Goal: Task Accomplishment & Management: Use online tool/utility

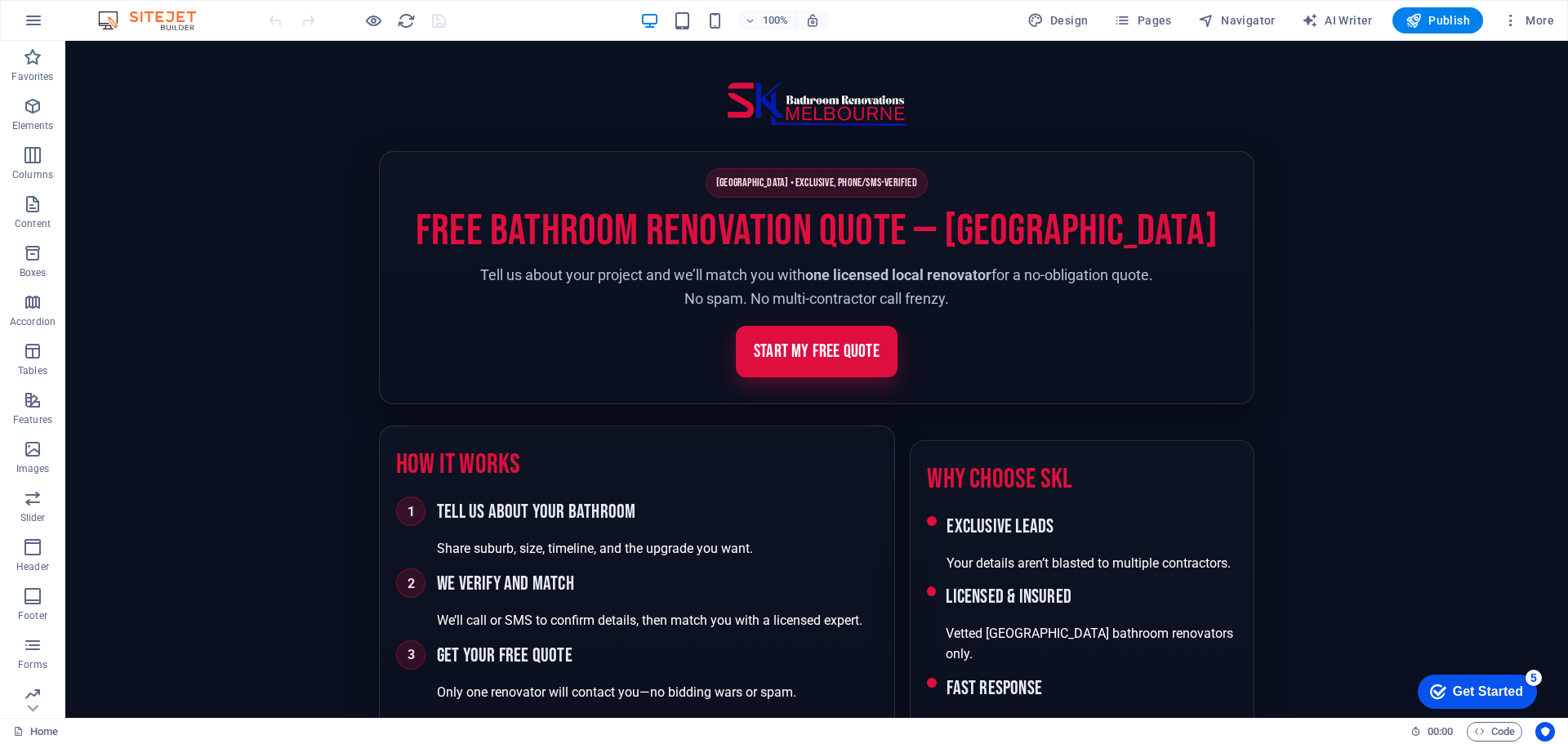
scroll to position [1960, 0]
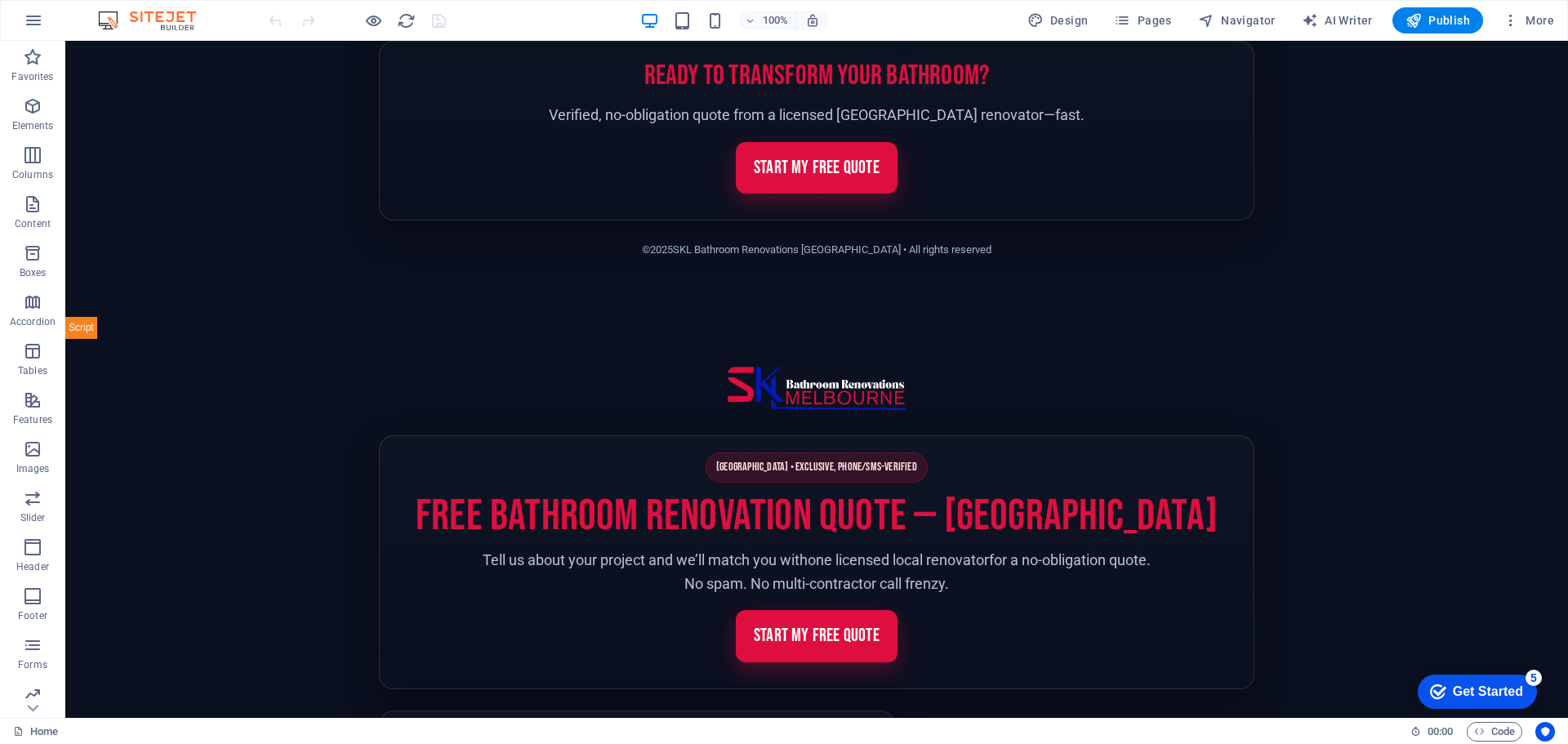
scroll to position [1954, 0]
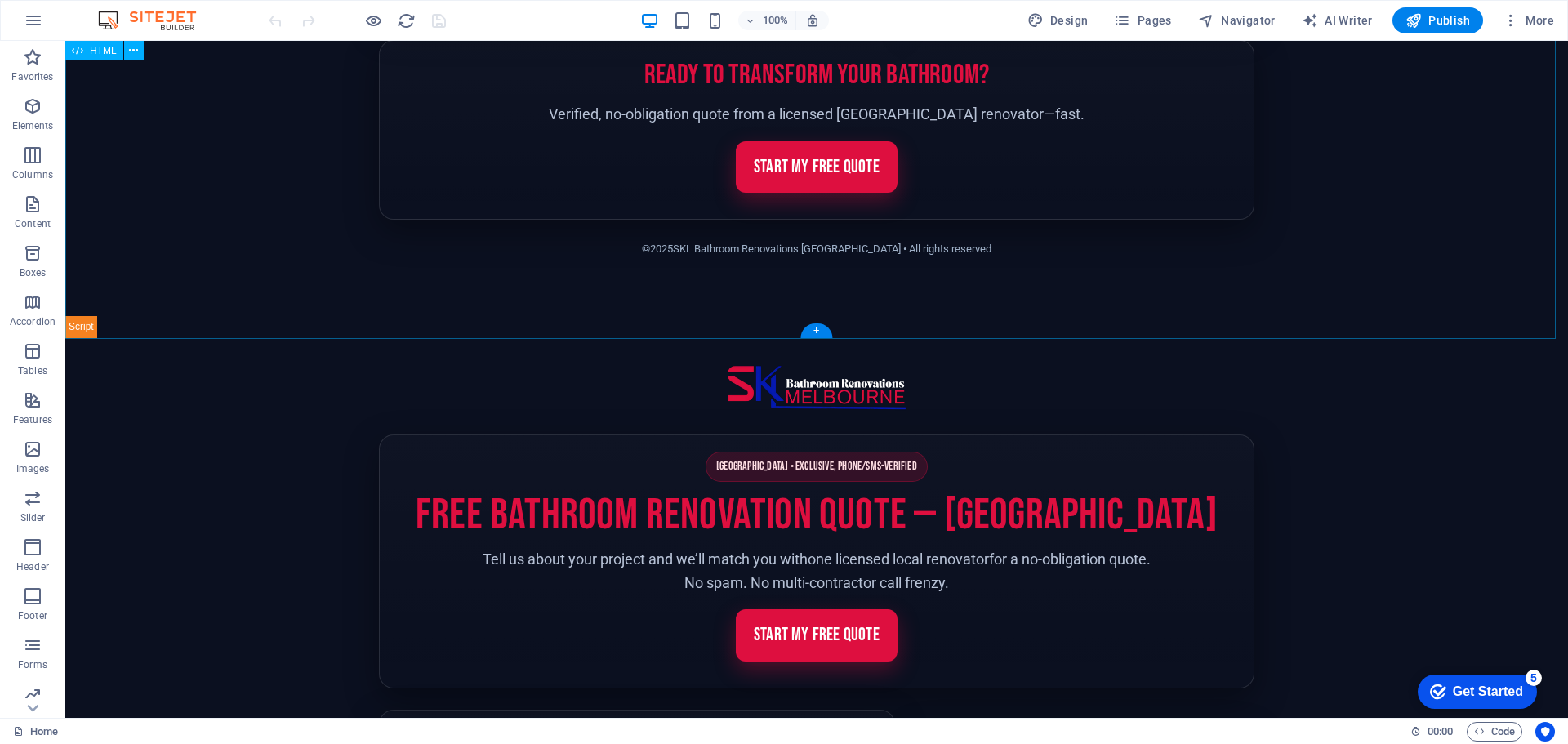
scroll to position [2036, 0]
click at [216, 400] on body "Skip to main content [GEOGRAPHIC_DATA] • Phone/SMS Verified • No Obligation Fre…" at bounding box center [817, 392] width 1503 height 4775
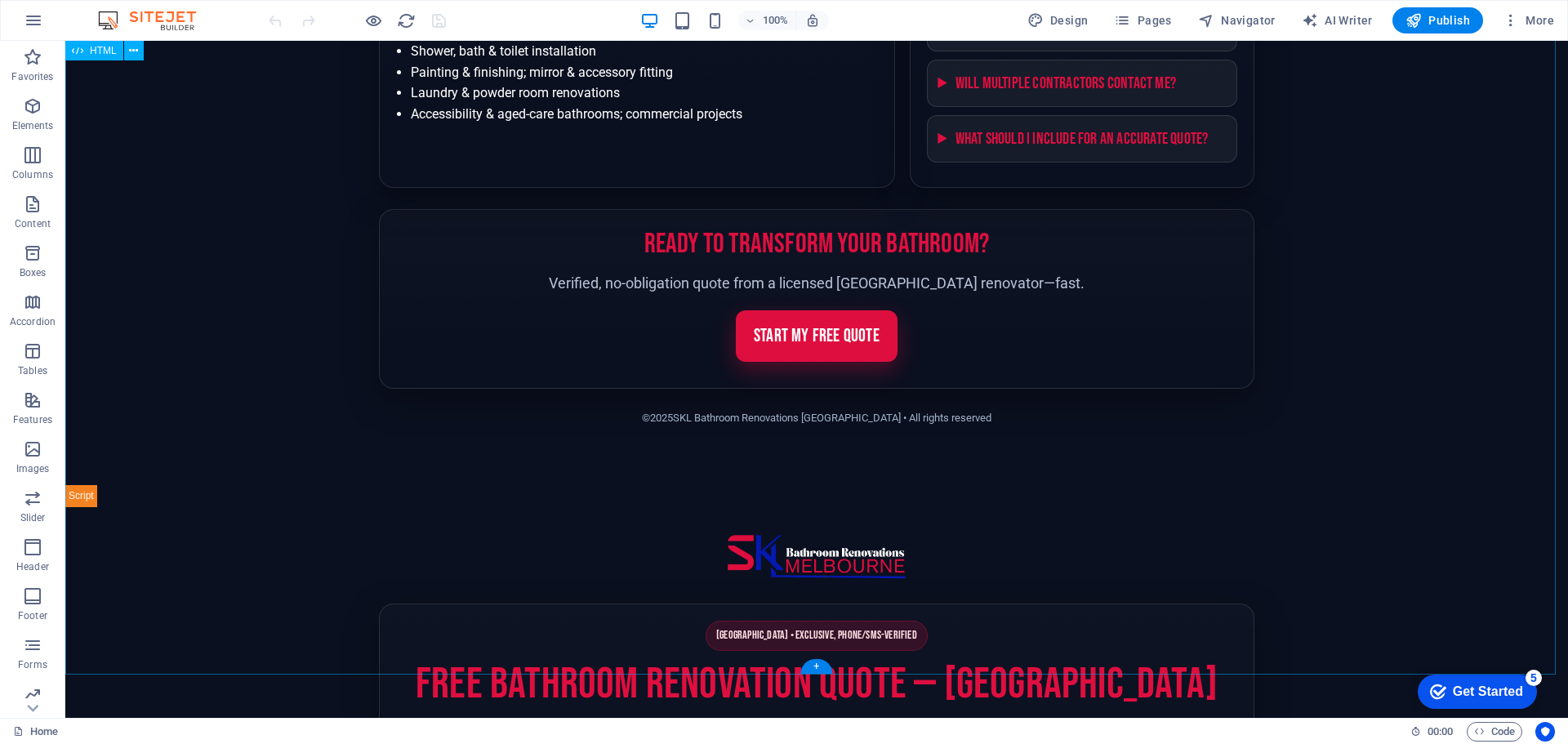
scroll to position [1628, 0]
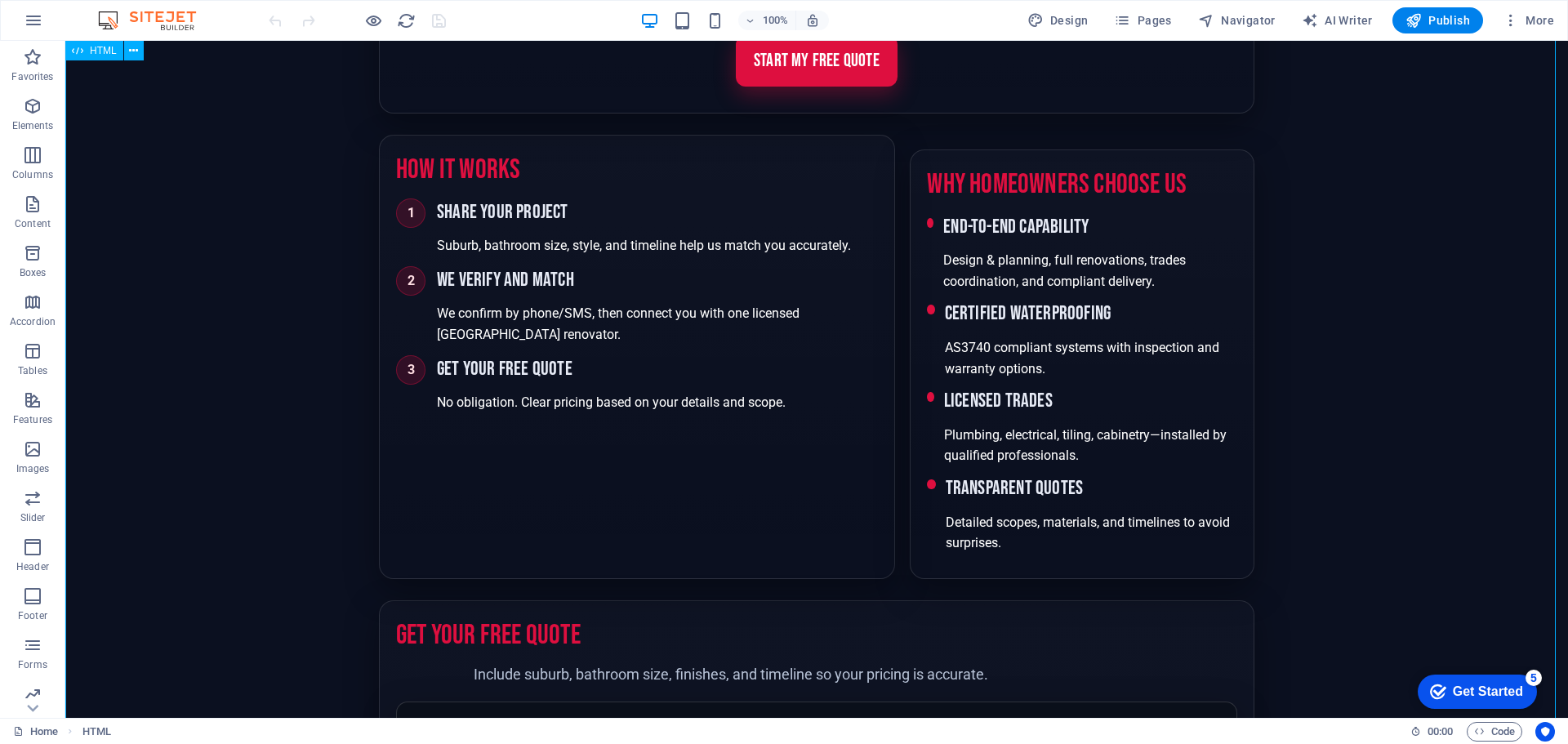
scroll to position [0, 0]
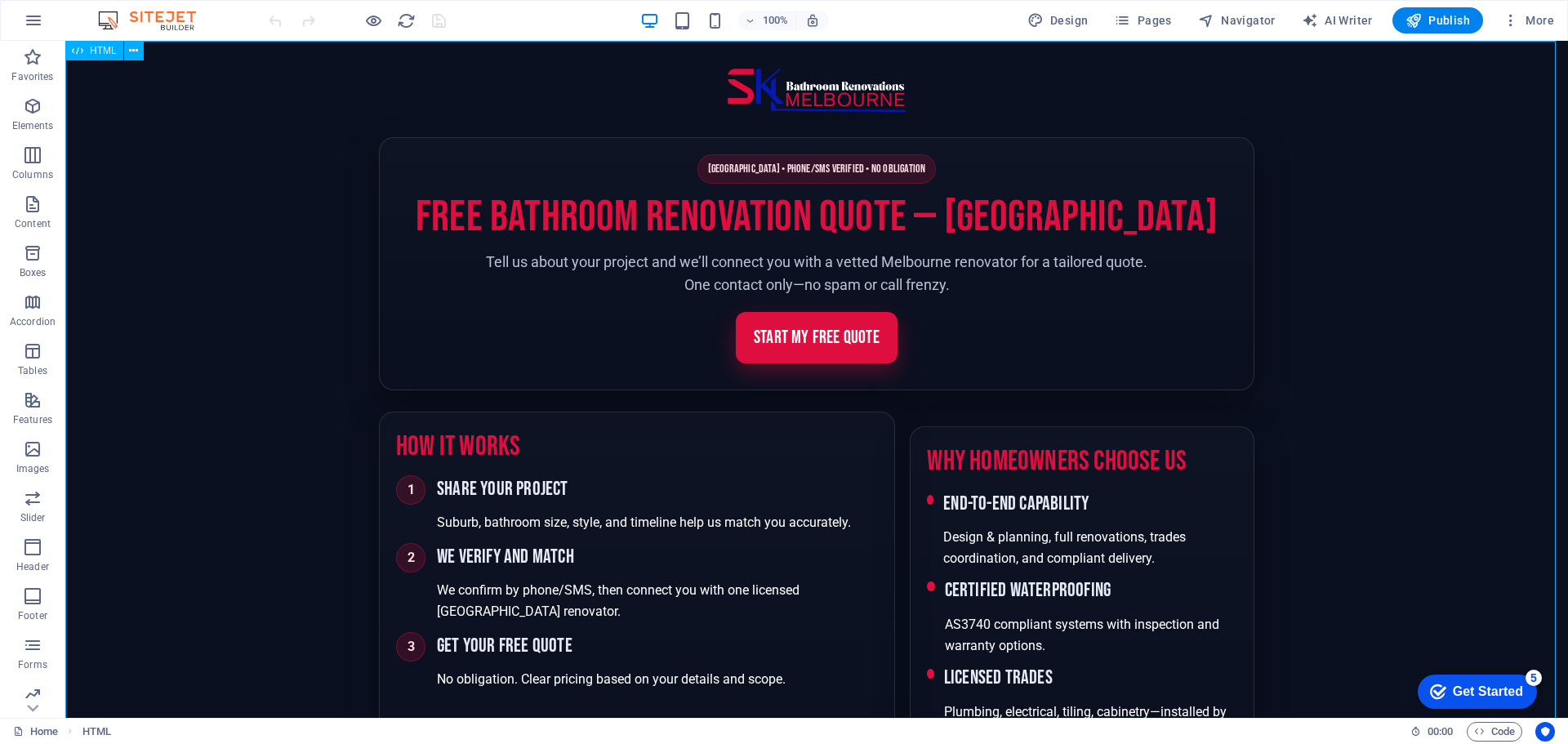
click at [103, 49] on span "HTML" at bounding box center [103, 50] width 27 height 10
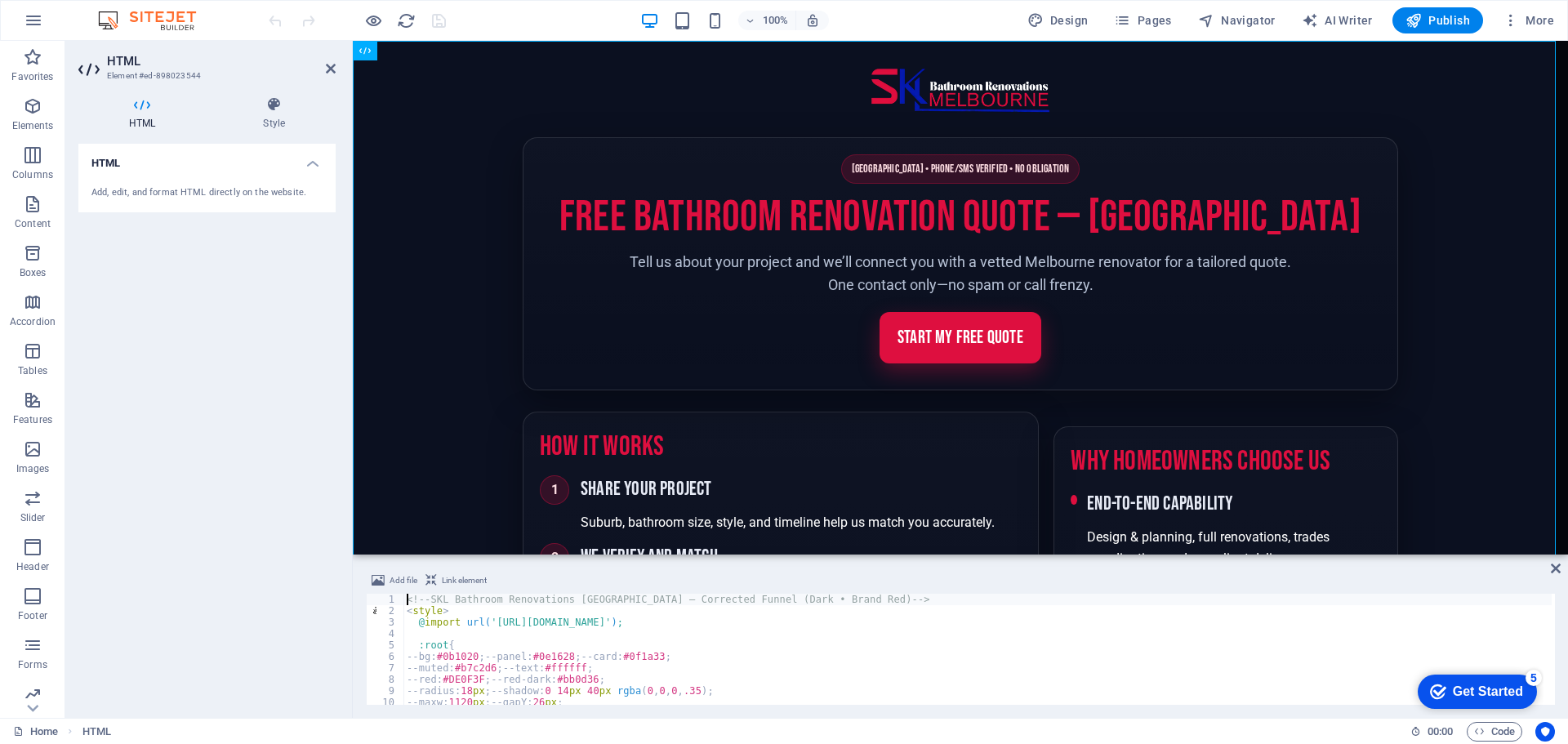
click at [506, 631] on div "<!-- SKL Bathroom Renovations [GEOGRAPHIC_DATA] — Corrected Funnel (Dark • Bran…" at bounding box center [977, 661] width 1148 height 134
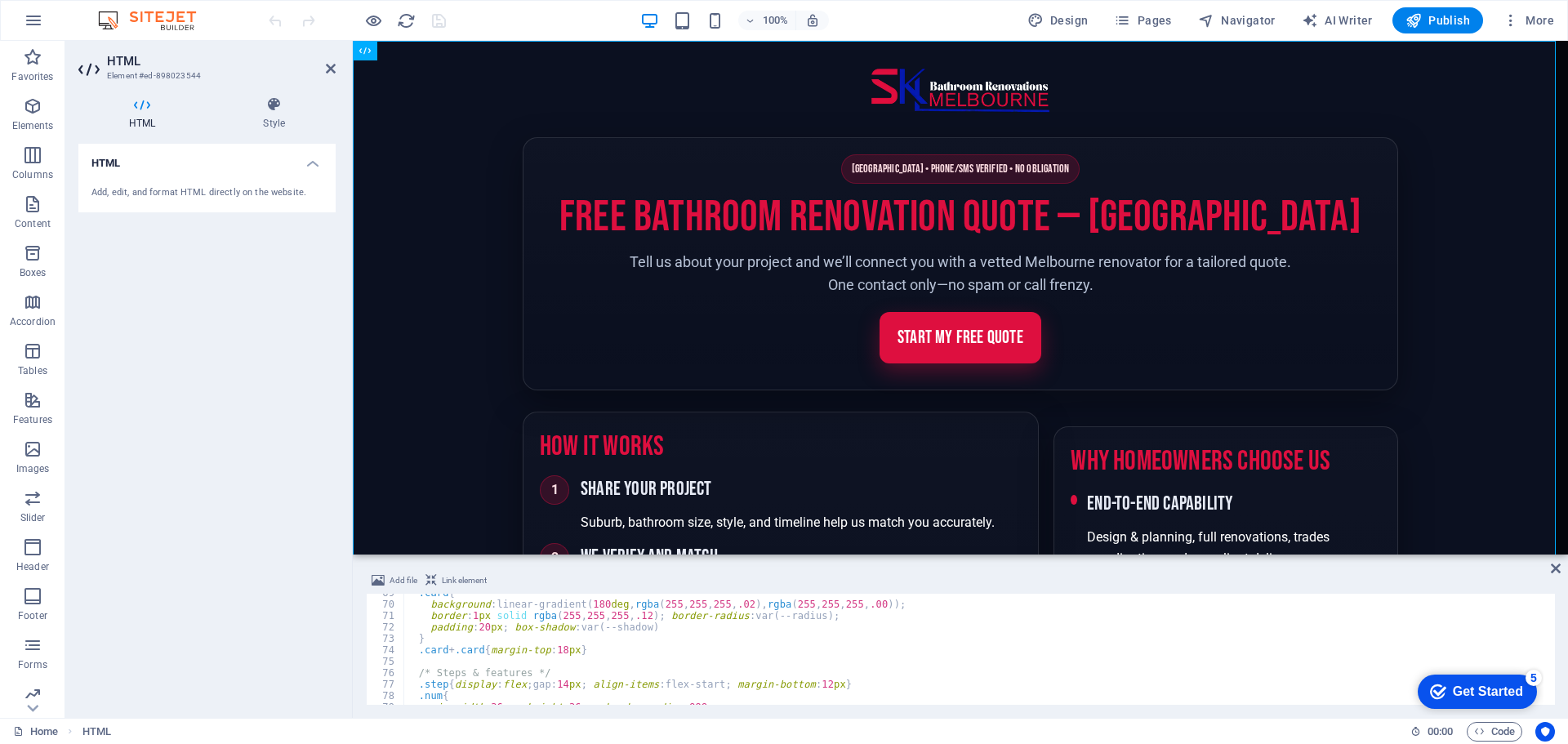
scroll to position [784, 0]
click at [625, 615] on div ".card { background : linear-gradient( 180 deg , rgba ( 255 , 255 , 255 , .02 ),…" at bounding box center [977, 654] width 1148 height 134
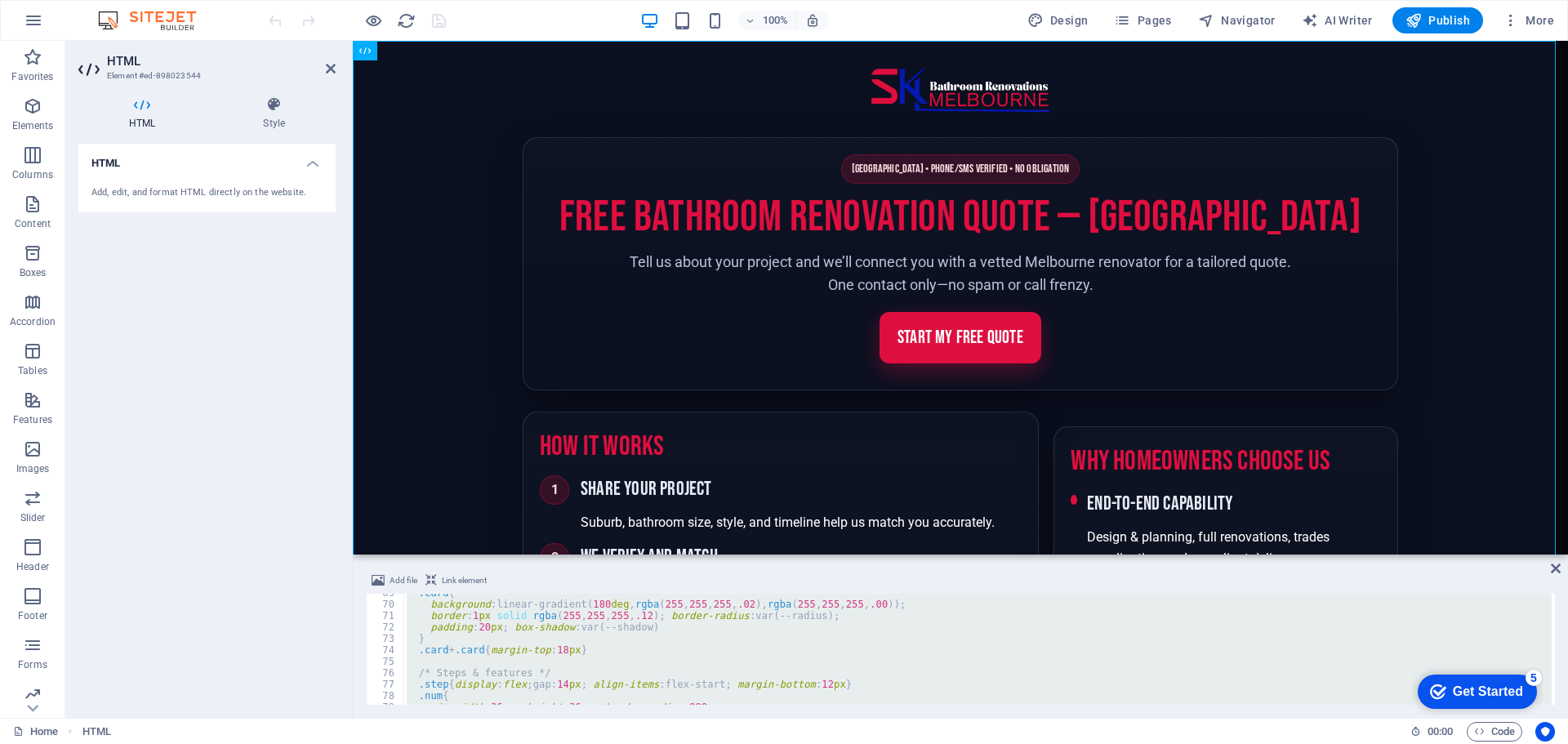
click at [133, 130] on h4 "HTML" at bounding box center [145, 113] width 134 height 34
click at [135, 116] on h4 "HTML" at bounding box center [145, 113] width 134 height 34
click at [136, 183] on div "Add, edit, and format HTML directly on the website." at bounding box center [206, 193] width 257 height 40
click at [286, 114] on h4 "Style" at bounding box center [274, 113] width 123 height 34
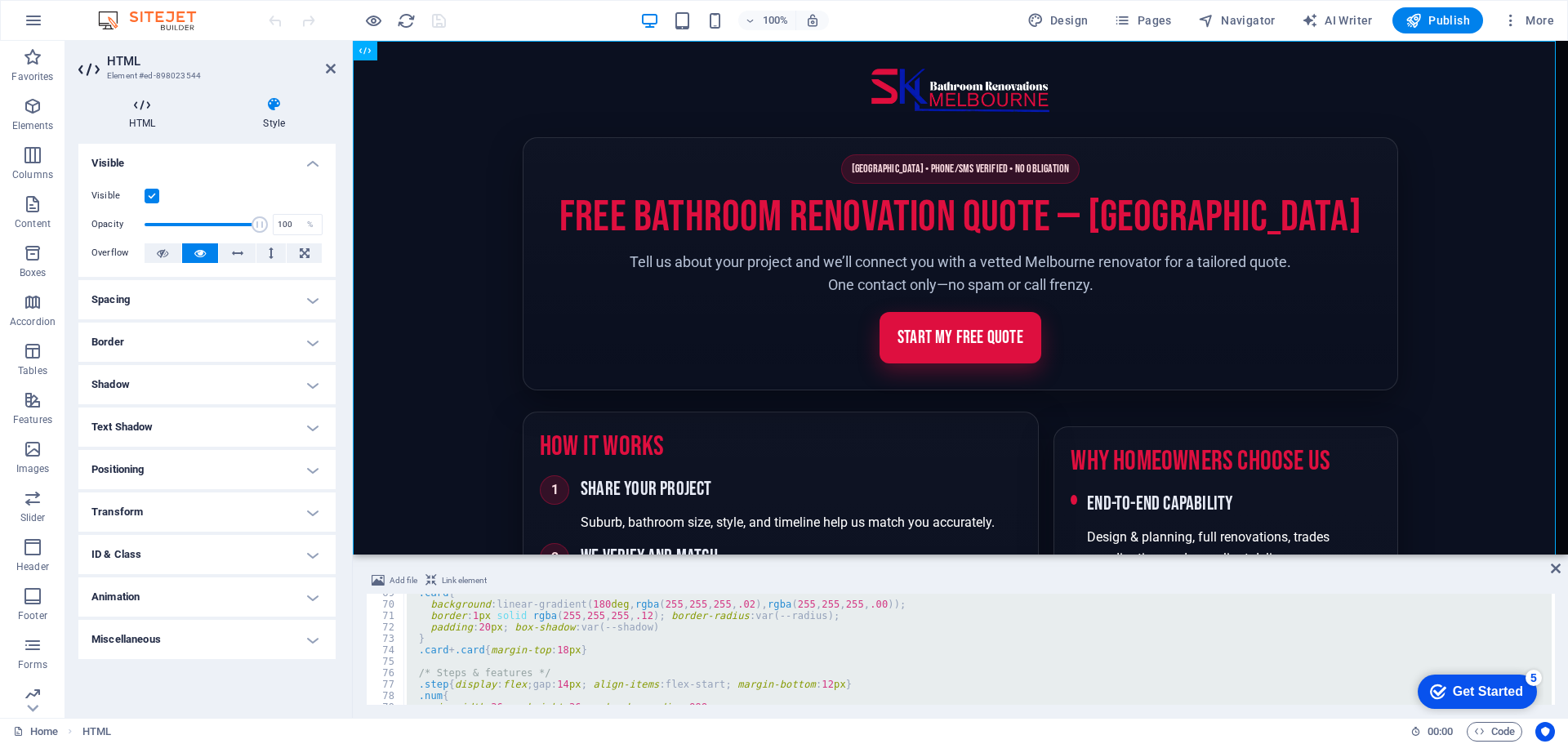
click at [151, 108] on icon at bounding box center [142, 104] width 127 height 16
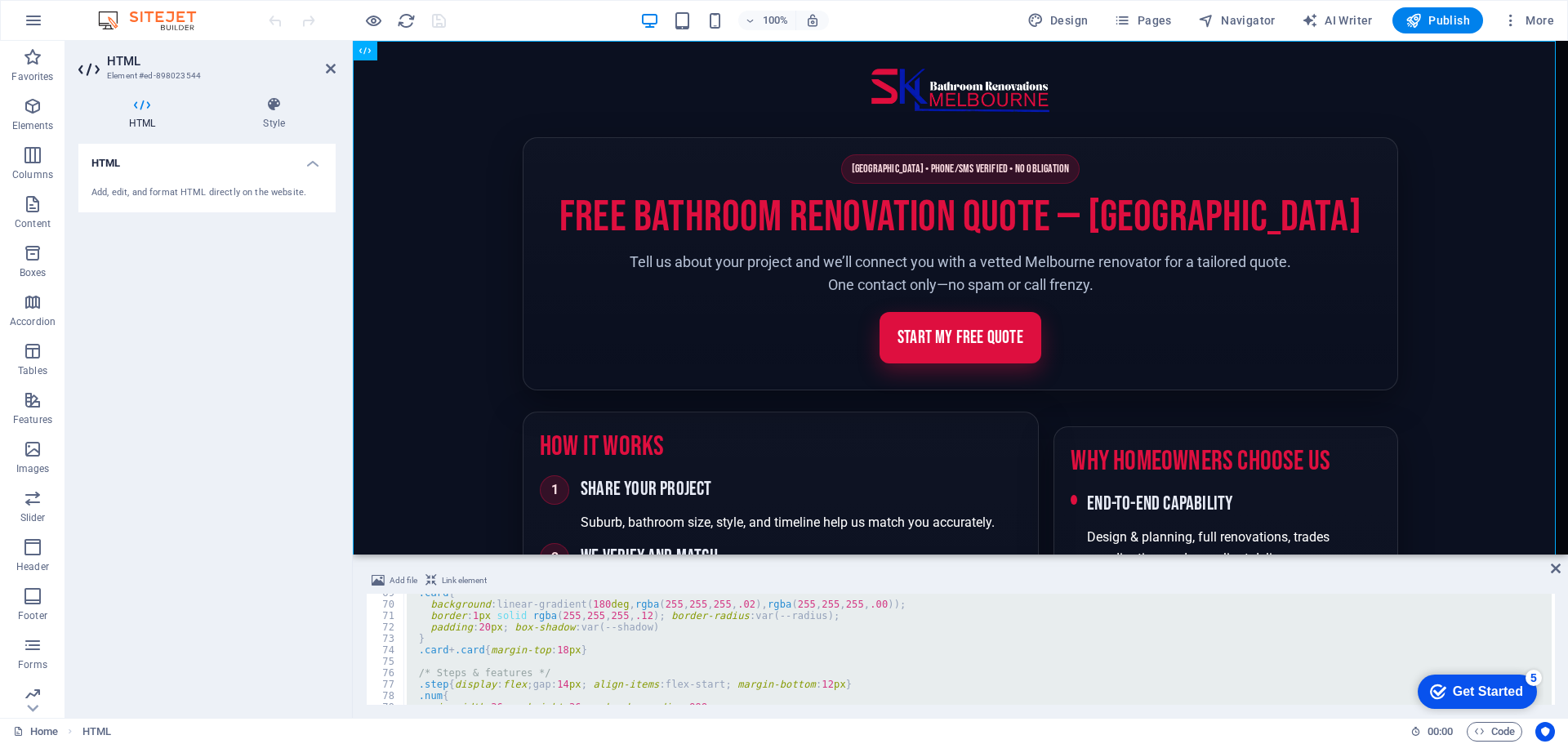
click at [454, 652] on div ".card { background : linear-gradient( 180 deg , rgba ( 255 , 255 , 255 , .02 ),…" at bounding box center [977, 649] width 1148 height 111
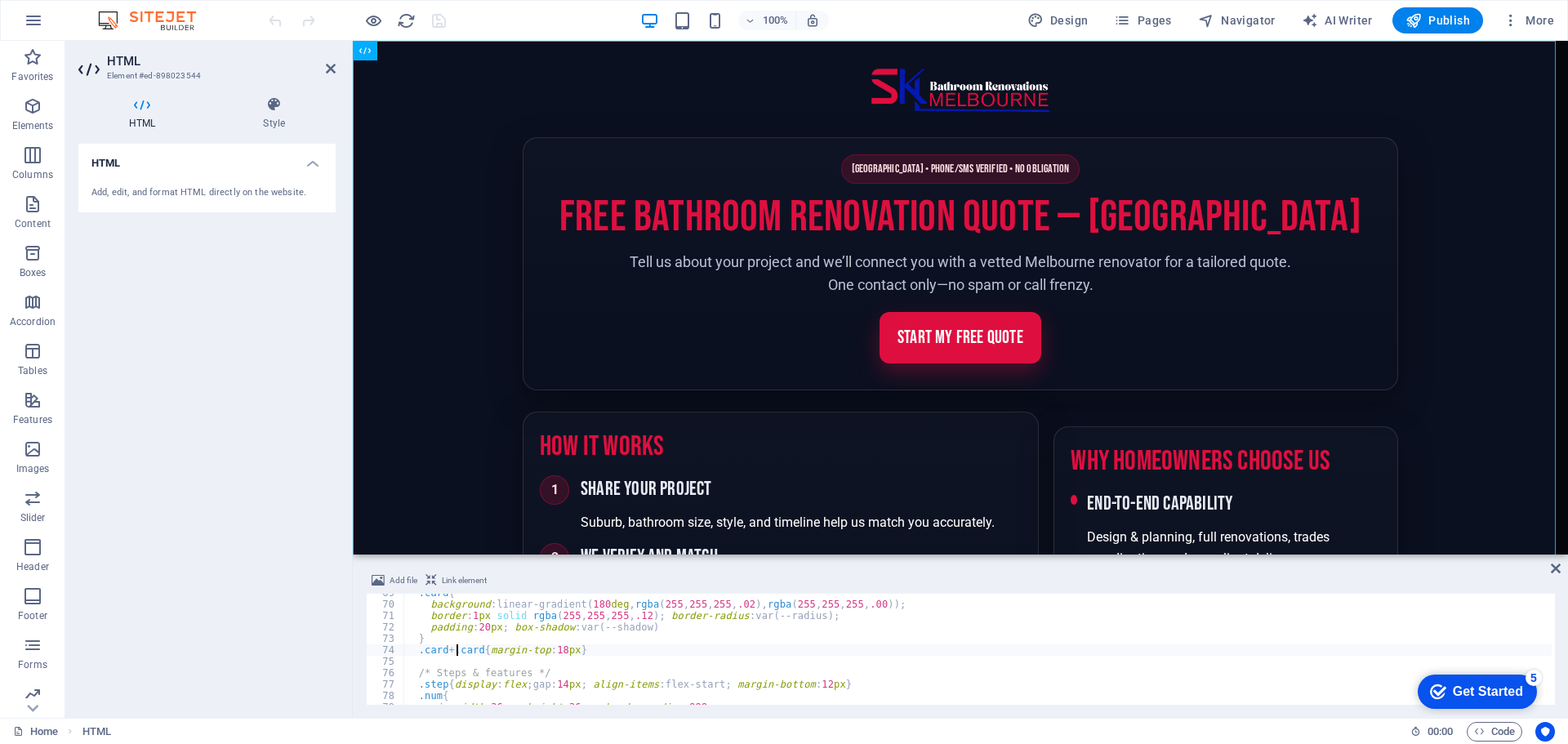
type textarea "<script>document.getElementById('y').textContent = new Date().getFullYear();</s…"
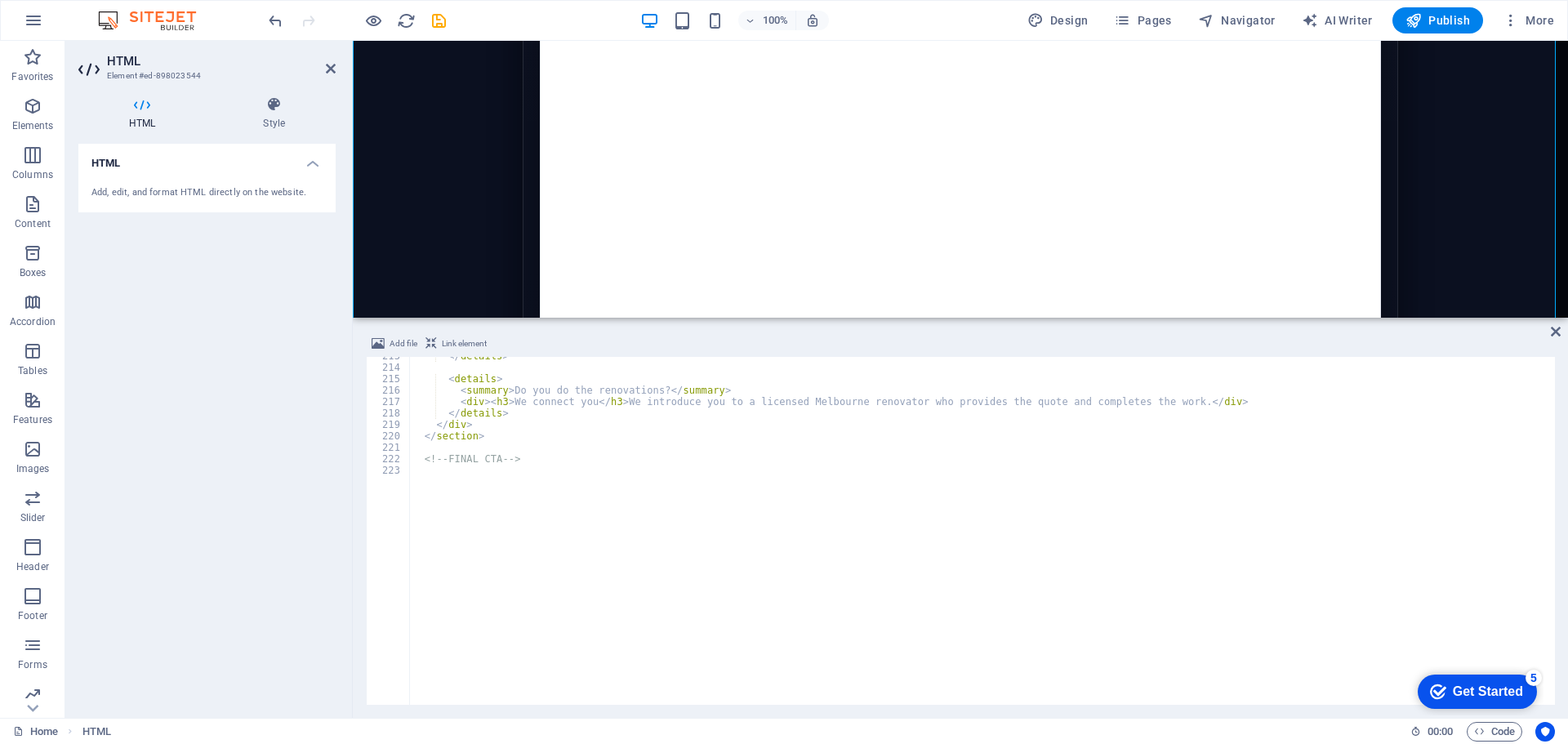
scroll to position [2429, 0]
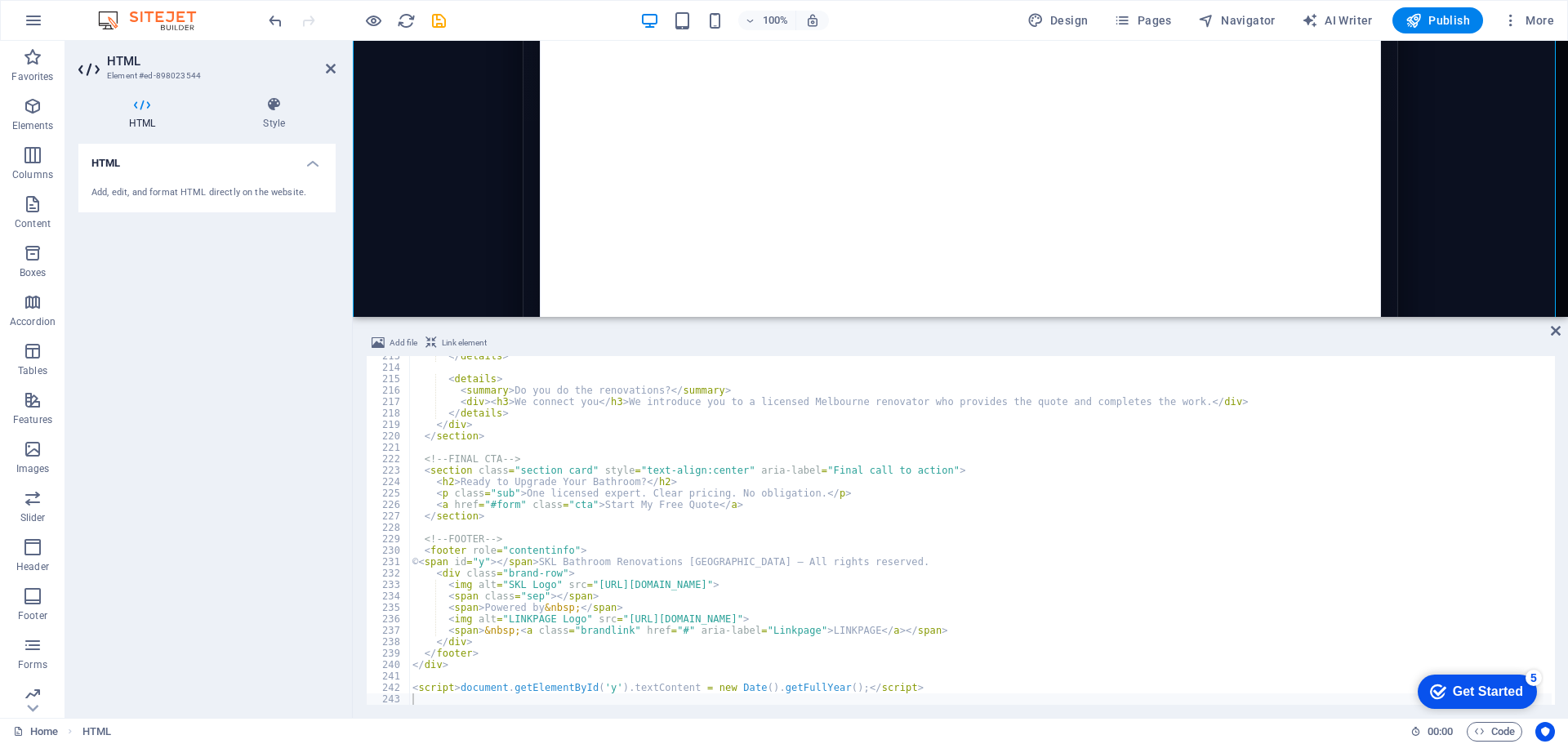
drag, startPoint x: 502, startPoint y: 561, endPoint x: 497, endPoint y: 315, distance: 246.1
click at [497, 315] on div "HTML Add file Link element 213 214 215 216 217 218 219 220 221 222 223 224 225 …" at bounding box center [960, 379] width 1215 height 677
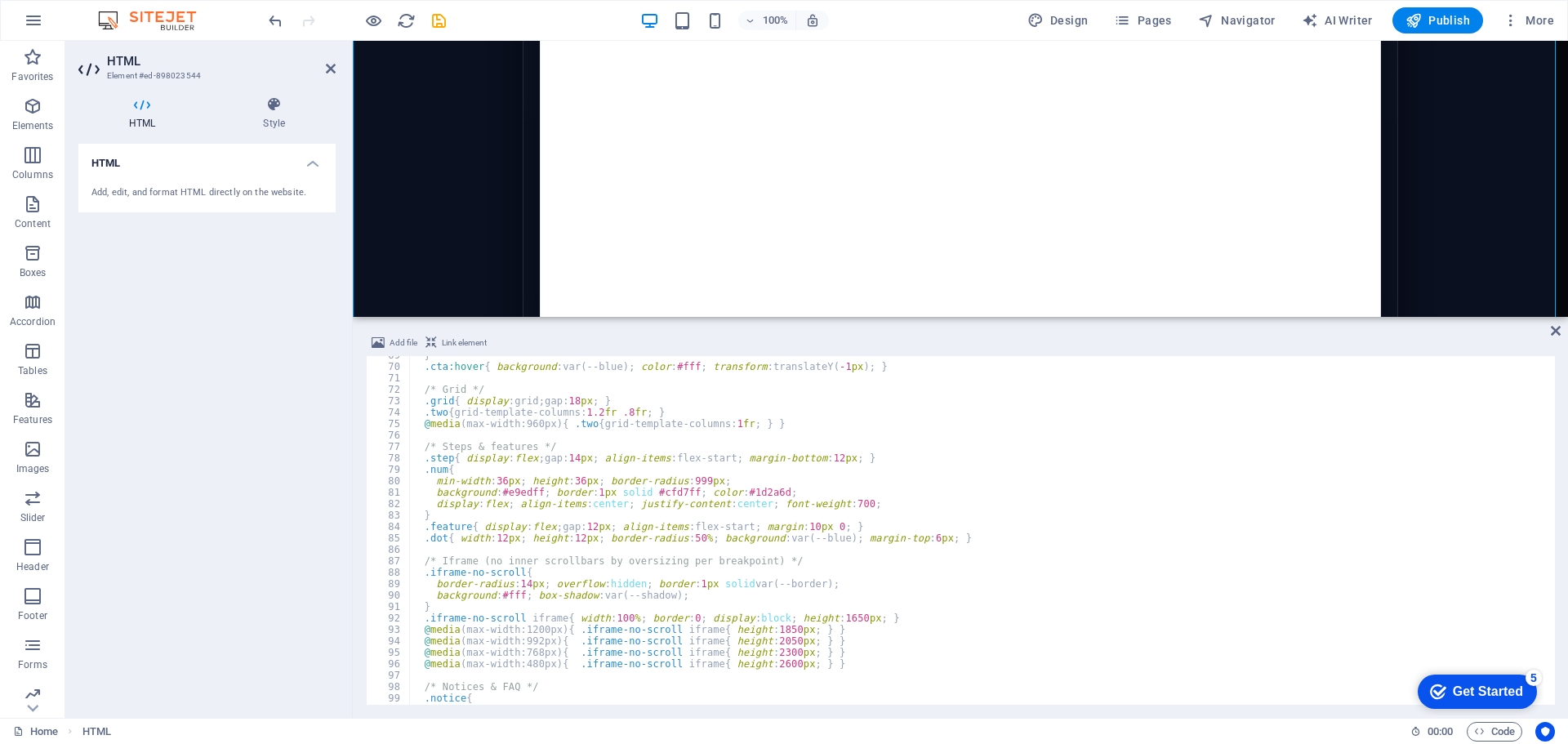
scroll to position [784, 0]
click at [819, 615] on div "} .cta :hover { background : var(--blue) ; color : #fff ; transform : translate…" at bounding box center [983, 534] width 1148 height 371
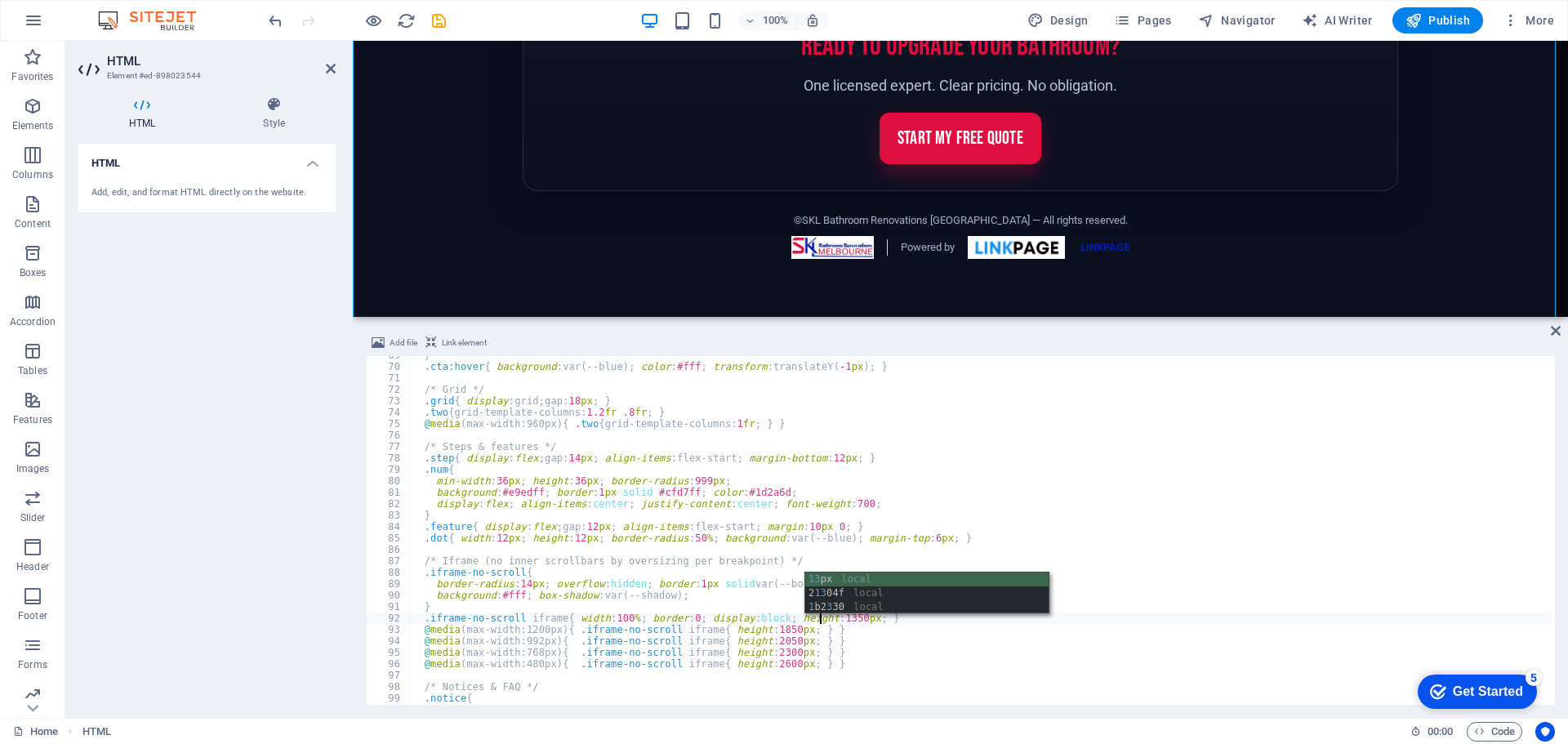
scroll to position [0, 33]
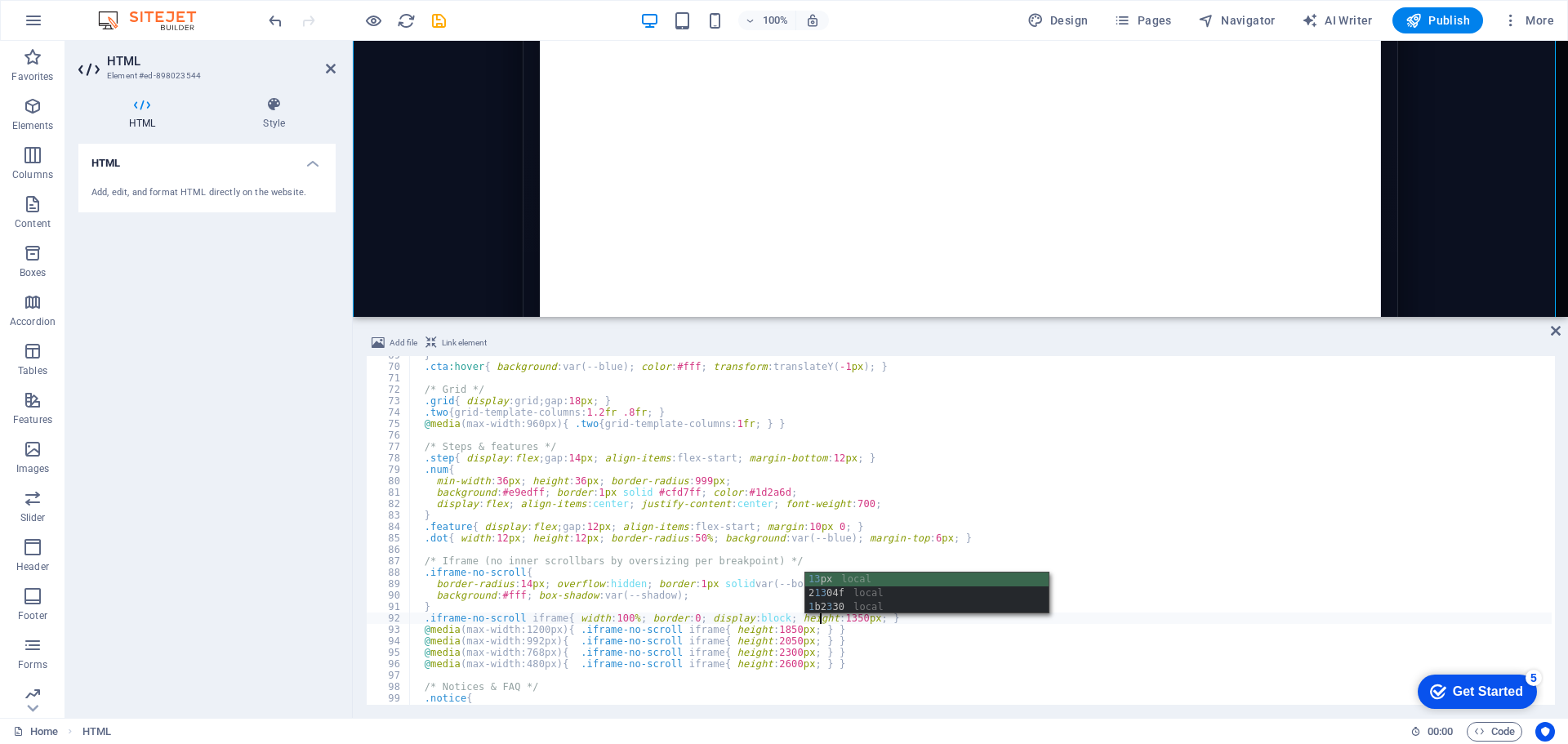
click at [867, 618] on div "} .cta :hover { background : var(--blue) ; color : #fff ; transform : translate…" at bounding box center [980, 534] width 1142 height 371
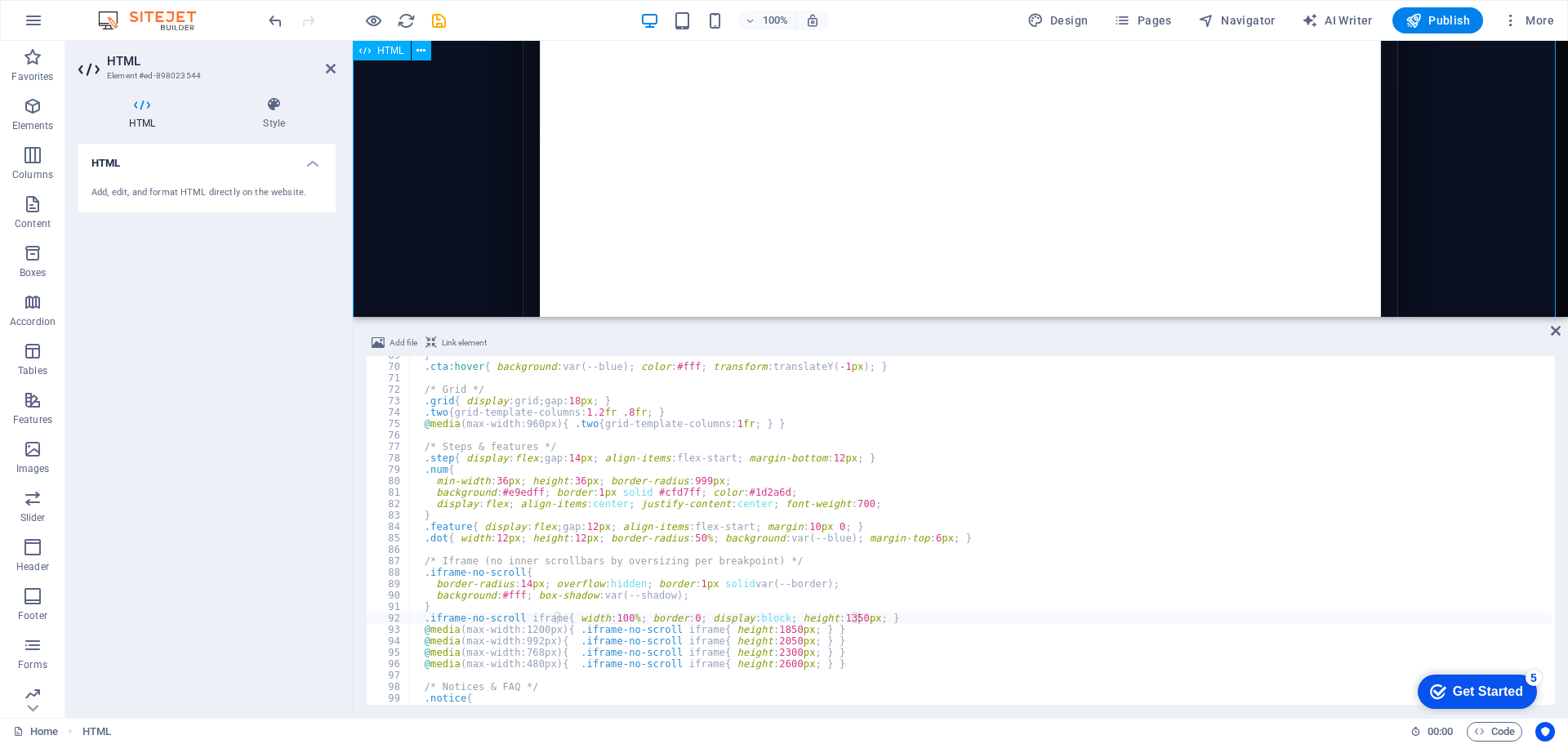
scroll to position [1796, 0]
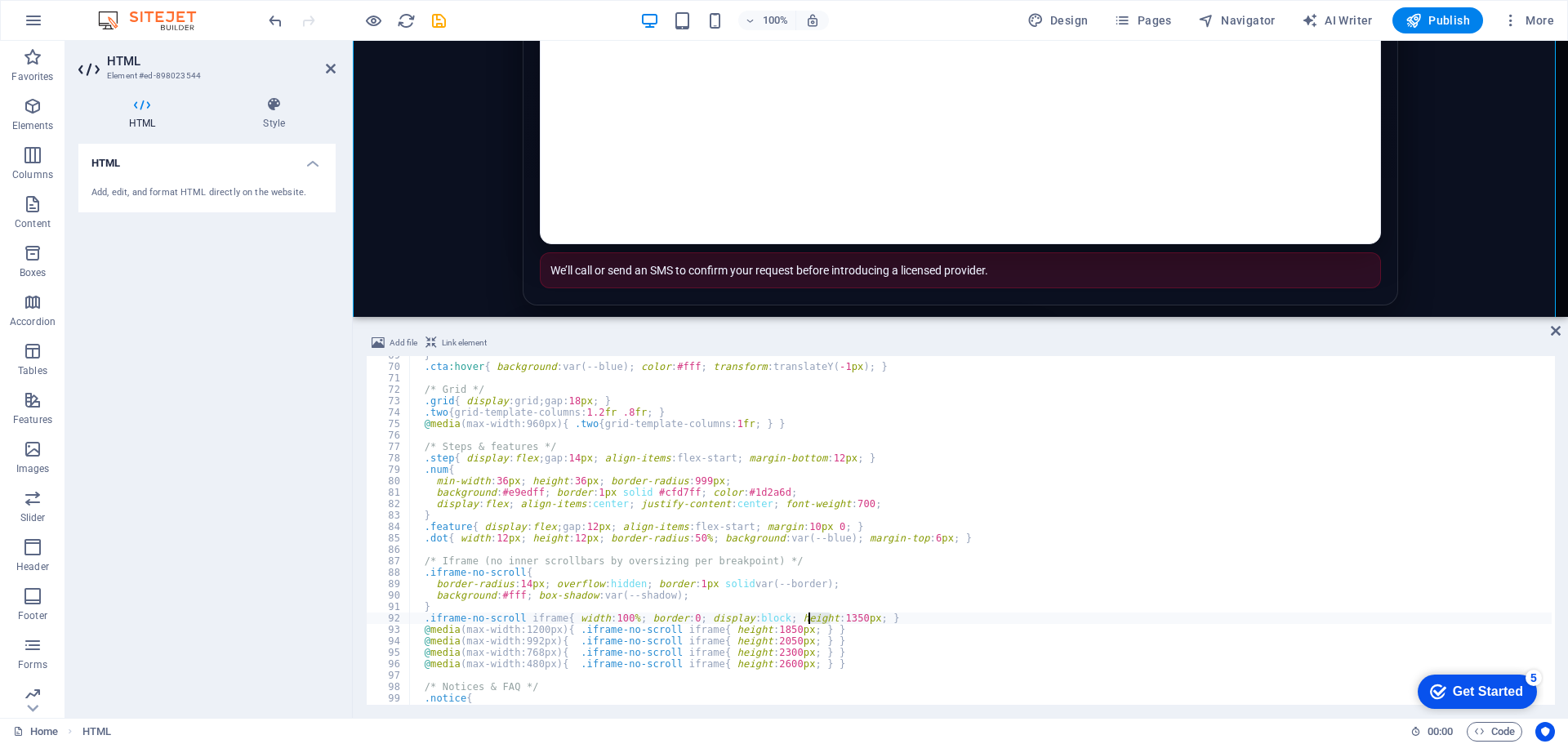
drag, startPoint x: 829, startPoint y: 616, endPoint x: 809, endPoint y: 619, distance: 20.2
click at [809, 619] on div "} .cta :hover { background : var(--blue) ; color : #fff ; transform : translate…" at bounding box center [980, 534] width 1142 height 371
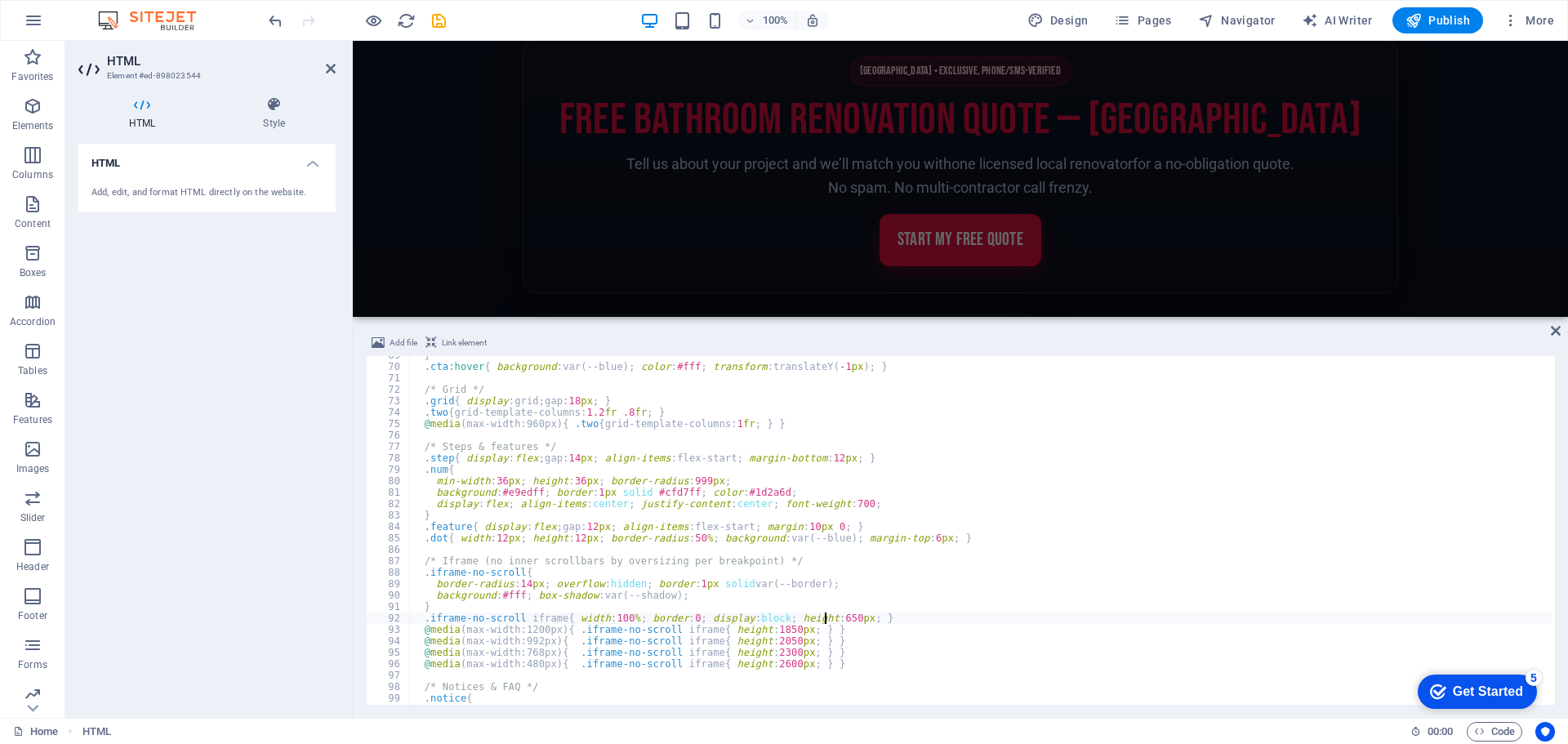
scroll to position [2274, 0]
click at [897, 623] on div "} .cta :hover { background : var(--blue) ; color : #fff ; transform : translate…" at bounding box center [980, 534] width 1142 height 371
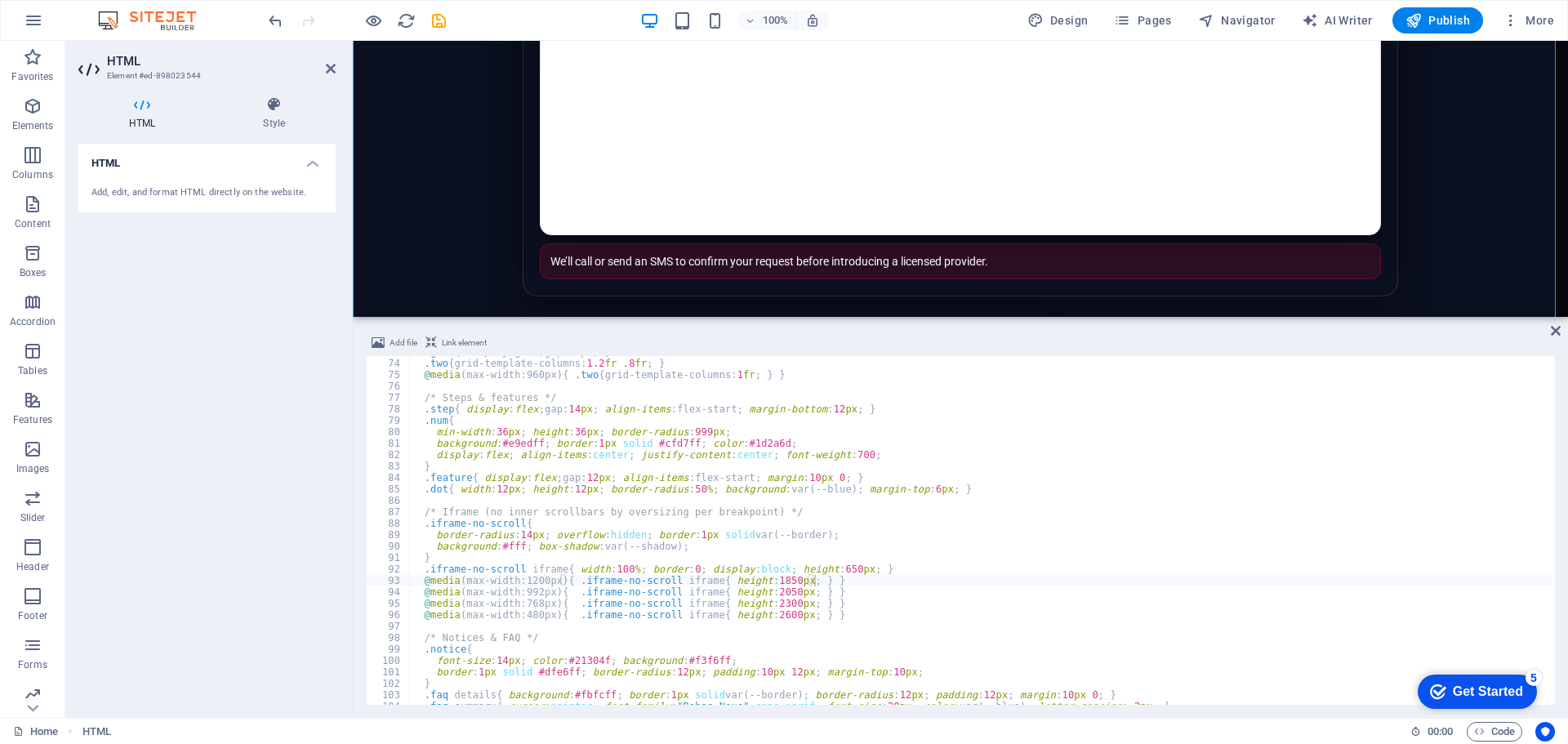
scroll to position [833, 0]
drag, startPoint x: 774, startPoint y: 583, endPoint x: 756, endPoint y: 582, distance: 18.0
click at [756, 582] on div ".grid { display : grid ; gap : 18 px ; } .two { grid-template-columns : 1.2 fr …" at bounding box center [980, 532] width 1142 height 371
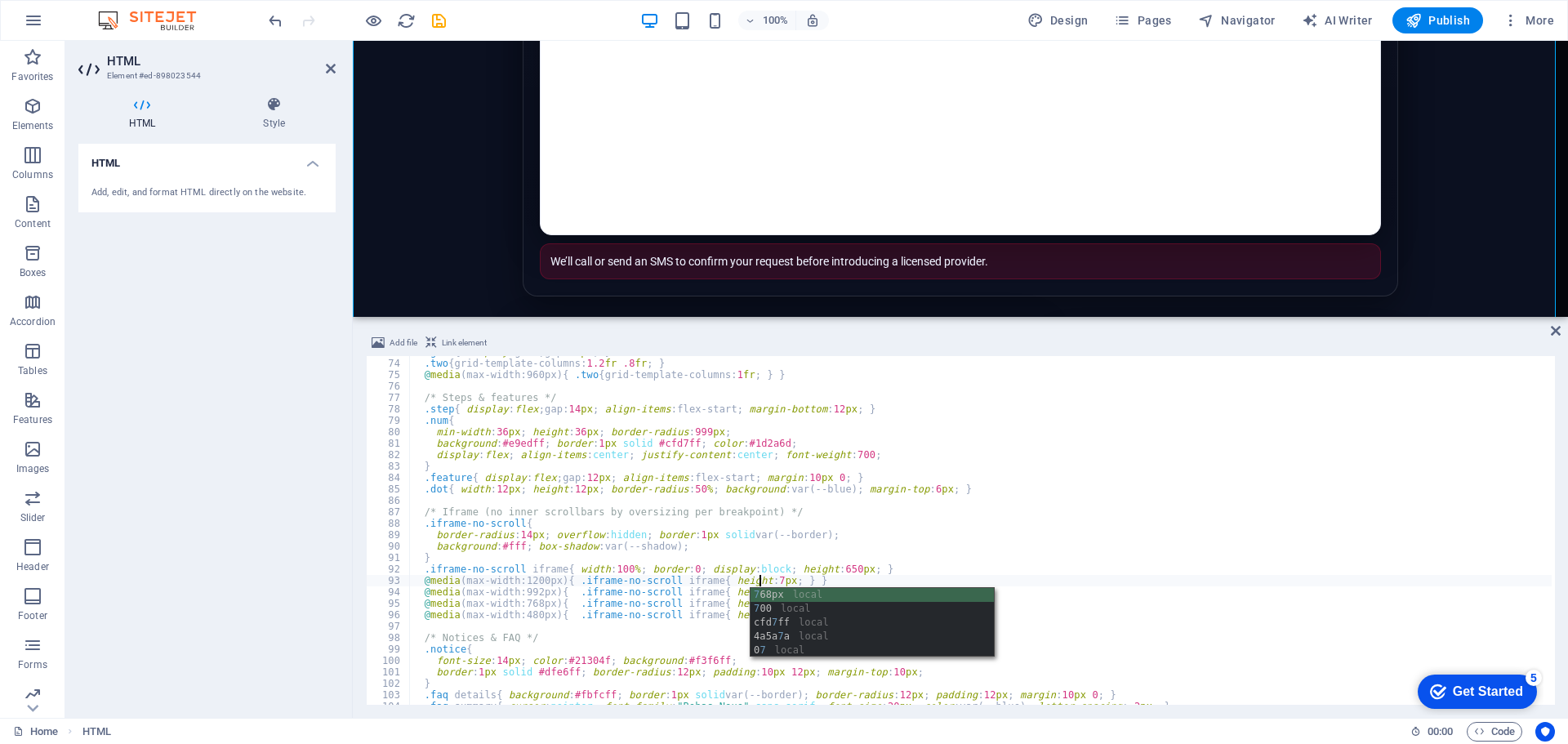
scroll to position [0, 28]
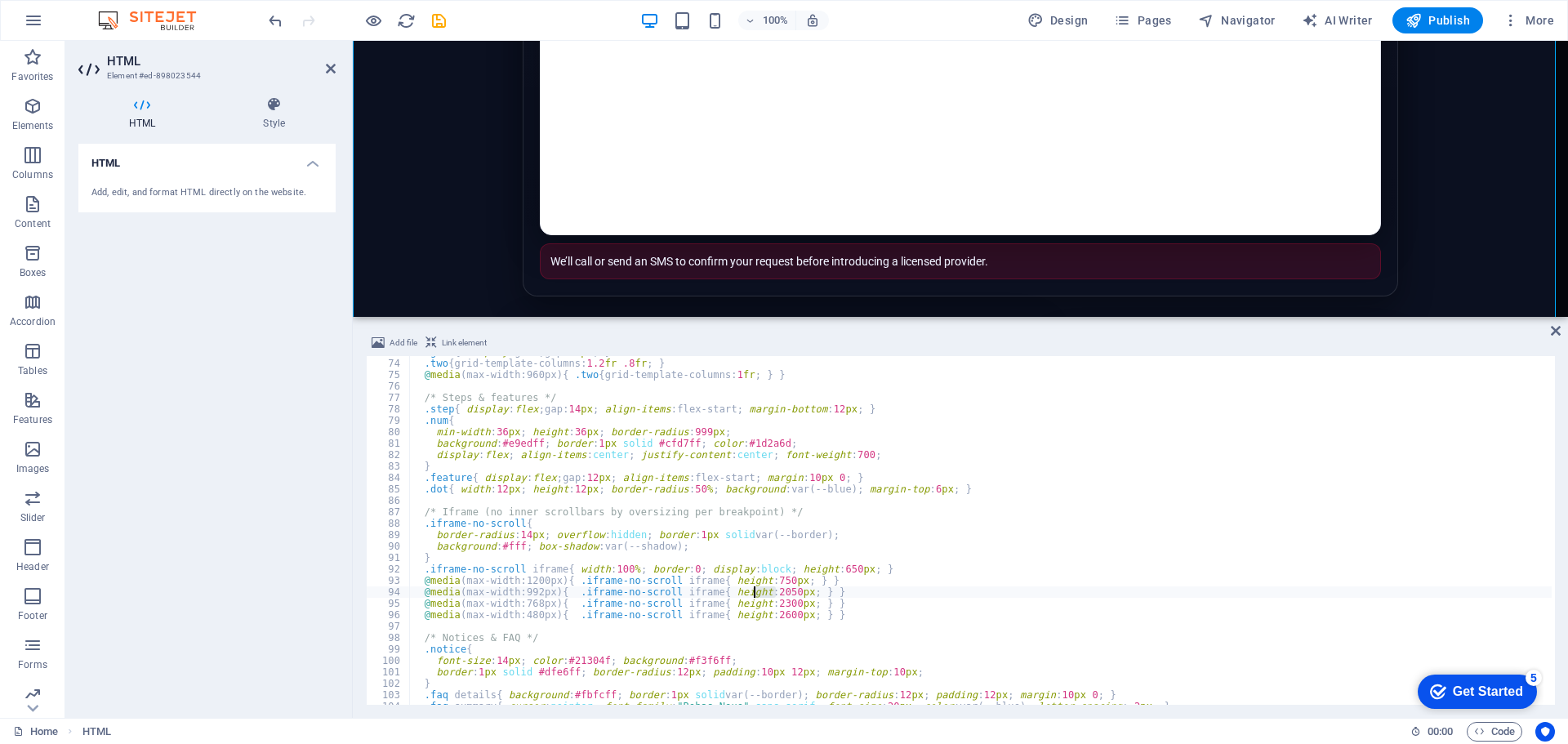
drag, startPoint x: 774, startPoint y: 593, endPoint x: 756, endPoint y: 592, distance: 18.0
click at [756, 592] on div ".grid { display : grid ; gap : 18 px ; } .two { grid-template-columns : 1.2 fr …" at bounding box center [980, 532] width 1142 height 371
click at [774, 602] on div ".grid { display : grid ; gap : 18 px ; } .two { grid-template-columns : 1.2 fr …" at bounding box center [980, 532] width 1142 height 371
drag, startPoint x: 774, startPoint y: 602, endPoint x: 756, endPoint y: 601, distance: 18.0
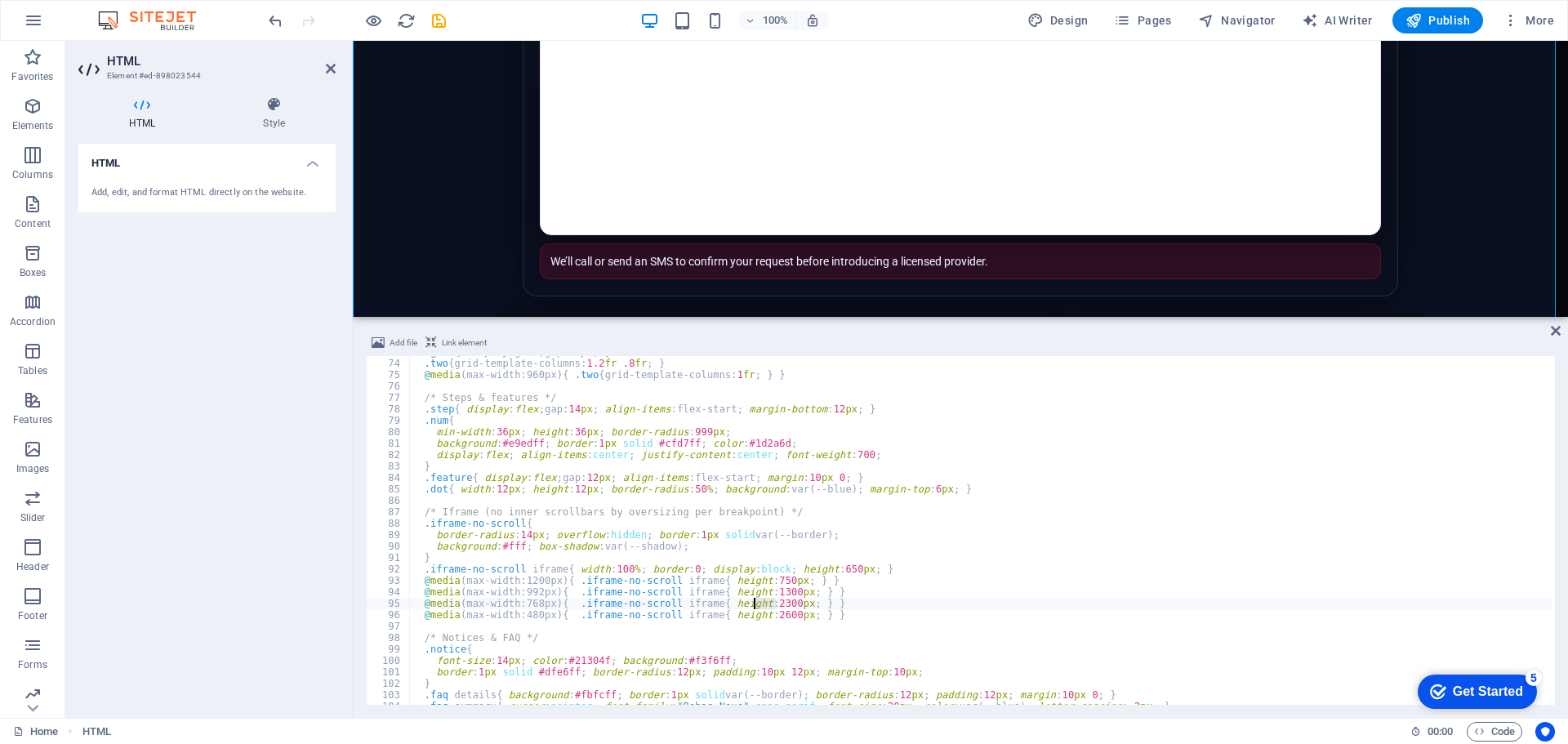
click at [756, 601] on div ".grid { display : grid ; gap : 18 px ; } .two { grid-template-columns : 1.2 fr …" at bounding box center [980, 532] width 1142 height 371
click at [754, 599] on div ".grid { display : grid ; gap : 18 px ; } .two { grid-template-columns : 1.2 fr …" at bounding box center [980, 532] width 1142 height 371
drag, startPoint x: 776, startPoint y: 613, endPoint x: 755, endPoint y: 615, distance: 21.1
click at [755, 615] on div ".grid { display : grid ; gap : 18 px ; } .two { grid-template-columns : 1.2 fr …" at bounding box center [980, 532] width 1142 height 371
click at [783, 614] on div ".grid { display : grid ; gap : 18 px ; } .two { grid-template-columns : 1.2 fr …" at bounding box center [980, 532] width 1142 height 371
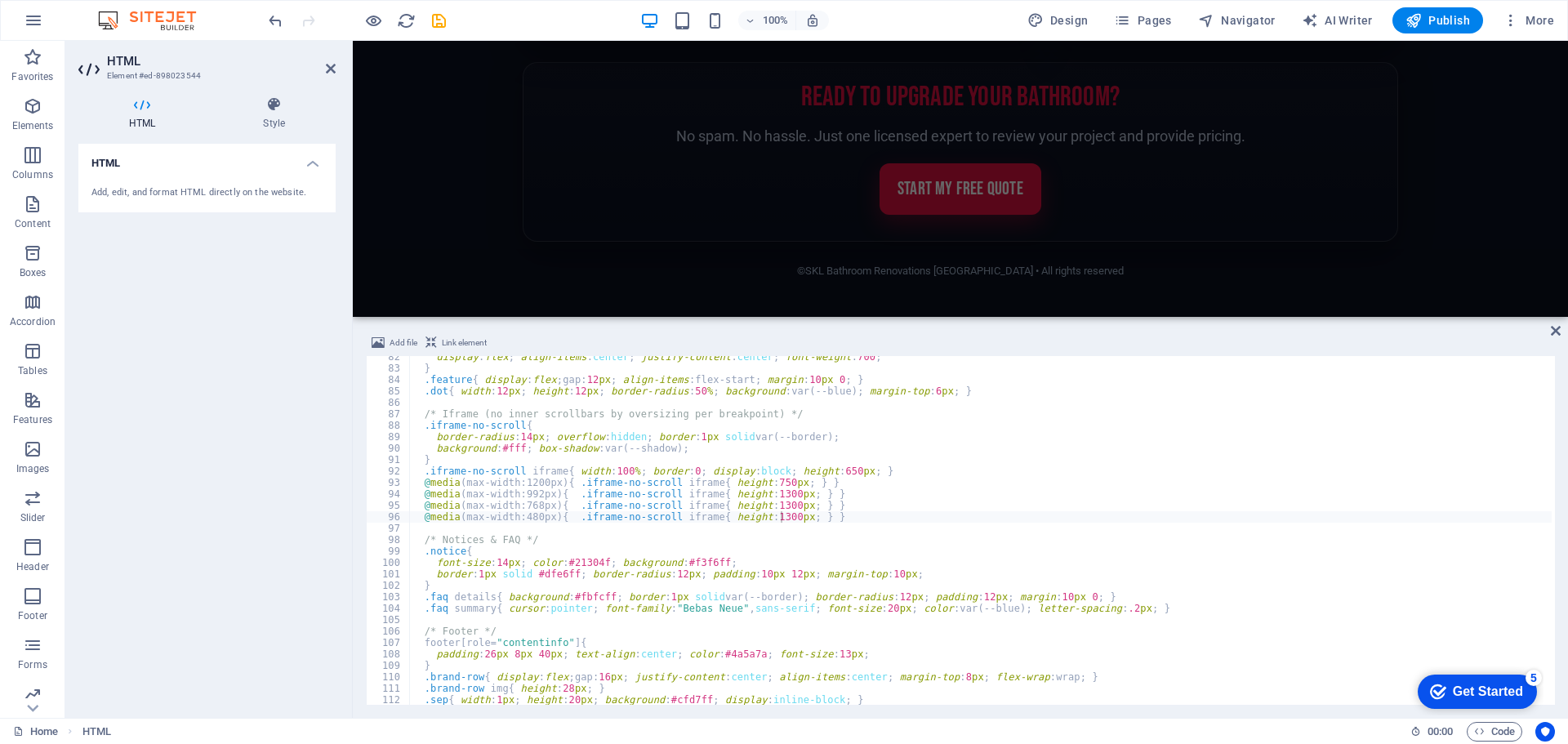
scroll to position [833, 0]
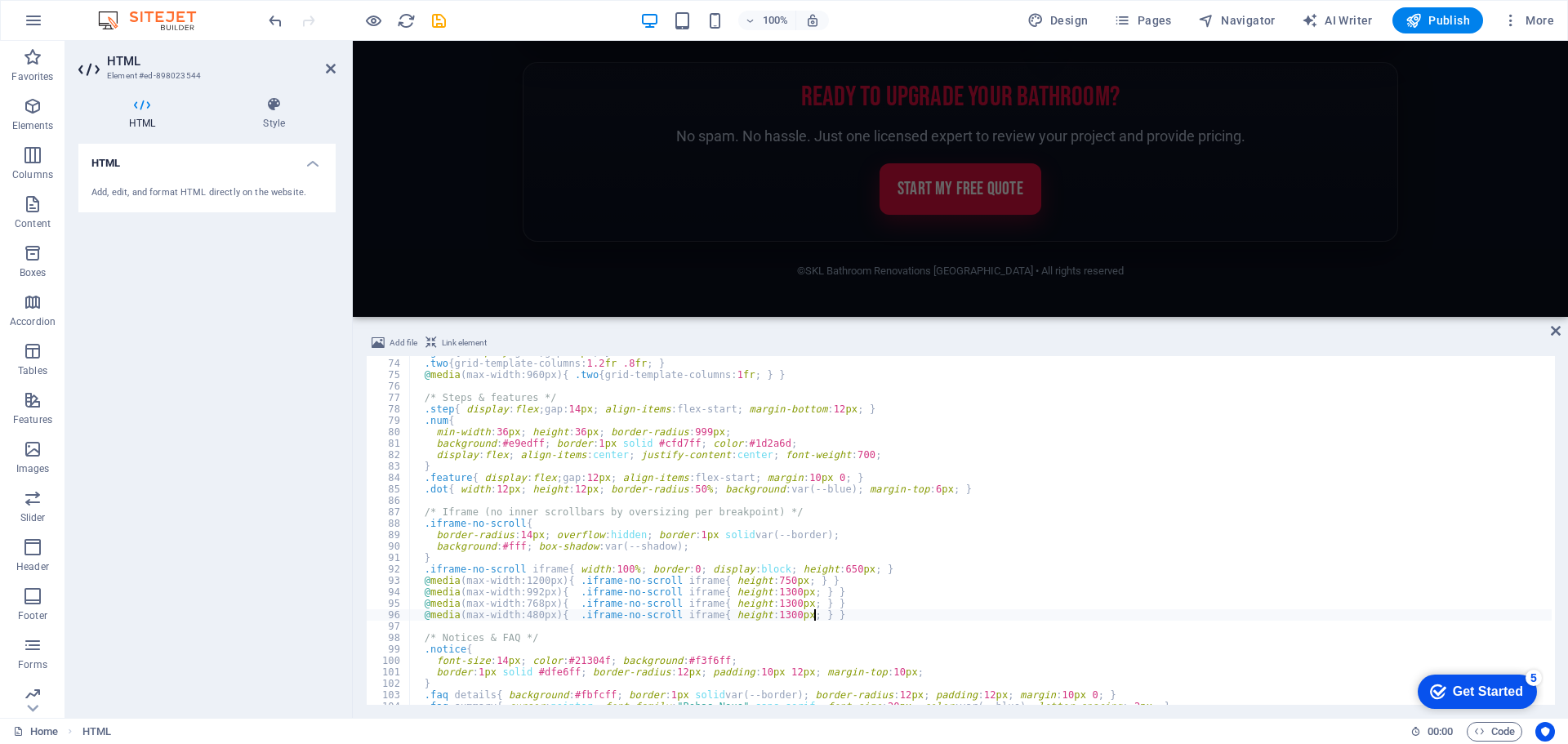
click at [862, 610] on div ".grid { display : grid ; gap : 18 px ; } .two { grid-template-columns : 1.2 fr …" at bounding box center [980, 532] width 1142 height 371
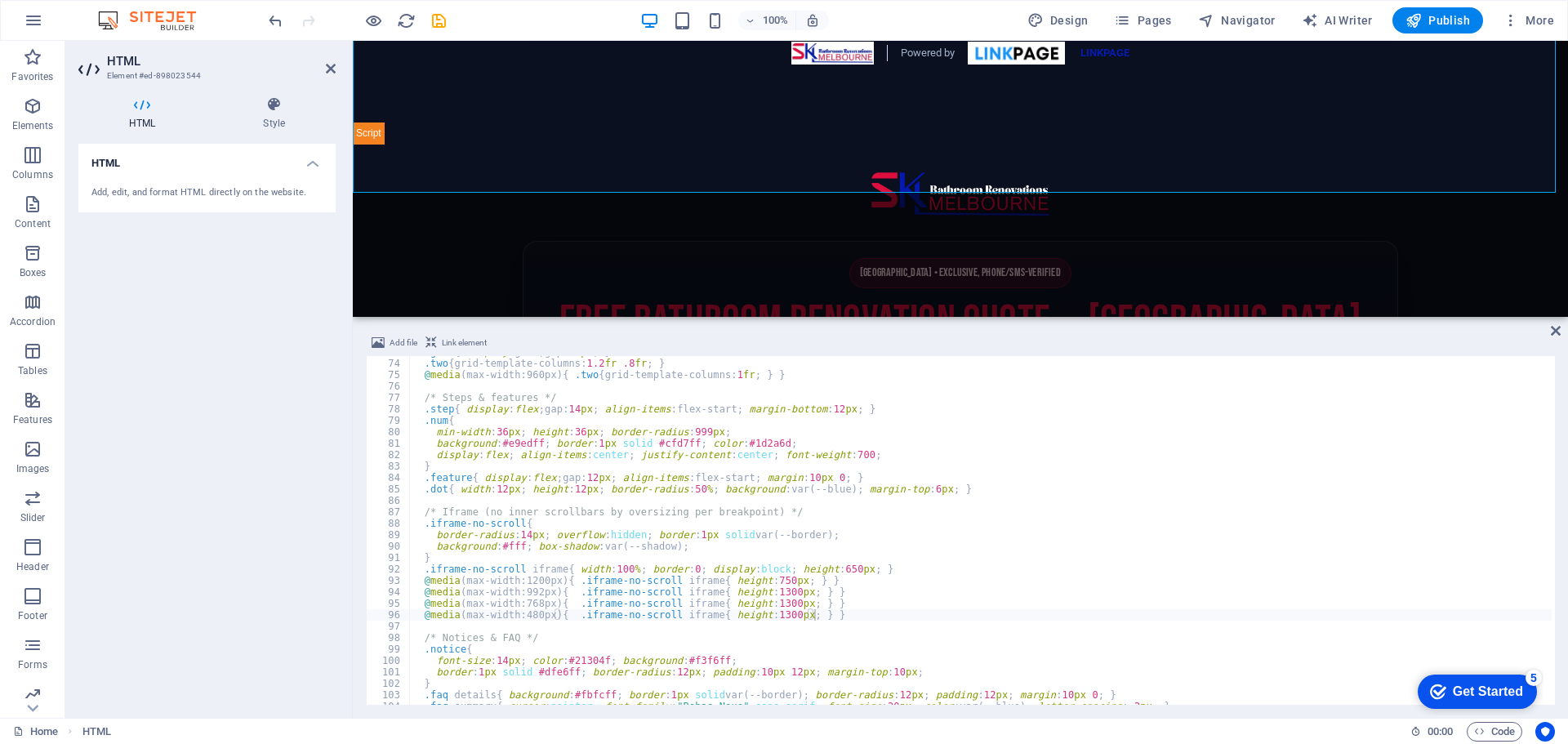
scroll to position [2074, 0]
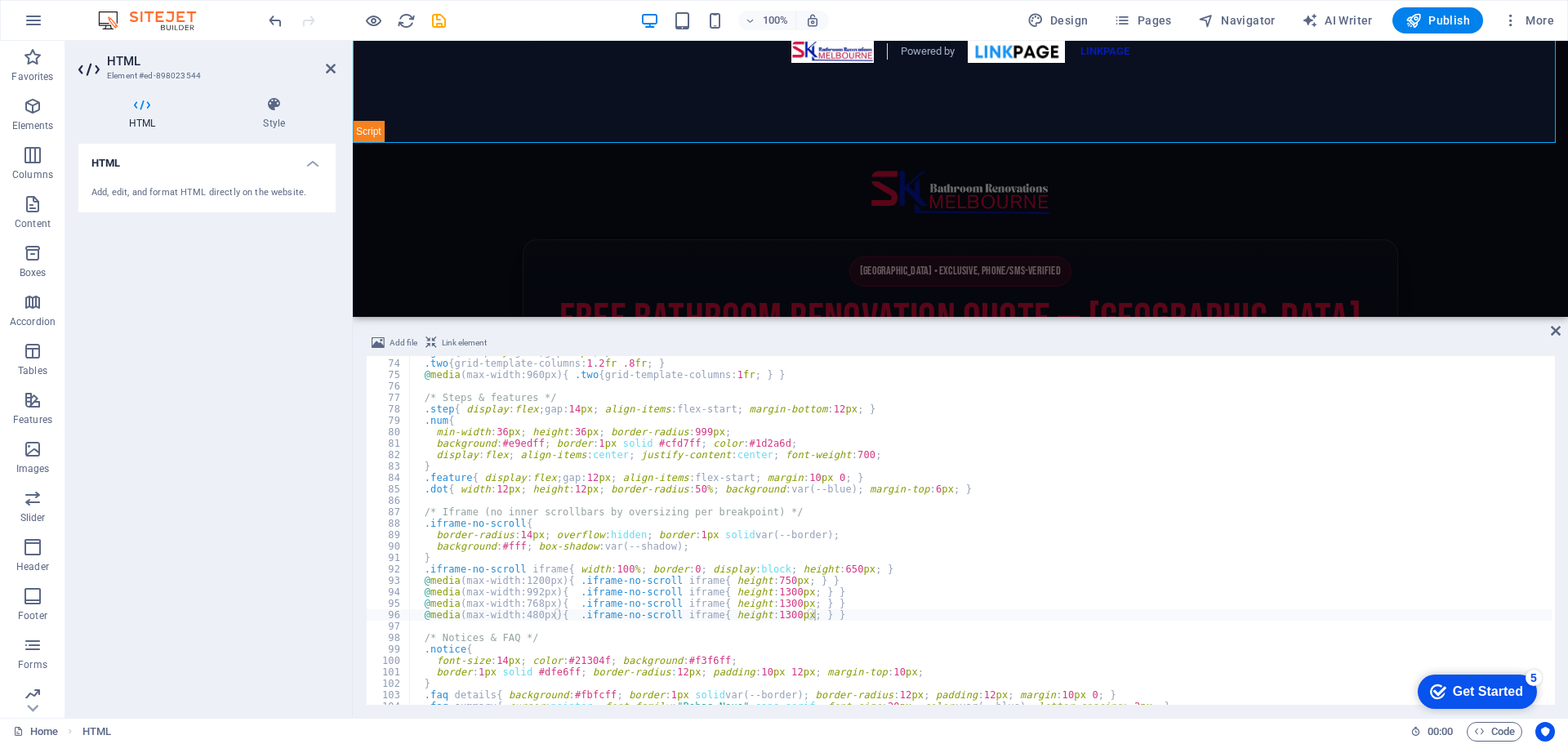
click at [770, 208] on header "Site header" at bounding box center [960, 192] width 876 height 51
click at [771, 208] on header "Site header" at bounding box center [960, 192] width 876 height 51
drag, startPoint x: 771, startPoint y: 208, endPoint x: 649, endPoint y: 174, distance: 126.6
click at [654, 174] on header "Site header" at bounding box center [960, 192] width 876 height 51
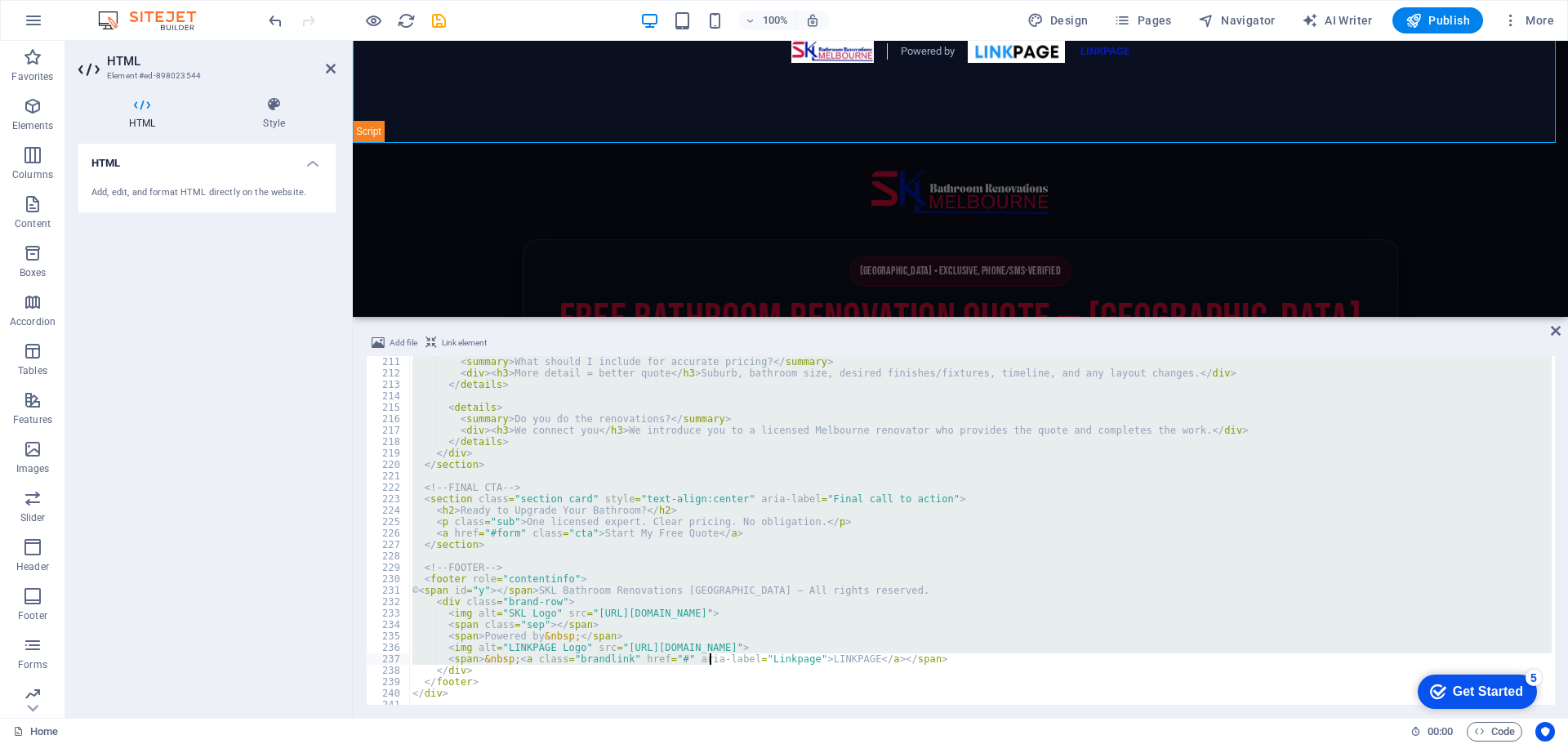
scroll to position [2429, 0]
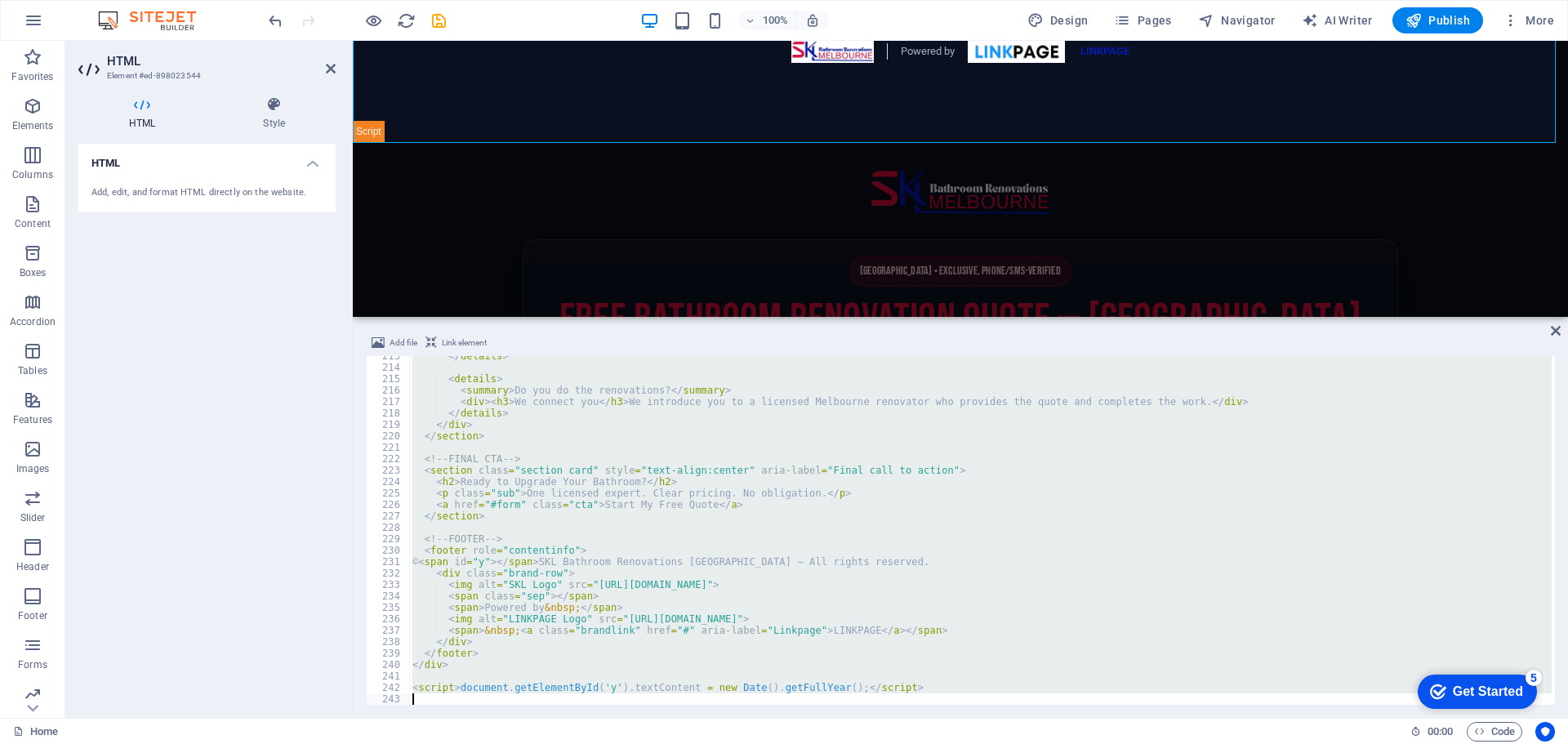
drag, startPoint x: 411, startPoint y: 559, endPoint x: 887, endPoint y: 703, distance: 497.3
click at [887, 703] on div "</ details > < details > < summary > Do you do the renovations? </ summary > < …" at bounding box center [980, 535] width 1142 height 371
type textarea "<script>document.getElementById('y').textContent = new Date().getFullYear();</s…"
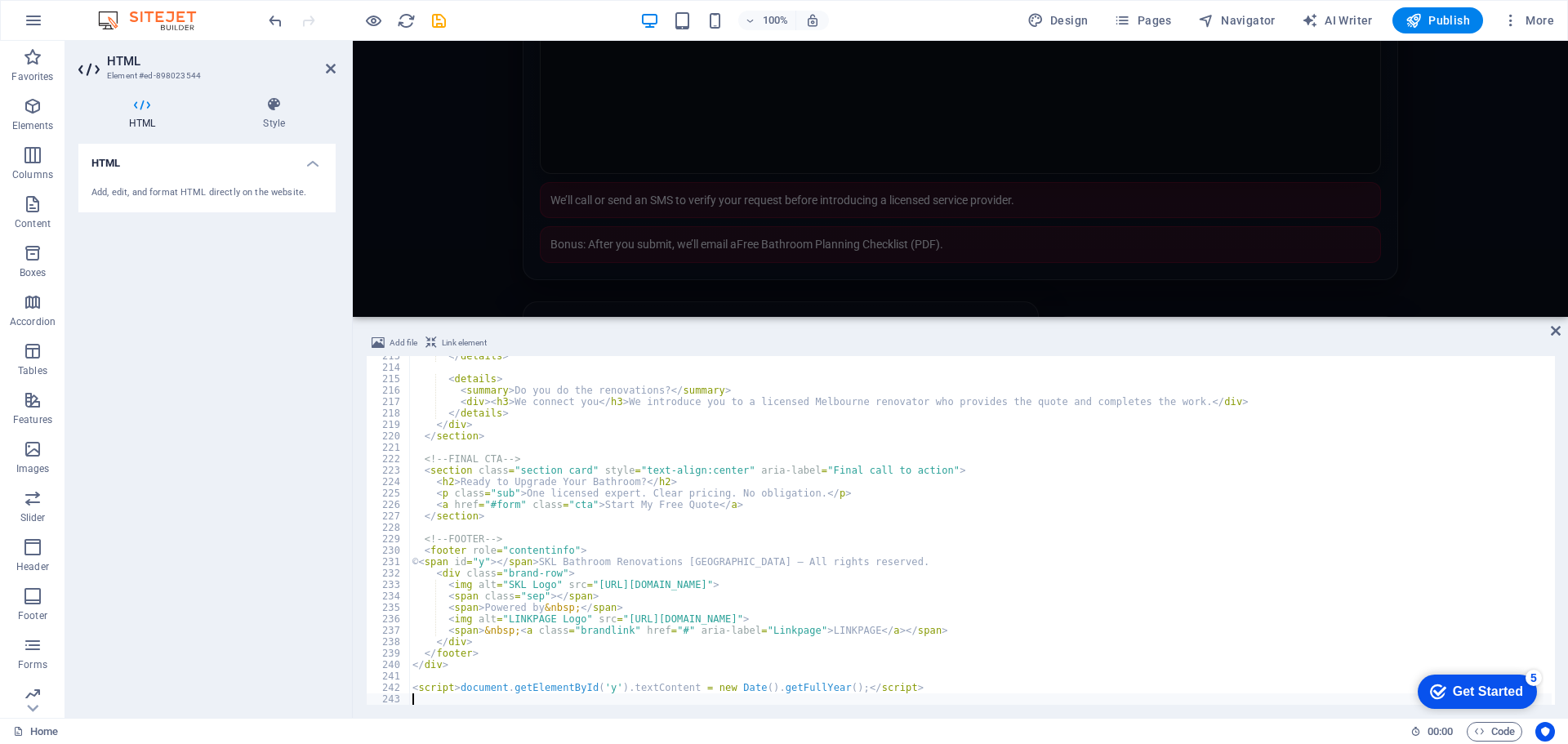
scroll to position [3237, 0]
click at [859, 525] on div "</ details > < details > < summary > Do you do the renovations? </ summary > < …" at bounding box center [980, 535] width 1142 height 371
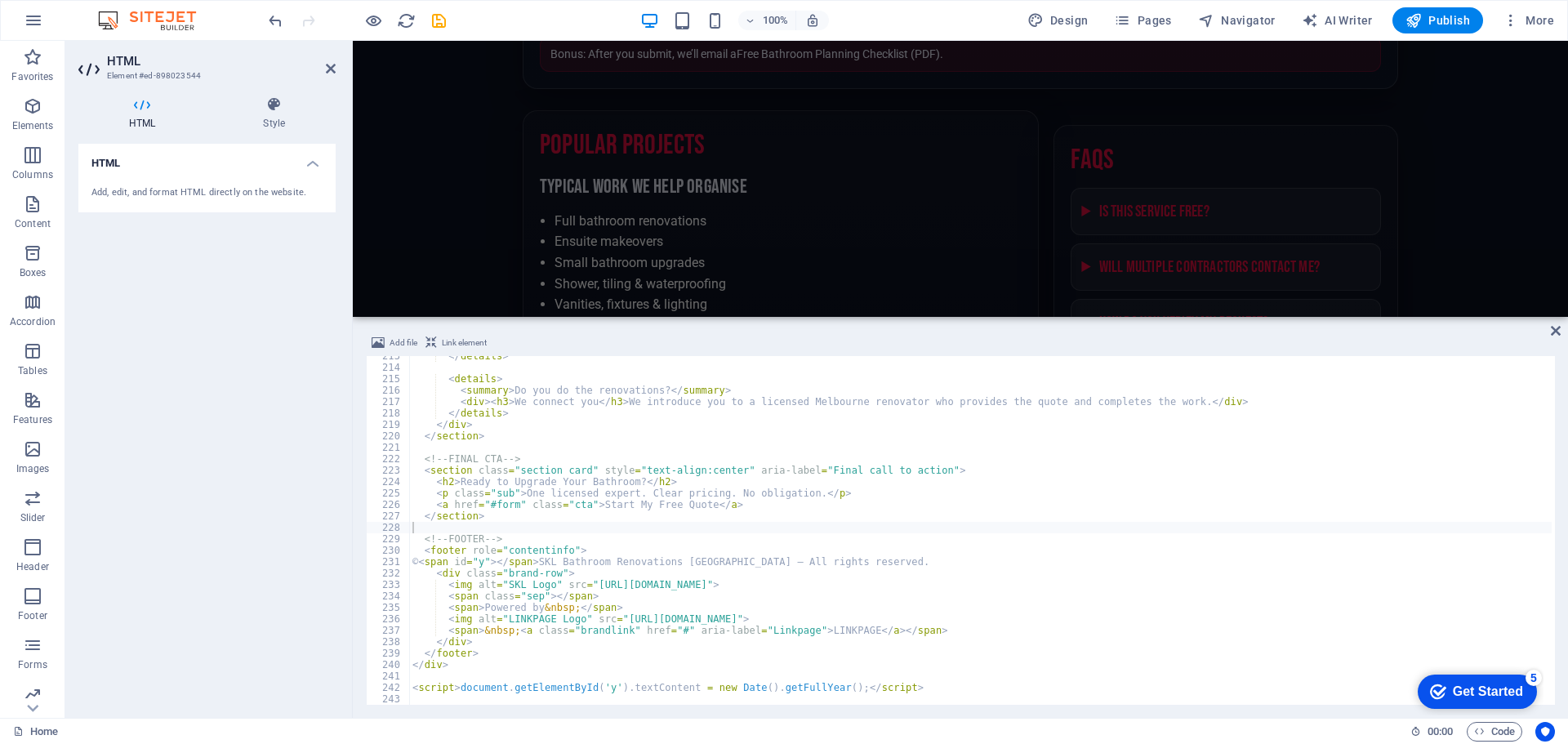
scroll to position [3429, 0]
click at [489, 510] on div "</ details > < details > < summary > Do you do the renovations? </ summary > < …" at bounding box center [980, 535] width 1142 height 371
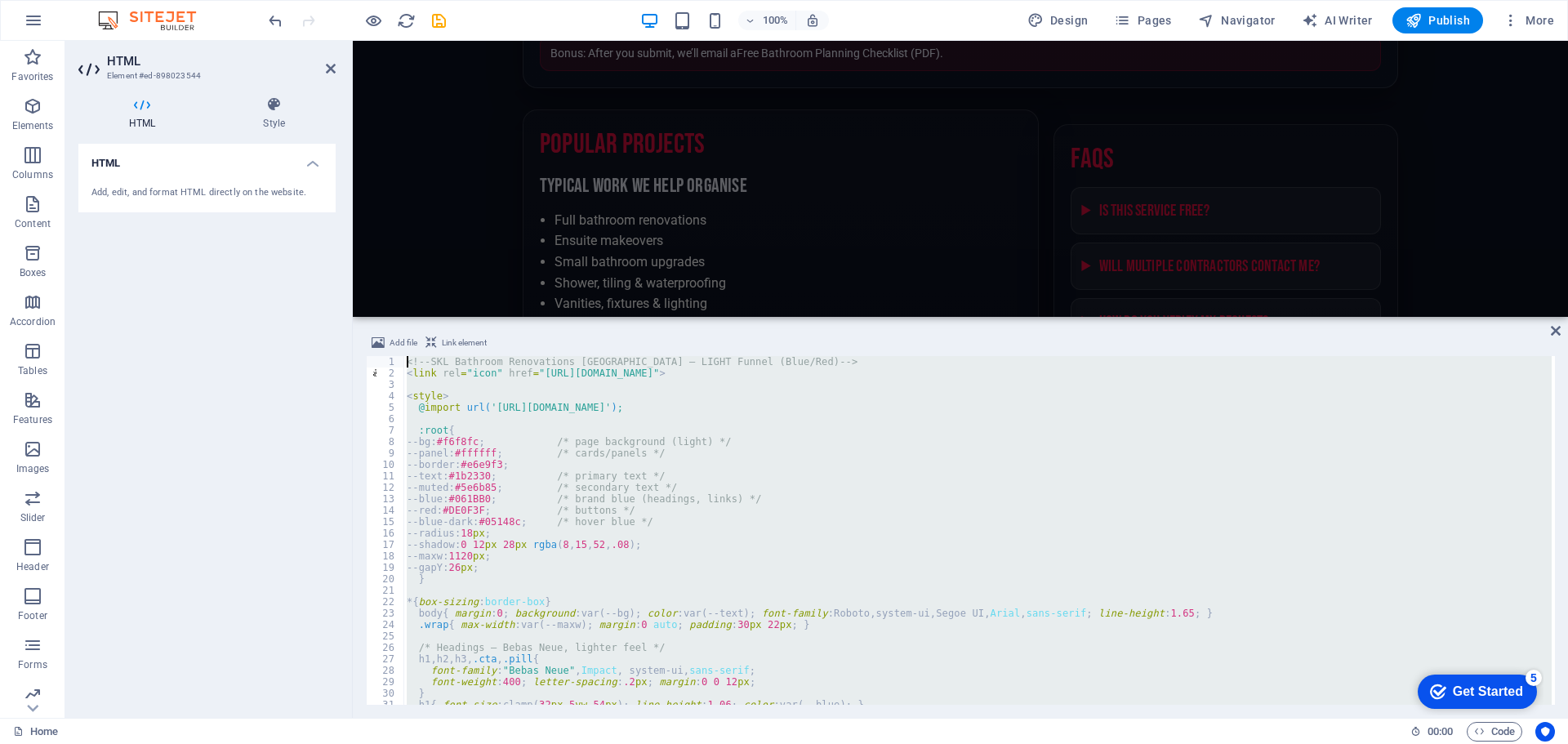
scroll to position [0, 0]
drag, startPoint x: 837, startPoint y: 598, endPoint x: 355, endPoint y: 259, distance: 589.3
type textarea "<!-- SKL Bathroom Renovations Melbourne — LIGHT Funnel (Blue/Red) --> <link rel…"
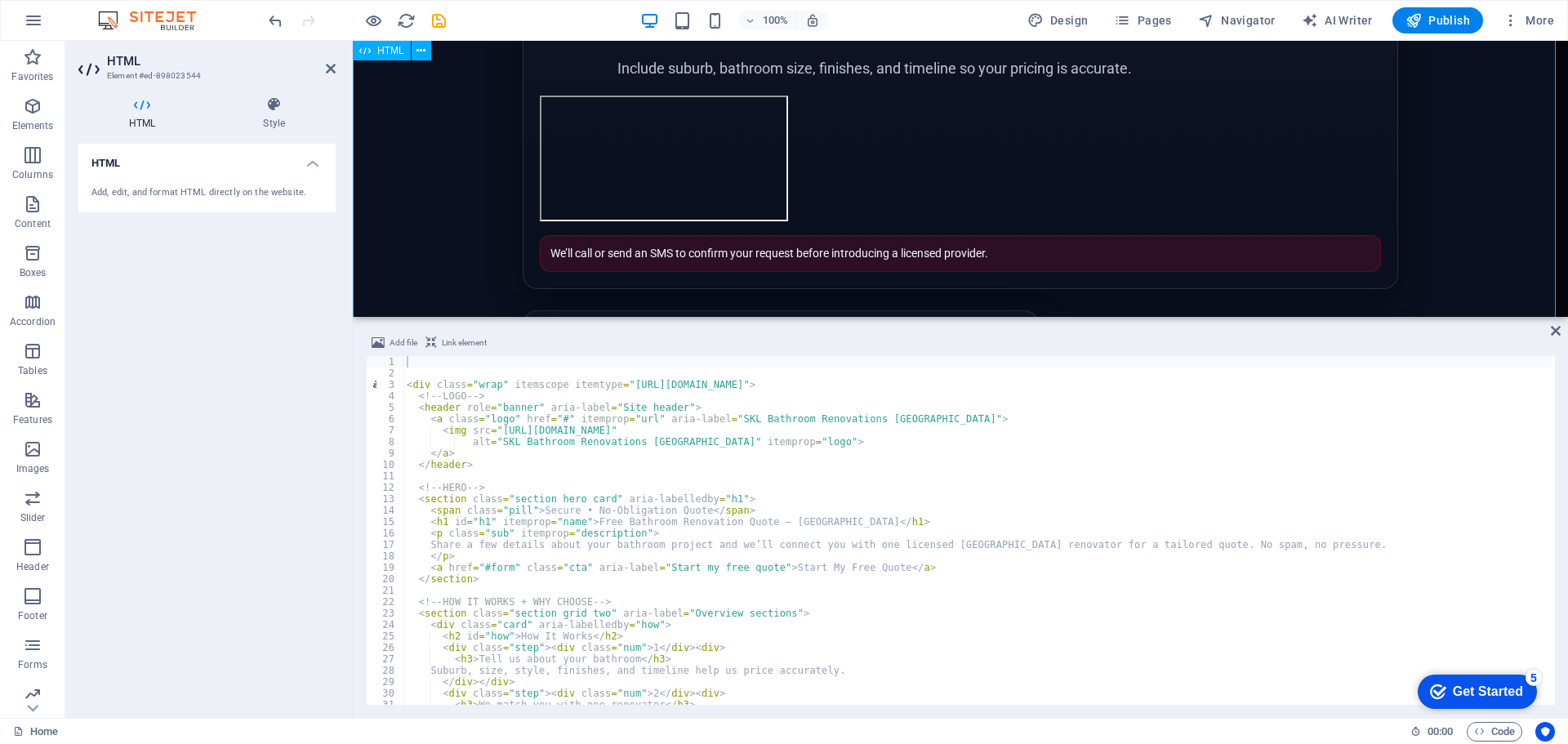
scroll to position [817, 0]
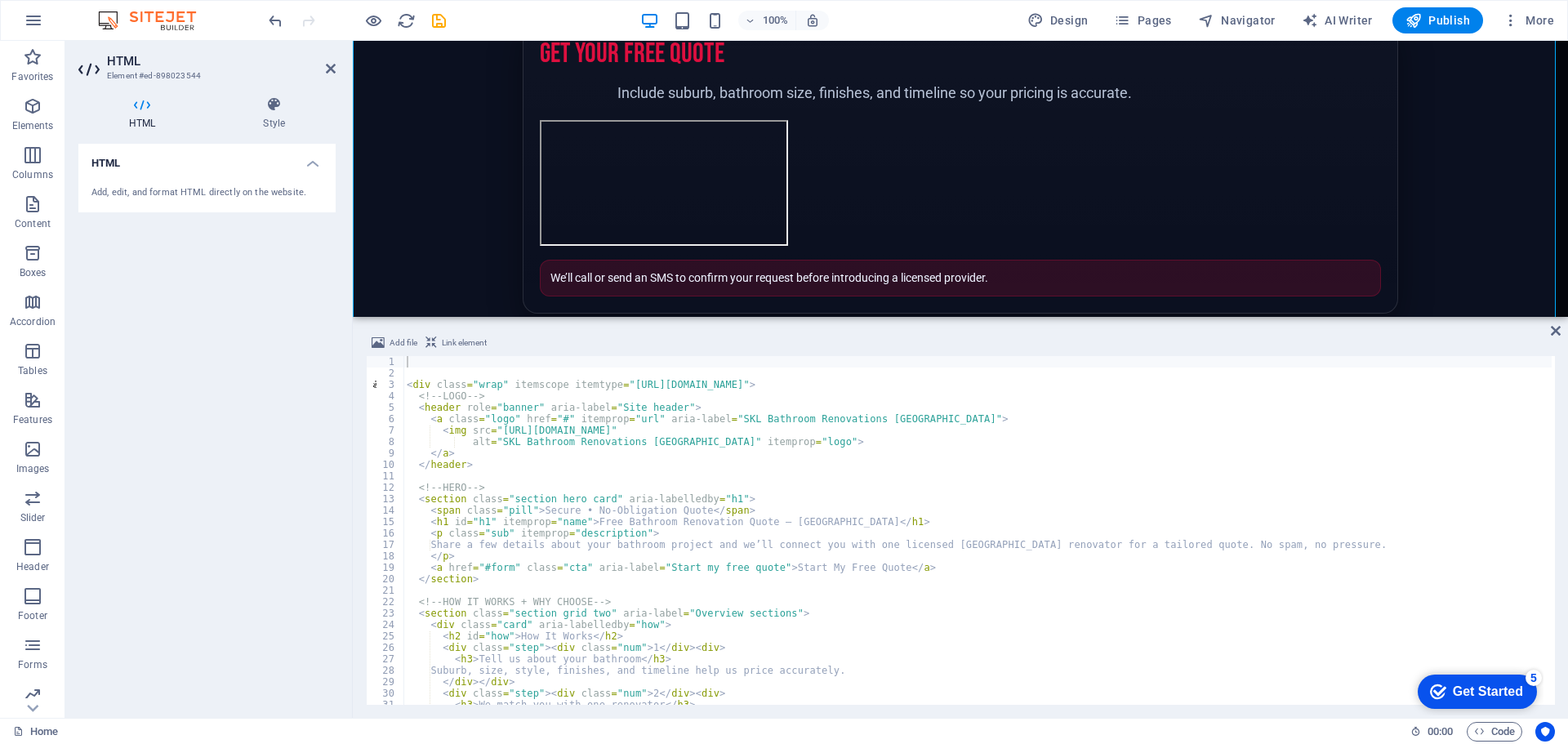
click at [409, 383] on div "< div class = "wrap" itemscope itemtype = "https://schema.org/LocalBusiness" > …" at bounding box center [977, 541] width 1148 height 371
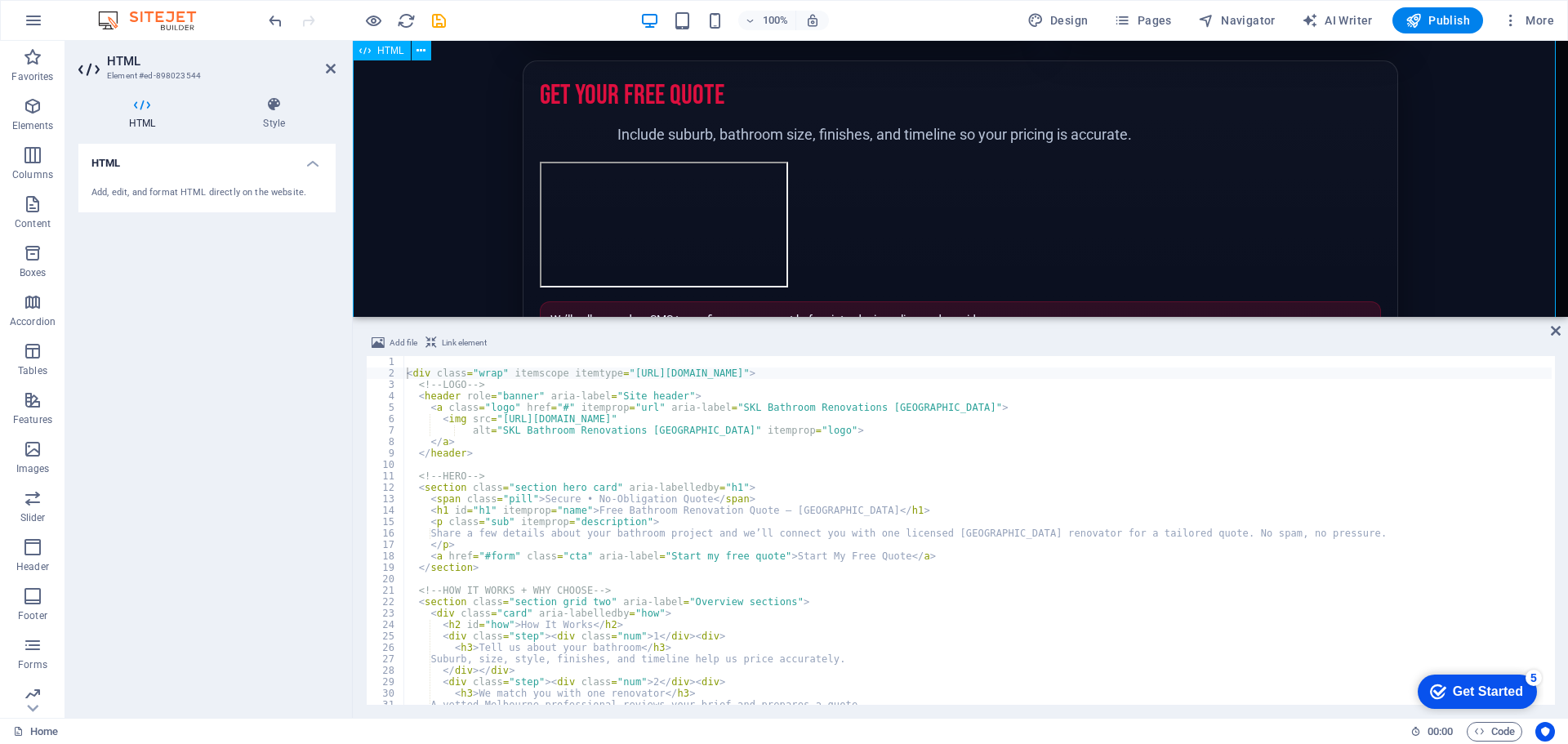
scroll to position [862, 0]
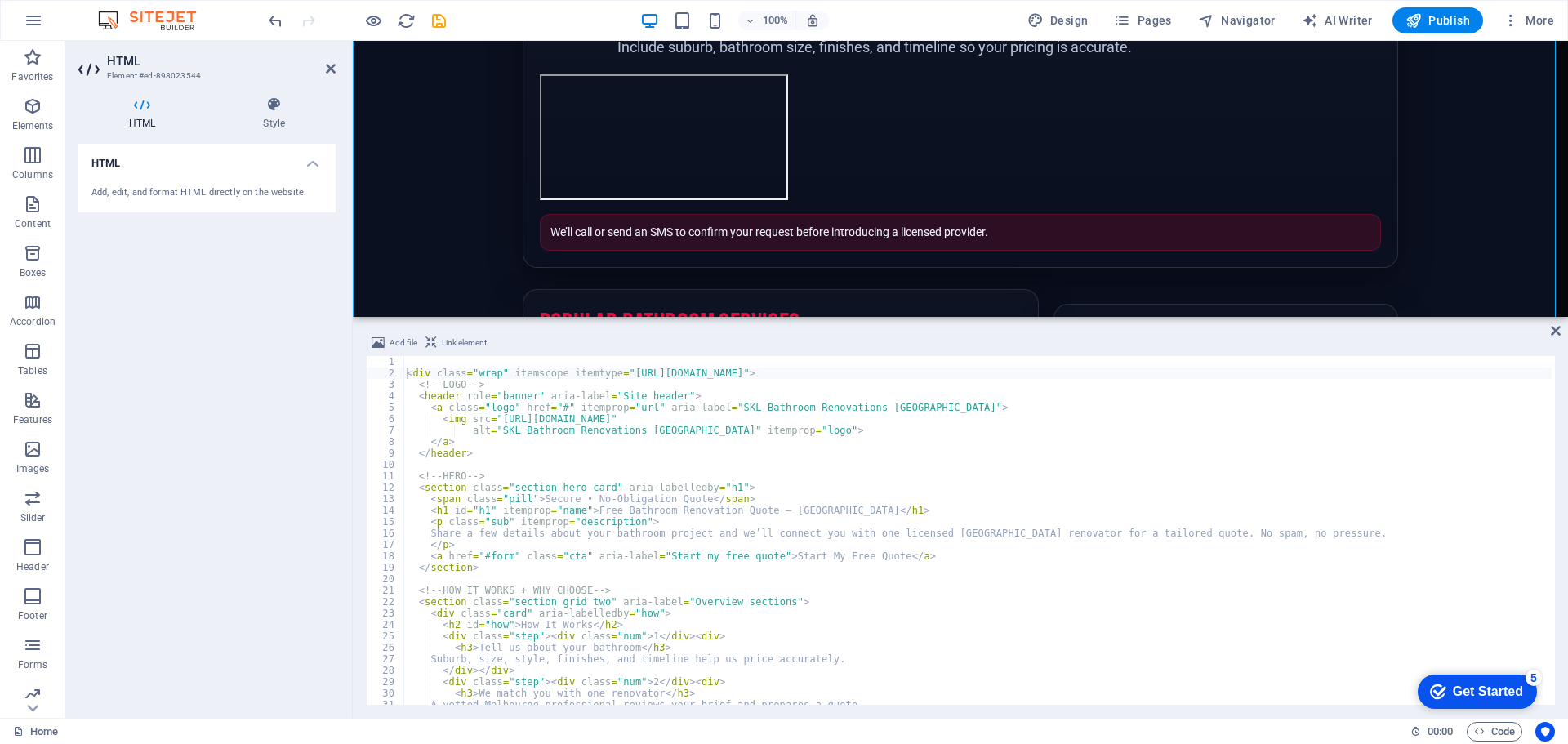
click at [407, 376] on div "< div class = "wrap" itemscope itemtype = "https://schema.org/LocalBusiness" > …" at bounding box center [977, 541] width 1148 height 371
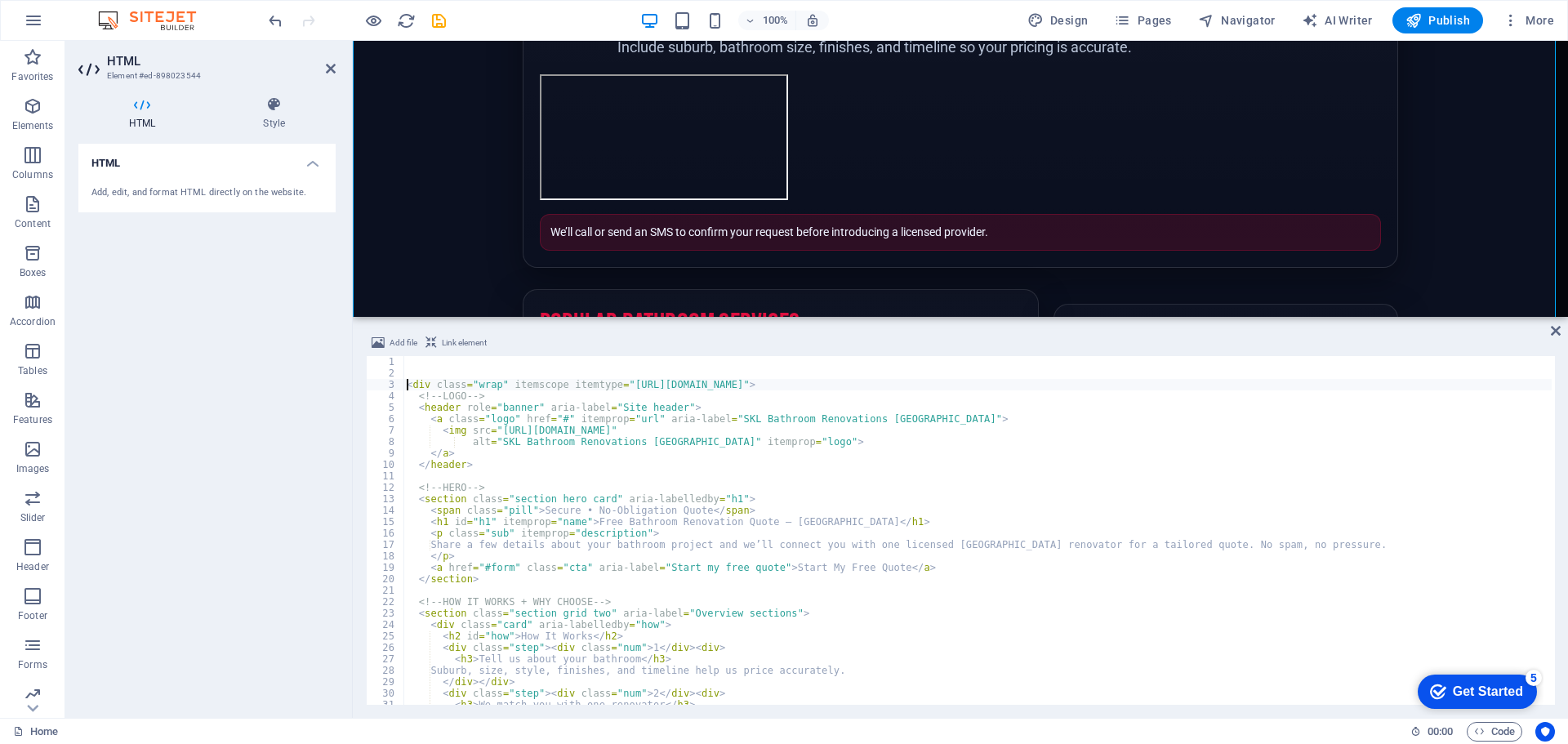
type textarea "<div class="wrap" itemscope itemtype="https://schema.org/LocalBusiness">"
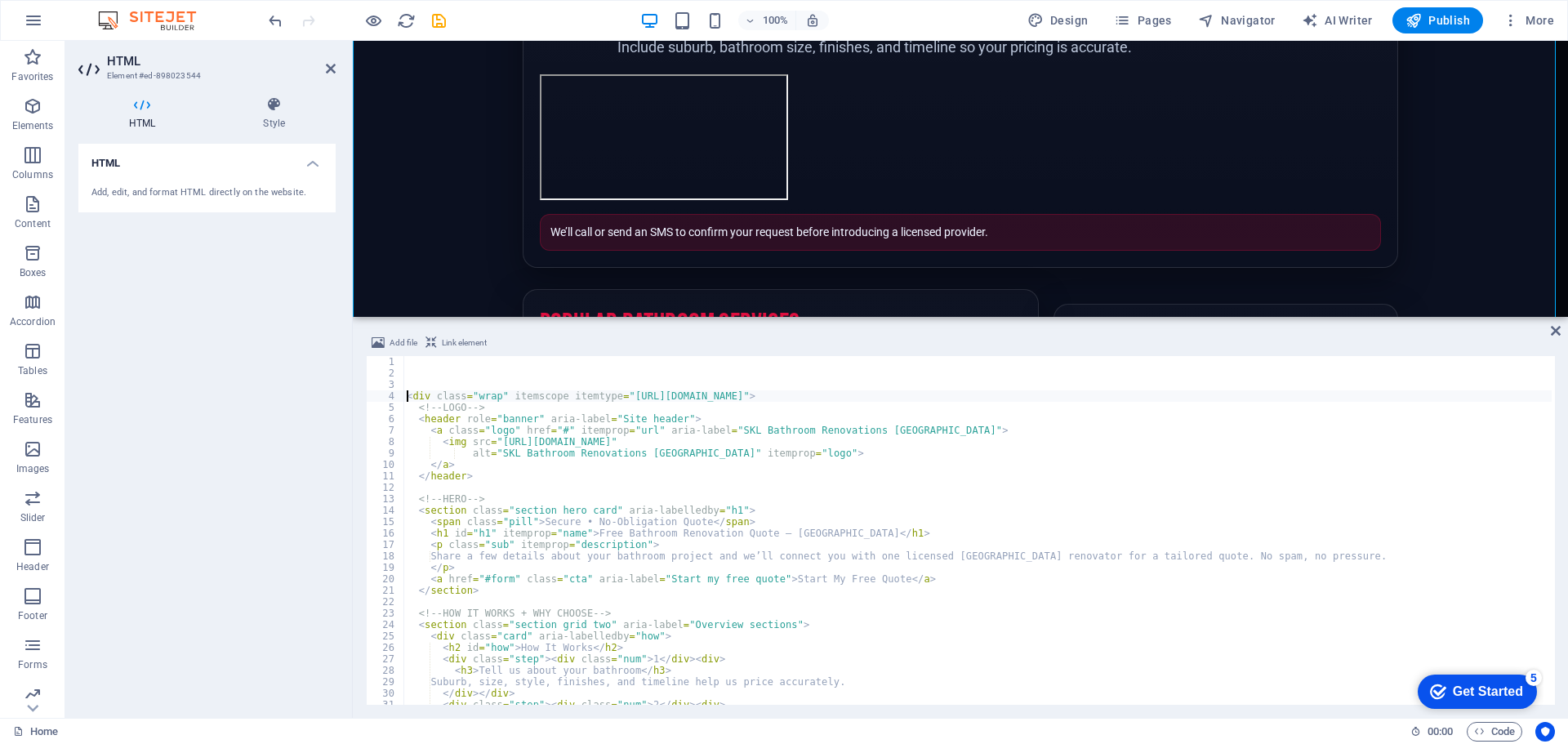
click at [427, 367] on div "< div class = "wrap" itemscope itemtype = "https://schema.org/LocalBusiness" > …" at bounding box center [977, 541] width 1148 height 371
paste textarea "</style>"
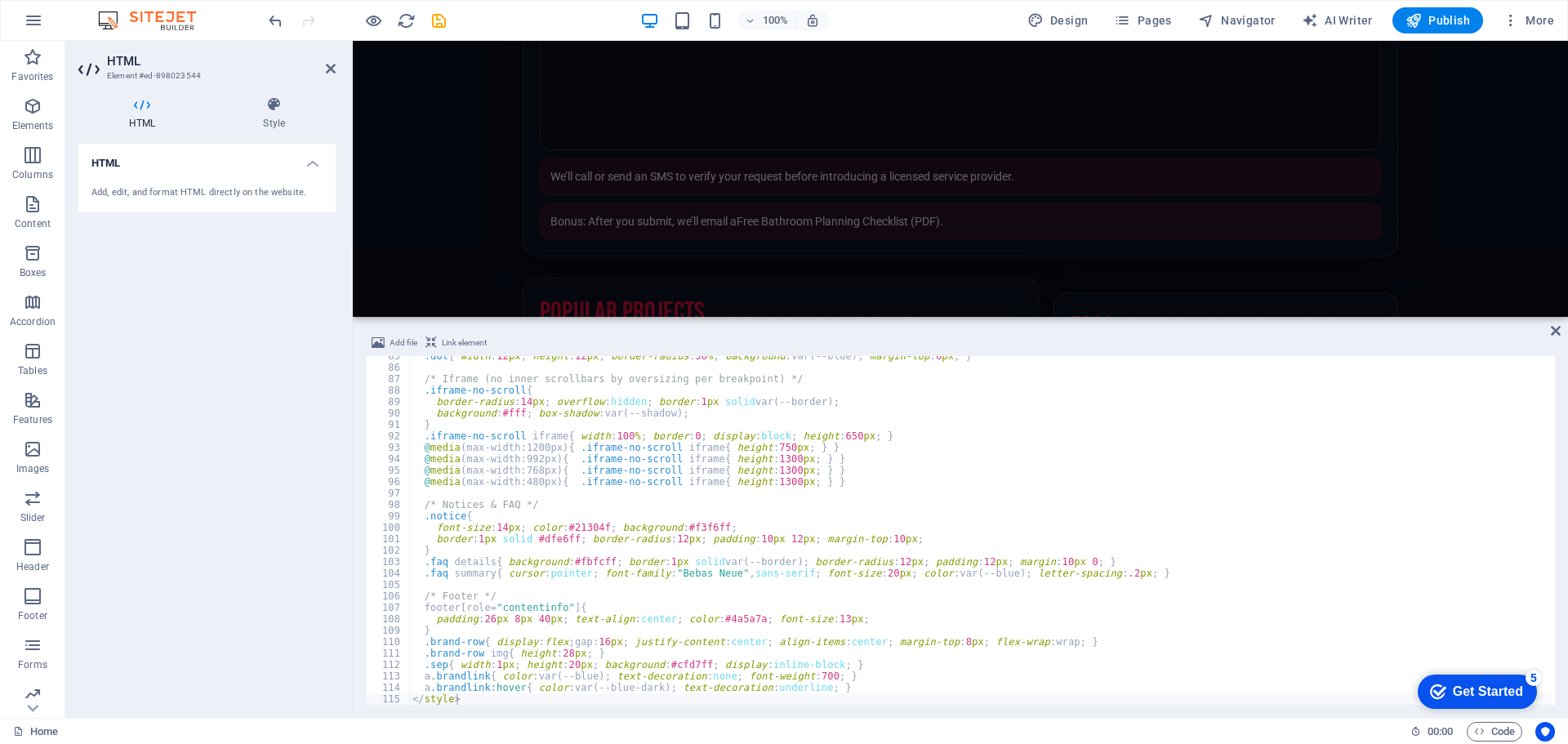
scroll to position [3475, 0]
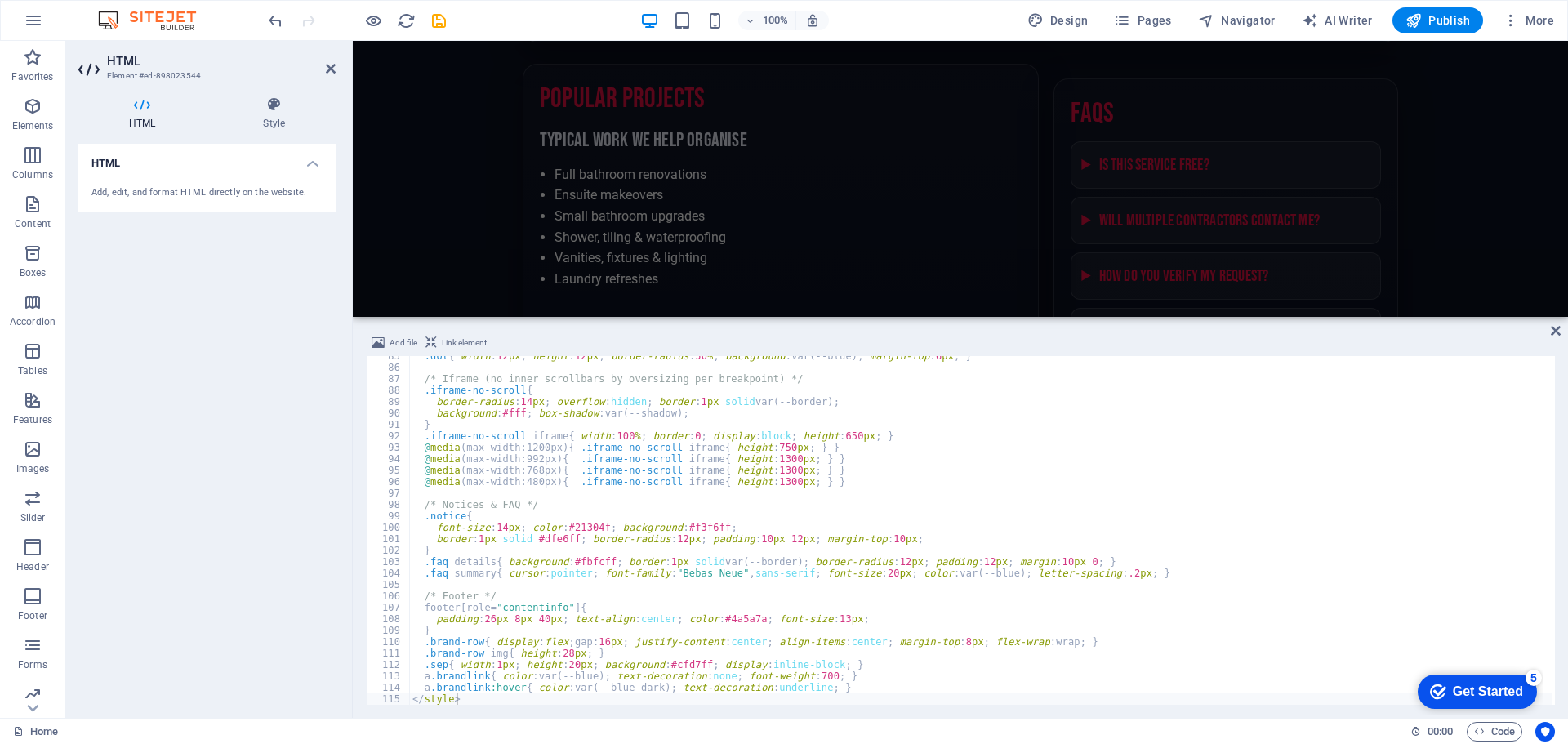
click at [916, 206] on li "Small bathroom upgrades" at bounding box center [788, 216] width 467 height 21
click at [652, 227] on li "Shower, tiling & waterproofing" at bounding box center [788, 237] width 467 height 21
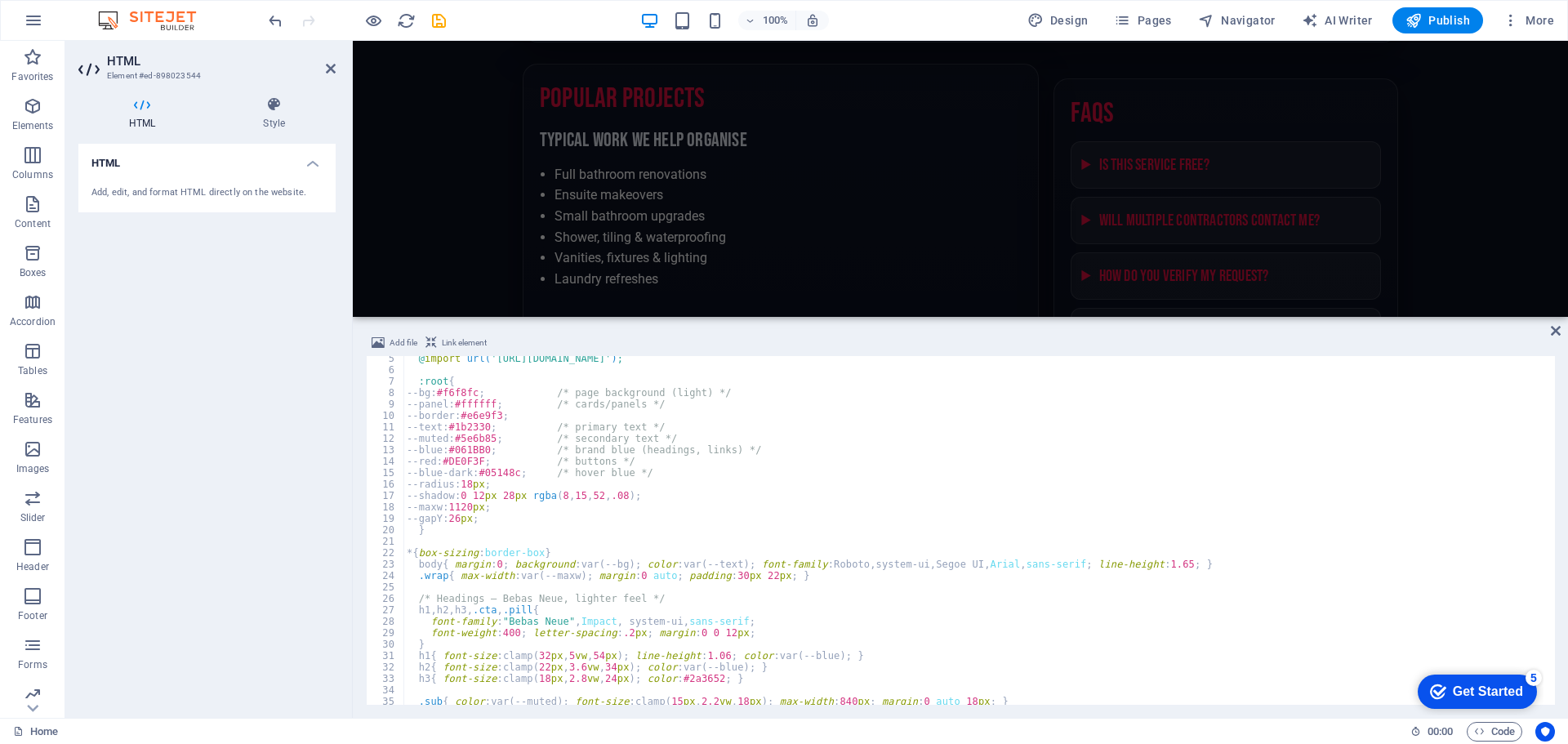
scroll to position [0, 0]
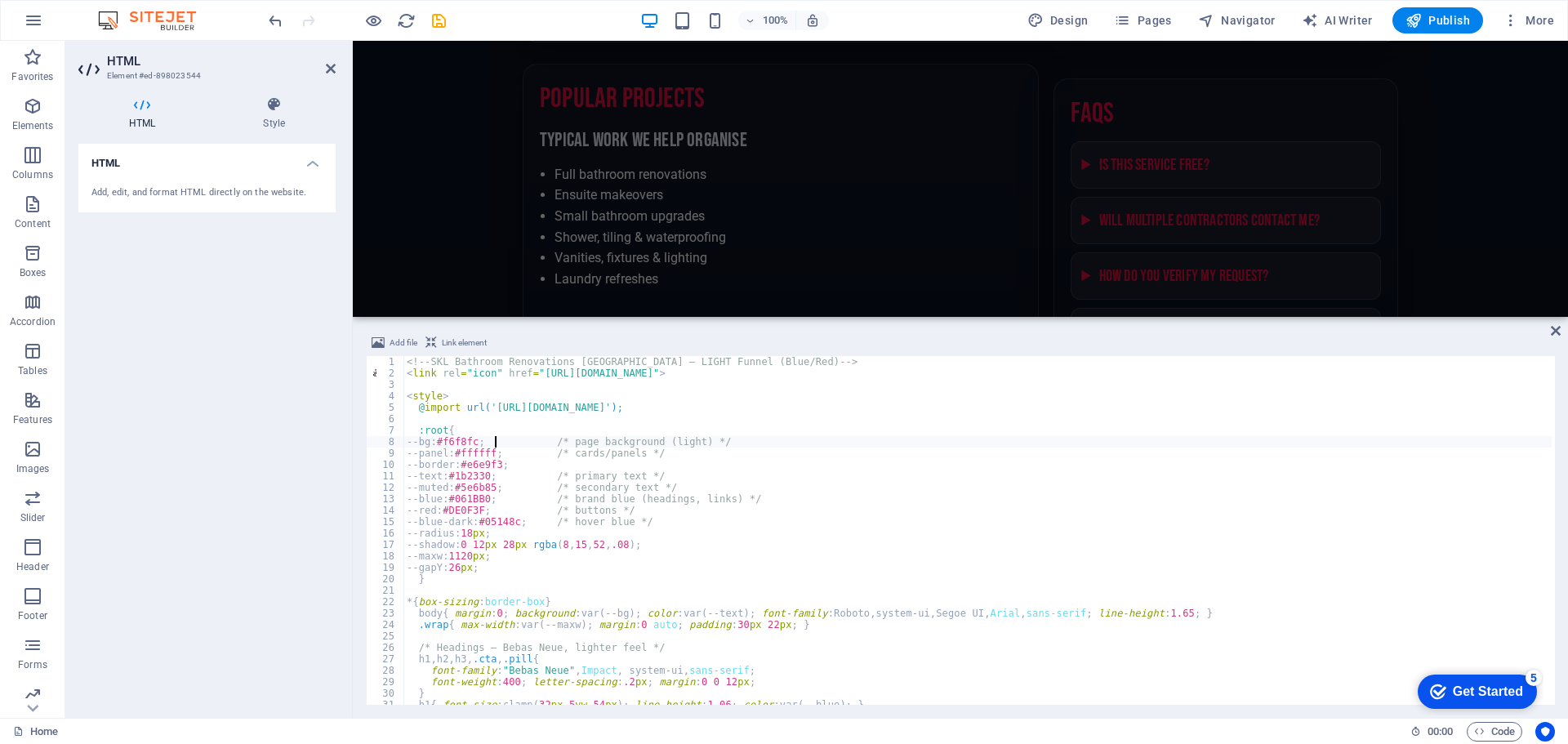
click at [494, 438] on div "<!-- SKL Bathroom Renovations Melbourne — LIGHT Funnel (Blue/Red) --> < link re…" at bounding box center [977, 541] width 1148 height 371
drag, startPoint x: 496, startPoint y: 444, endPoint x: 465, endPoint y: 441, distance: 31.1
click at [465, 441] on div "<!-- SKL Bathroom Renovations Melbourne — LIGHT Funnel (Blue/Red) --> < link re…" at bounding box center [977, 541] width 1148 height 371
paste textarea "061BB0"
click at [512, 483] on div "<!-- SKL Bathroom Renovations Melbourne — LIGHT Funnel (Blue/Red) --> < link re…" at bounding box center [977, 541] width 1148 height 371
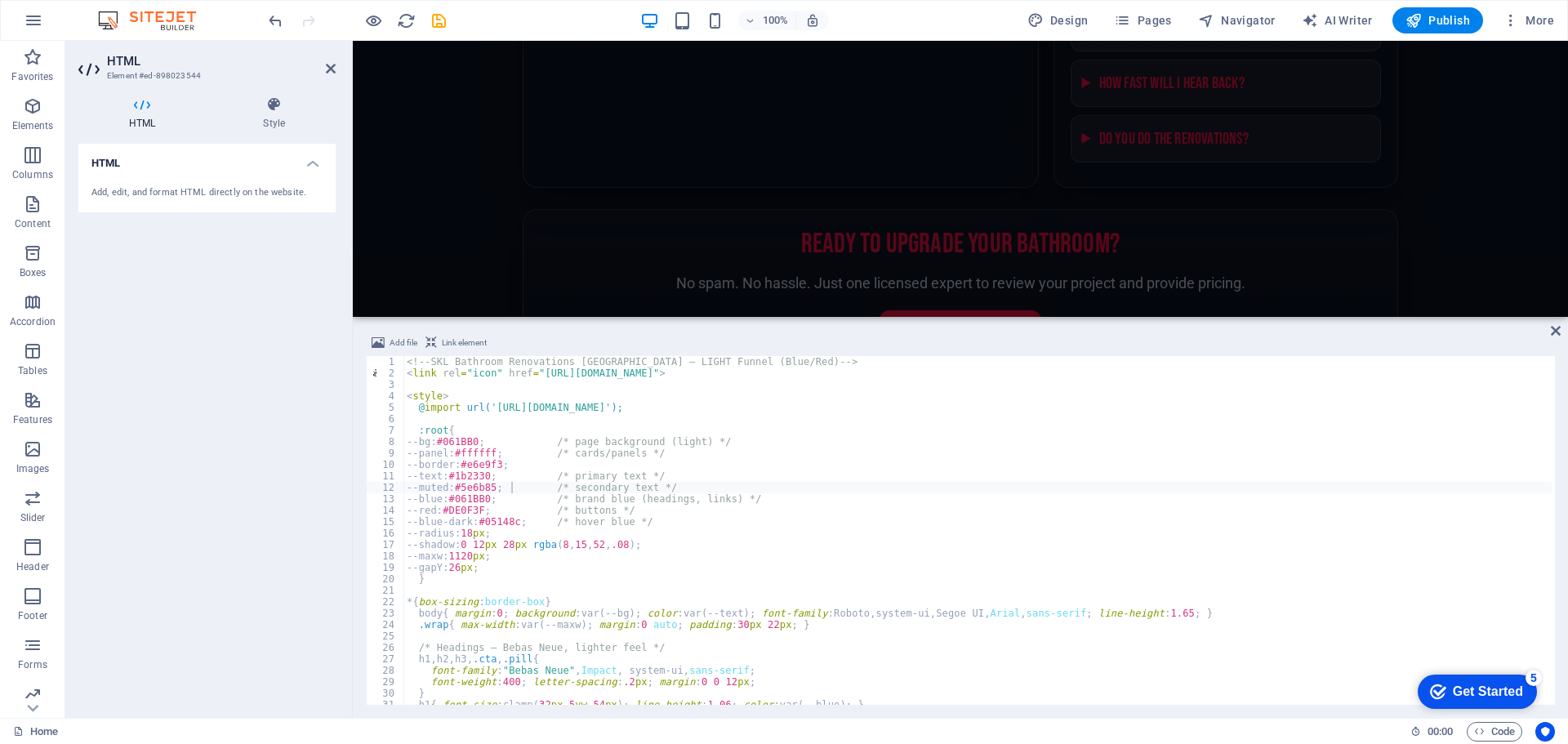
scroll to position [3951, 0]
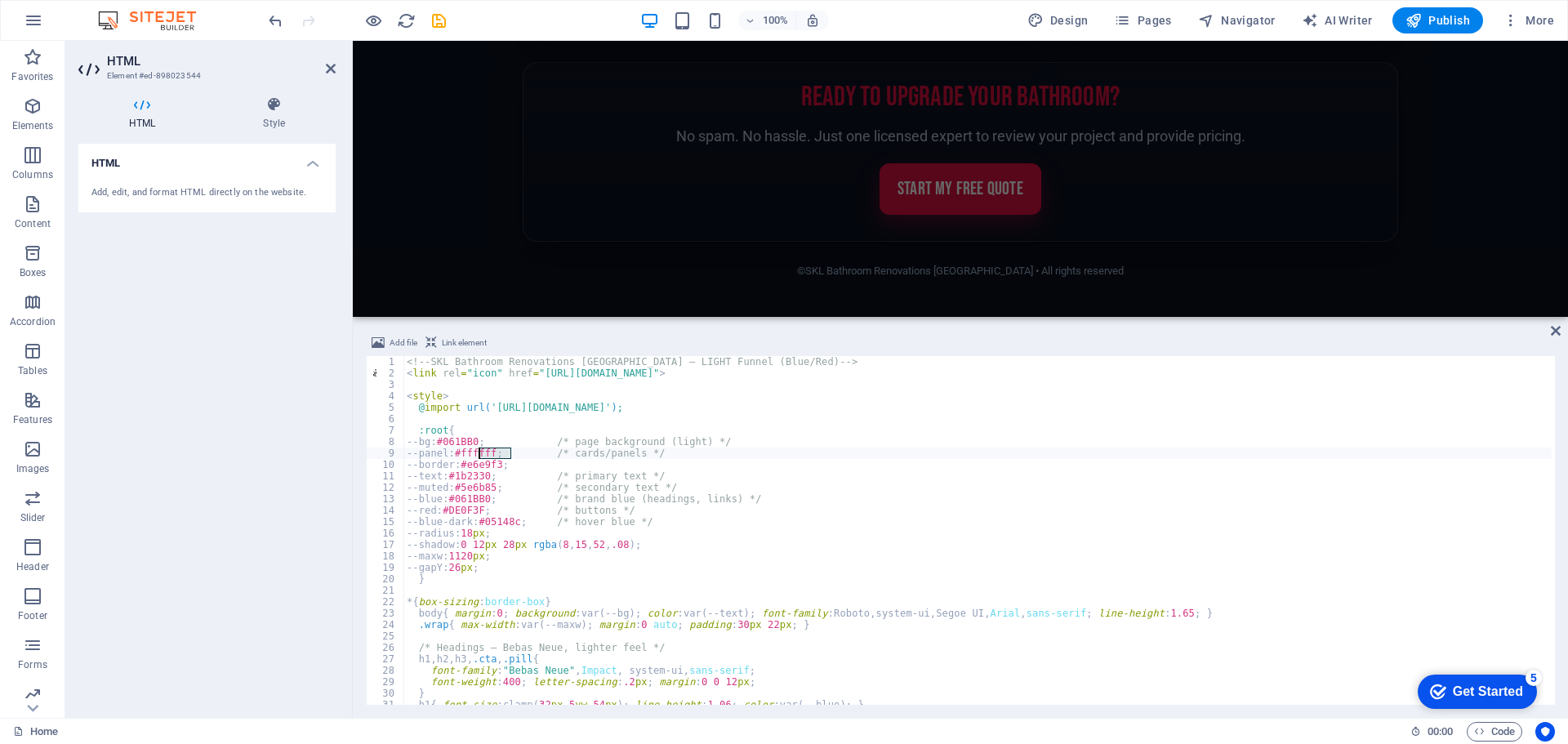
drag, startPoint x: 513, startPoint y: 447, endPoint x: 478, endPoint y: 454, distance: 35.7
click at [478, 454] on div "<!-- SKL Bathroom Renovations Melbourne — LIGHT Funnel (Blue/Red) --> < link re…" at bounding box center [977, 541] width 1148 height 371
paste textarea "061BB0"
click at [517, 460] on div "<!-- SKL Bathroom Renovations Melbourne — LIGHT Funnel (Blue/Red) --> < link re…" at bounding box center [977, 541] width 1148 height 371
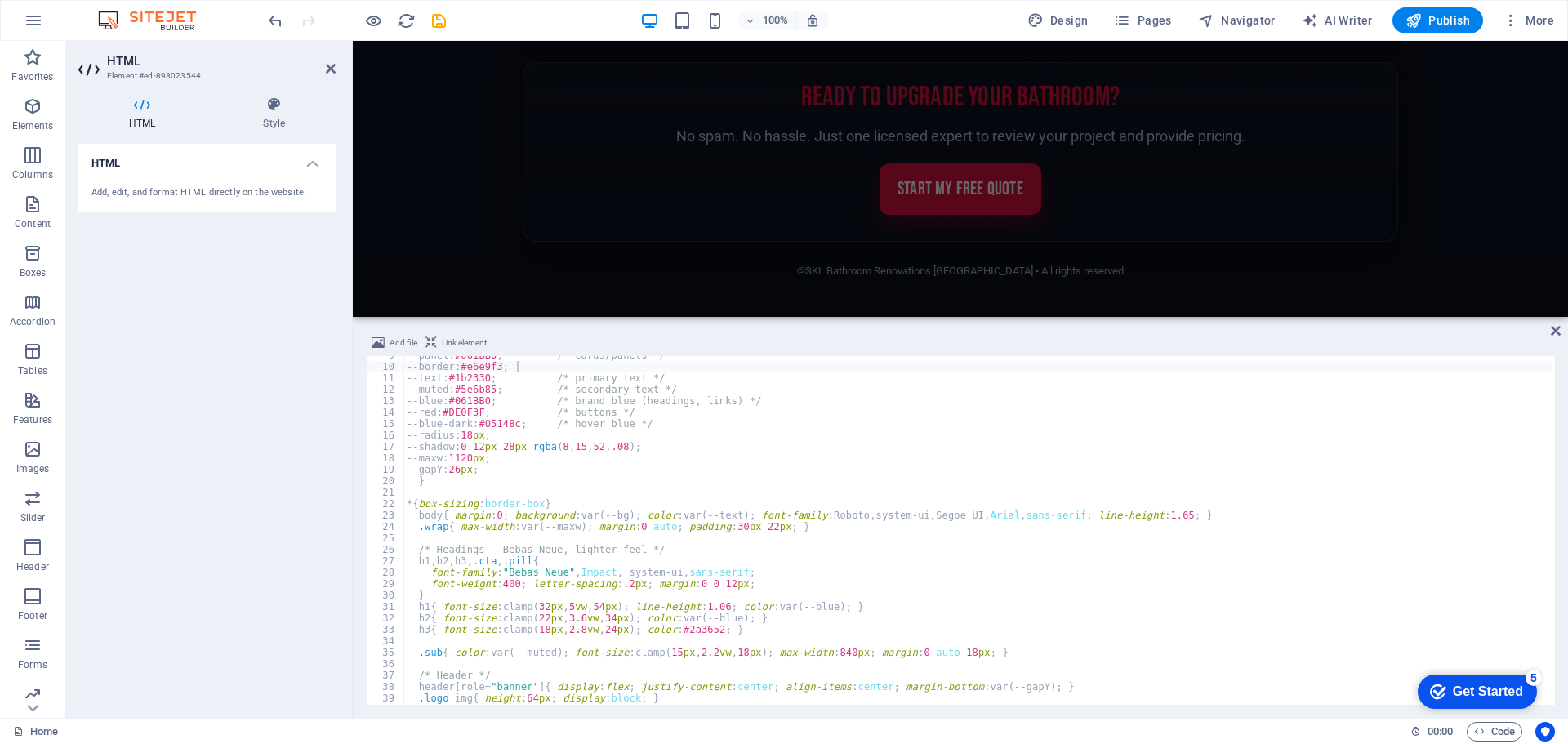
scroll to position [147, 0]
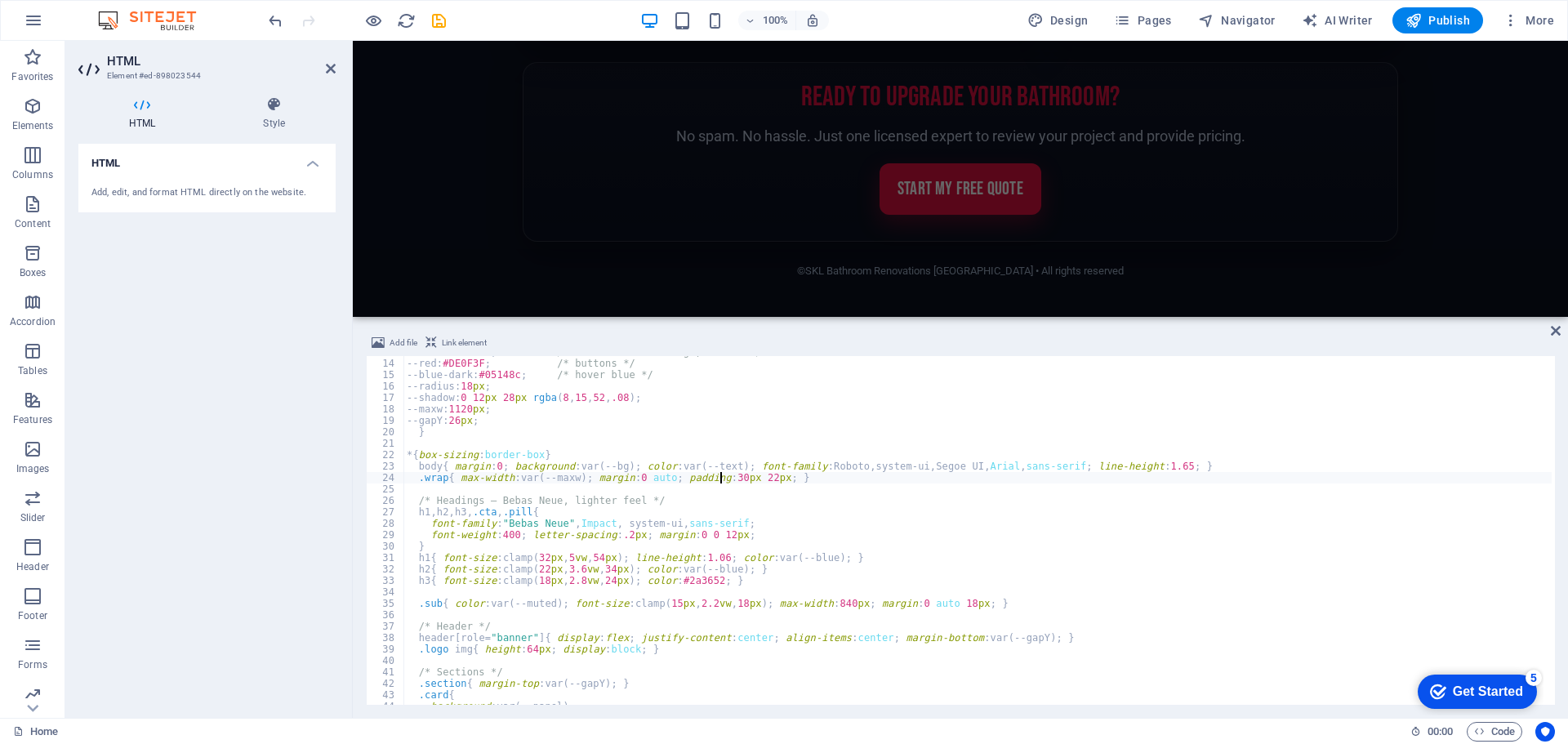
click at [720, 476] on div "--blue : #061BB0 ; /* brand blue (headings, links) */ --red : #DE0F3F ; /* butt…" at bounding box center [977, 532] width 1148 height 371
drag, startPoint x: 749, startPoint y: 480, endPoint x: 739, endPoint y: 480, distance: 10.0
click at [739, 480] on div "--blue : #061BB0 ; /* brand blue (headings, links) */ --red : #DE0F3F ; /* butt…" at bounding box center [977, 532] width 1148 height 371
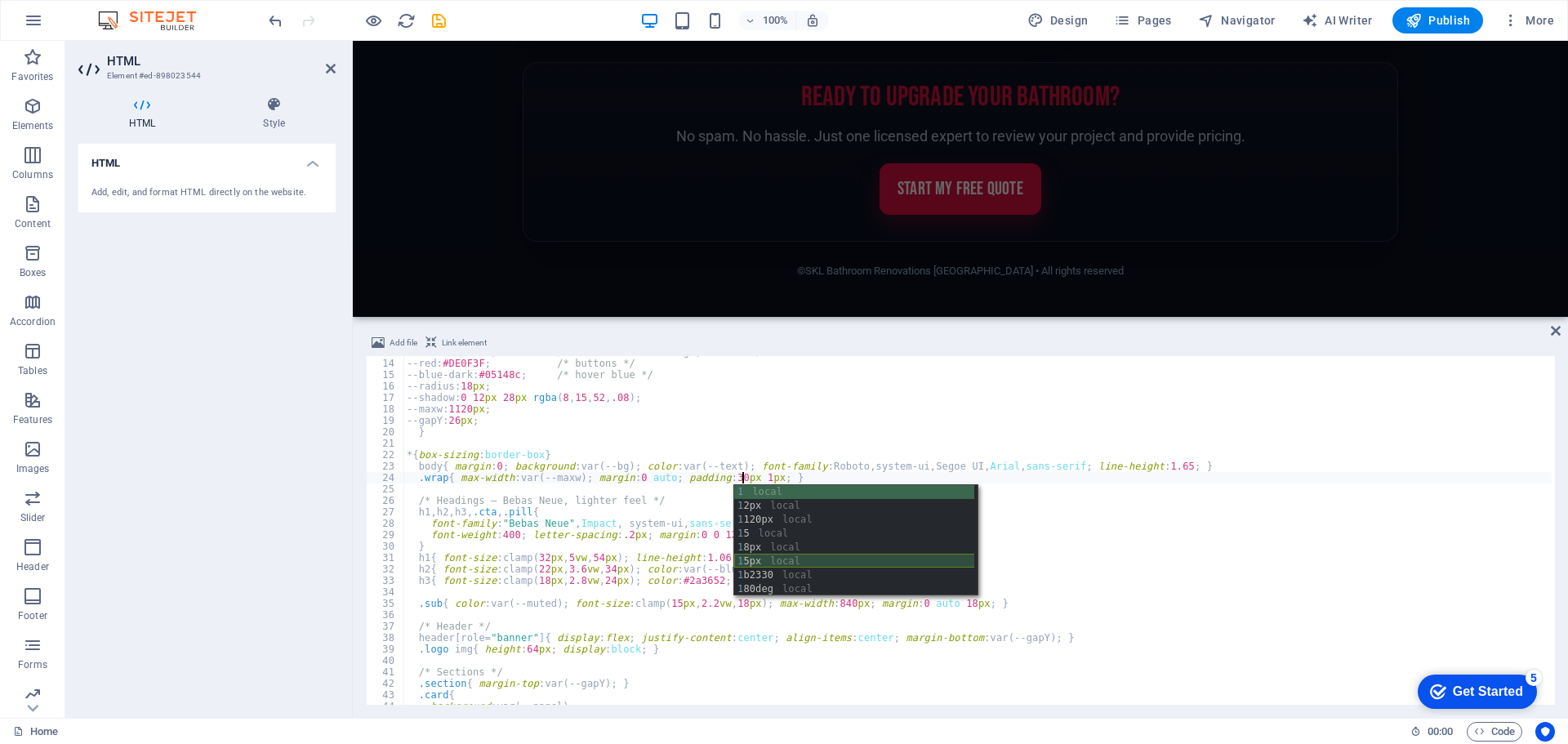
scroll to position [0, 28]
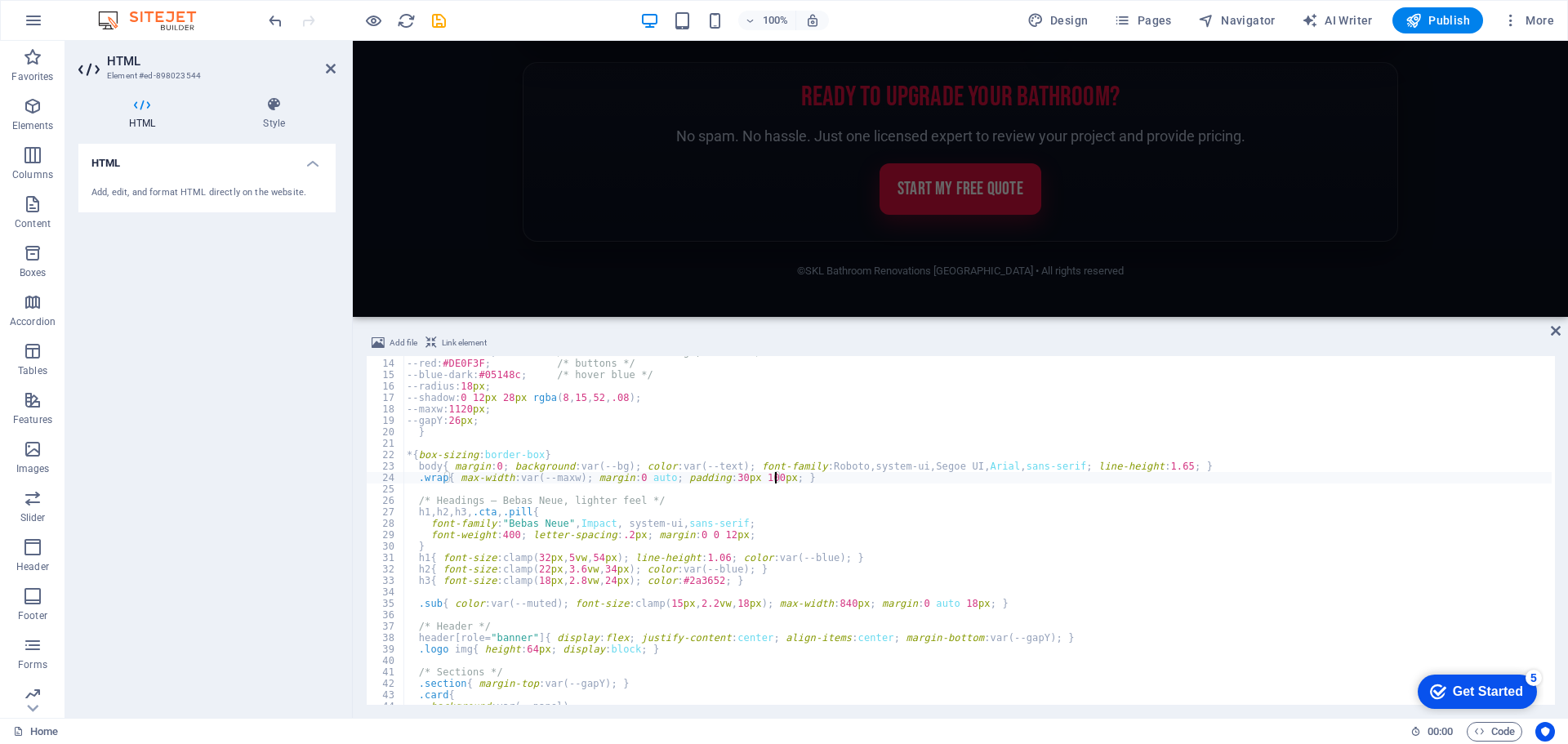
click at [778, 478] on div "--blue : #061BB0 ; /* brand blue (headings, links) */ --red : #DE0F3F ; /* butt…" at bounding box center [977, 532] width 1148 height 371
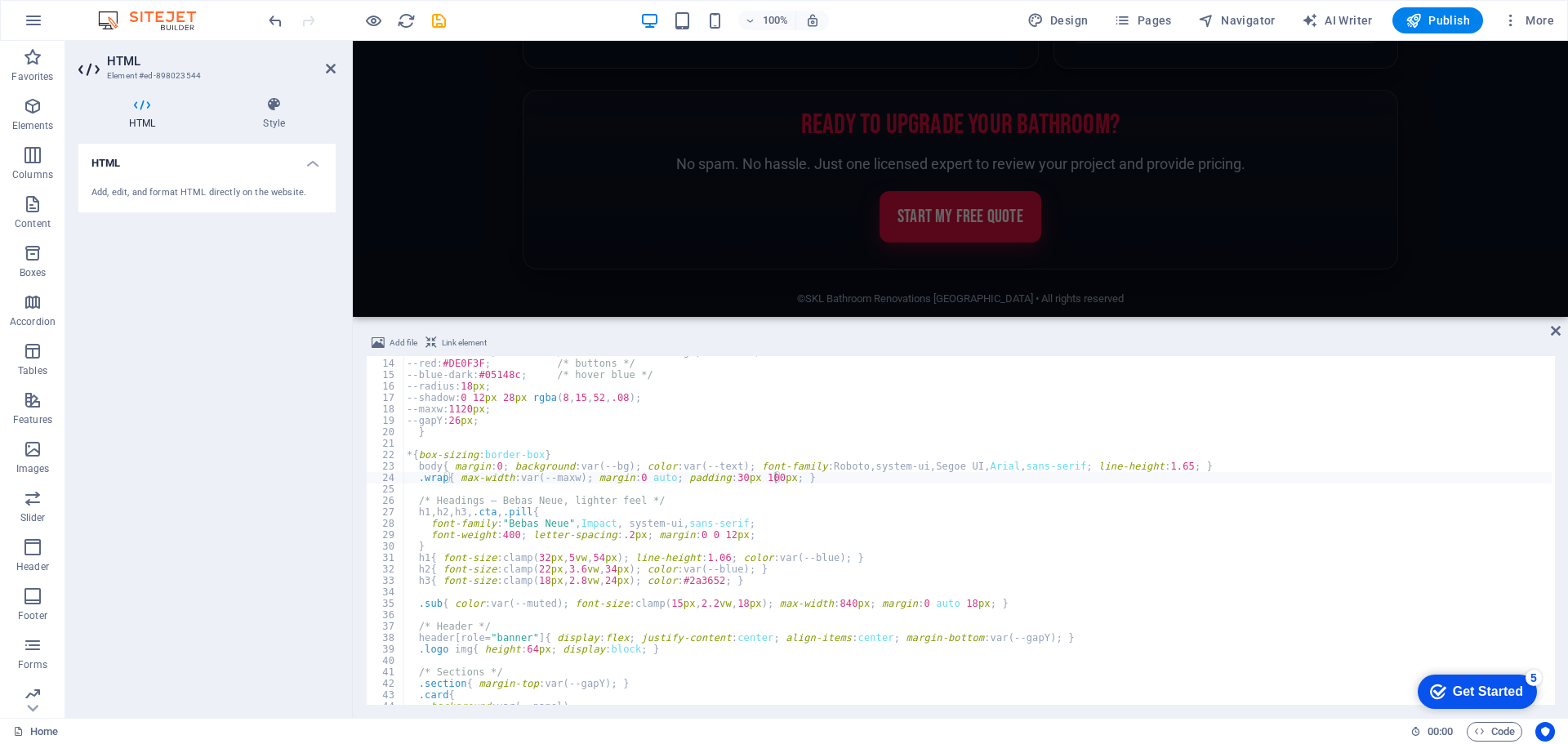
scroll to position [3951, 0]
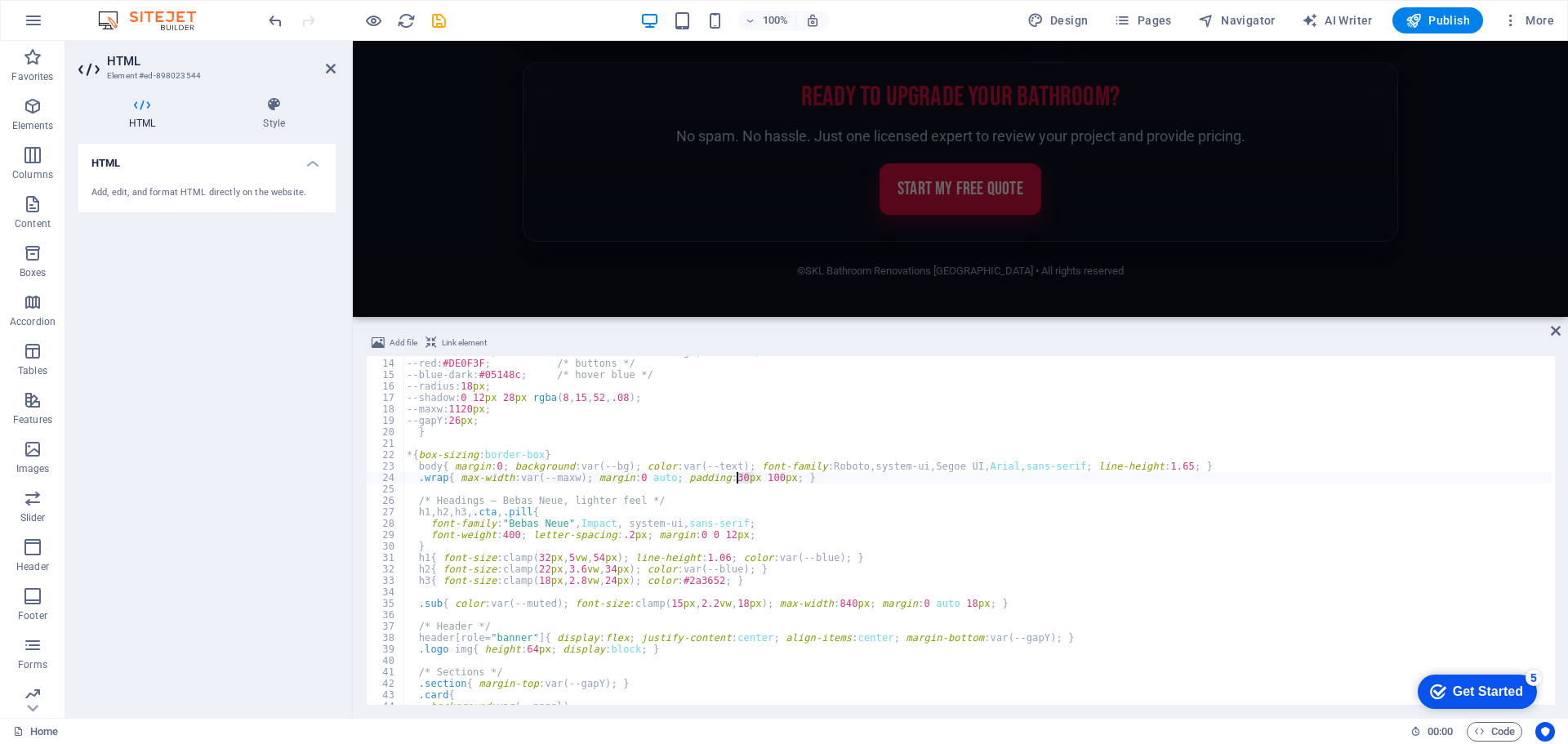
drag, startPoint x: 751, startPoint y: 480, endPoint x: 738, endPoint y: 483, distance: 13.3
click at [738, 483] on div "--blue : #061BB0 ; /* brand blue (headings, links) */ --red : #DE0F3F ; /* butt…" at bounding box center [977, 532] width 1148 height 371
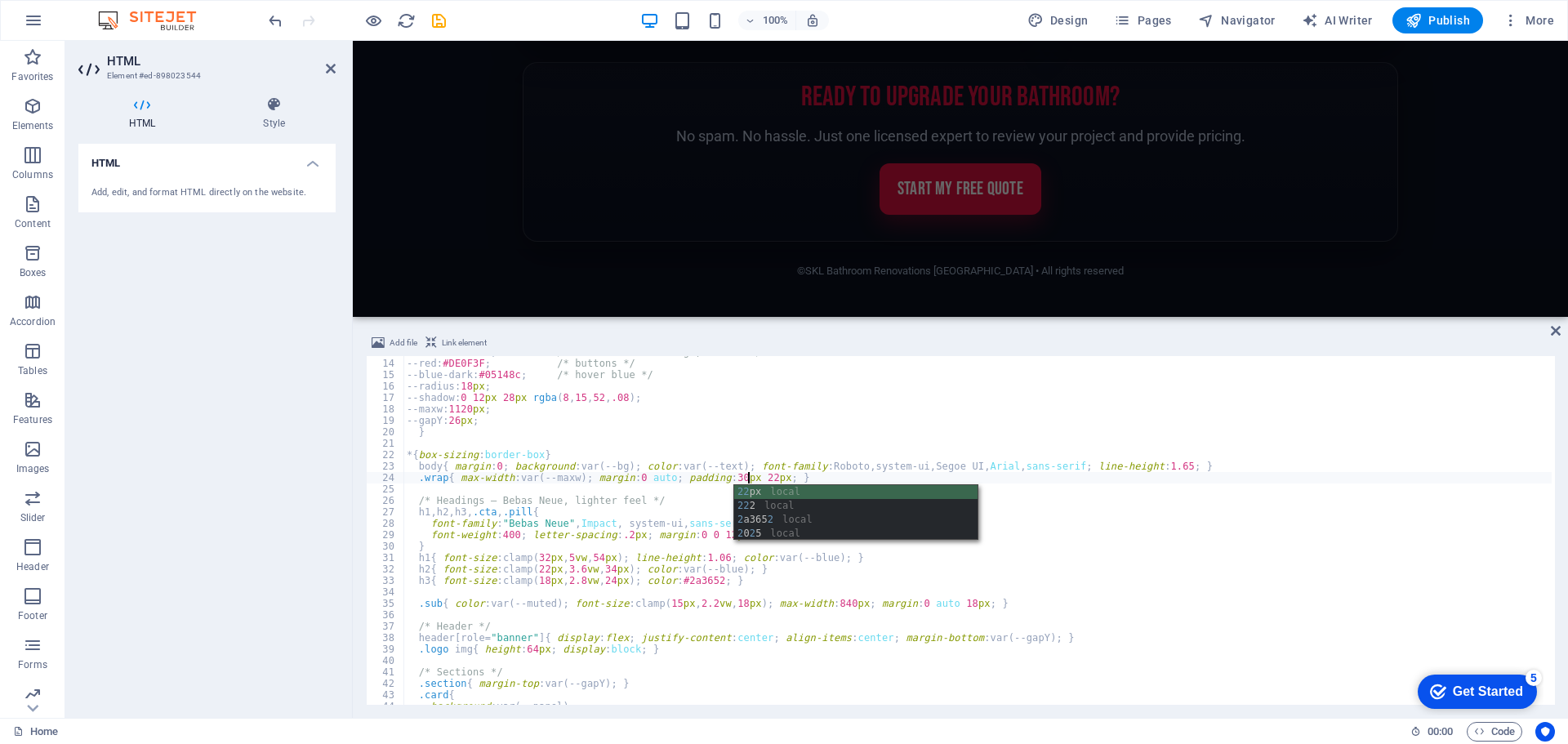
click at [705, 561] on div "--blue : #061BB0 ; /* brand blue (headings, links) */ --red : #DE0F3F ; /* butt…" at bounding box center [977, 532] width 1148 height 371
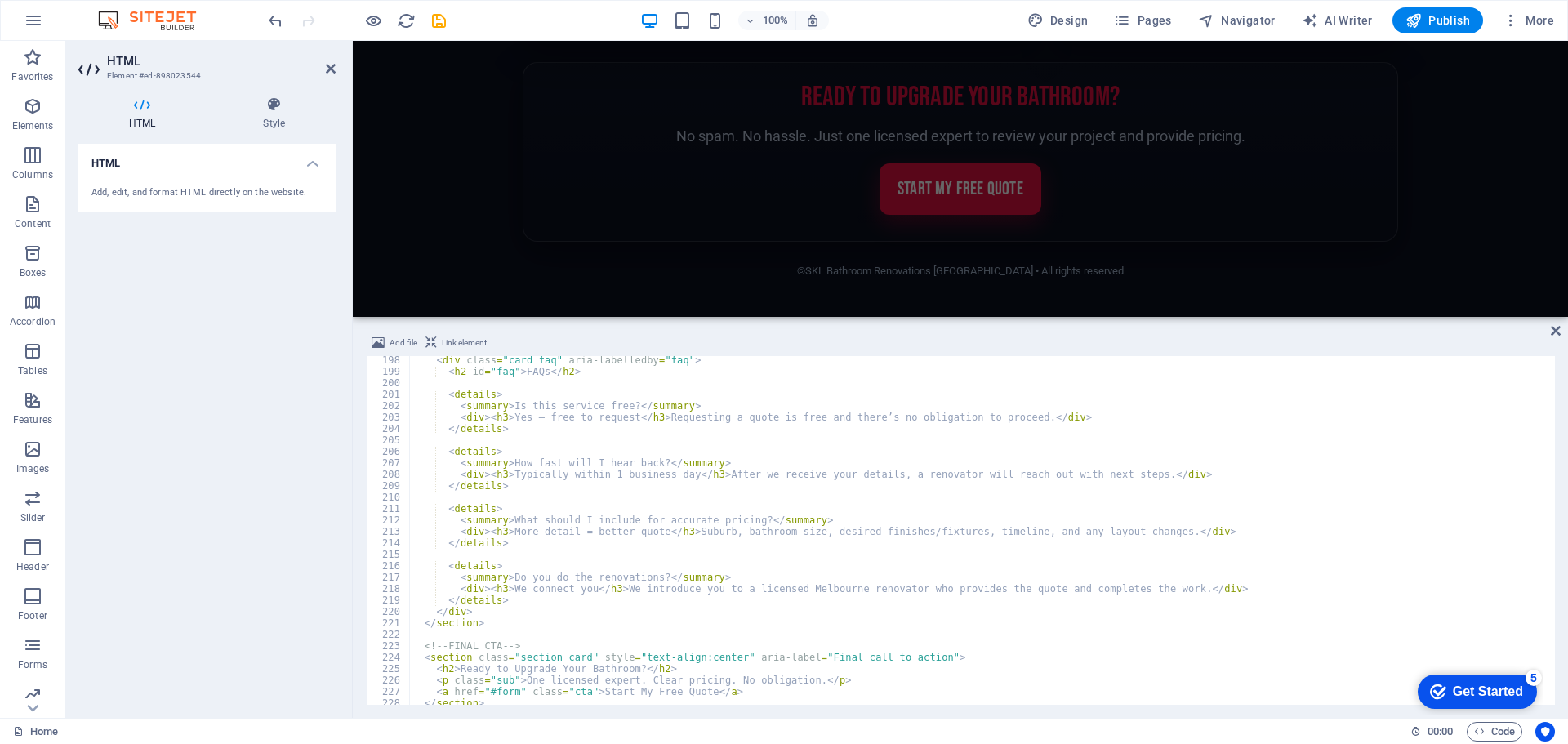
scroll to position [2441, 0]
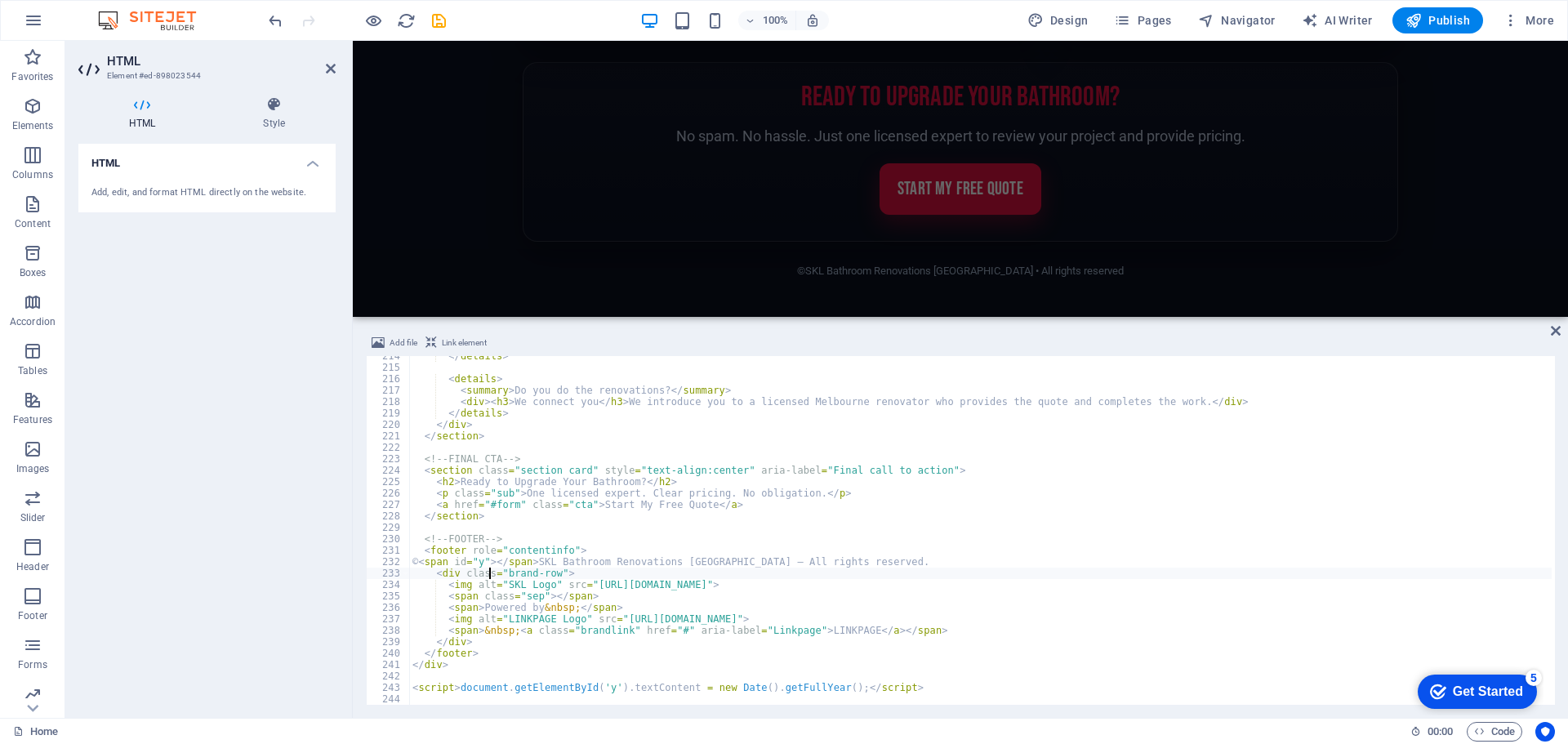
click at [490, 574] on div "</ details > < details > < summary > Do you do the renovations? </ summary > < …" at bounding box center [980, 535] width 1142 height 371
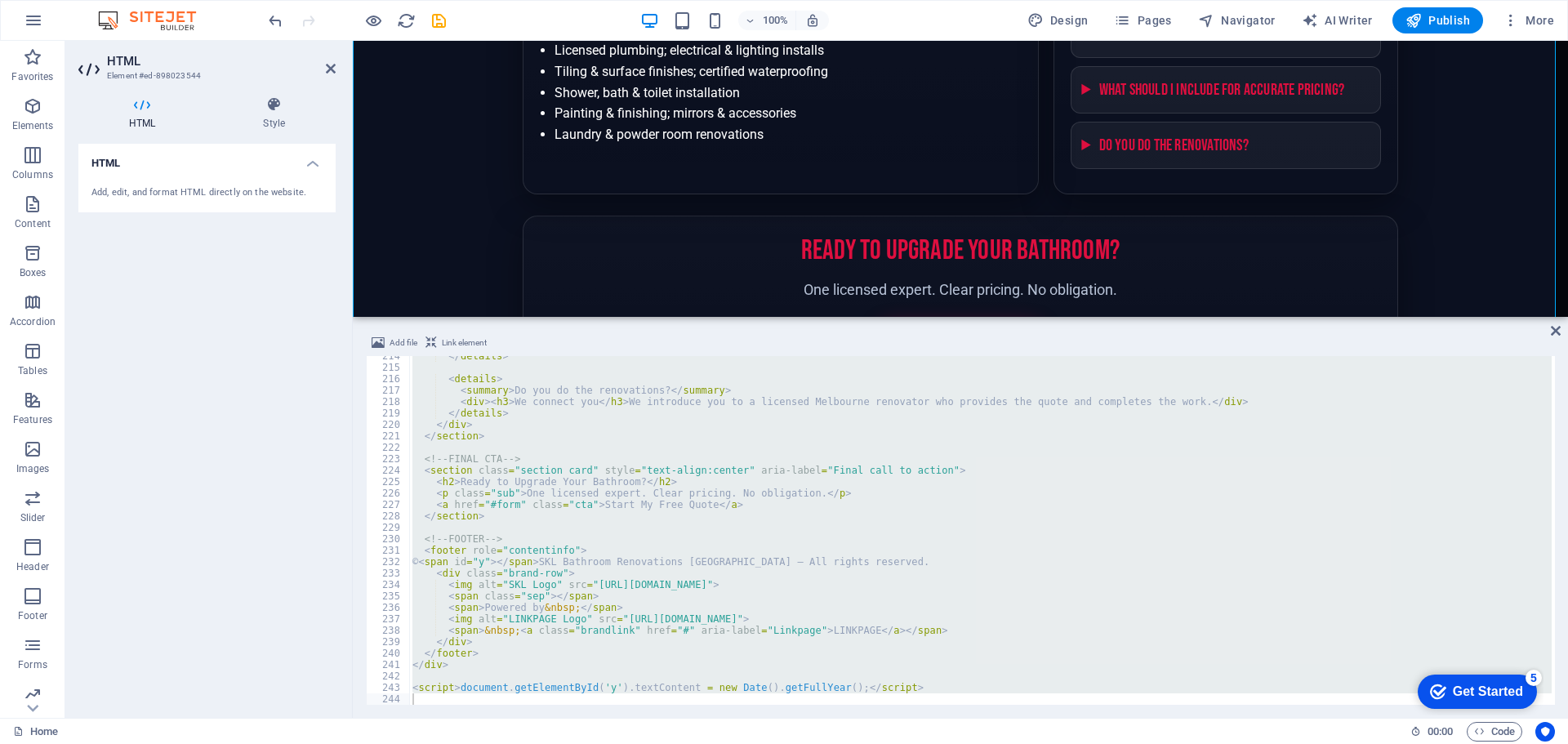
scroll to position [950, 0]
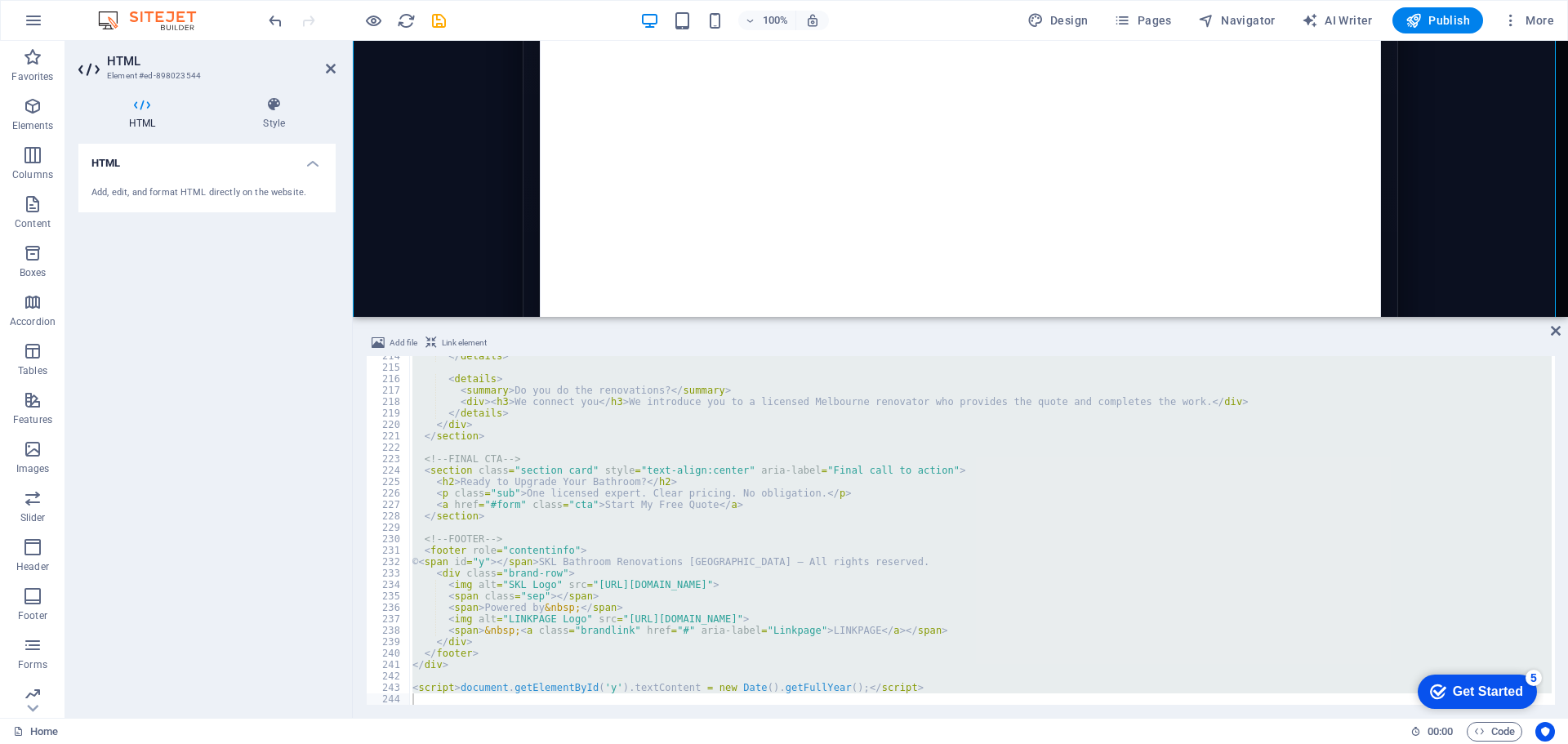
click at [547, 573] on div "</ details > < details > < summary > Do you do the renovations? </ summary > < …" at bounding box center [980, 530] width 1142 height 348
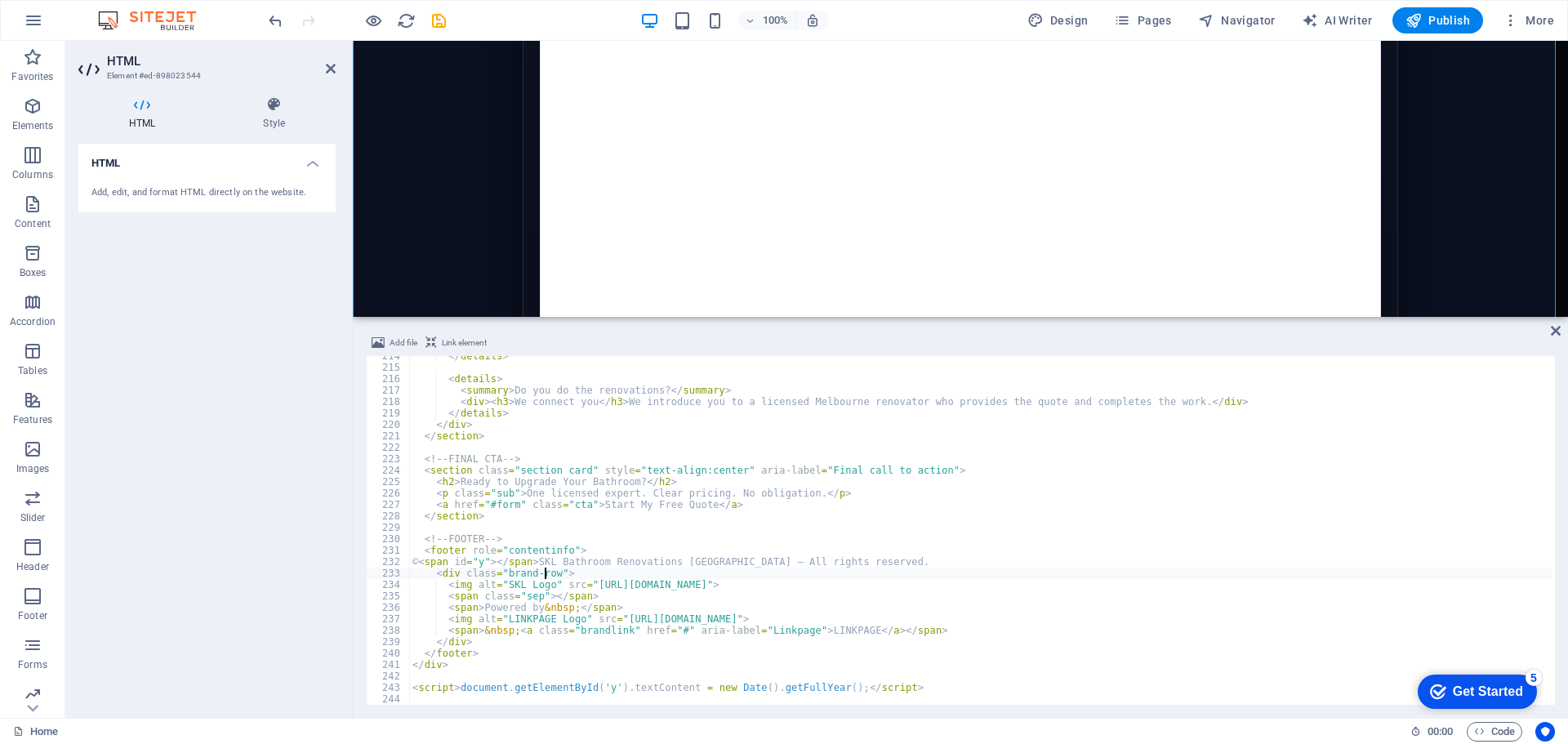
type textarea "<script>document.getElementById('y').textContent = new Date().getFullYear();</s…"
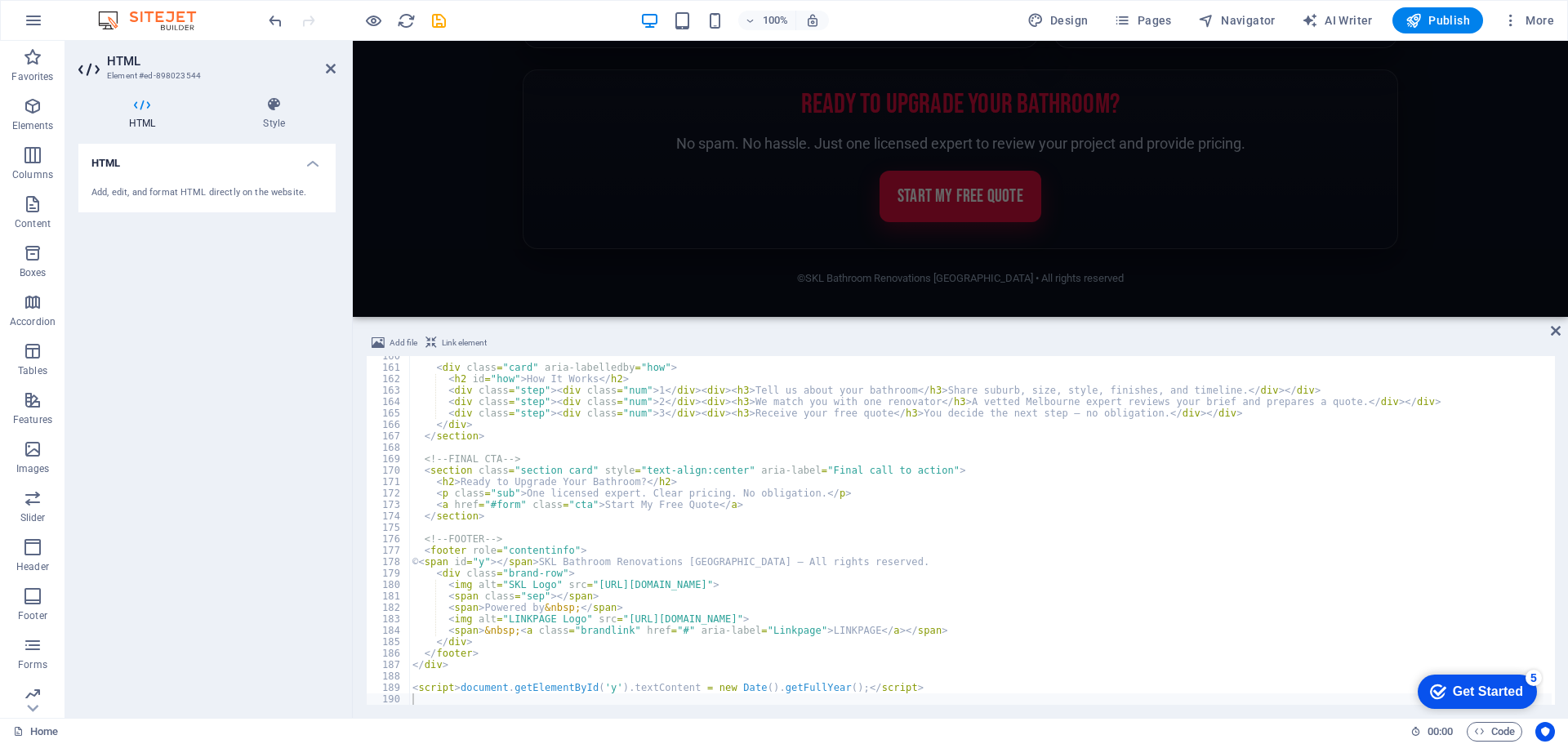
scroll to position [3299, 0]
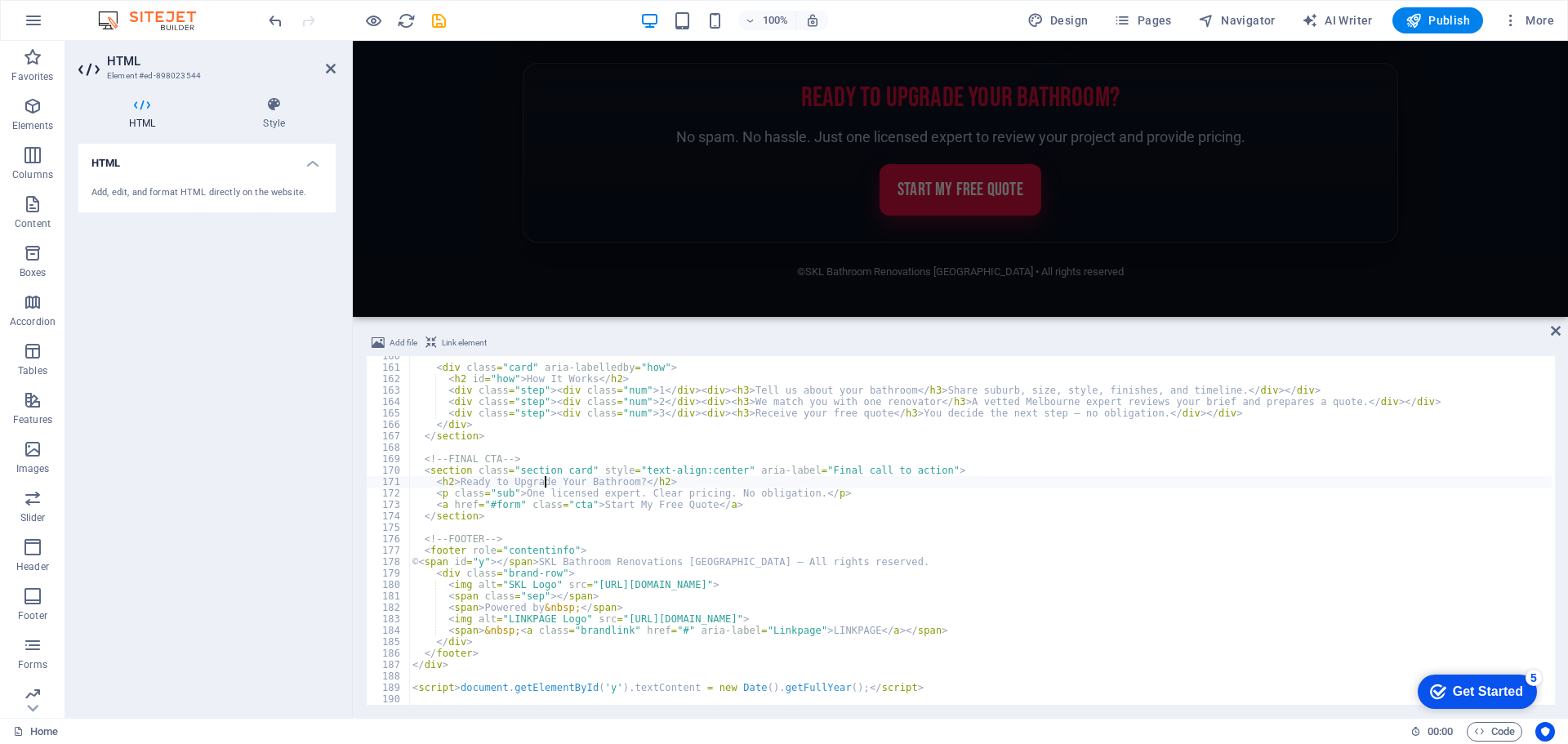
click at [545, 481] on div "< div class = "card" aria-labelledby = "how" > < h2 id = "how" > How It Works <…" at bounding box center [980, 535] width 1142 height 371
type textarea "<script>document.getElementById('y').textContent = new Date().getFullYear();</s…"
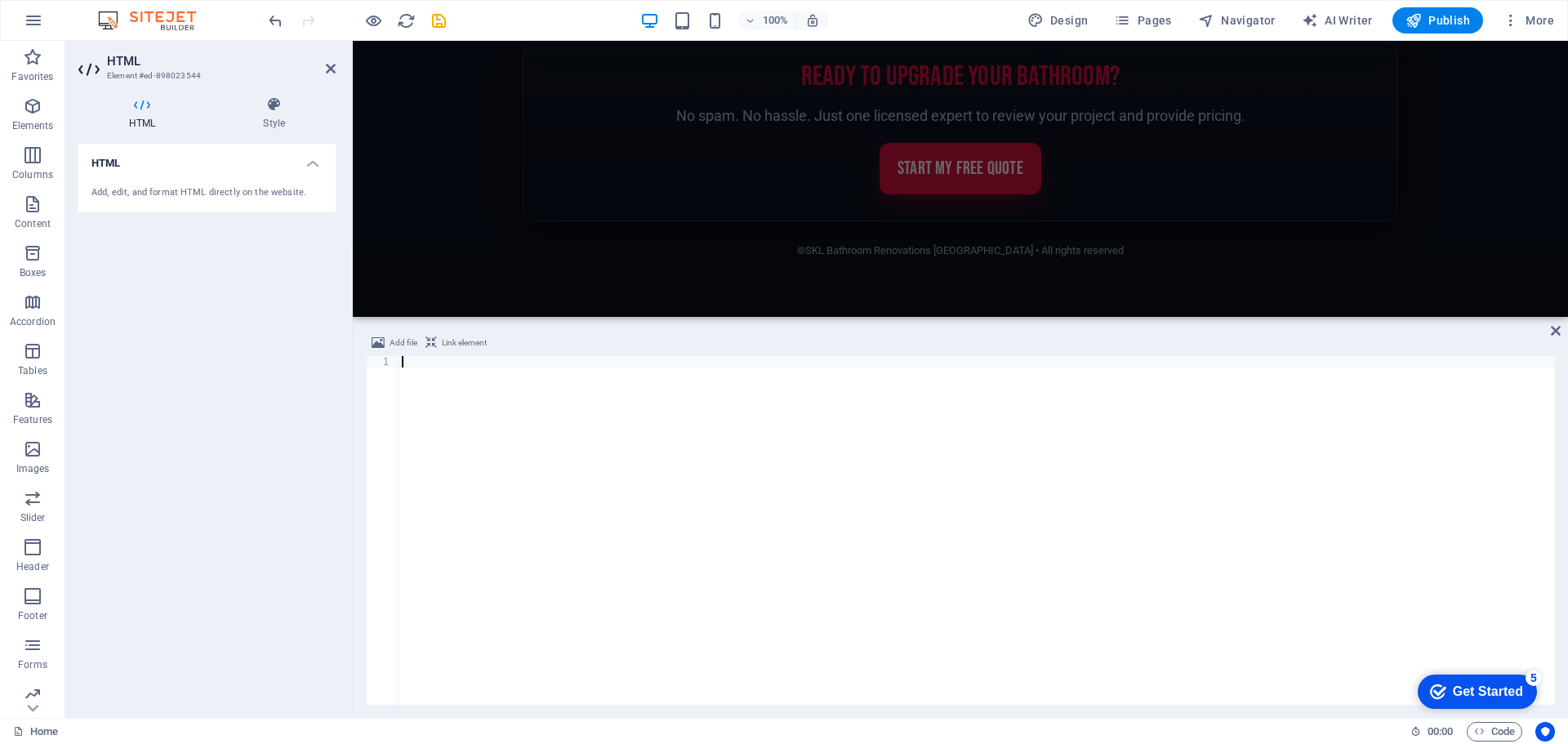
scroll to position [1775, 0]
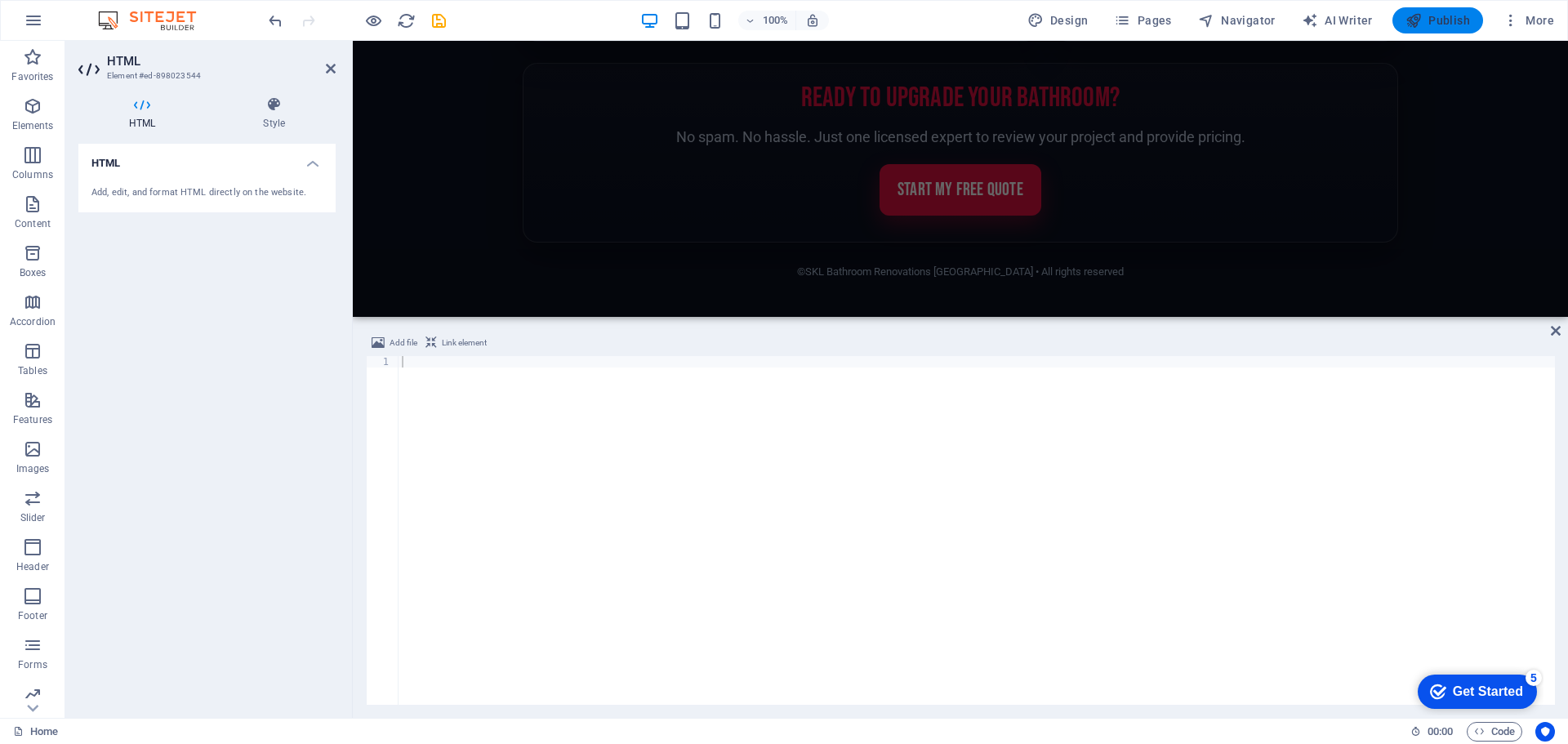
click at [1446, 19] on span "Publish" at bounding box center [1437, 20] width 64 height 16
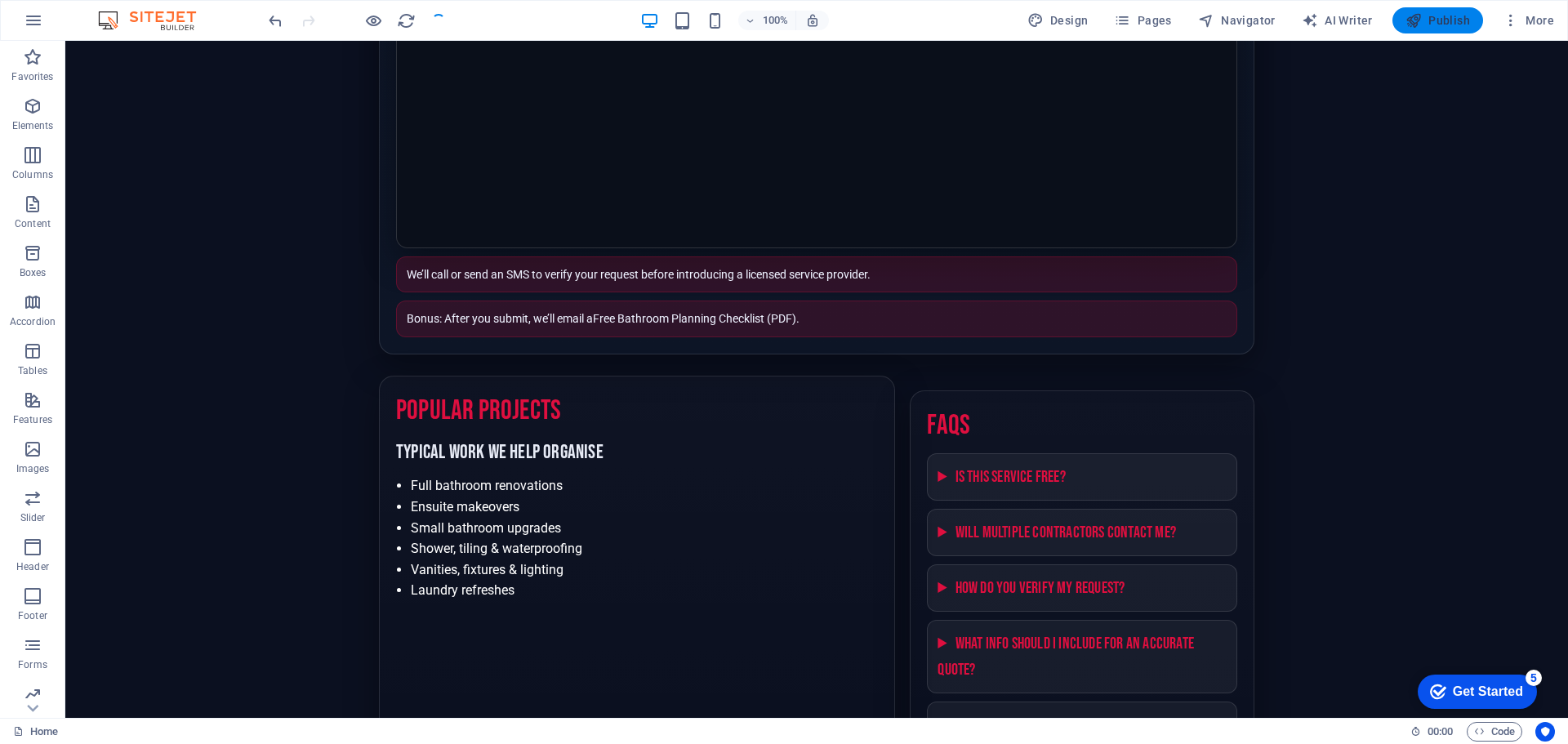
scroll to position [597, 0]
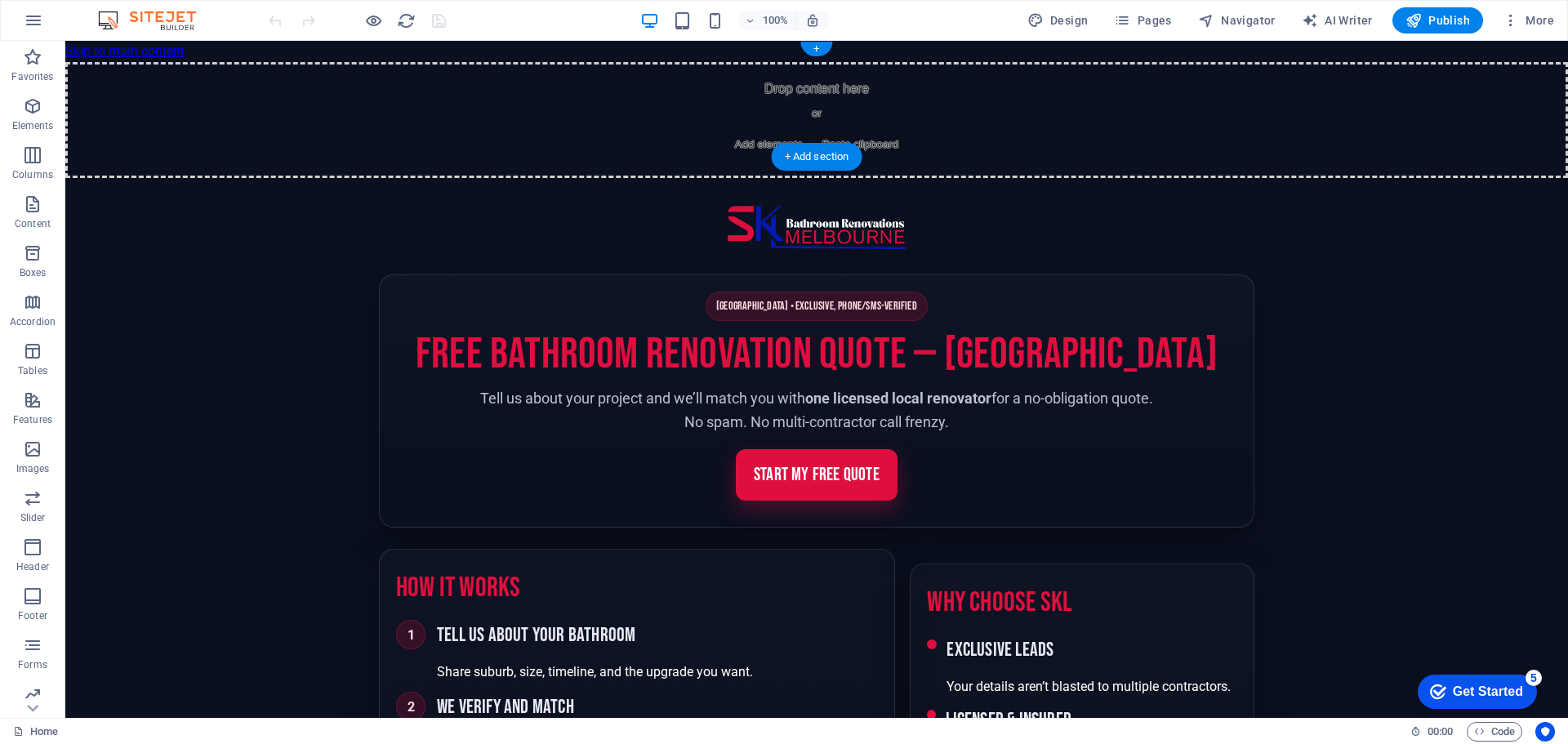
click at [690, 75] on div "Drop content here or Add elements Paste clipboard" at bounding box center [817, 120] width 1503 height 116
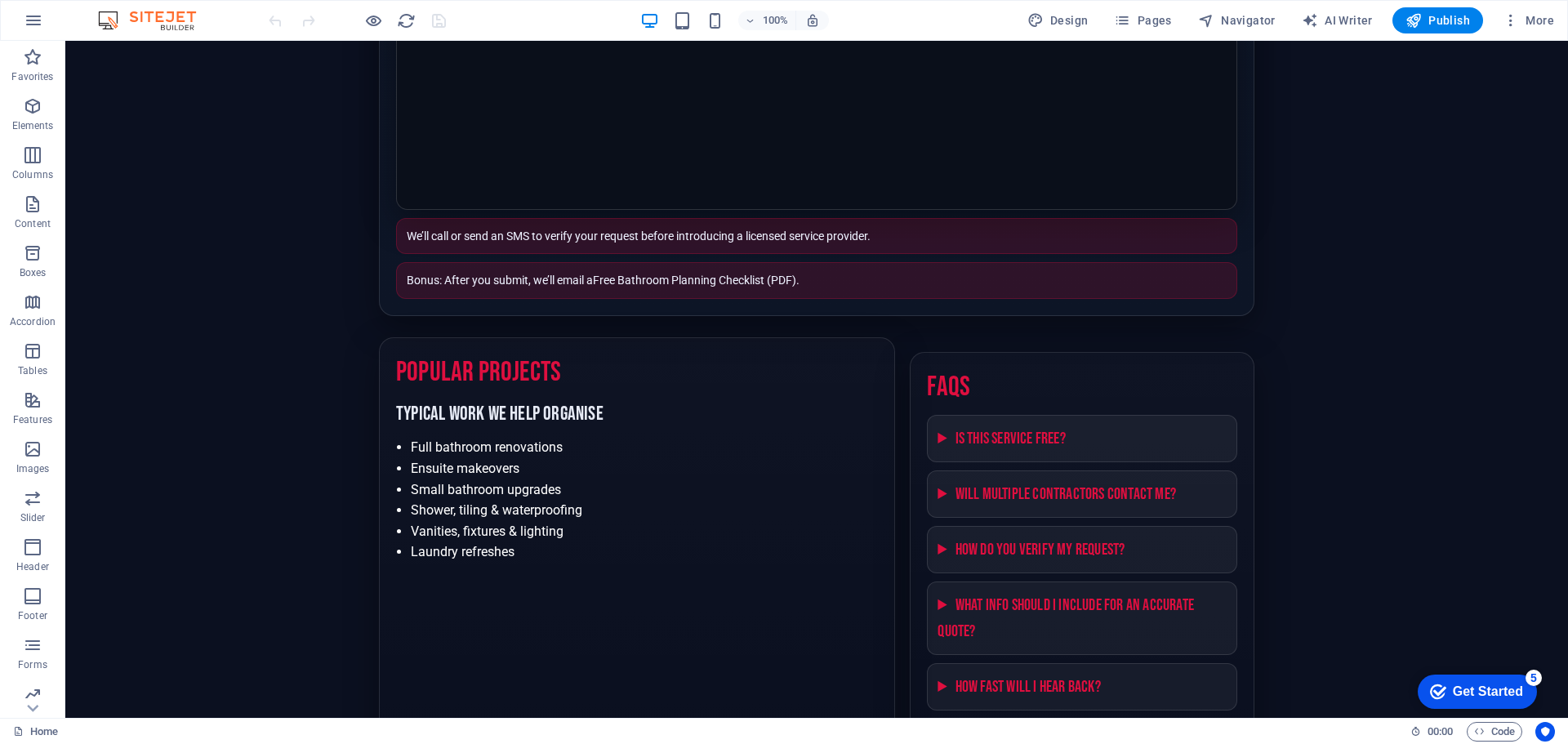
scroll to position [1715, 0]
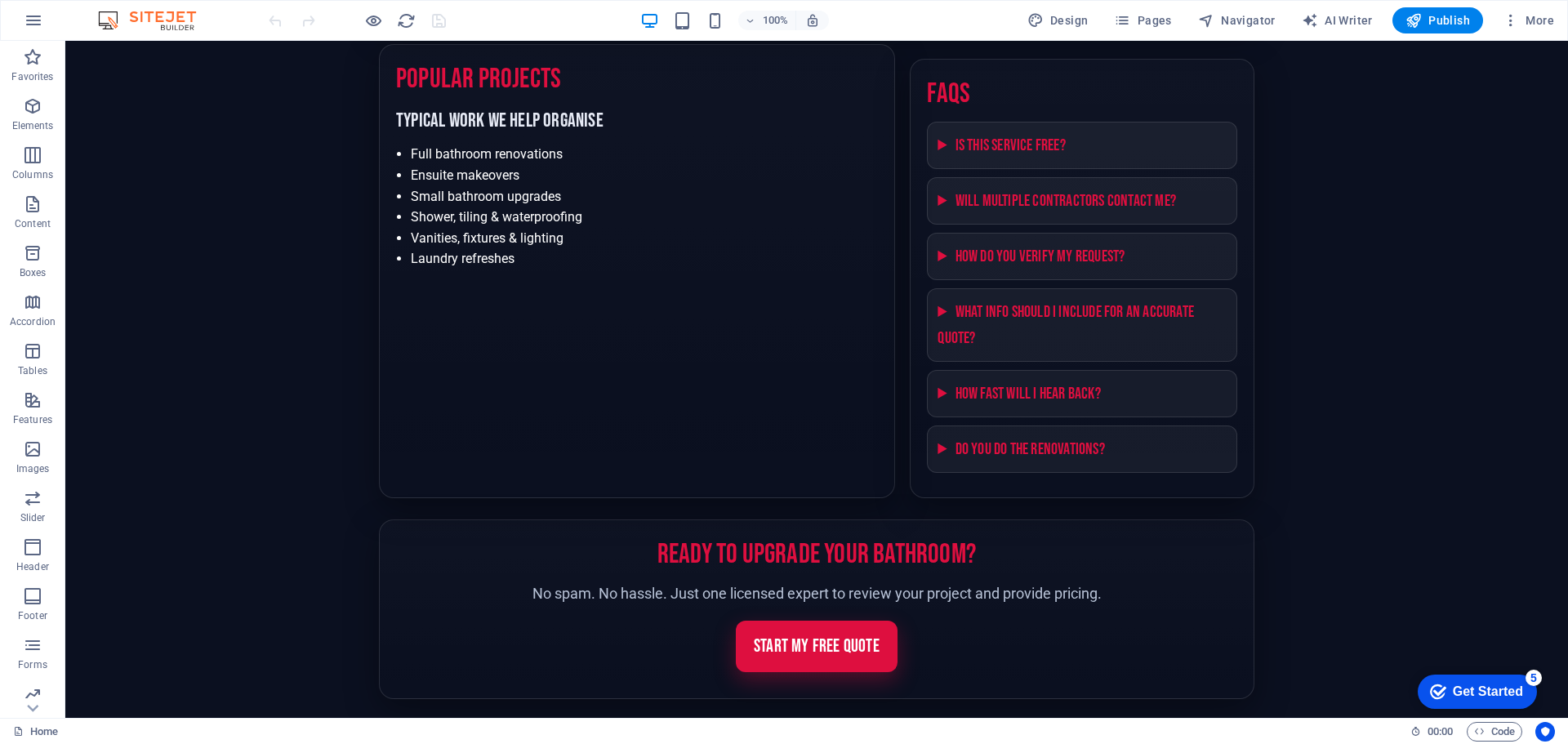
scroll to position [1859, 0]
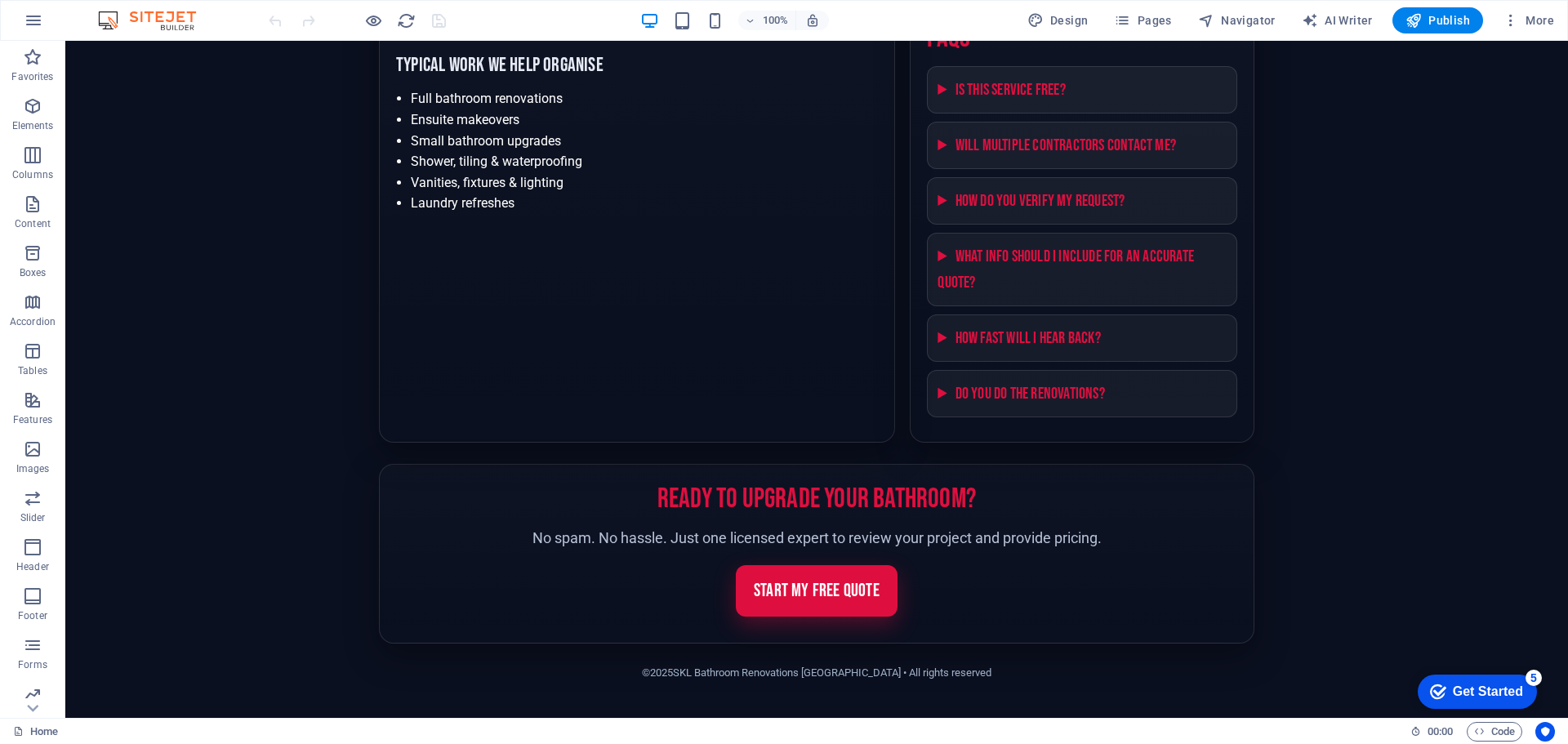
click at [1490, 698] on div "Get Started" at bounding box center [1487, 691] width 70 height 15
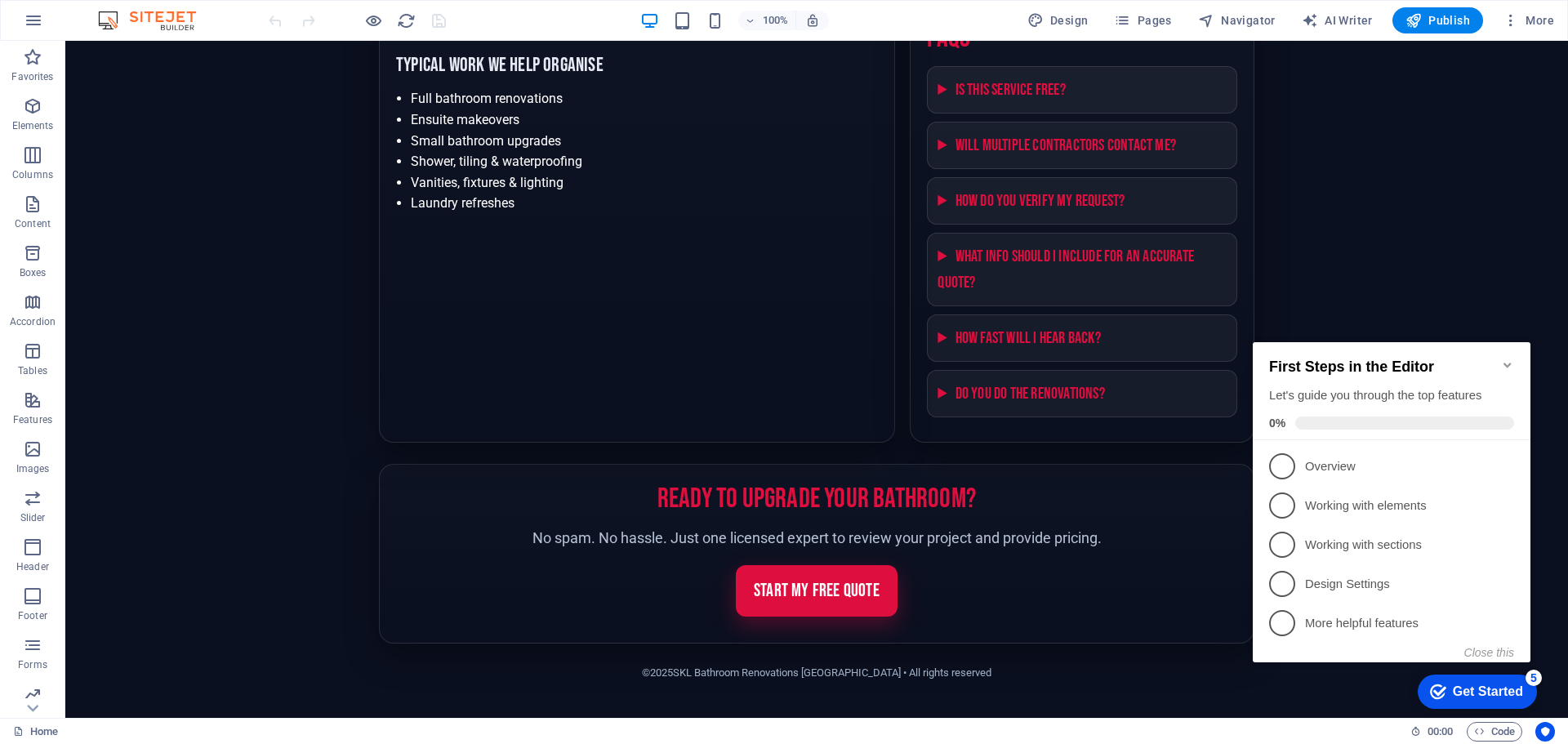
drag, startPoint x: 208, startPoint y: 424, endPoint x: 230, endPoint y: 421, distance: 22.2
click at [22, 69] on span "Favorites" at bounding box center [33, 66] width 65 height 39
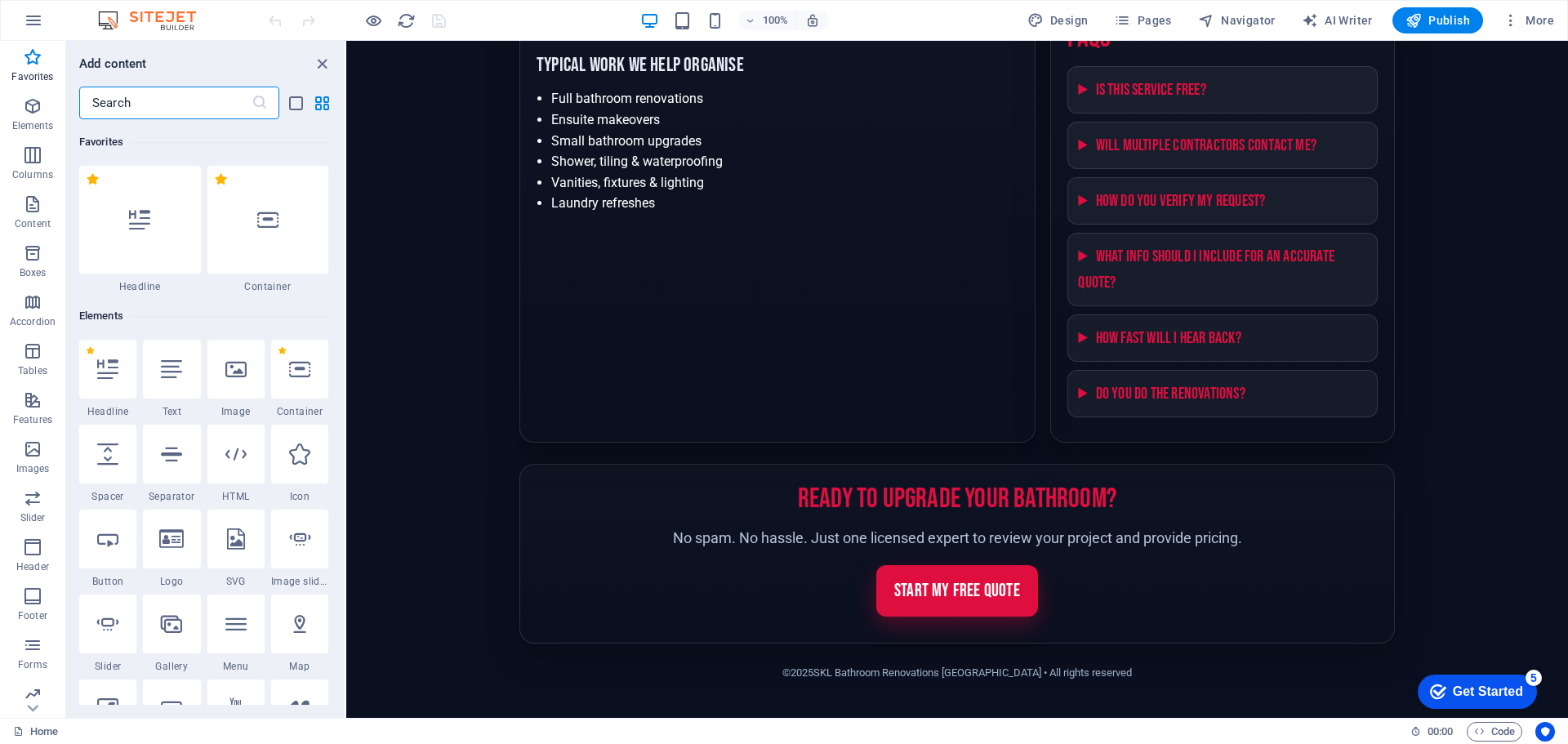
click at [1543, 20] on span "More" at bounding box center [1528, 20] width 52 height 16
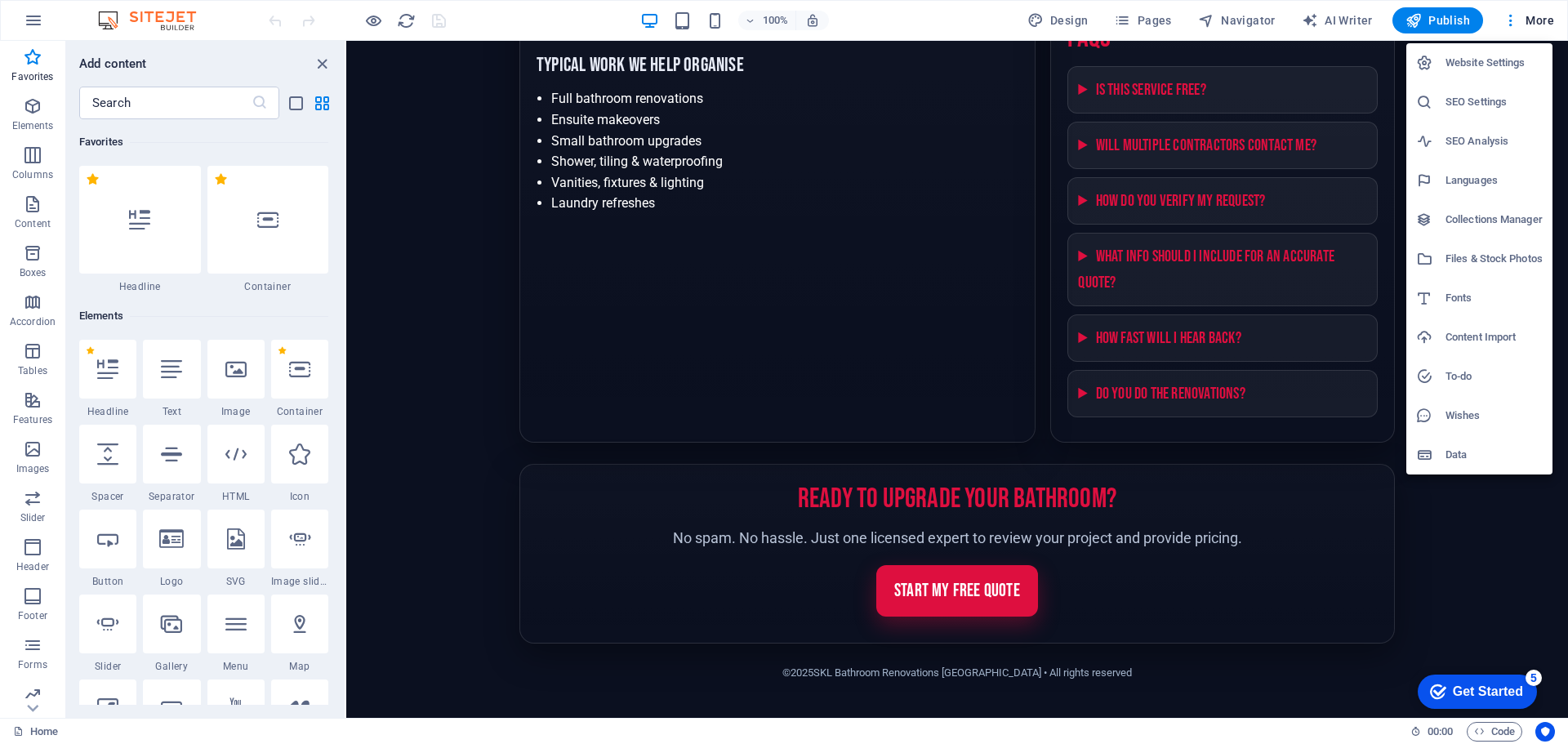
click at [437, 396] on div at bounding box center [784, 372] width 1568 height 744
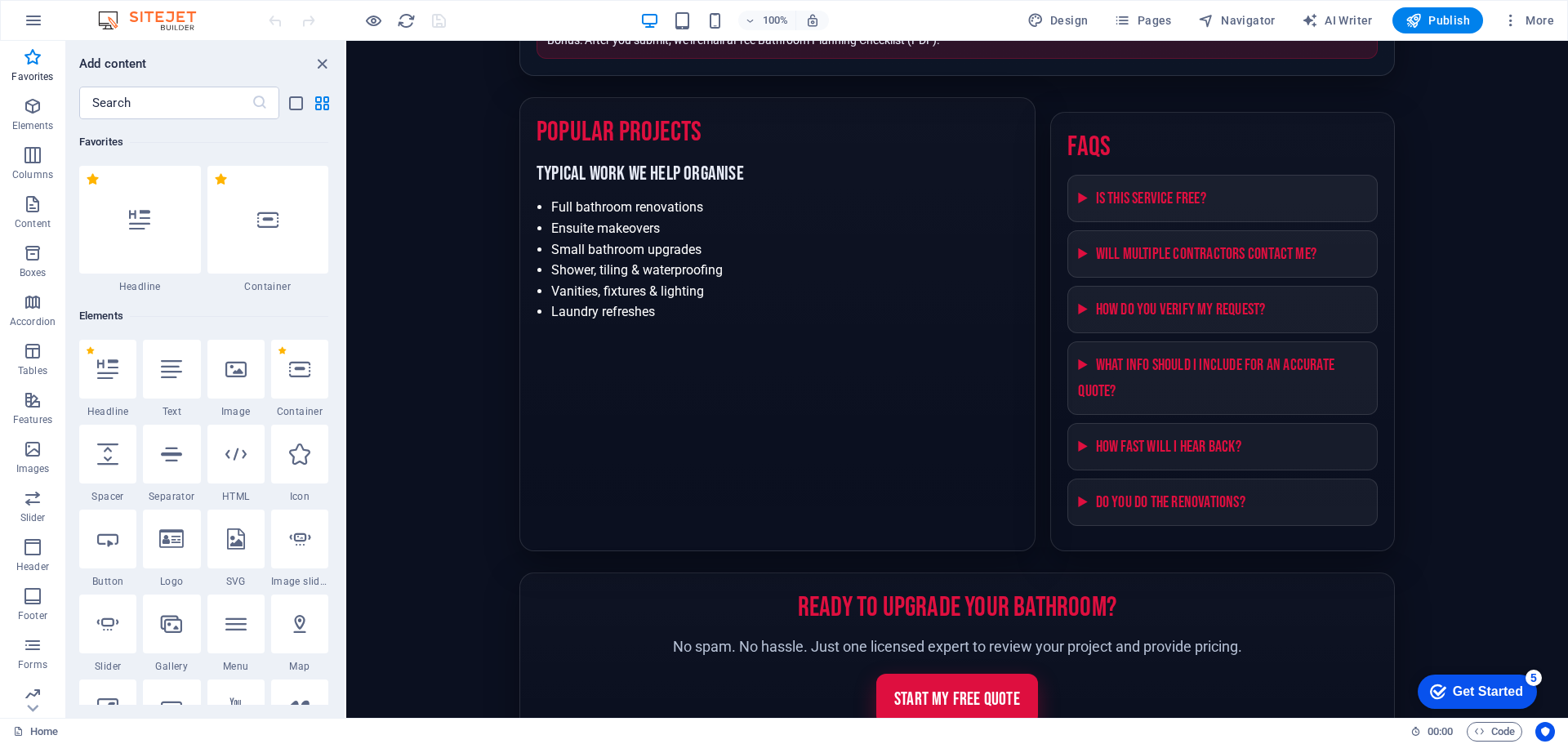
scroll to position [1614, 0]
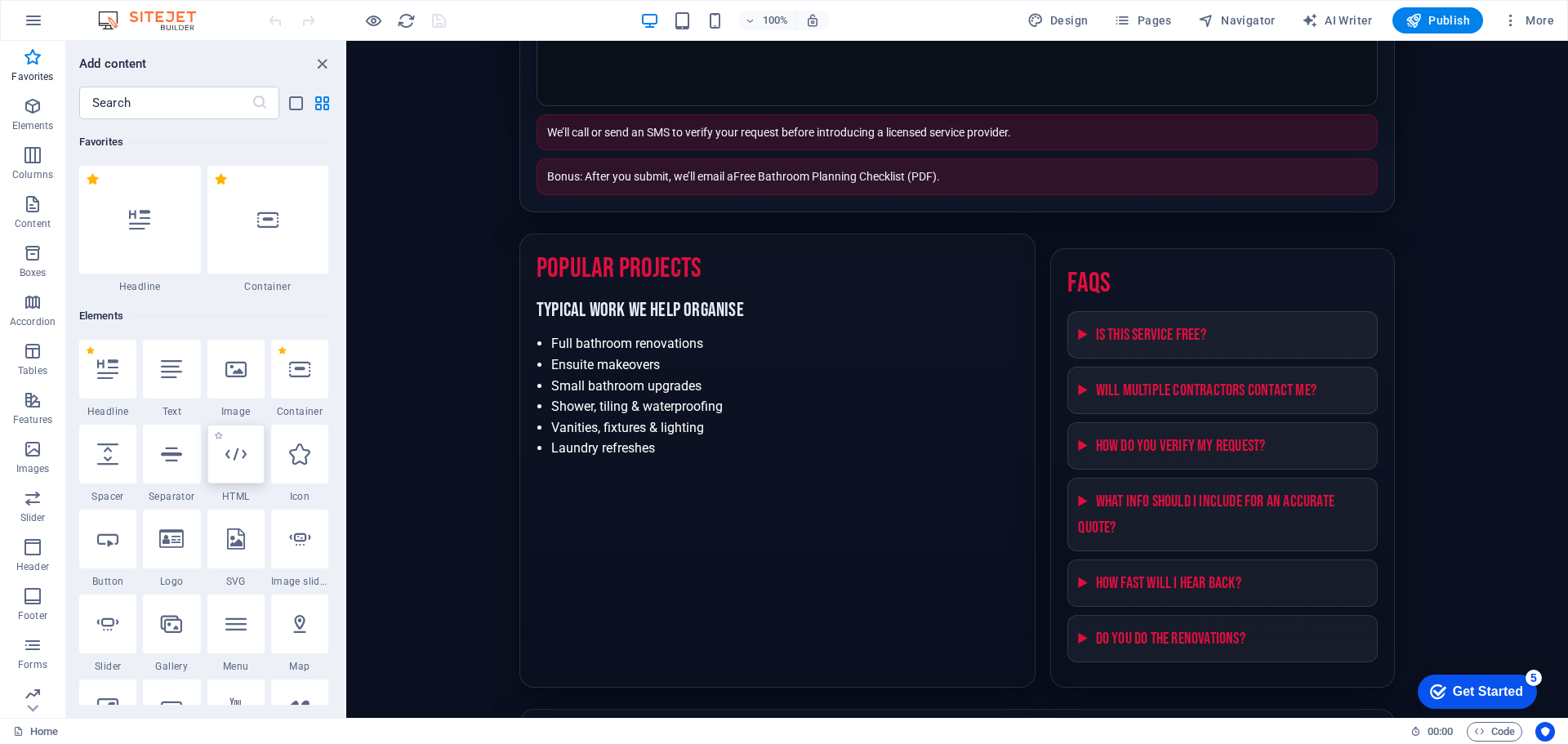
click at [232, 465] on div at bounding box center [236, 454] width 57 height 59
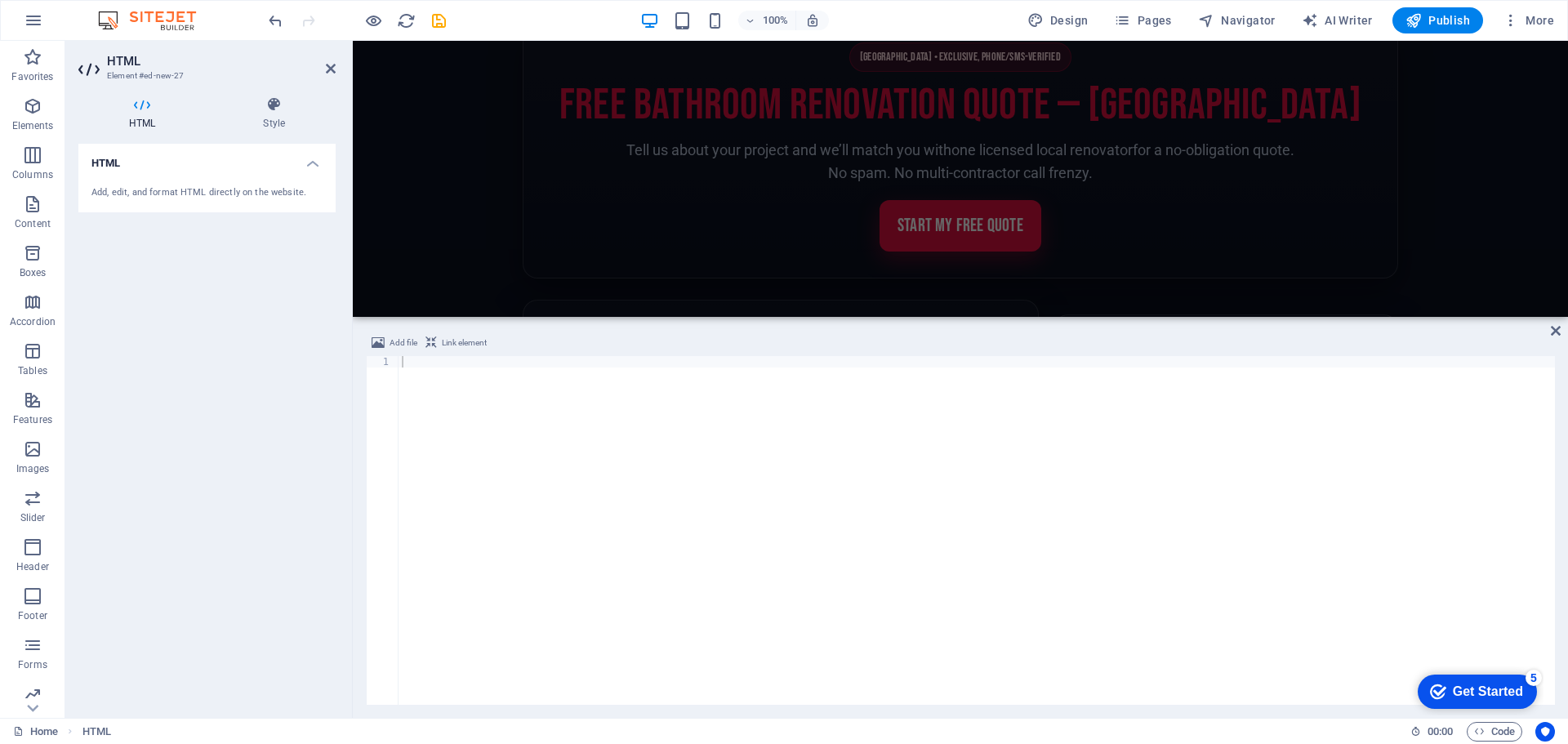
scroll to position [0, 0]
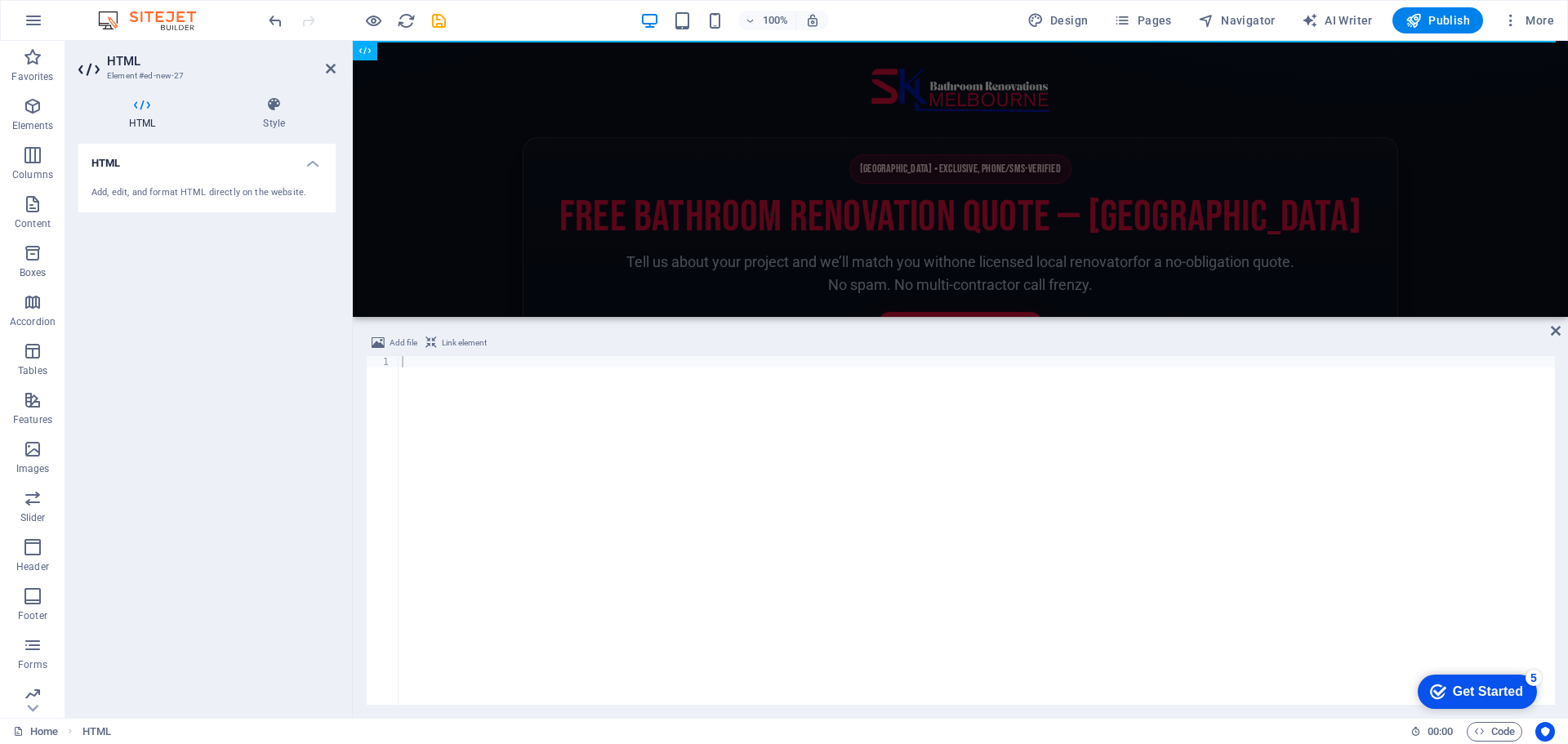
click at [716, 155] on section "Melbourne • Exclusive, Phone/SMS-Verified Free Bathroom Renovation Quote — Melb…" at bounding box center [960, 263] width 876 height 253
drag, startPoint x: 716, startPoint y: 155, endPoint x: 1054, endPoint y: 223, distance: 344.8
click at [1054, 223] on h1 "Free Bathroom Renovation Quote — [GEOGRAPHIC_DATA]" at bounding box center [960, 216] width 841 height 46
click at [472, 428] on div at bounding box center [976, 541] width 1156 height 371
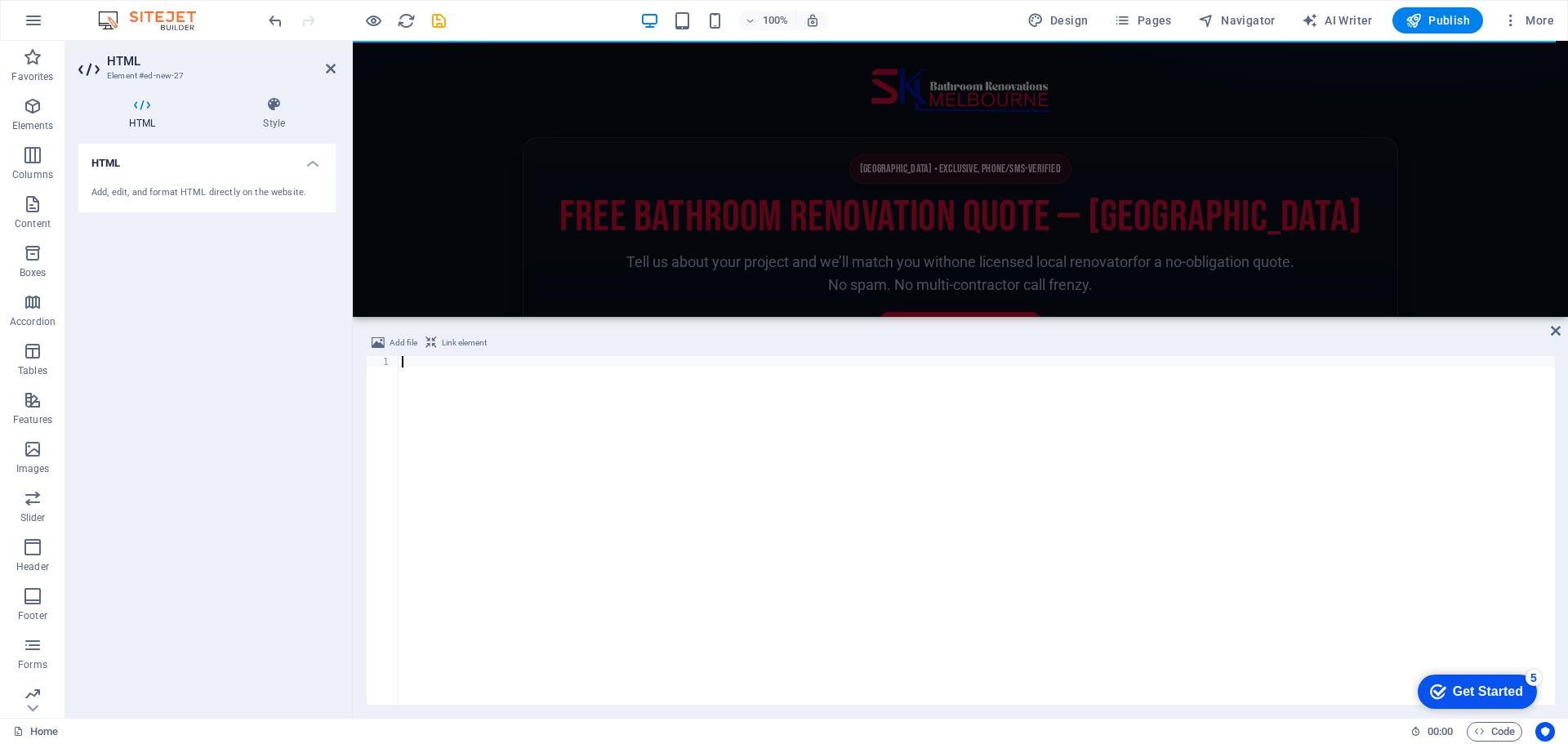
click at [416, 395] on div at bounding box center [976, 541] width 1156 height 371
click at [230, 176] on div "Add, edit, and format HTML directly on the website." at bounding box center [206, 193] width 257 height 40
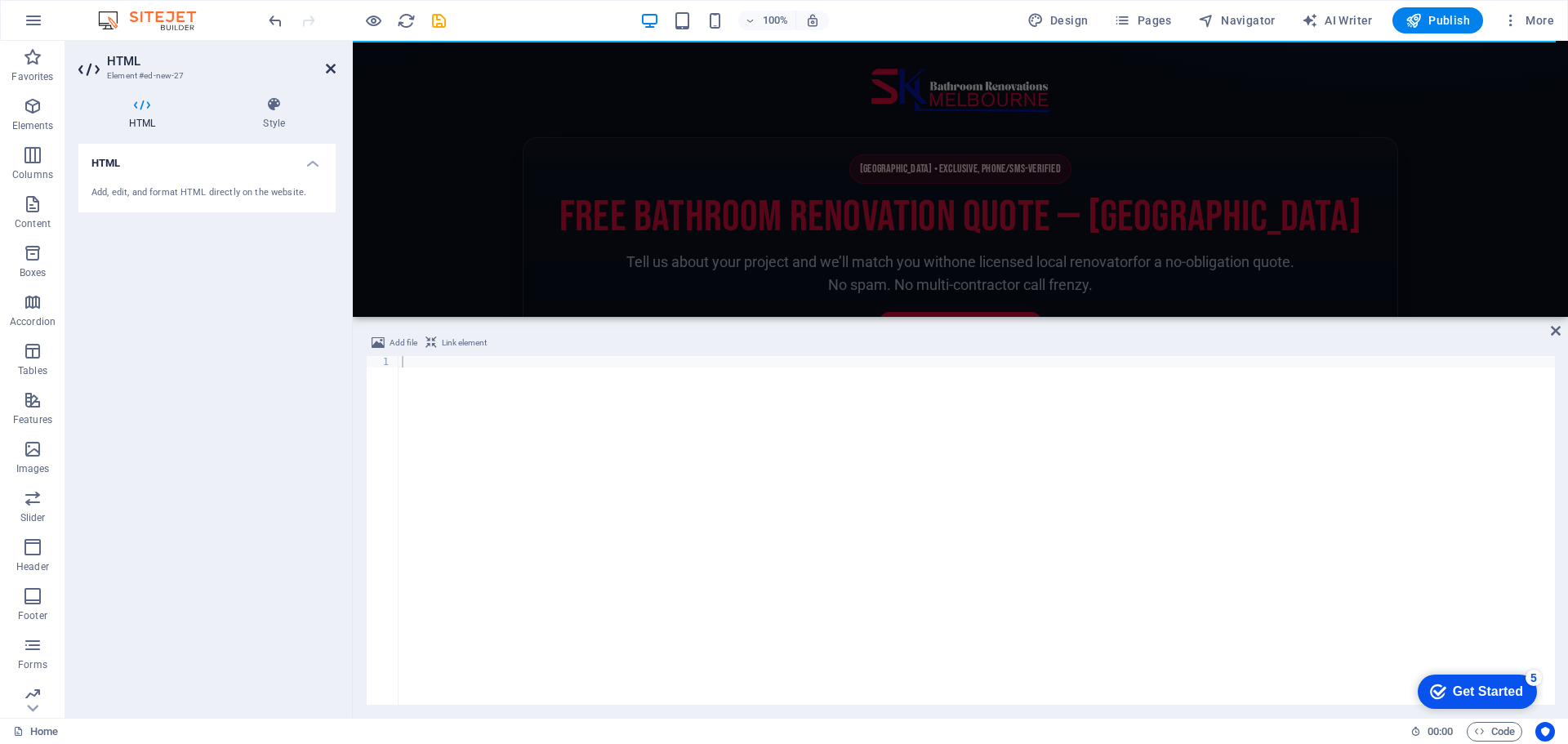
click at [331, 62] on icon at bounding box center [330, 68] width 10 height 13
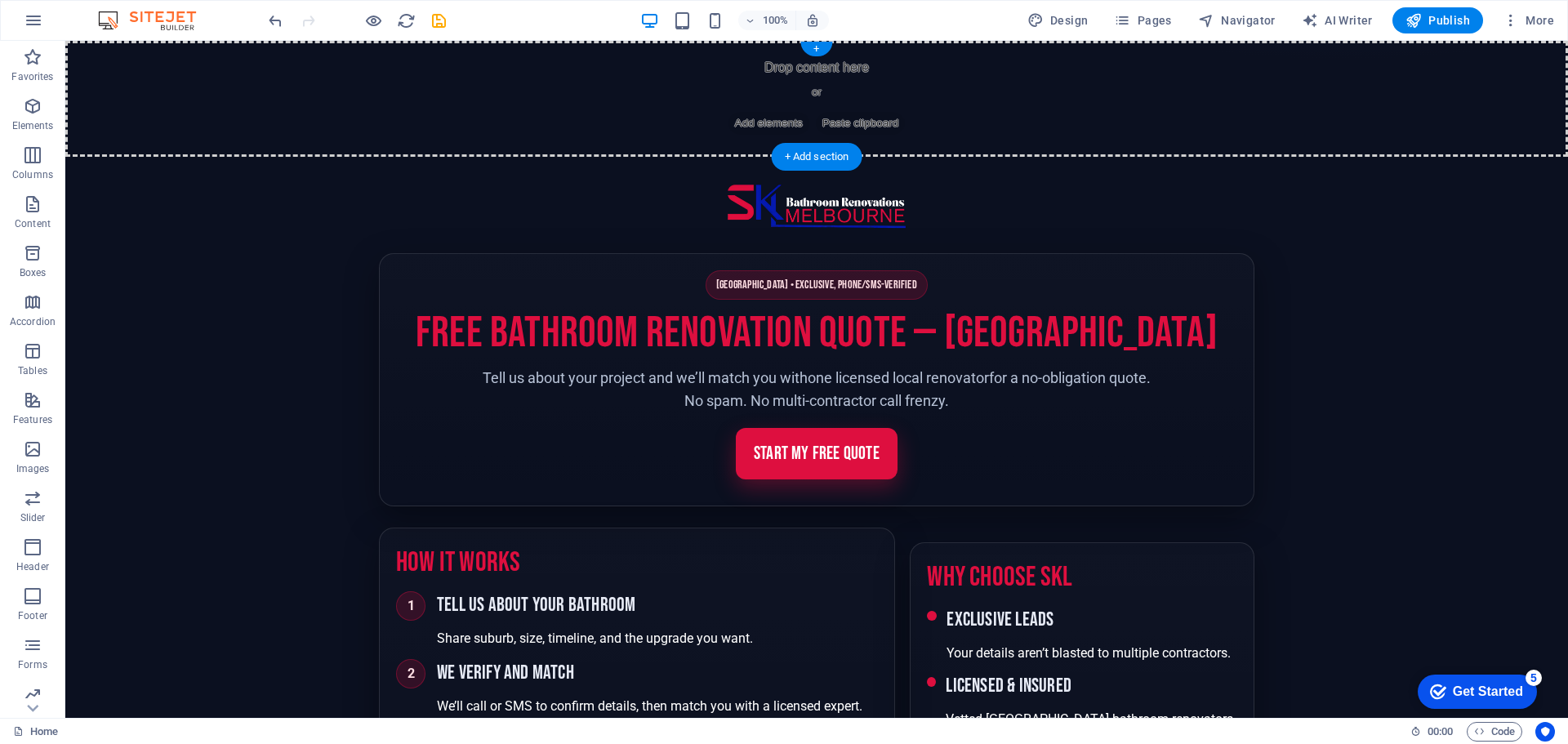
click at [731, 87] on div "Drop content here or Add elements Paste clipboard" at bounding box center [817, 99] width 1503 height 116
click at [811, 52] on div "+" at bounding box center [816, 49] width 32 height 15
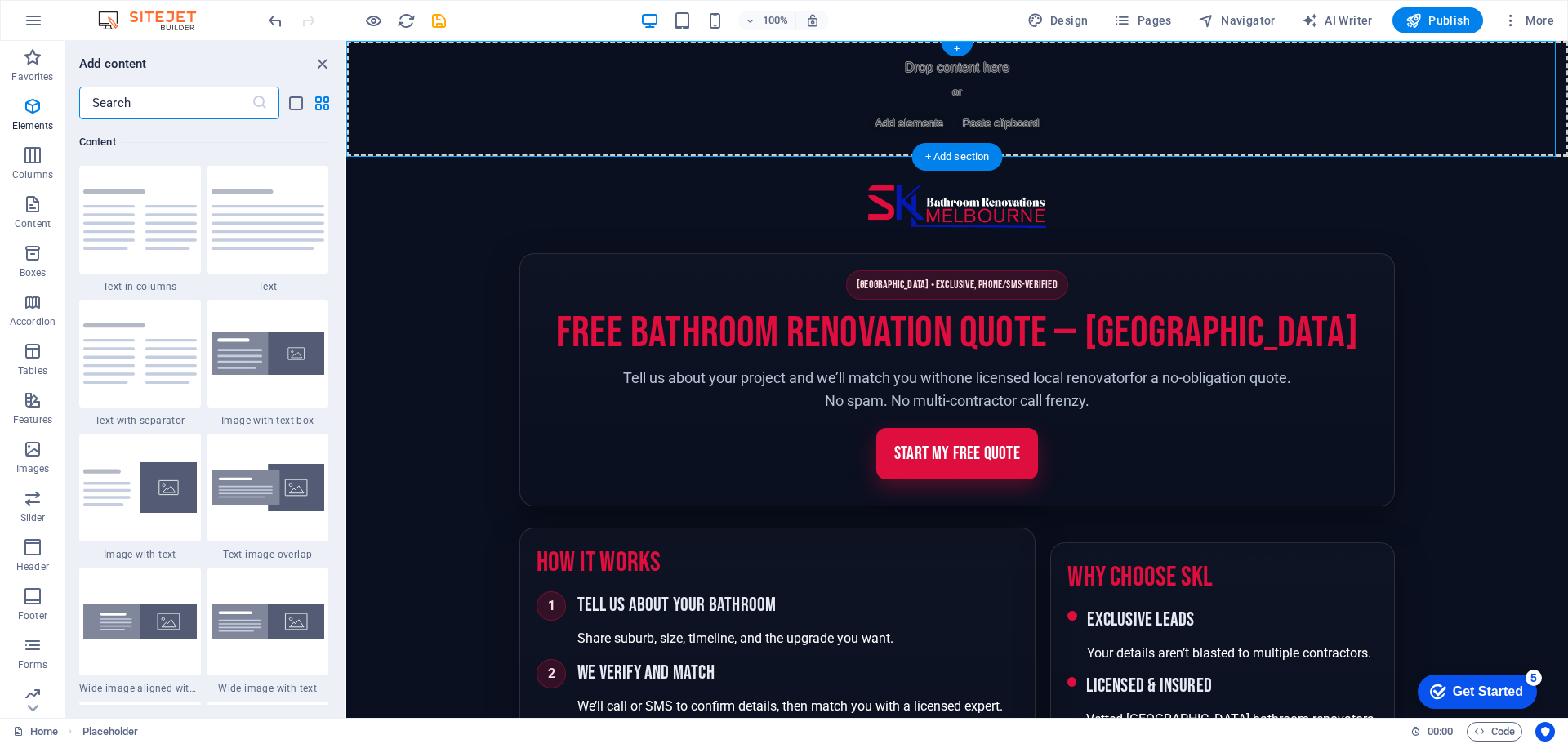
scroll to position [2856, 0]
drag, startPoint x: 968, startPoint y: 171, endPoint x: 1458, endPoint y: 413, distance: 546.5
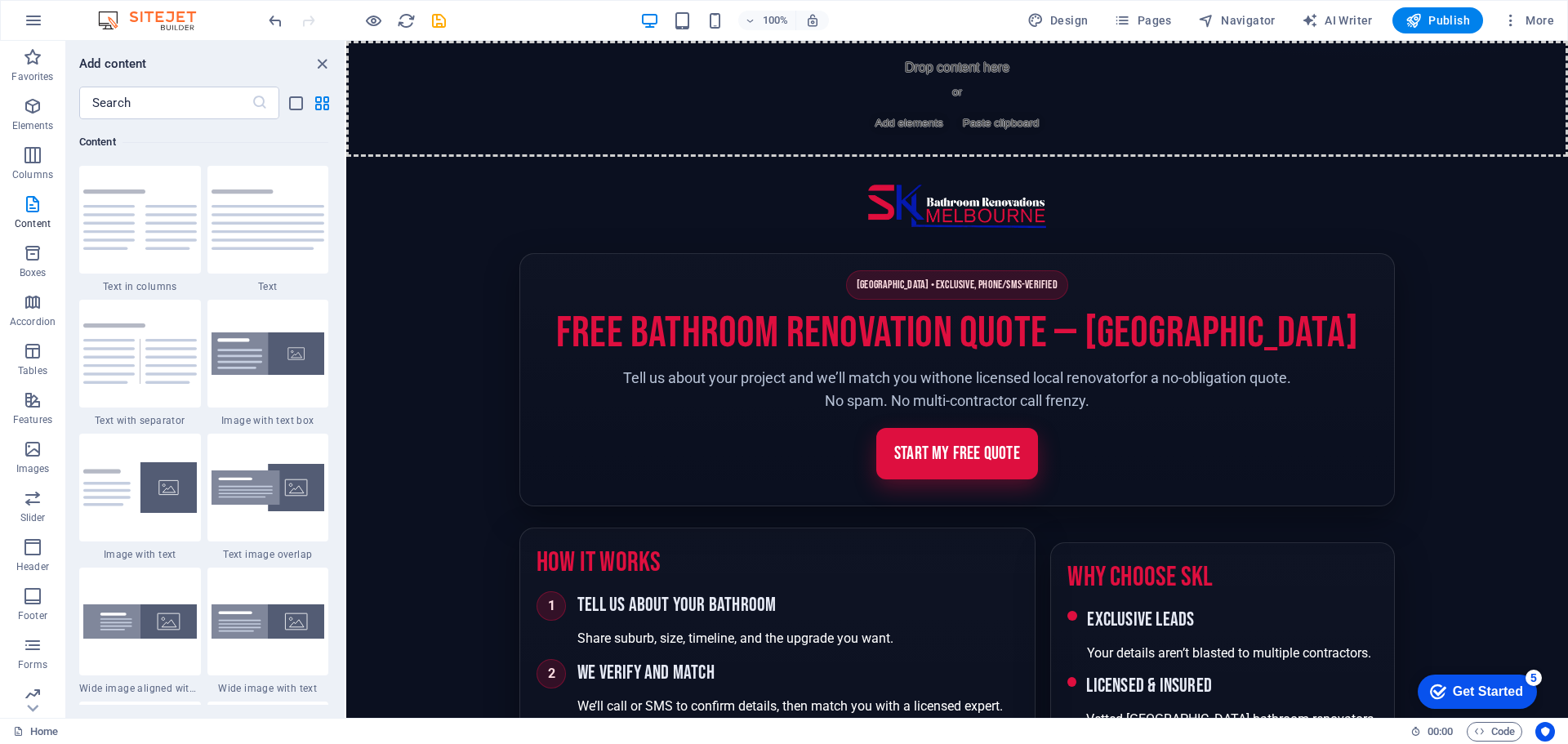
click at [24, 65] on icon "button" at bounding box center [33, 57] width 20 height 20
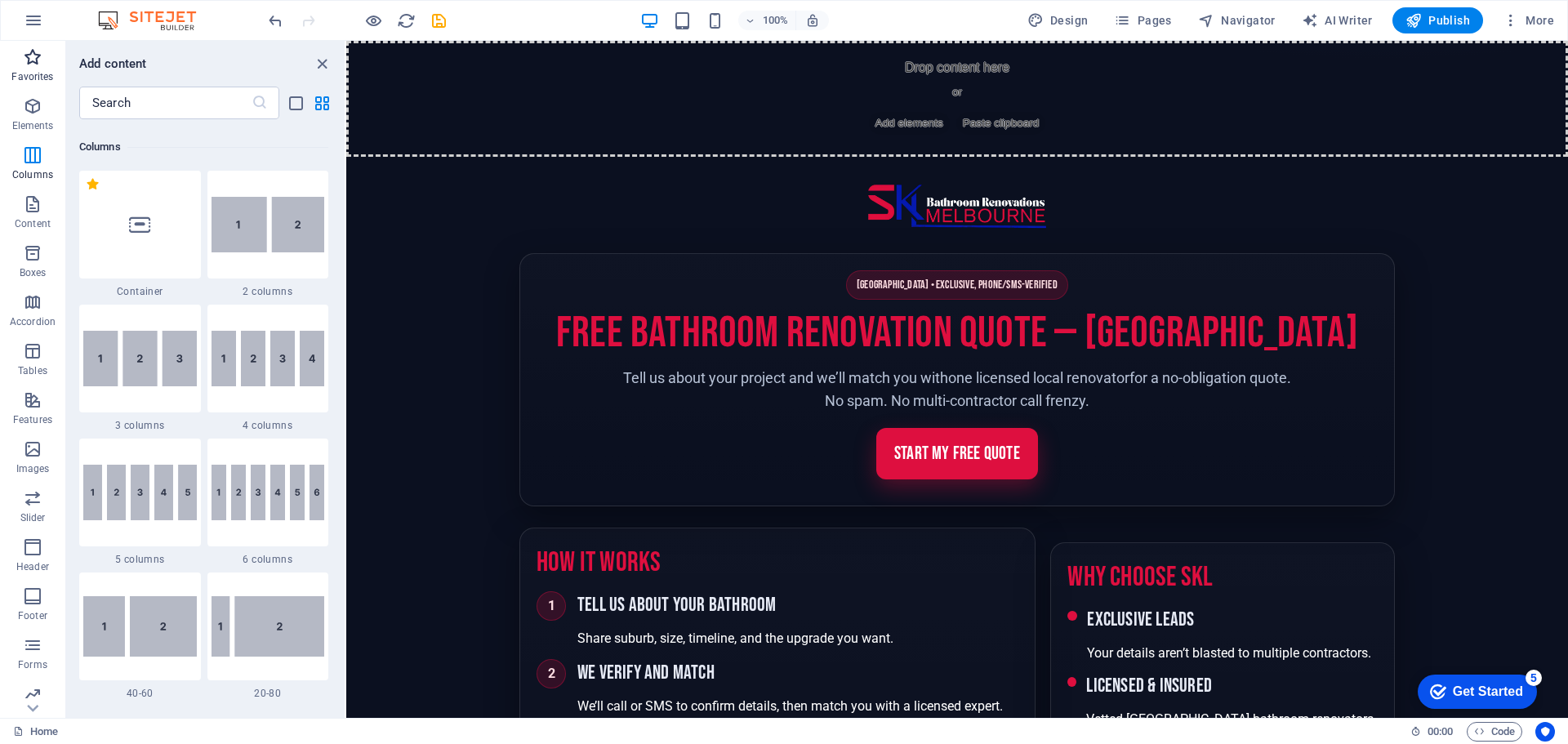
scroll to position [0, 0]
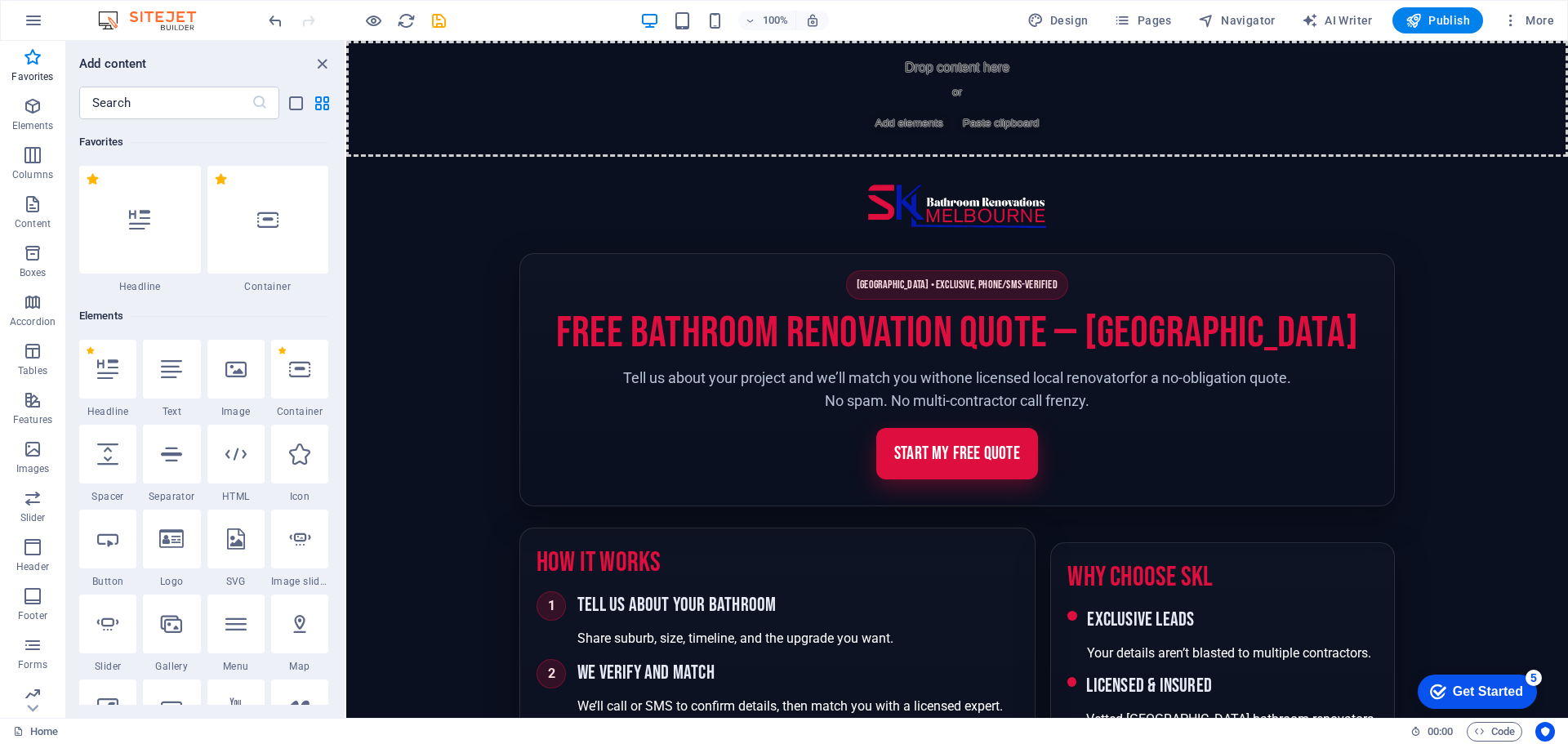
click at [39, 20] on icon "button" at bounding box center [34, 21] width 20 height 20
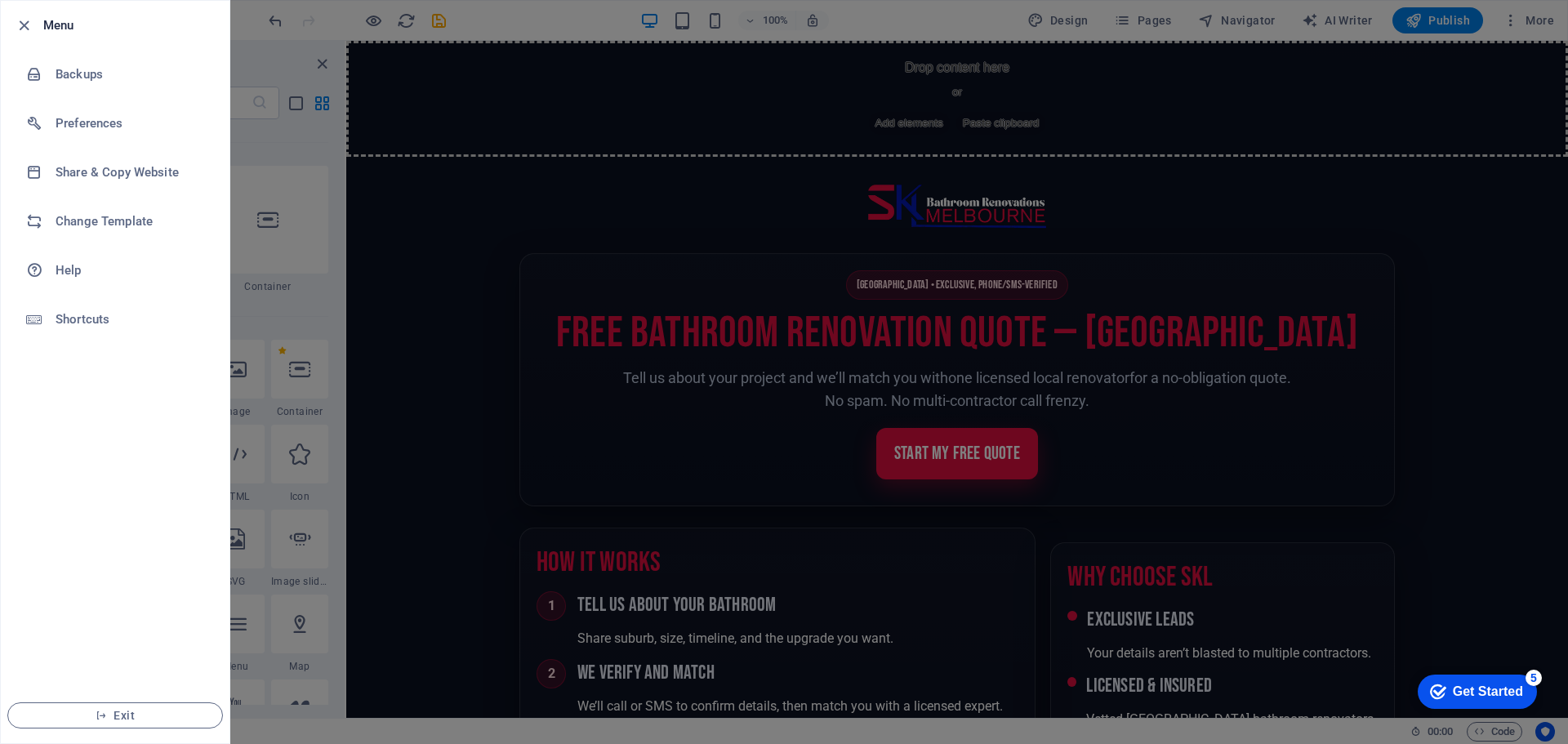
click at [409, 230] on div at bounding box center [784, 372] width 1568 height 744
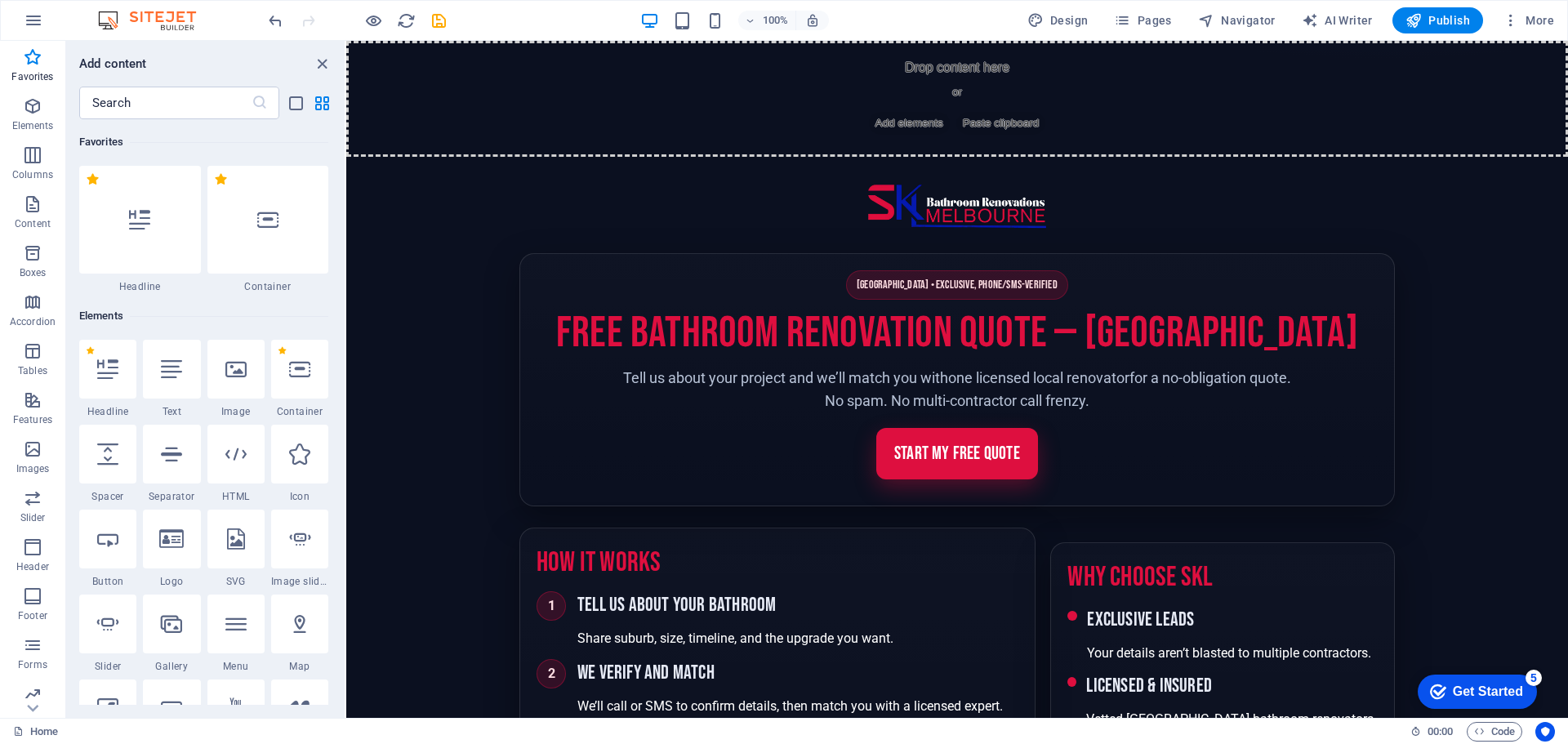
drag, startPoint x: 426, startPoint y: 582, endPoint x: 405, endPoint y: 599, distance: 27.0
click at [908, 204] on img "SKL Bathroom Renovations Melbourne" at bounding box center [957, 207] width 183 height 51
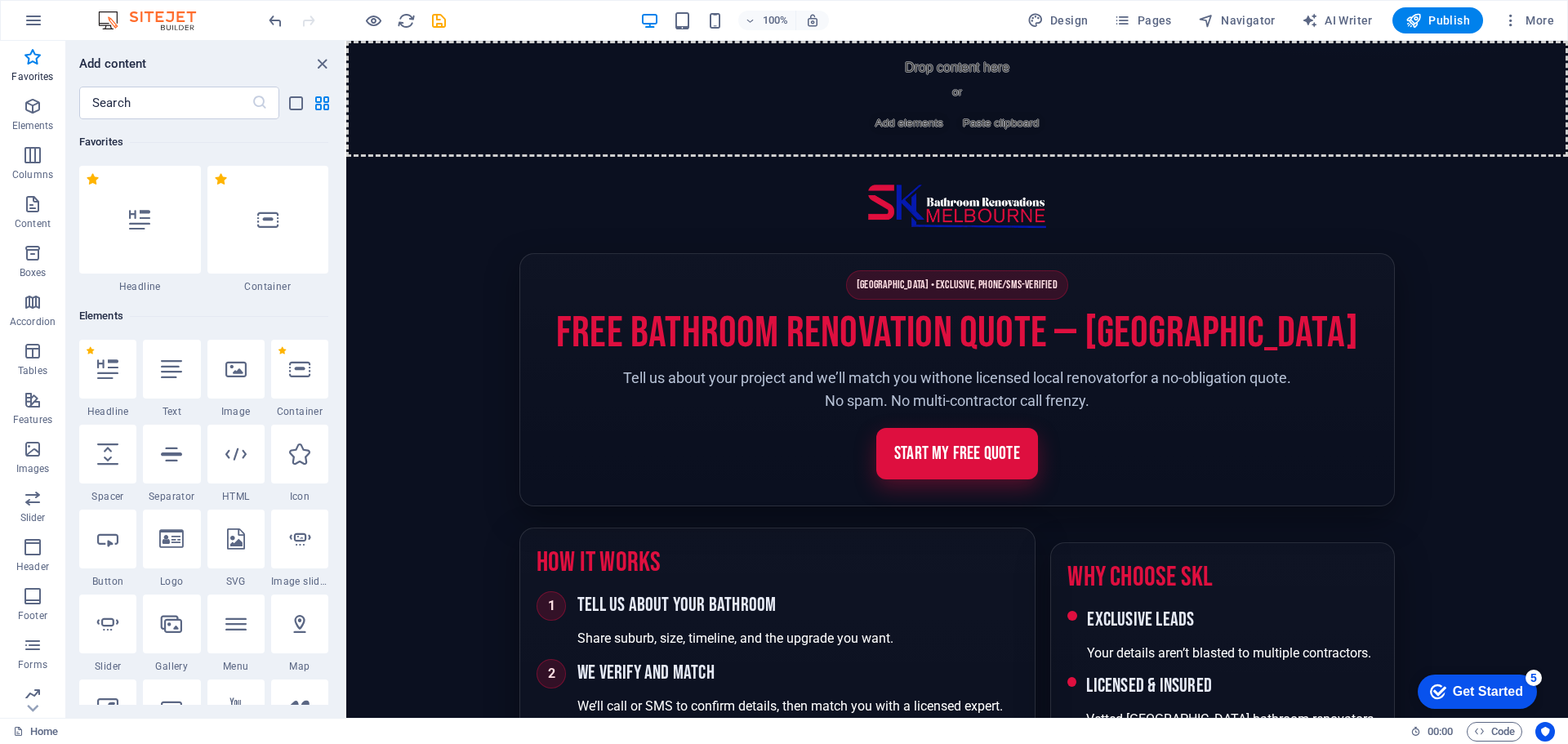
click at [740, 212] on header "Site header" at bounding box center [956, 207] width 876 height 51
click at [916, 119] on span "Add elements" at bounding box center [908, 122] width 81 height 23
click at [916, 120] on span "Add elements" at bounding box center [908, 122] width 81 height 23
click at [34, 107] on icon "button" at bounding box center [33, 106] width 20 height 20
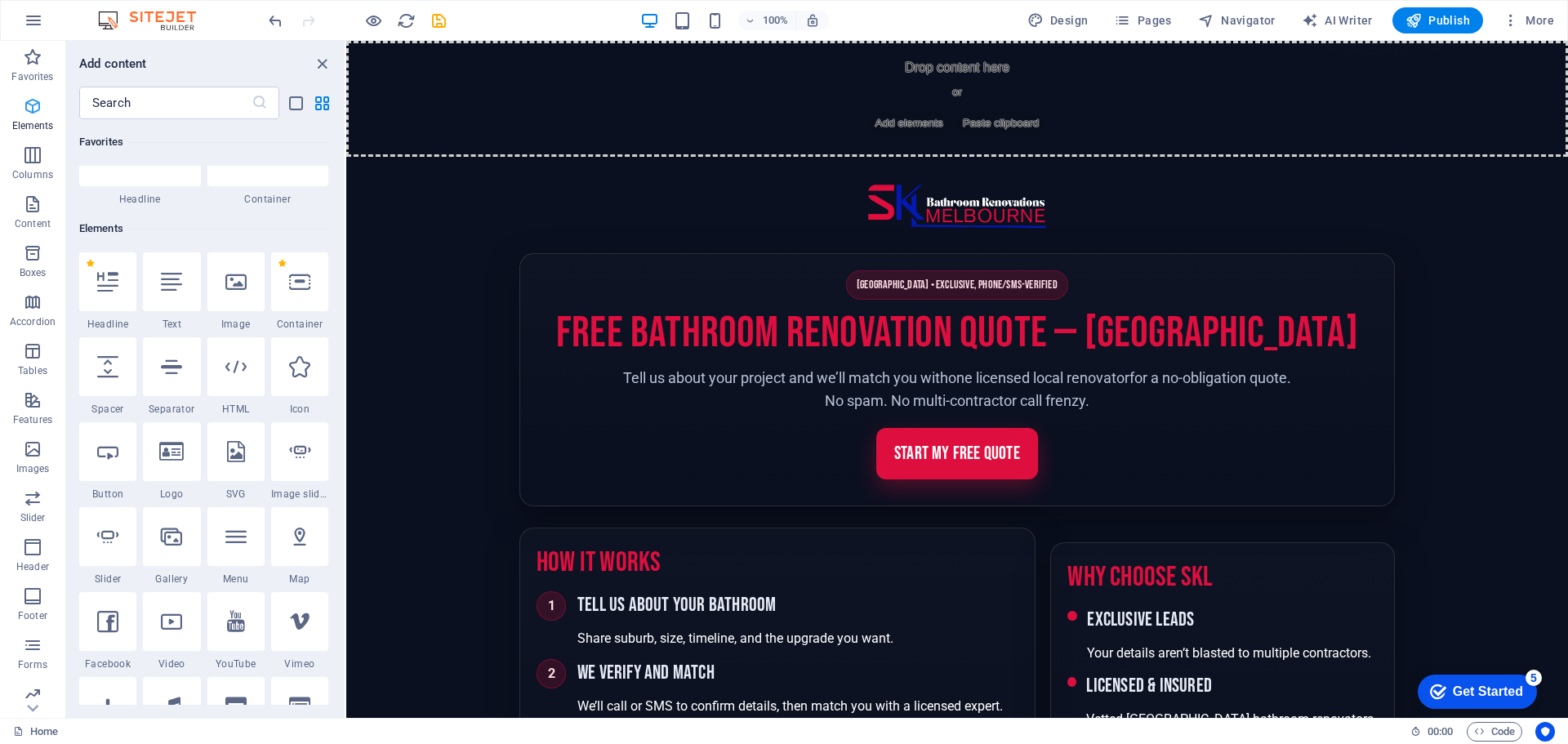
scroll to position [174, 0]
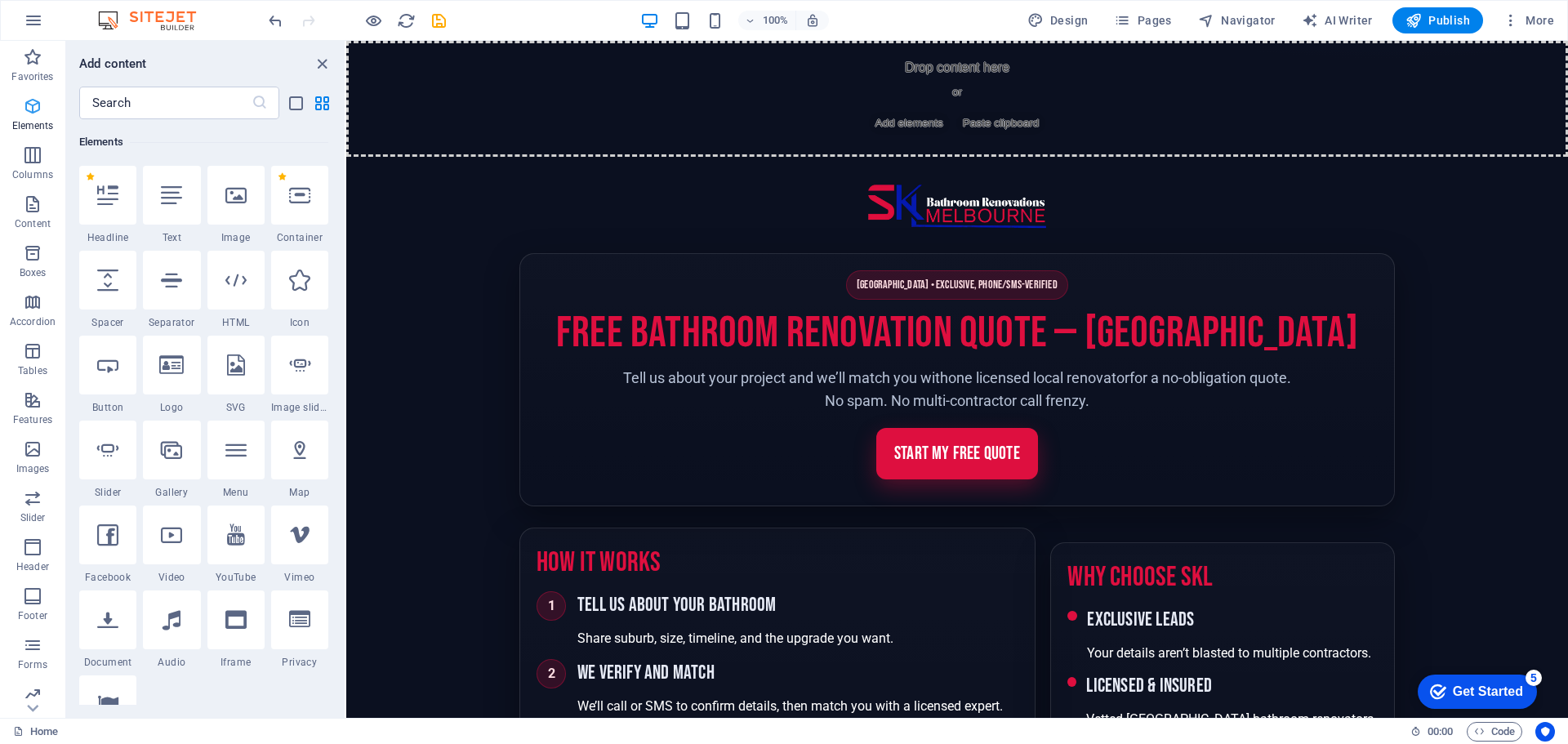
click at [34, 107] on icon "button" at bounding box center [33, 106] width 20 height 20
click at [34, 151] on icon "button" at bounding box center [33, 155] width 20 height 20
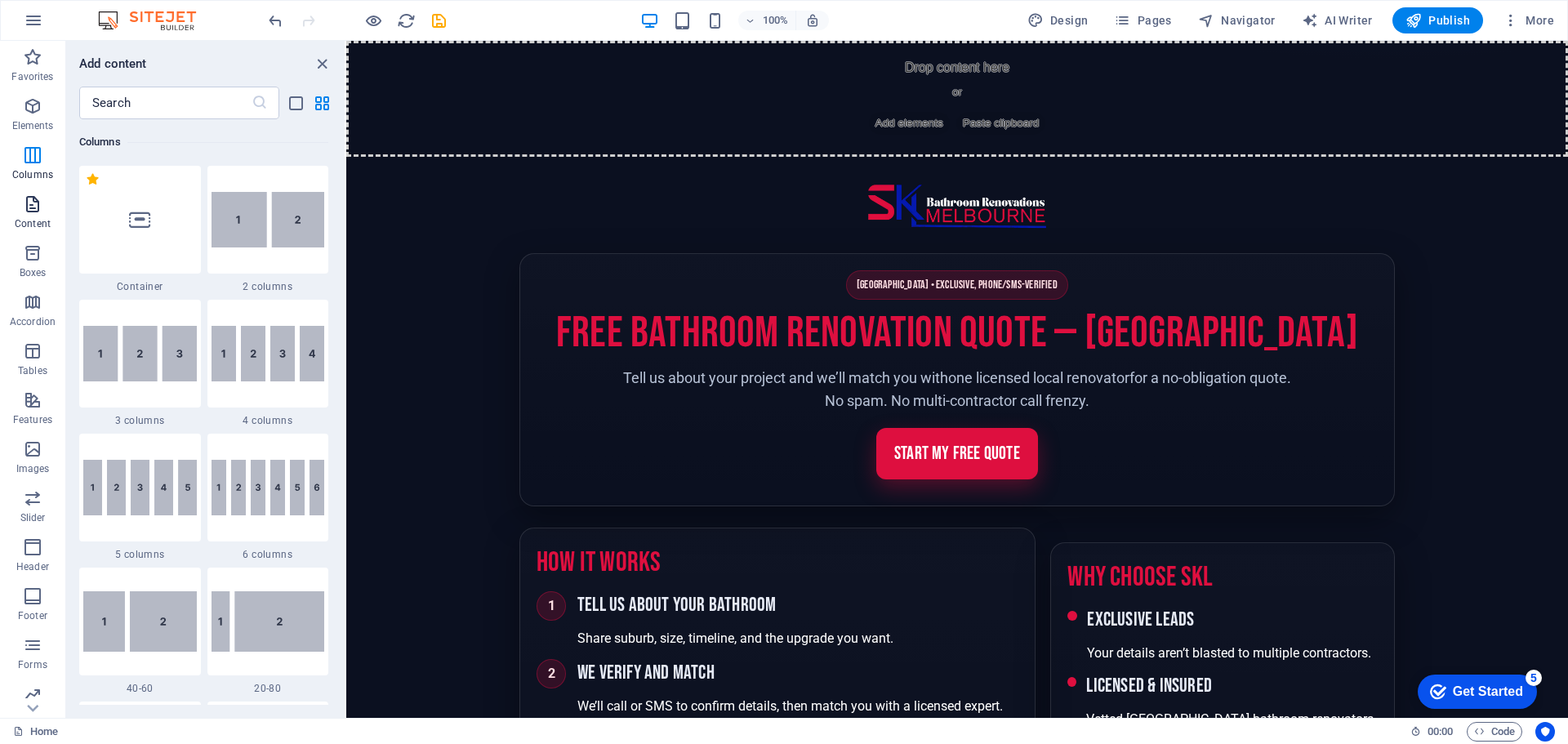
click at [30, 213] on icon "button" at bounding box center [33, 204] width 20 height 20
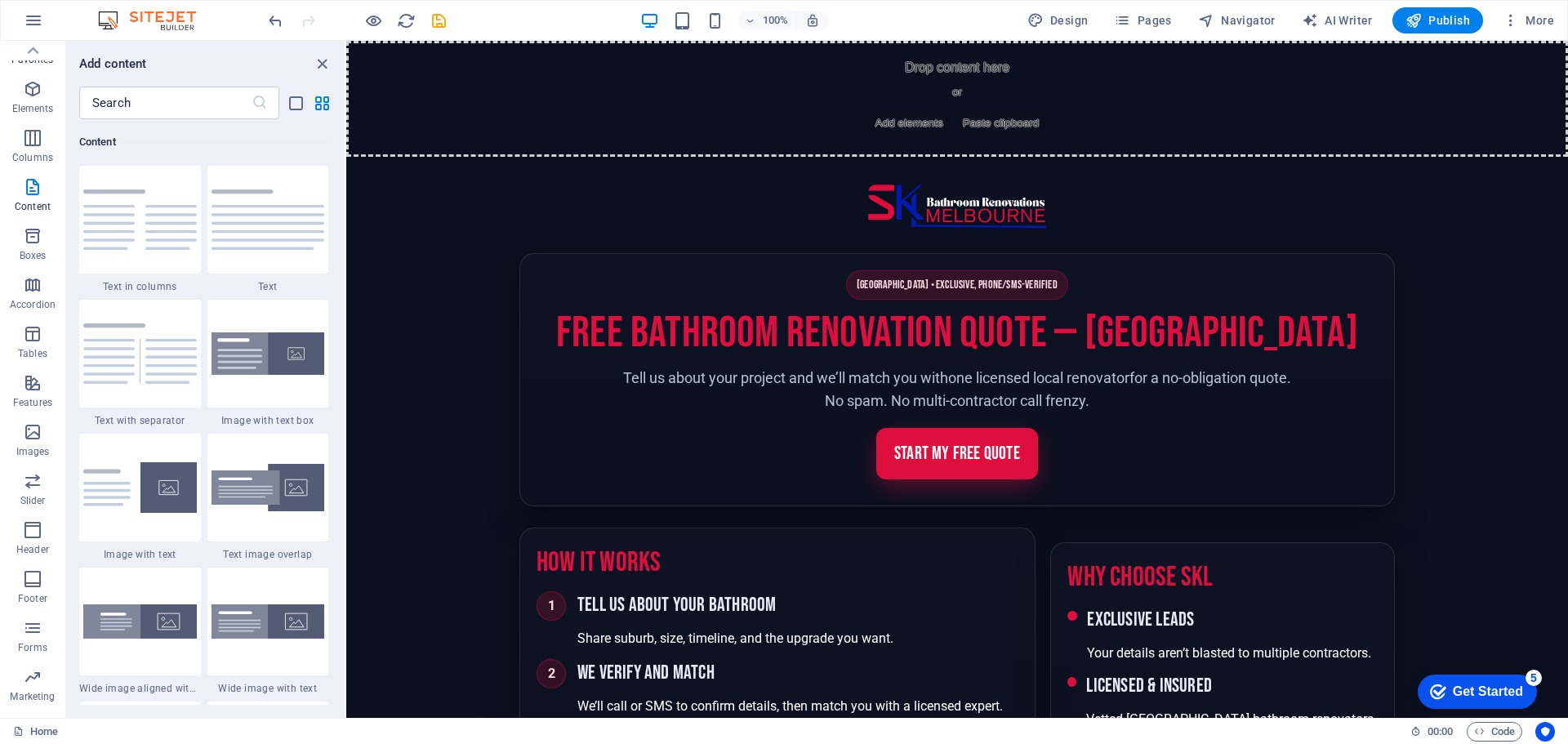
scroll to position [0, 0]
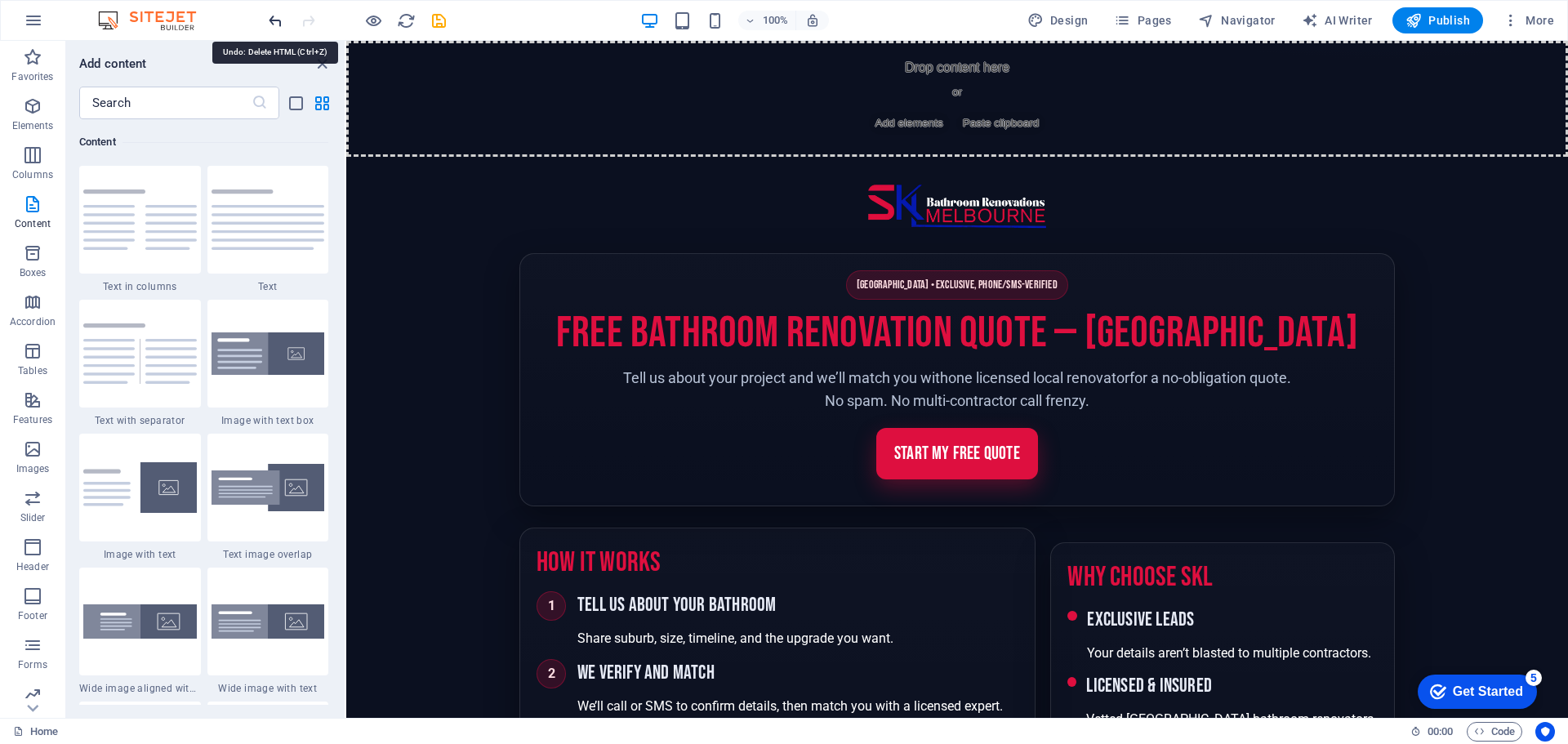
click at [270, 23] on icon "undo" at bounding box center [275, 21] width 19 height 19
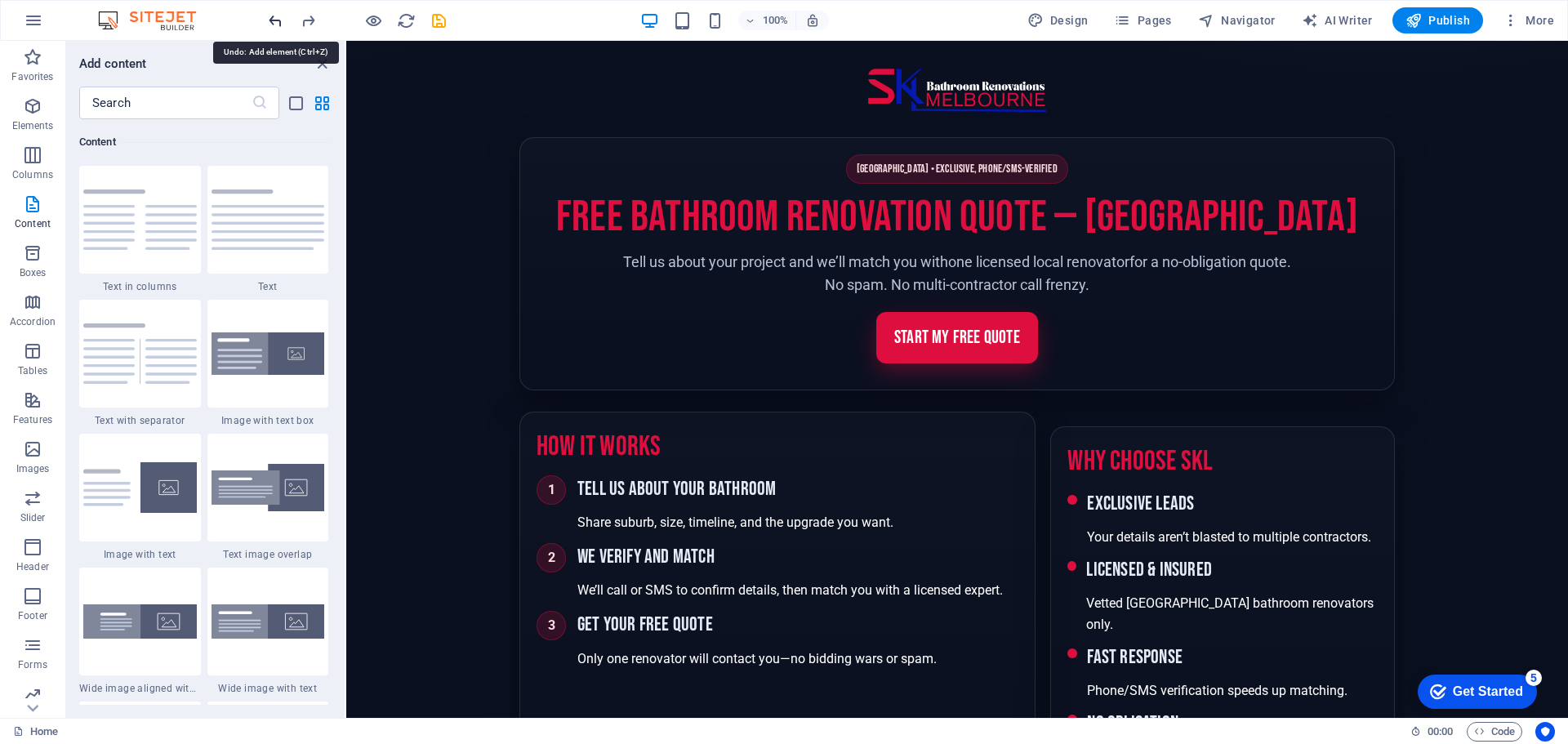
click at [270, 23] on icon "undo" at bounding box center [275, 21] width 19 height 19
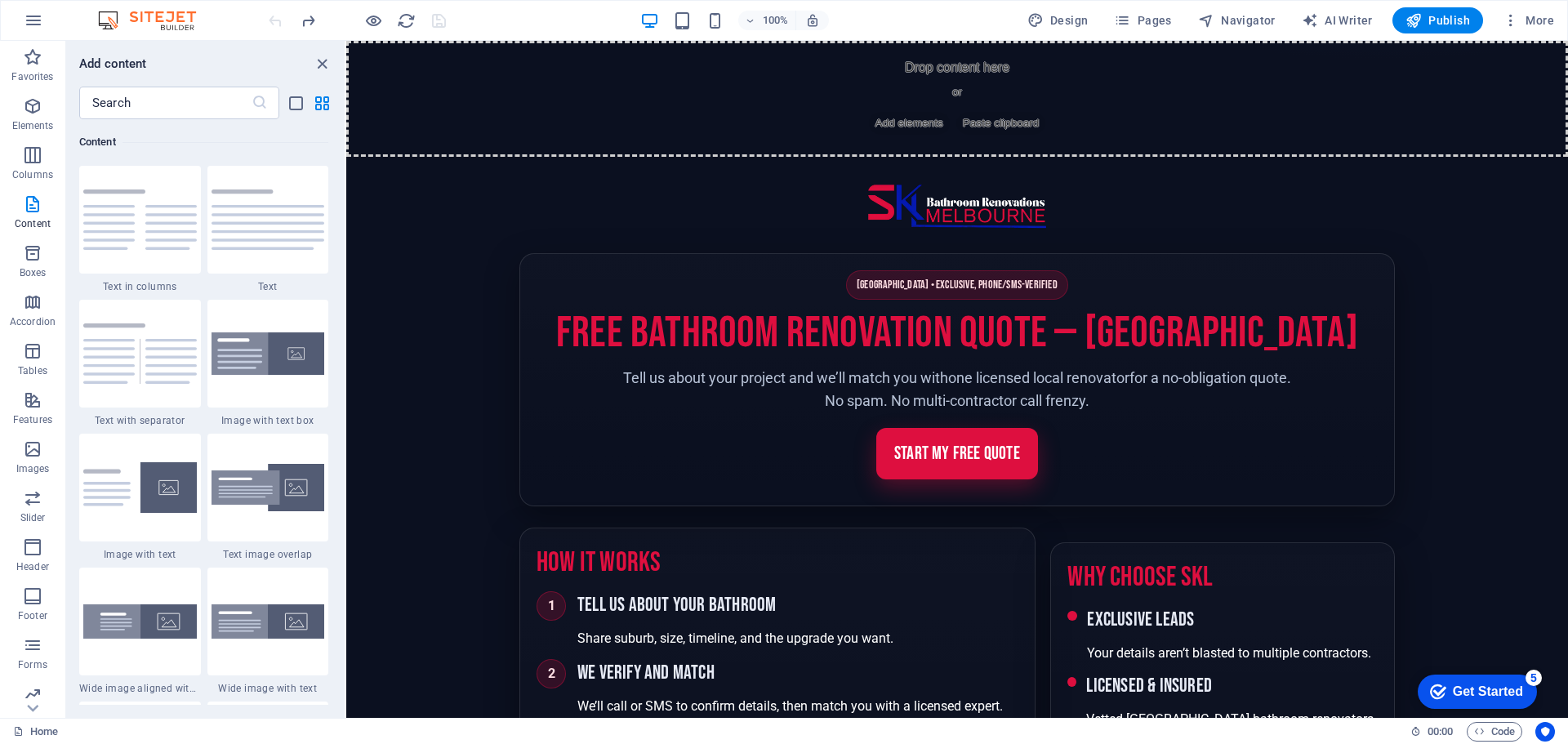
click at [270, 23] on div at bounding box center [357, 20] width 183 height 26
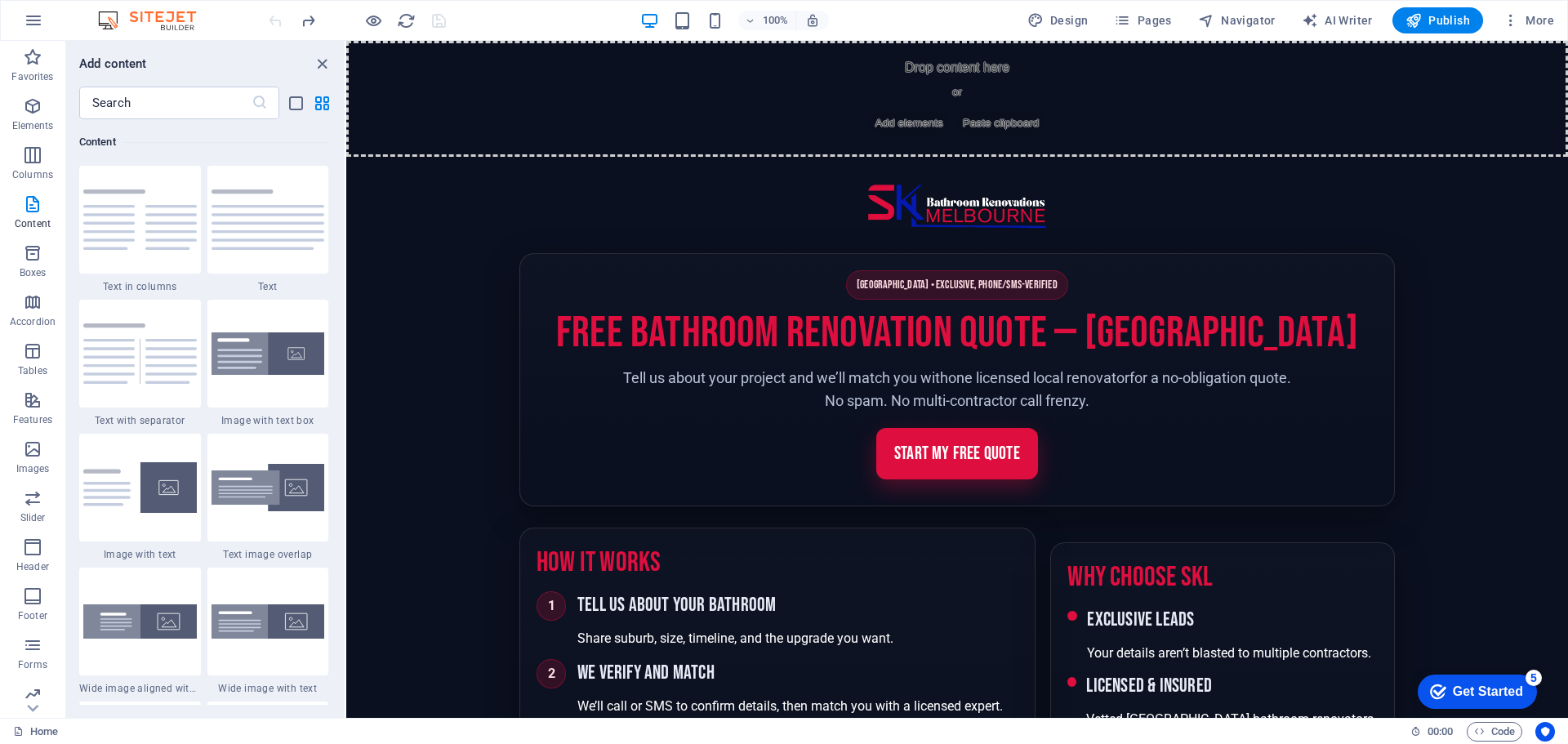
click at [270, 23] on div at bounding box center [357, 20] width 183 height 26
click at [277, 23] on div at bounding box center [357, 20] width 183 height 26
click at [1365, 253] on section "Melbourne • Exclusive, Phone/SMS-Verified Free Bathroom Renovation Quote — Melb…" at bounding box center [956, 379] width 876 height 253
click at [1305, 201] on header "Site header" at bounding box center [956, 207] width 876 height 51
click at [965, 154] on div "+ Add section" at bounding box center [957, 156] width 91 height 28
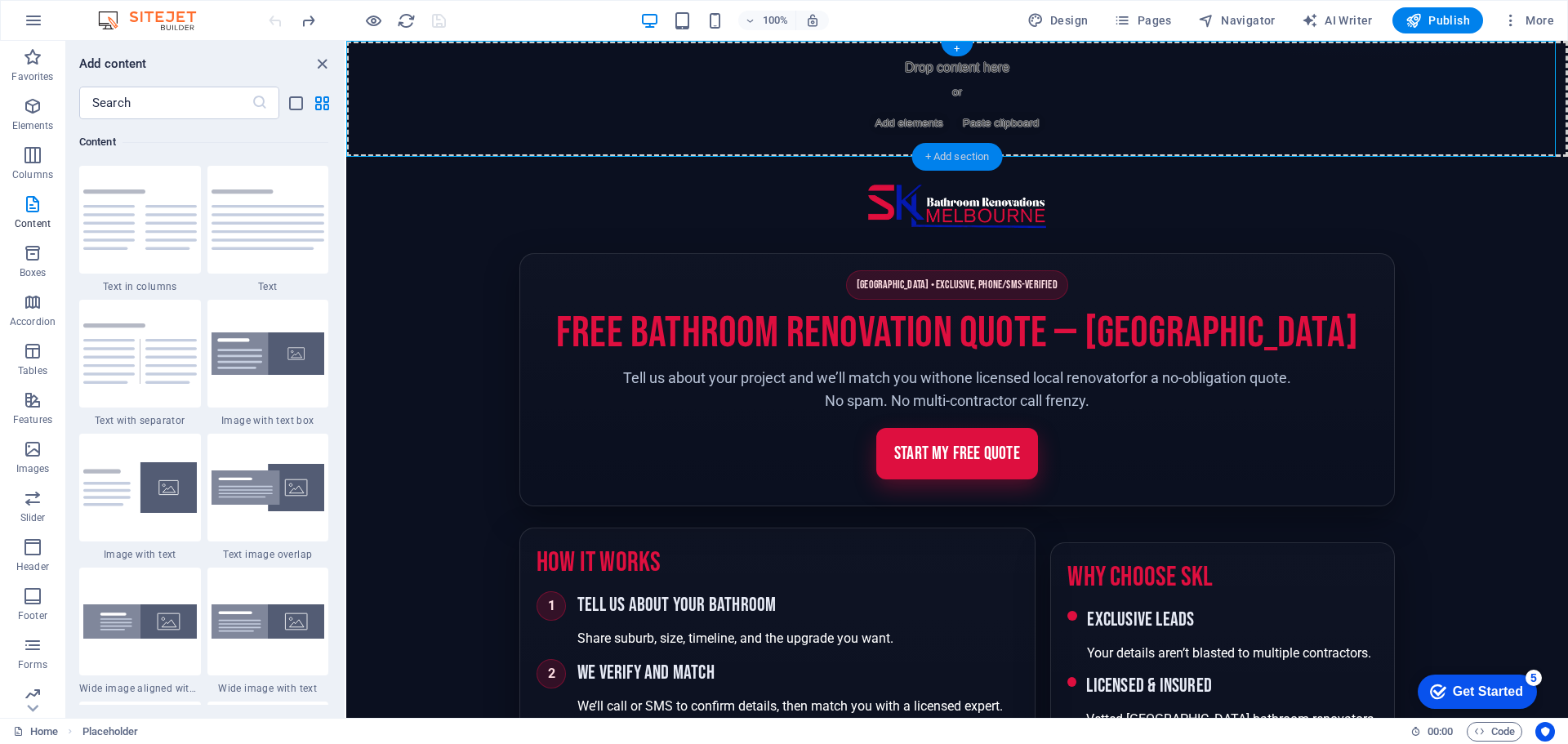
click at [965, 154] on div "+ Add section" at bounding box center [957, 156] width 91 height 28
click at [317, 61] on icon "close panel" at bounding box center [322, 64] width 19 height 19
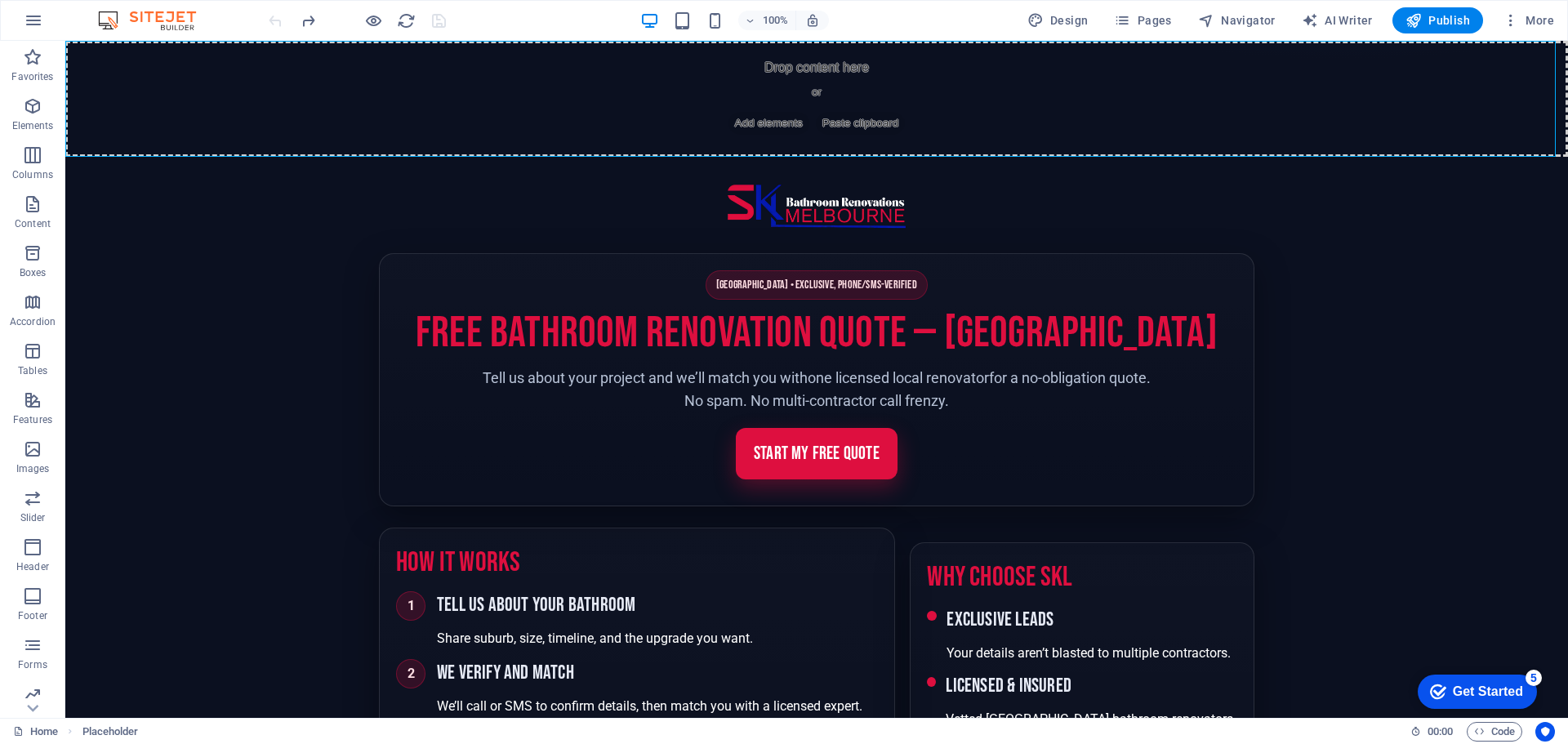
drag, startPoint x: 379, startPoint y: 177, endPoint x: 272, endPoint y: 185, distance: 107.3
click at [813, 159] on div "+ Add section" at bounding box center [817, 156] width 91 height 28
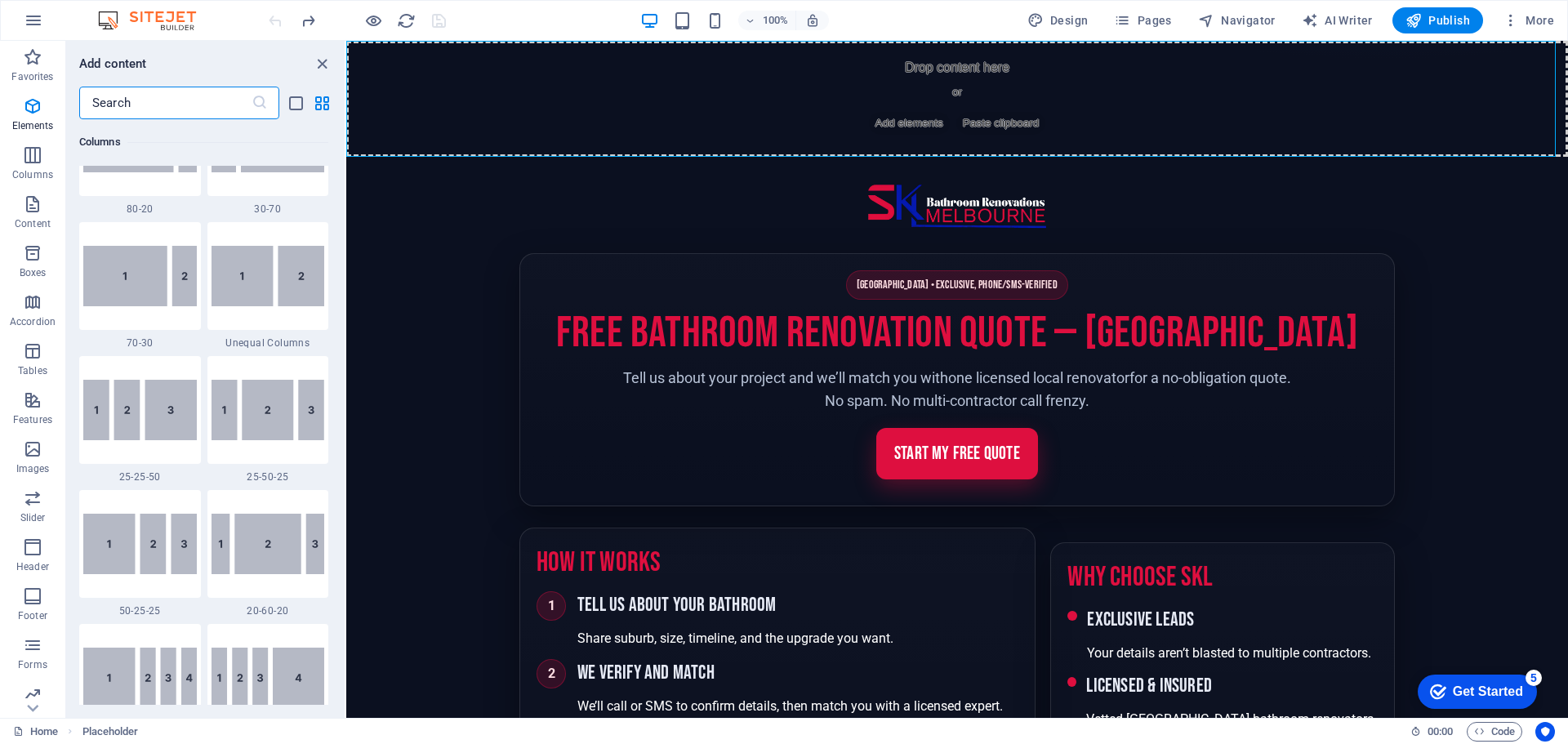
scroll to position [2856, 0]
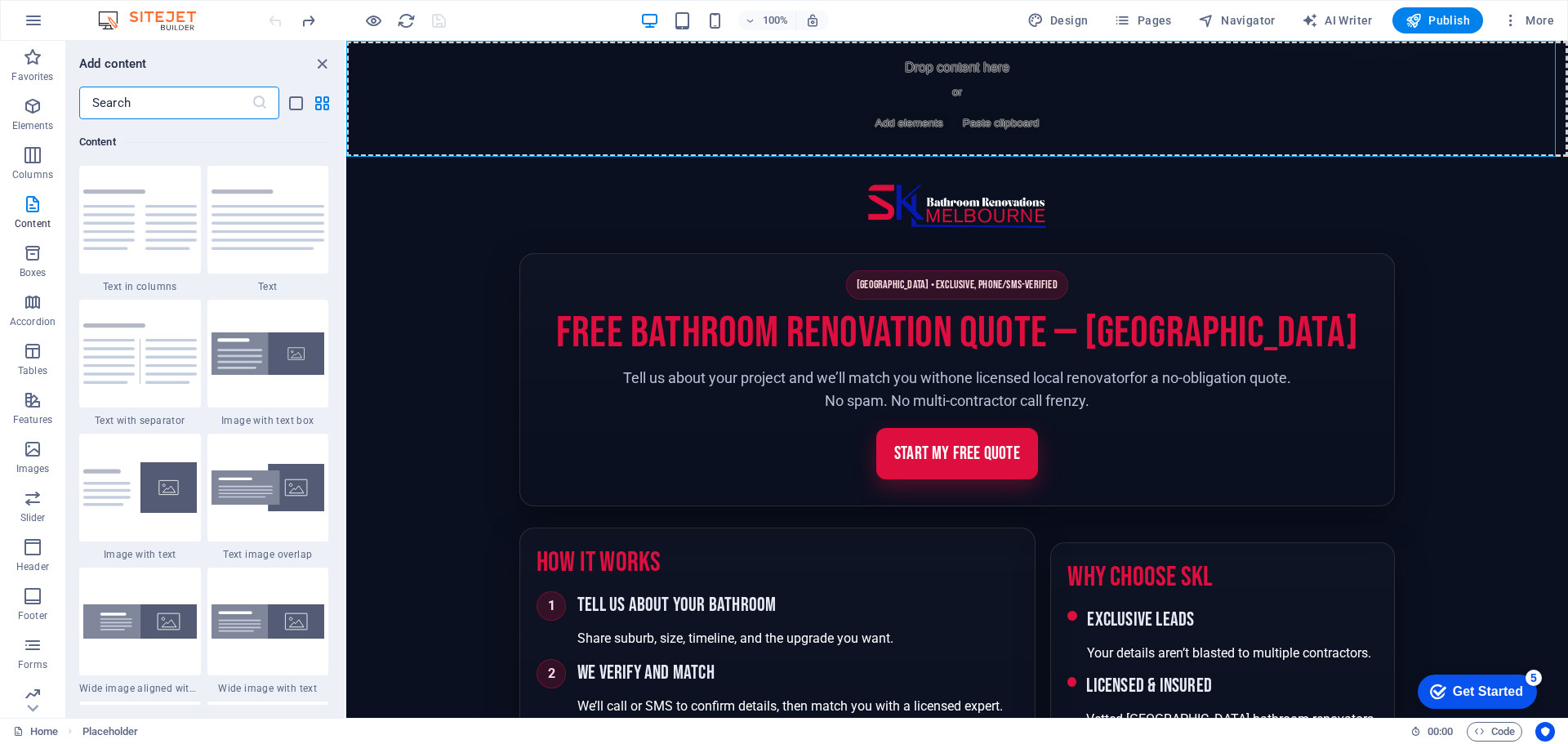
click at [936, 283] on span "[GEOGRAPHIC_DATA] • Exclusive, Phone/SMS-Verified" at bounding box center [956, 285] width 222 height 29
click at [1187, 220] on header "Site header" at bounding box center [956, 207] width 876 height 51
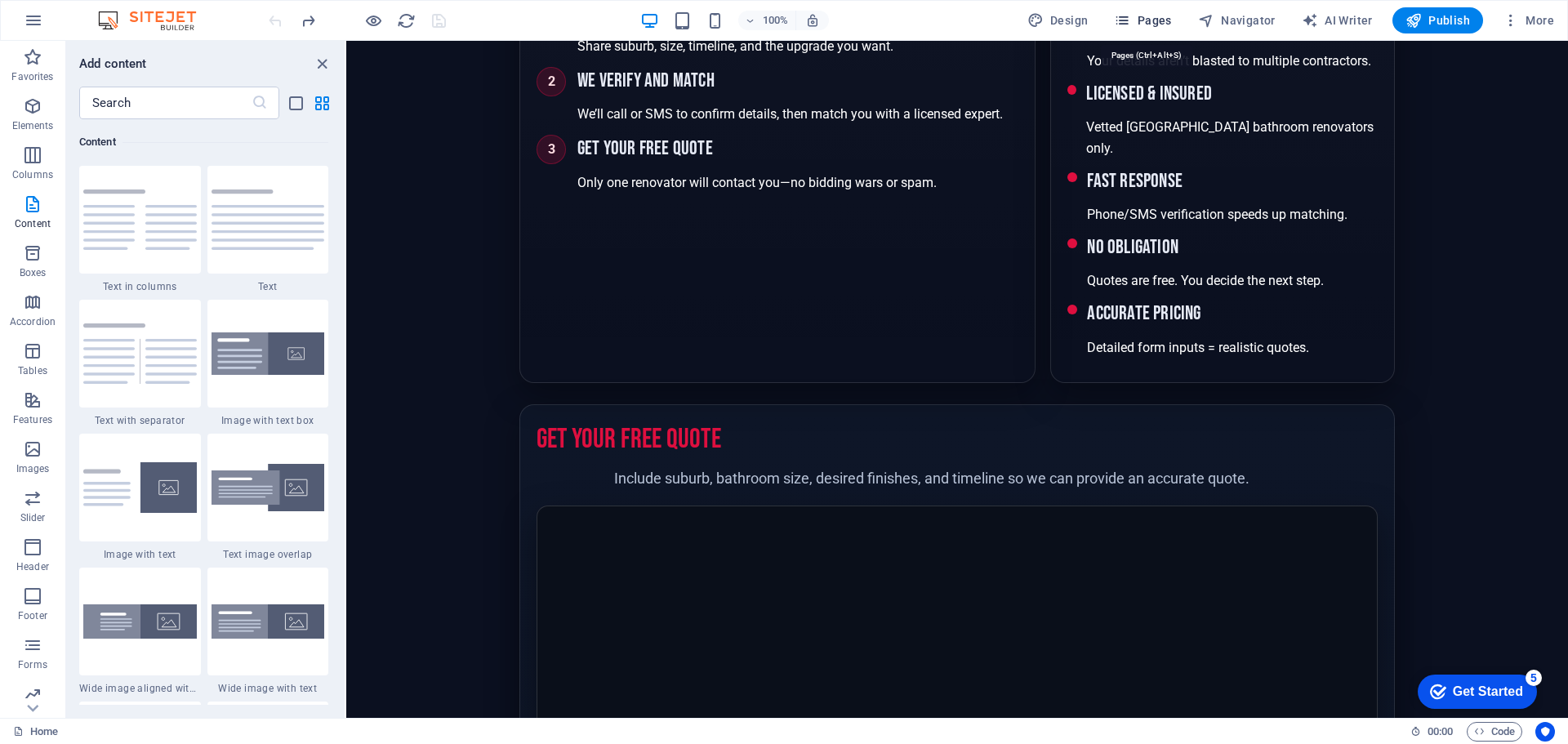
click at [1156, 22] on span "Pages" at bounding box center [1142, 20] width 57 height 16
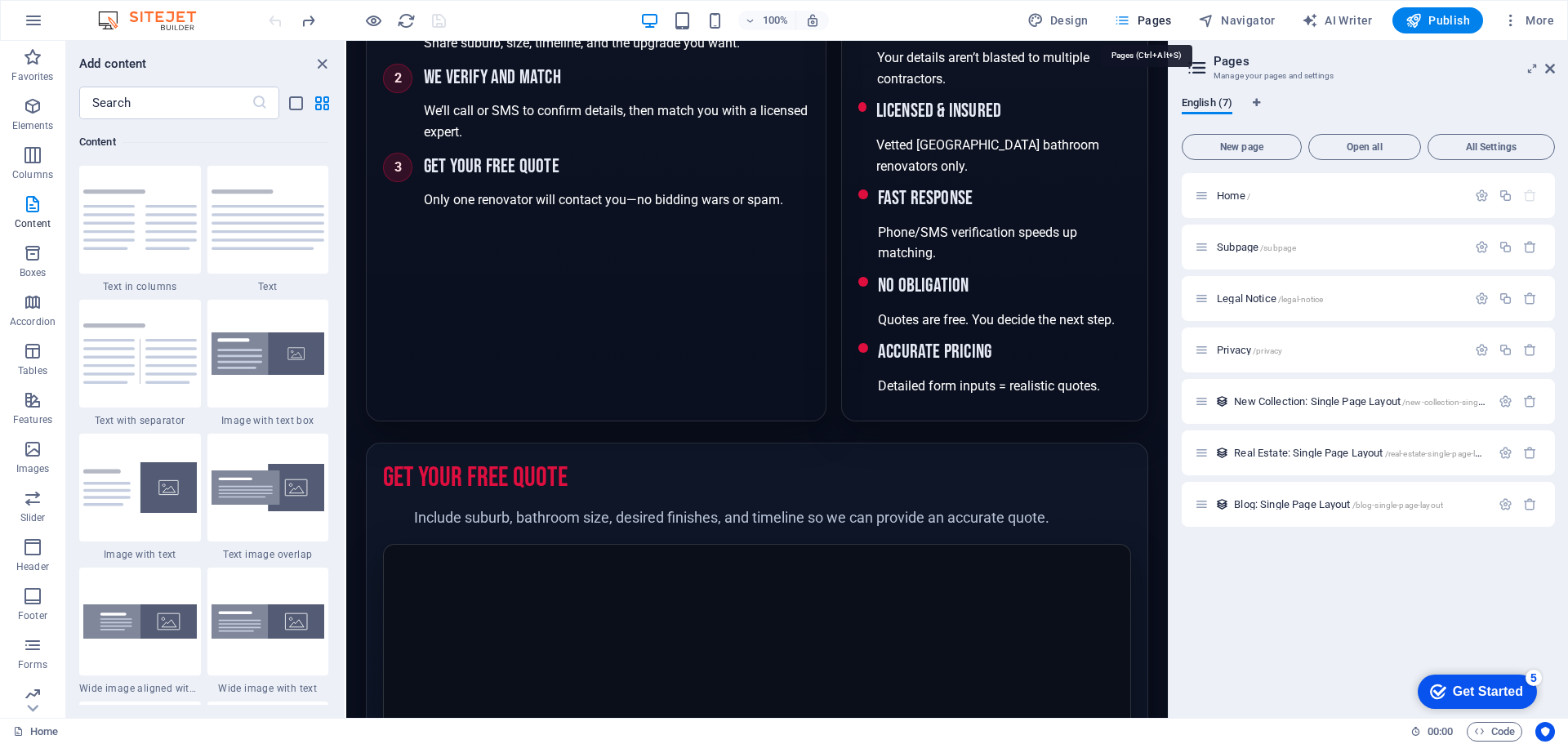
scroll to position [589, 0]
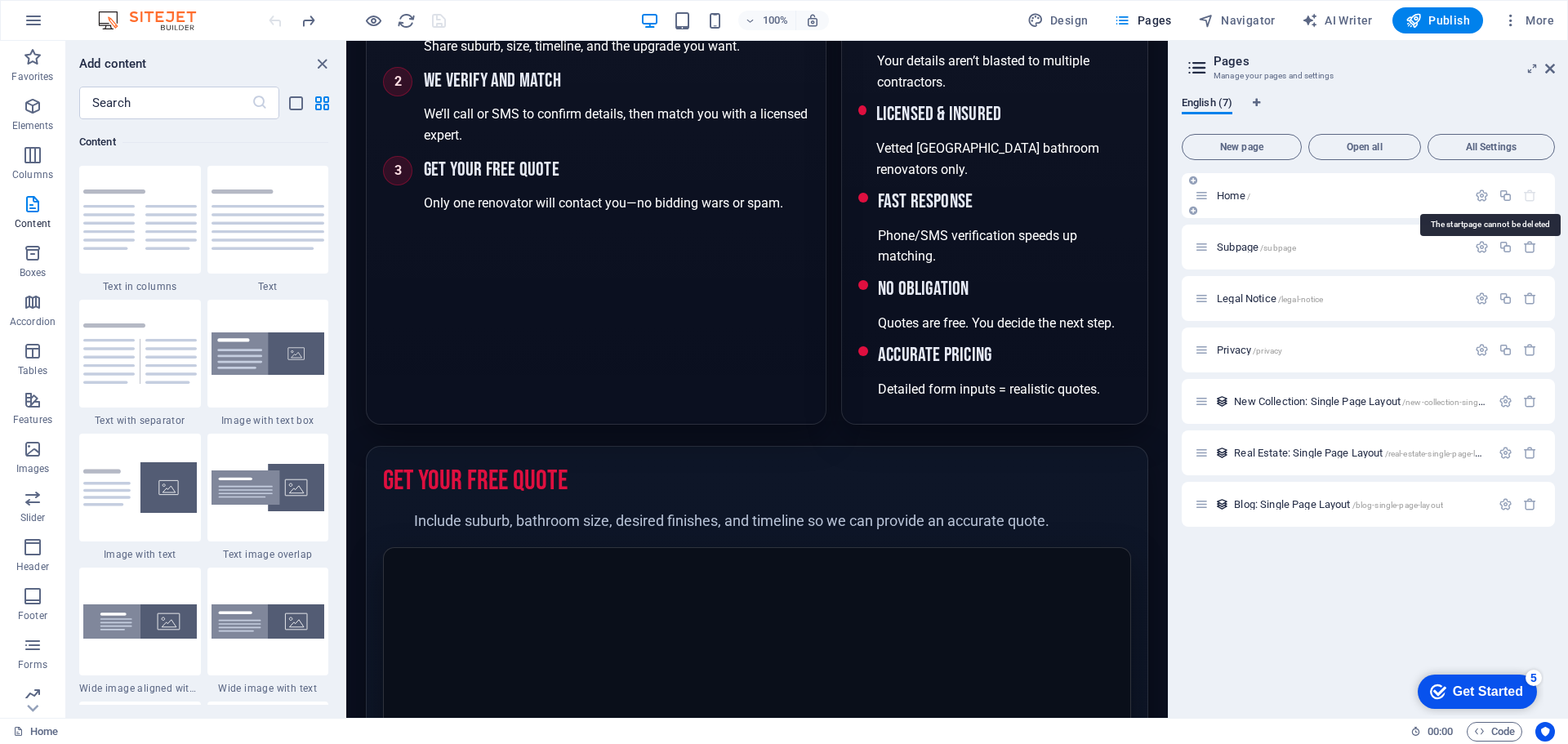
click at [1533, 194] on icon "button" at bounding box center [1529, 195] width 14 height 14
click at [1533, 201] on icon "button" at bounding box center [1529, 195] width 14 height 14
click at [817, 525] on p "Include suburb, bathroom size, desired finishes, and timeline so we can provide…" at bounding box center [757, 521] width 686 height 24
click at [1377, 145] on span "Open all" at bounding box center [1365, 147] width 98 height 10
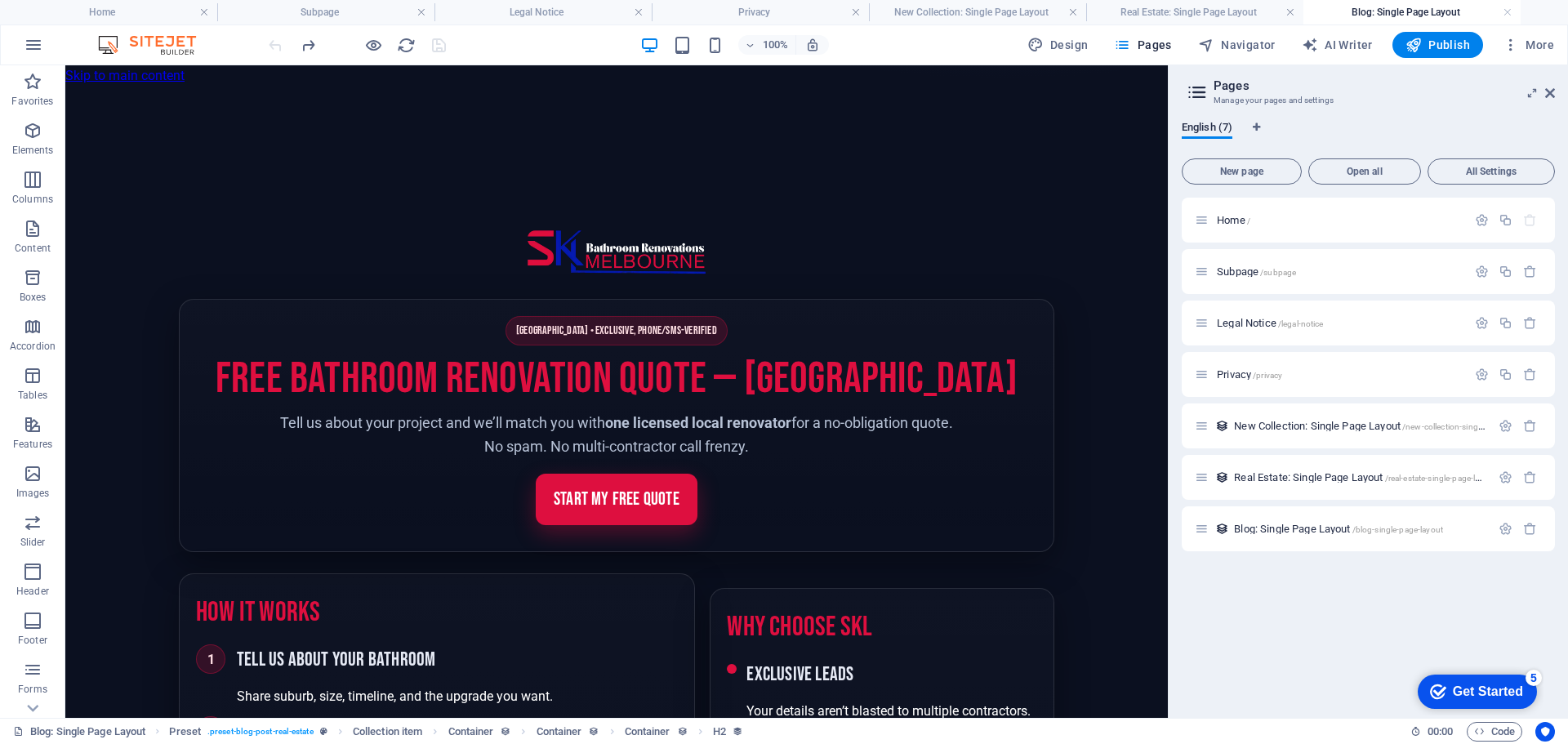
scroll to position [0, 0]
click at [1008, 202] on div "Drop content here or Add elements Paste clipboard" at bounding box center [616, 144] width 1102 height 116
click at [872, 278] on header "Site header" at bounding box center [616, 252] width 876 height 51
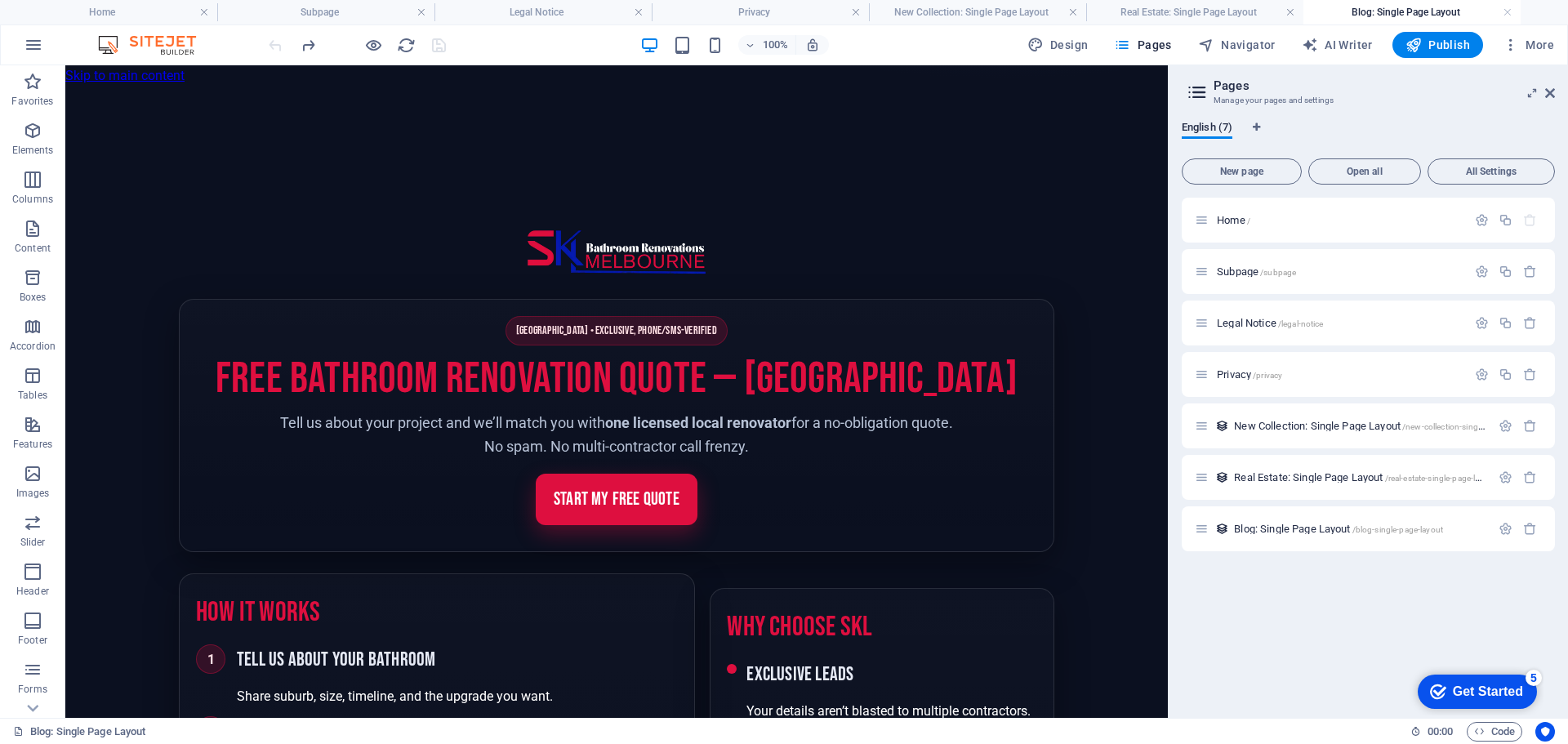
click at [872, 278] on header "Site header" at bounding box center [616, 252] width 876 height 51
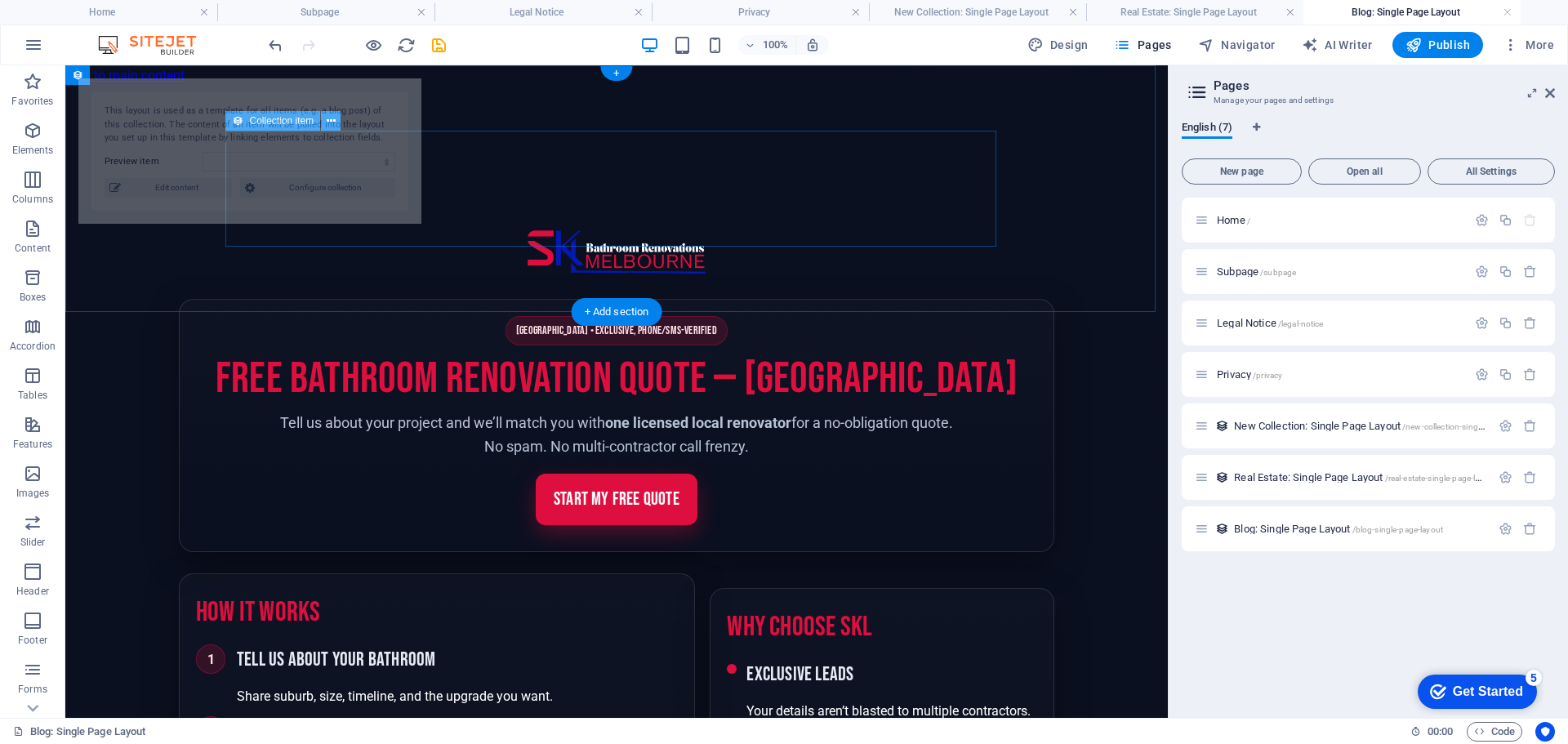
select select "68b69318bf021c708f06328e"
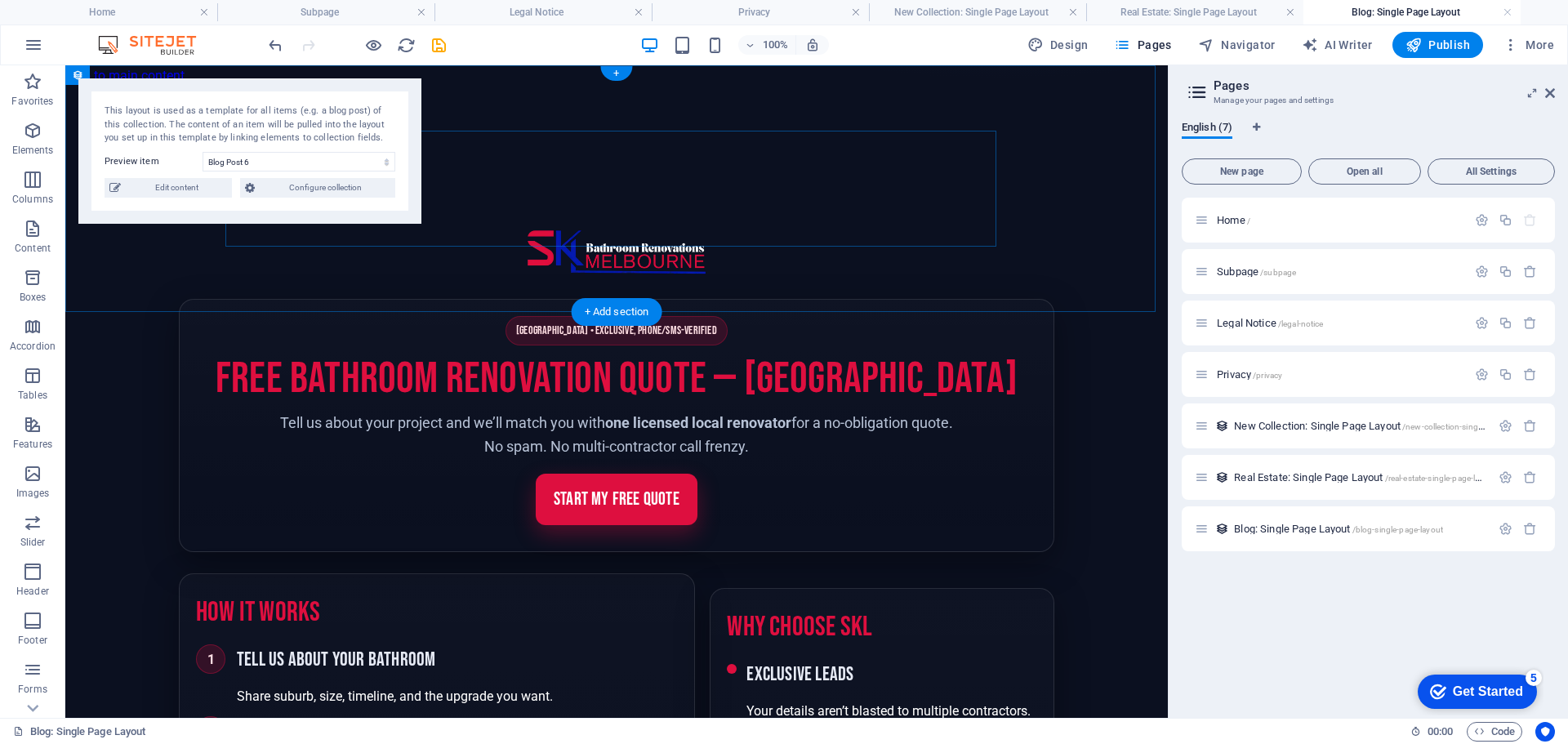
click at [582, 186] on div "Add elements and assign them to collection fields or Add elements Paste clipboa…" at bounding box center [616, 144] width 1102 height 116
click at [1194, 89] on icon at bounding box center [1197, 92] width 24 height 23
click at [1503, 171] on span "All Settings" at bounding box center [1491, 171] width 113 height 10
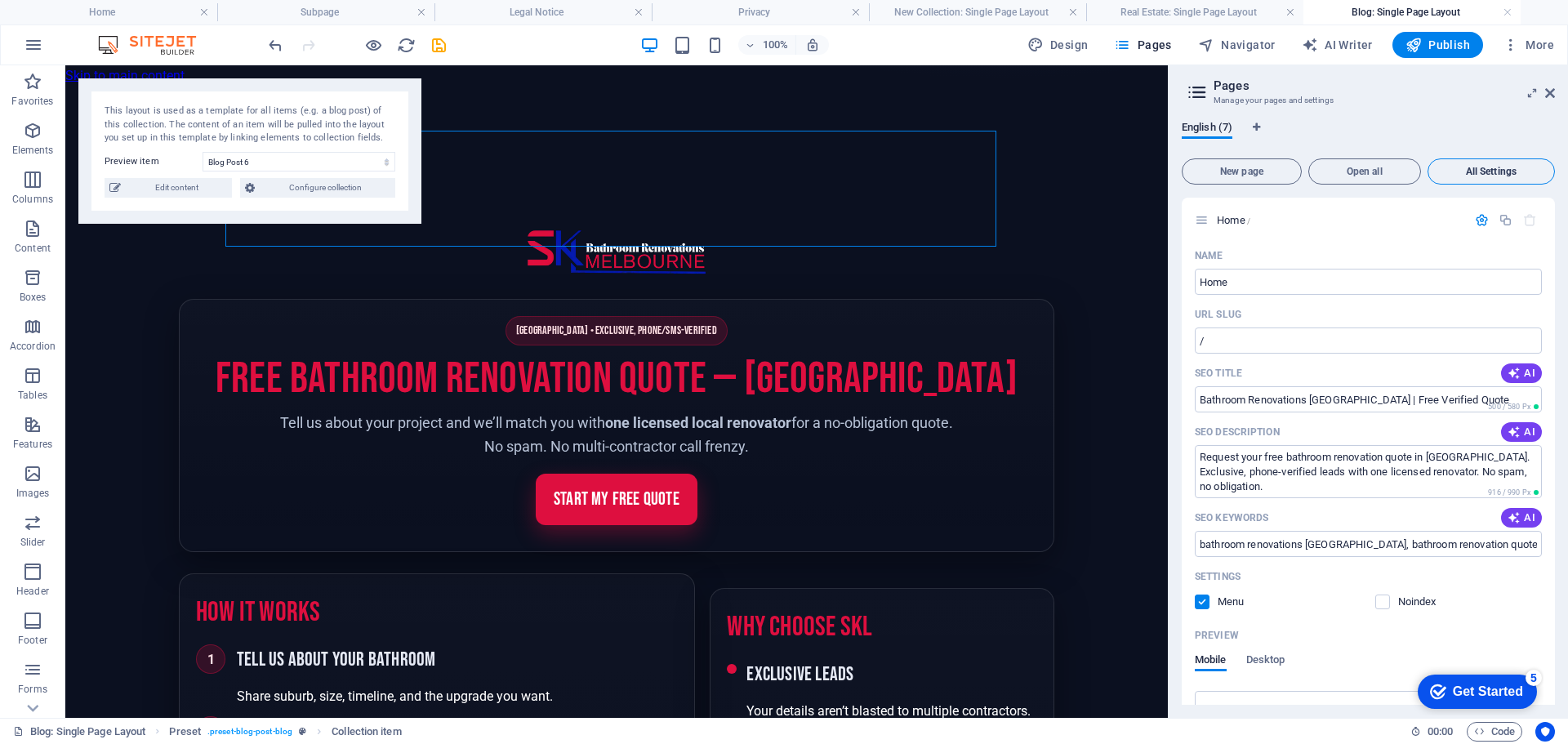
scroll to position [2977, 0]
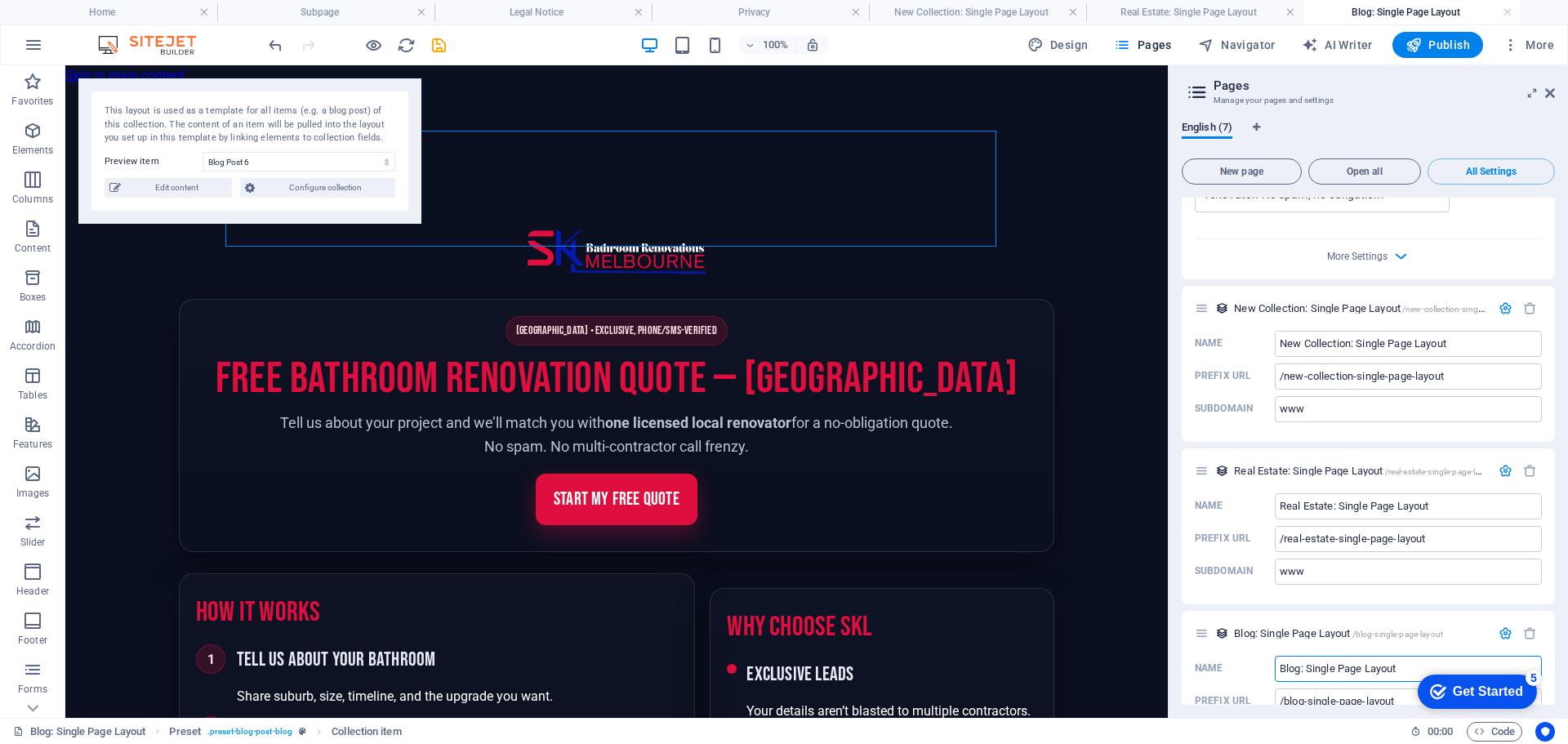
click at [1189, 91] on icon at bounding box center [1197, 92] width 24 height 23
click at [1544, 51] on span "More" at bounding box center [1528, 44] width 52 height 16
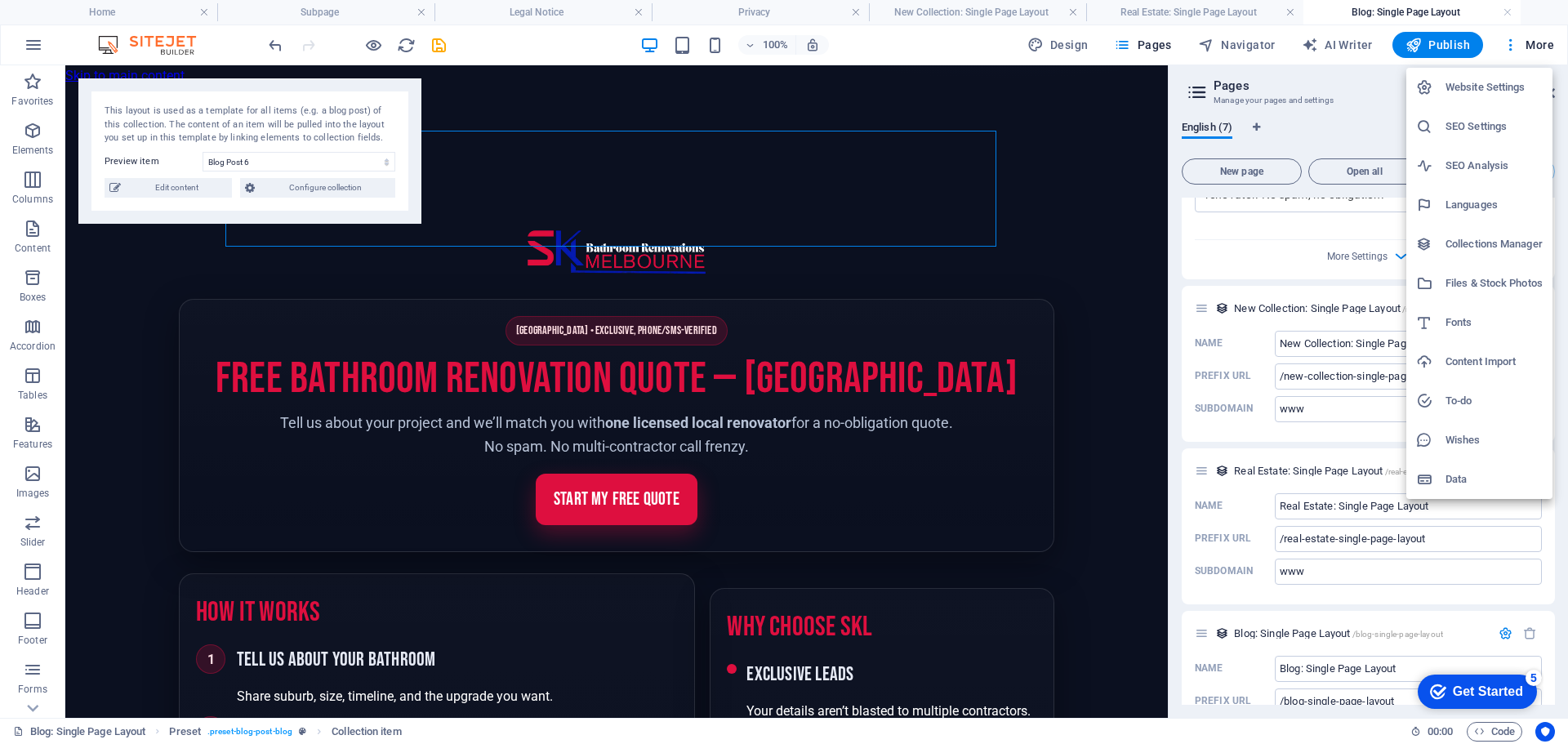
click at [1512, 85] on h6 "Website Settings" at bounding box center [1494, 87] width 97 height 20
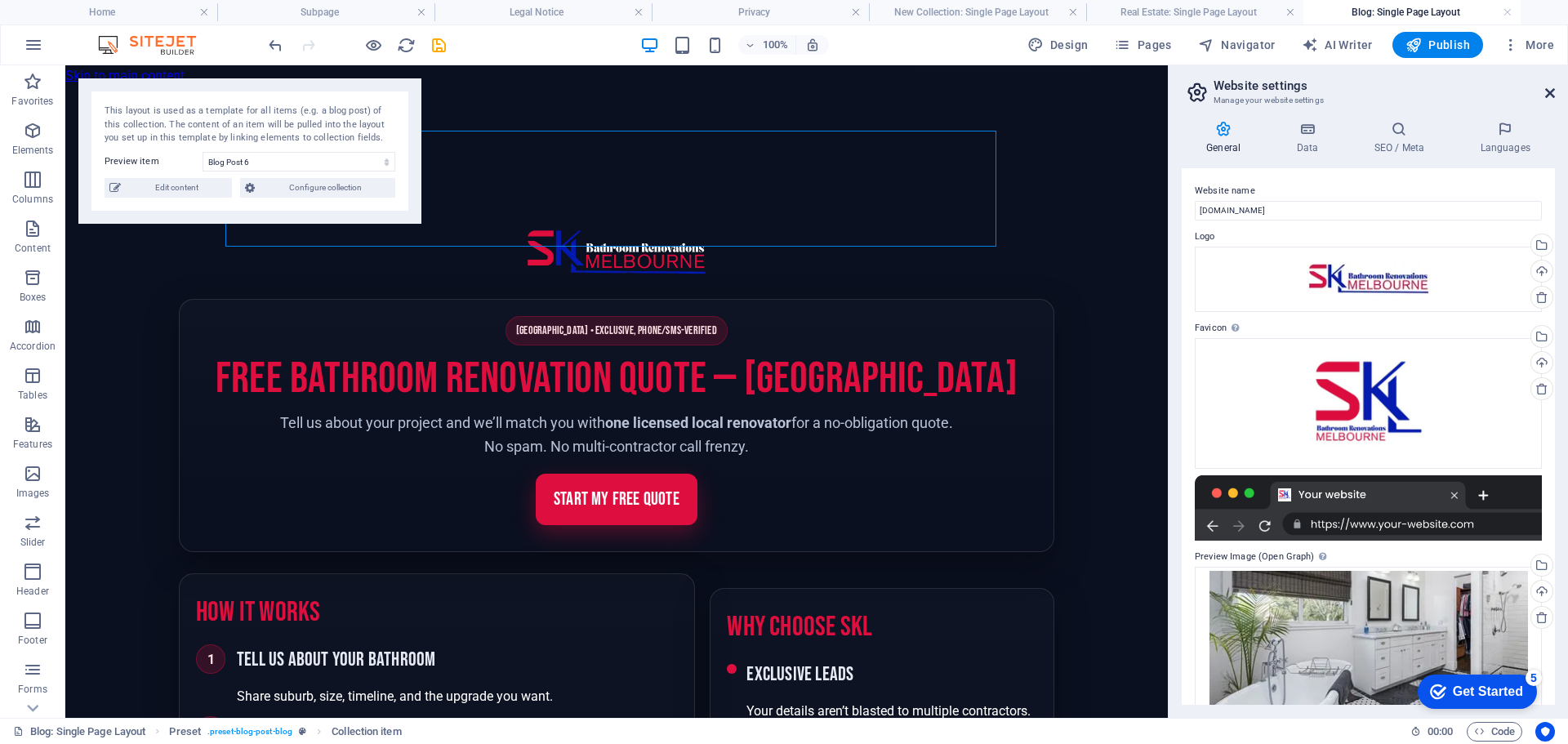
click at [1548, 88] on icon at bounding box center [1549, 93] width 10 height 13
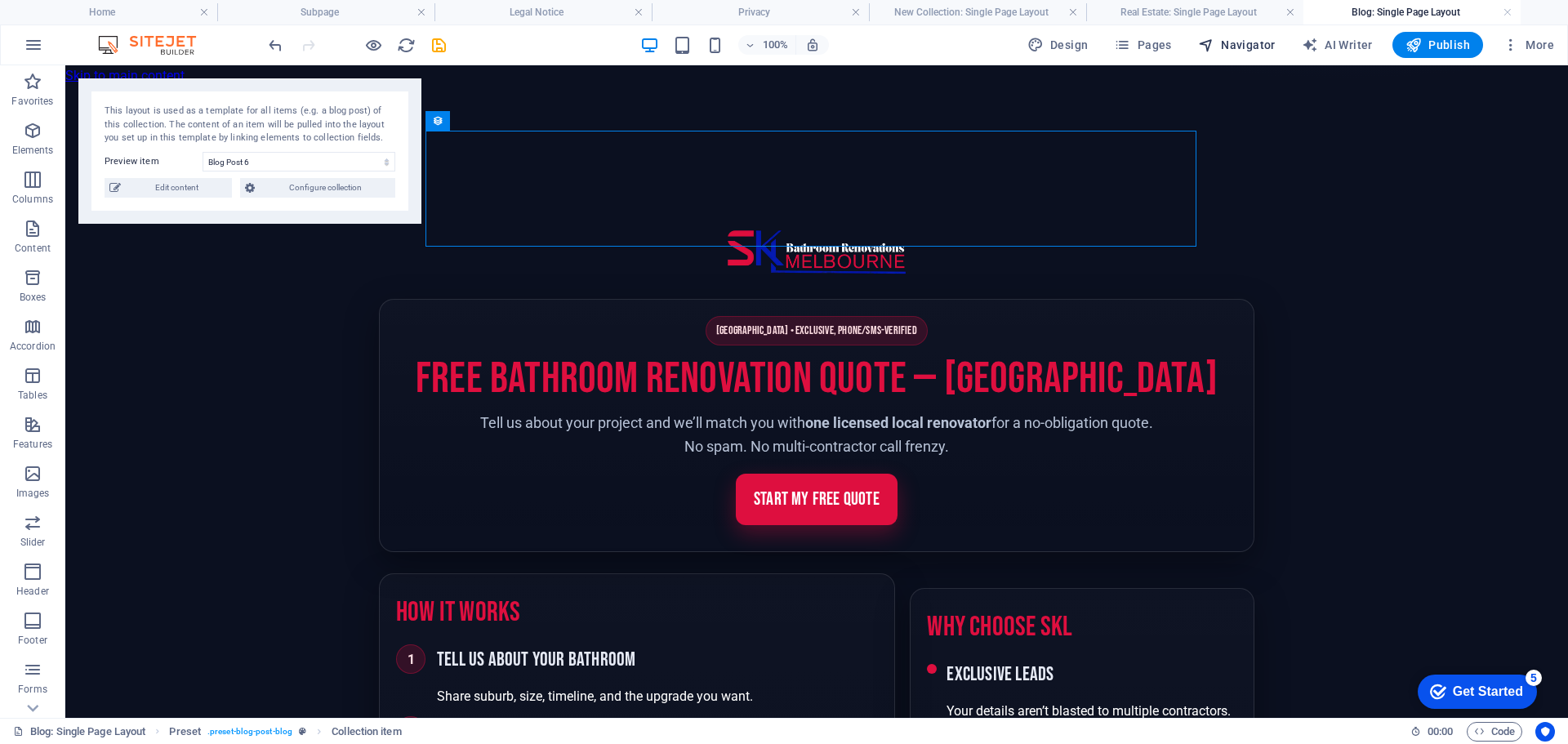
click at [1245, 42] on span "Navigator" at bounding box center [1236, 44] width 77 height 16
click at [1246, 44] on span "Navigator" at bounding box center [1236, 44] width 77 height 16
click at [412, 96] on div "This layout is used as a template for all items (e.g. a blog post) of this coll…" at bounding box center [250, 151] width 343 height 145
click at [486, 131] on div "Collection item" at bounding box center [488, 121] width 126 height 20
click at [536, 120] on button at bounding box center [531, 121] width 20 height 20
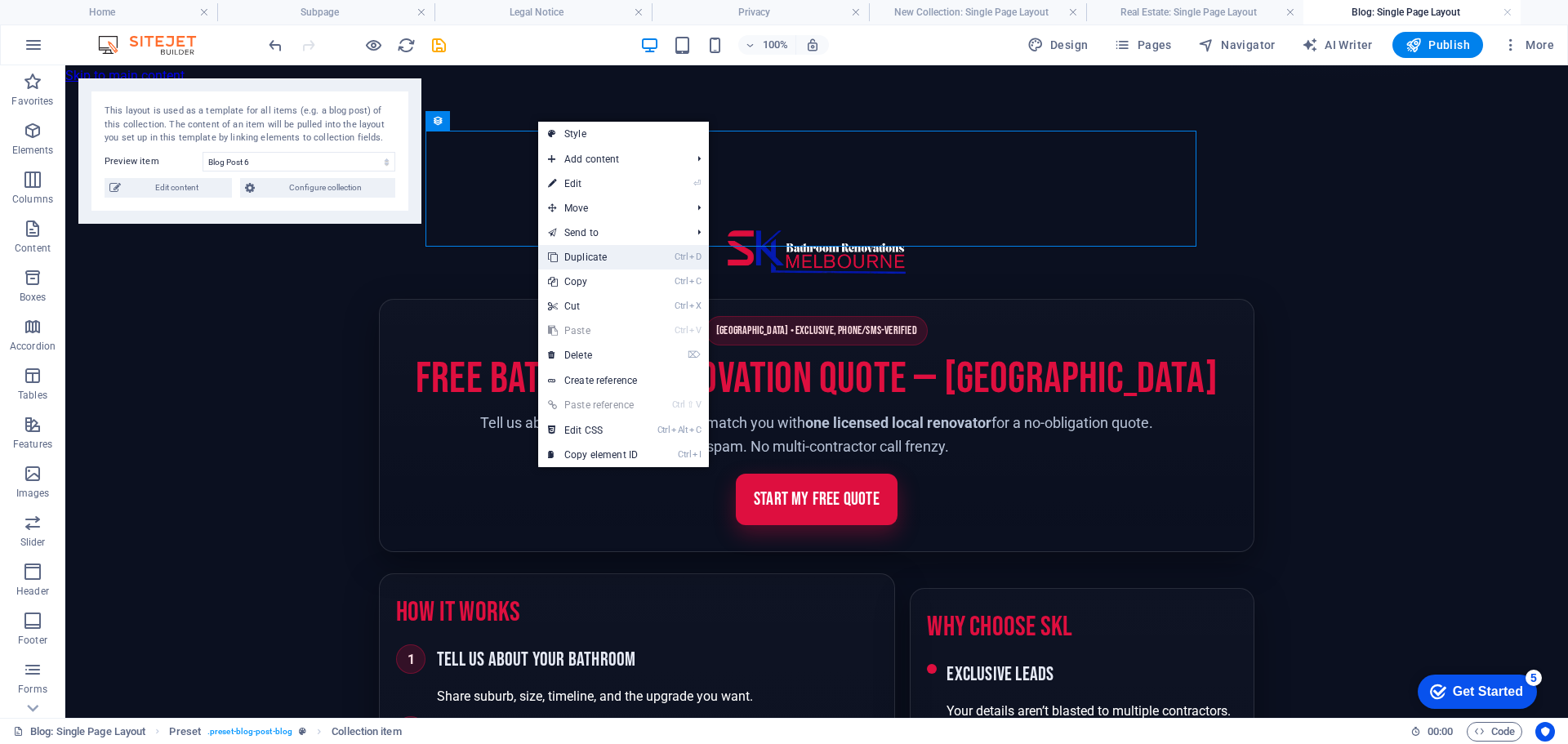
select select "16894908-en"
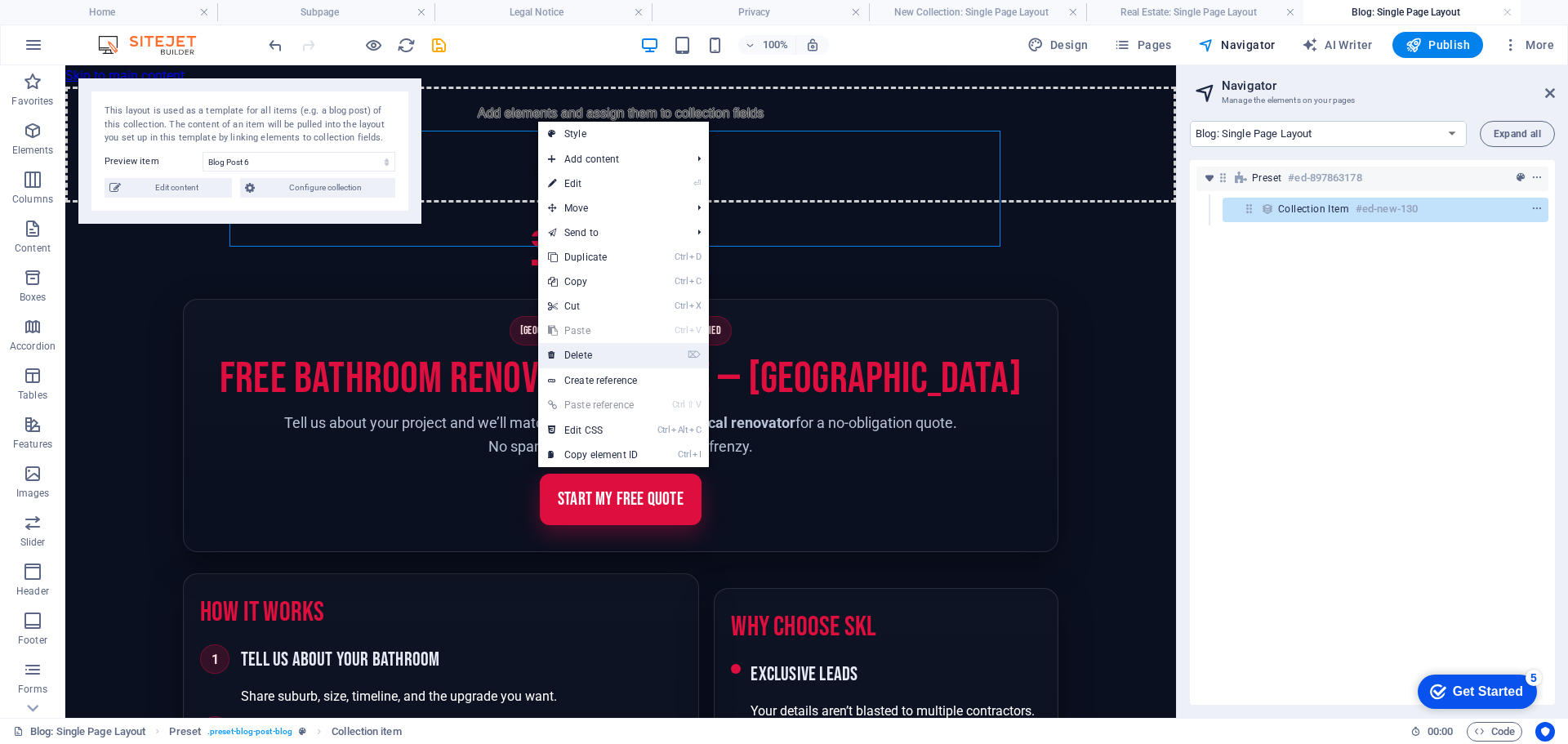
drag, startPoint x: 593, startPoint y: 350, endPoint x: 528, endPoint y: 285, distance: 91.9
click at [593, 350] on link "⌦ Delete" at bounding box center [593, 355] width 110 height 24
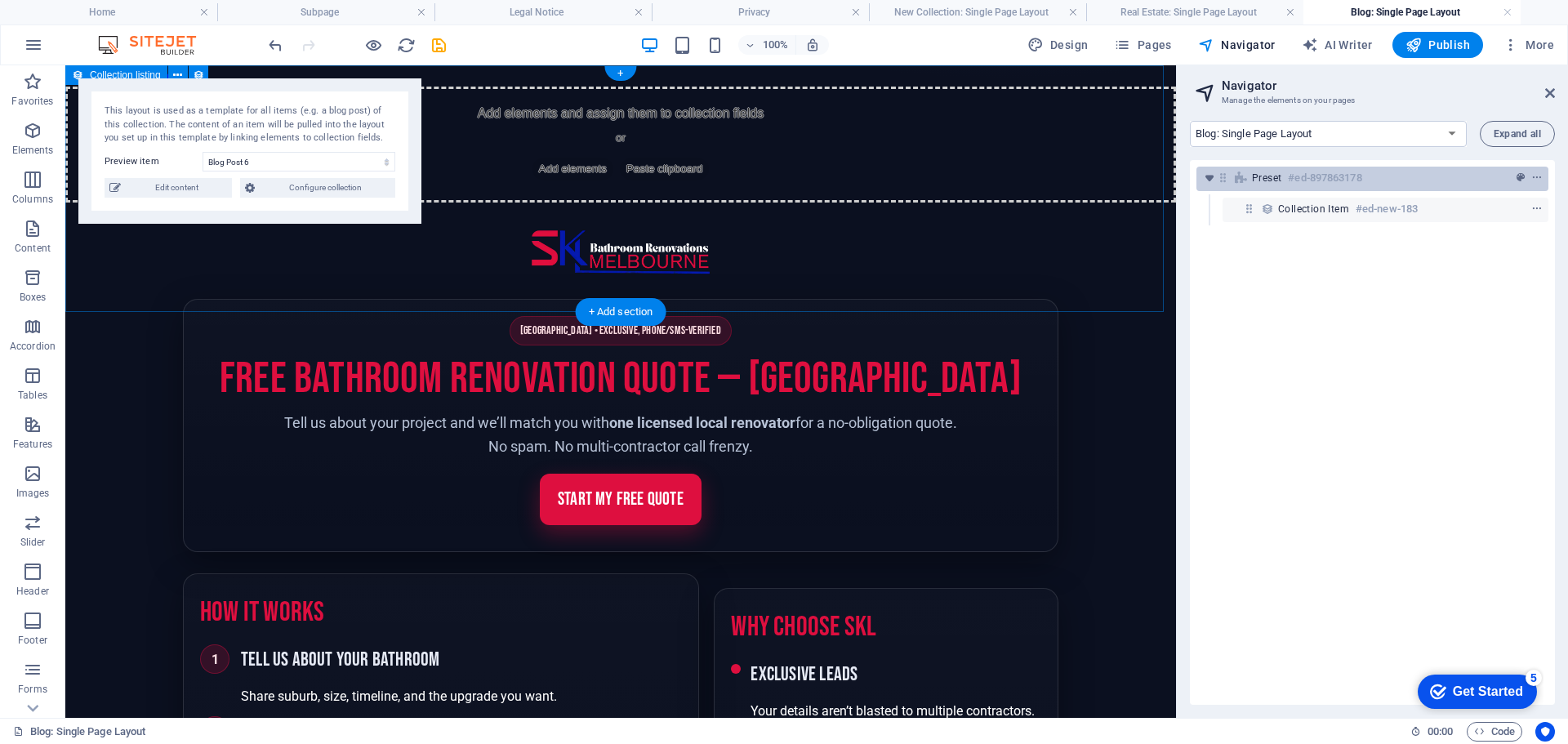
click at [1272, 179] on span "Preset" at bounding box center [1266, 178] width 29 height 13
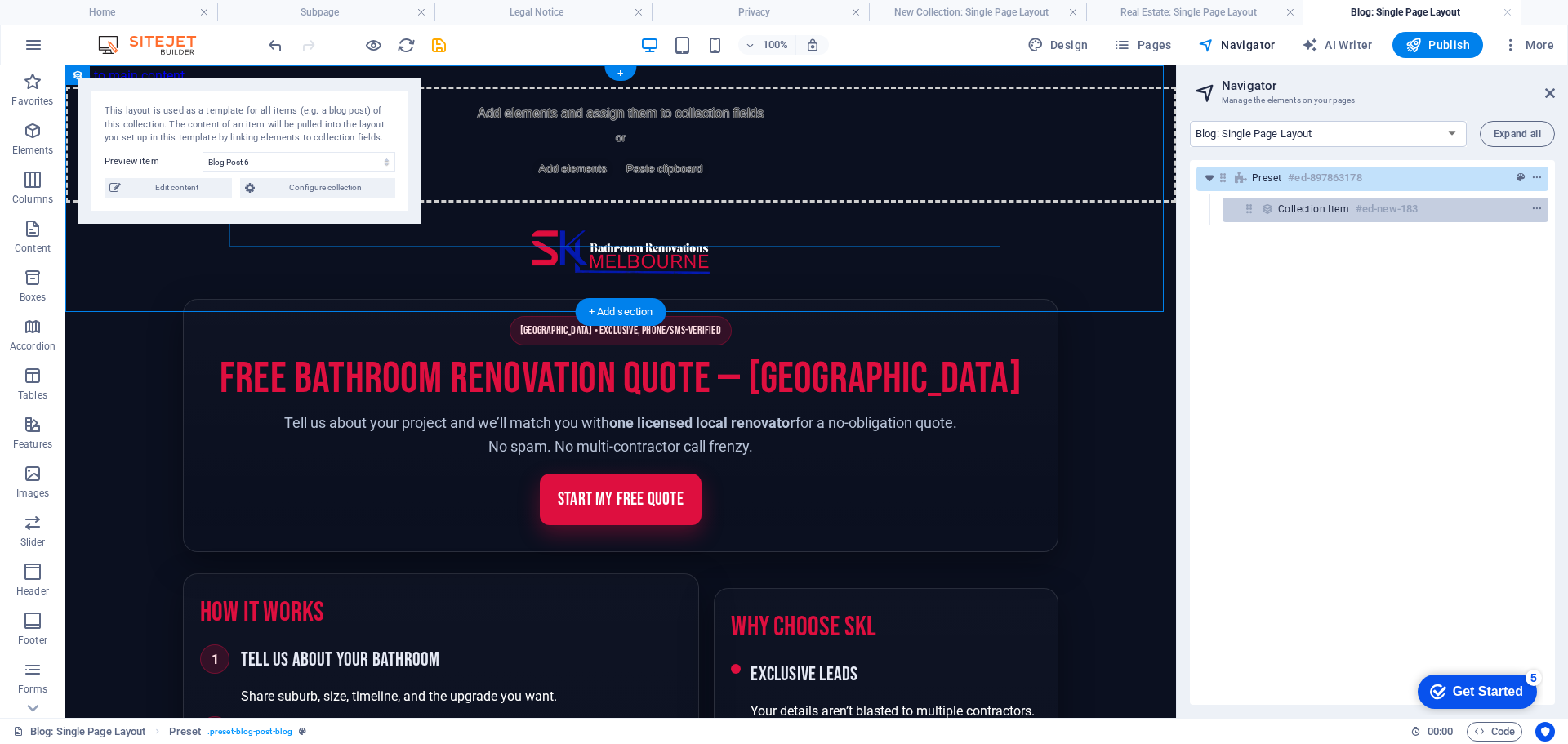
click at [1276, 212] on div "Collection item #ed-new-183" at bounding box center [1385, 210] width 326 height 24
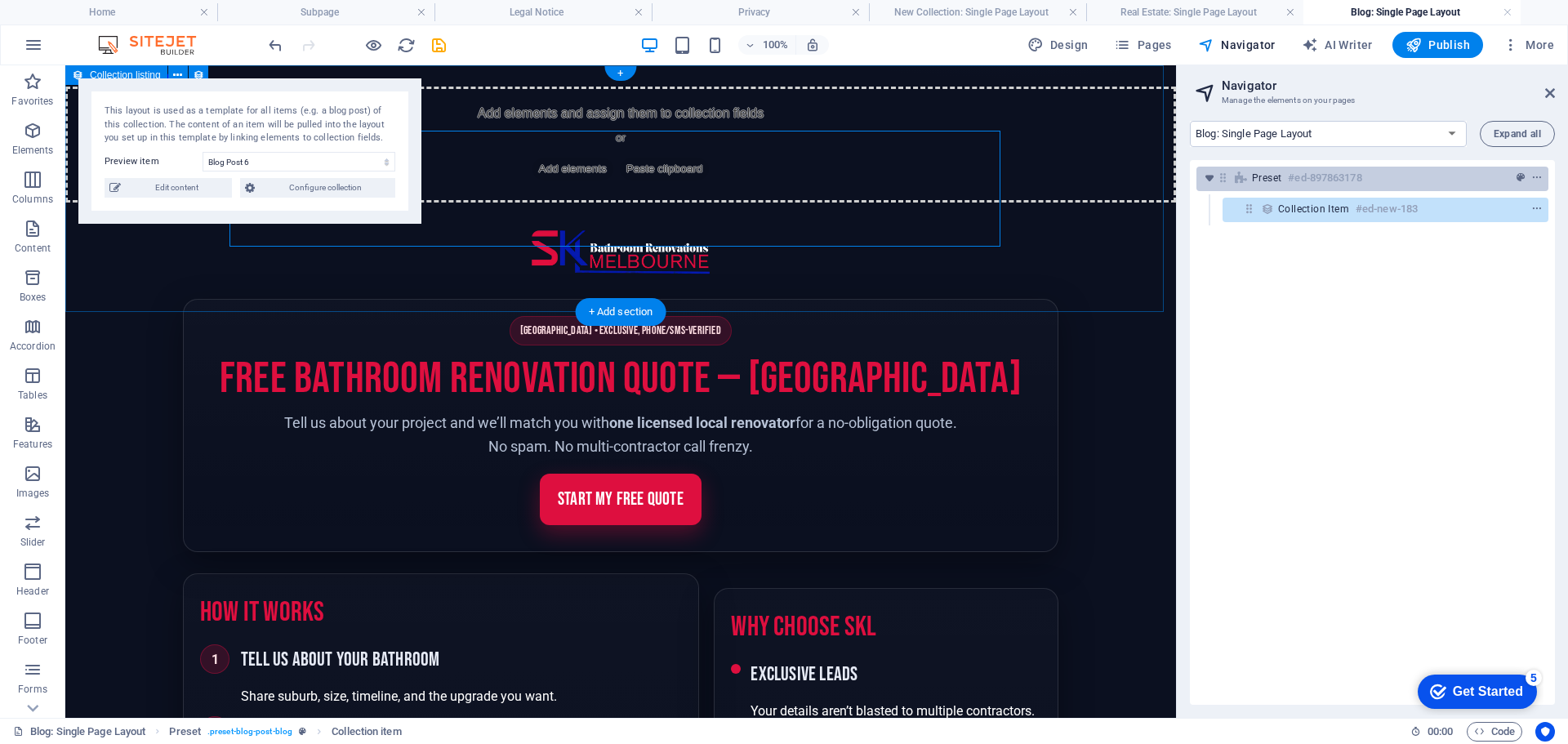
click at [1291, 188] on div "Preset #ed-897863178" at bounding box center [1372, 179] width 352 height 24
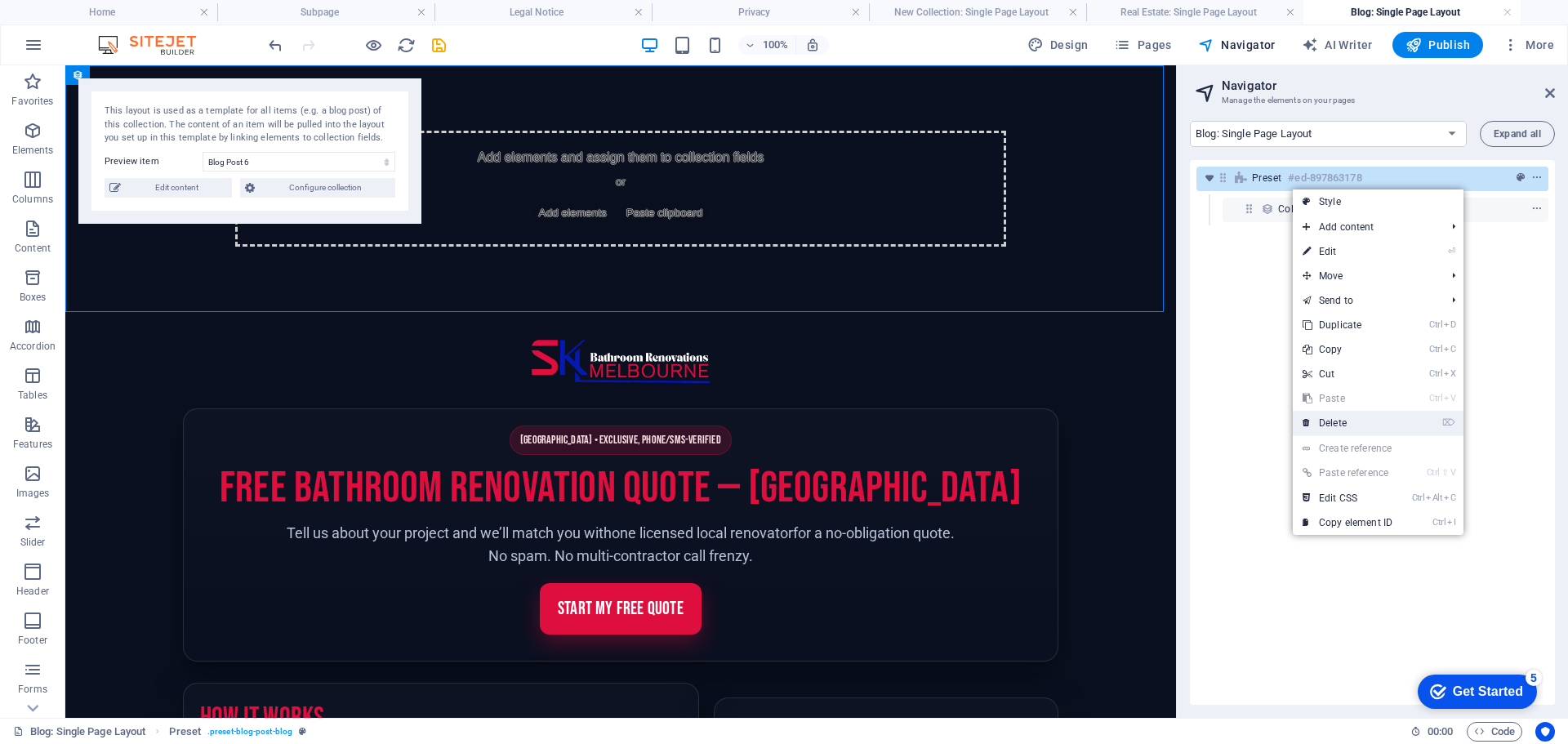
click at [1348, 416] on link "⌦ Delete" at bounding box center [1347, 423] width 110 height 24
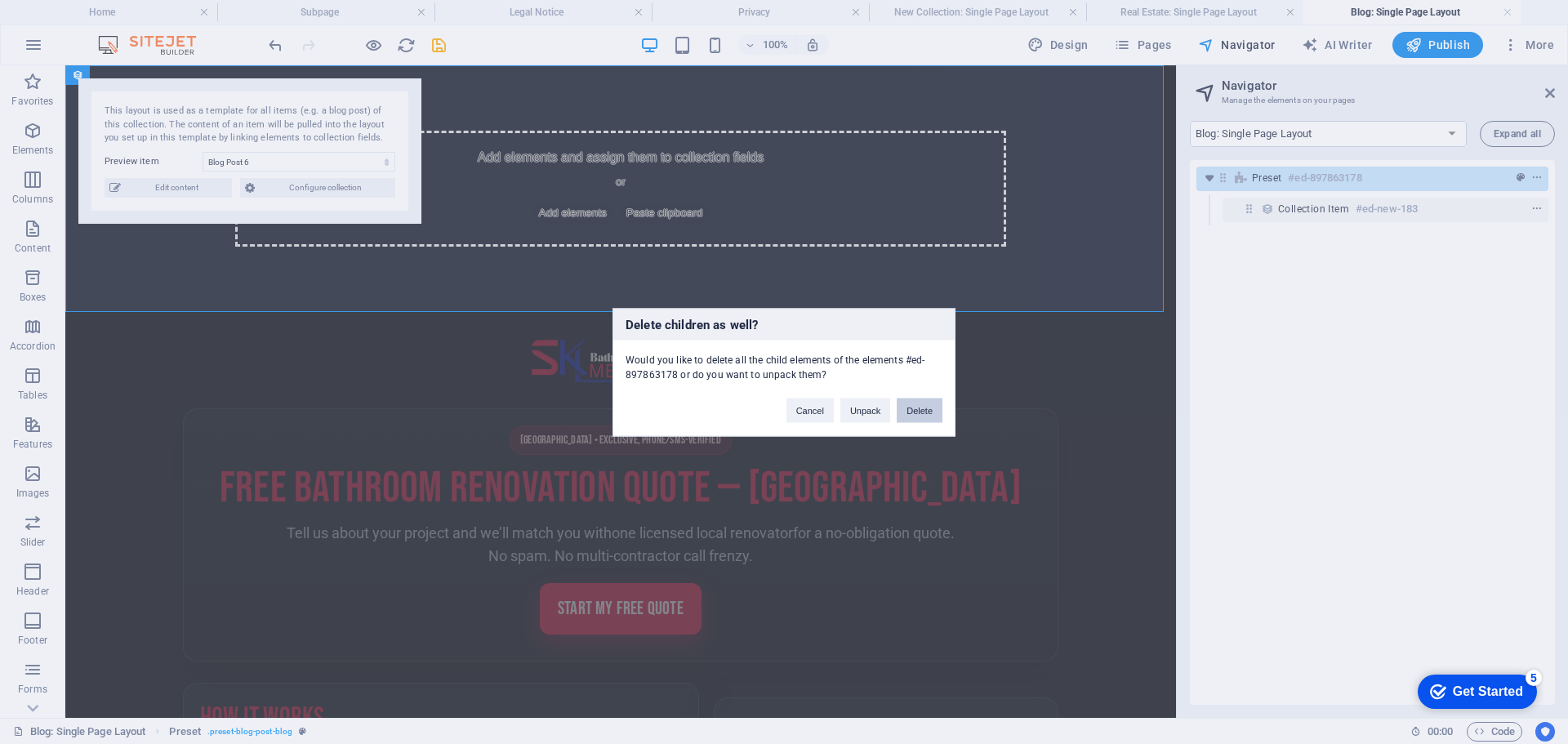
click at [921, 405] on button "Delete" at bounding box center [919, 409] width 45 height 24
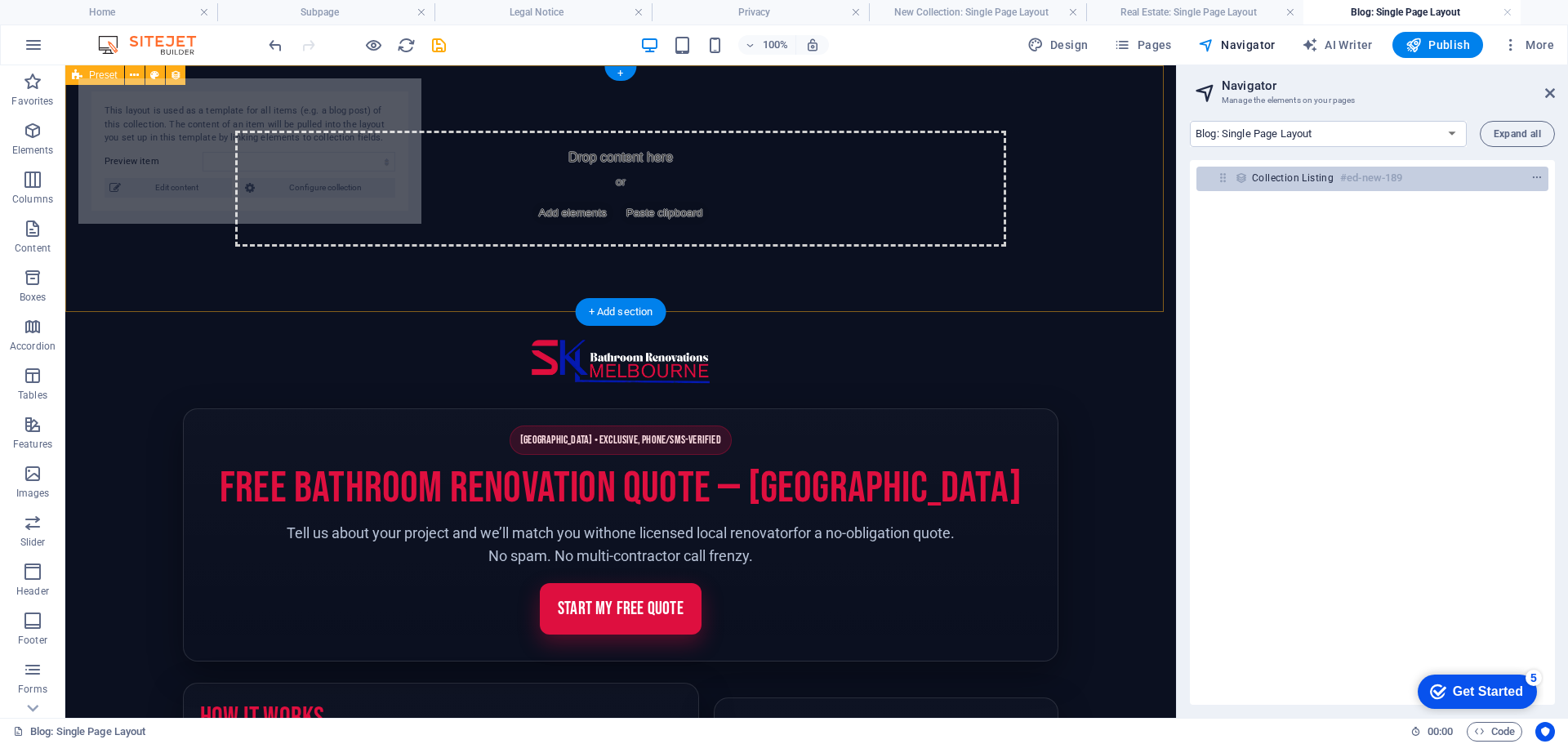
click at [1304, 175] on span "Collection listing" at bounding box center [1292, 178] width 82 height 13
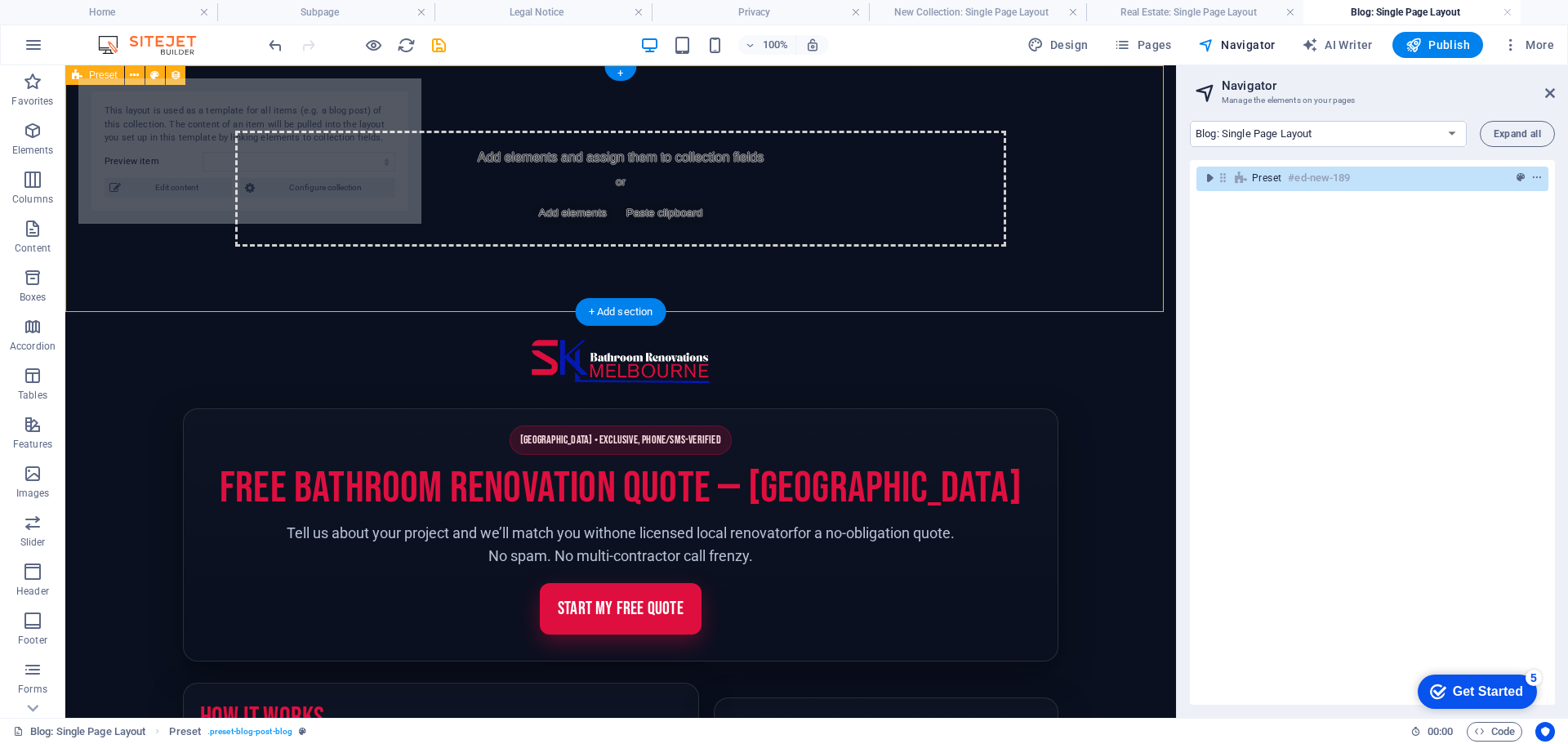
select select "68b69318bf021c708f06328e"
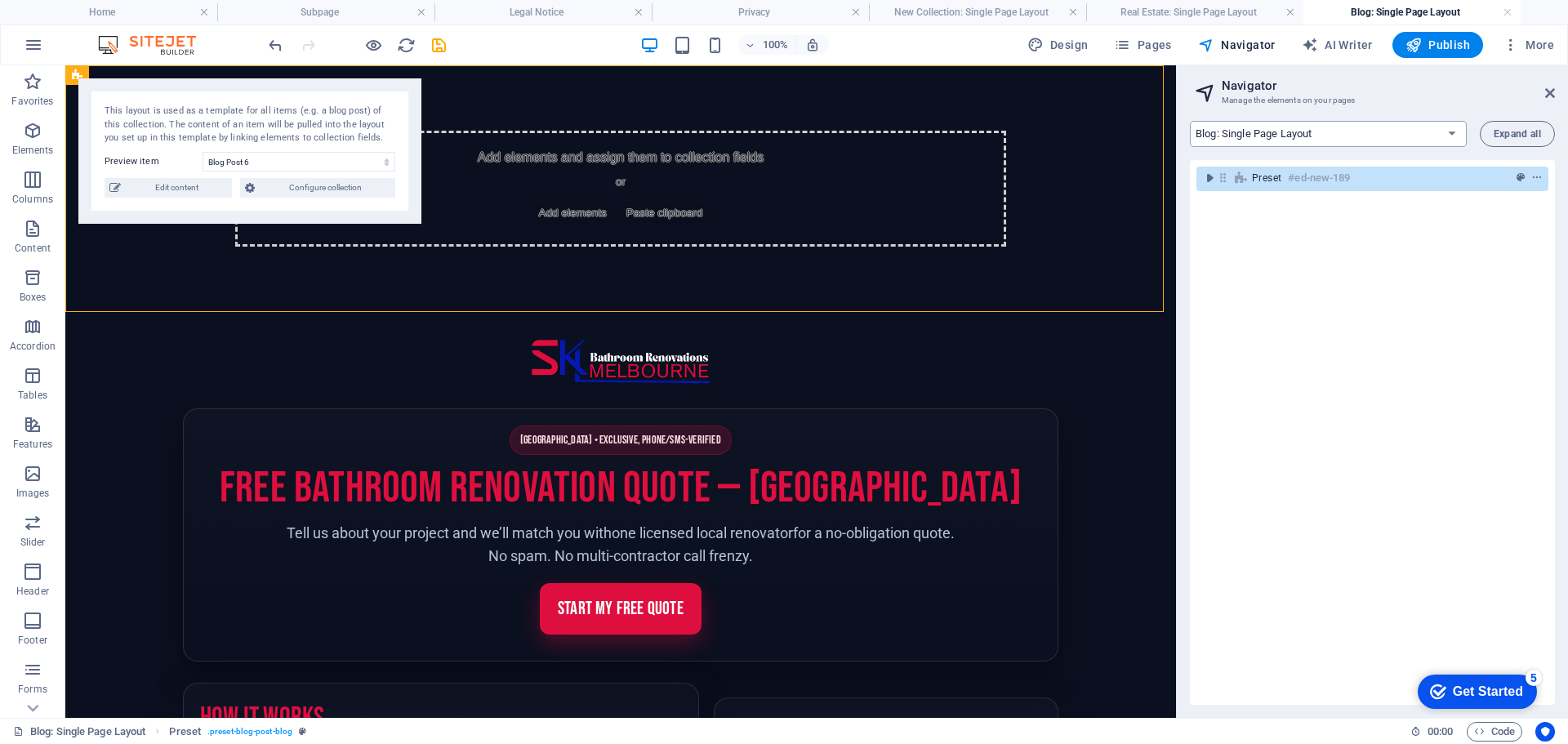
click at [1287, 132] on select "Home Subpage Legal Notice Privacy New Collection: Single Page Layout Real Estat…" at bounding box center [1328, 133] width 277 height 26
click at [1190, 121] on select "Home Subpage Legal Notice Privacy New Collection: Single Page Layout Real Estat…" at bounding box center [1328, 133] width 277 height 26
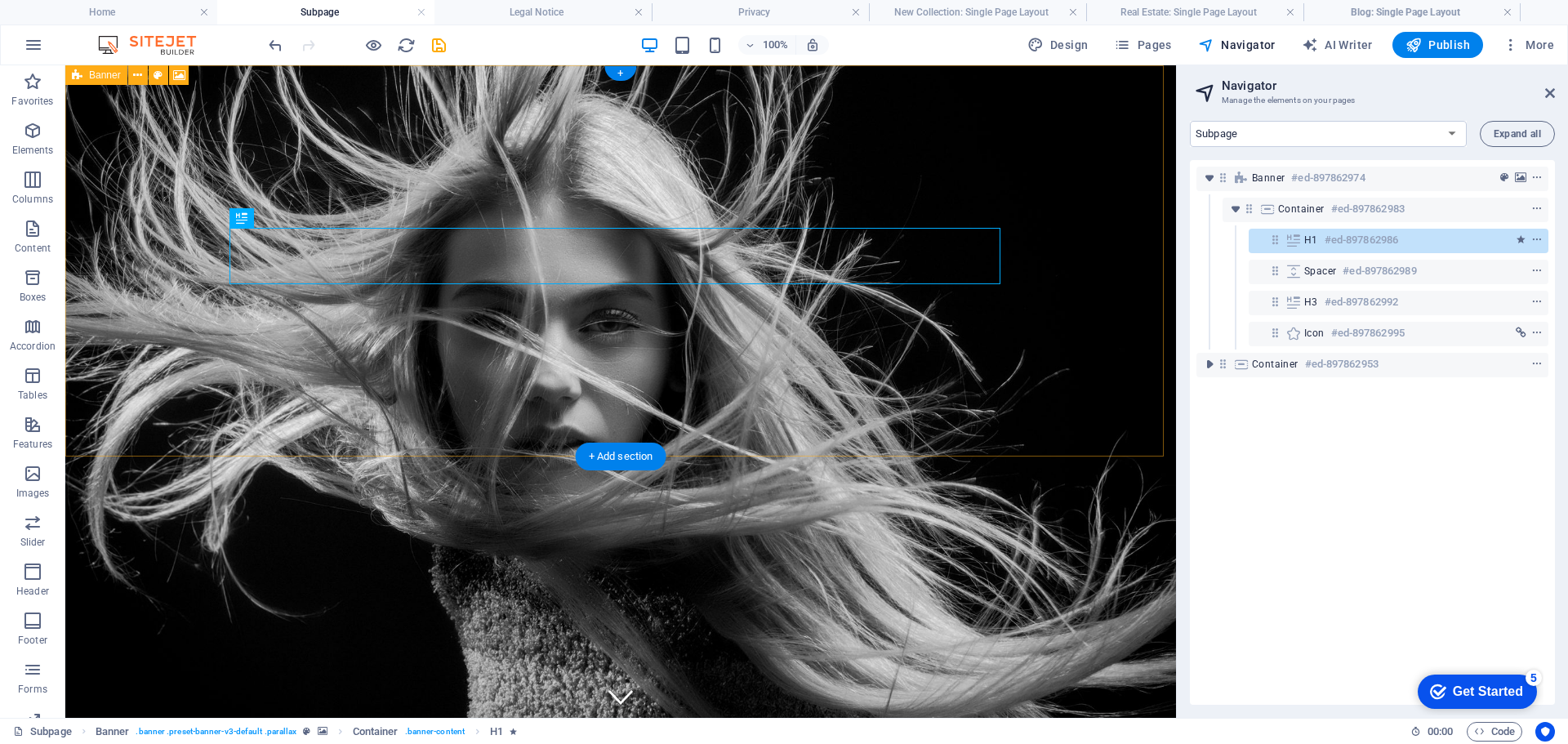
scroll to position [0, 0]
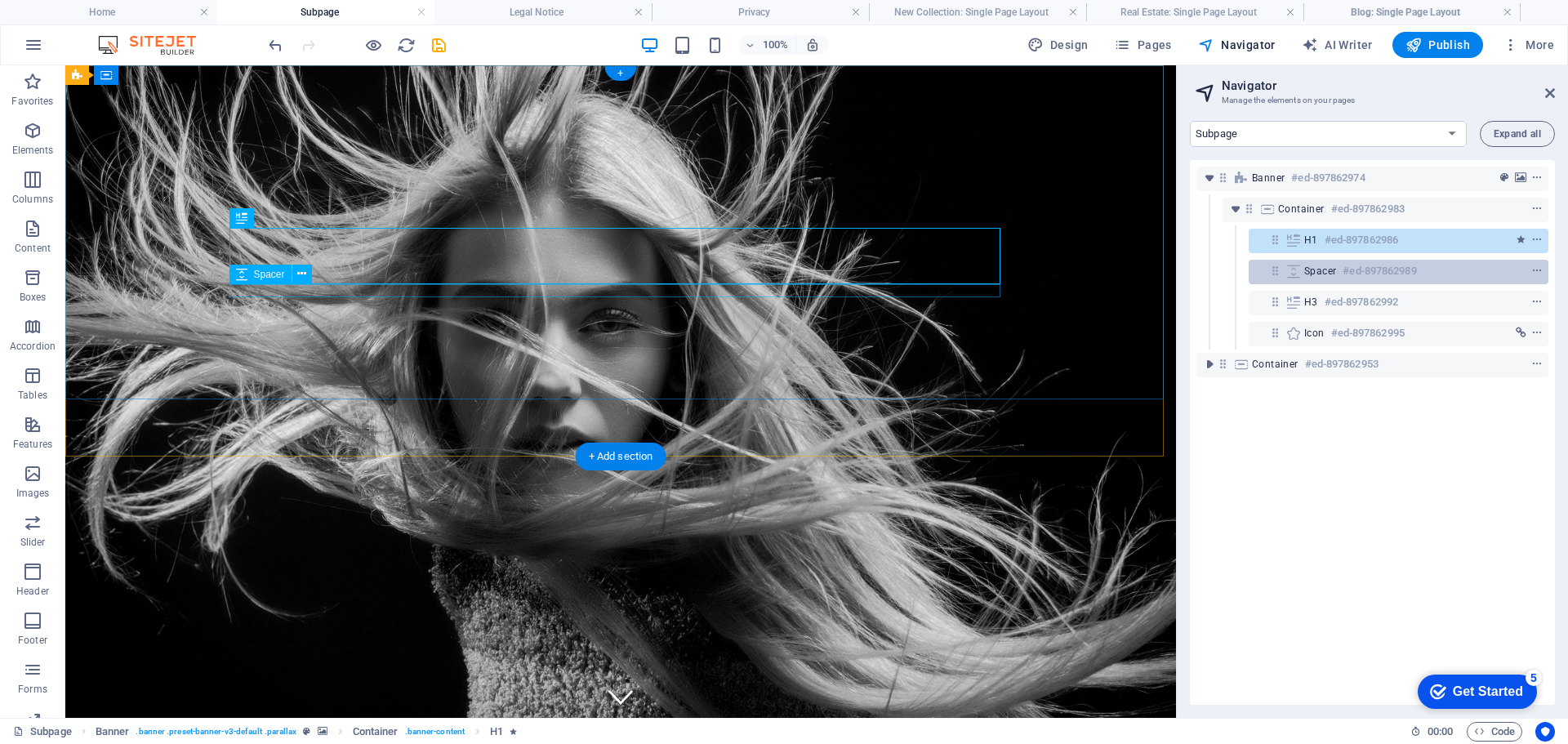
click at [1371, 273] on h6 "#ed-897862989" at bounding box center [1378, 271] width 74 height 20
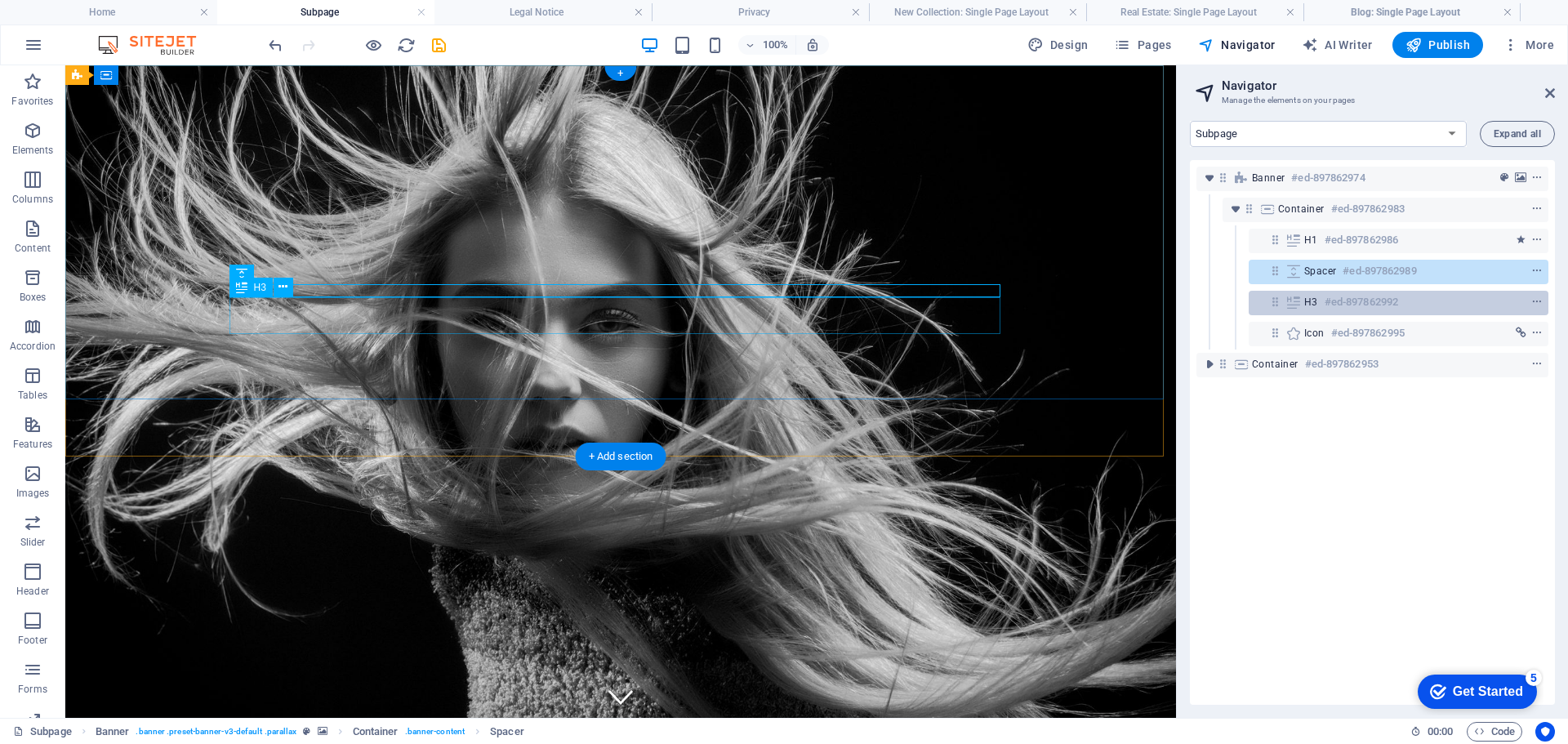
click at [1371, 299] on h6 "#ed-897862992" at bounding box center [1360, 302] width 74 height 20
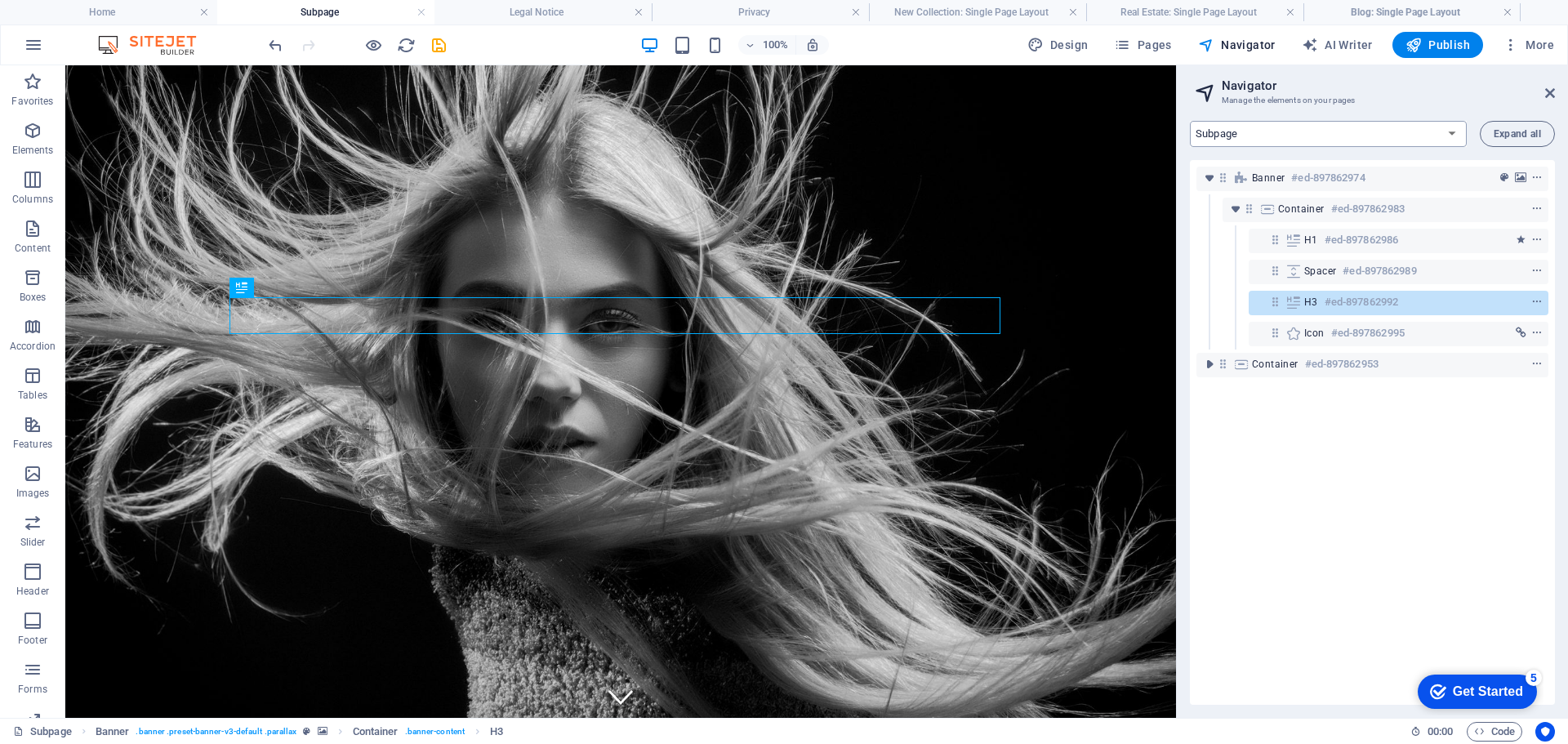
click at [1230, 132] on select "Home Subpage Legal Notice Privacy New Collection: Single Page Layout Real Estat…" at bounding box center [1328, 133] width 277 height 26
click at [1190, 121] on select "Home Subpage Legal Notice Privacy New Collection: Single Page Layout Real Estat…" at bounding box center [1328, 133] width 277 height 26
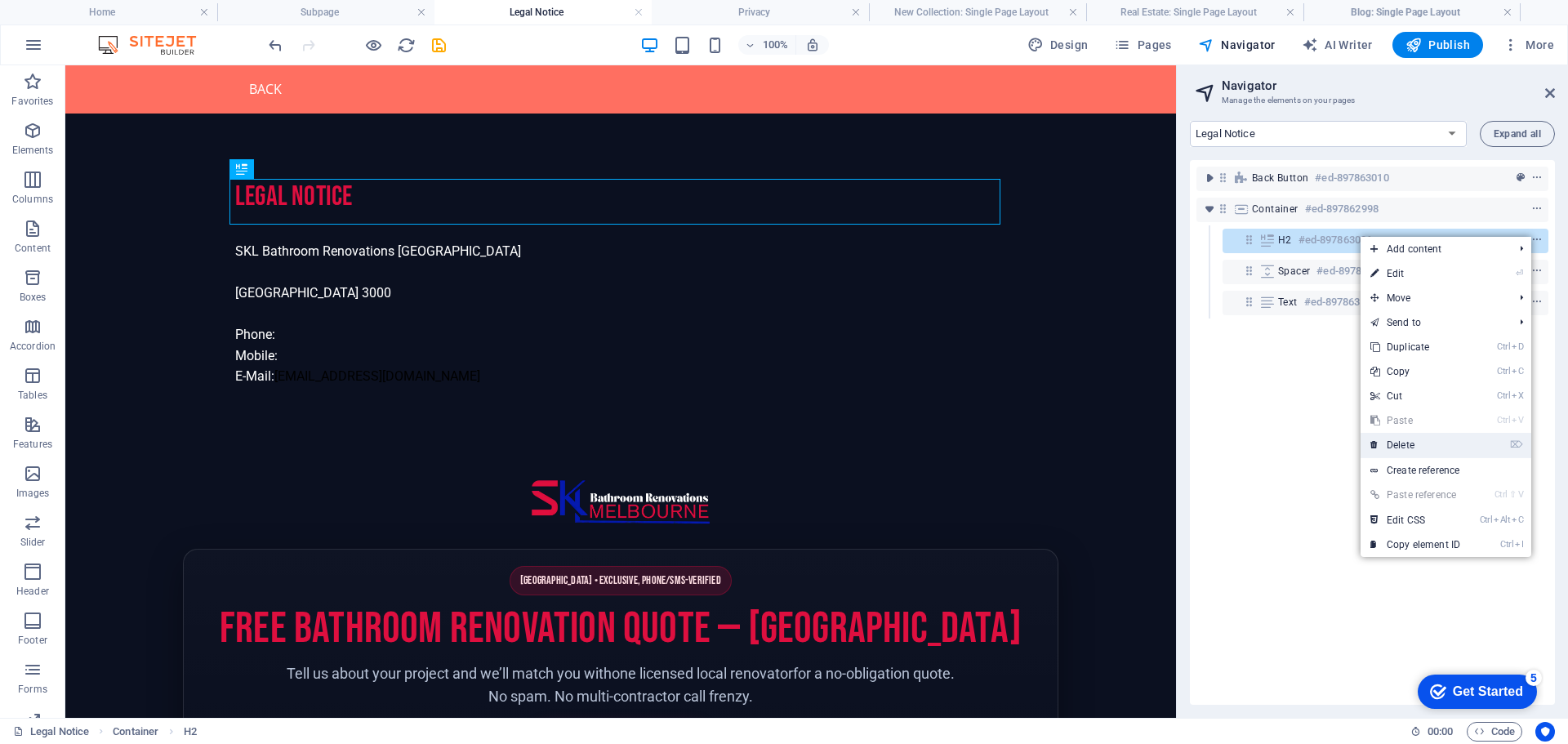
click at [1406, 442] on link "⌦ Delete" at bounding box center [1415, 445] width 110 height 24
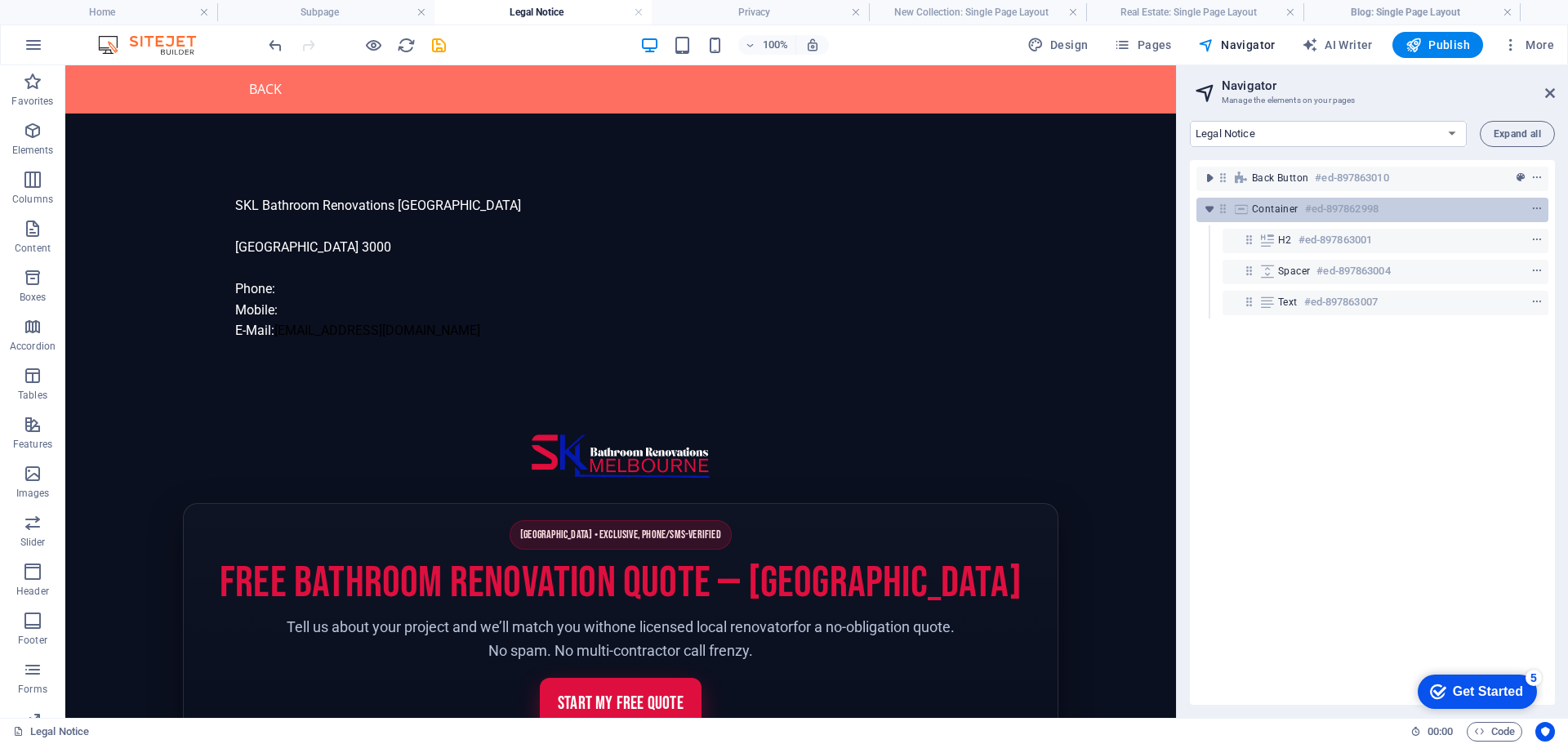
click at [1271, 211] on span "Container" at bounding box center [1274, 209] width 46 height 13
click at [1540, 205] on span "context-menu" at bounding box center [1536, 209] width 16 height 12
click at [1535, 207] on icon "context-menu" at bounding box center [1536, 209] width 12 height 12
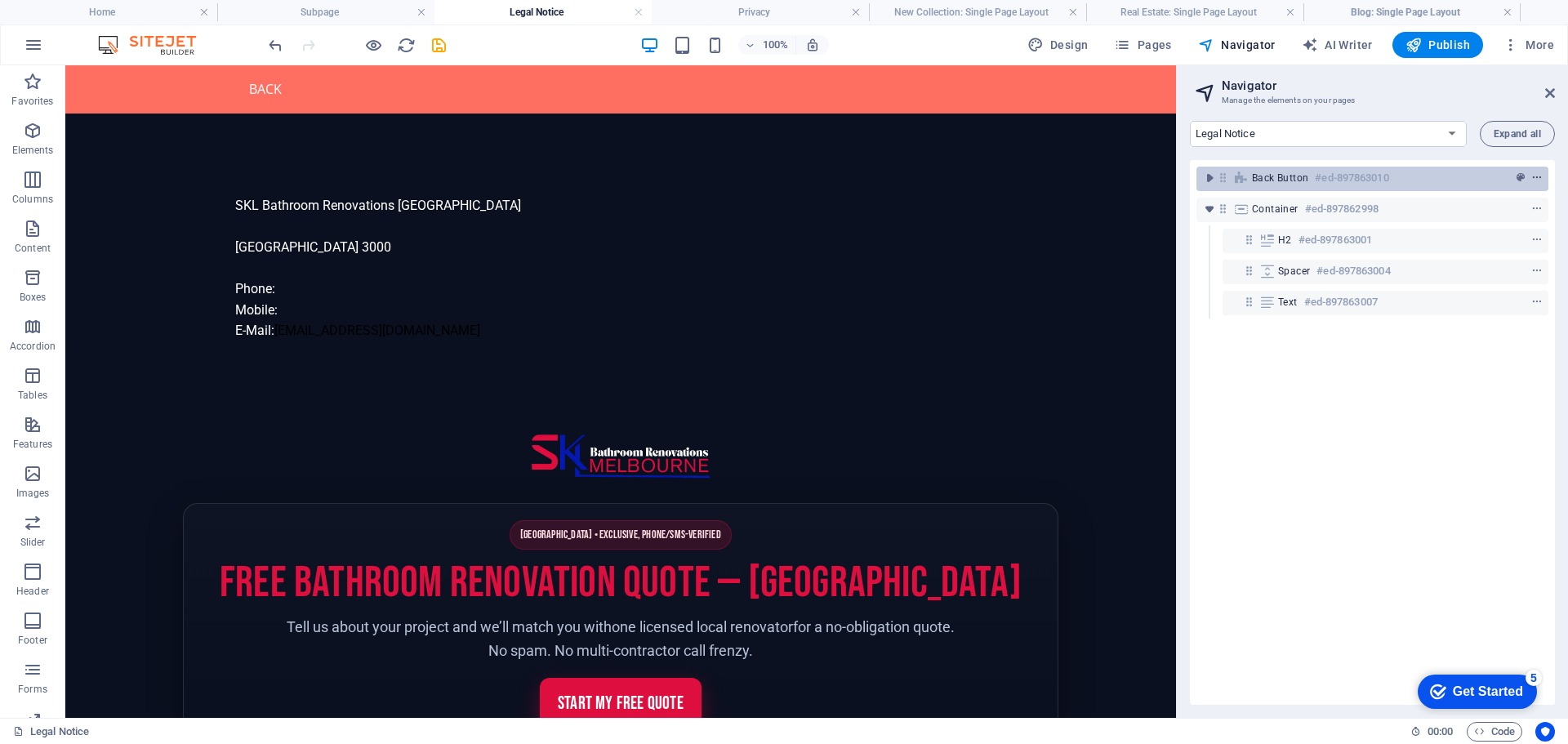
click at [1531, 172] on icon "context-menu" at bounding box center [1536, 178] width 12 height 12
click at [1262, 133] on select "Home Subpage Legal Notice Privacy New Collection: Single Page Layout Real Estat…" at bounding box center [1328, 133] width 277 height 26
click at [1190, 121] on select "Home Subpage Legal Notice Privacy New Collection: Single Page Layout Real Estat…" at bounding box center [1328, 133] width 277 height 26
select select "16894896-en"
click at [1517, 129] on span "Expand all" at bounding box center [1517, 133] width 47 height 10
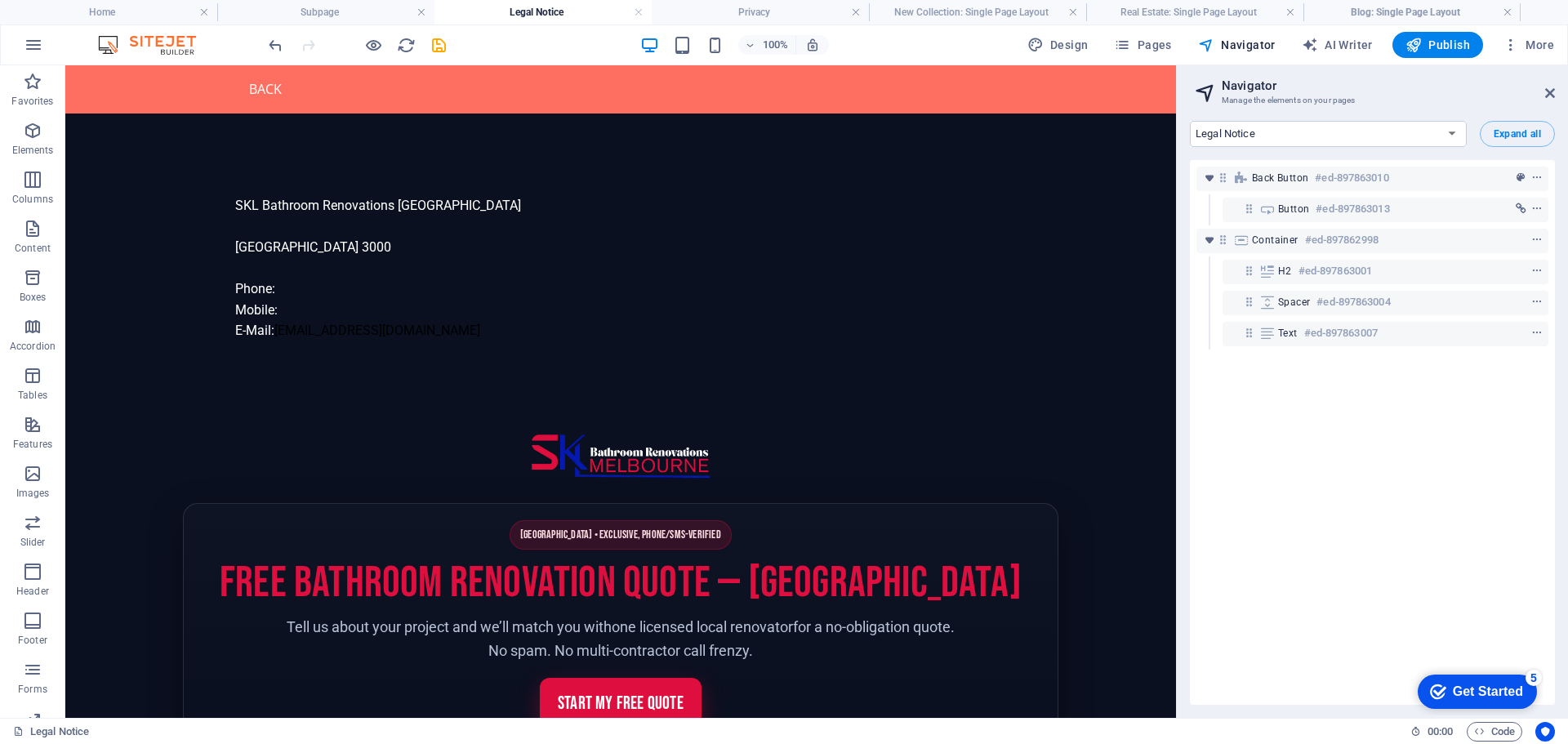
click at [1245, 89] on h2 "Navigator" at bounding box center [1387, 85] width 333 height 15
click at [1559, 86] on aside "Navigator Manage the elements on your pages Home Subpage Legal Notice Privacy N…" at bounding box center [1372, 391] width 392 height 652
click at [1556, 91] on aside "Navigator Manage the elements on your pages Home Subpage Legal Notice Privacy N…" at bounding box center [1372, 391] width 392 height 652
click at [1551, 92] on icon at bounding box center [1549, 93] width 10 height 13
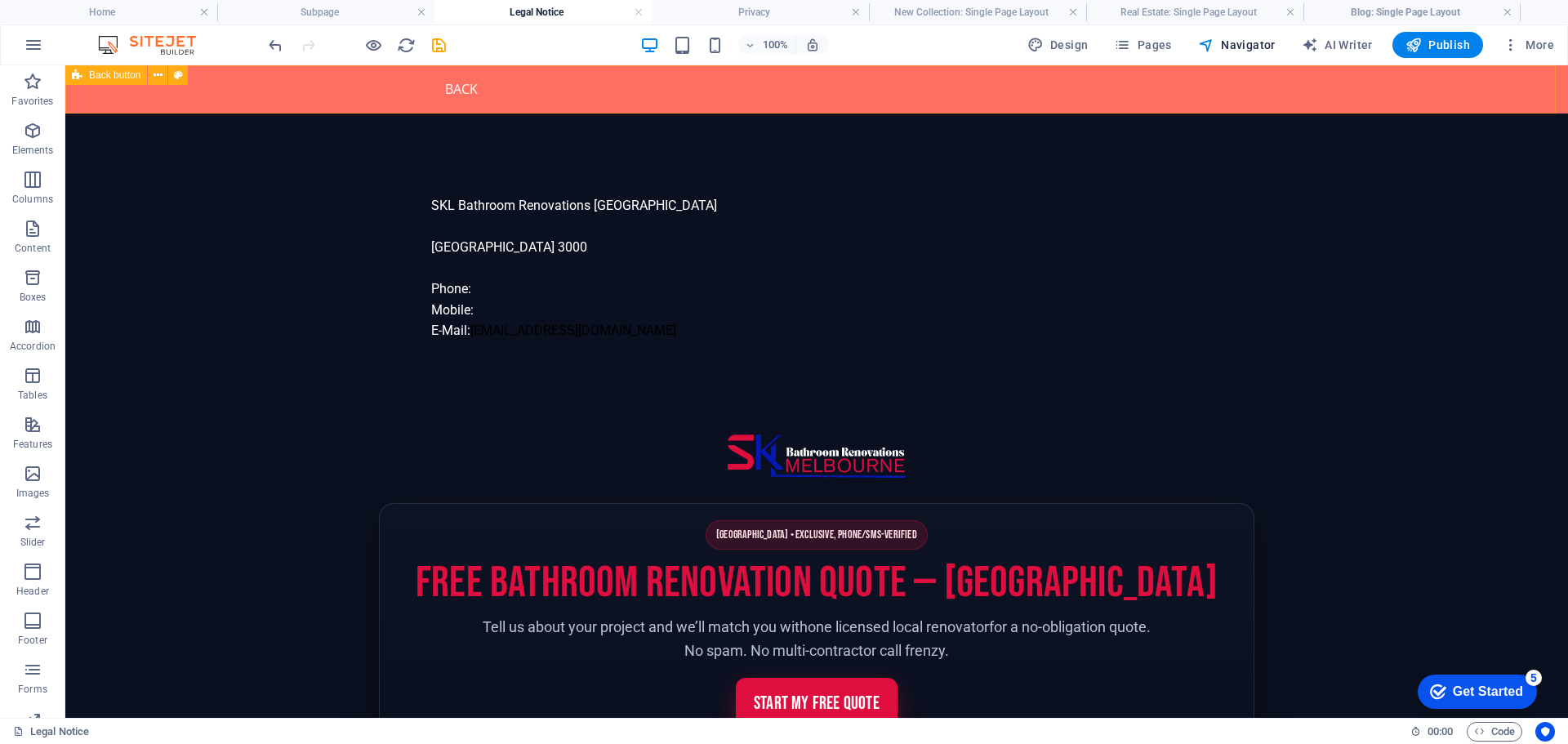
click at [100, 76] on span "Back button" at bounding box center [114, 74] width 52 height 10
click at [281, 46] on icon "undo" at bounding box center [275, 45] width 19 height 19
click at [273, 46] on icon "undo" at bounding box center [275, 45] width 19 height 19
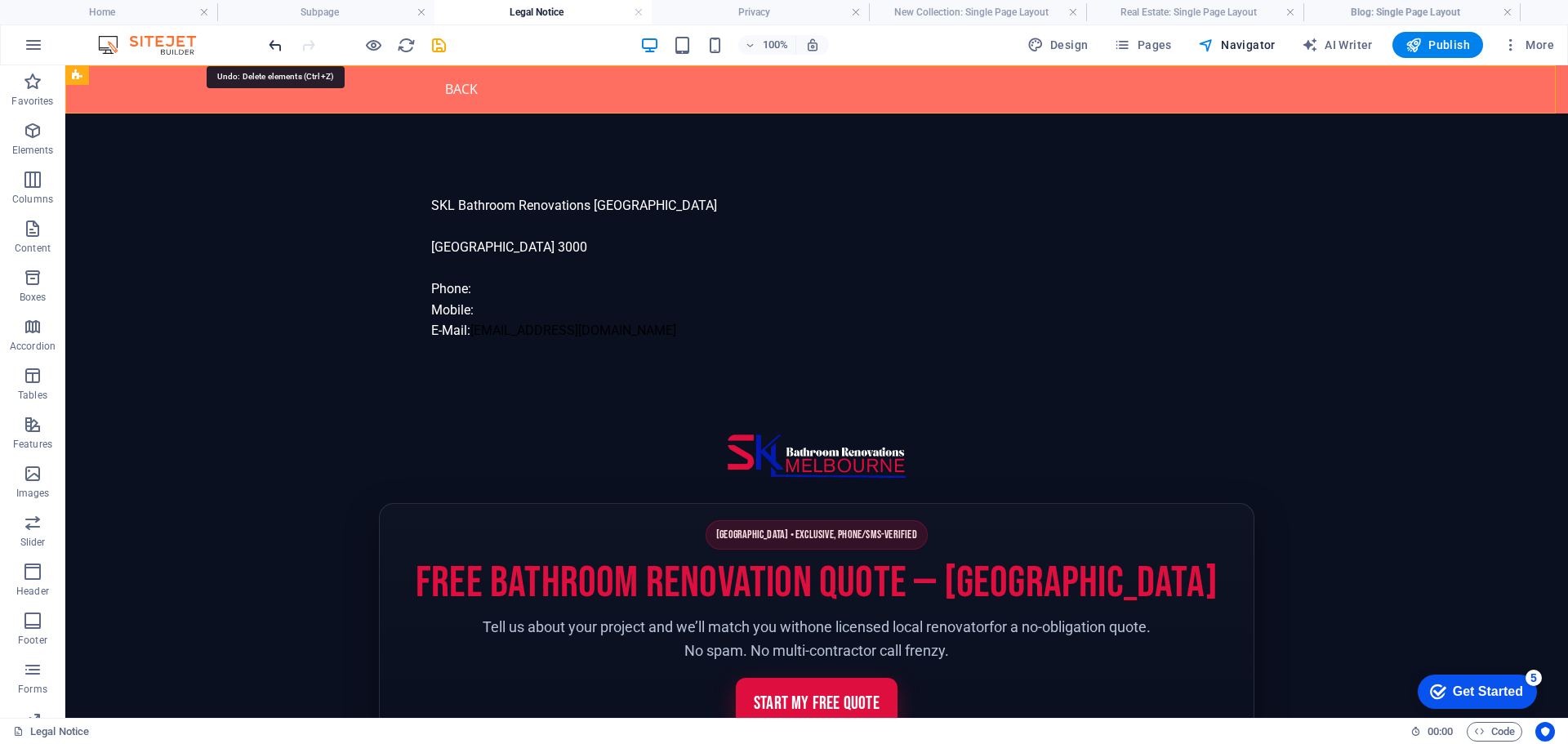
click at [273, 46] on icon "undo" at bounding box center [275, 45] width 19 height 19
click at [1080, 42] on span "Design" at bounding box center [1057, 44] width 61 height 16
click at [1073, 40] on span "Design" at bounding box center [1057, 44] width 61 height 16
click at [351, 15] on h4 "Subpage" at bounding box center [325, 13] width 217 height 18
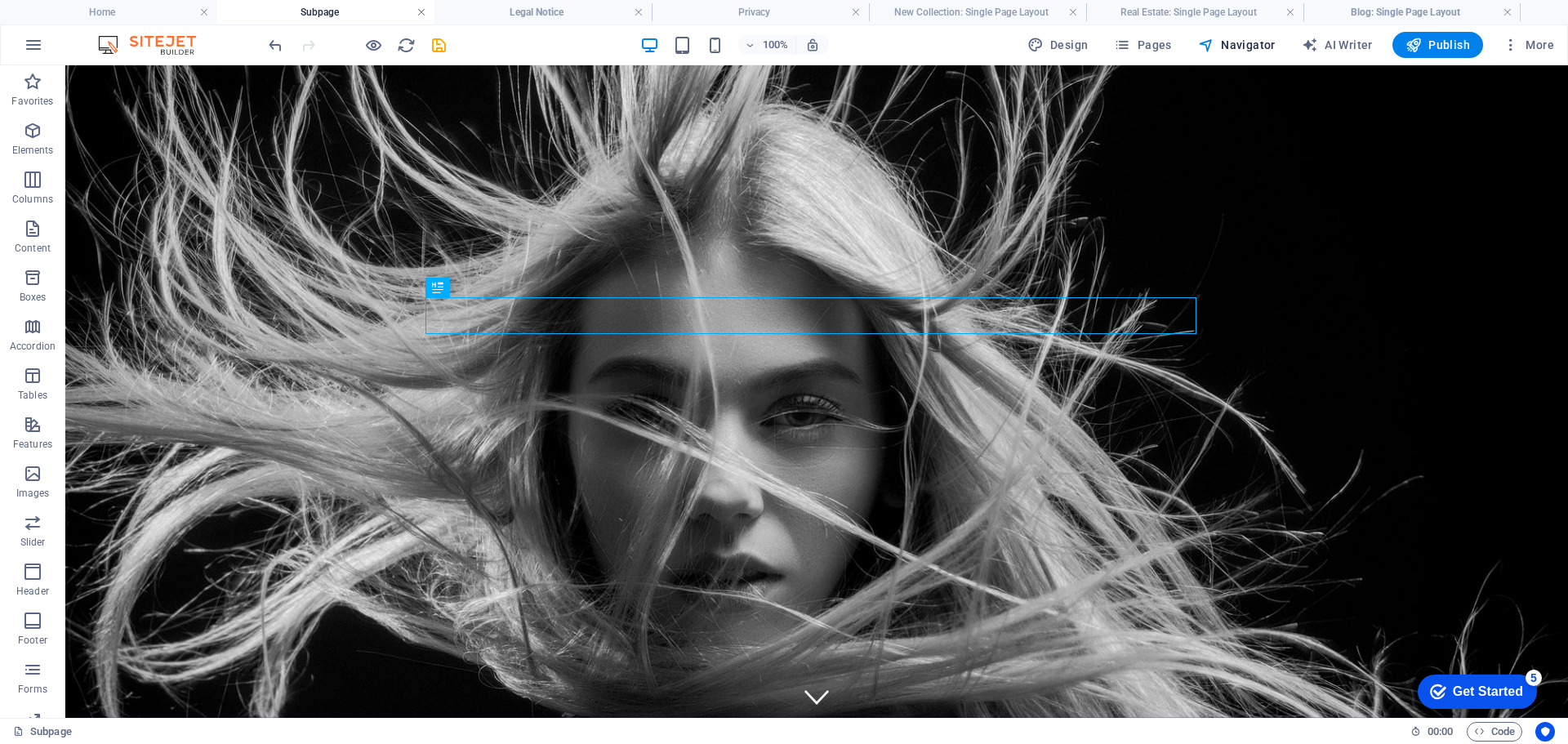
click at [423, 12] on link at bounding box center [421, 12] width 10 height 15
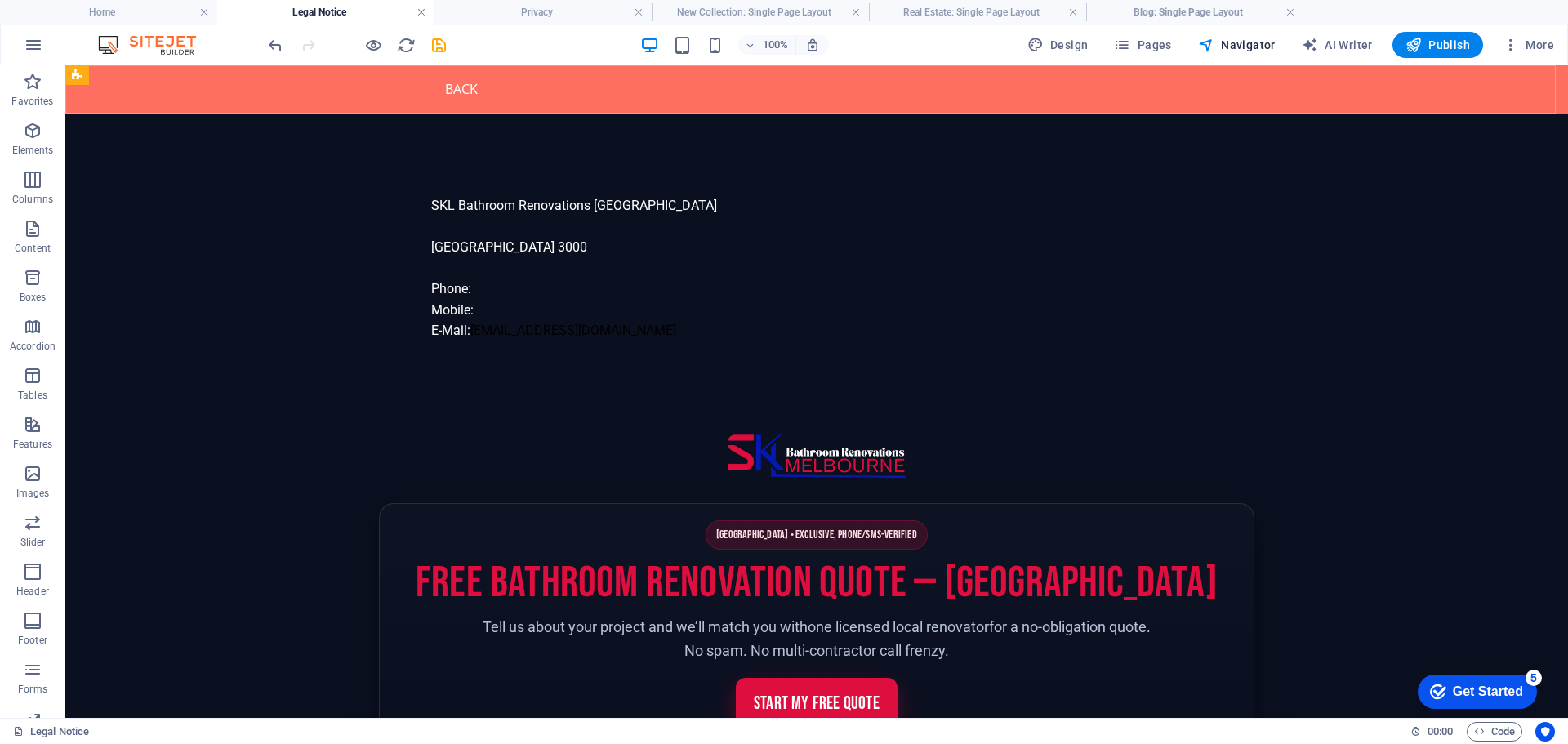
click at [417, 15] on link at bounding box center [421, 12] width 10 height 15
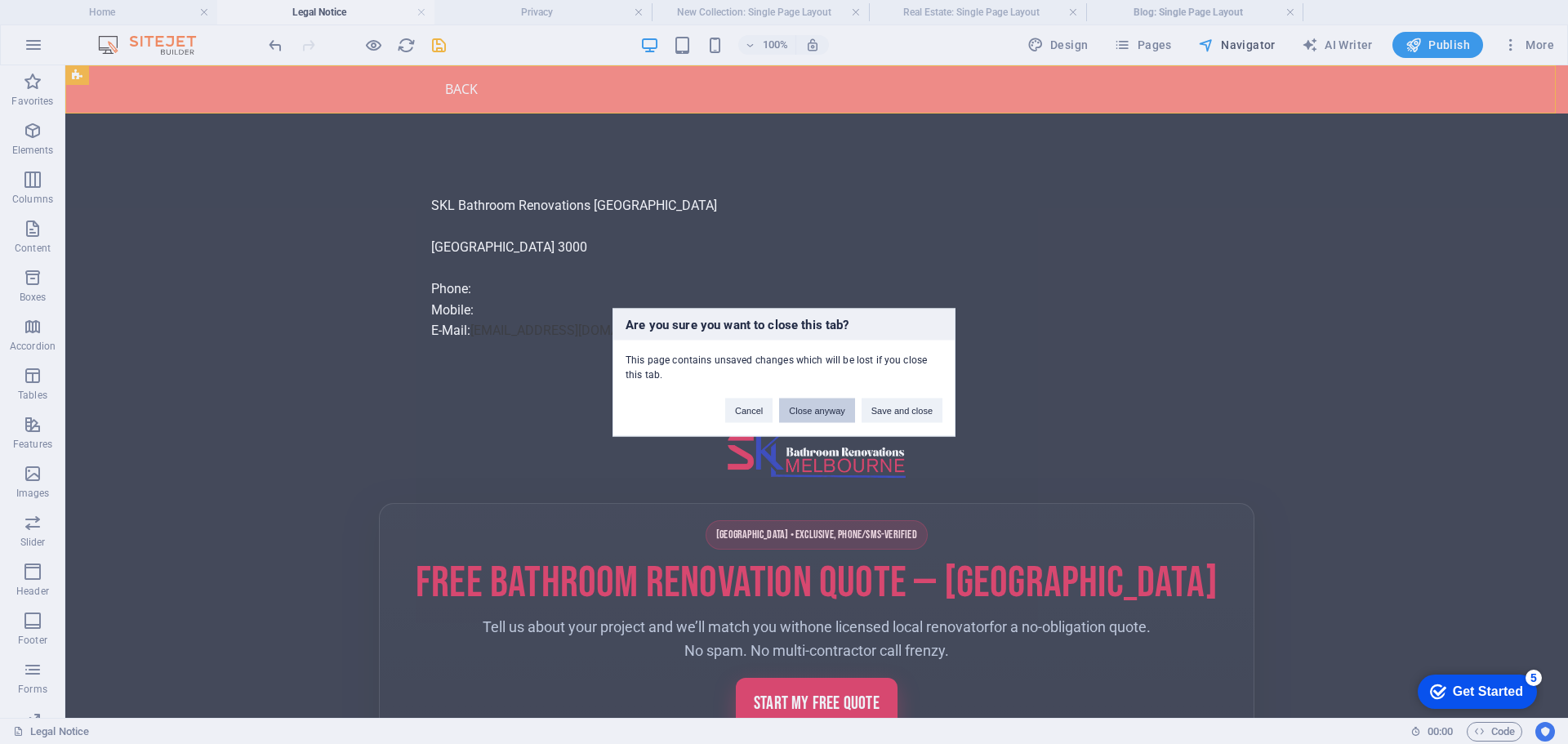
click at [818, 407] on button "Close anyway" at bounding box center [816, 409] width 75 height 24
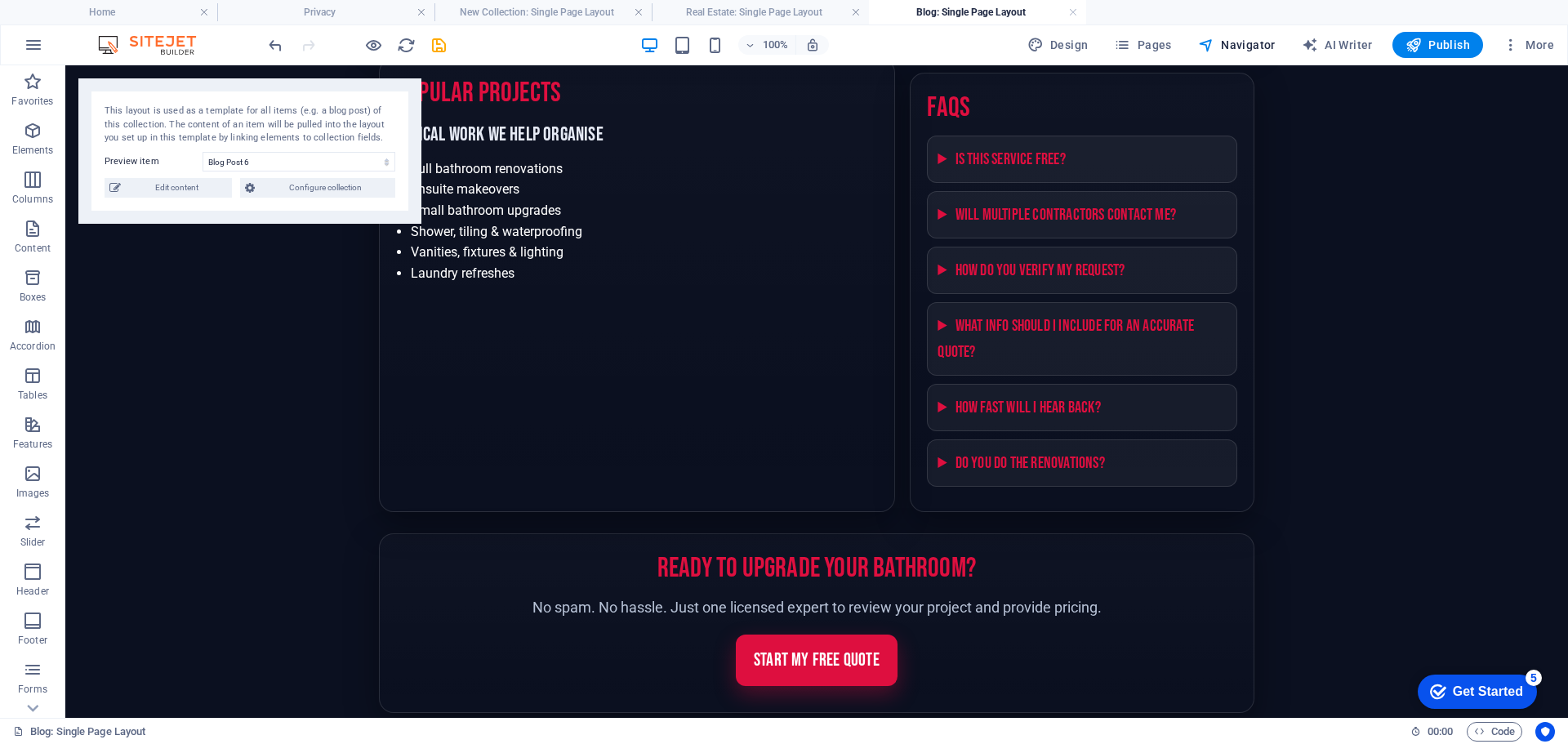
scroll to position [1992, 0]
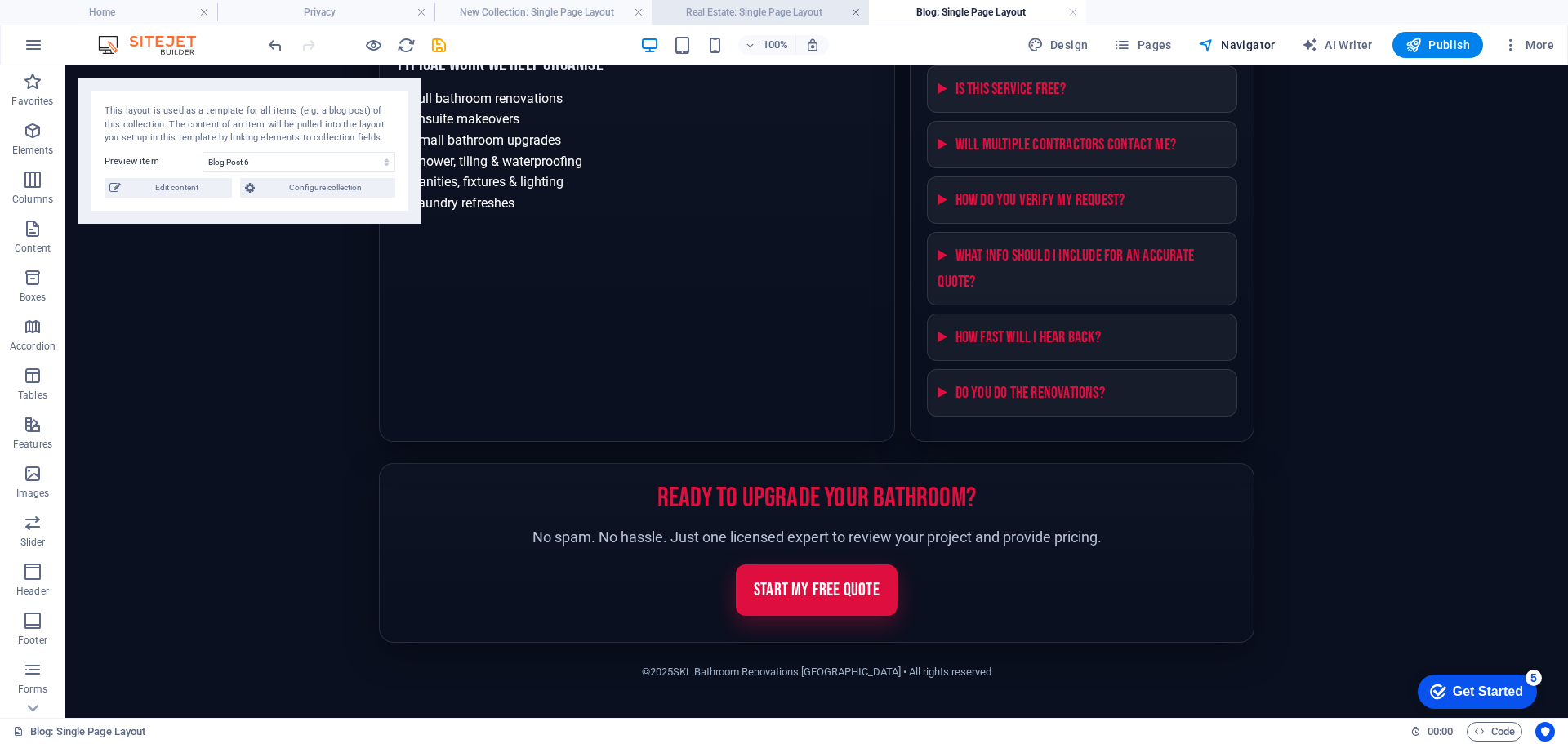
click at [855, 10] on link at bounding box center [856, 12] width 10 height 15
click at [855, 11] on link at bounding box center [856, 12] width 10 height 15
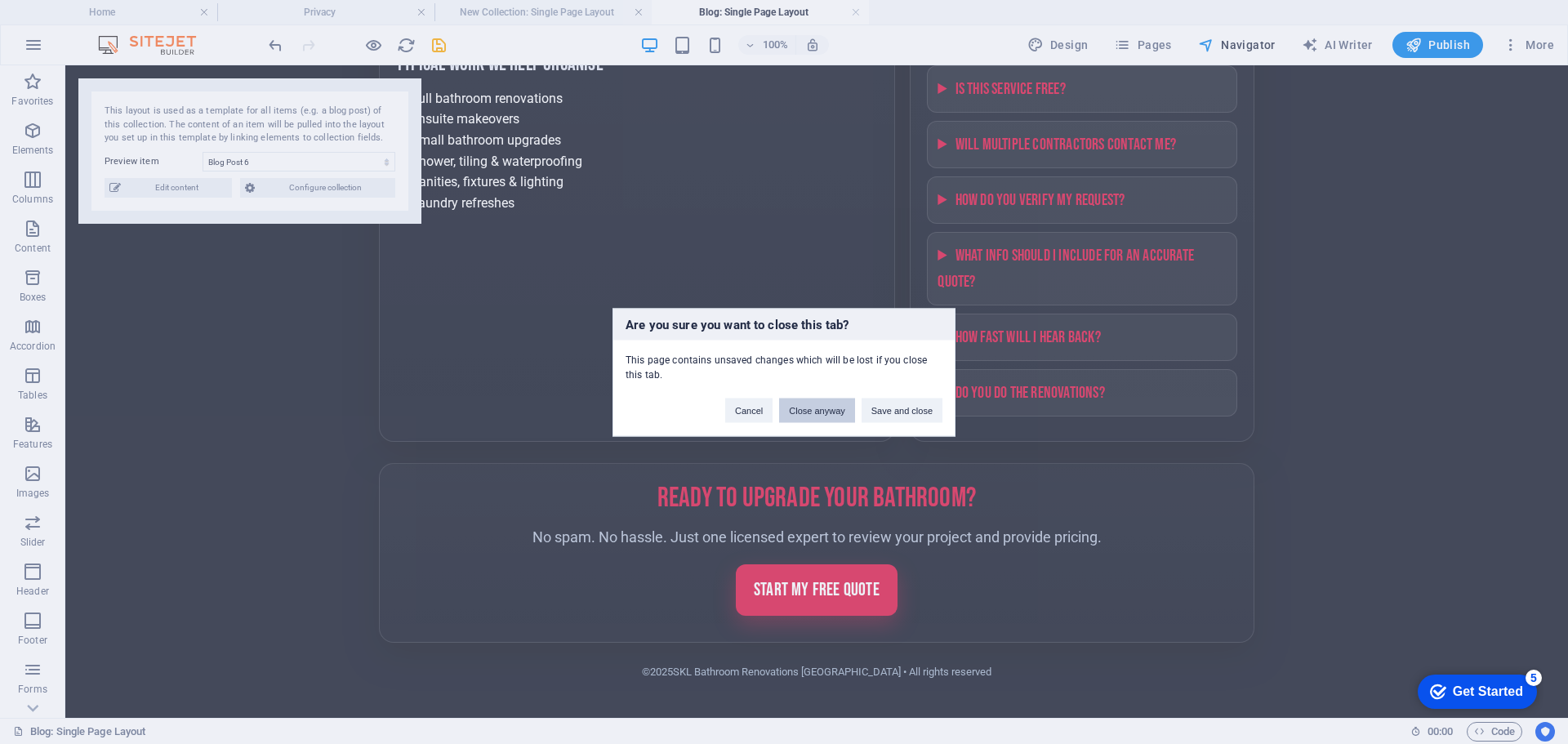
drag, startPoint x: 816, startPoint y: 405, endPoint x: 758, endPoint y: 343, distance: 84.9
click at [816, 404] on button "Close anyway" at bounding box center [816, 409] width 75 height 24
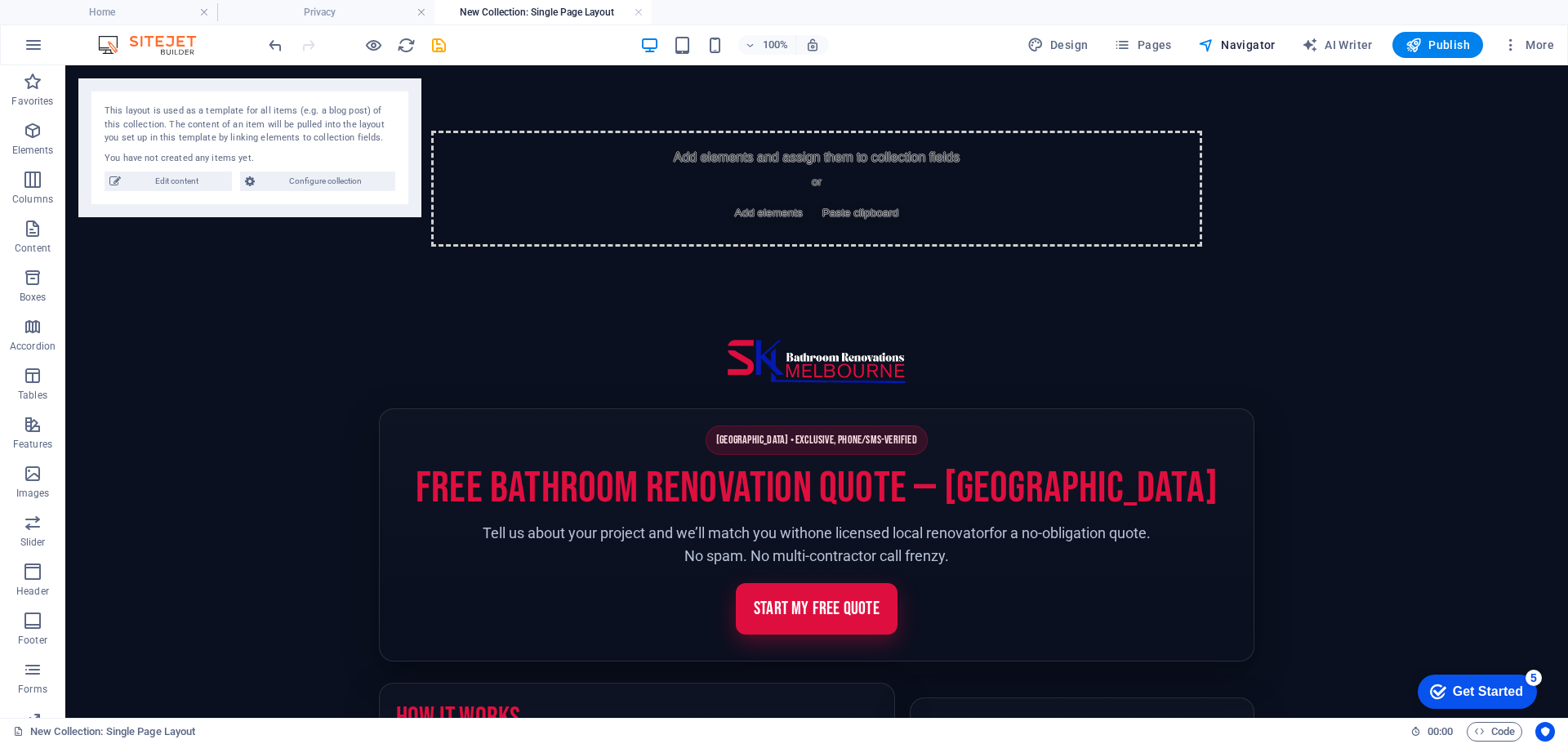
click at [644, 14] on h4 "New Collection: Single Page Layout" at bounding box center [543, 13] width 217 height 18
click at [640, 12] on link at bounding box center [638, 12] width 10 height 15
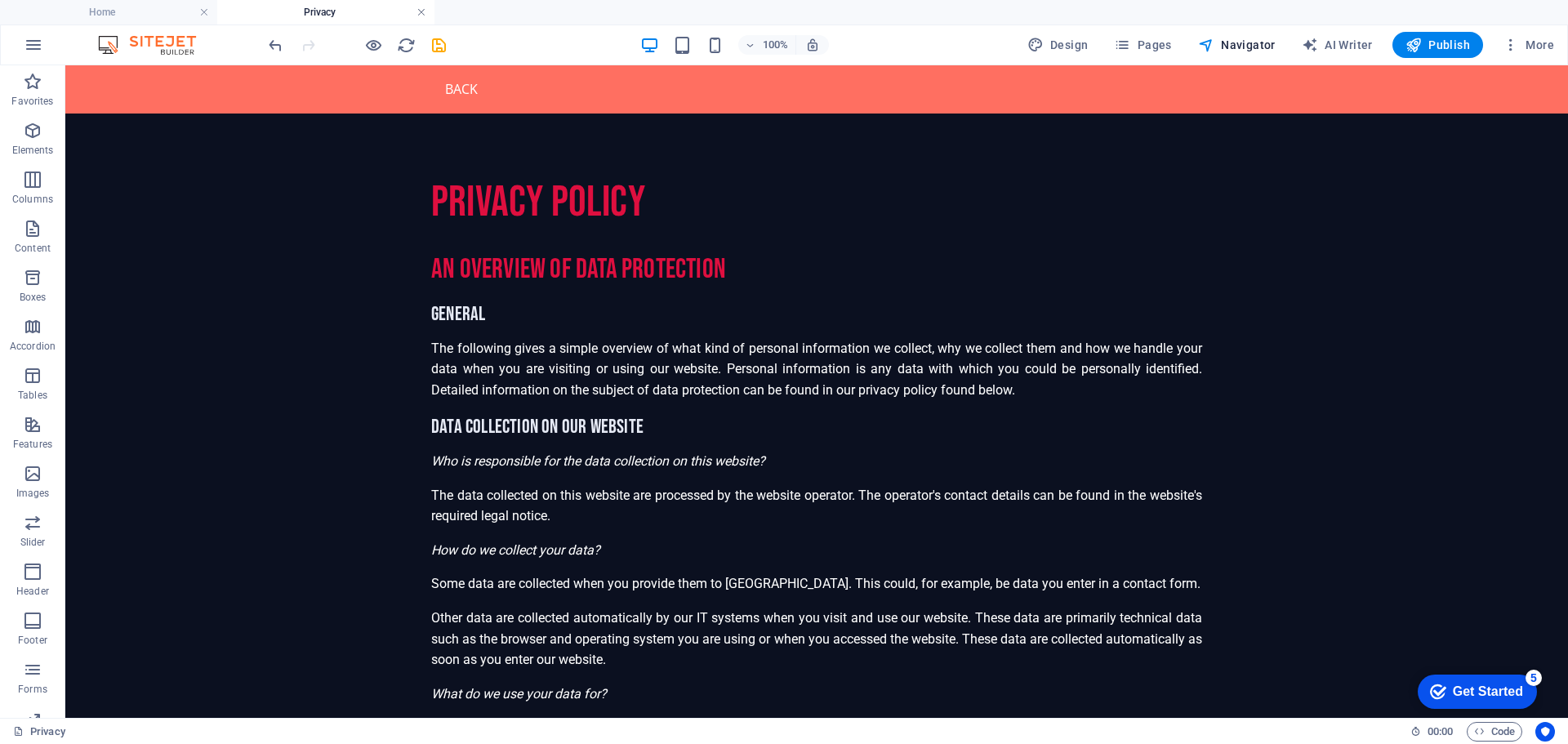
click at [420, 13] on link at bounding box center [421, 12] width 10 height 15
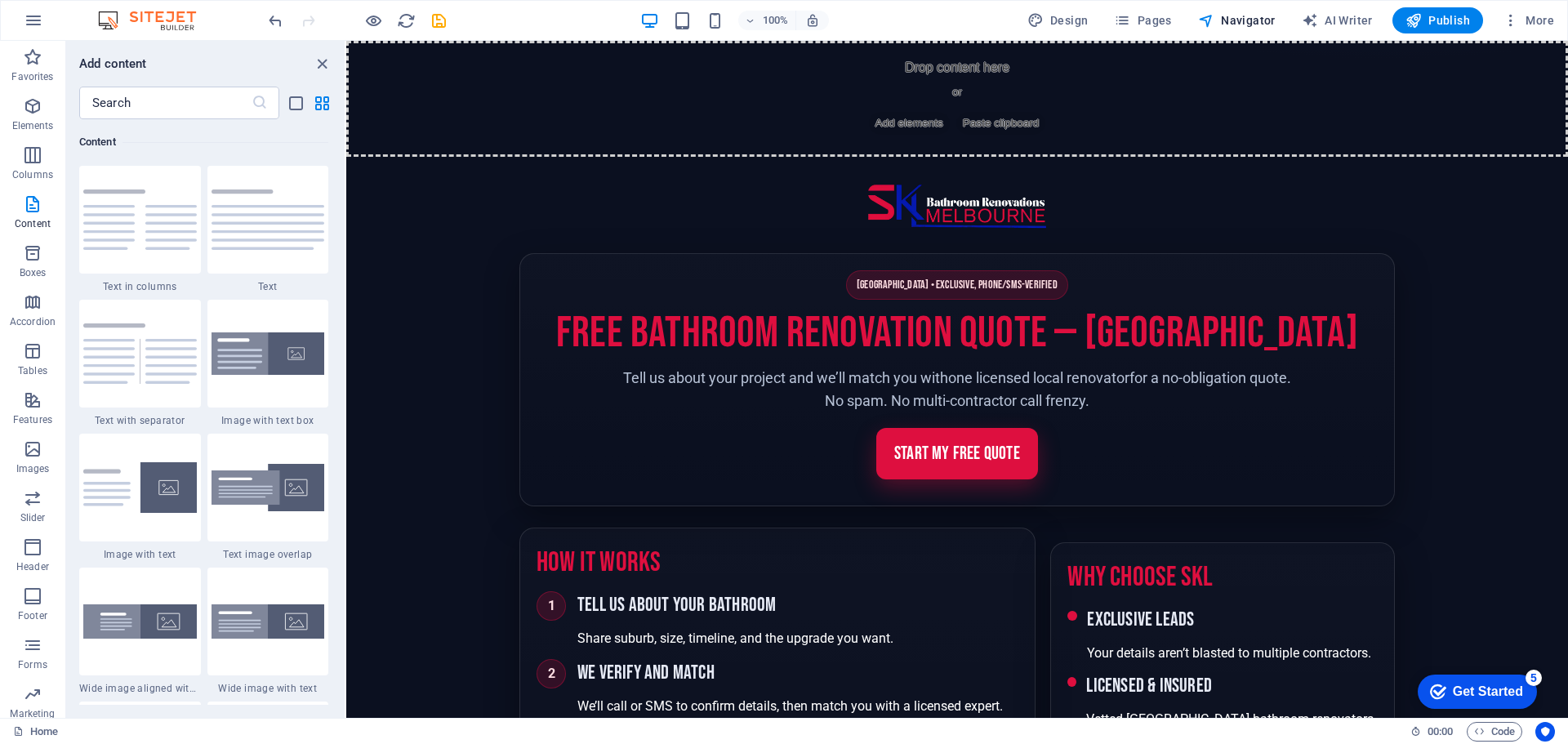
scroll to position [589, 0]
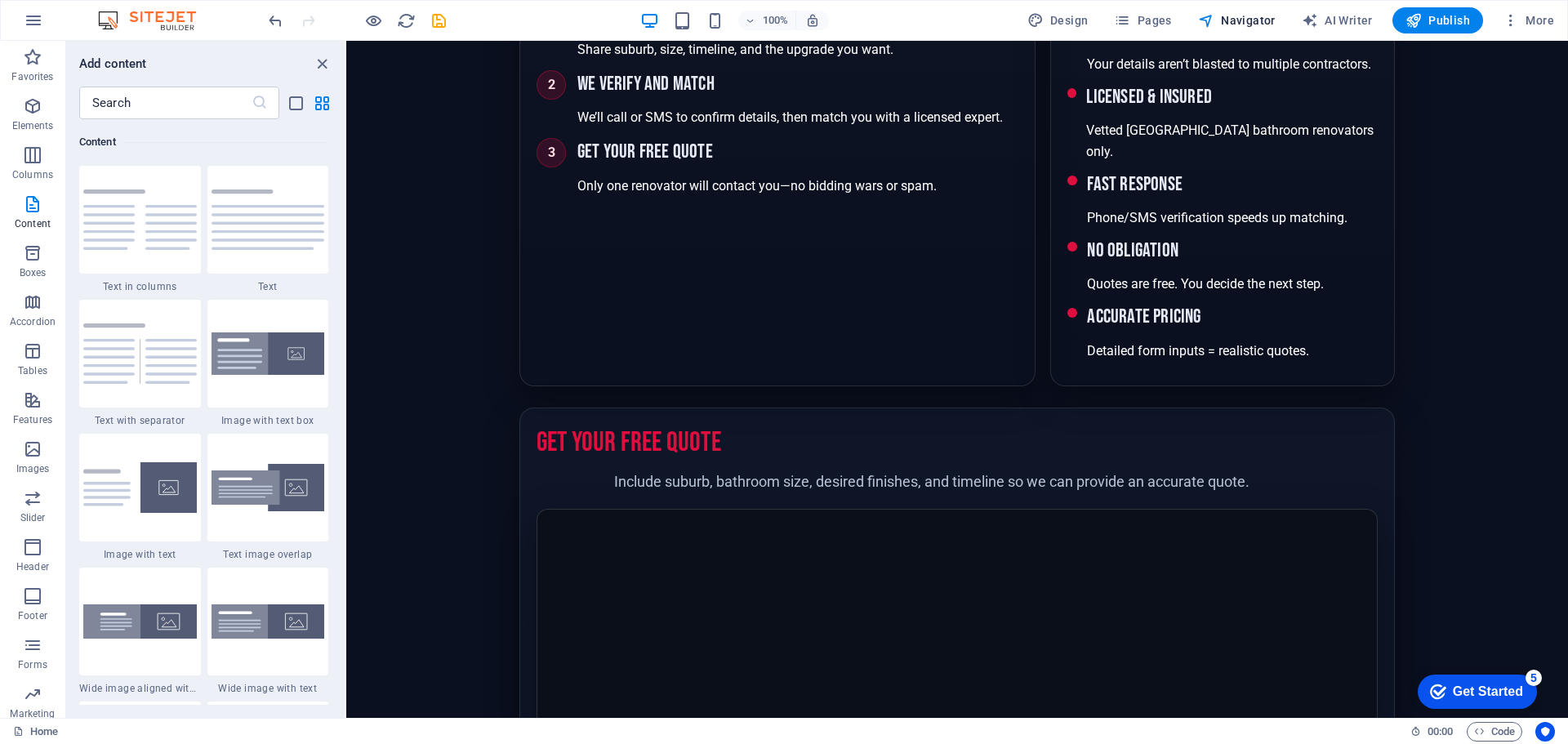
click at [148, 15] on img at bounding box center [154, 21] width 122 height 20
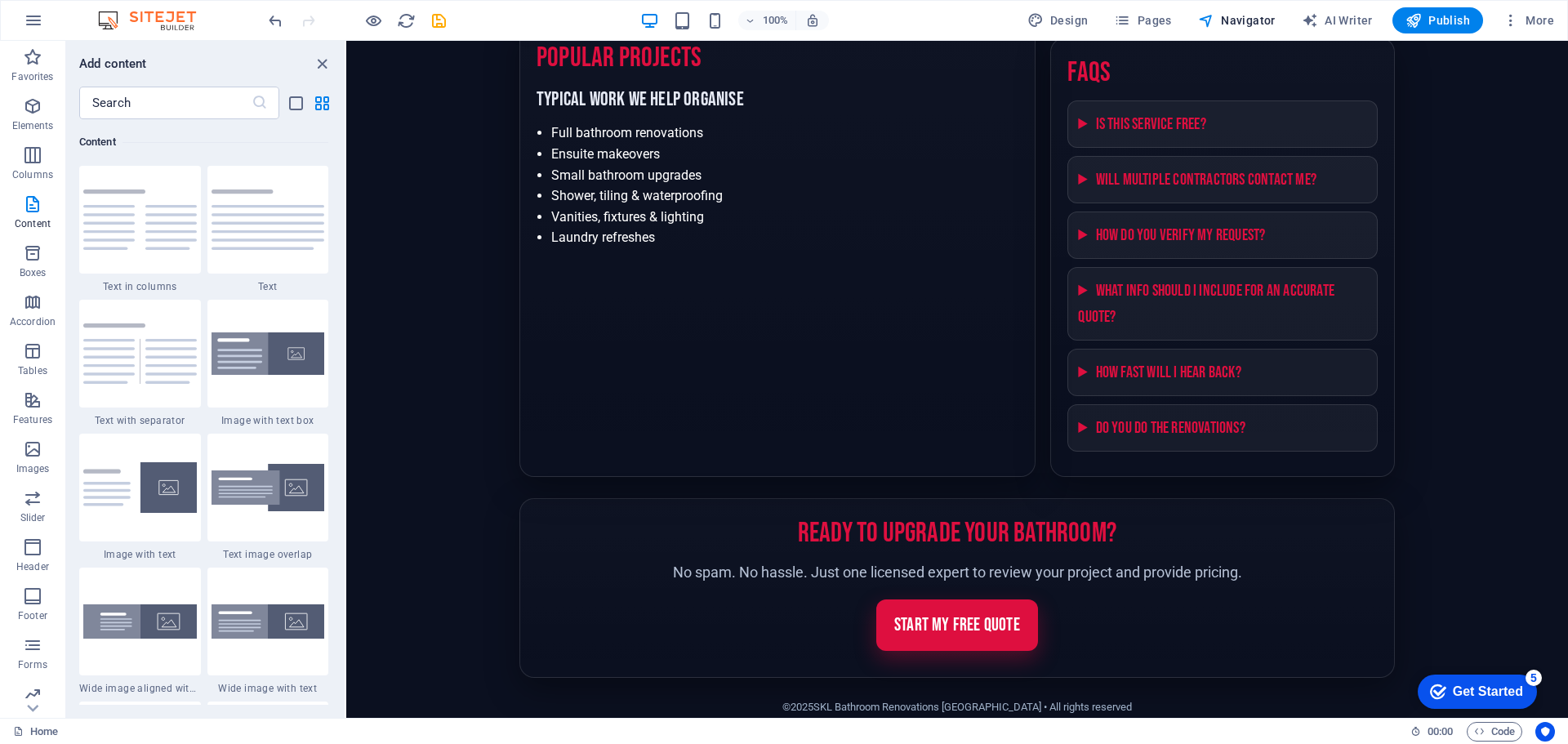
scroll to position [1859, 0]
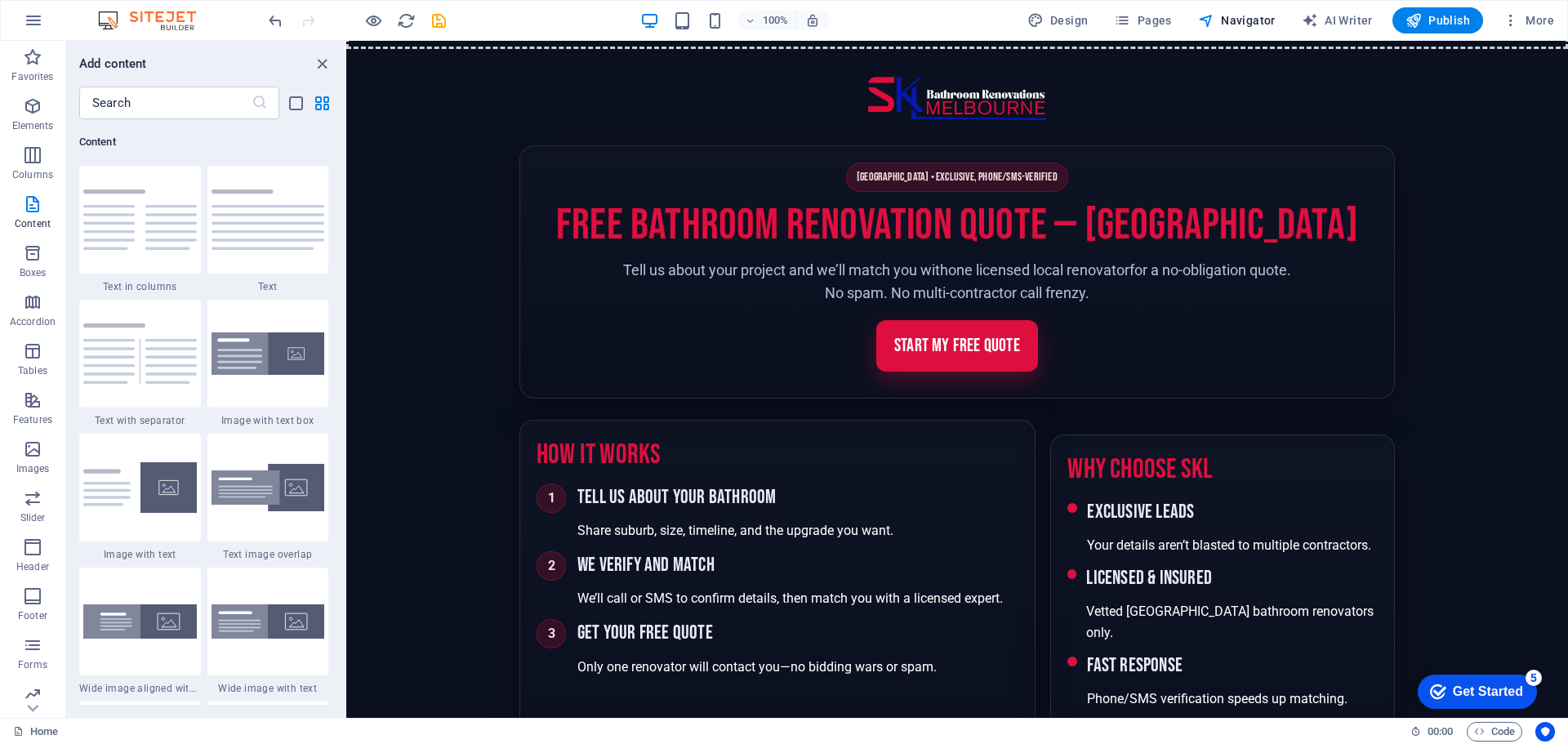
scroll to position [0, 0]
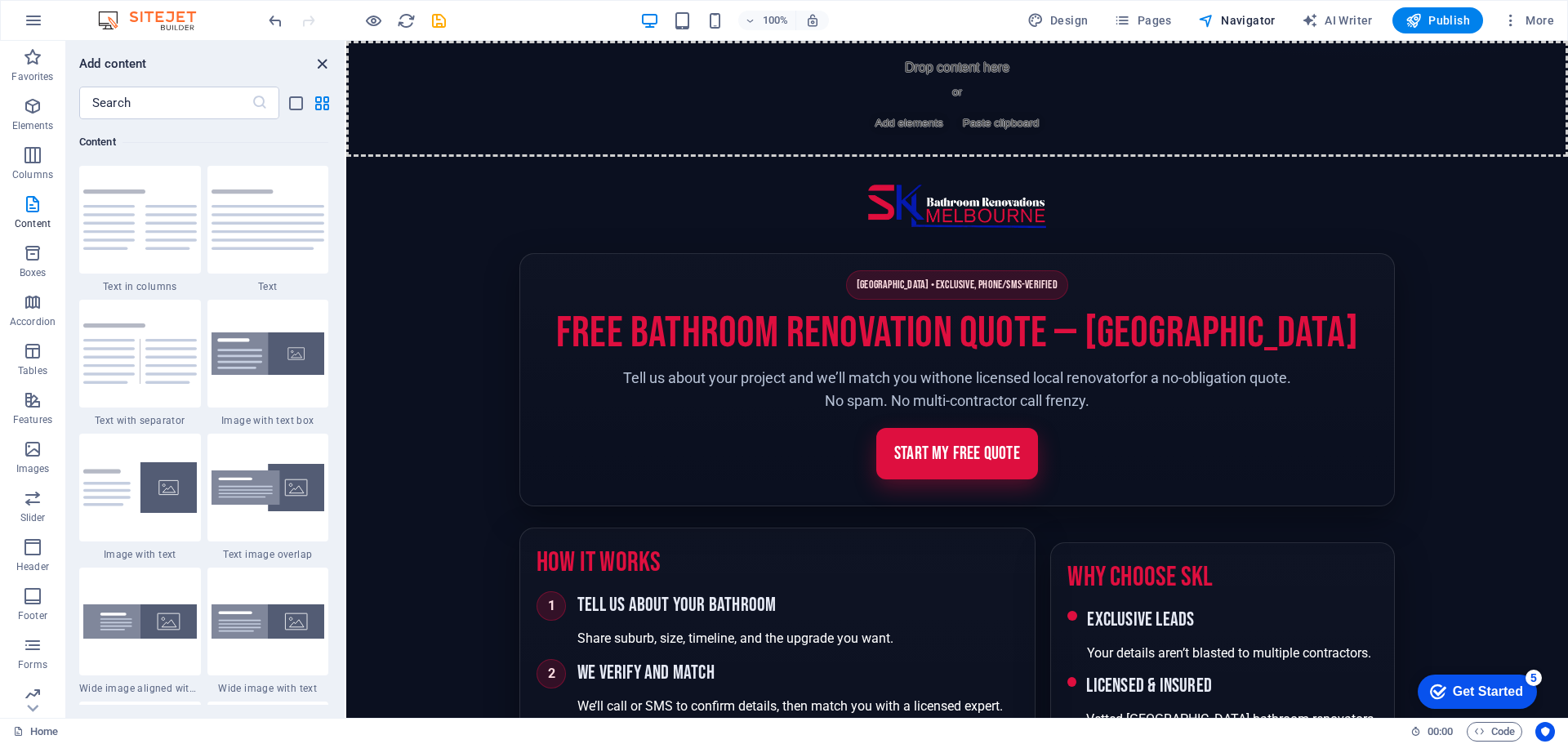
click at [321, 61] on icon "close panel" at bounding box center [322, 64] width 19 height 19
click at [323, 63] on icon "close panel" at bounding box center [322, 64] width 19 height 19
click at [1059, 76] on div "Drop content here or Add elements Paste clipboard" at bounding box center [957, 99] width 1221 height 116
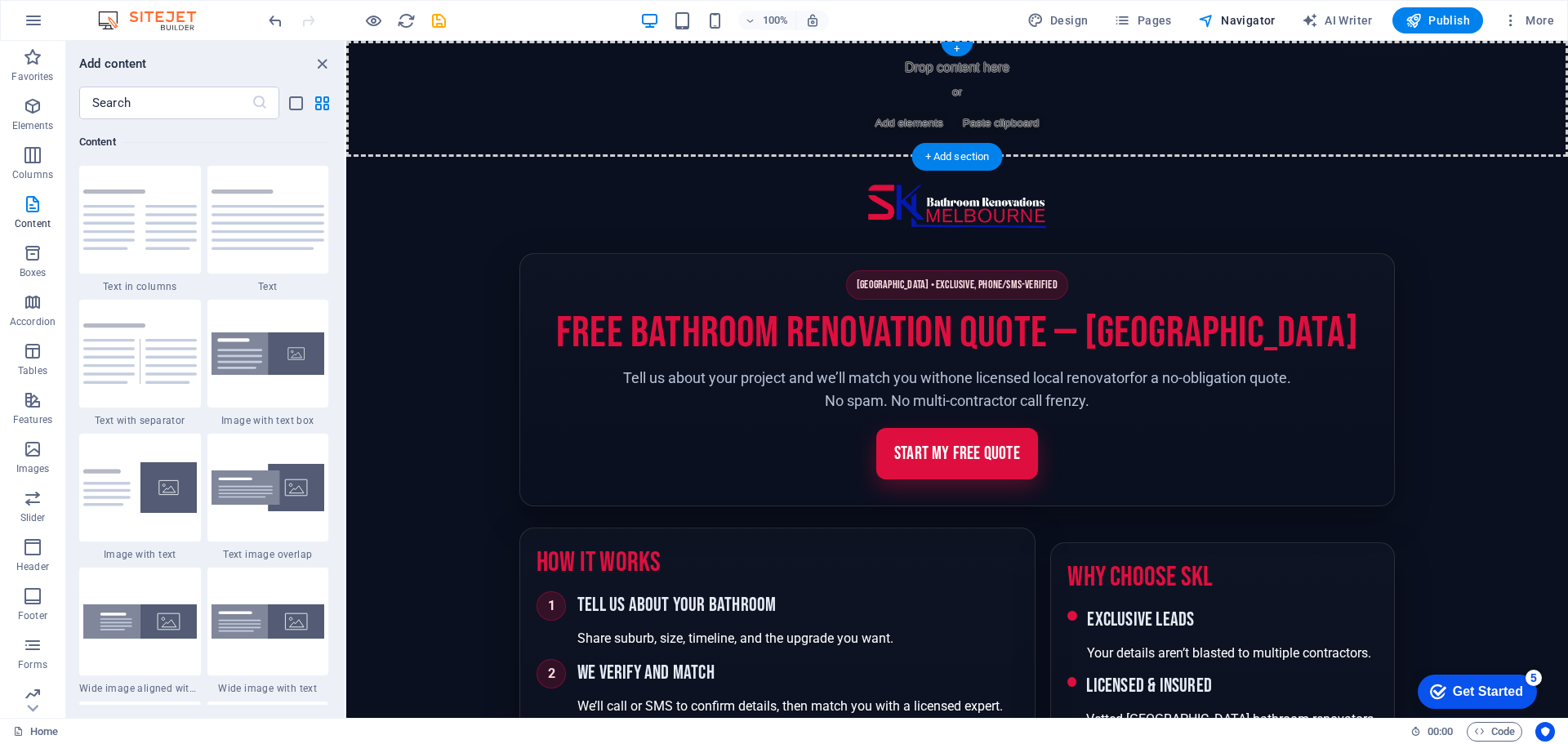
drag, startPoint x: 1059, startPoint y: 76, endPoint x: 1023, endPoint y: 76, distance: 36.0
click at [1056, 76] on div "Drop content here or Add elements Paste clipboard" at bounding box center [957, 99] width 1221 height 116
click at [1500, 20] on button "More" at bounding box center [1527, 20] width 64 height 26
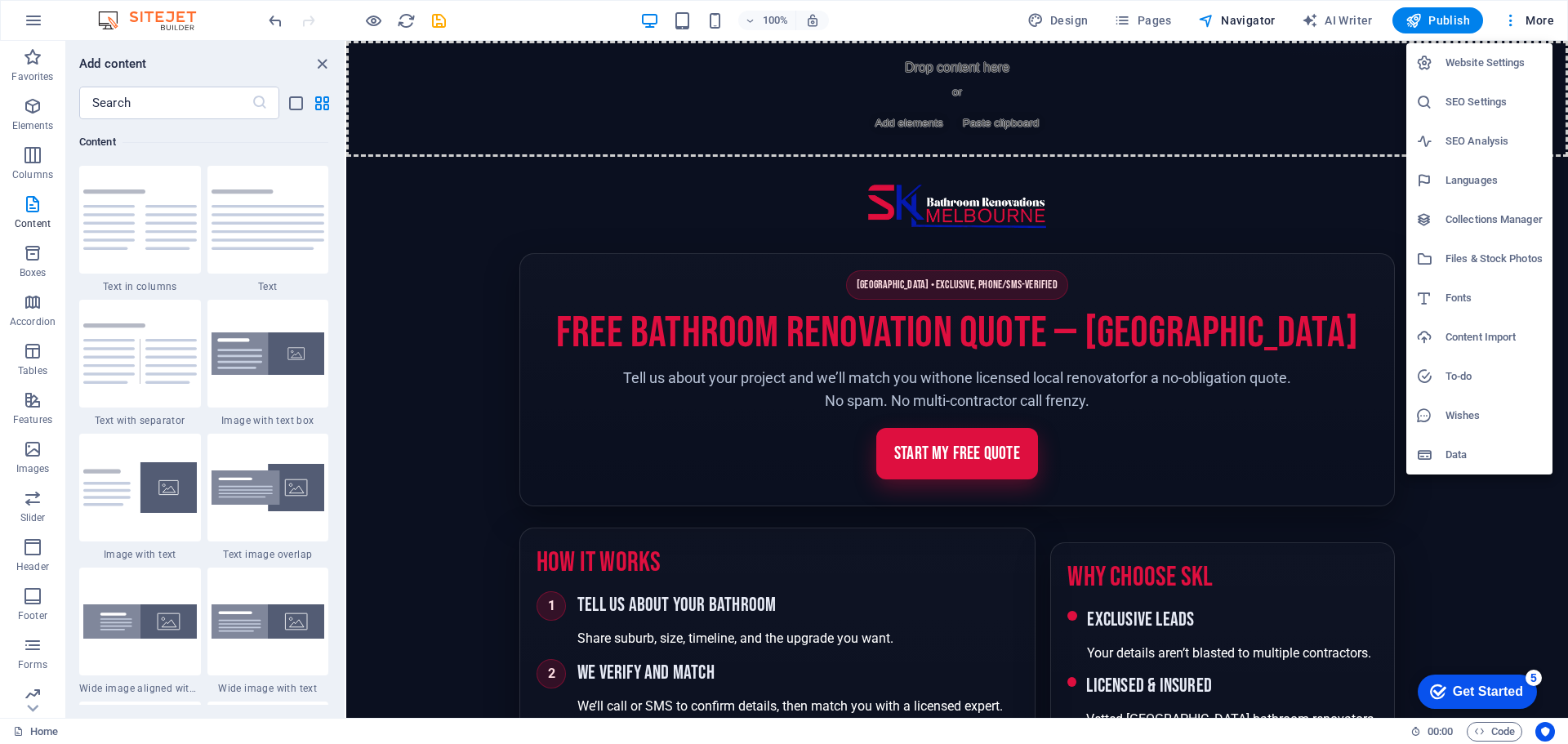
click at [1313, 124] on div at bounding box center [784, 372] width 1568 height 744
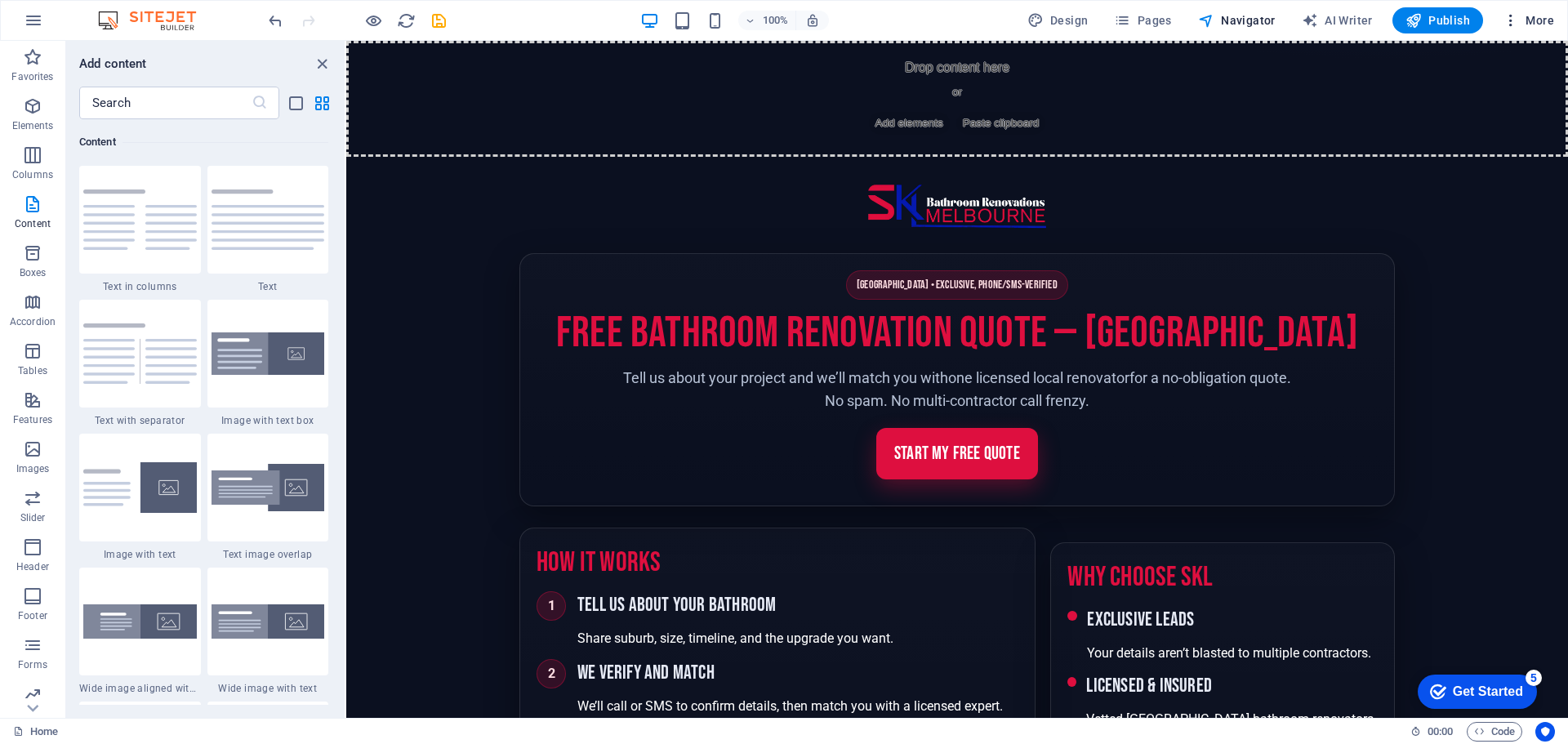
click at [1544, 21] on span "More" at bounding box center [1528, 20] width 52 height 16
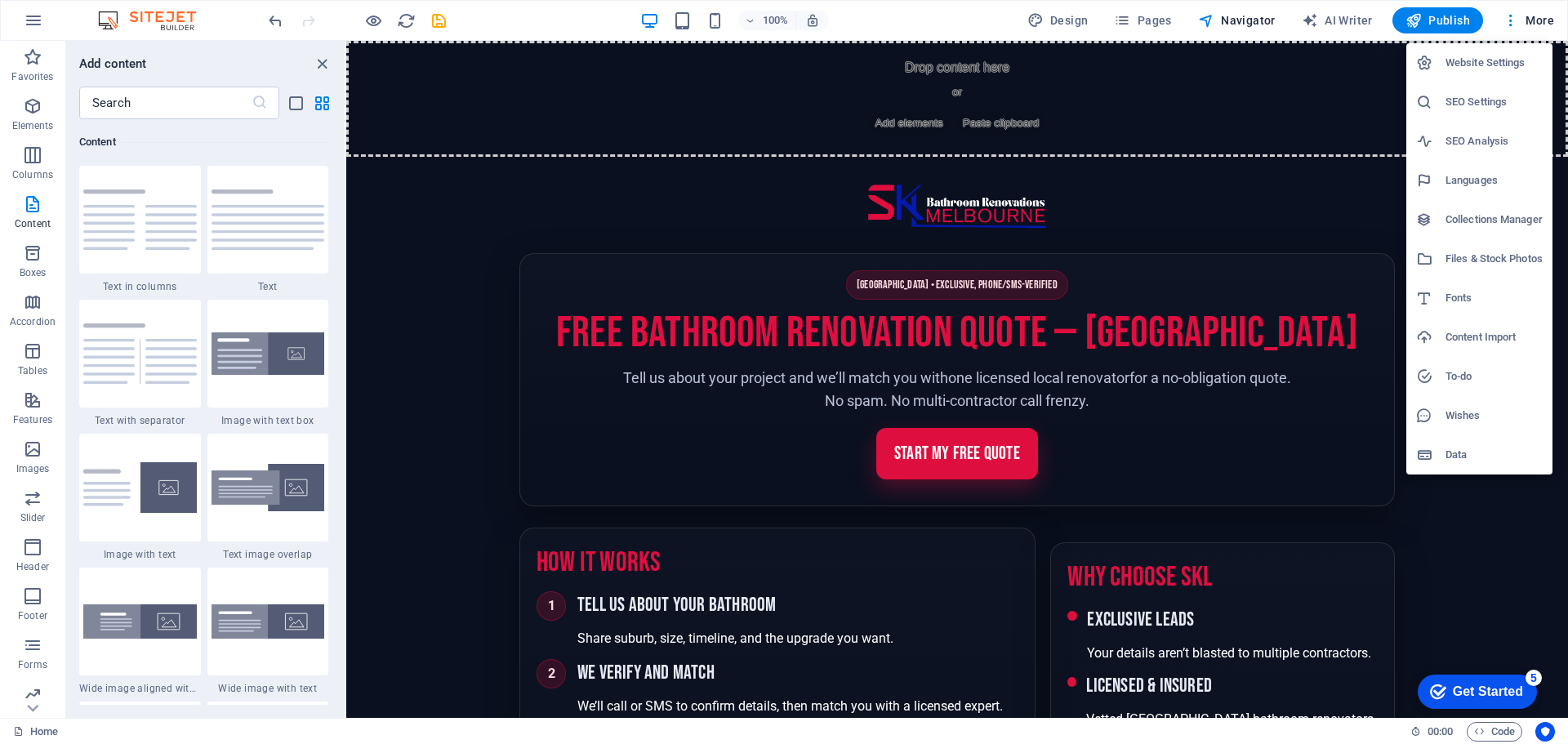
drag, startPoint x: 1434, startPoint y: 549, endPoint x: 1317, endPoint y: 491, distance: 130.6
click at [1432, 549] on div at bounding box center [784, 372] width 1568 height 744
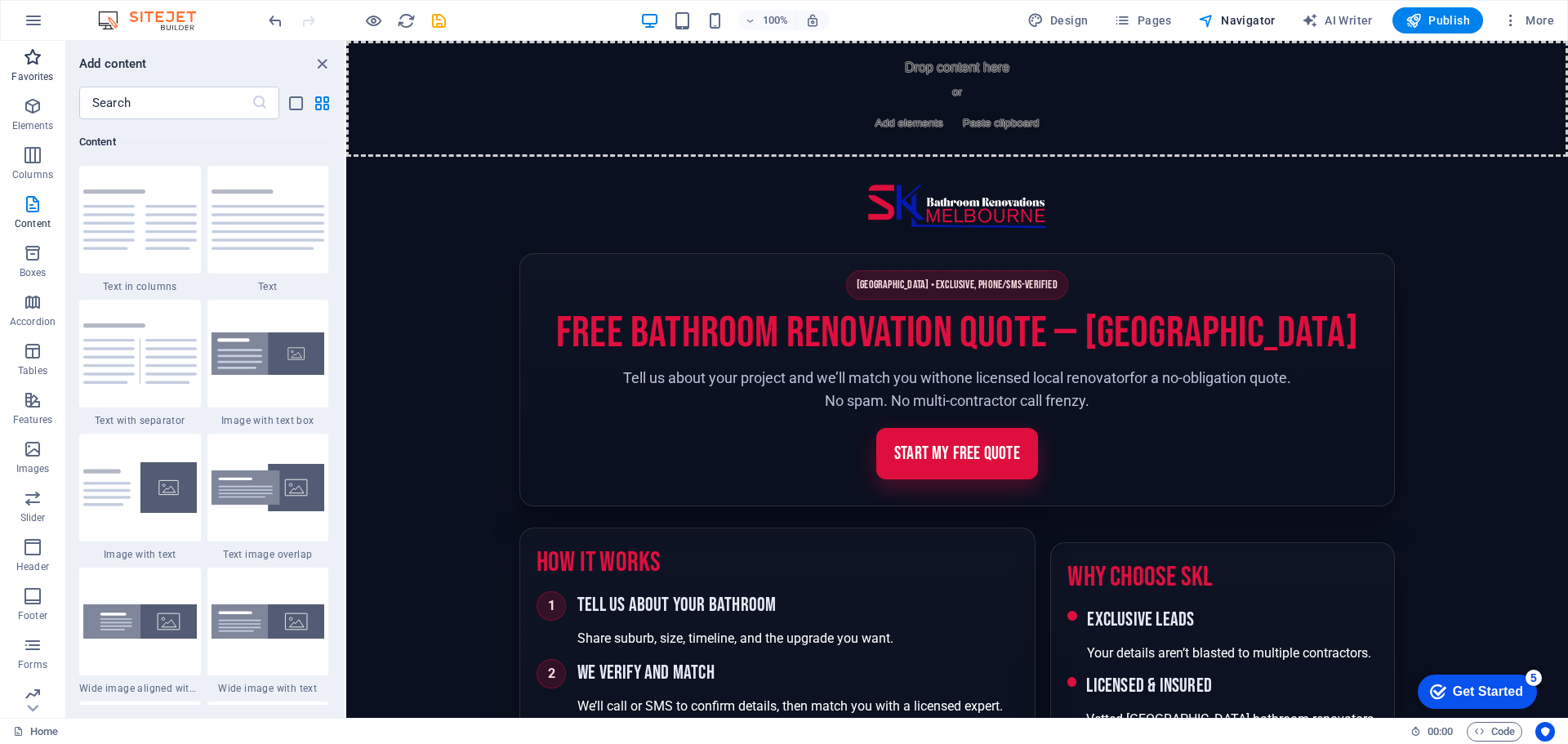
click at [27, 58] on icon "button" at bounding box center [33, 57] width 20 height 20
click at [28, 115] on icon "button" at bounding box center [33, 106] width 20 height 20
click at [35, 112] on icon "button" at bounding box center [33, 106] width 20 height 20
click at [34, 117] on span "Elements" at bounding box center [33, 115] width 65 height 39
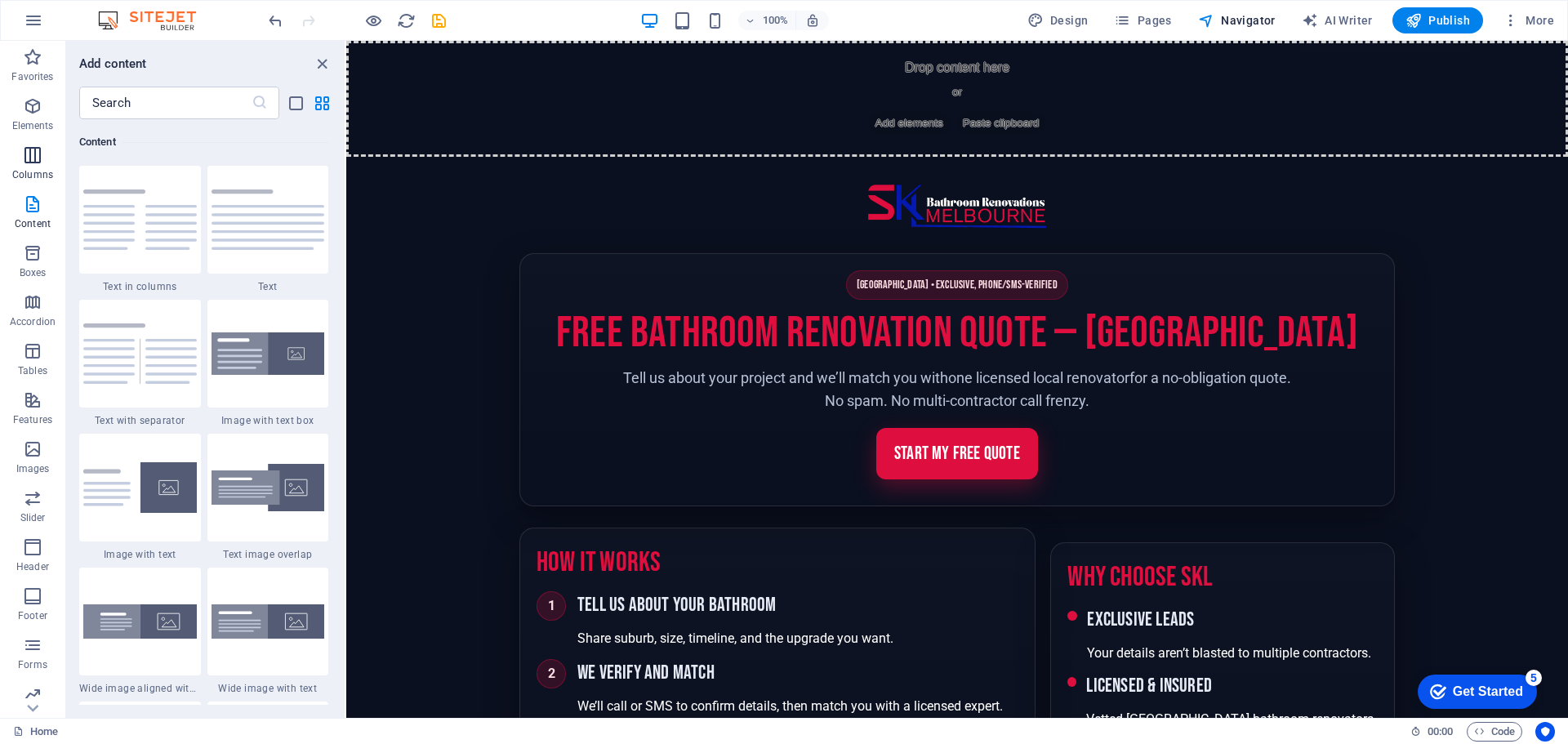
click at [33, 154] on icon "button" at bounding box center [33, 155] width 20 height 20
click at [36, 203] on icon "button" at bounding box center [33, 204] width 20 height 20
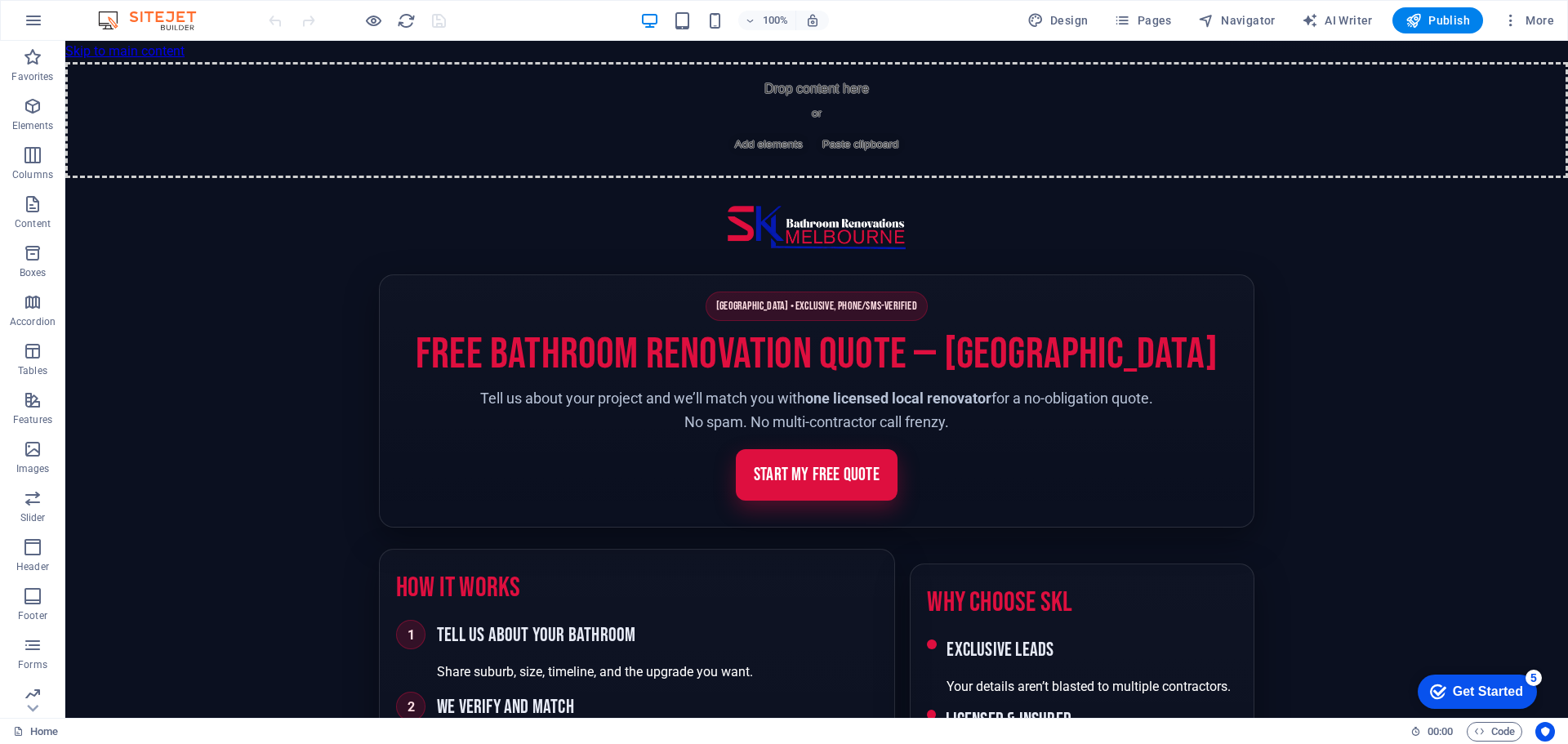
drag, startPoint x: 224, startPoint y: 505, endPoint x: 205, endPoint y: 538, distance: 38.1
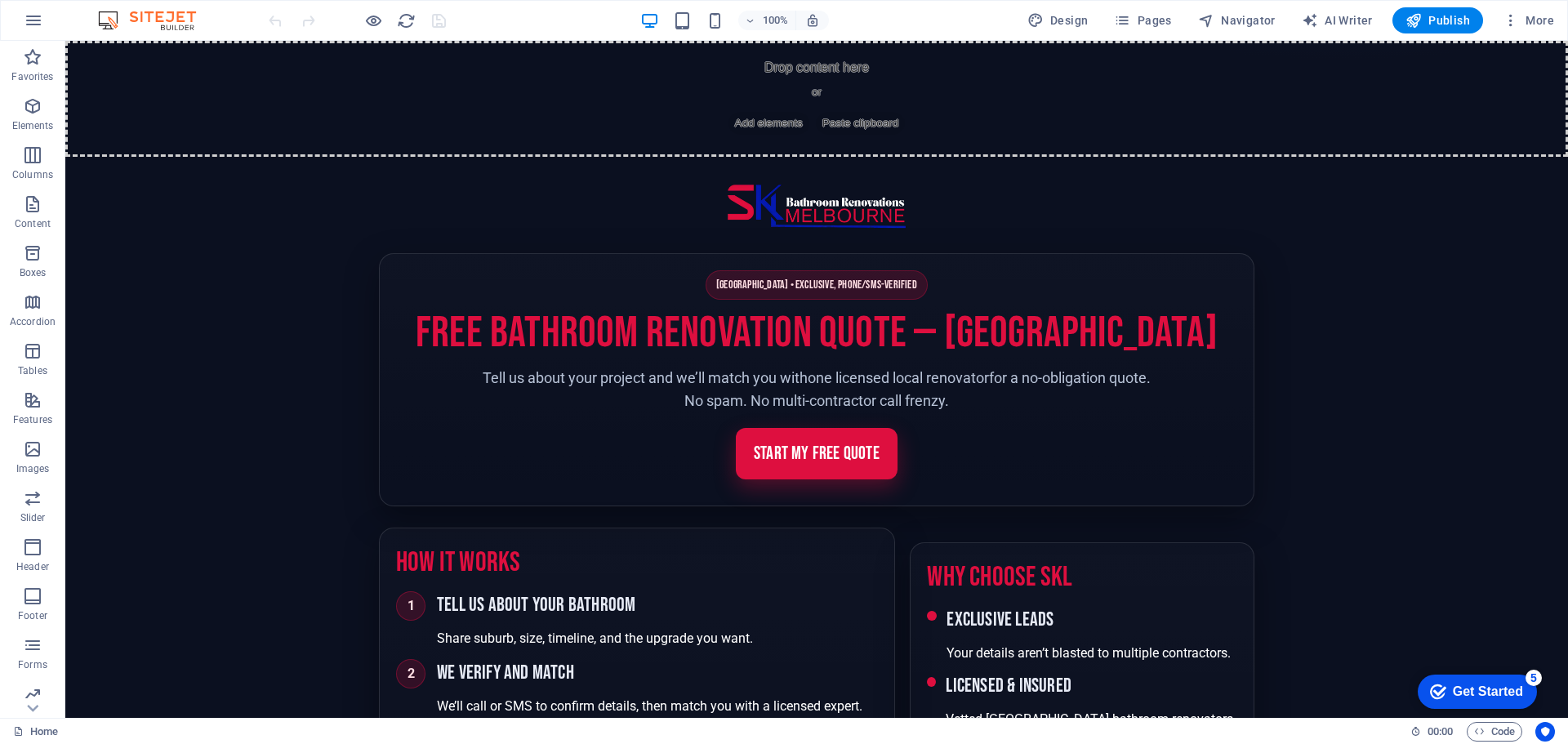
click at [31, 114] on icon "button" at bounding box center [33, 106] width 20 height 20
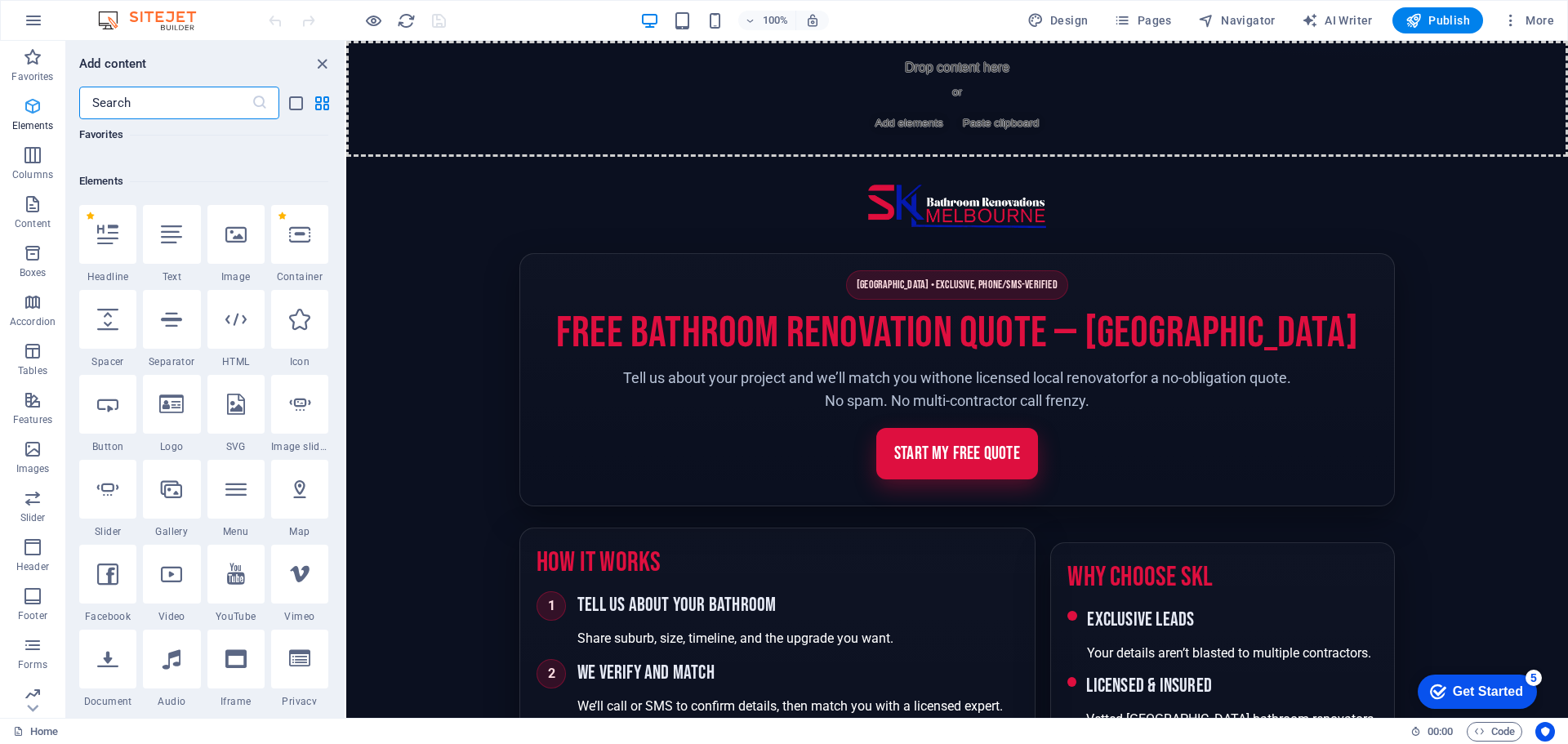
scroll to position [174, 0]
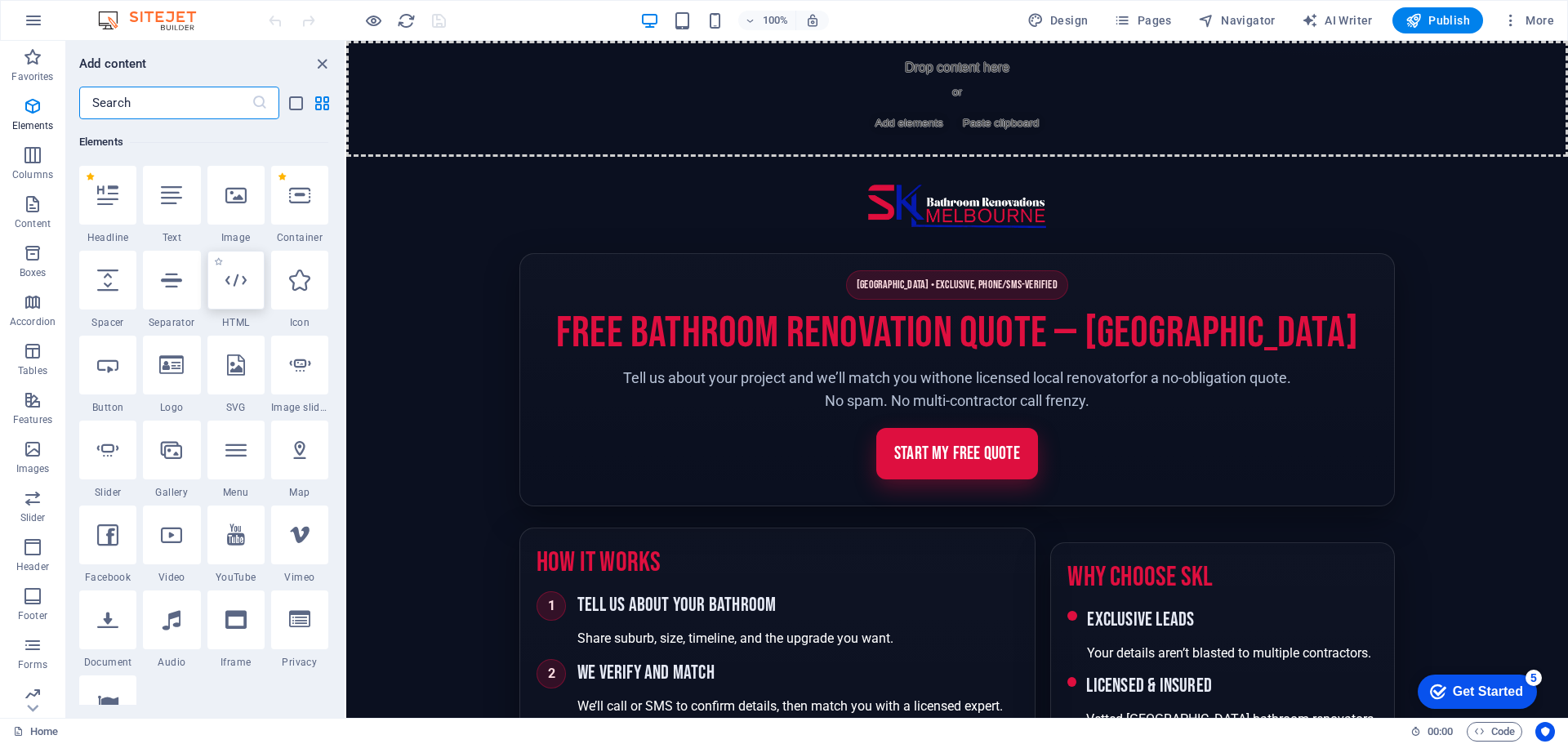
click at [250, 291] on div at bounding box center [236, 279] width 57 height 59
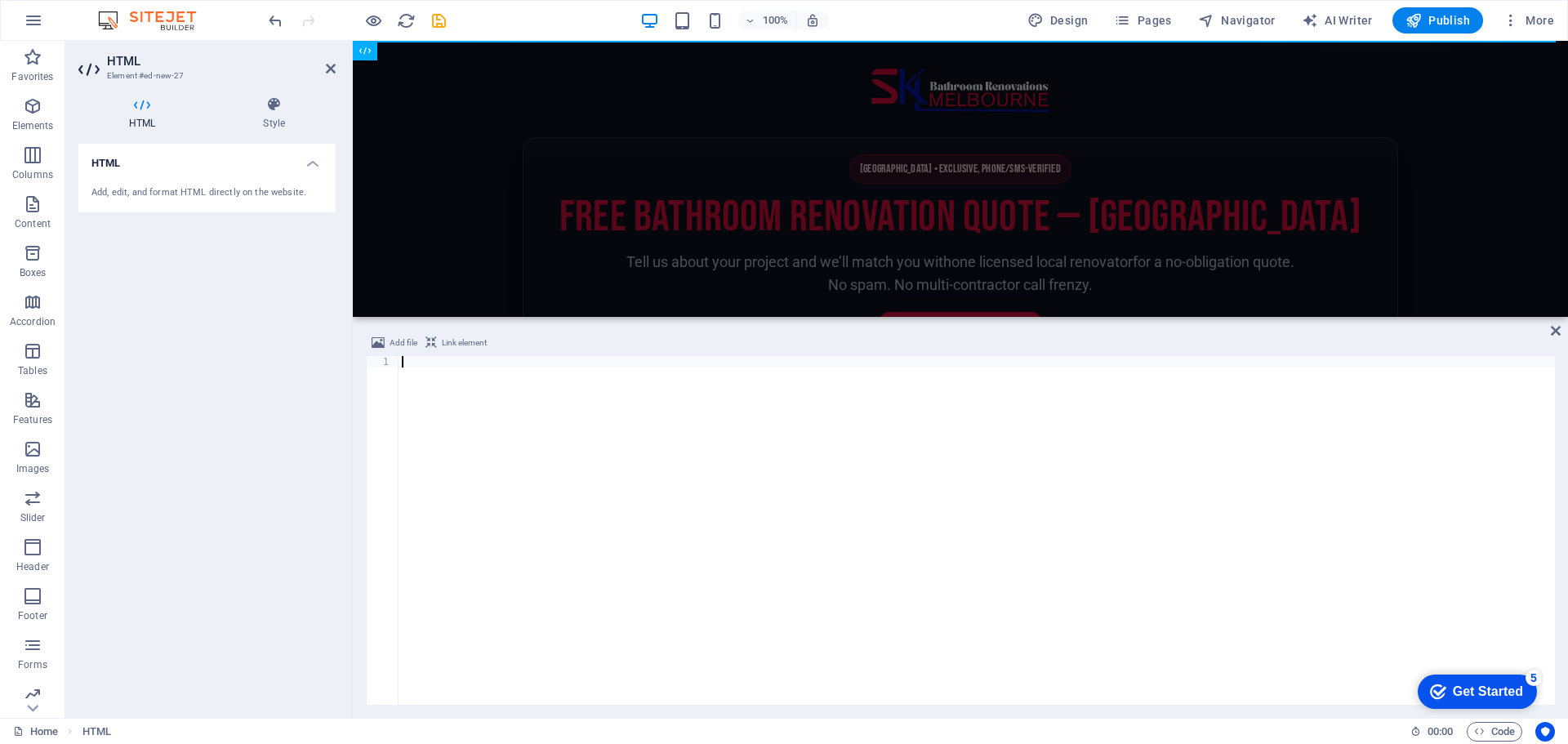
click at [574, 361] on div at bounding box center [976, 541] width 1156 height 371
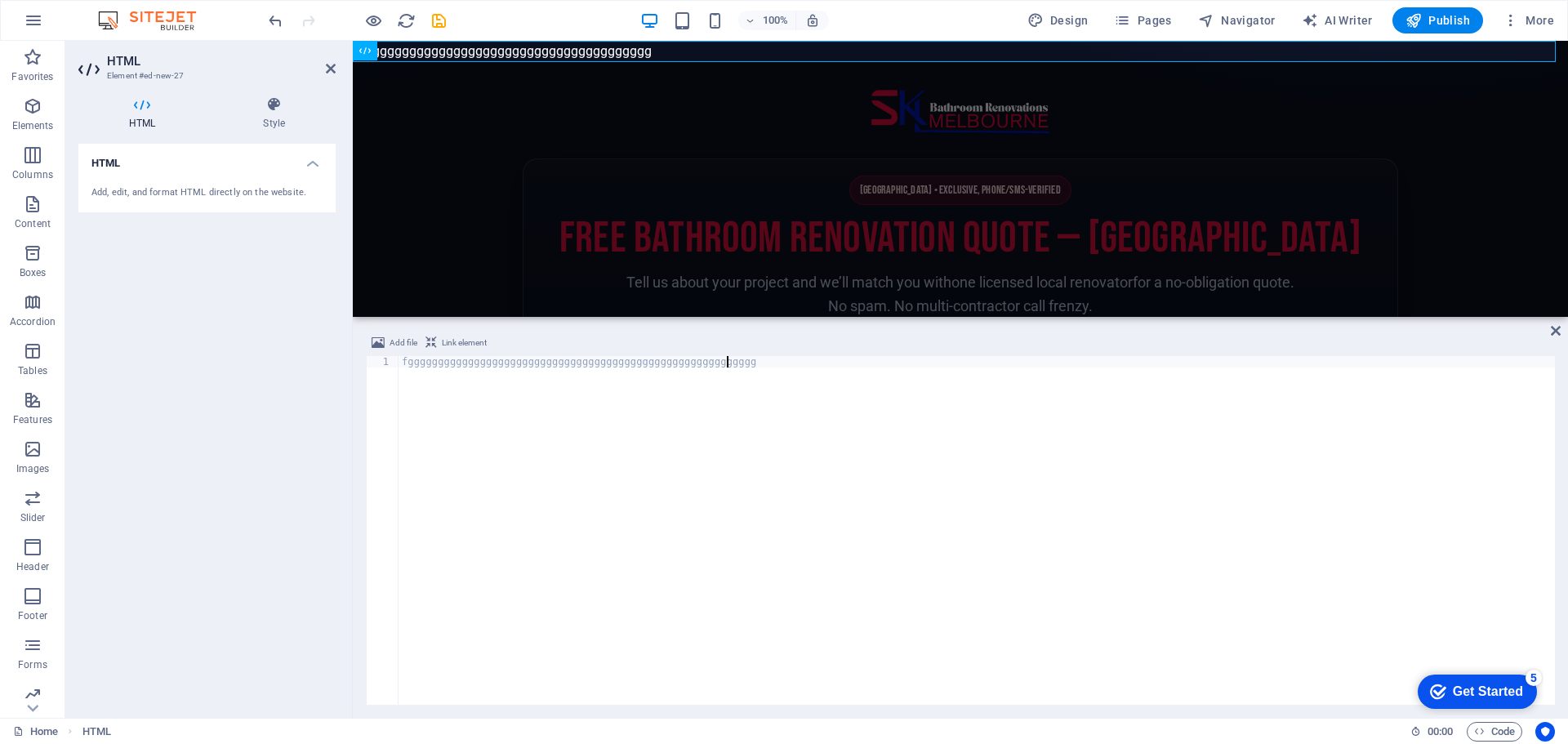
scroll to position [0, 26]
type textarea "fgggggggggggggggggggggggggggggggggggggggggggggggggggggggggggg"
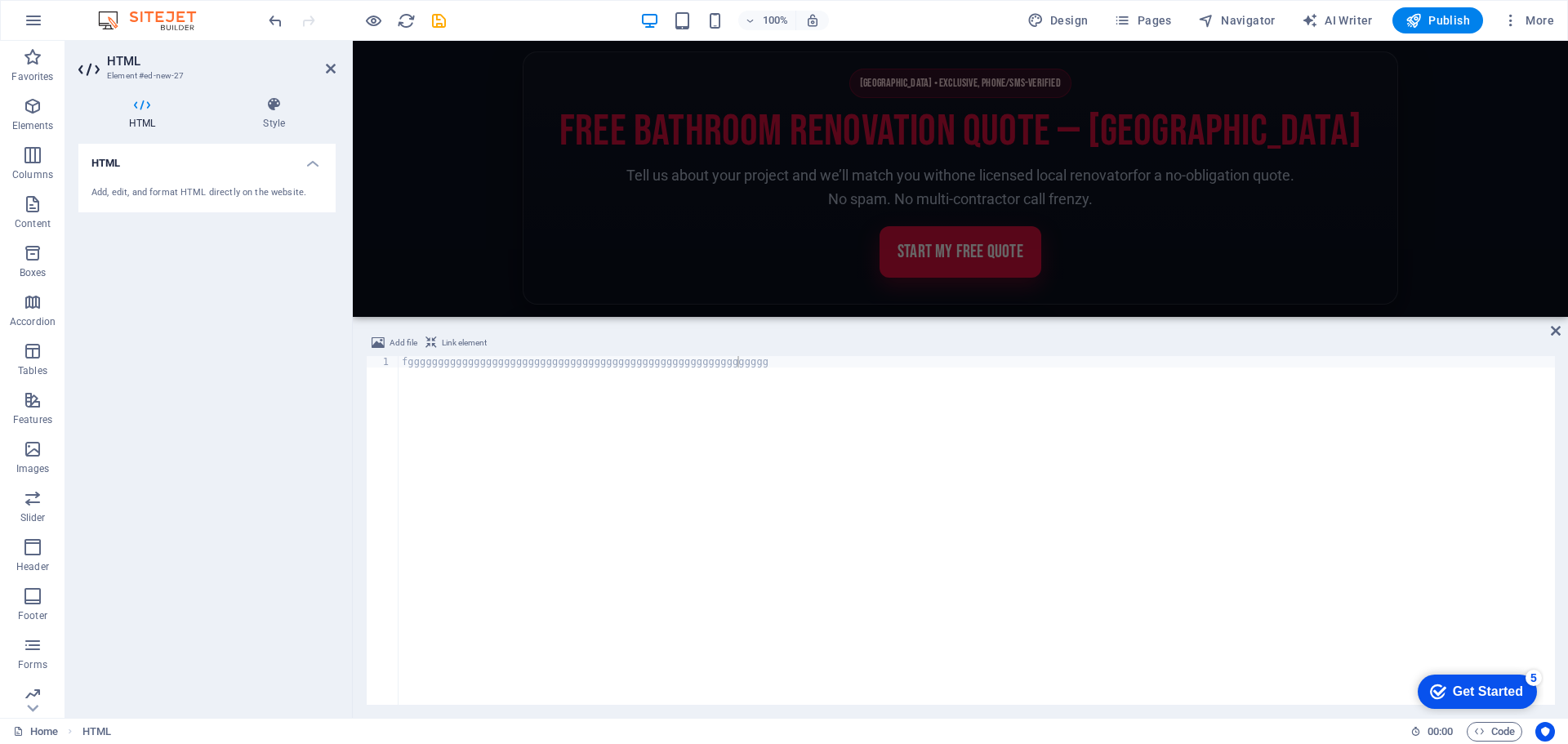
scroll to position [0, 0]
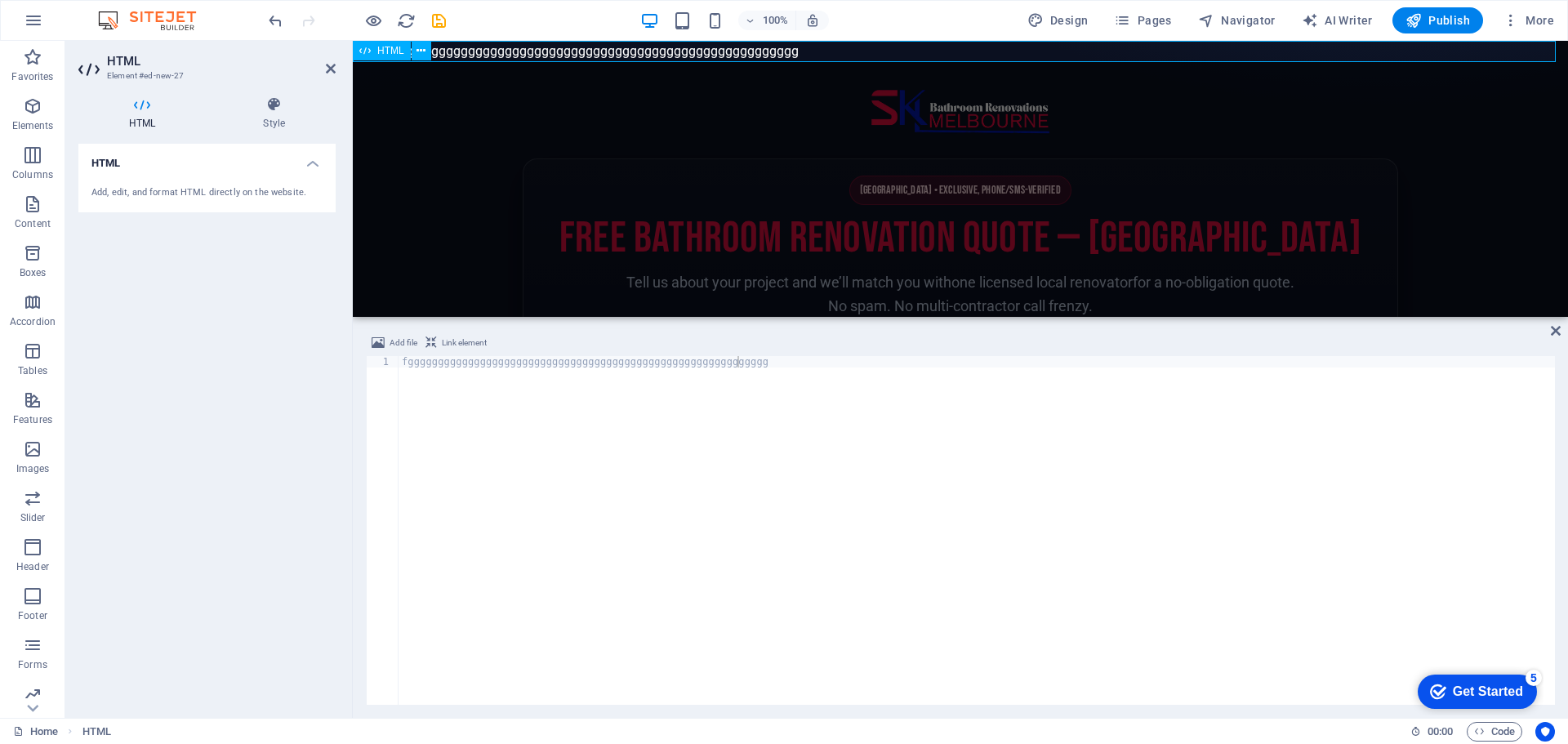
click at [818, 55] on div "fgggggggggggggggggggggggggggggggggggggggggggggggggggggggggggg" at bounding box center [960, 51] width 1215 height 21
click at [793, 99] on header "Site header" at bounding box center [960, 112] width 876 height 51
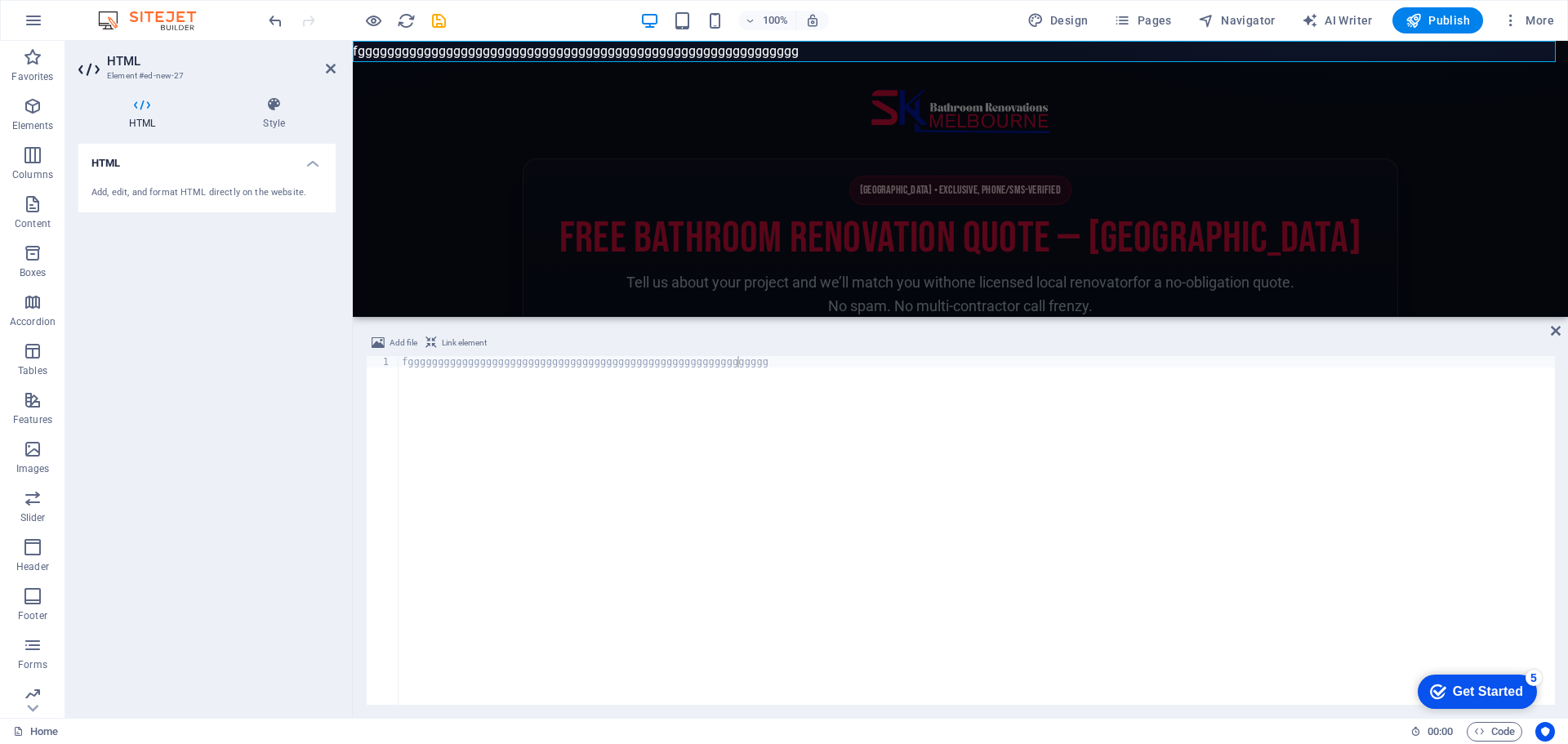
click at [793, 99] on header "Site header" at bounding box center [960, 112] width 876 height 51
click at [805, 52] on div "fgggggggggggggggggggggggggggggggggggggggggggggggggggggggggggg" at bounding box center [960, 51] width 1215 height 21
click at [425, 52] on icon at bounding box center [421, 51] width 9 height 17
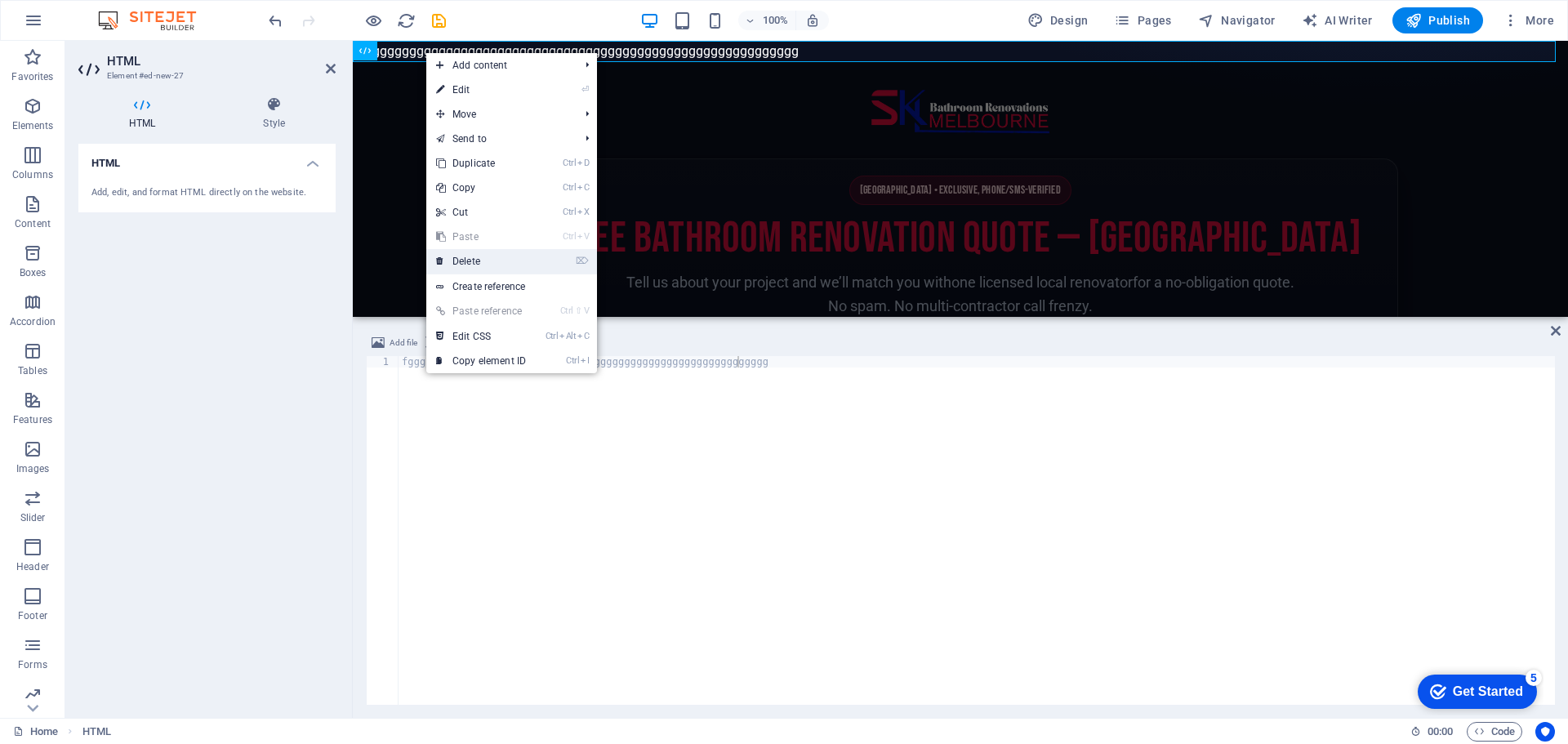
click at [518, 260] on link "⌦ Delete" at bounding box center [481, 260] width 110 height 24
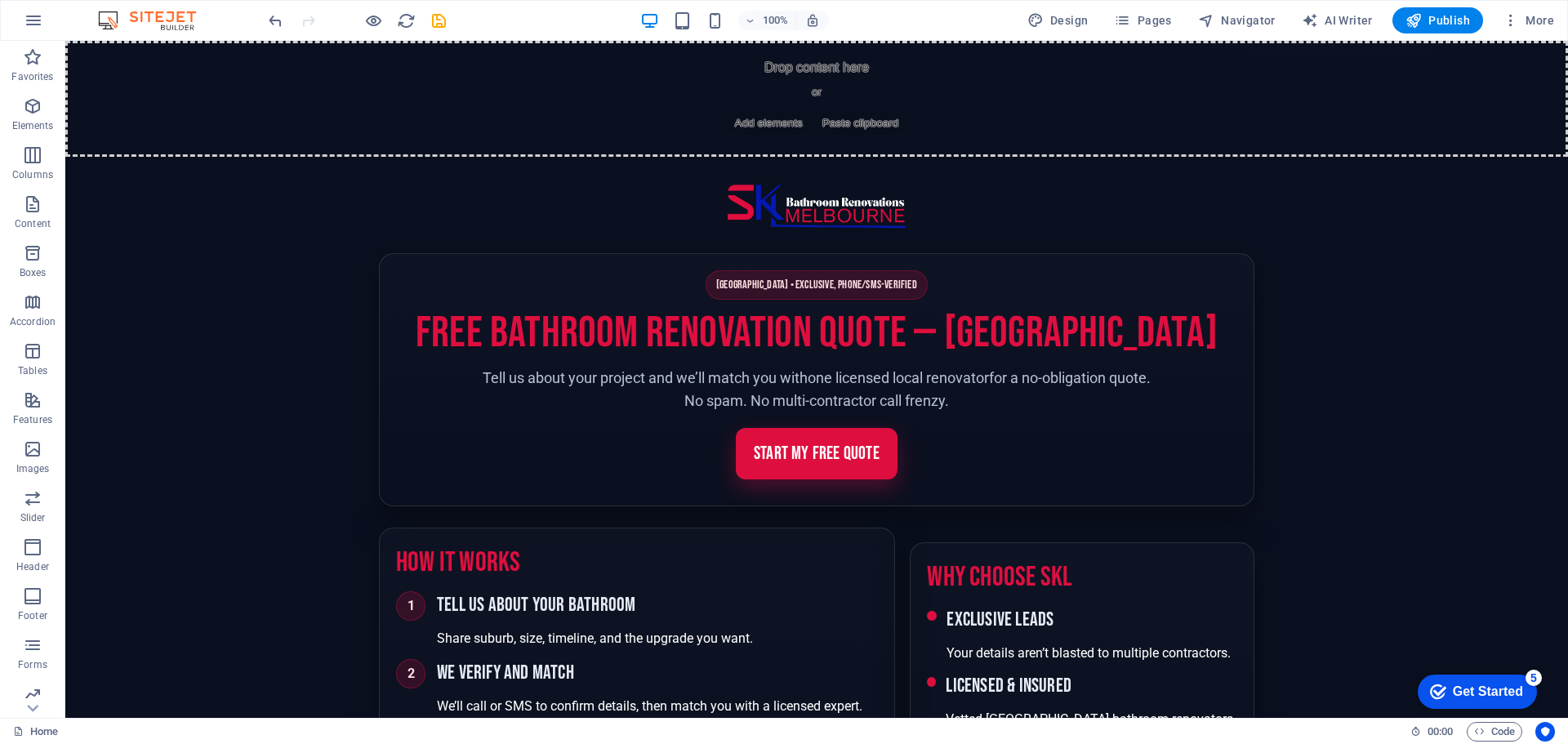
drag, startPoint x: 1451, startPoint y: 186, endPoint x: 1438, endPoint y: 243, distance: 58.5
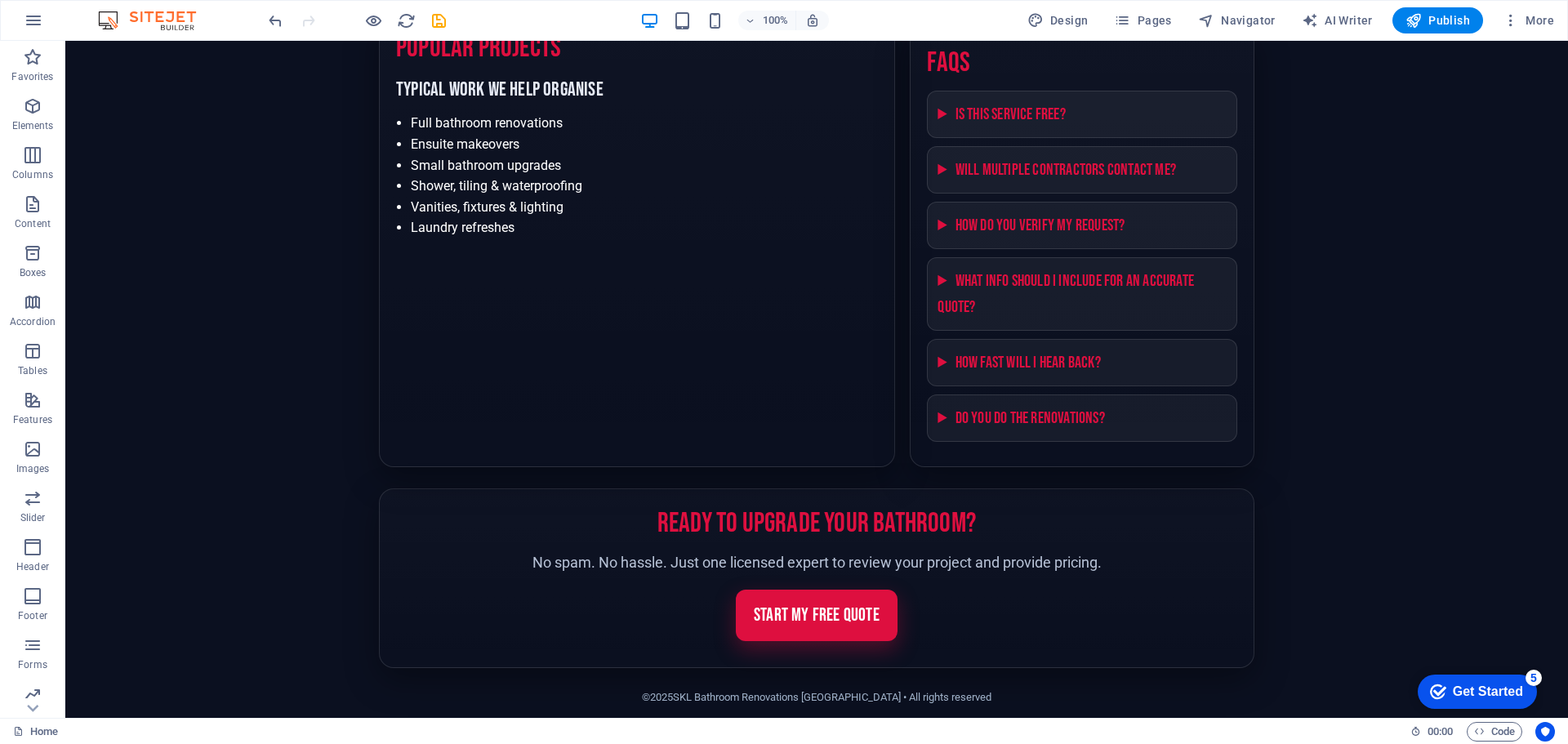
scroll to position [1859, 0]
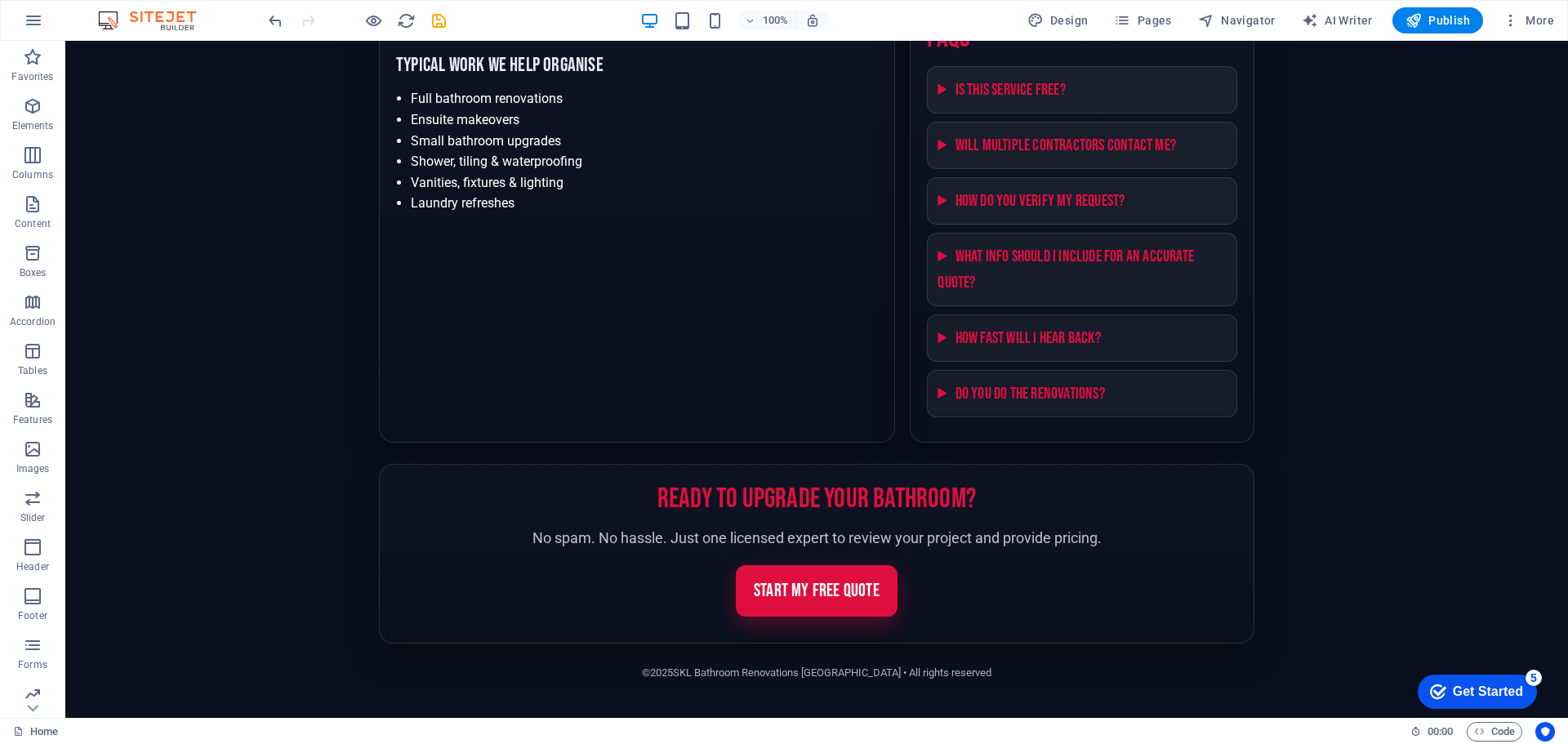
drag, startPoint x: 468, startPoint y: 646, endPoint x: 554, endPoint y: 650, distance: 86.1
click at [554, 650] on footer "© 2025 SKL Bathroom Renovations Melbourne • All rights reserved" at bounding box center [817, 679] width 876 height 71
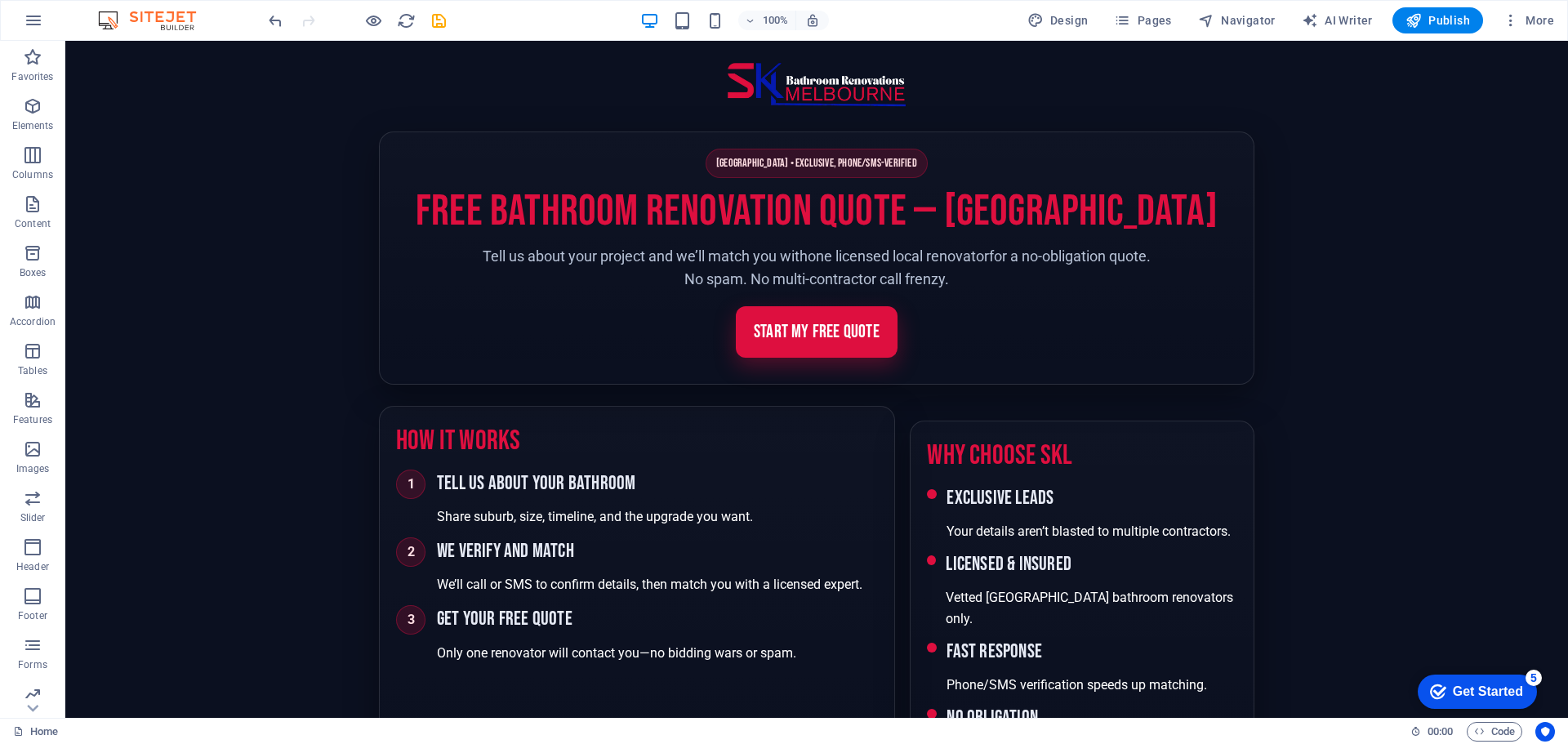
scroll to position [0, 0]
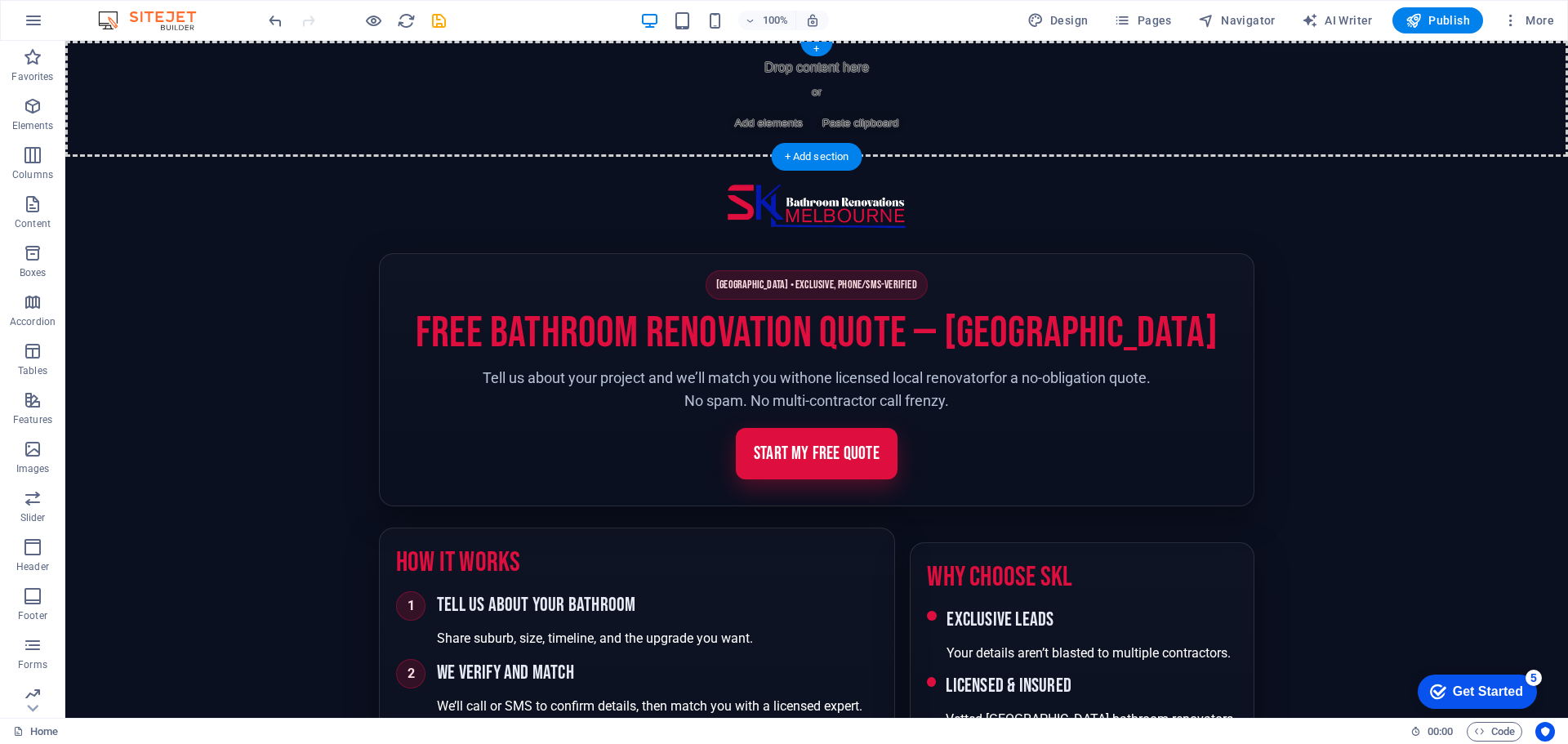
click at [839, 122] on span "Paste clipboard" at bounding box center [860, 122] width 90 height 23
click at [735, 122] on span "Add elements" at bounding box center [769, 122] width 81 height 23
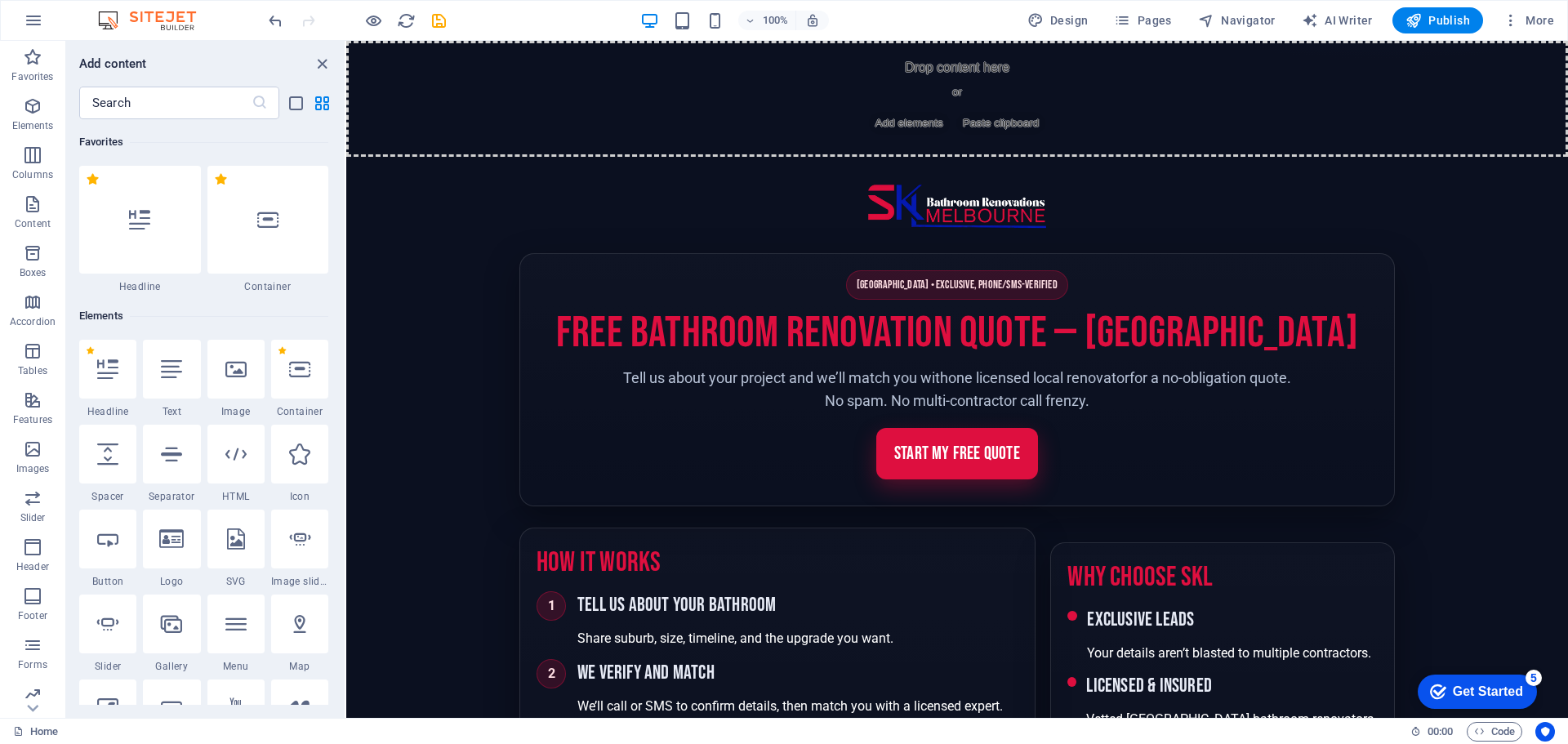
click at [700, 193] on header "Site header" at bounding box center [956, 207] width 876 height 51
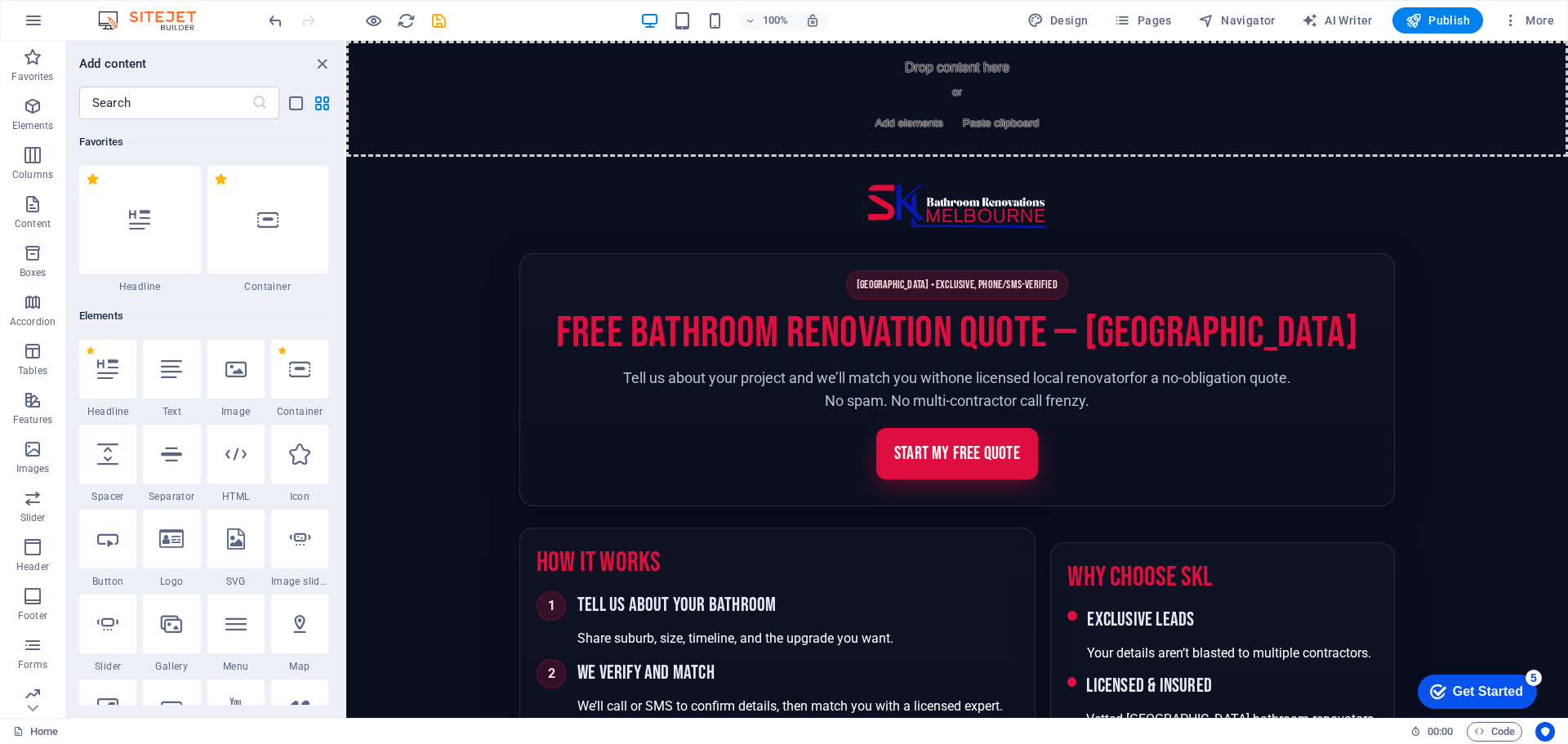
click at [276, 245] on div at bounding box center [269, 220] width 122 height 108
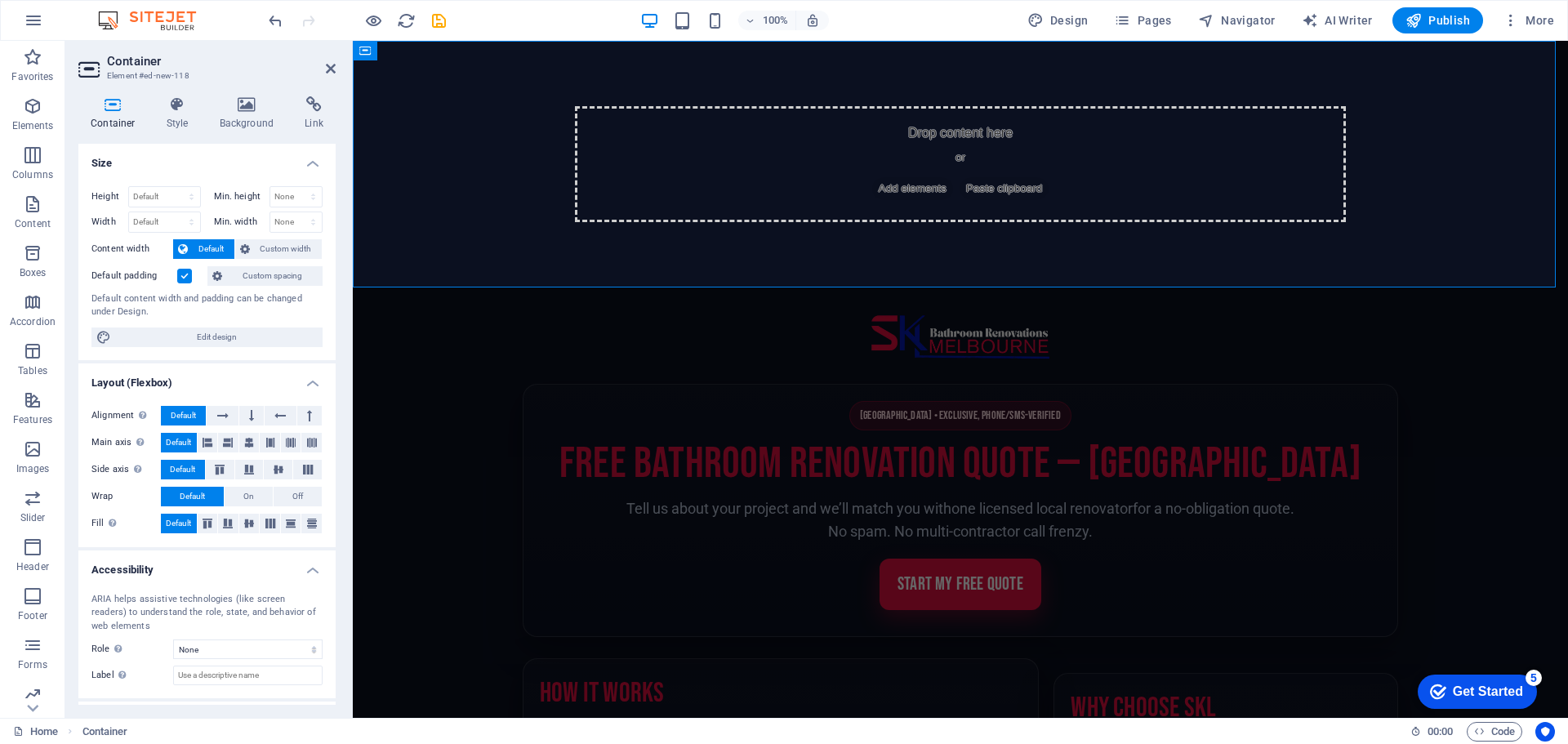
click at [271, 18] on icon "undo" at bounding box center [275, 21] width 19 height 19
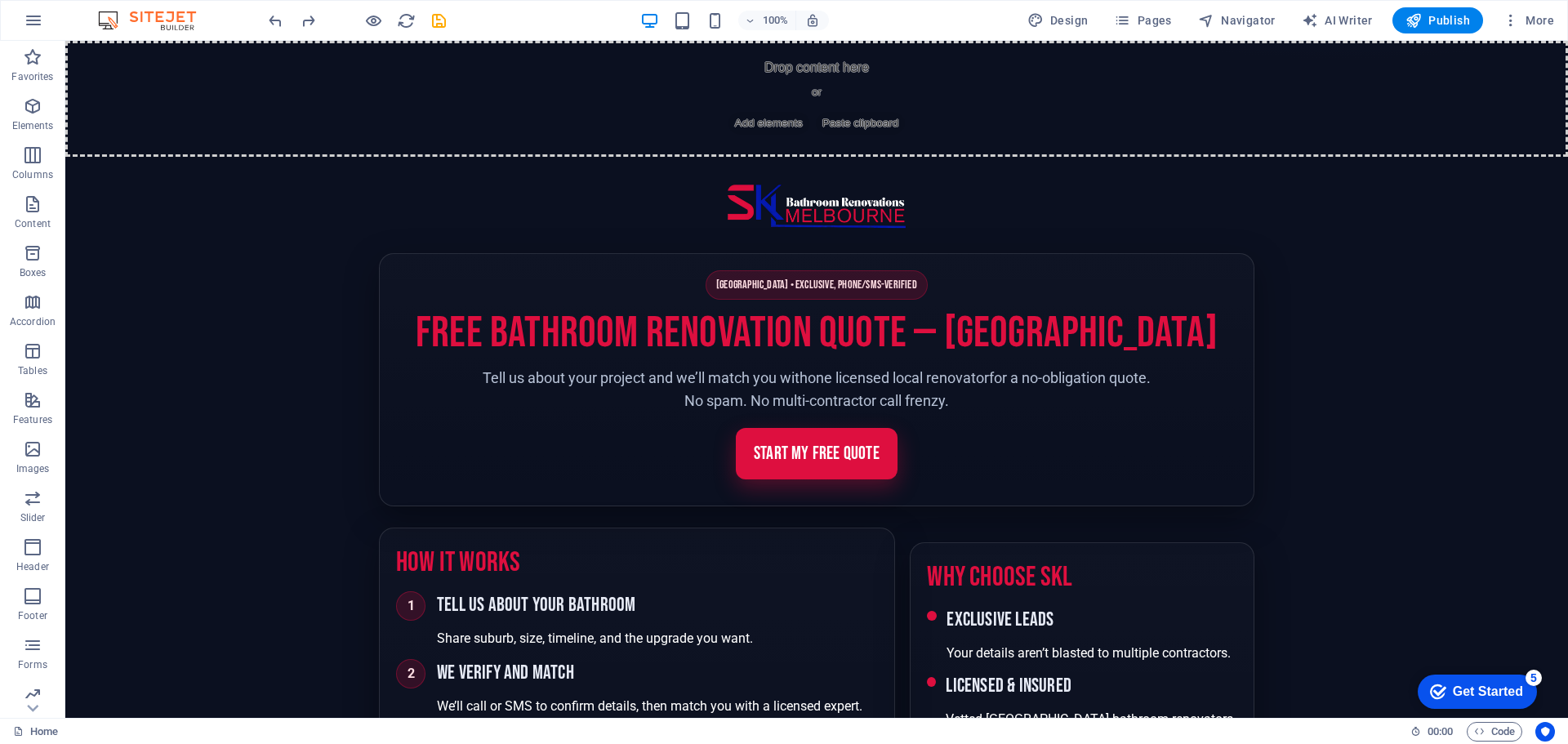
click at [29, 113] on icon "button" at bounding box center [33, 106] width 20 height 20
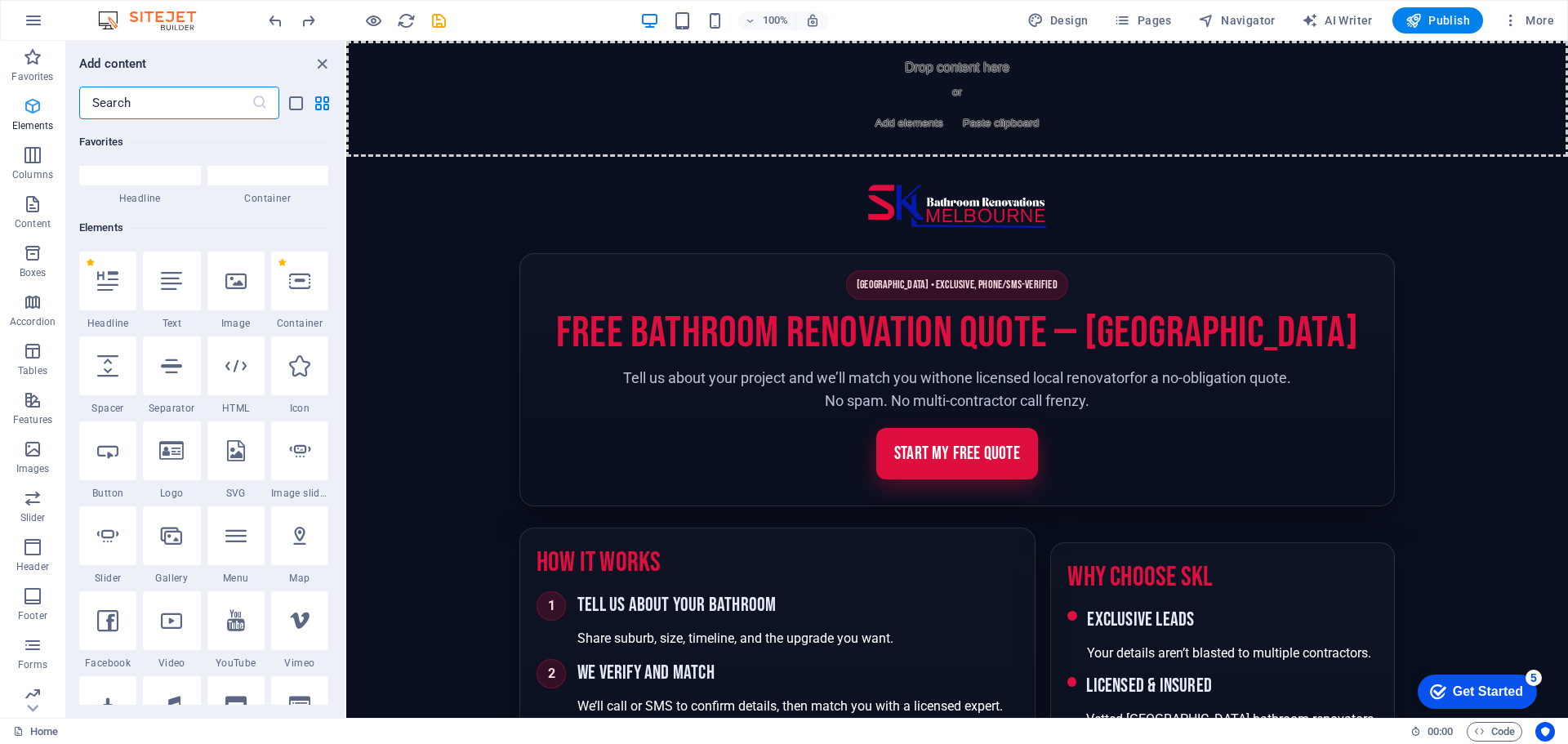
scroll to position [174, 0]
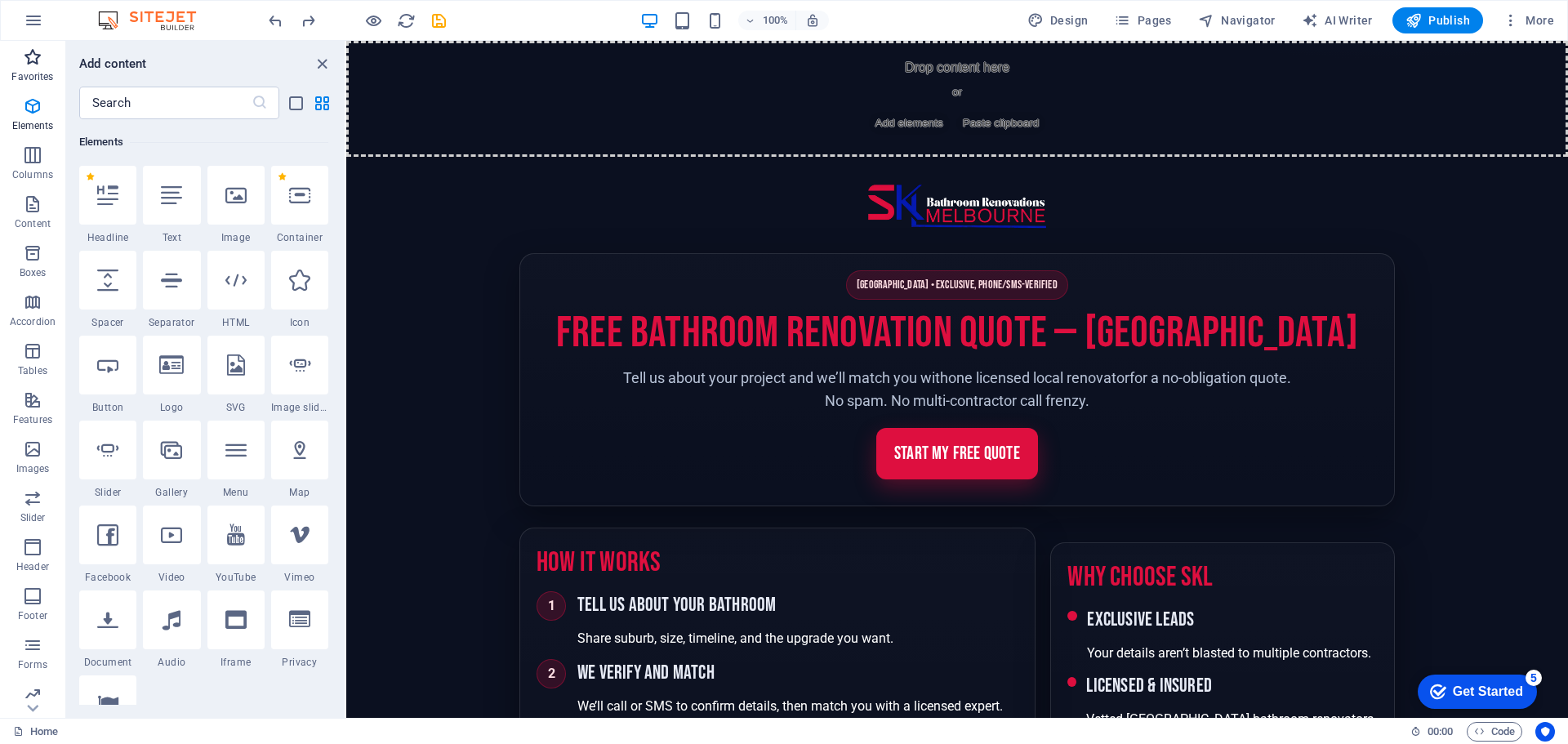
click at [29, 59] on icon "button" at bounding box center [33, 57] width 20 height 20
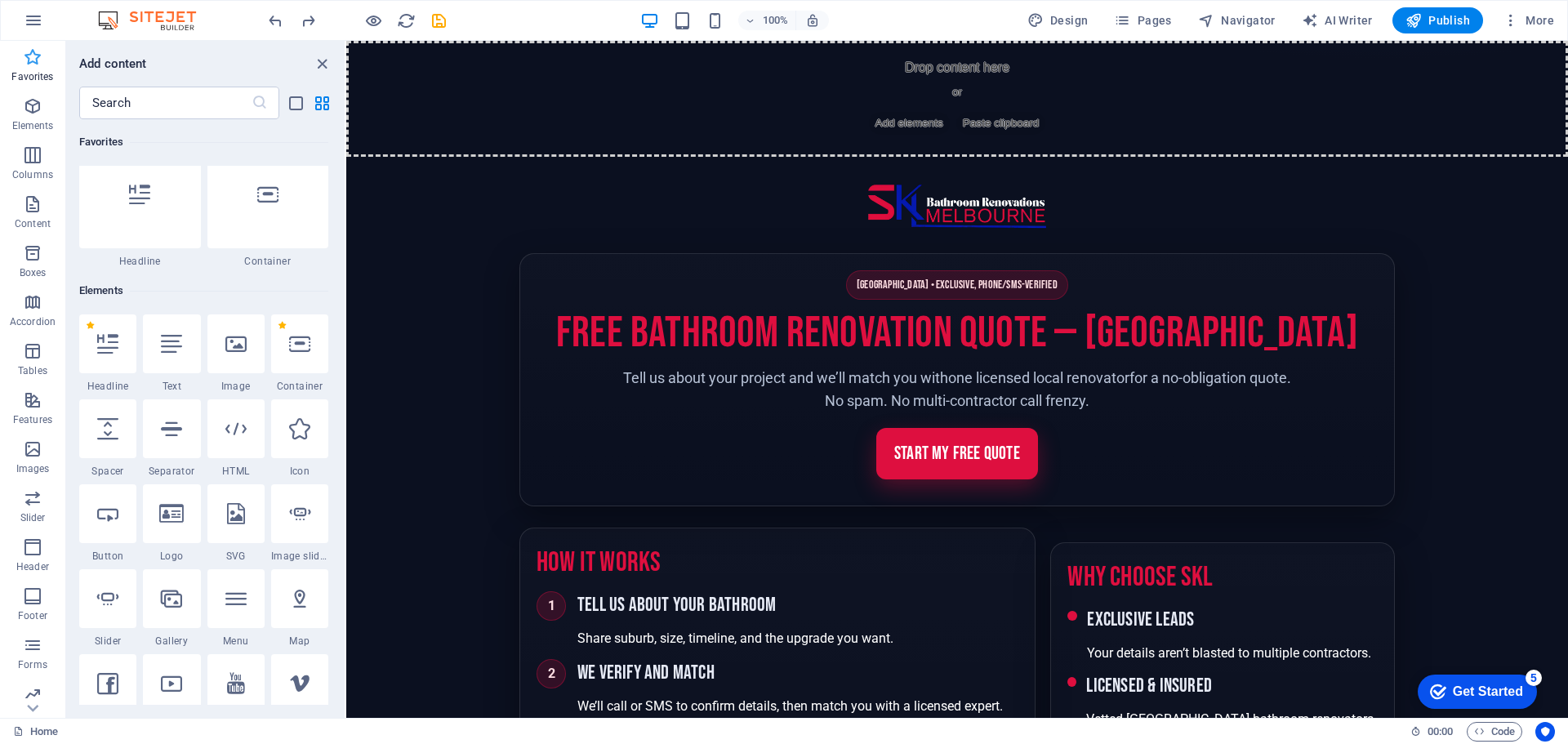
scroll to position [0, 0]
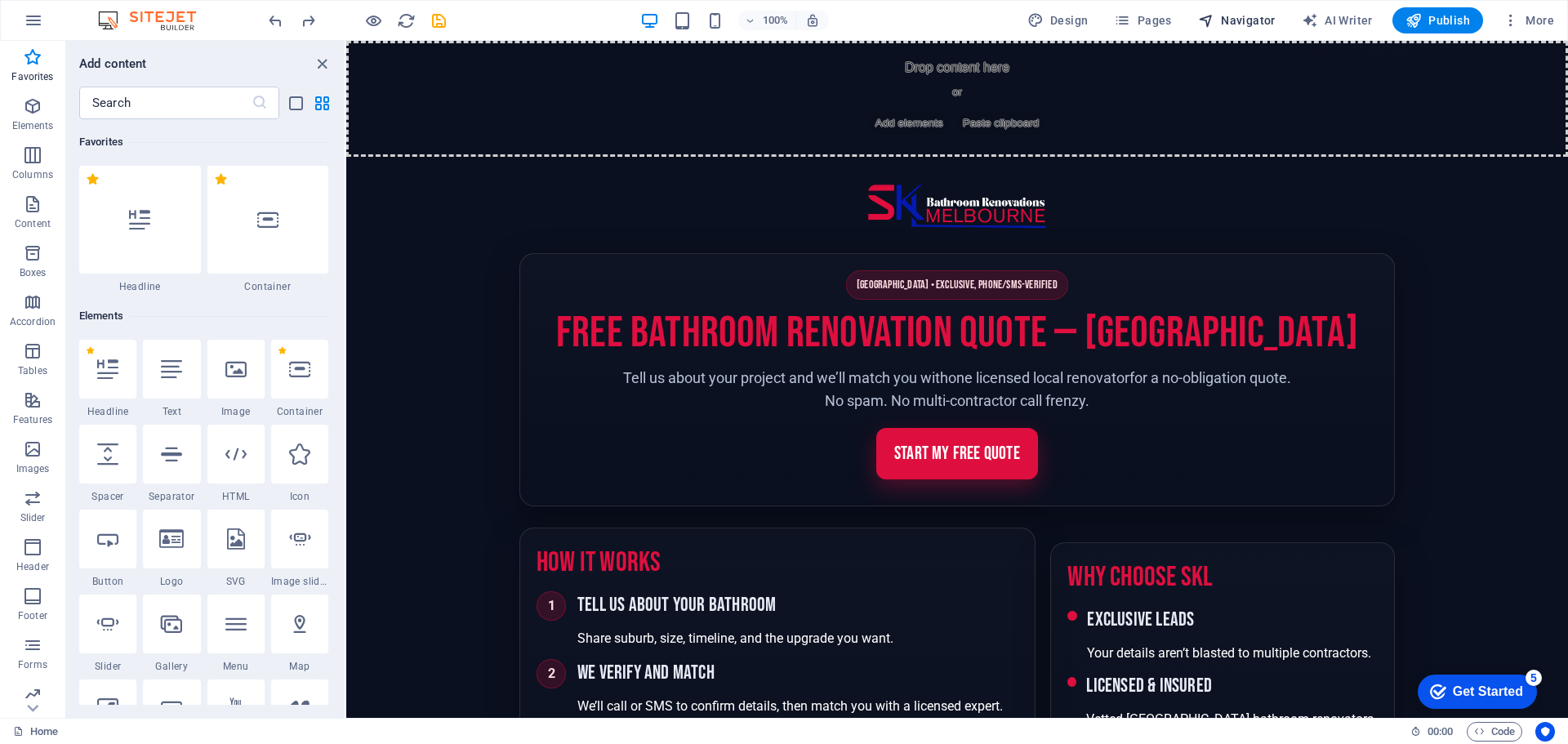
click at [1247, 15] on span "Navigator" at bounding box center [1236, 20] width 77 height 16
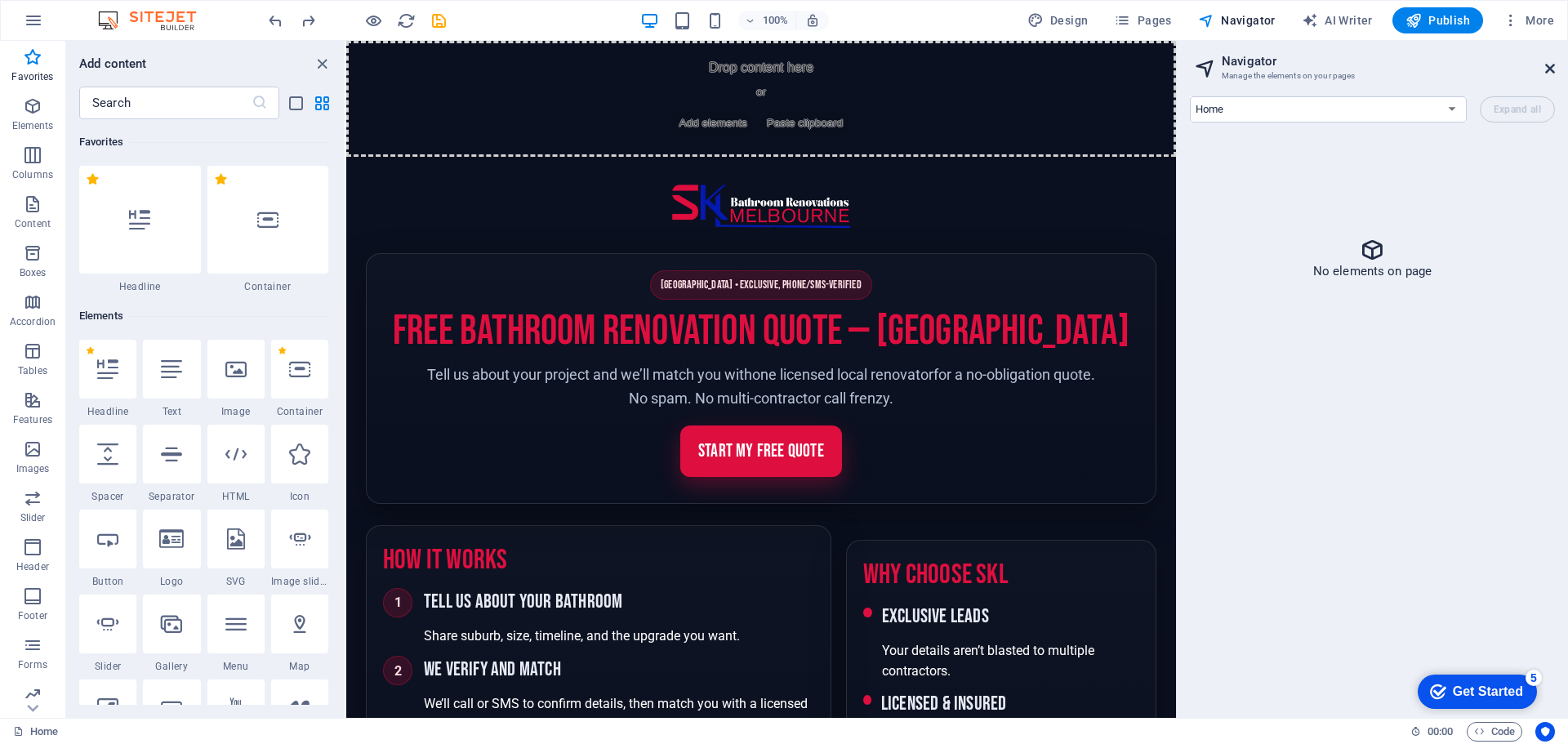
click at [1548, 66] on icon at bounding box center [1549, 68] width 10 height 13
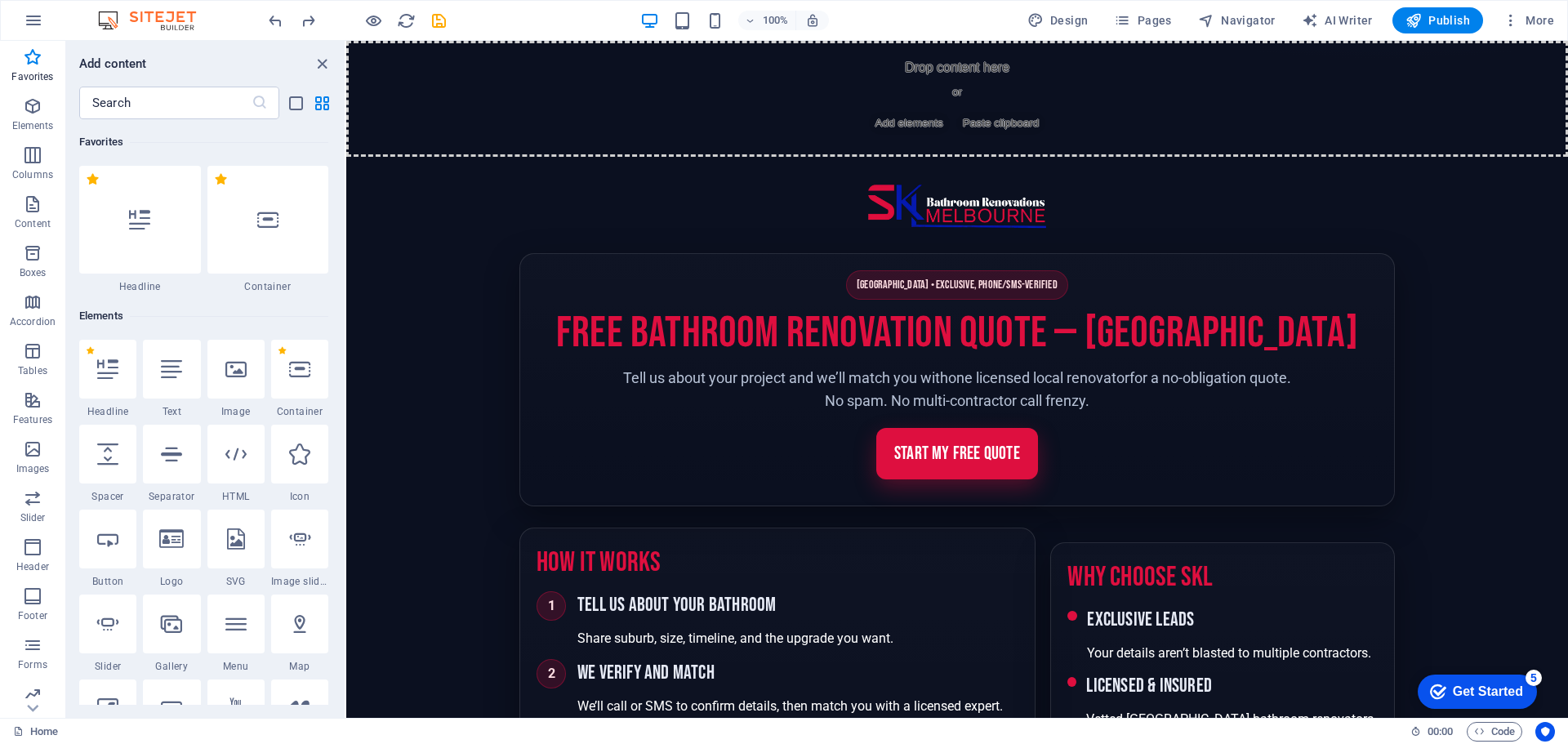
drag, startPoint x: 1435, startPoint y: 459, endPoint x: 1435, endPoint y: 518, distance: 59.0
click at [965, 152] on div "+ Add section" at bounding box center [957, 156] width 91 height 28
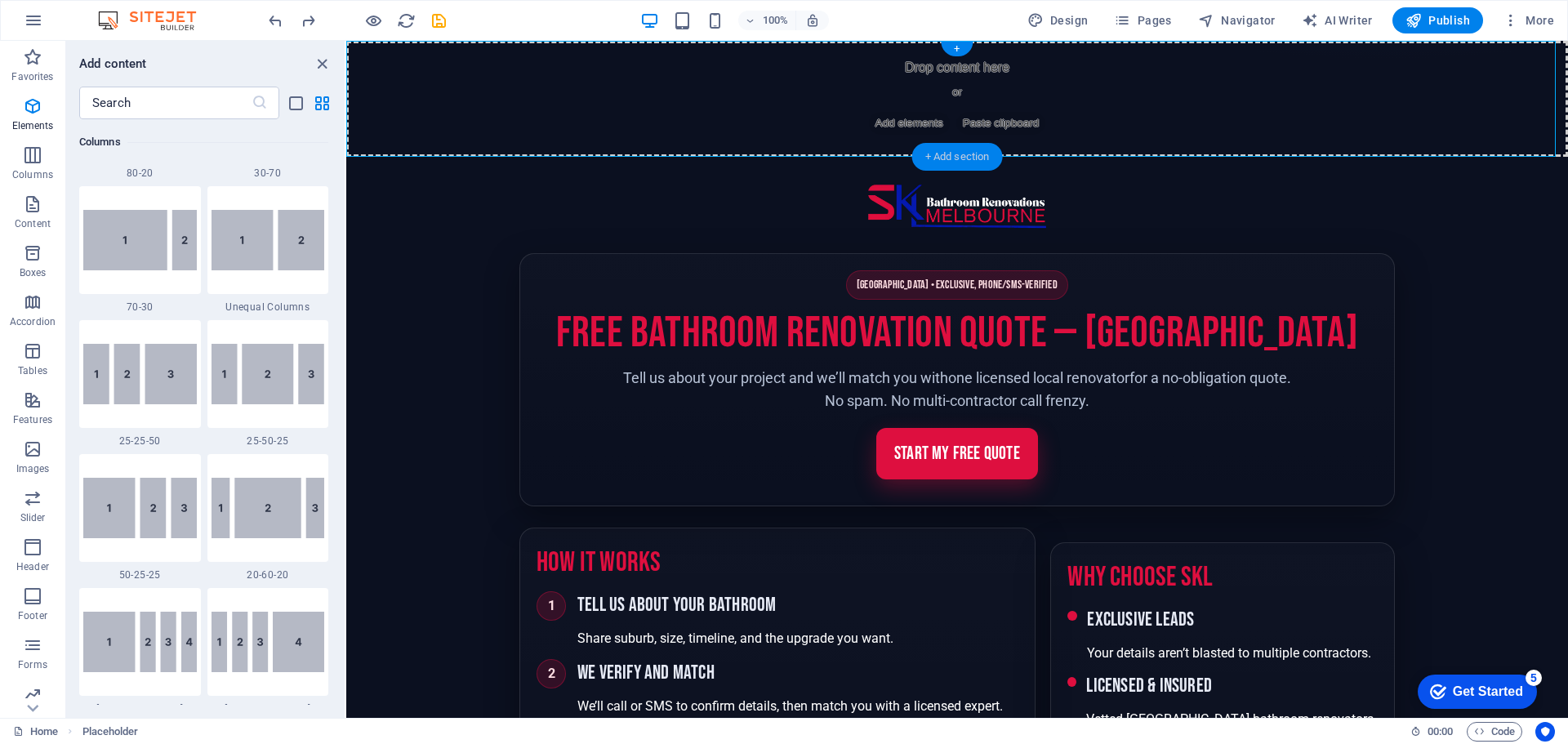
scroll to position [2856, 0]
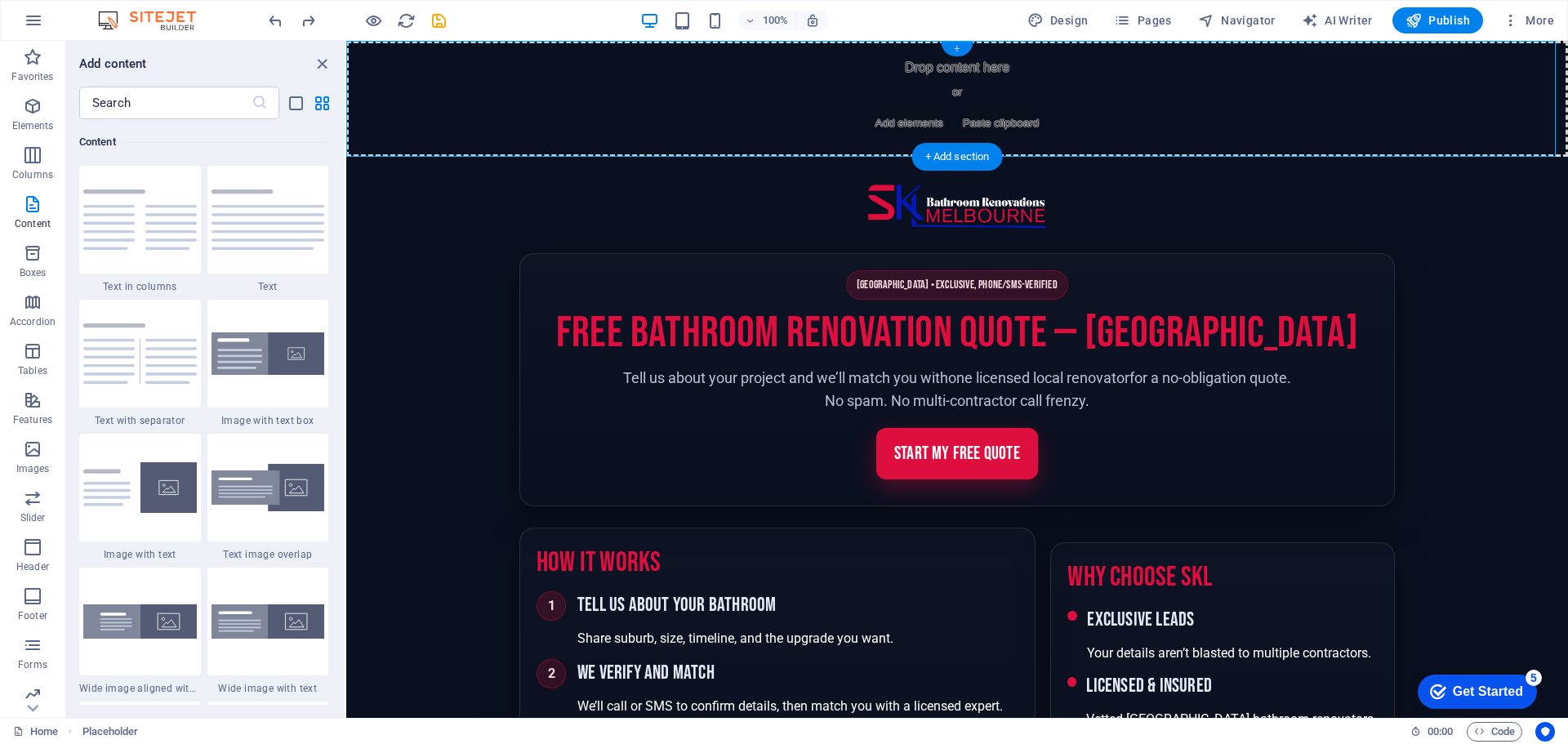
click at [961, 44] on div "+" at bounding box center [956, 49] width 32 height 15
click at [957, 47] on div "+" at bounding box center [956, 49] width 32 height 15
click at [126, 104] on input "text" at bounding box center [165, 103] width 172 height 33
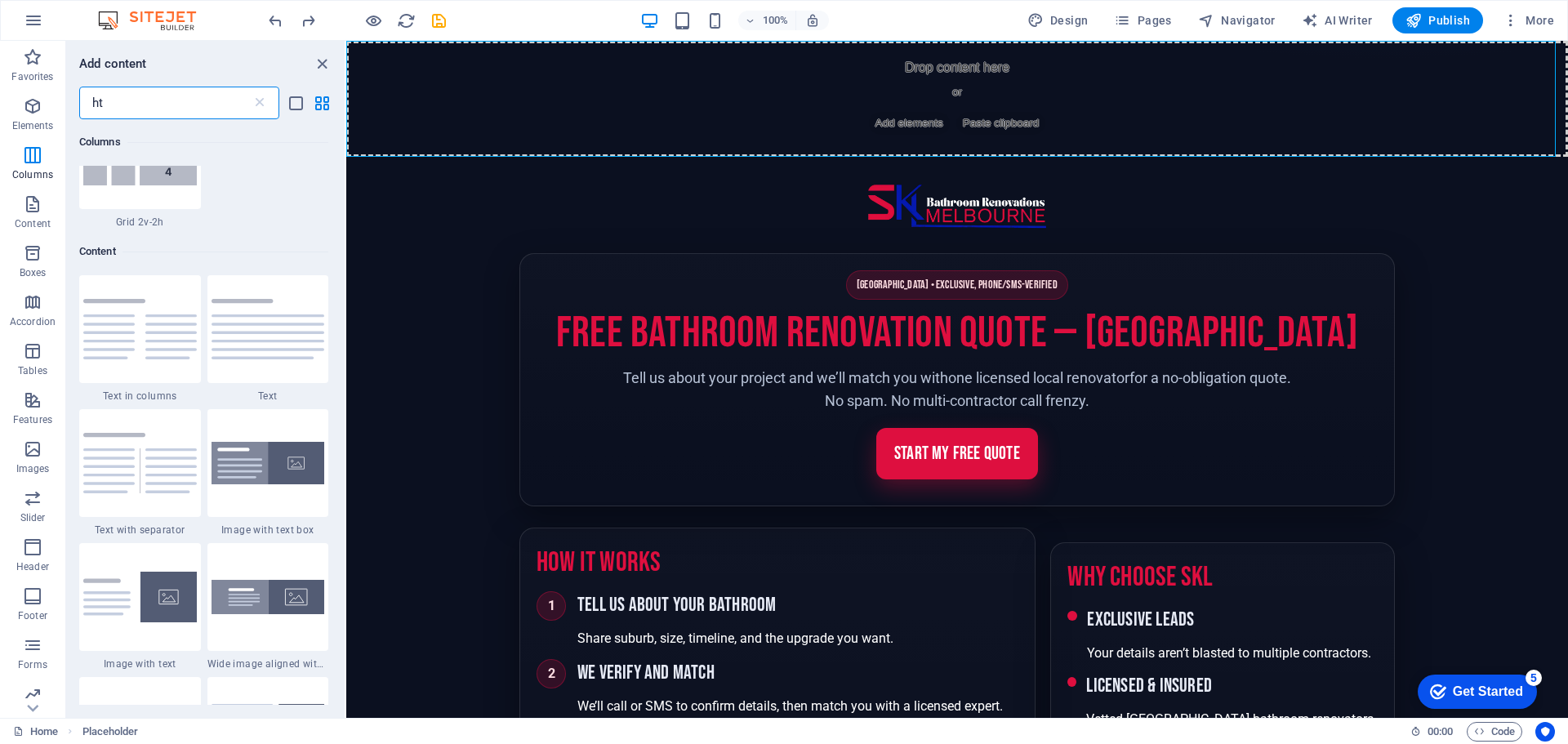
scroll to position [0, 0]
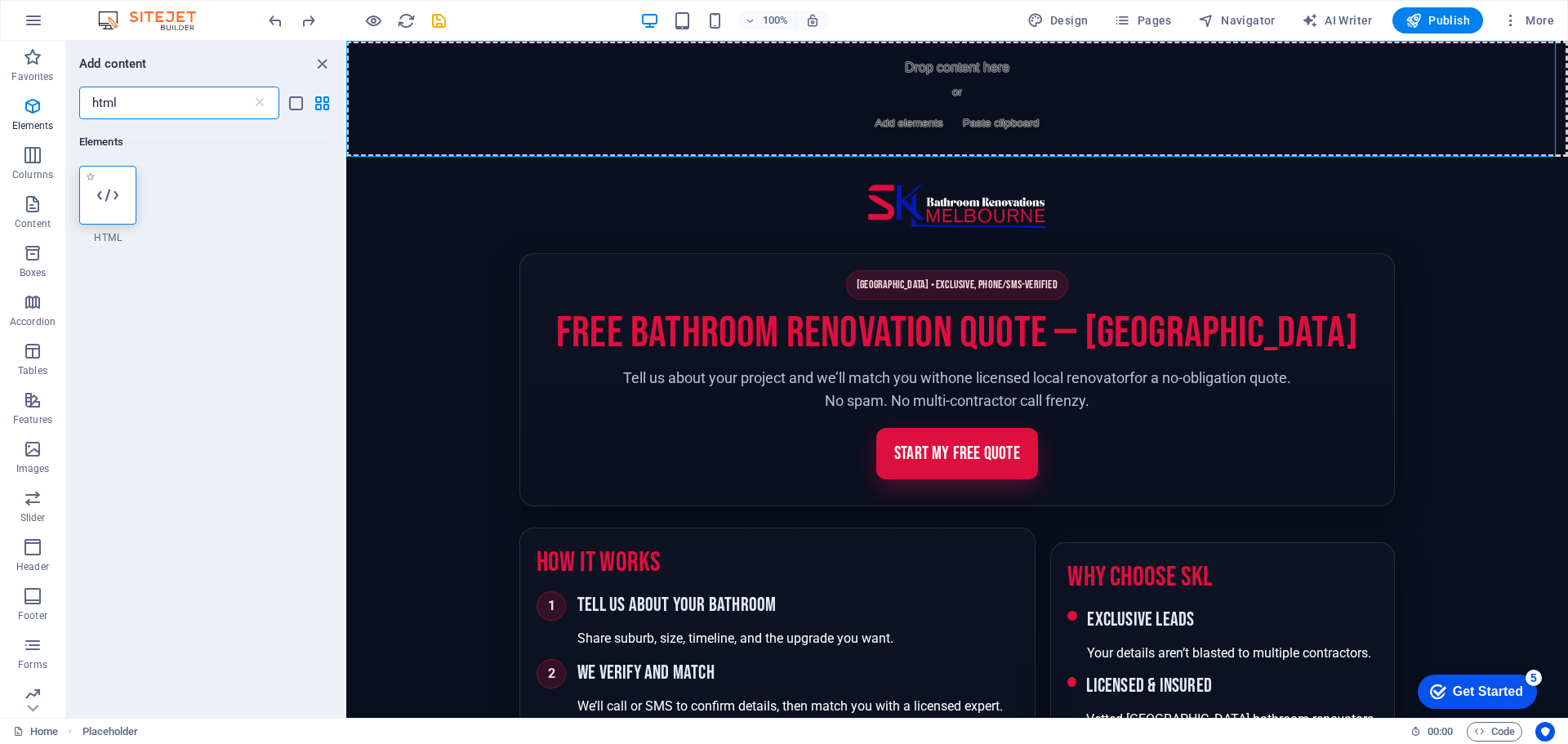
type input "html"
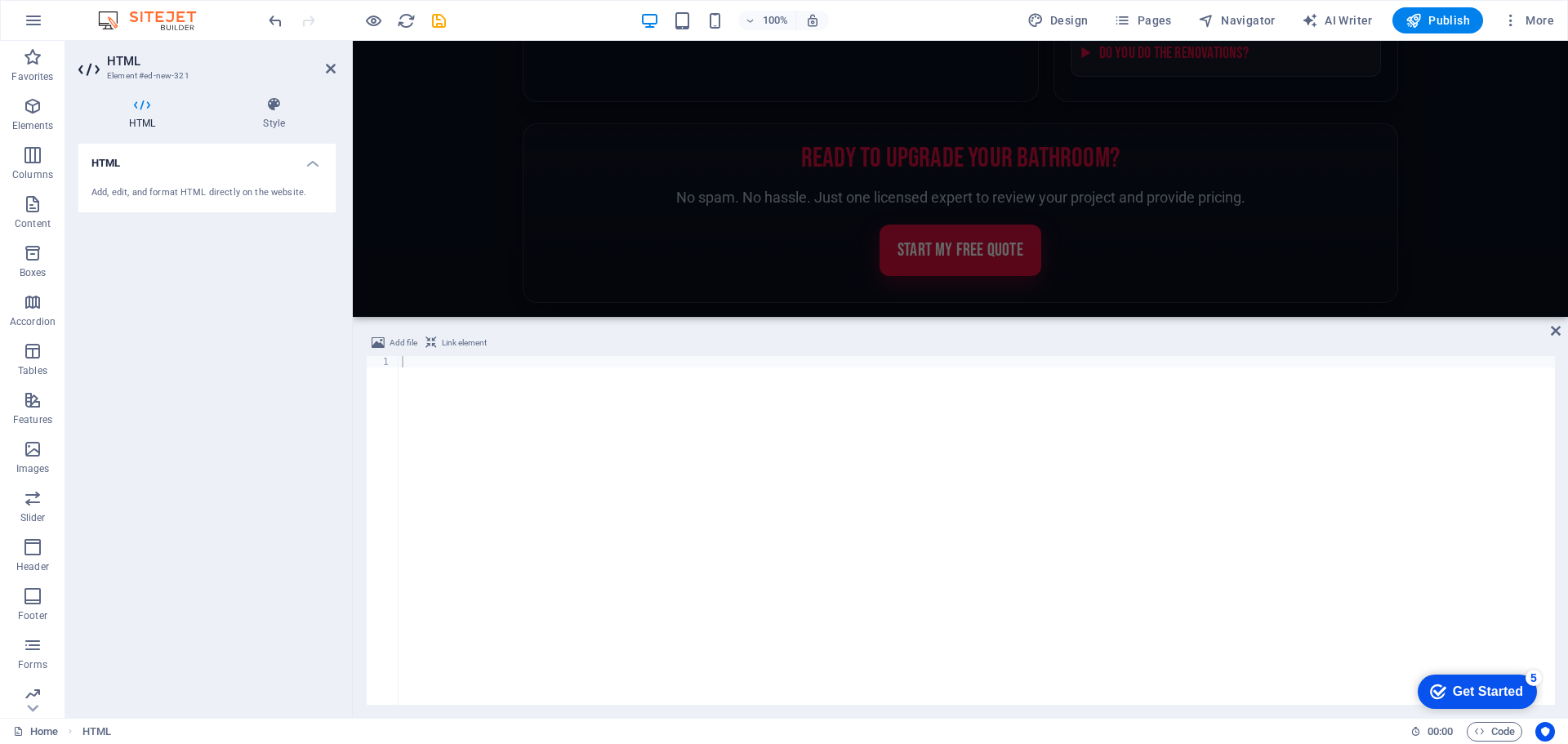
scroll to position [1775, 0]
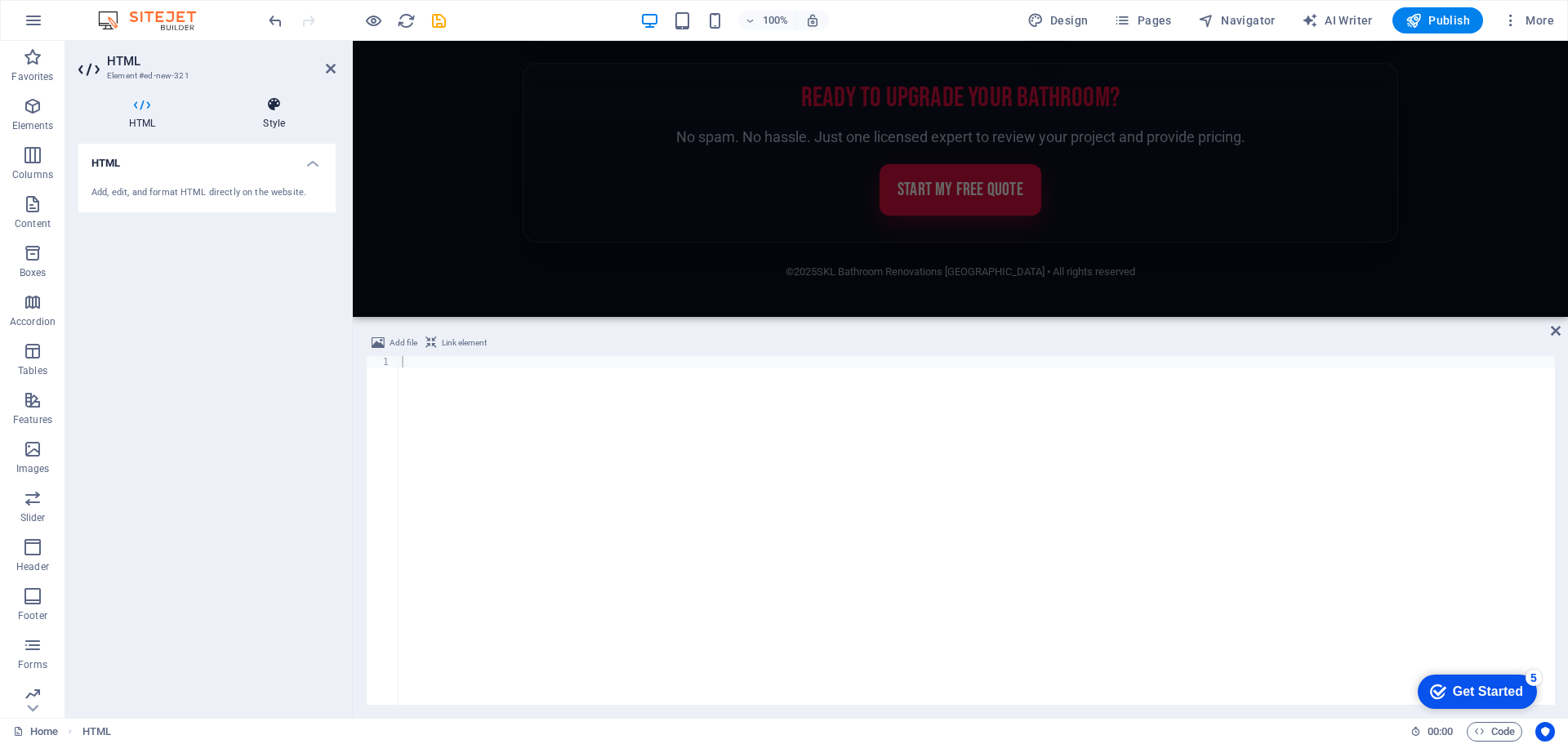
click at [289, 103] on icon at bounding box center [274, 104] width 123 height 16
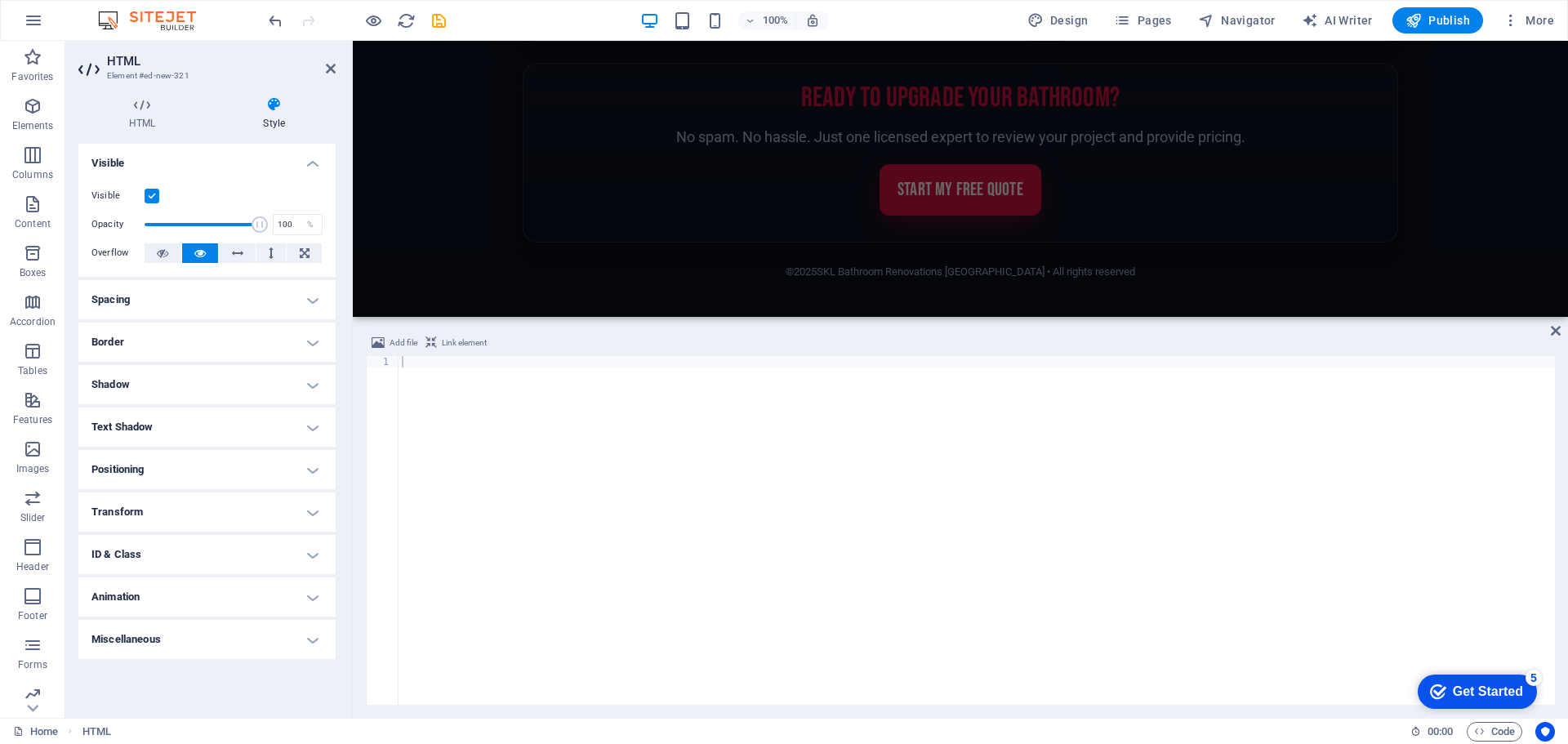
click at [126, 301] on h4 "Spacing" at bounding box center [206, 299] width 257 height 39
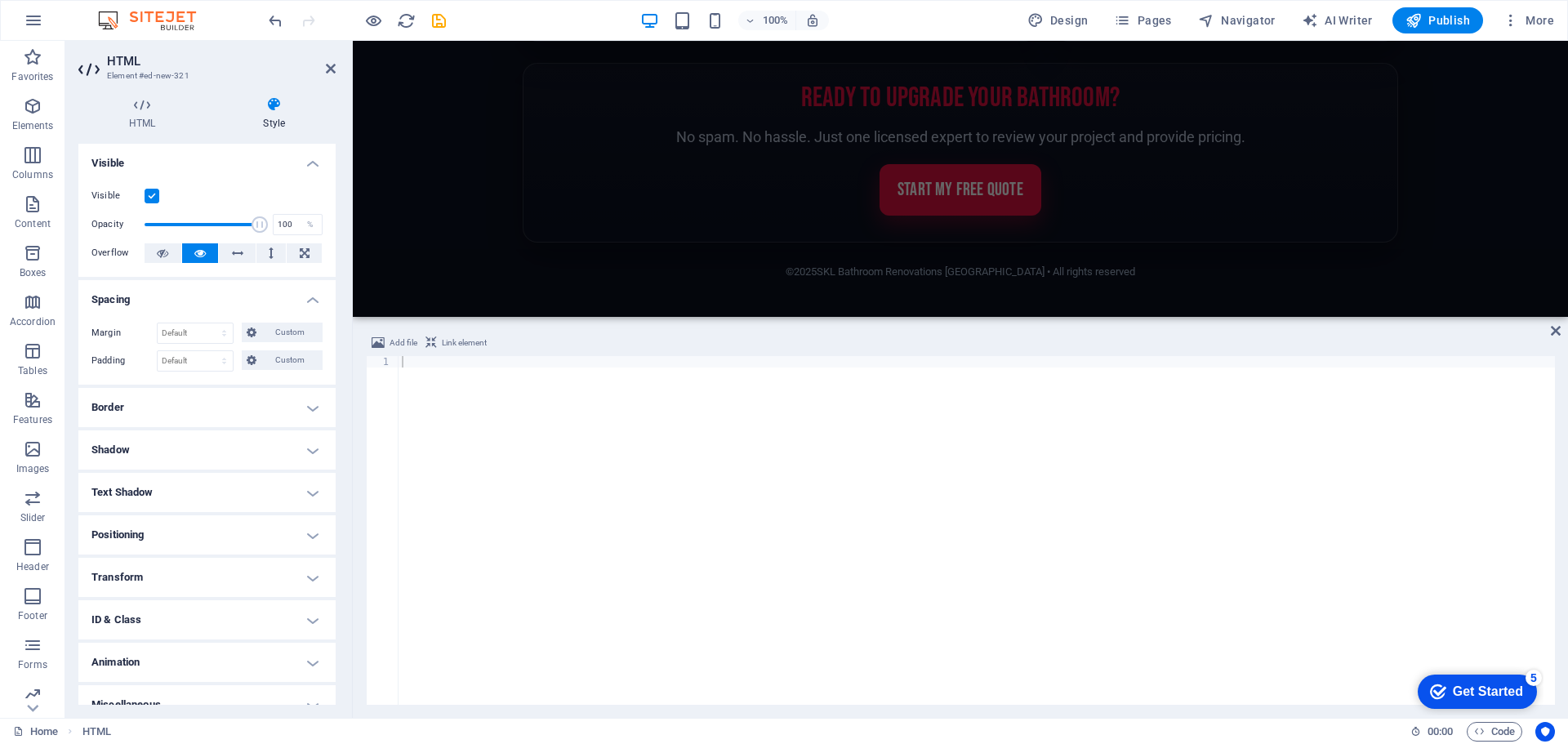
click at [126, 301] on h4 "Spacing" at bounding box center [206, 295] width 257 height 29
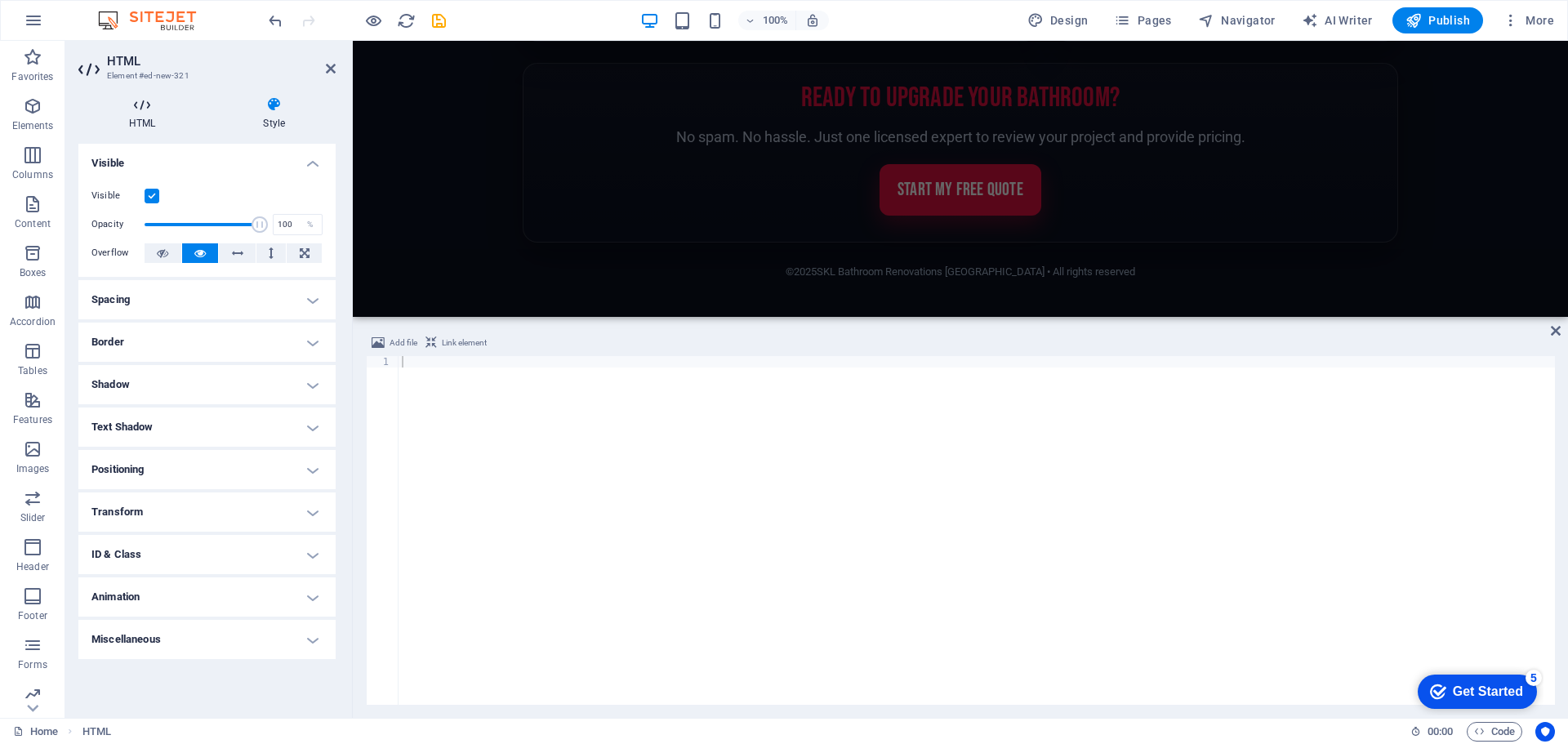
click at [146, 110] on icon at bounding box center [142, 104] width 127 height 16
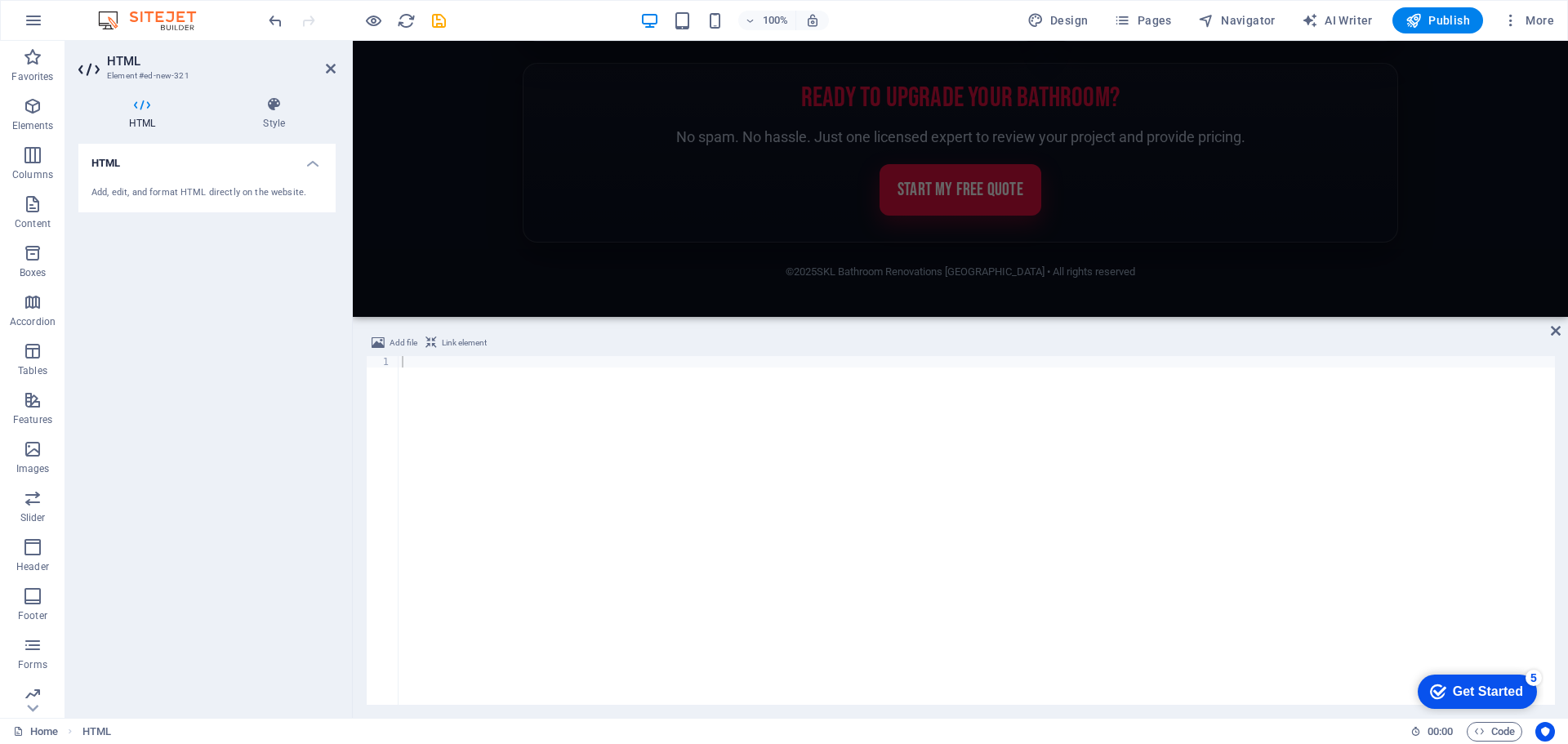
click at [302, 168] on h4 "HTML" at bounding box center [206, 158] width 257 height 29
click at [302, 168] on h4 "HTML" at bounding box center [206, 162] width 257 height 39
click at [533, 455] on div at bounding box center [976, 541] width 1156 height 371
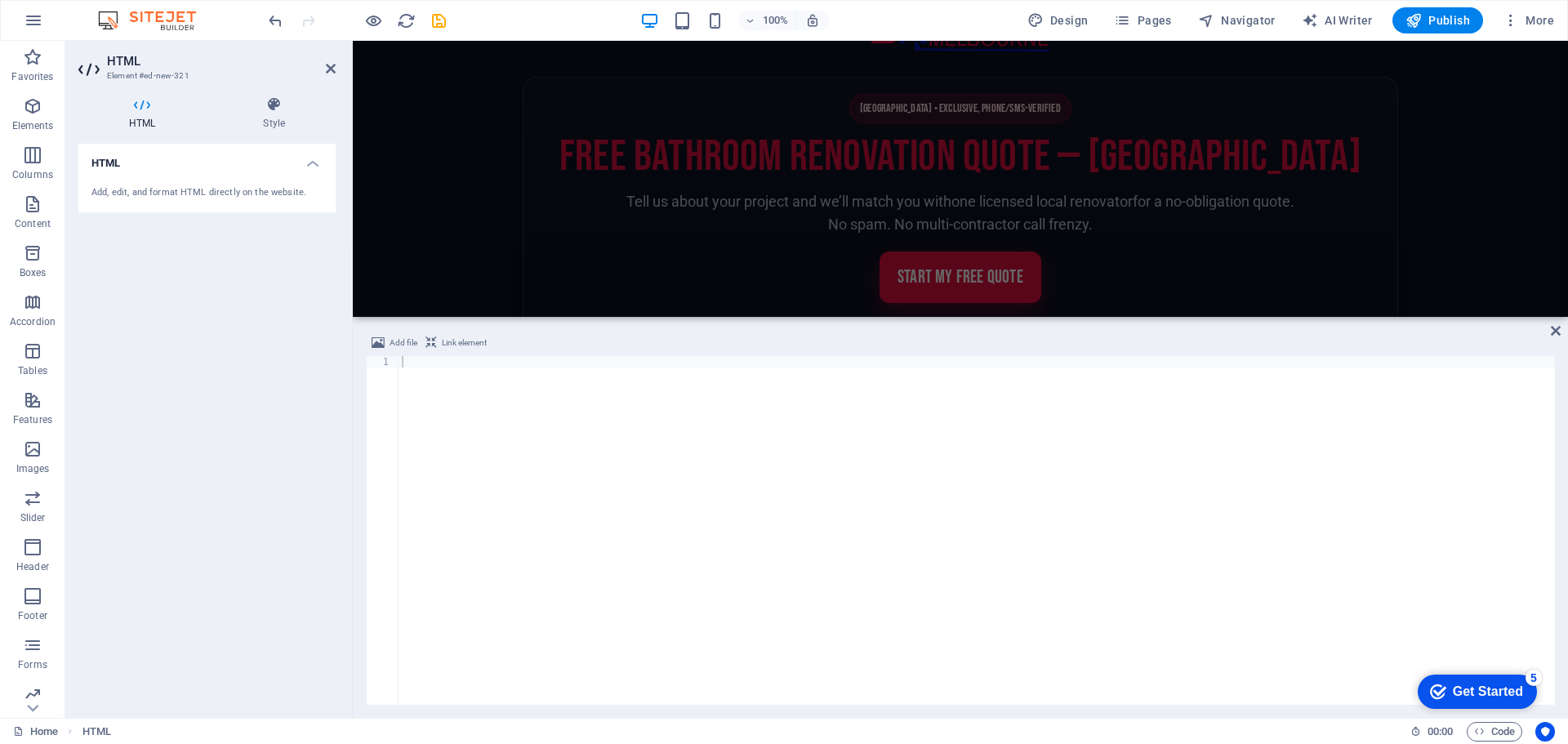
scroll to position [0, 0]
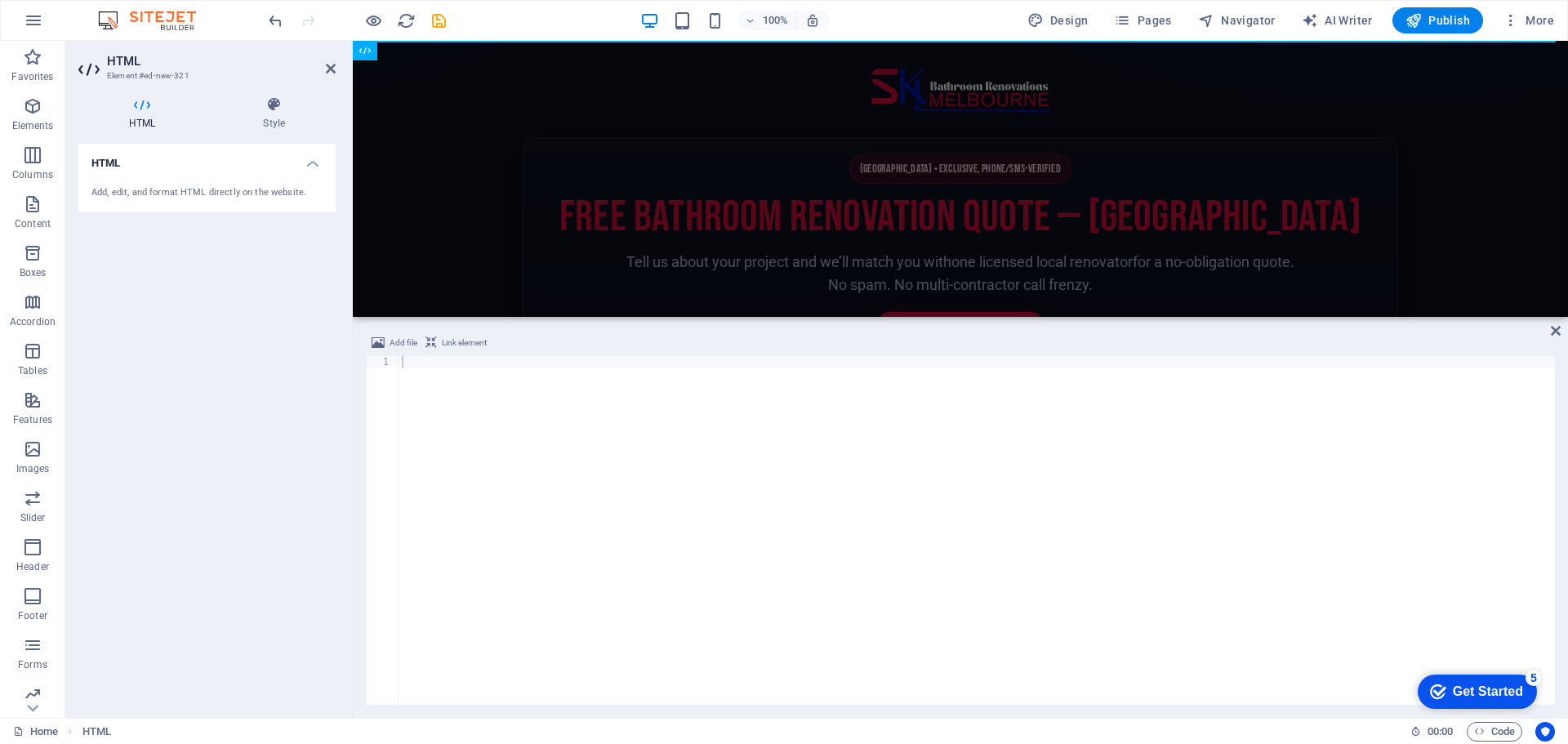
click at [554, 207] on h1 "Free Bathroom Renovation Quote — [GEOGRAPHIC_DATA]" at bounding box center [960, 216] width 841 height 46
click at [1026, 169] on span "Melbourne • Exclusive, Phone/SMS-Verified" at bounding box center [960, 169] width 222 height 29
click at [1027, 169] on span "Melbourne • Exclusive, Phone/SMS-Verified" at bounding box center [960, 169] width 222 height 29
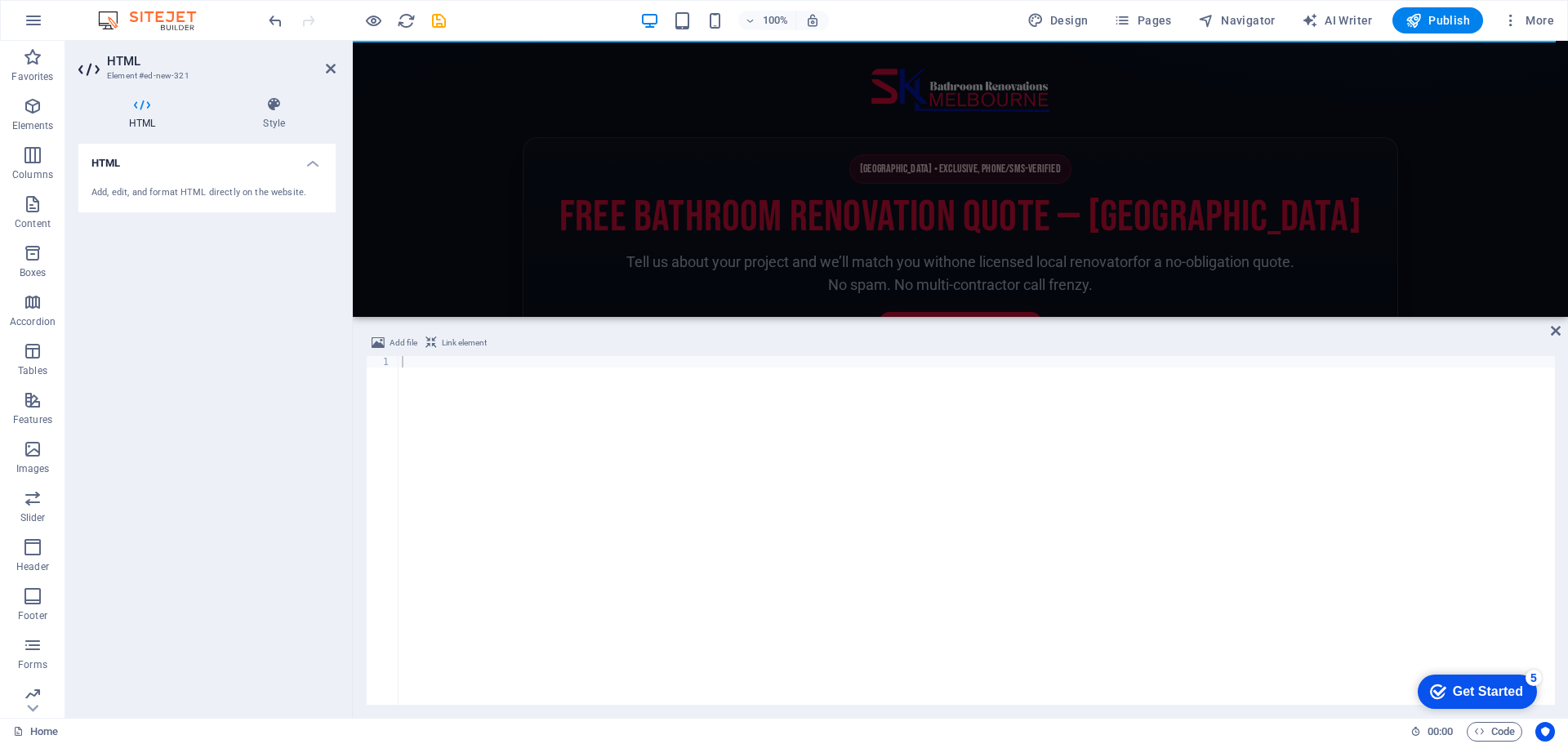
click at [1027, 169] on span "Melbourne • Exclusive, Phone/SMS-Verified" at bounding box center [960, 169] width 222 height 29
drag, startPoint x: 769, startPoint y: 115, endPoint x: 612, endPoint y: 247, distance: 205.1
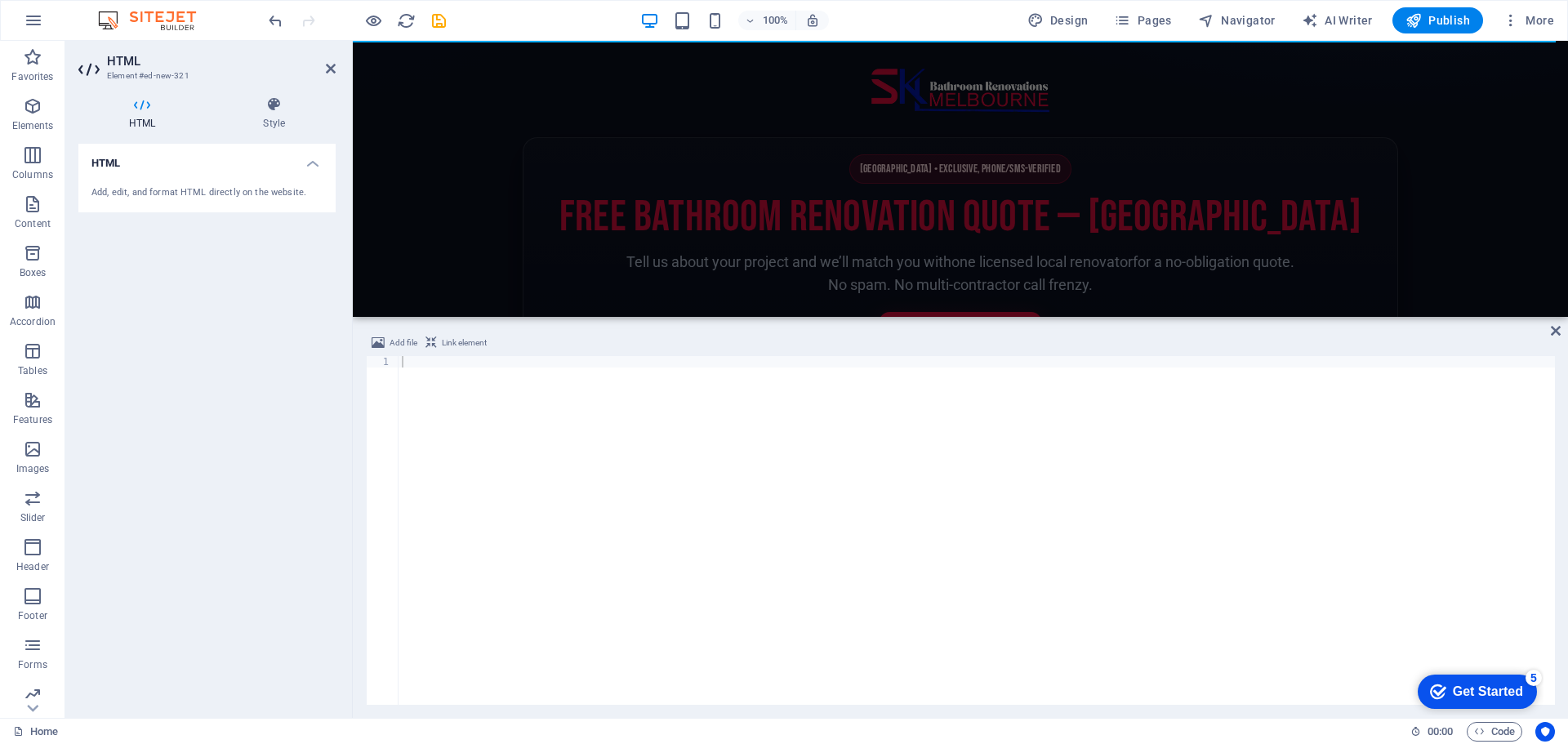
click at [612, 247] on section "Melbourne • Exclusive, Phone/SMS-Verified Free Bathroom Renovation Quote — Melb…" at bounding box center [960, 263] width 876 height 253
drag, startPoint x: 704, startPoint y: 355, endPoint x: 926, endPoint y: 149, distance: 302.9
drag, startPoint x: 383, startPoint y: 314, endPoint x: 240, endPoint y: 331, distance: 144.0
click at [240, 331] on div "HTML Element #ed-new-321 HTML Style HTML Add, edit, and format HTML directly on…" at bounding box center [817, 379] width 1503 height 677
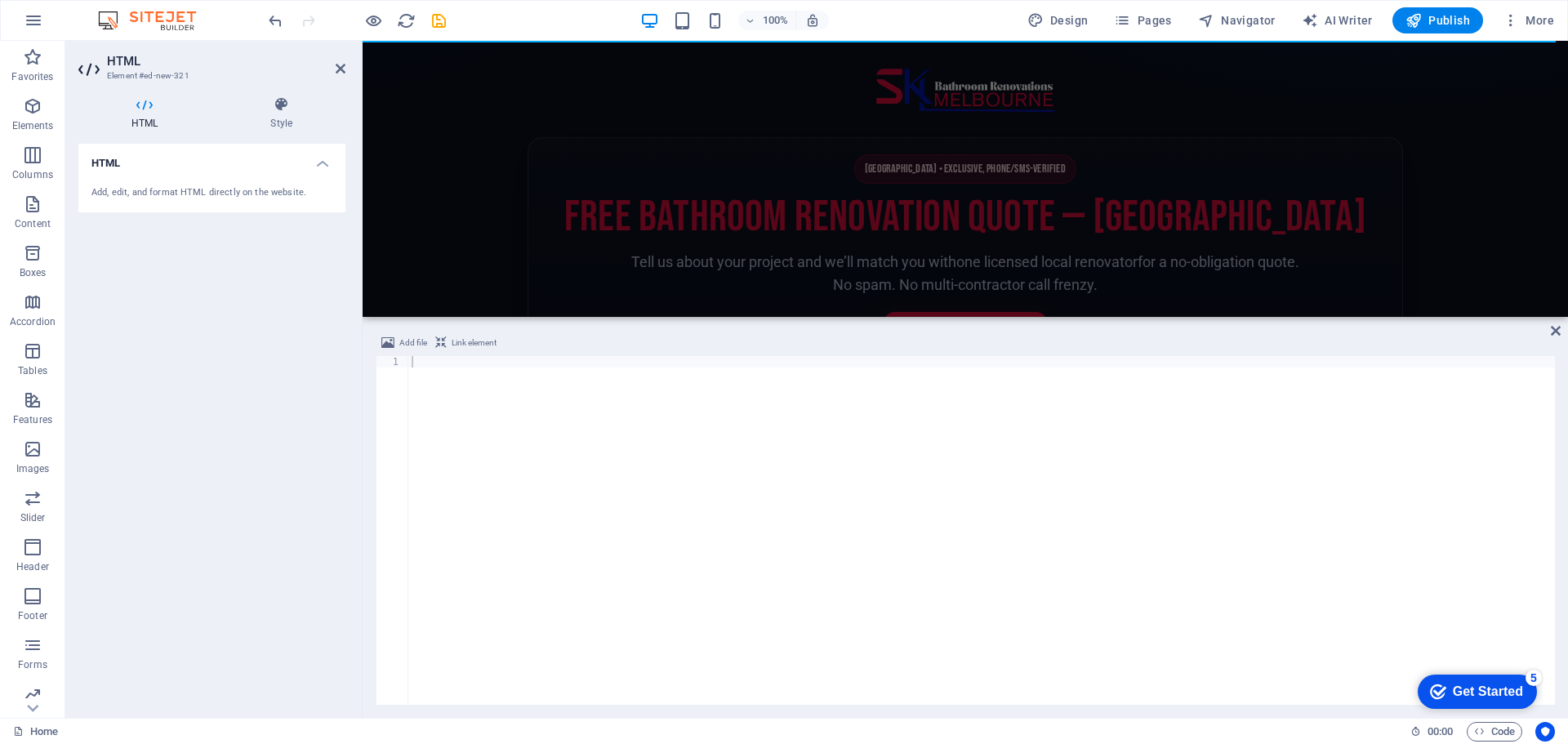
drag, startPoint x: 436, startPoint y: 306, endPoint x: 385, endPoint y: 307, distance: 51.0
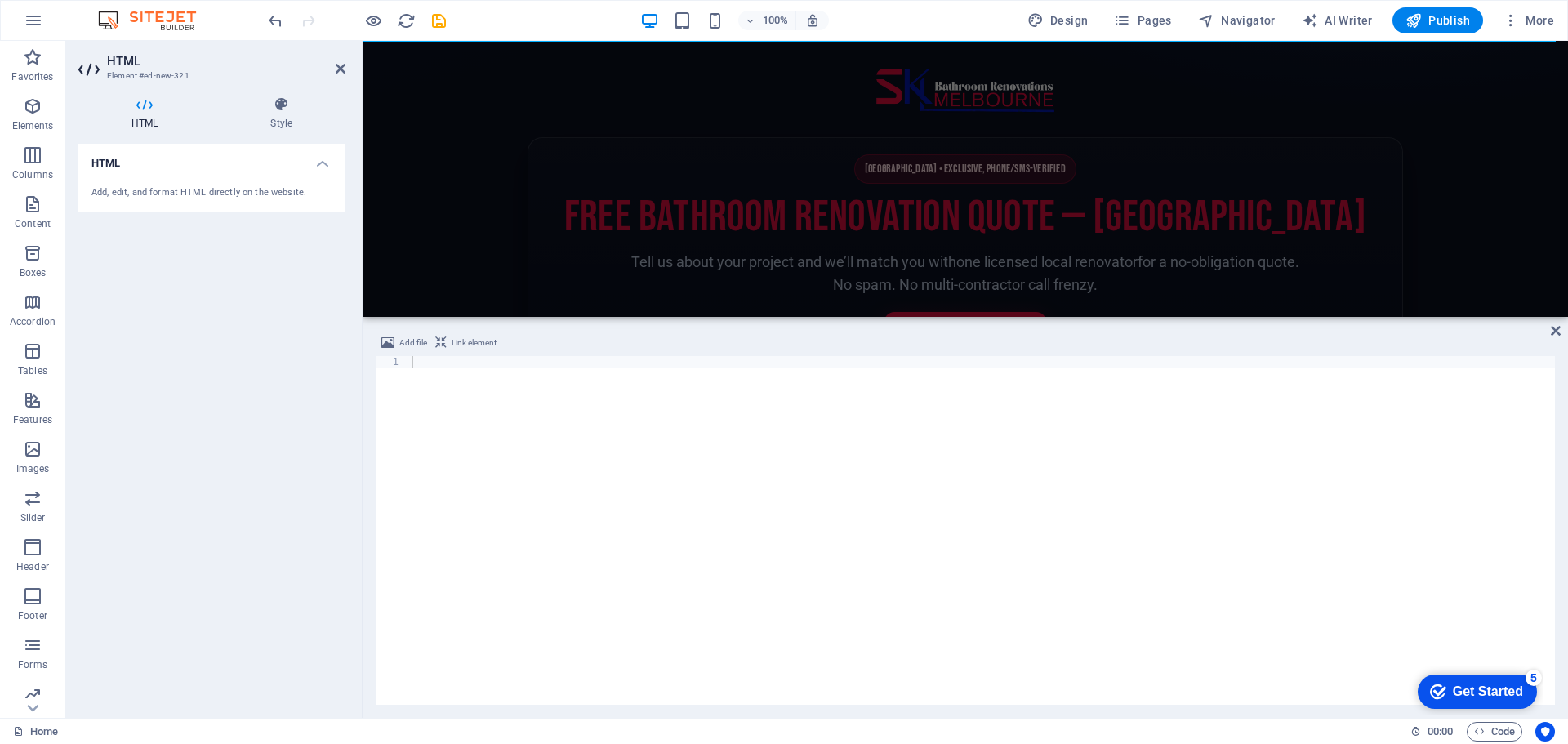
click at [413, 339] on span "Add file" at bounding box center [413, 343] width 28 height 20
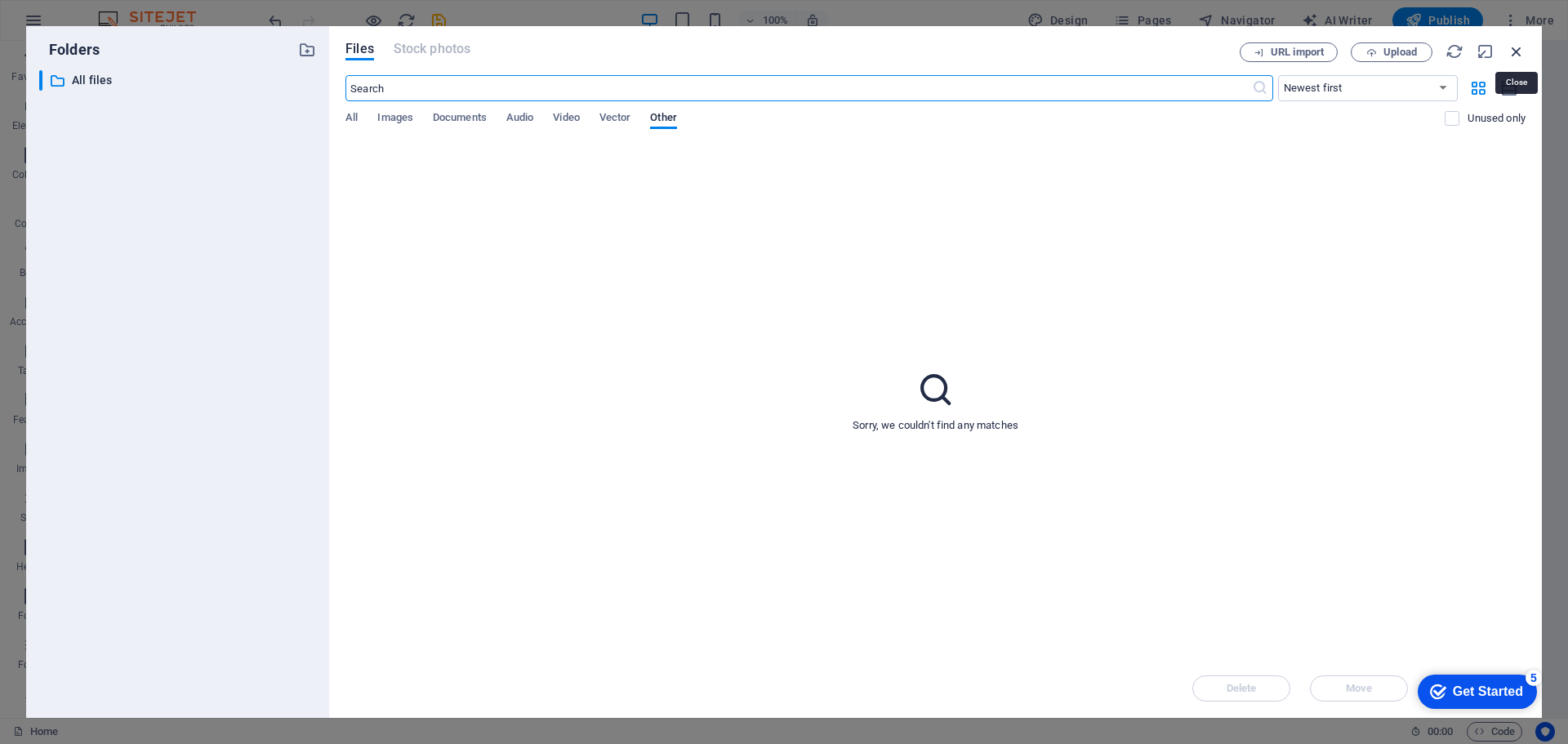
click at [1510, 53] on icon "button" at bounding box center [1516, 52] width 18 height 18
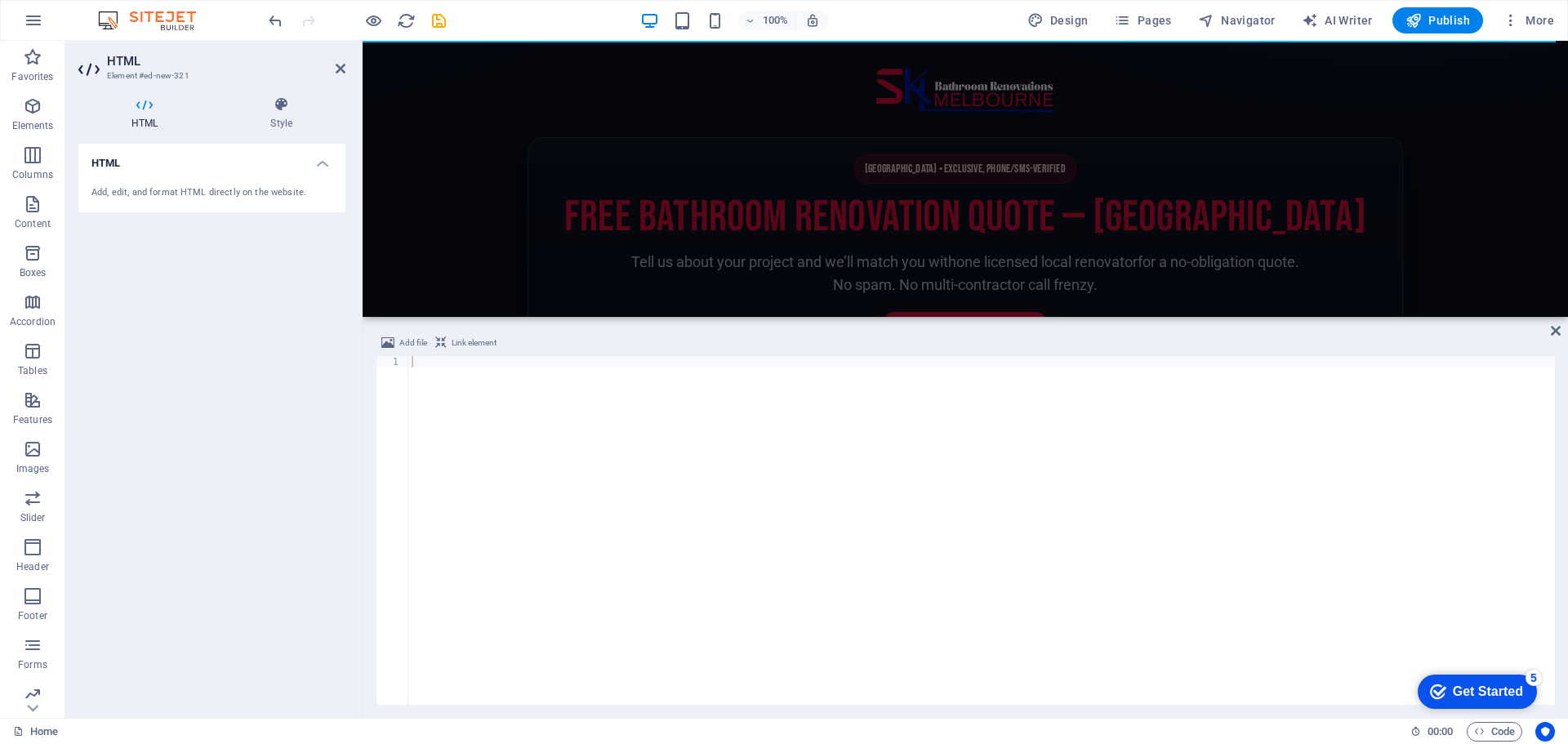
click at [667, 393] on div at bounding box center [986, 541] width 1156 height 371
click at [1539, 16] on span "More" at bounding box center [1528, 20] width 52 height 16
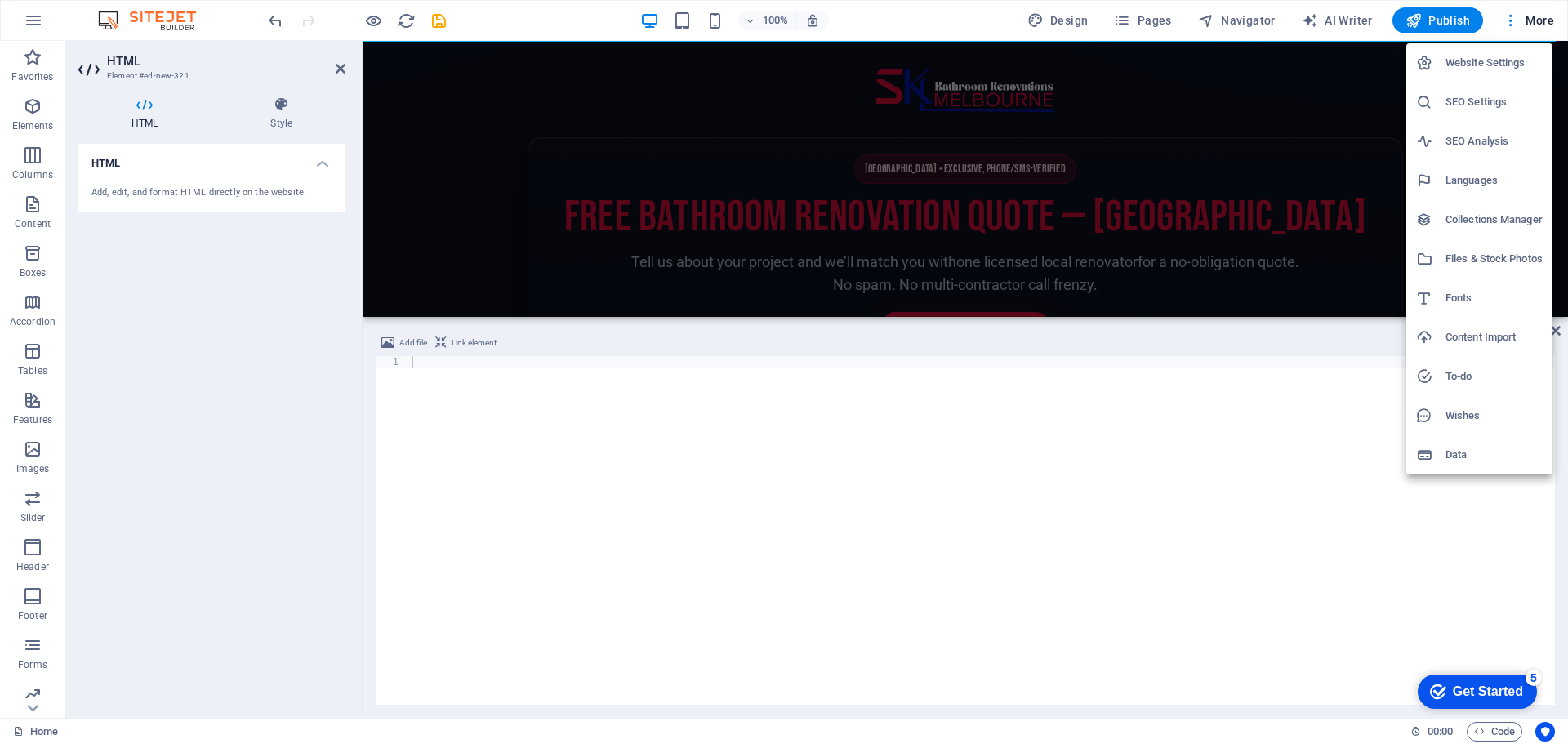
click at [1507, 55] on h6 "Website Settings" at bounding box center [1494, 63] width 97 height 20
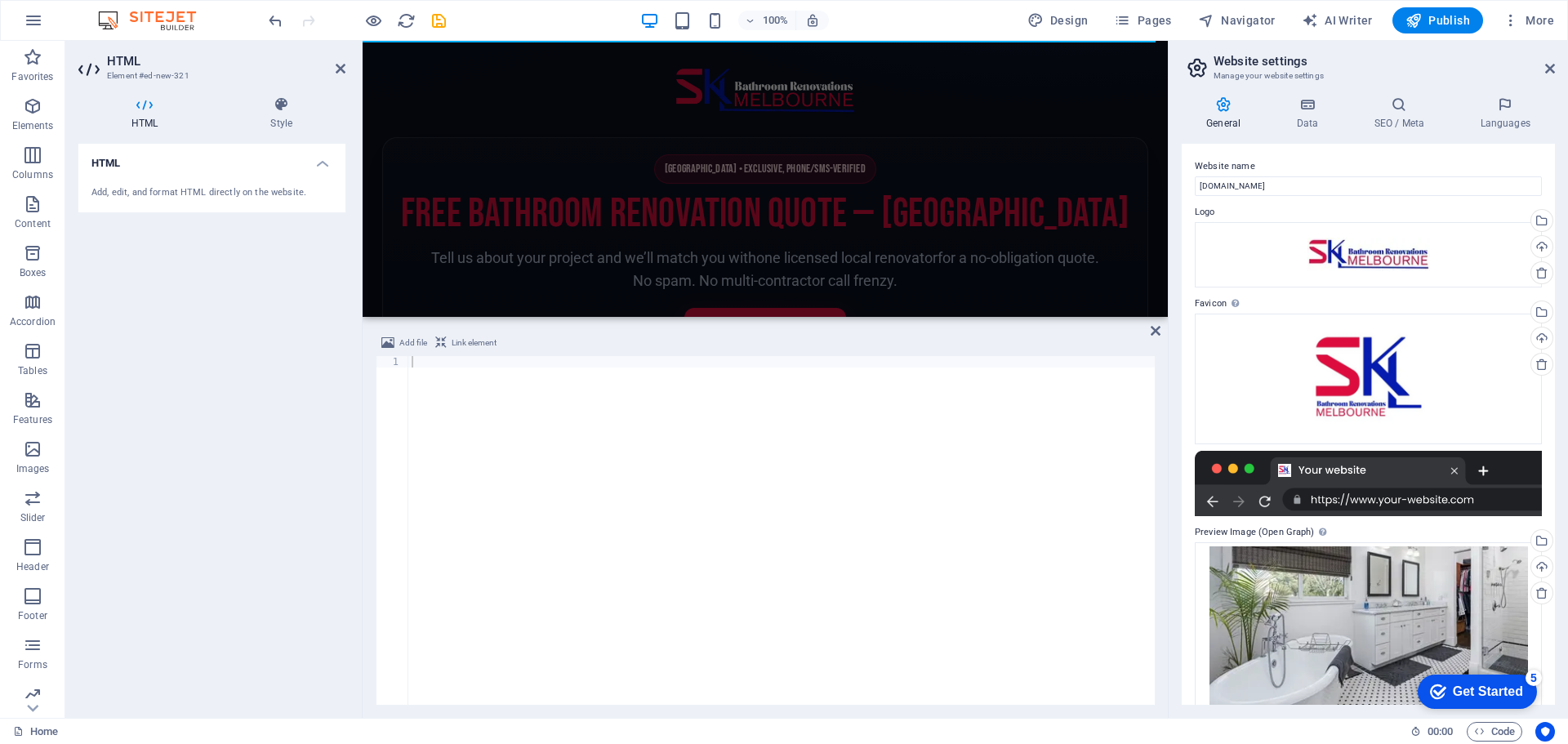
click at [1220, 114] on h4 "General" at bounding box center [1226, 113] width 90 height 34
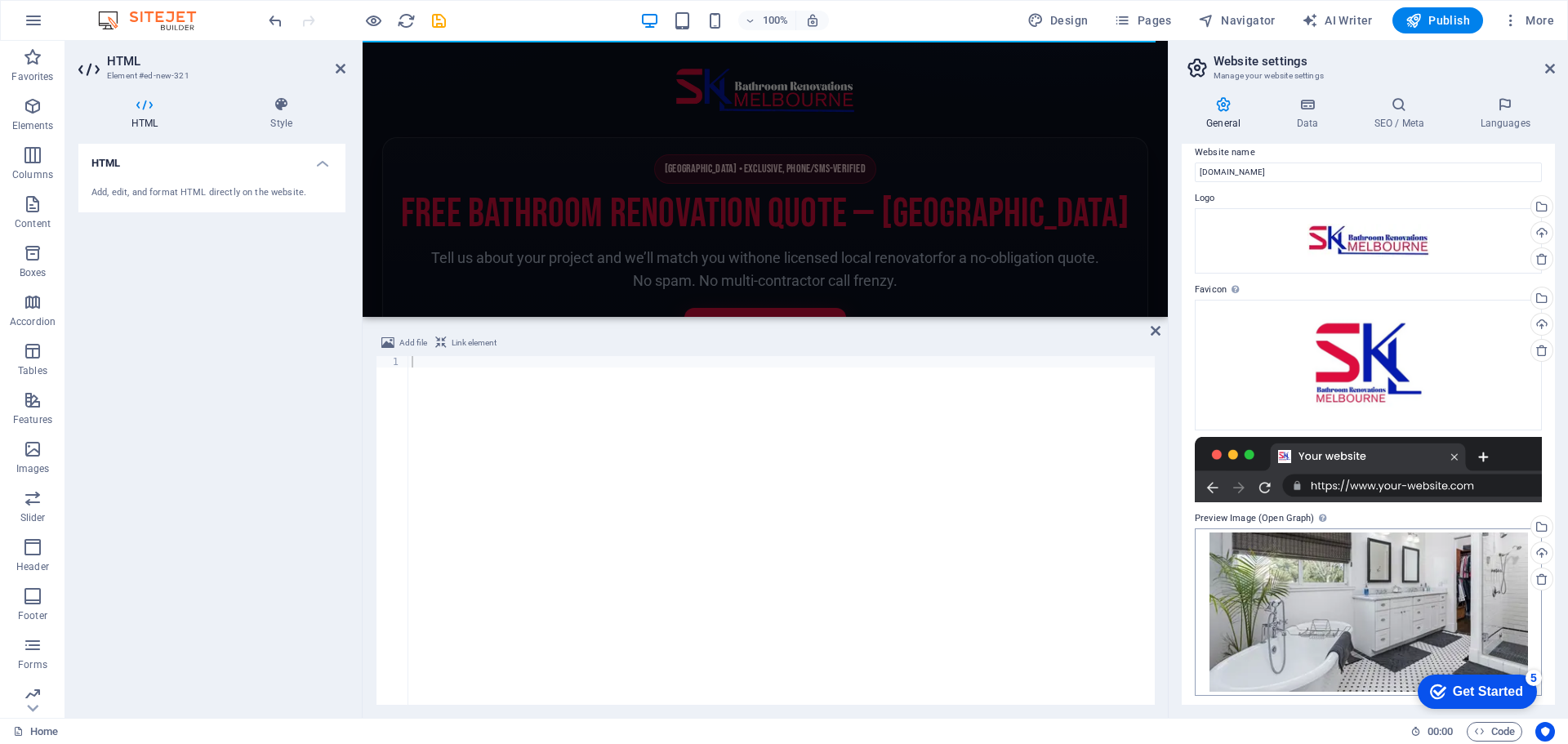
scroll to position [18, 0]
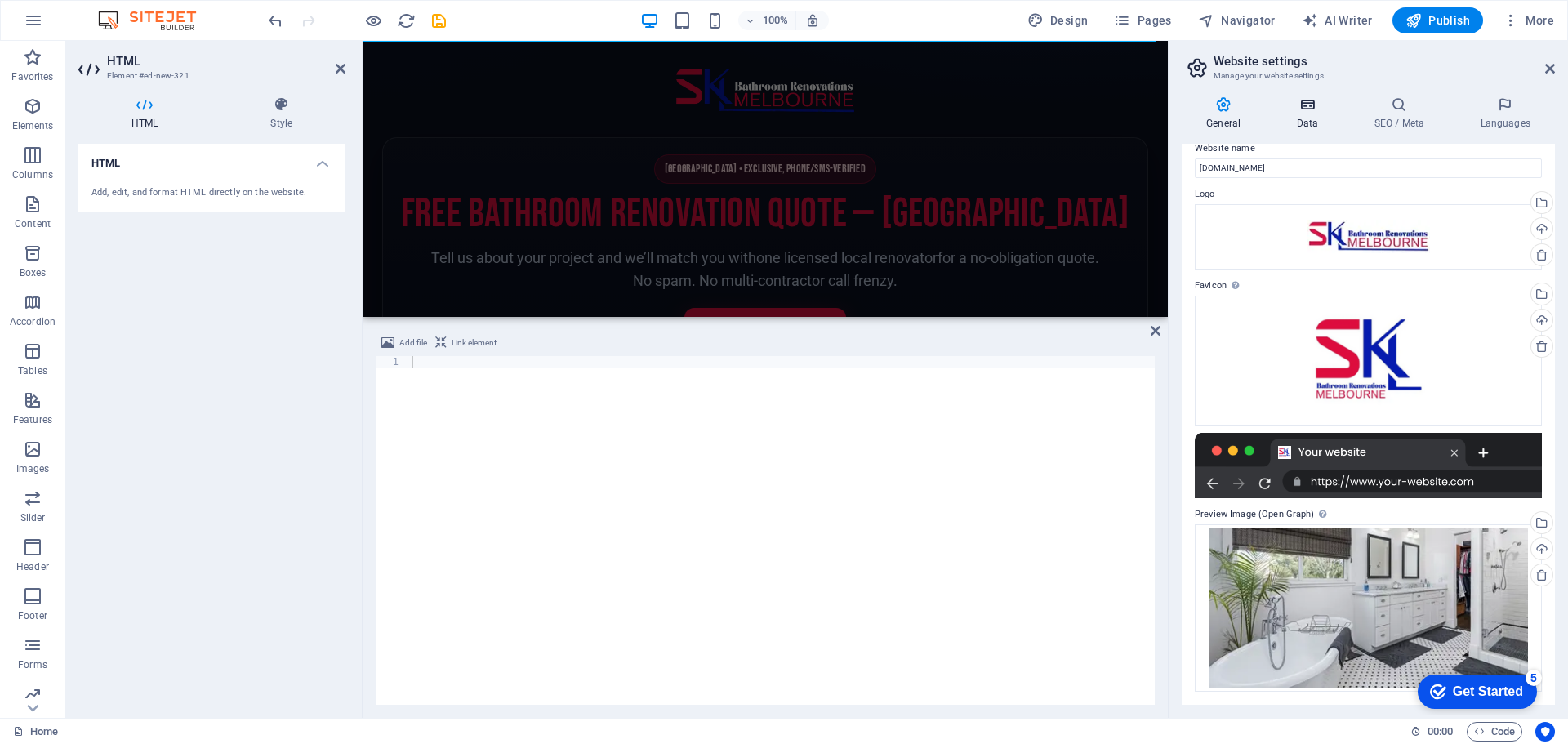
click at [1309, 126] on h4 "Data" at bounding box center [1309, 113] width 77 height 34
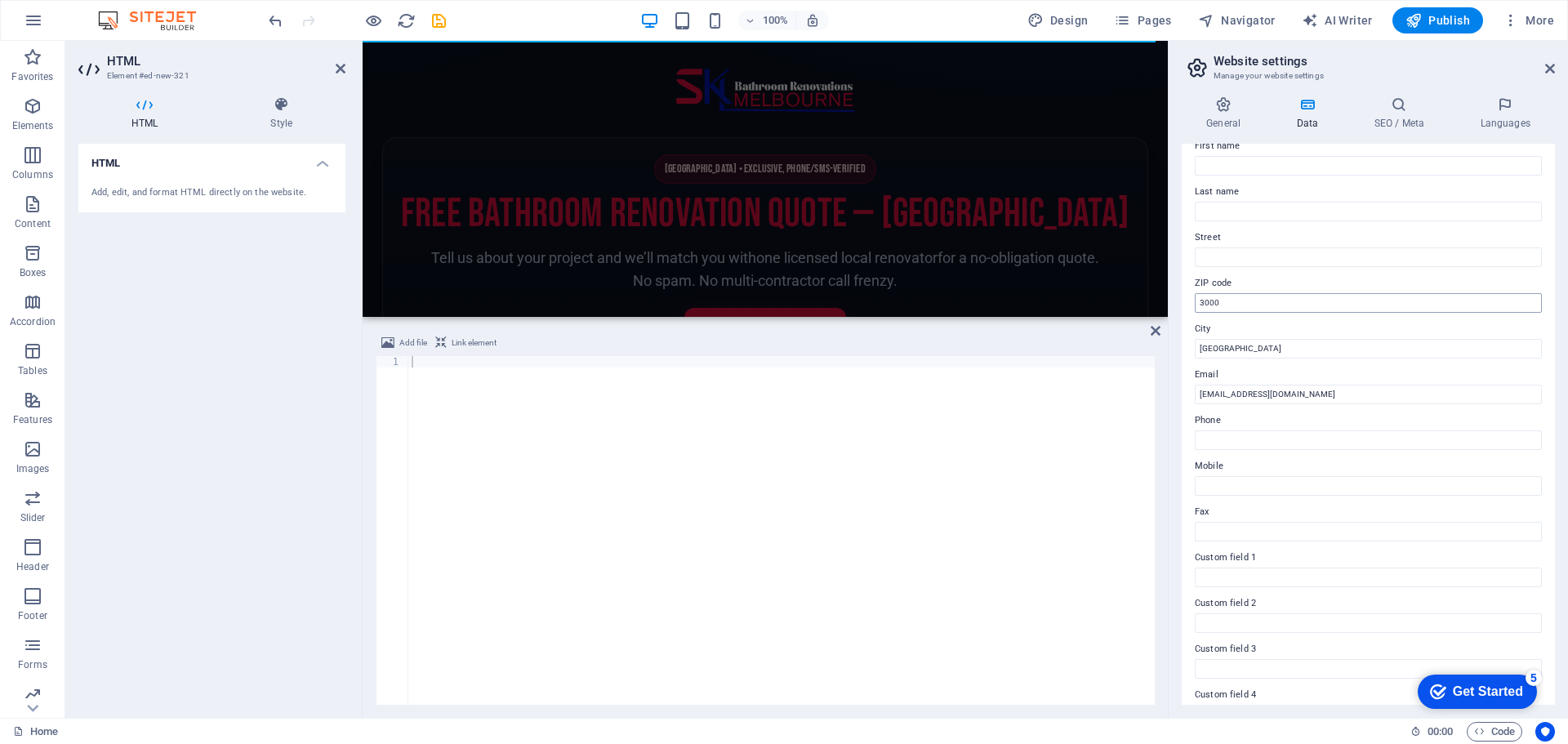
scroll to position [0, 0]
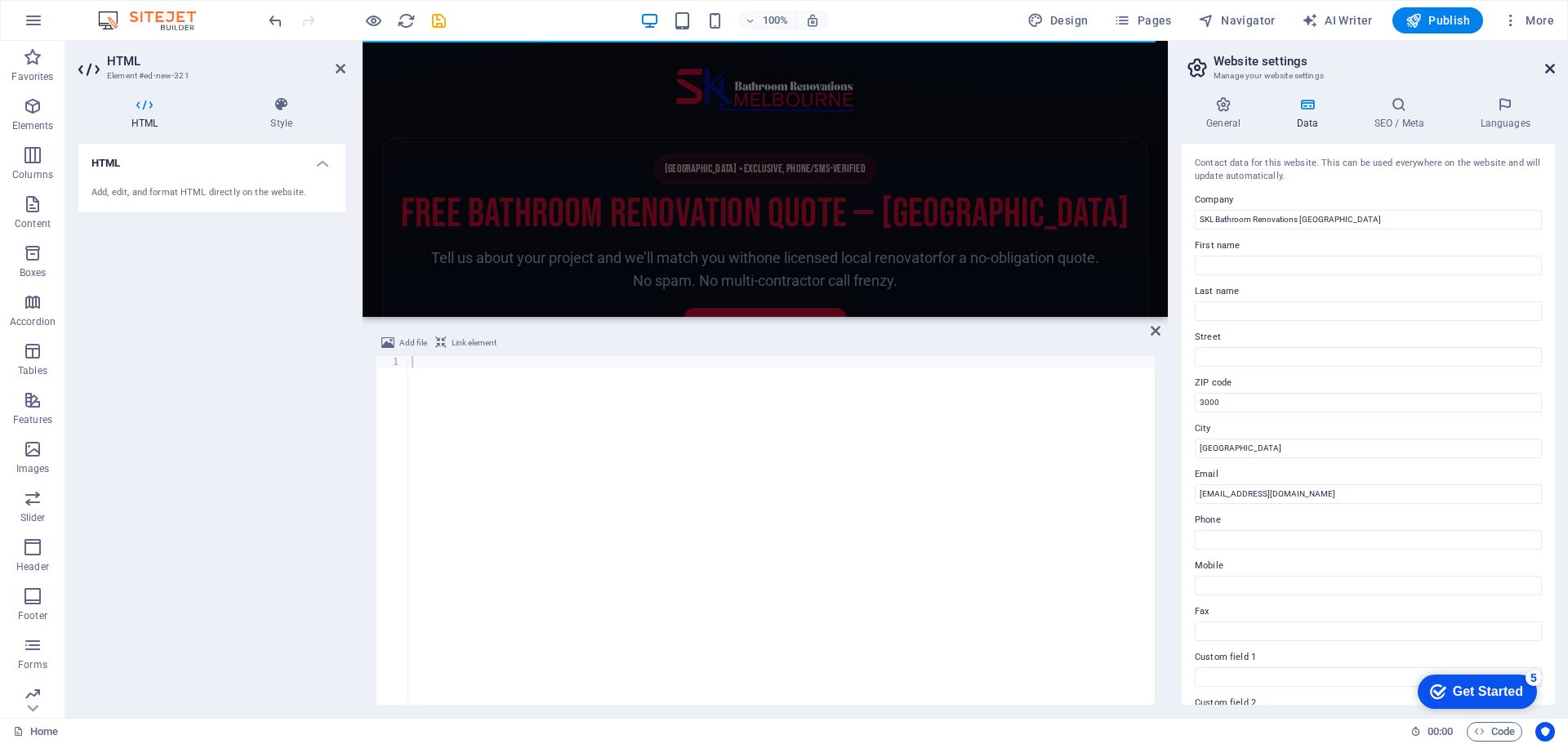
click at [1544, 65] on icon at bounding box center [1549, 68] width 10 height 13
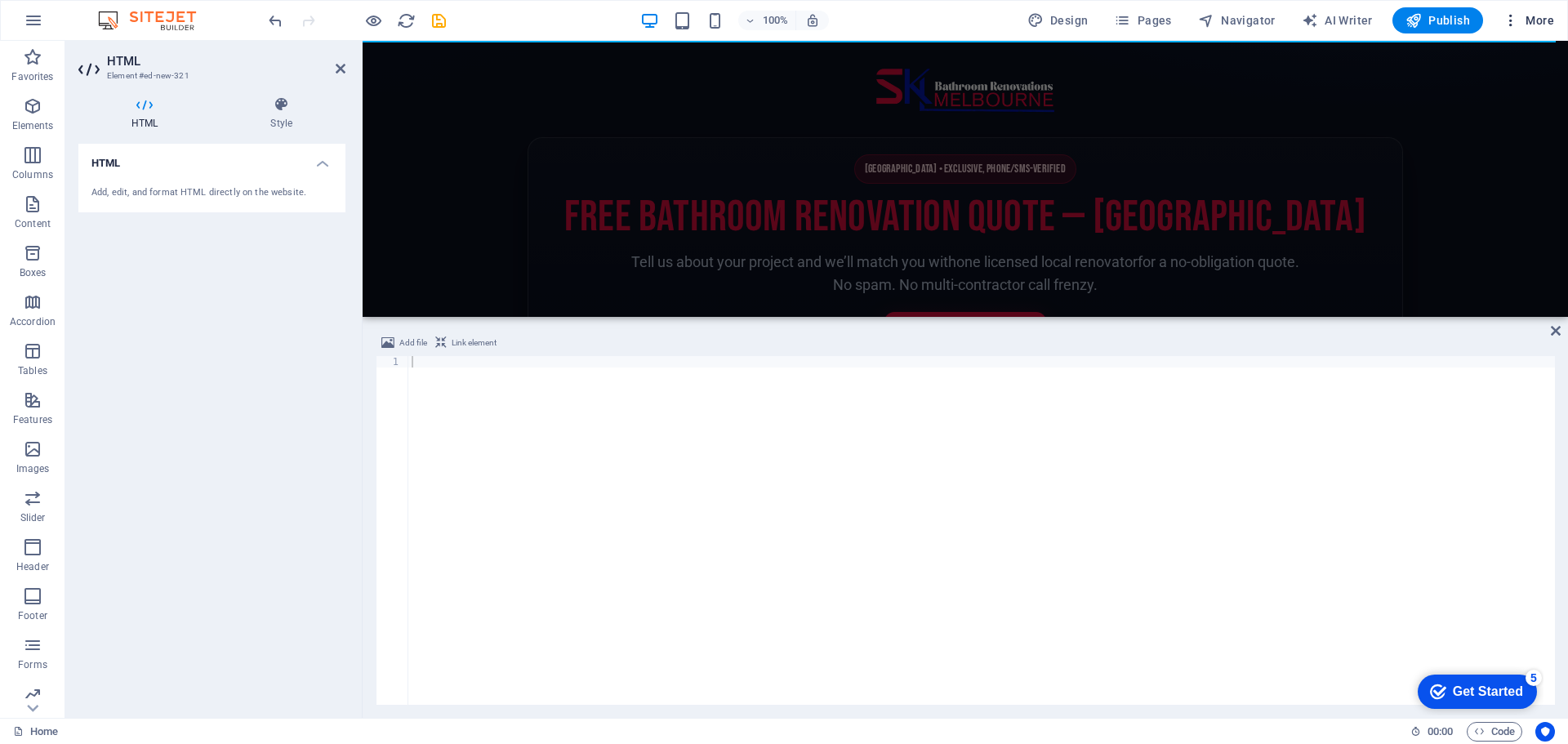
click at [1536, 21] on span "More" at bounding box center [1528, 20] width 52 height 16
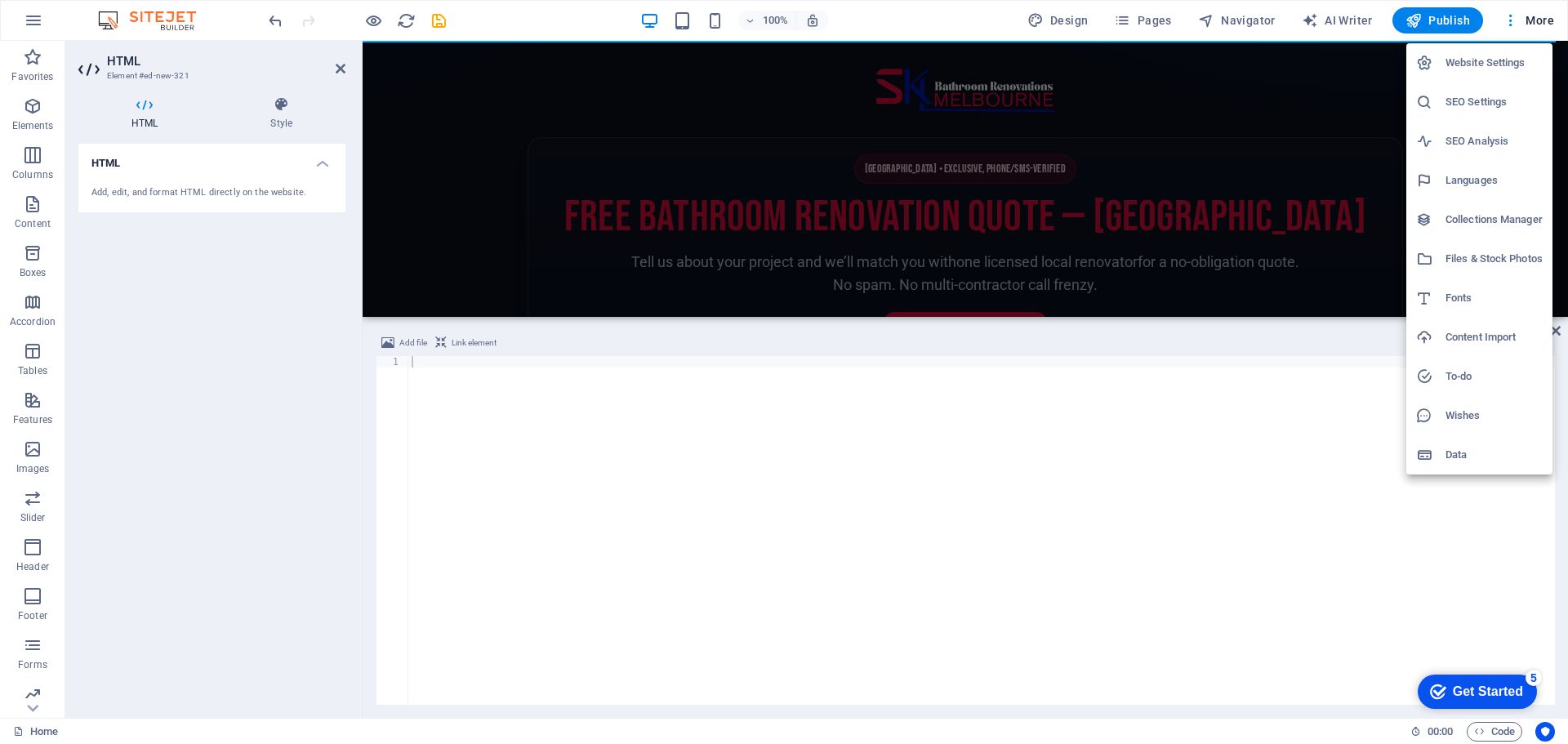
click at [1506, 15] on div at bounding box center [784, 372] width 1568 height 744
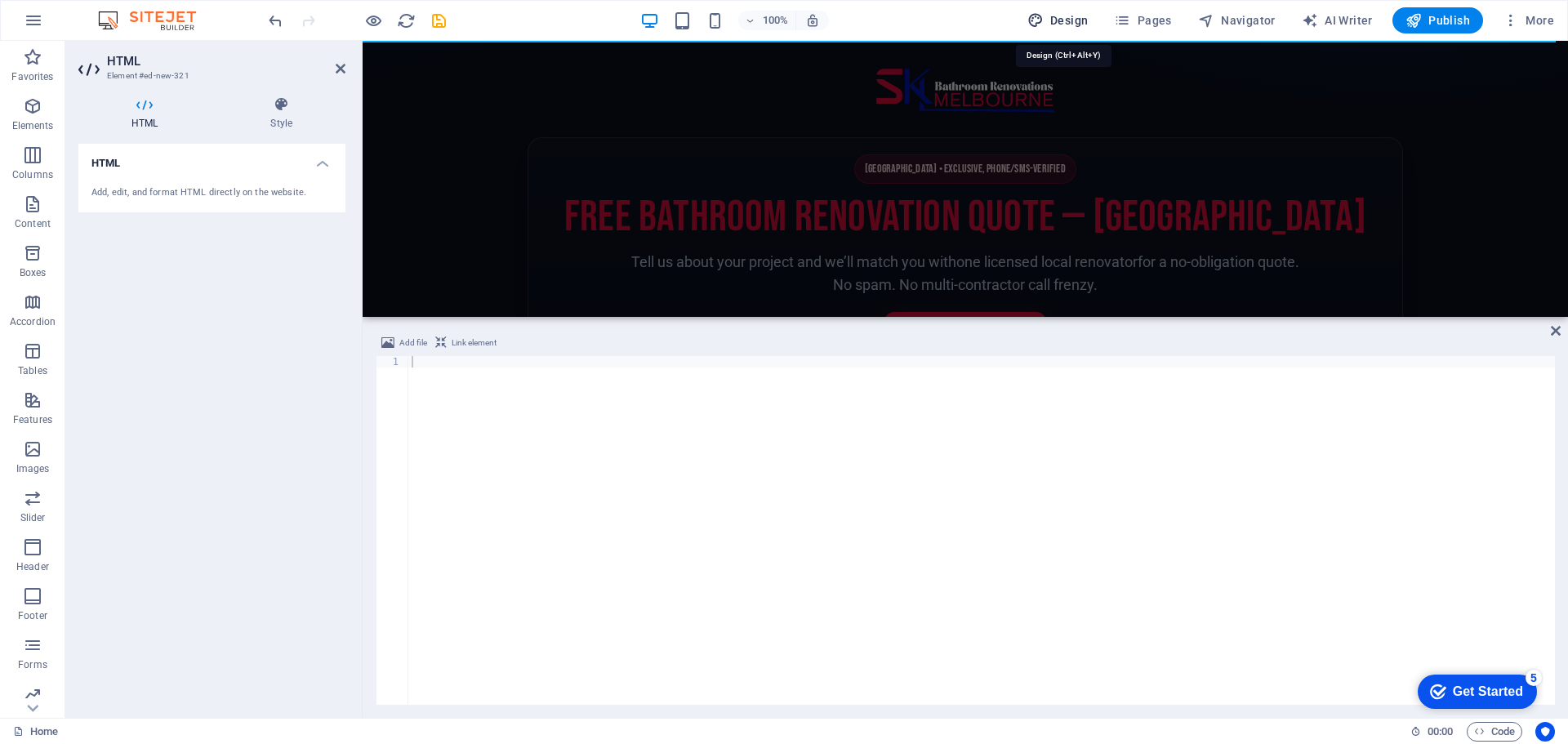
click at [1072, 17] on span "Design" at bounding box center [1057, 20] width 61 height 16
select select "px"
select select "200"
select select "px"
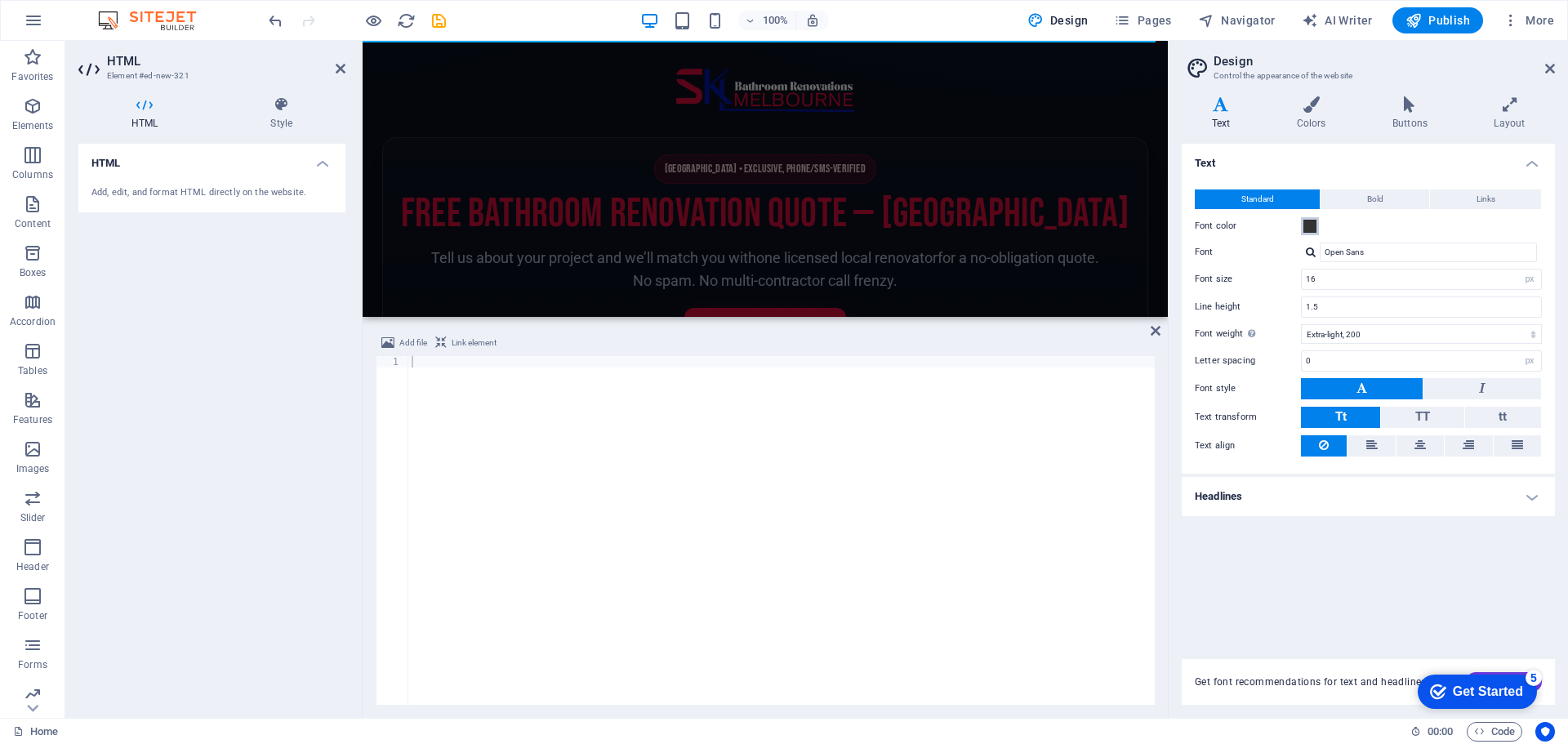
click at [1309, 225] on span at bounding box center [1309, 226] width 13 height 13
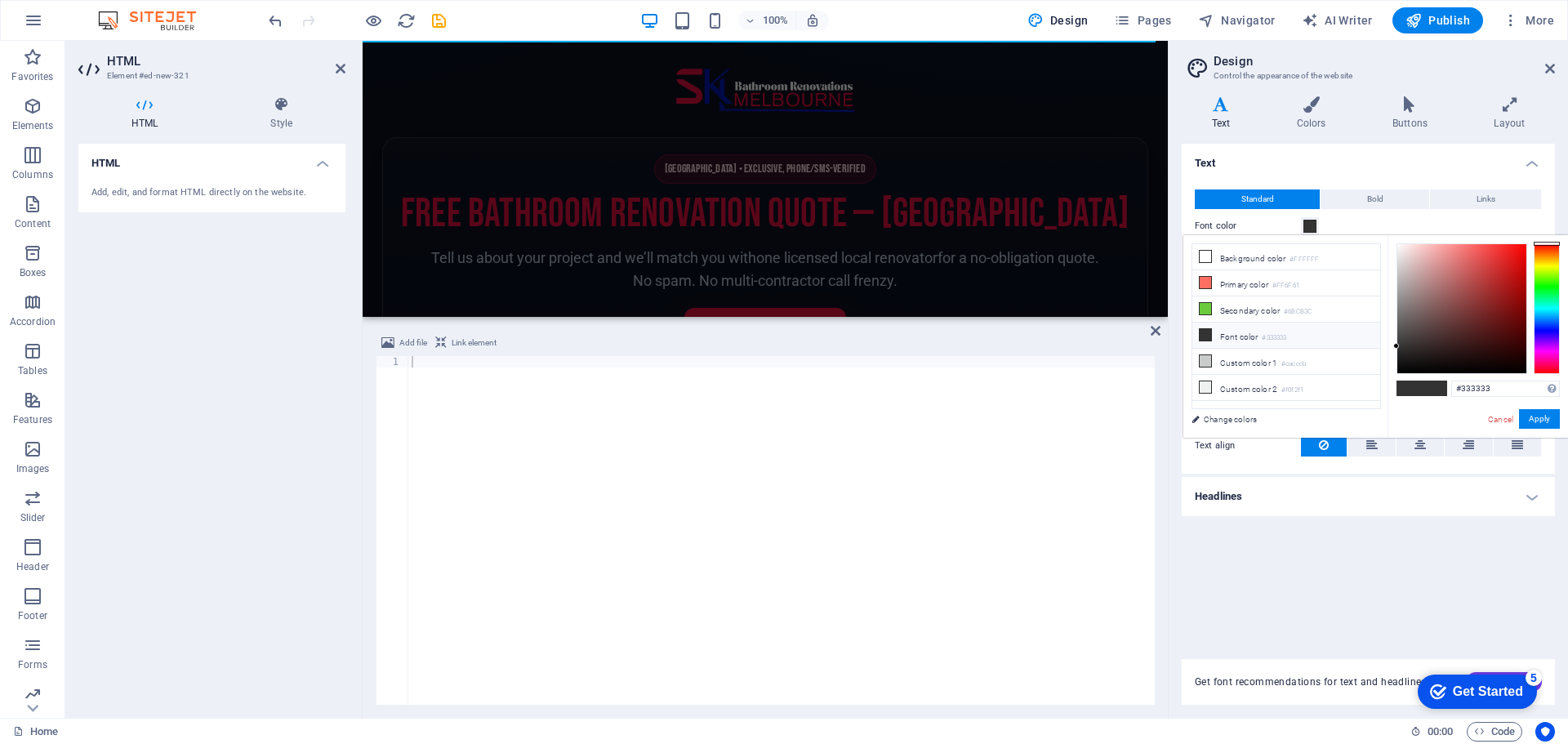
click at [1309, 225] on span at bounding box center [1309, 226] width 13 height 13
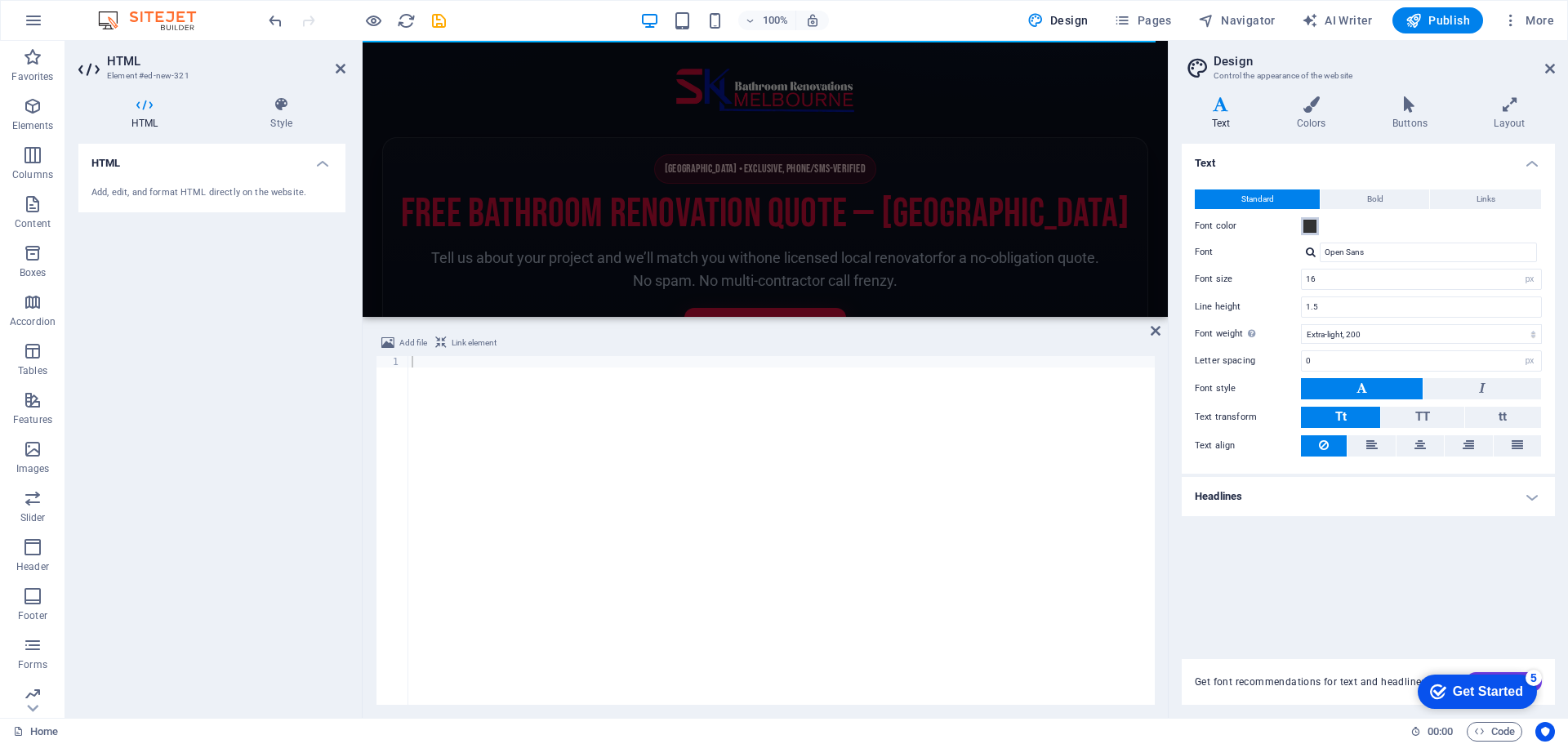
click at [1308, 223] on span at bounding box center [1309, 226] width 13 height 13
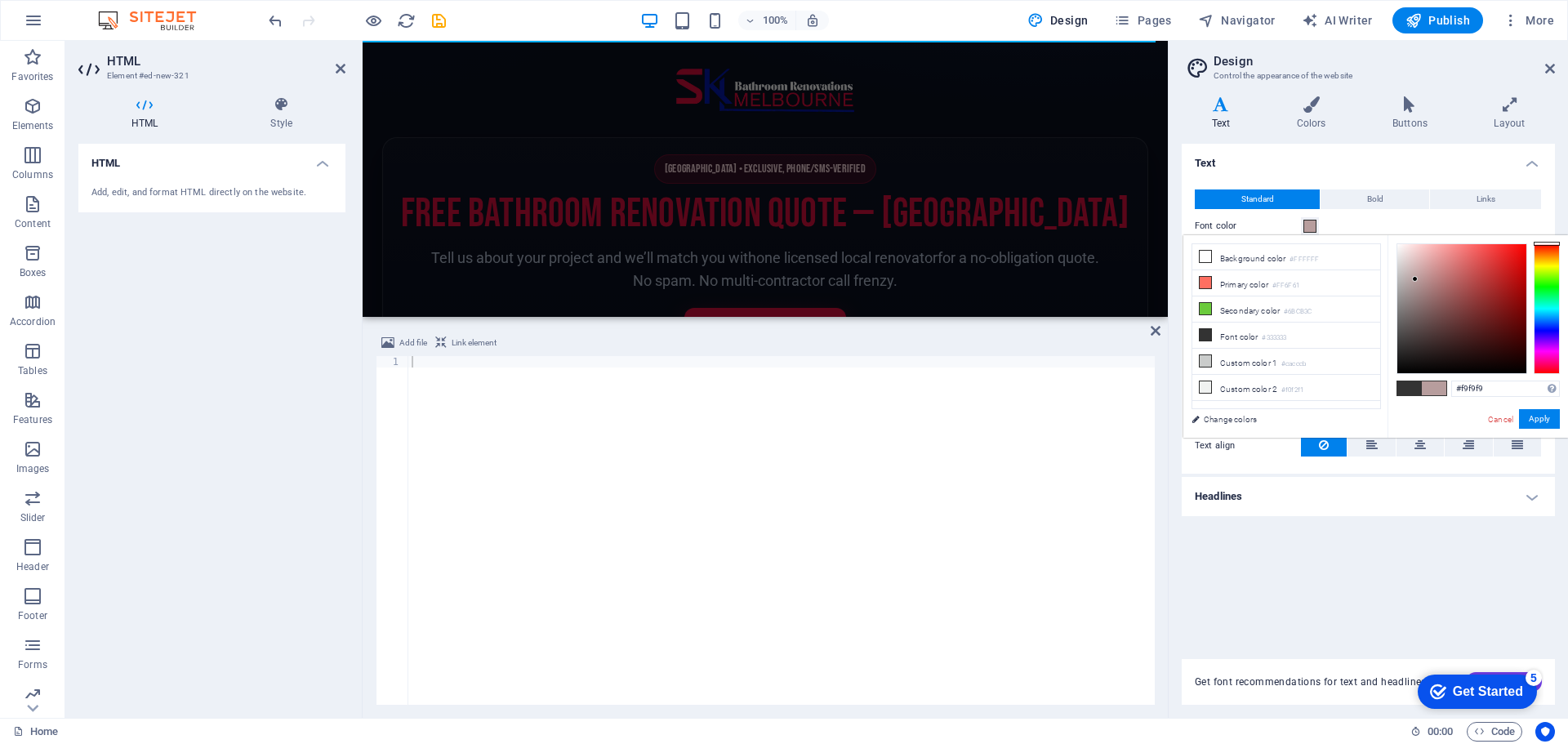
type input "#ffffff"
drag, startPoint x: 1474, startPoint y: 322, endPoint x: 1383, endPoint y: 220, distance: 136.7
click at [1383, 220] on body "SKL Bathroom Renovations Melbourne Home Favorites Elements Columns Content Boxe…" at bounding box center [784, 372] width 1568 height 744
click at [1394, 224] on div "Font color" at bounding box center [1367, 226] width 347 height 20
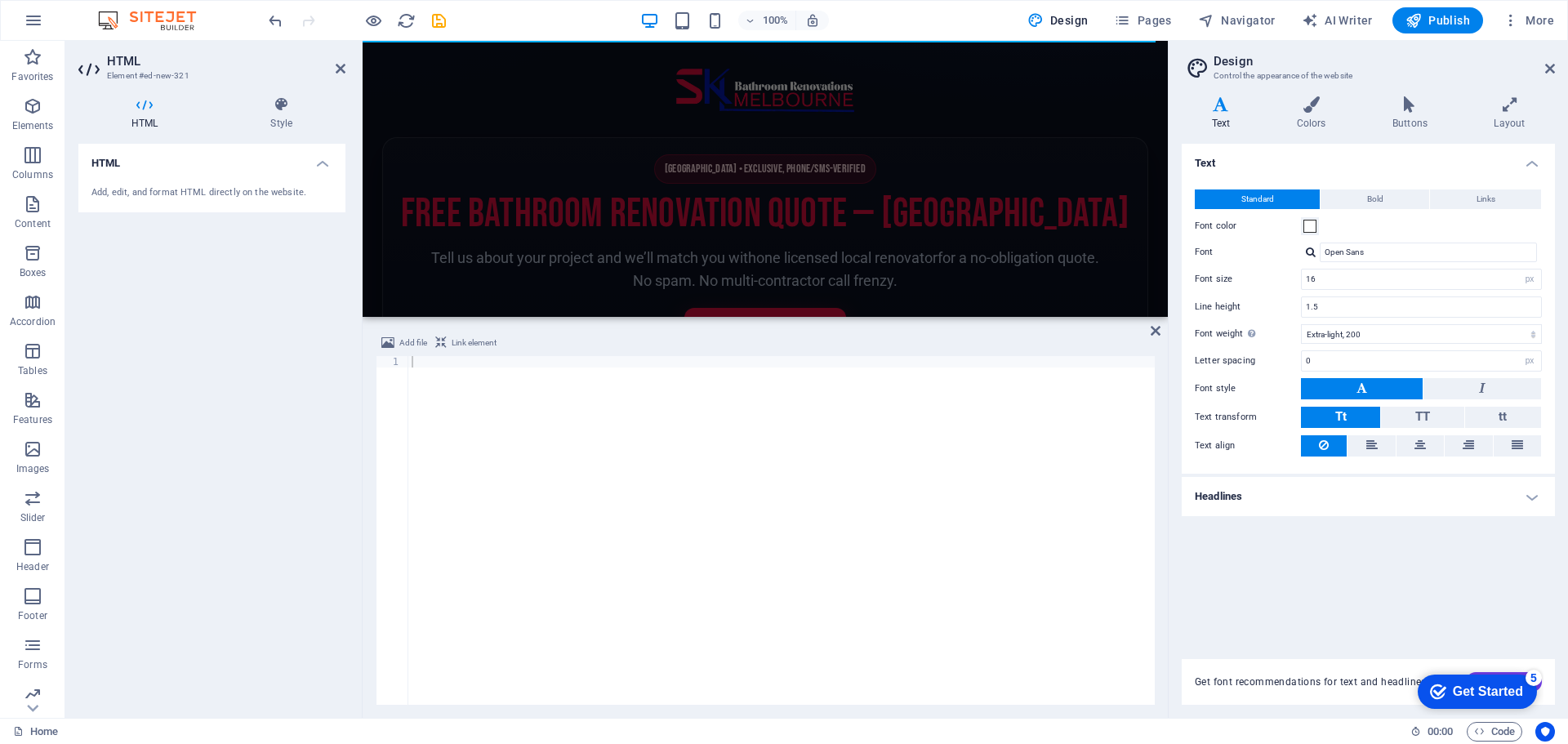
click at [1348, 494] on h4 "Headlines" at bounding box center [1367, 495] width 373 height 39
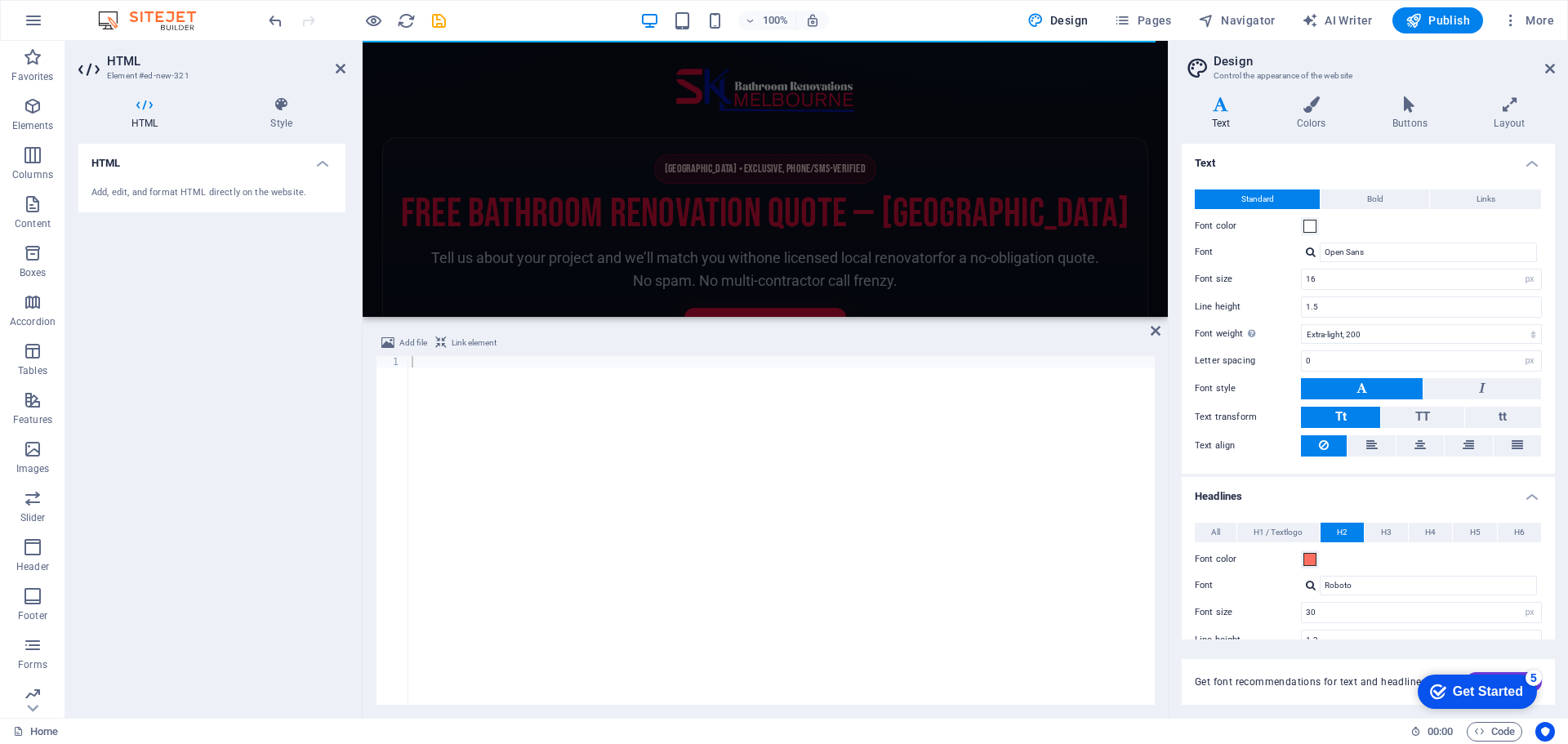
scroll to position [224, 0]
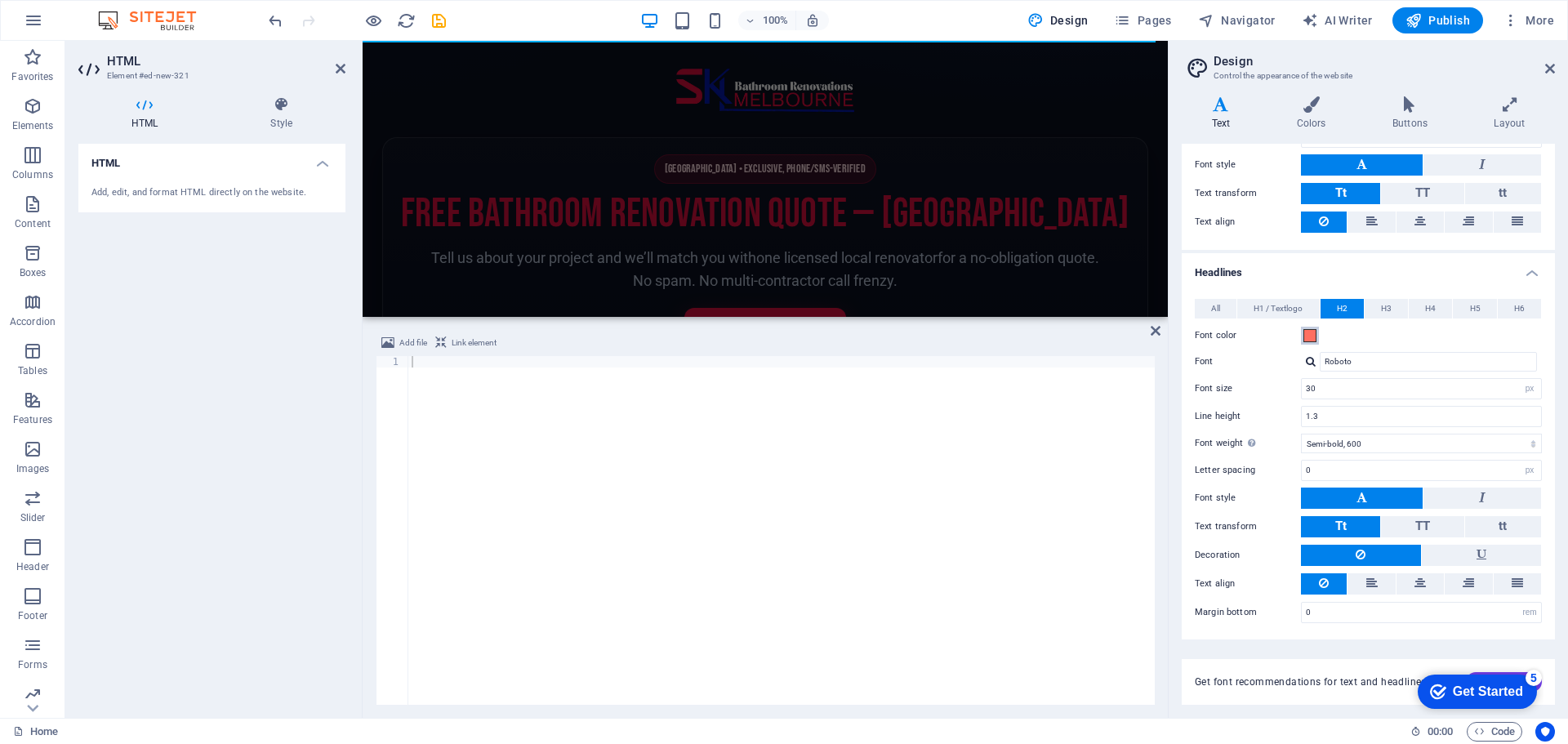
click at [1311, 333] on span at bounding box center [1309, 336] width 13 height 13
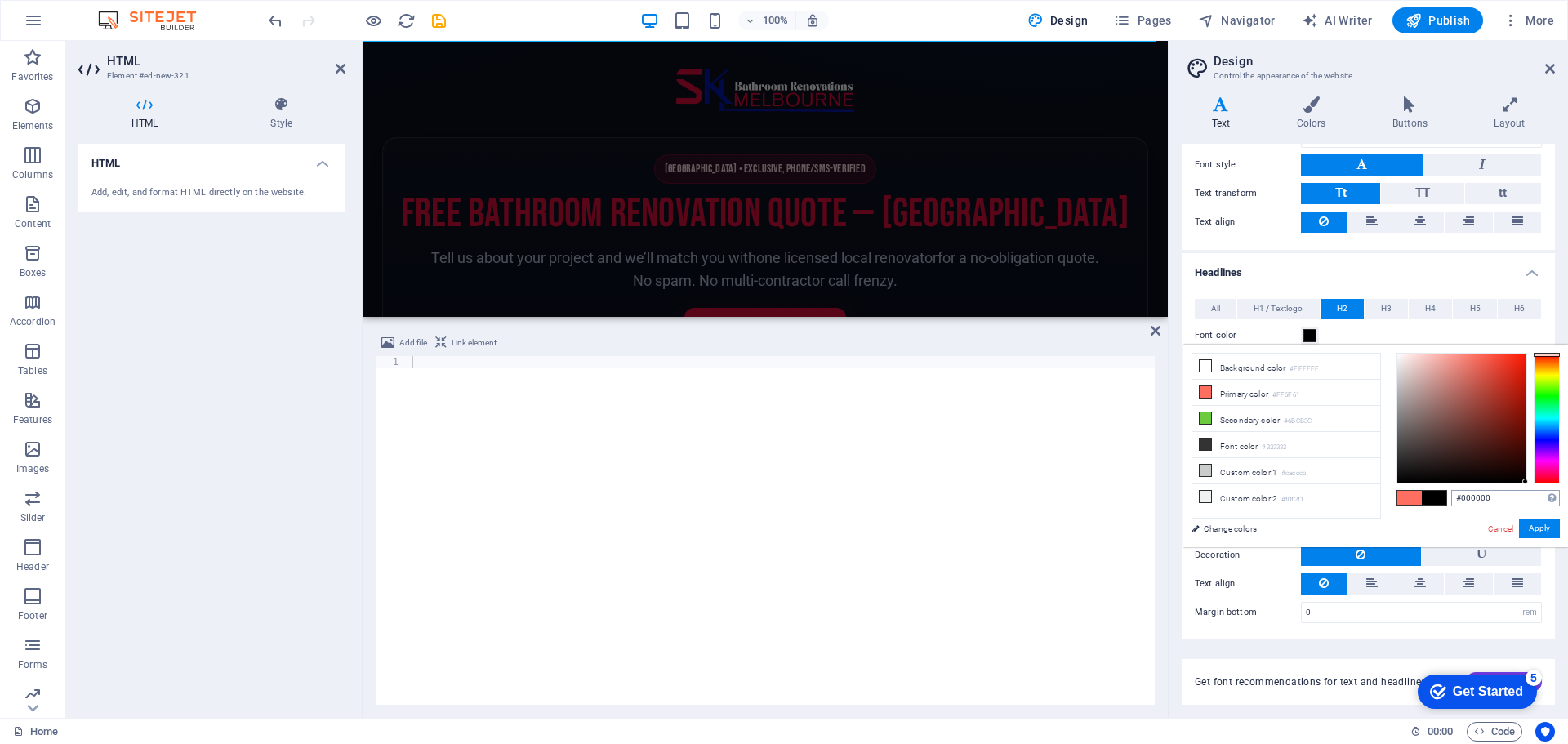
drag, startPoint x: 1435, startPoint y: 414, endPoint x: 1544, endPoint y: 504, distance: 141.4
click at [1544, 504] on div "#000000 Supported formats #0852ed rgb(8, 82, 237) rgba(8, 82, 237, 90%) hsv(221…" at bounding box center [1477, 564] width 181 height 439
click at [1252, 328] on label "Font color" at bounding box center [1247, 336] width 106 height 20
click at [1300, 328] on button "Font color" at bounding box center [1309, 336] width 18 height 18
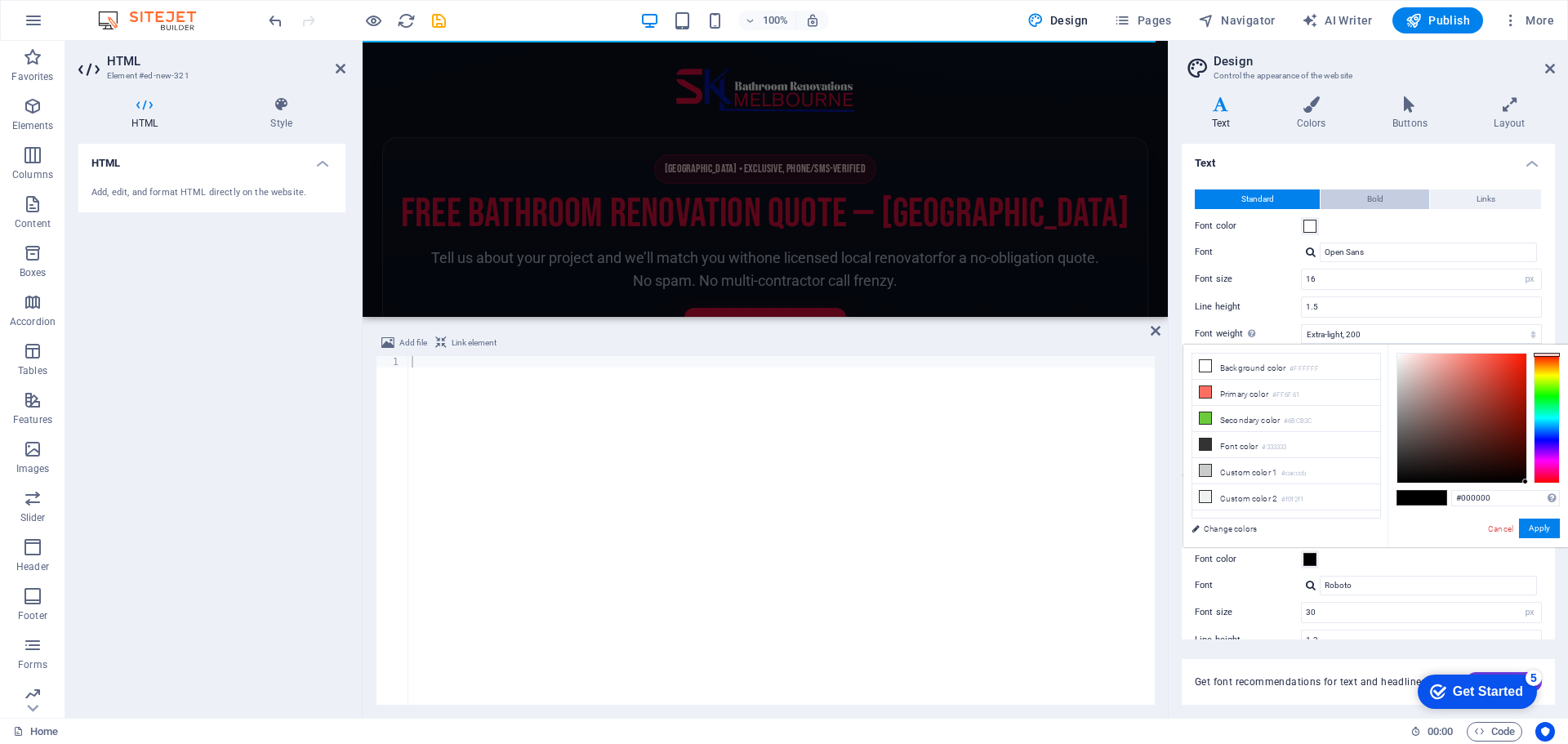
click at [1364, 198] on button "Bold" at bounding box center [1375, 200] width 109 height 20
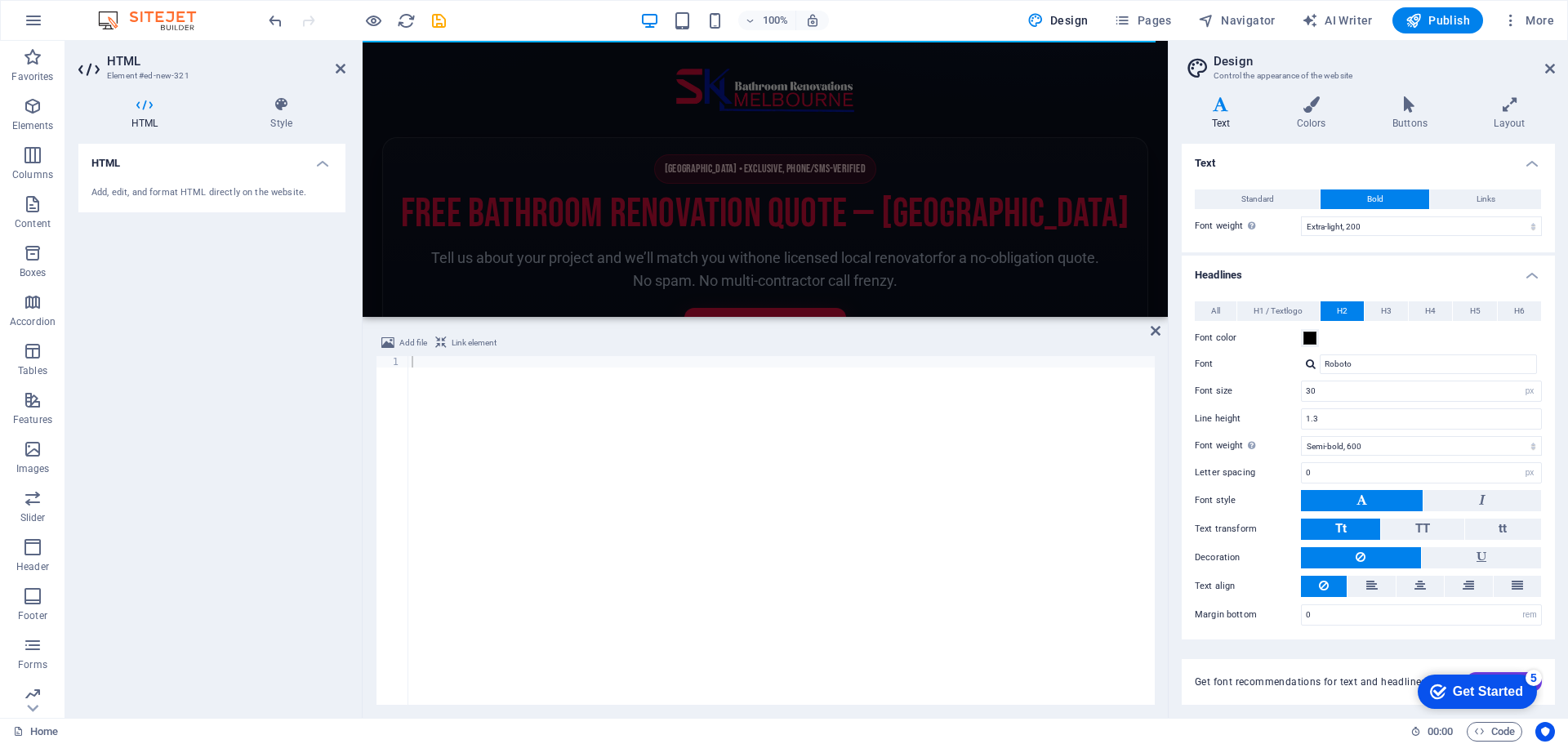
click at [1277, 229] on label "Font weight To display the font weight correctly, it may need to be enabled. Ma…" at bounding box center [1247, 226] width 106 height 20
click at [1300, 229] on select "Thin, 100 Extra-light, 200 Light, 300 Regular, 400 Medium, 500 Semi-bold, 600 B…" at bounding box center [1420, 226] width 240 height 20
click at [1470, 192] on button "Links" at bounding box center [1485, 200] width 111 height 20
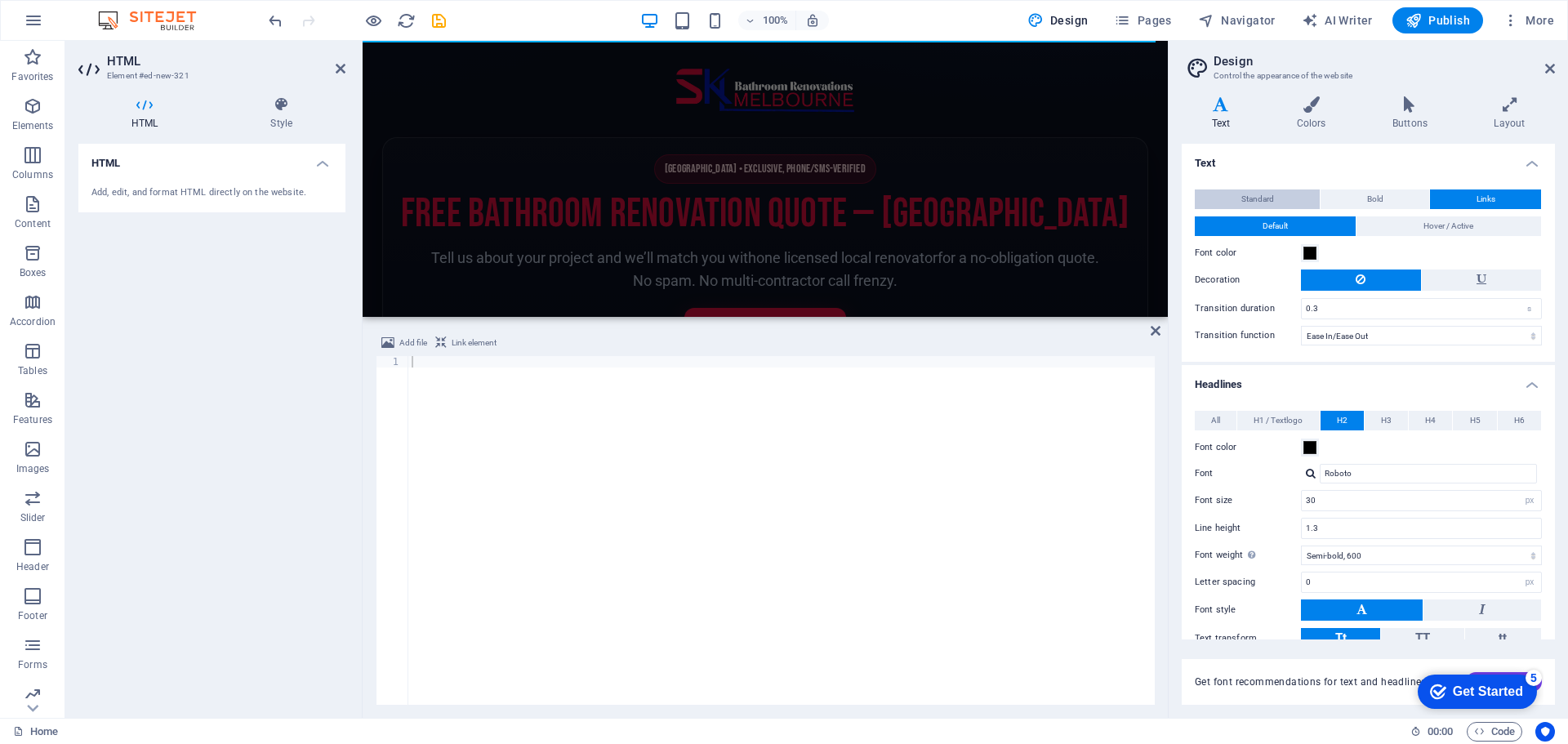
click at [1276, 196] on button "Standard" at bounding box center [1257, 200] width 125 height 20
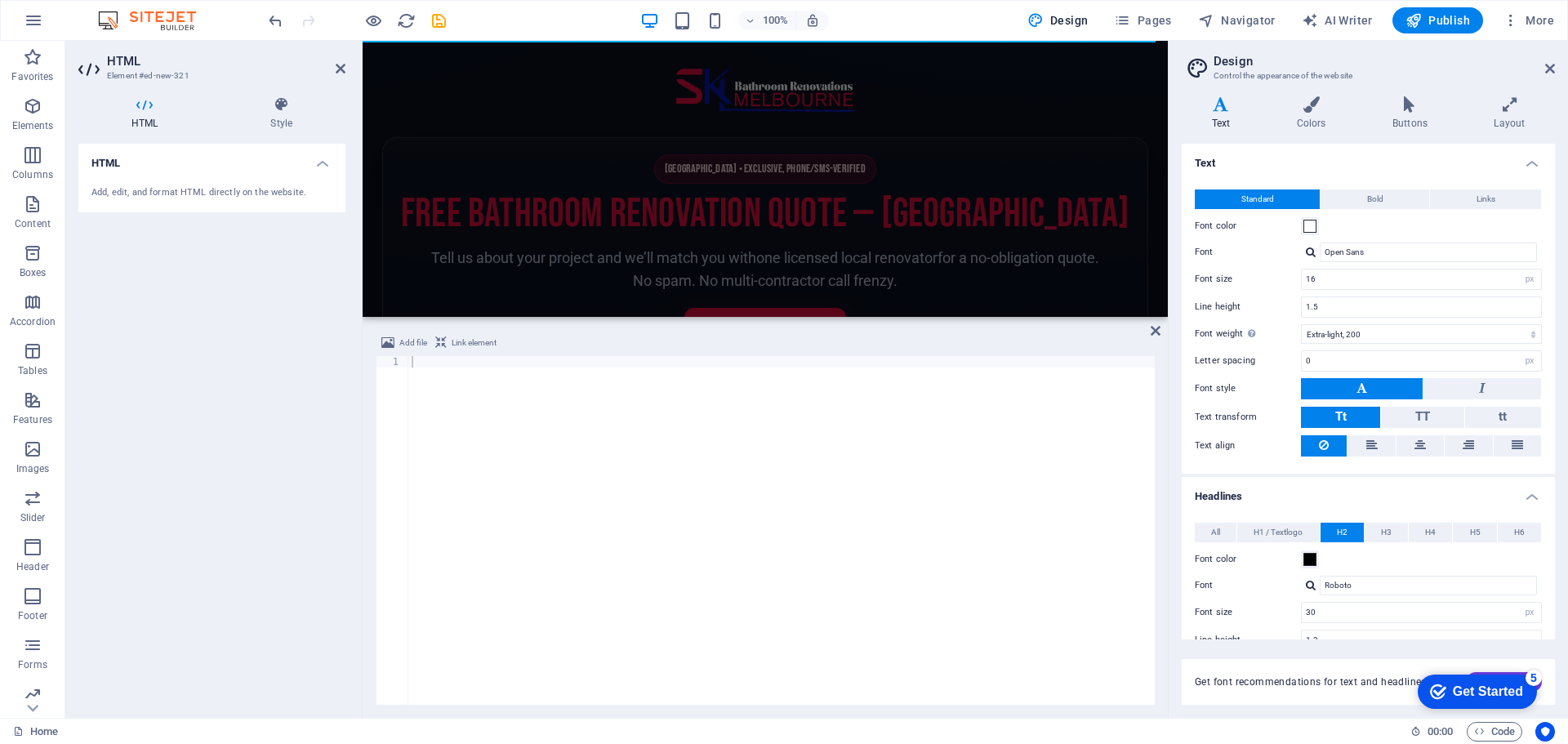
click at [1294, 152] on h4 "Text" at bounding box center [1367, 158] width 373 height 29
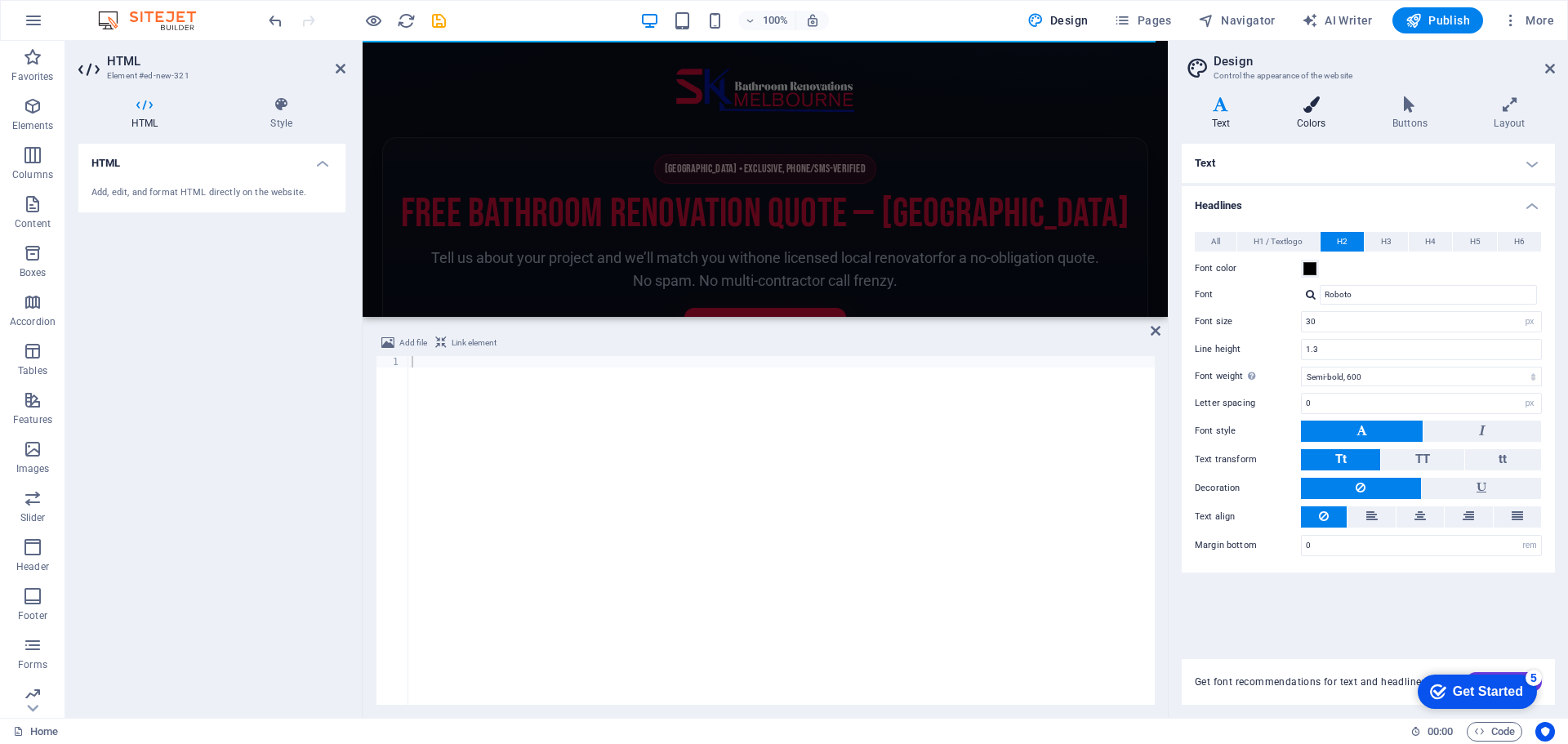
click at [1316, 107] on icon at bounding box center [1311, 104] width 89 height 16
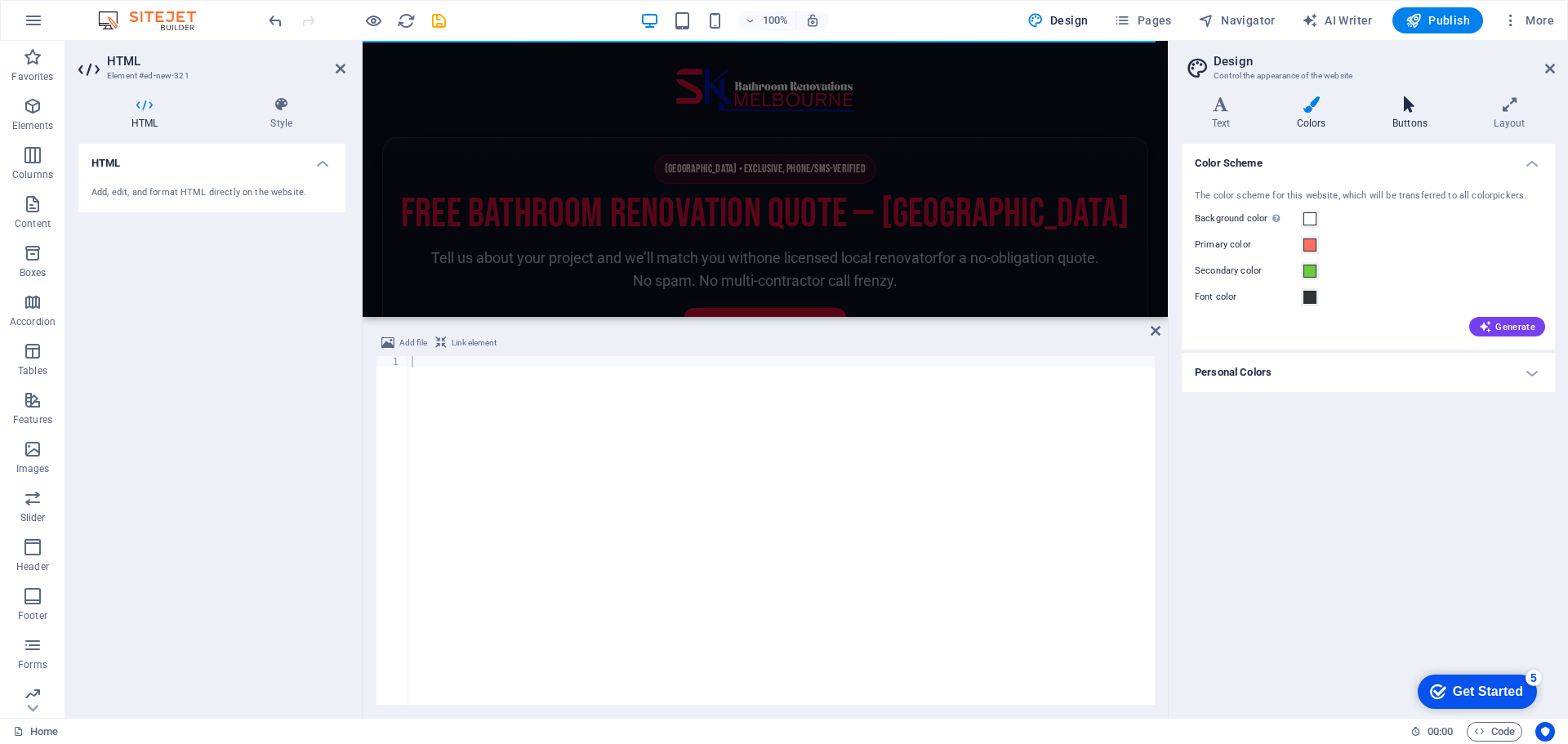
click at [1404, 105] on icon at bounding box center [1409, 104] width 94 height 16
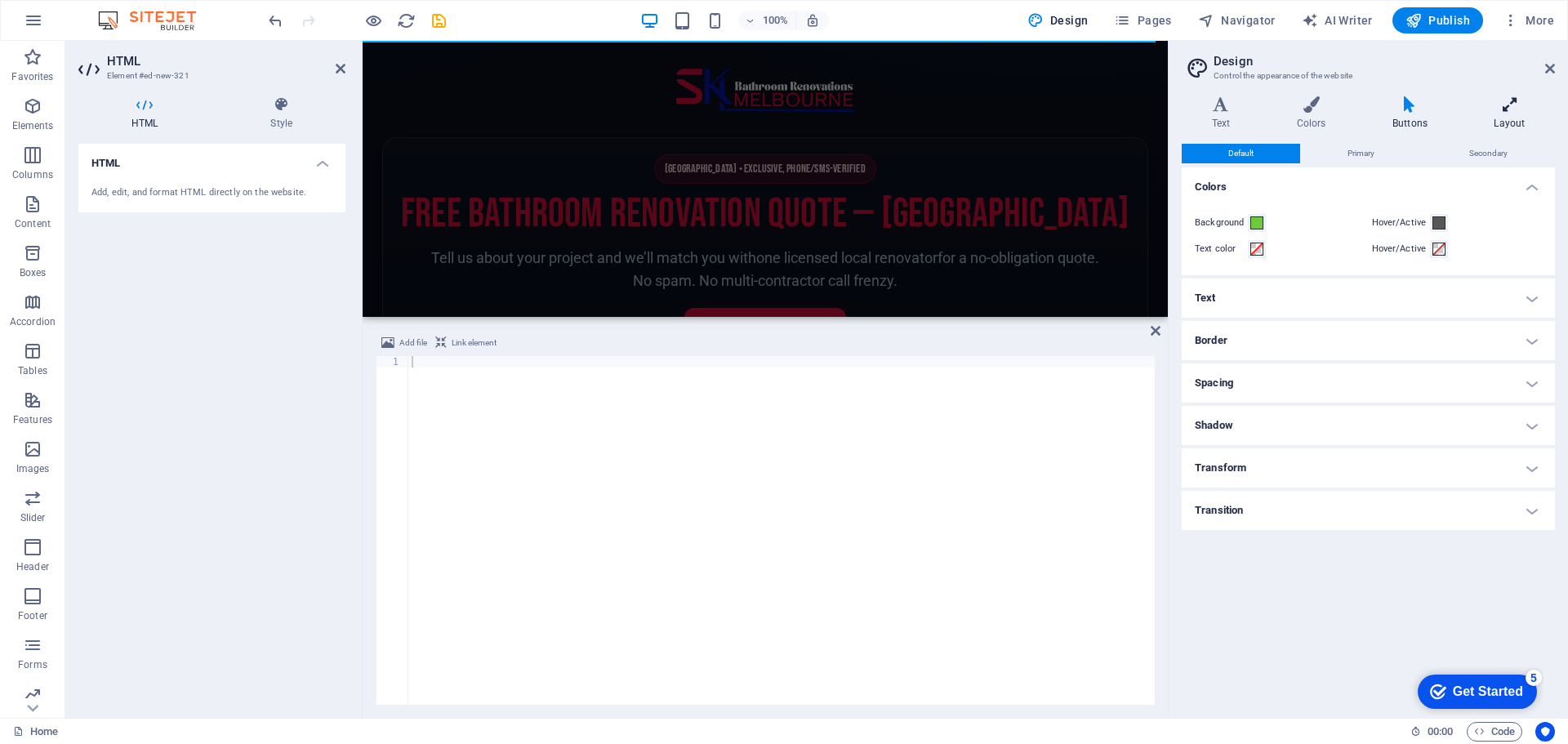
click at [1517, 115] on h4 "Layout" at bounding box center [1509, 113] width 91 height 34
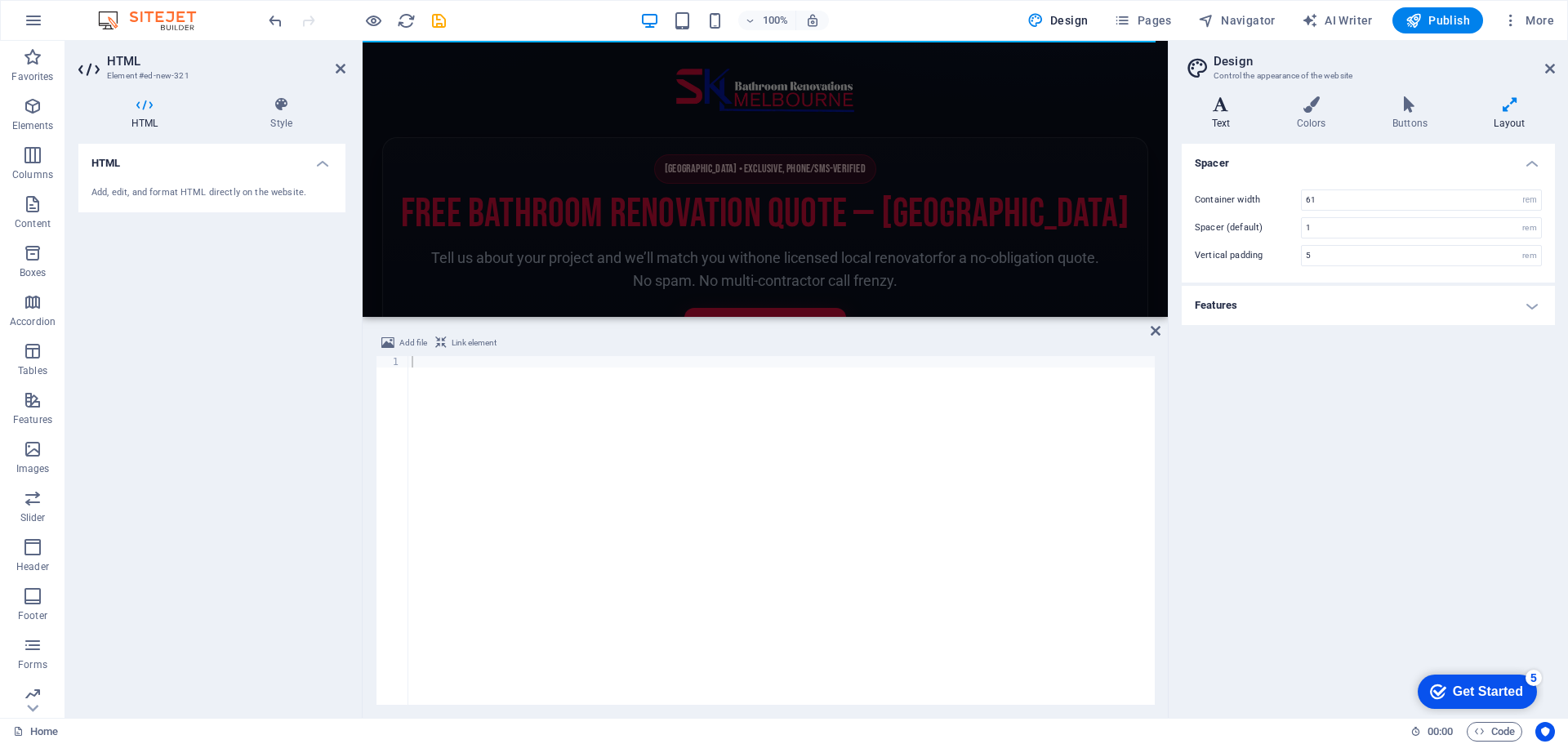
click at [1227, 119] on h4 "Text" at bounding box center [1224, 113] width 85 height 34
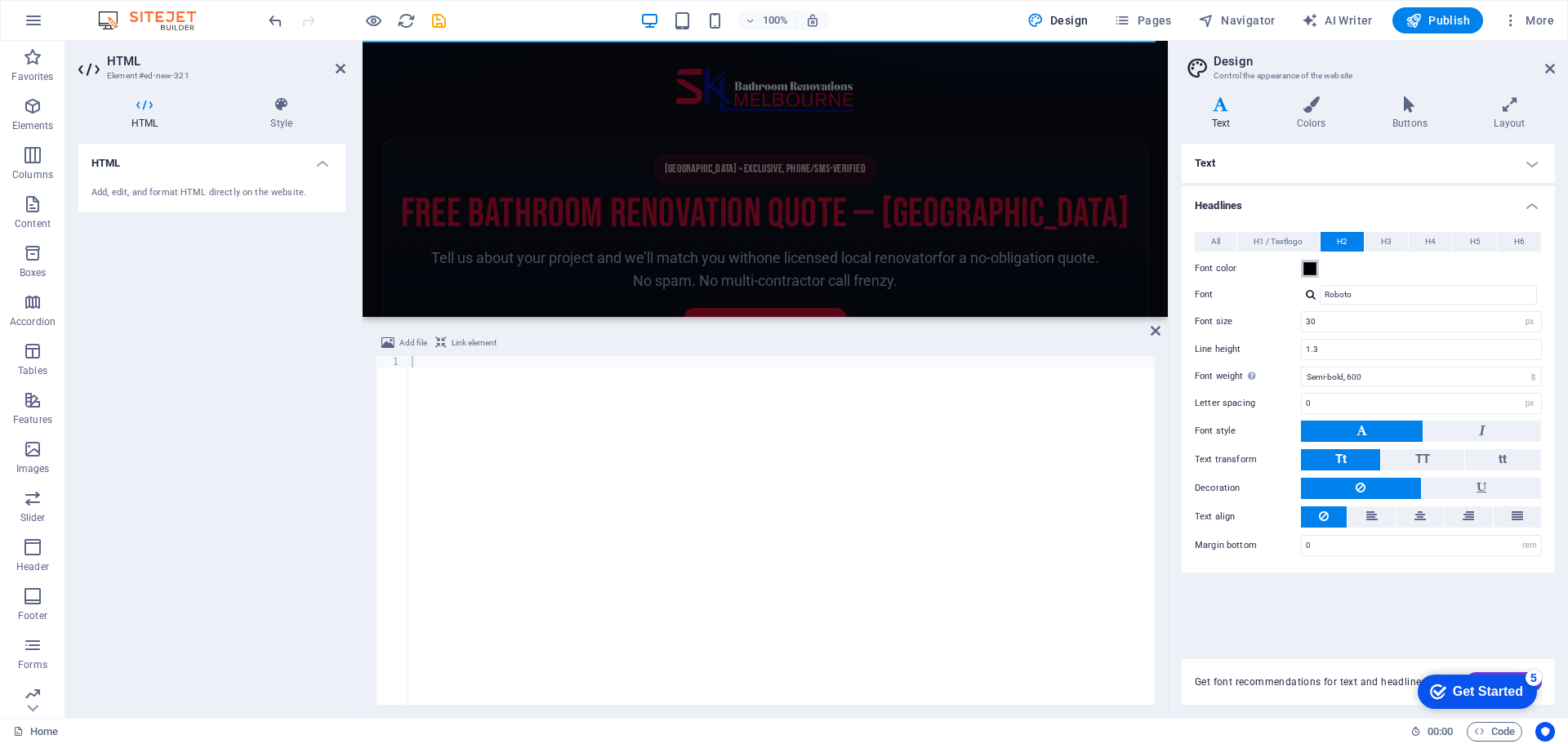
click at [1305, 275] on button "Font color" at bounding box center [1309, 269] width 18 height 18
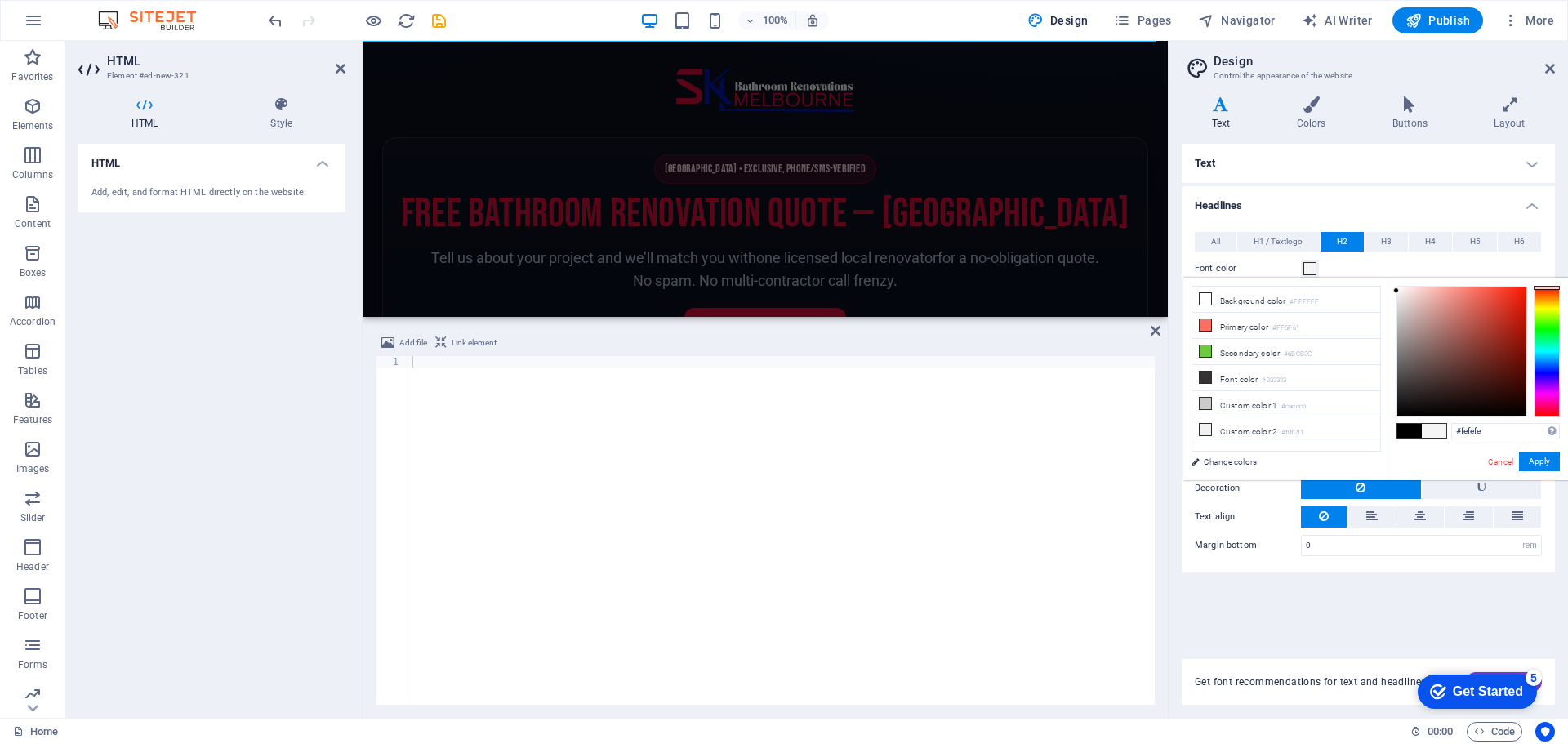
type input "#ffffff"
drag, startPoint x: 1439, startPoint y: 363, endPoint x: 1388, endPoint y: 284, distance: 94.0
click at [1388, 284] on div "#ffffff Supported formats #0852ed rgb(8, 82, 237) rgba(8, 82, 237, 90%) hsv(221…" at bounding box center [1477, 497] width 181 height 439
click at [1357, 263] on div "Font color" at bounding box center [1367, 269] width 347 height 20
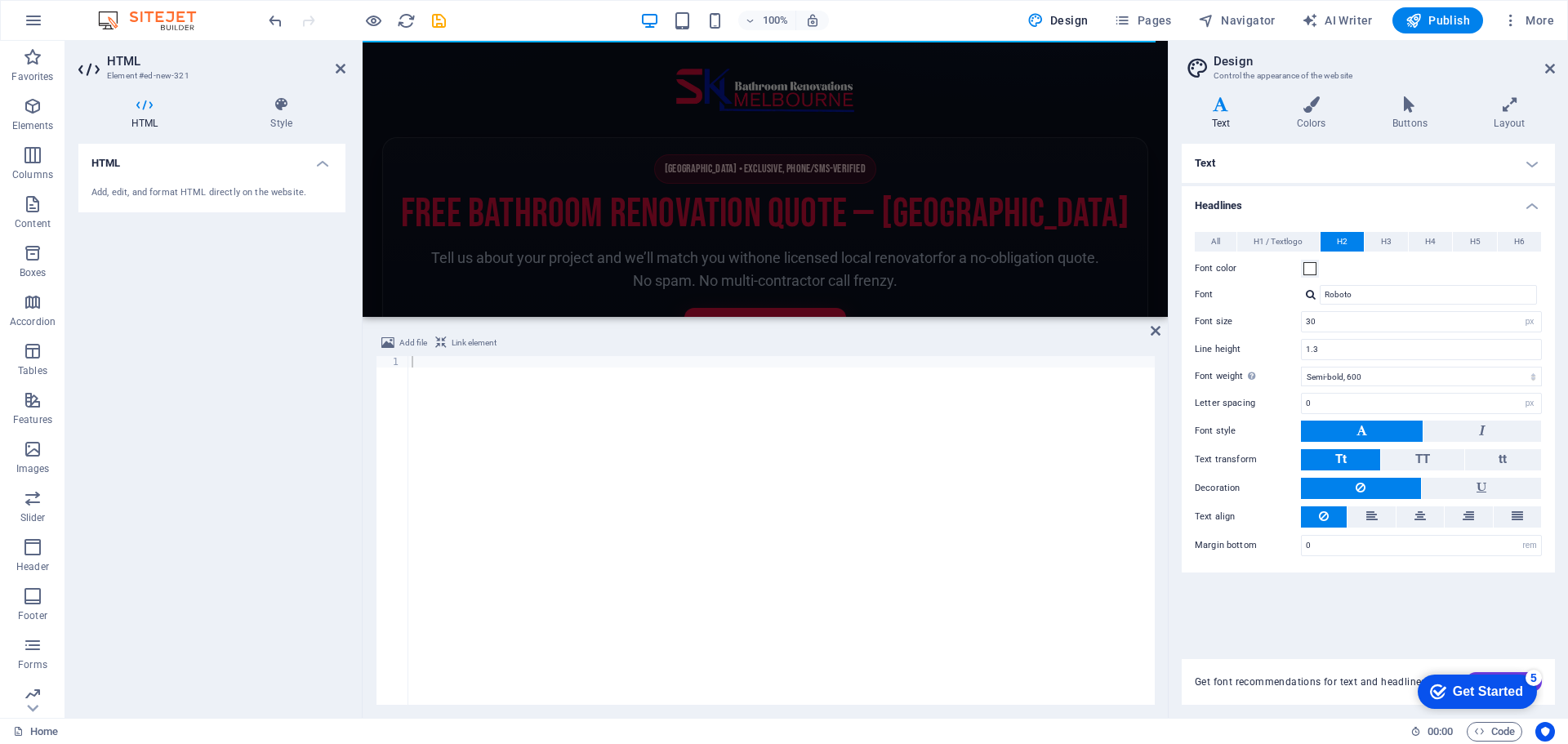
click at [892, 253] on strong "one licensed local renovator" at bounding box center [847, 257] width 181 height 17
click at [1554, 59] on aside "Design Control the appearance of the website Variants Text Colors Buttons Layou…" at bounding box center [1367, 379] width 400 height 677
click at [1546, 71] on icon at bounding box center [1549, 68] width 10 height 13
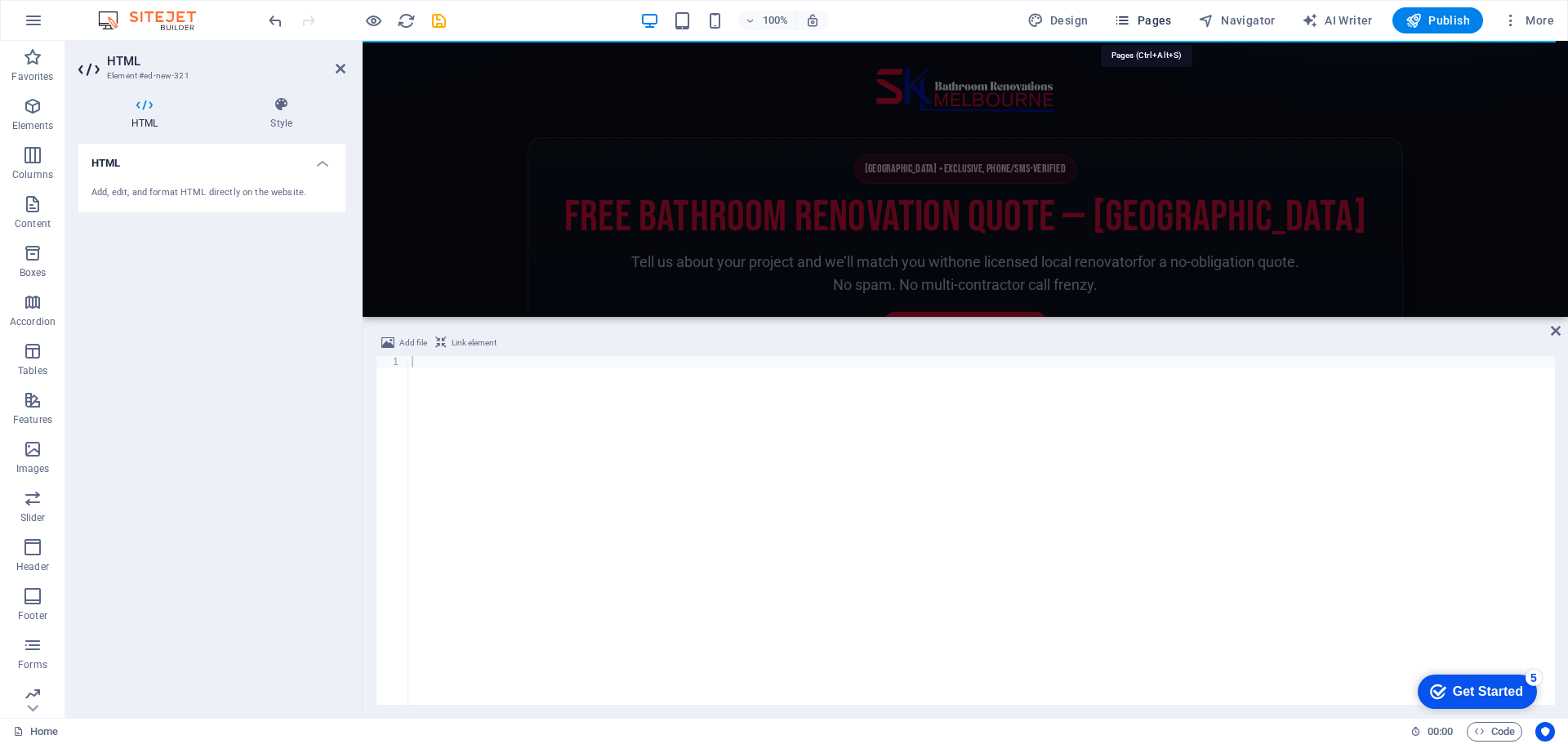
click at [1149, 28] on button "Pages" at bounding box center [1142, 20] width 70 height 26
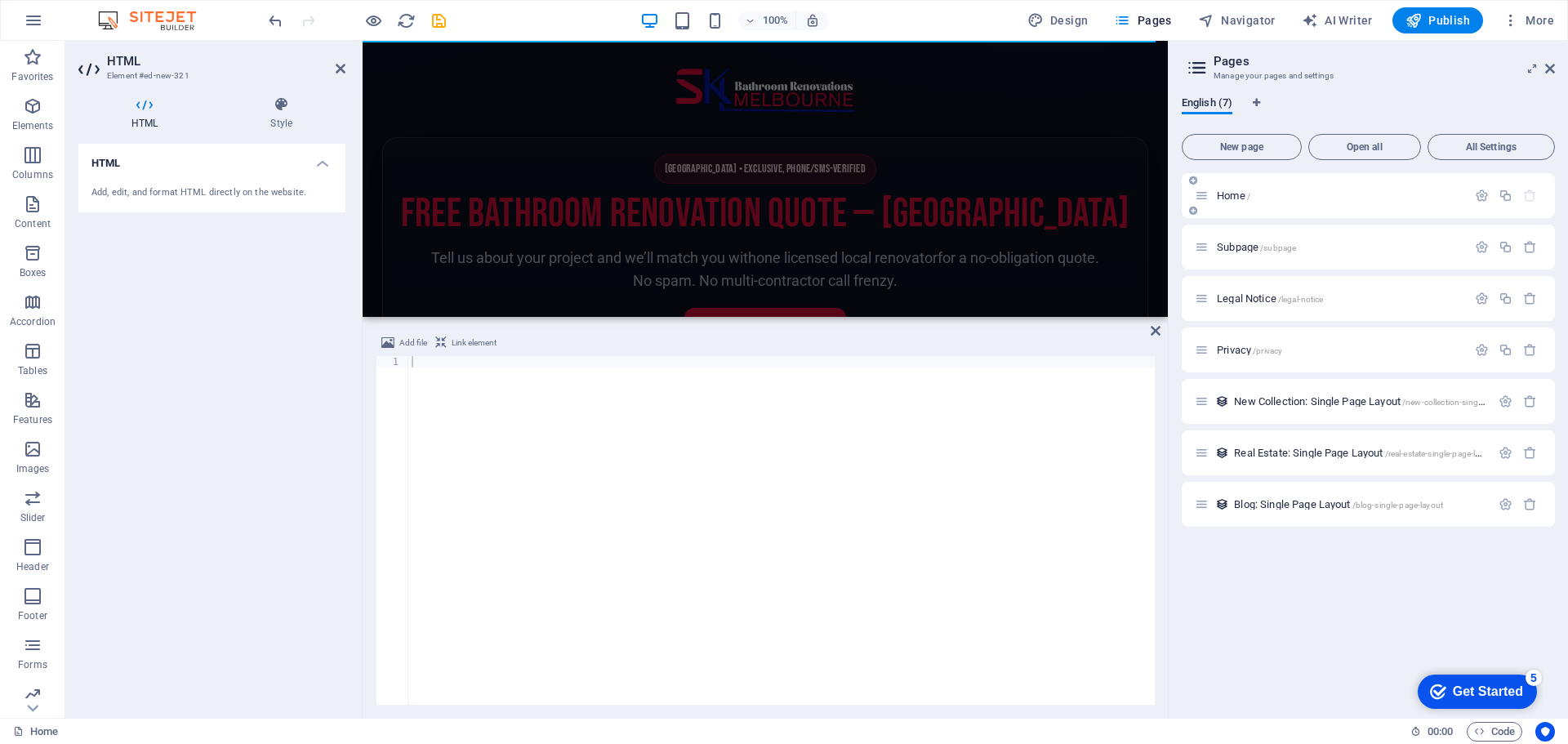
click at [1342, 197] on p "Home /" at bounding box center [1339, 196] width 245 height 11
click at [1505, 199] on icon "button" at bounding box center [1504, 195] width 14 height 14
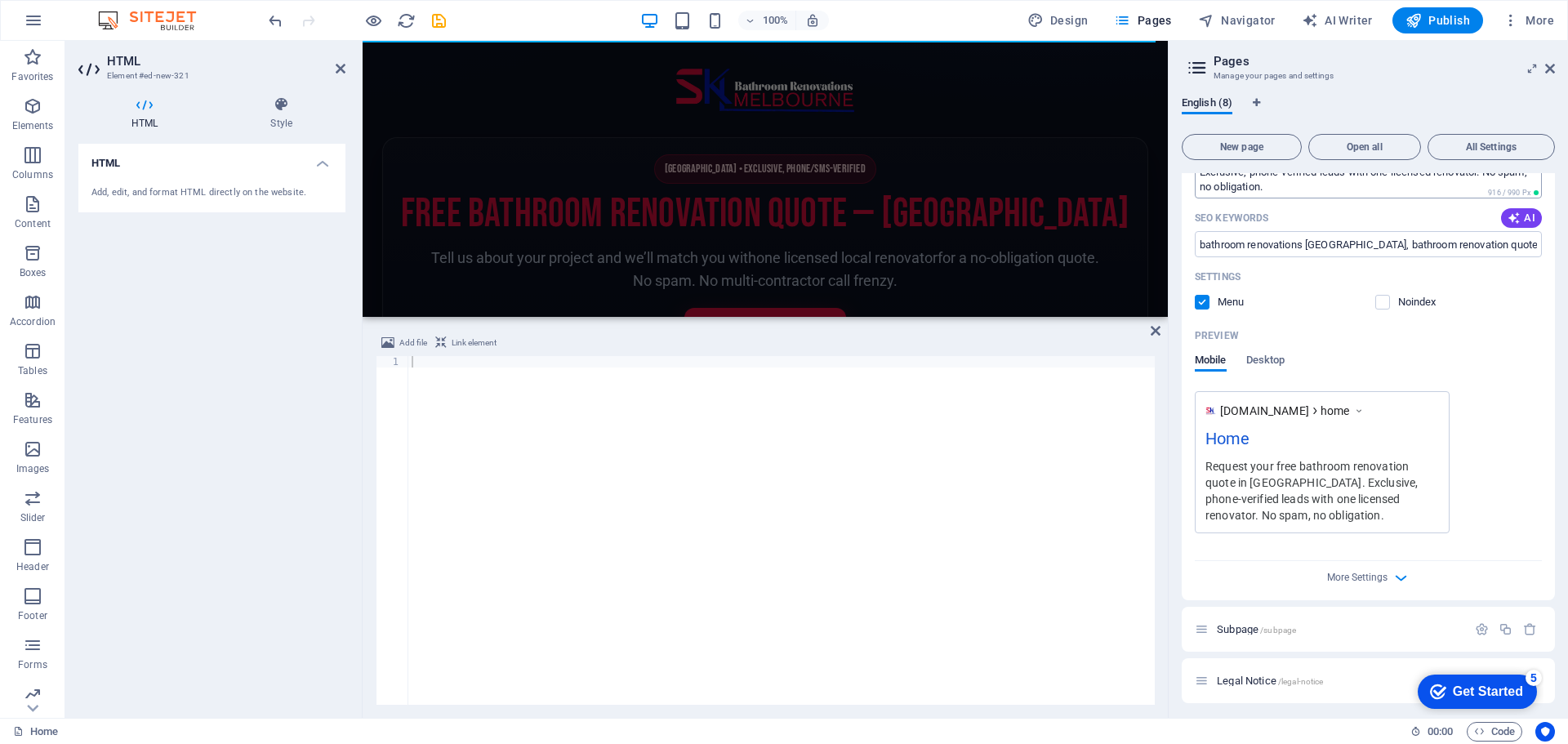
scroll to position [537, 0]
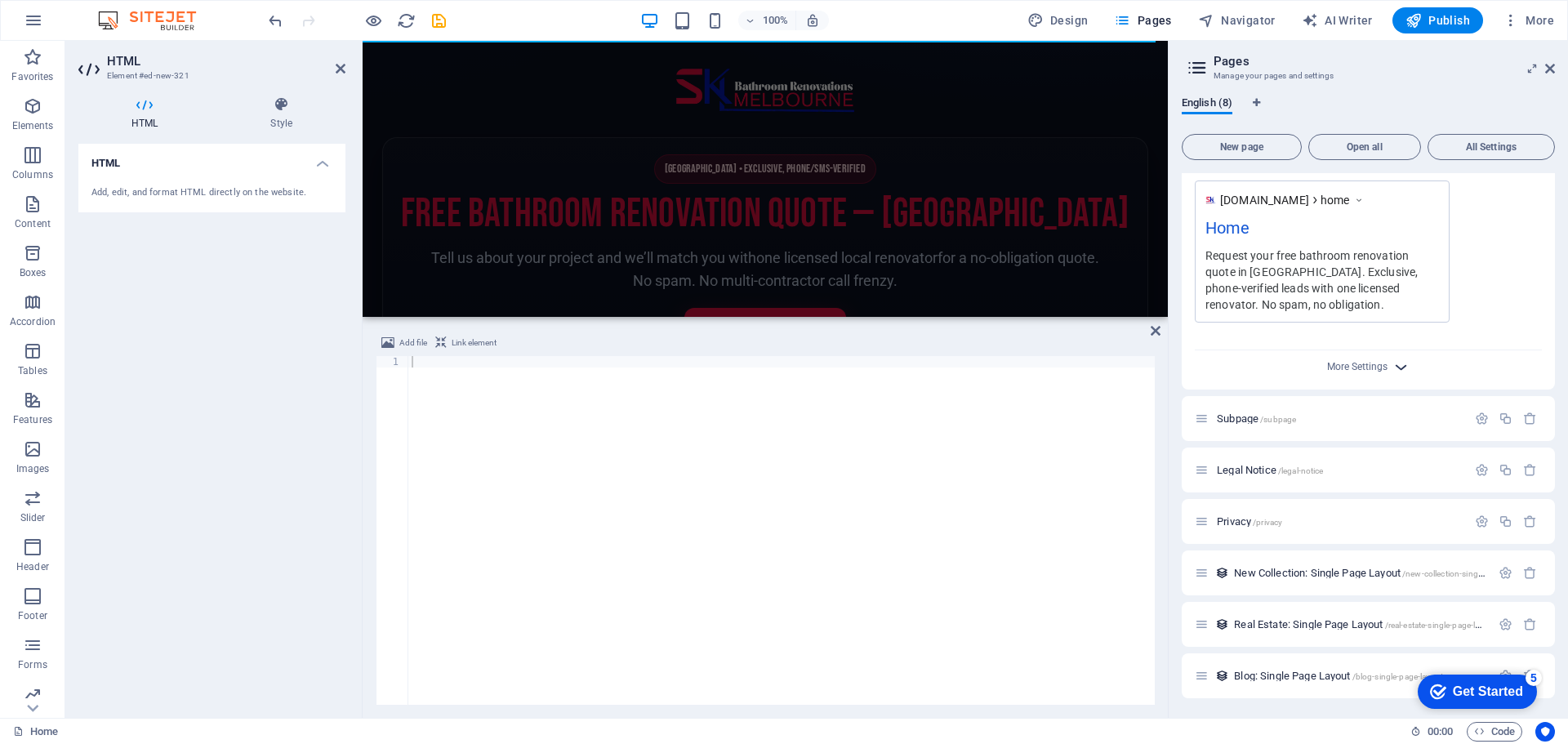
click at [1391, 367] on icon "button" at bounding box center [1400, 367] width 19 height 19
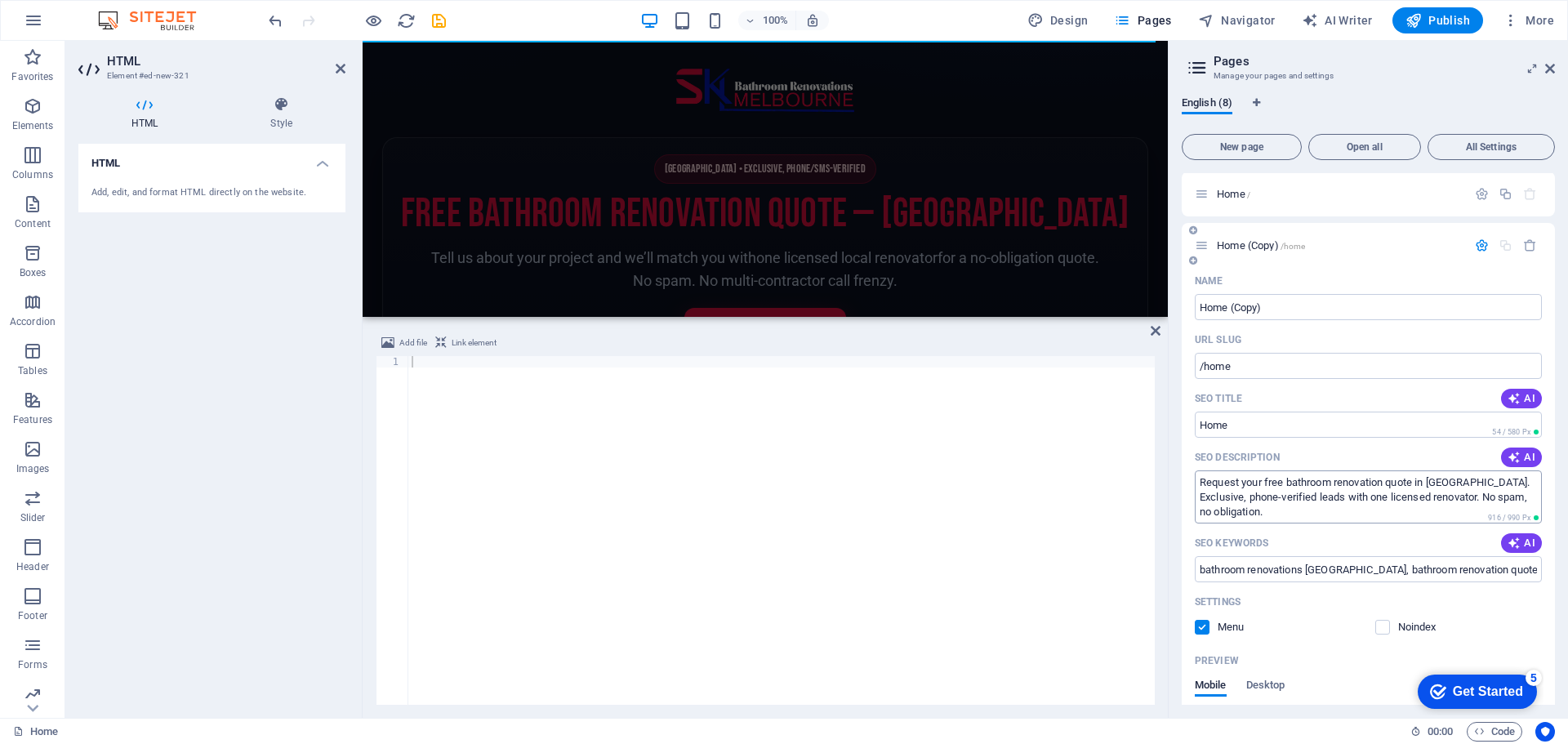
scroll to position [0, 0]
click at [1272, 310] on input "Home (Copy)" at bounding box center [1367, 308] width 347 height 26
click at [1529, 249] on icon "button" at bounding box center [1529, 247] width 14 height 14
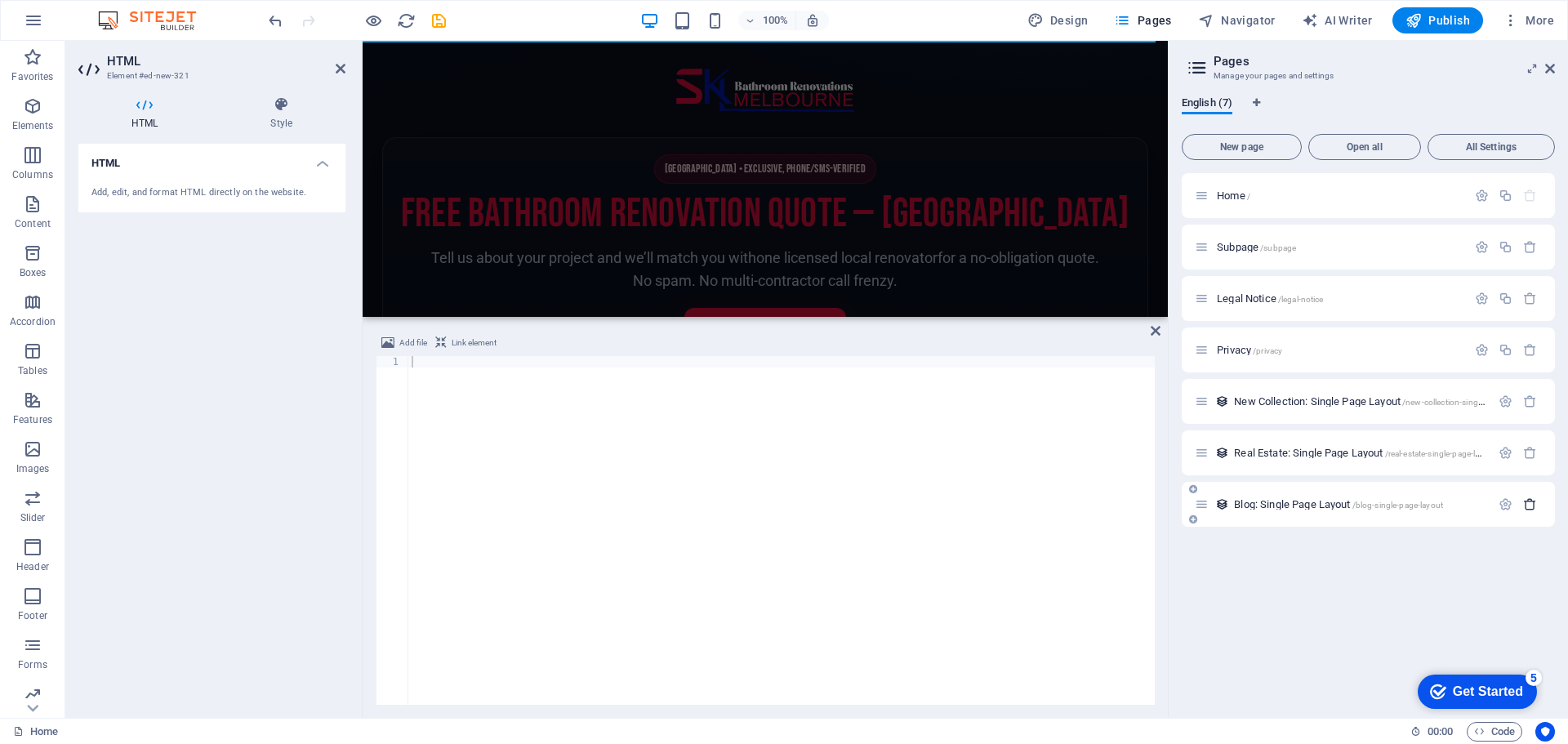
click at [1528, 502] on icon "button" at bounding box center [1529, 504] width 14 height 14
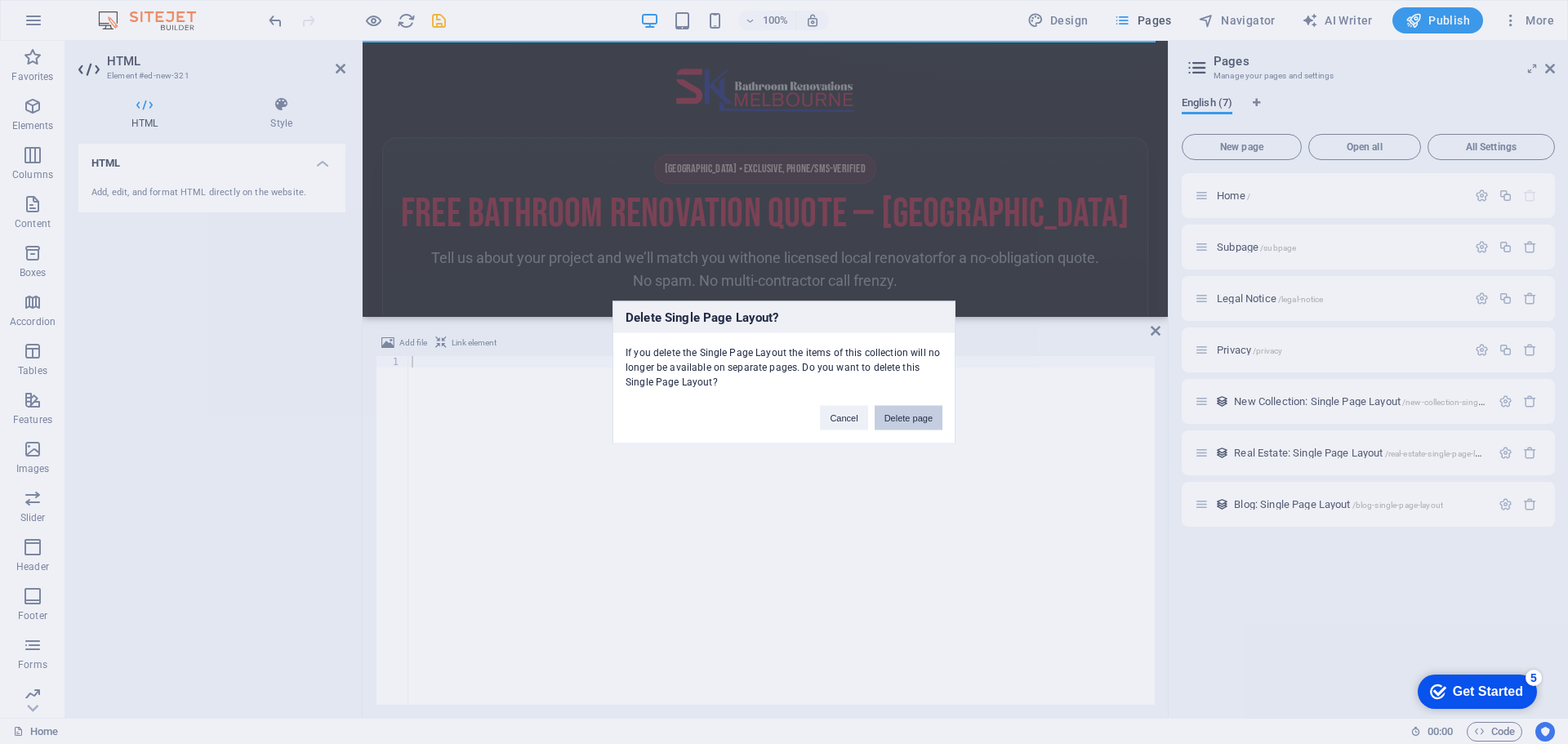
click at [915, 422] on button "Delete page" at bounding box center [908, 416] width 68 height 24
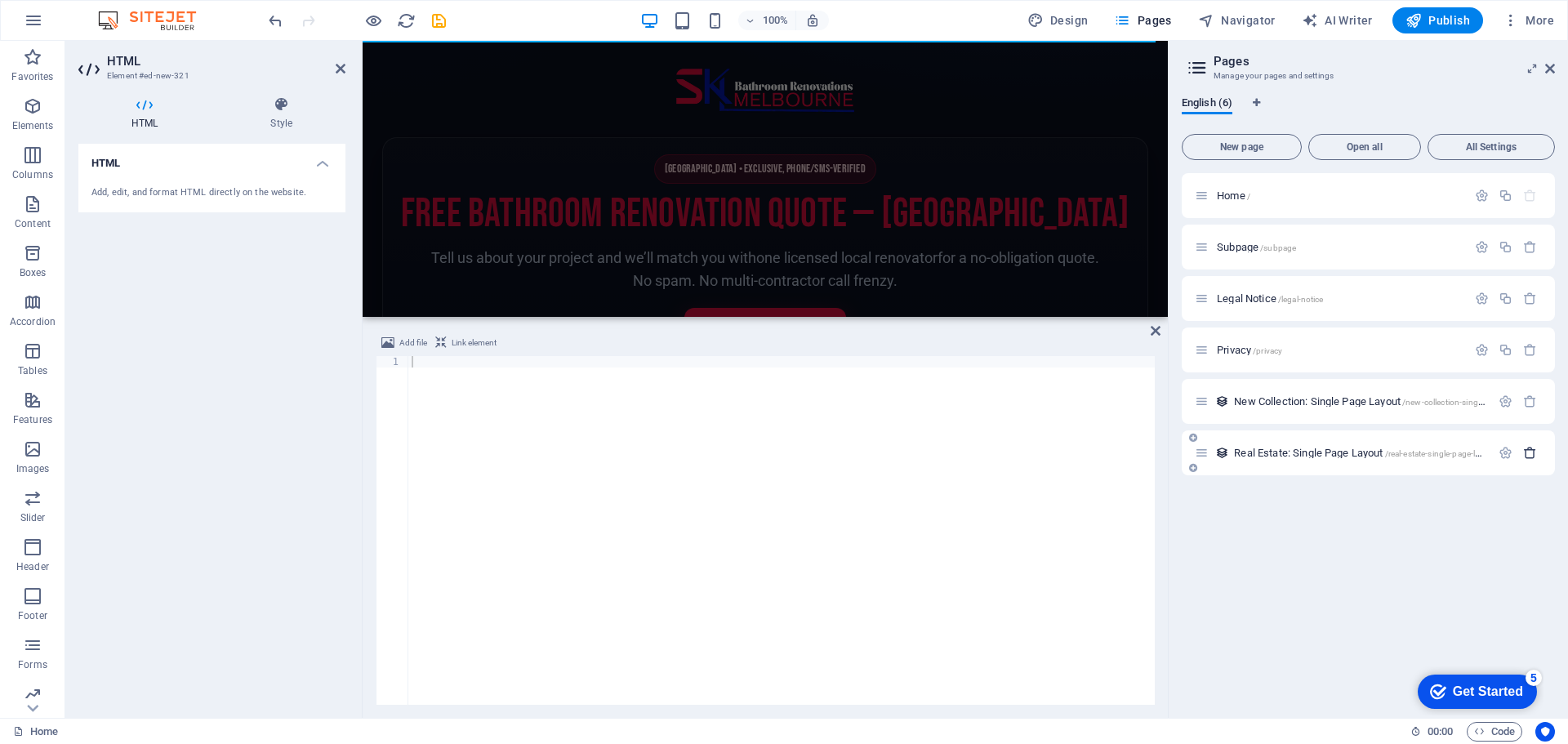
click at [1529, 450] on icon "button" at bounding box center [1529, 452] width 14 height 14
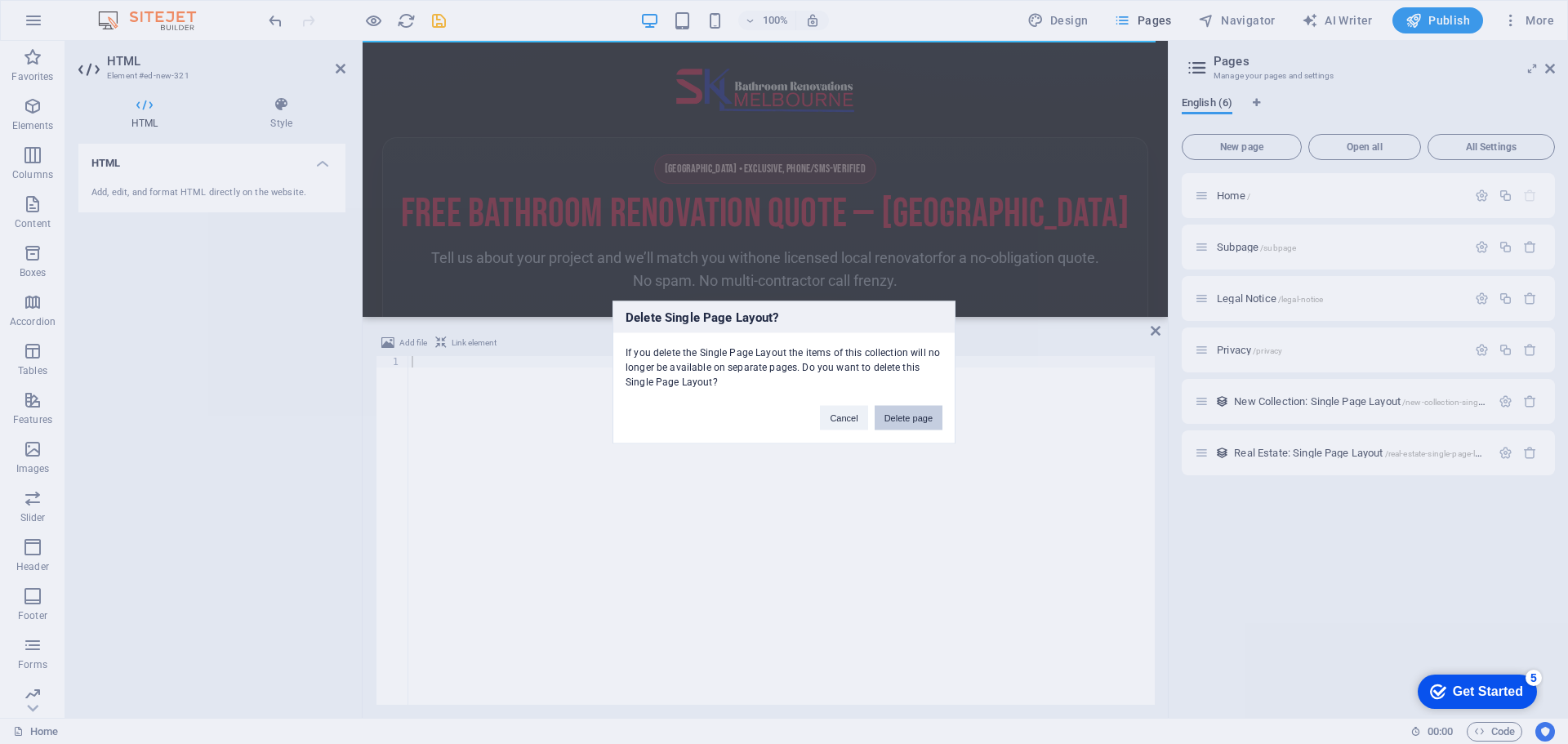
click at [897, 414] on button "Delete page" at bounding box center [908, 416] width 68 height 24
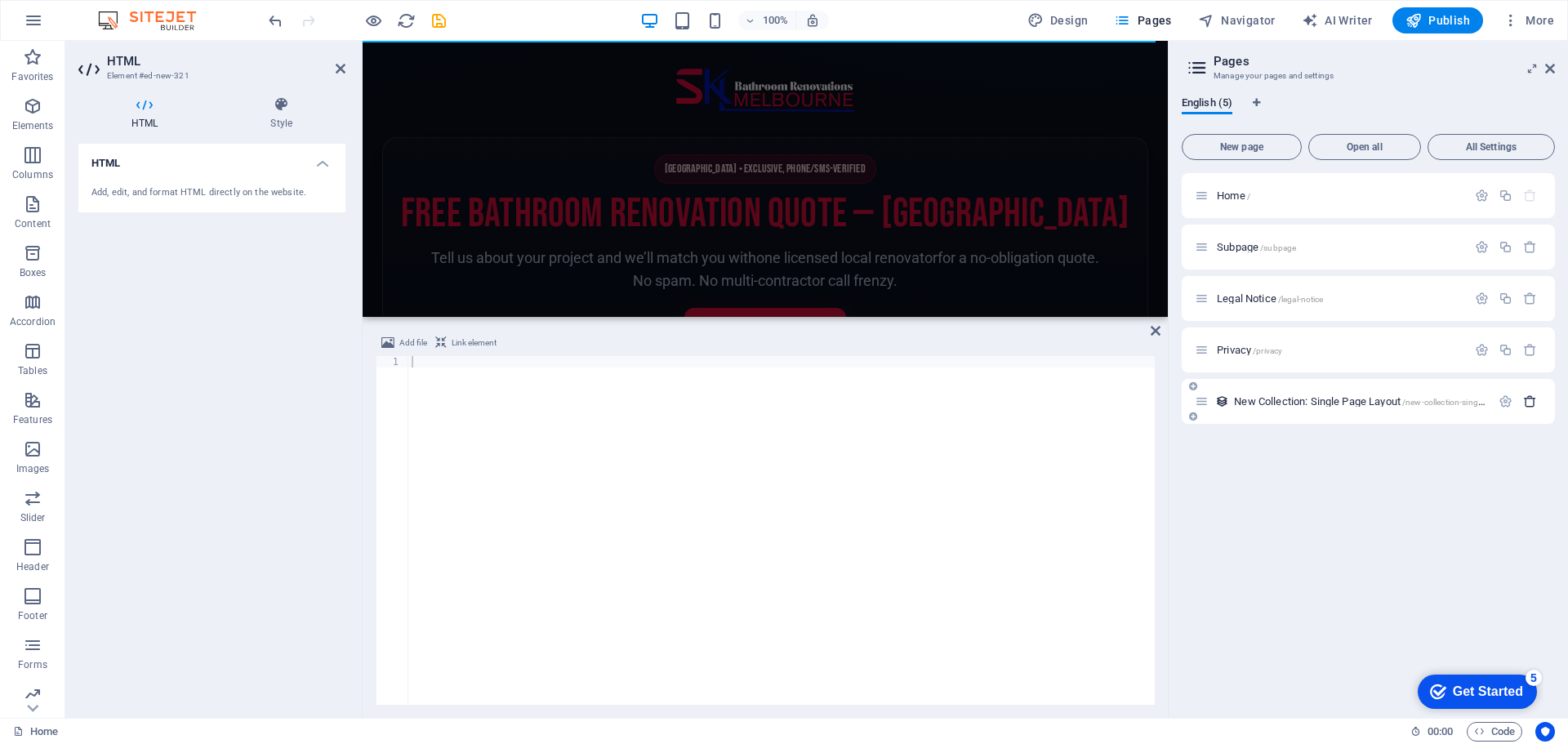
click at [1528, 402] on icon "button" at bounding box center [1529, 401] width 14 height 14
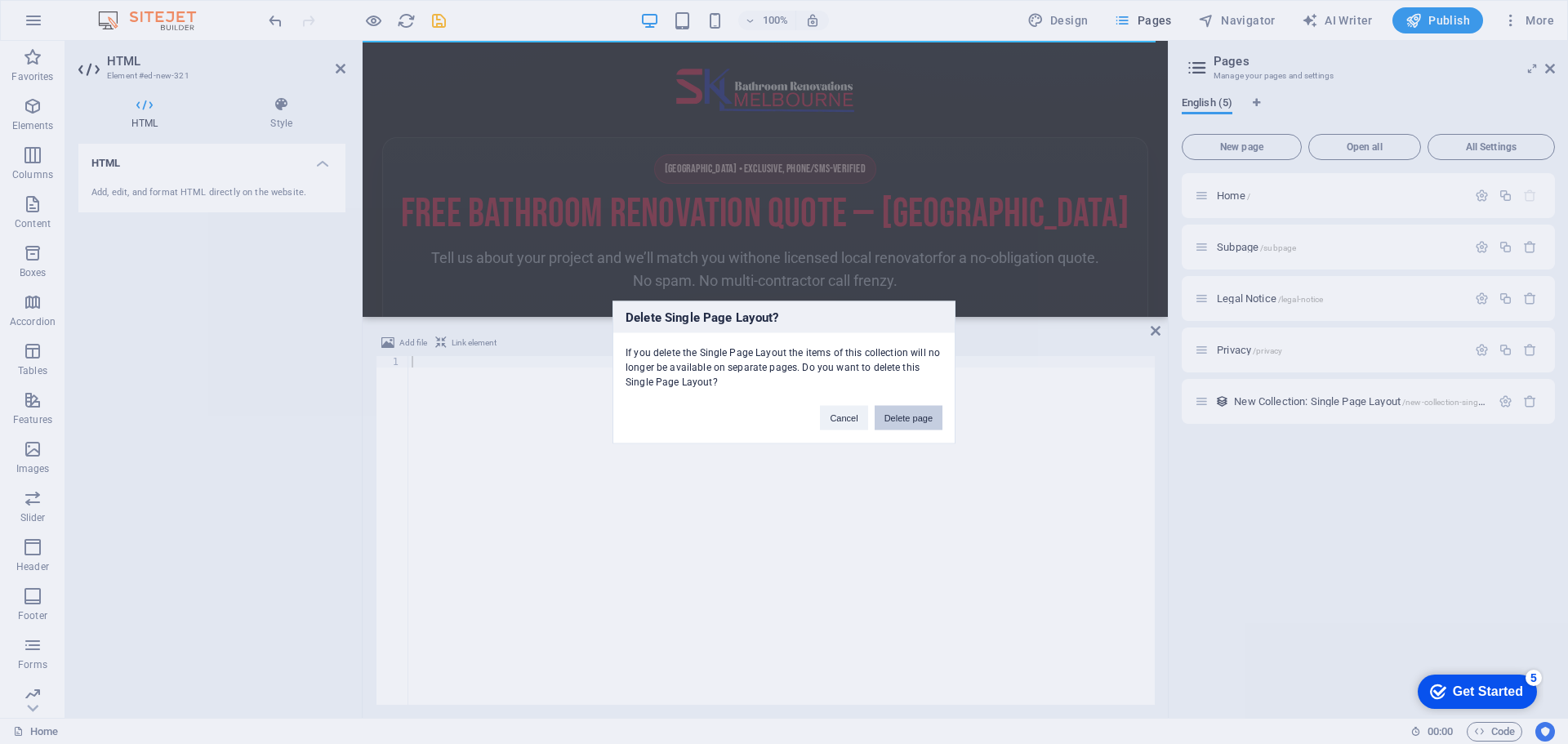
click at [922, 421] on button "Delete page" at bounding box center [908, 416] width 68 height 24
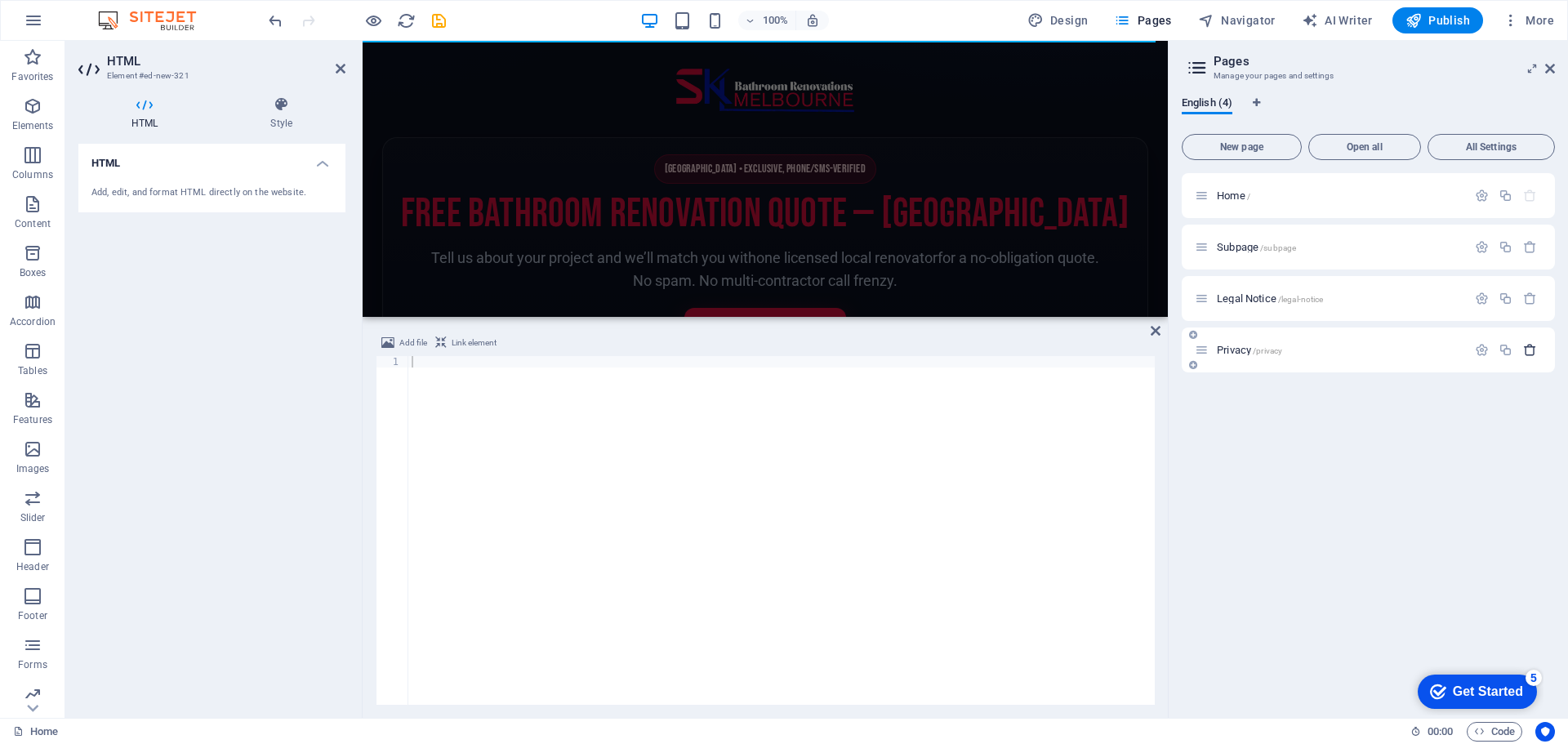
click at [1528, 345] on icon "button" at bounding box center [1529, 349] width 14 height 14
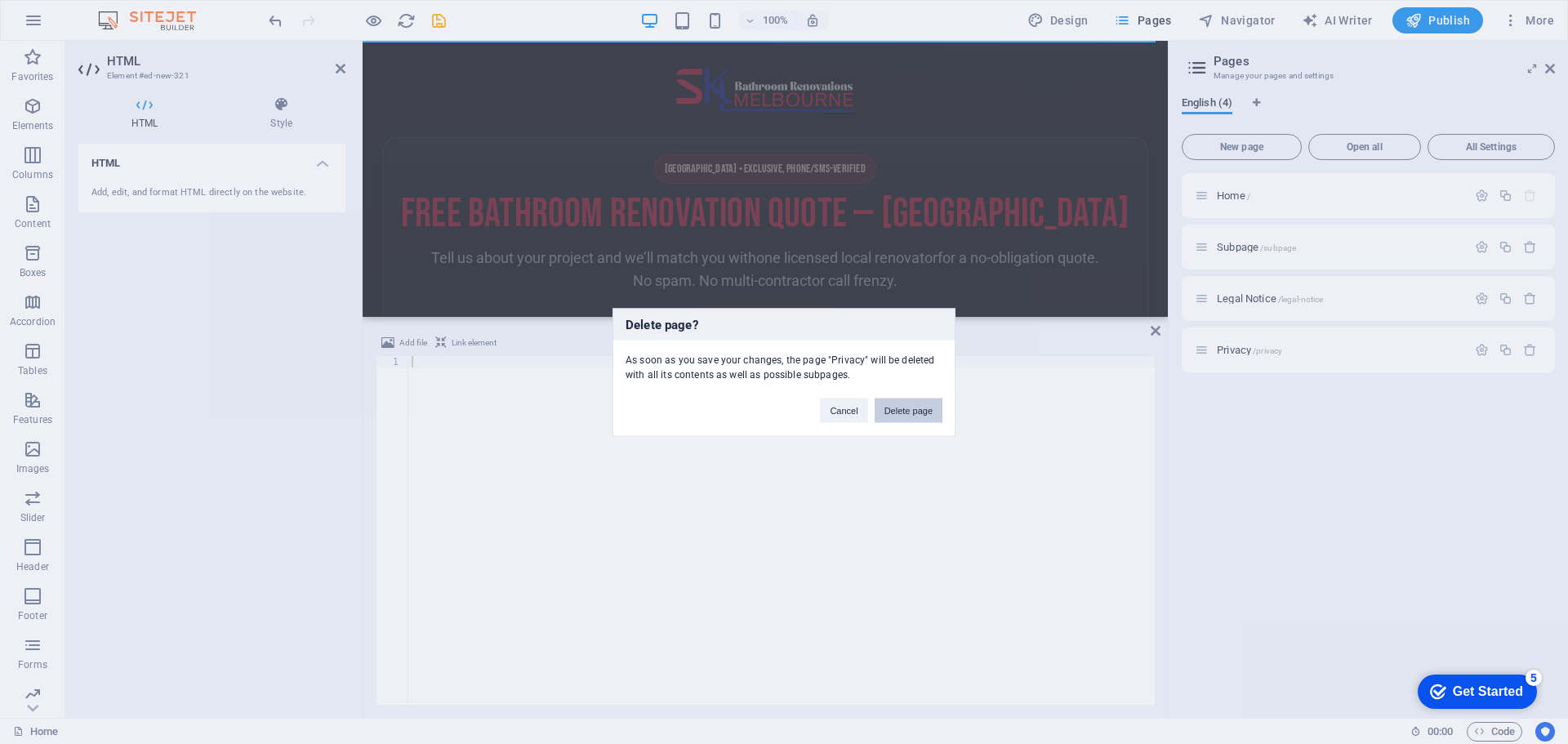
click at [919, 406] on button "Delete page" at bounding box center [908, 409] width 68 height 24
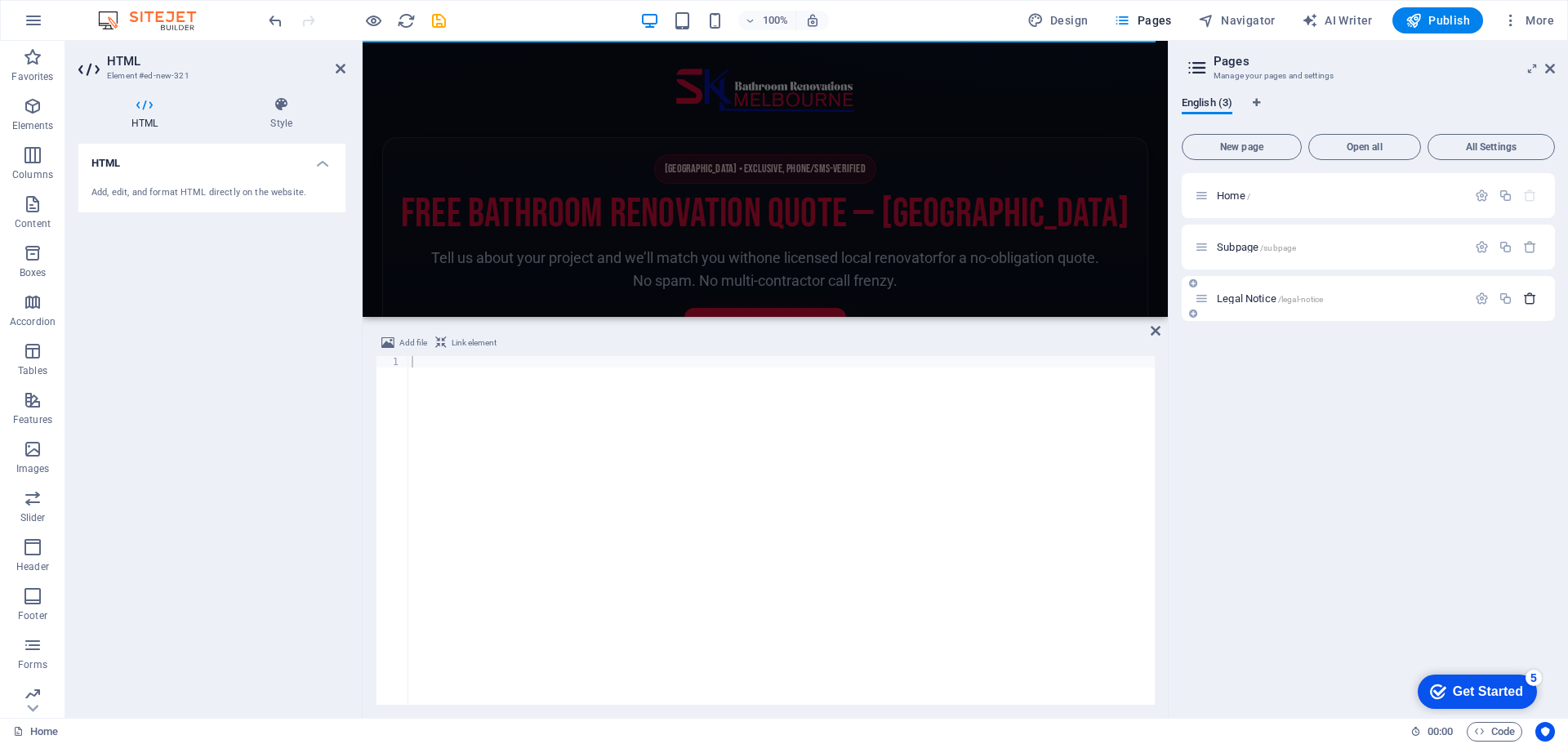
click at [1533, 296] on icon "button" at bounding box center [1529, 298] width 14 height 14
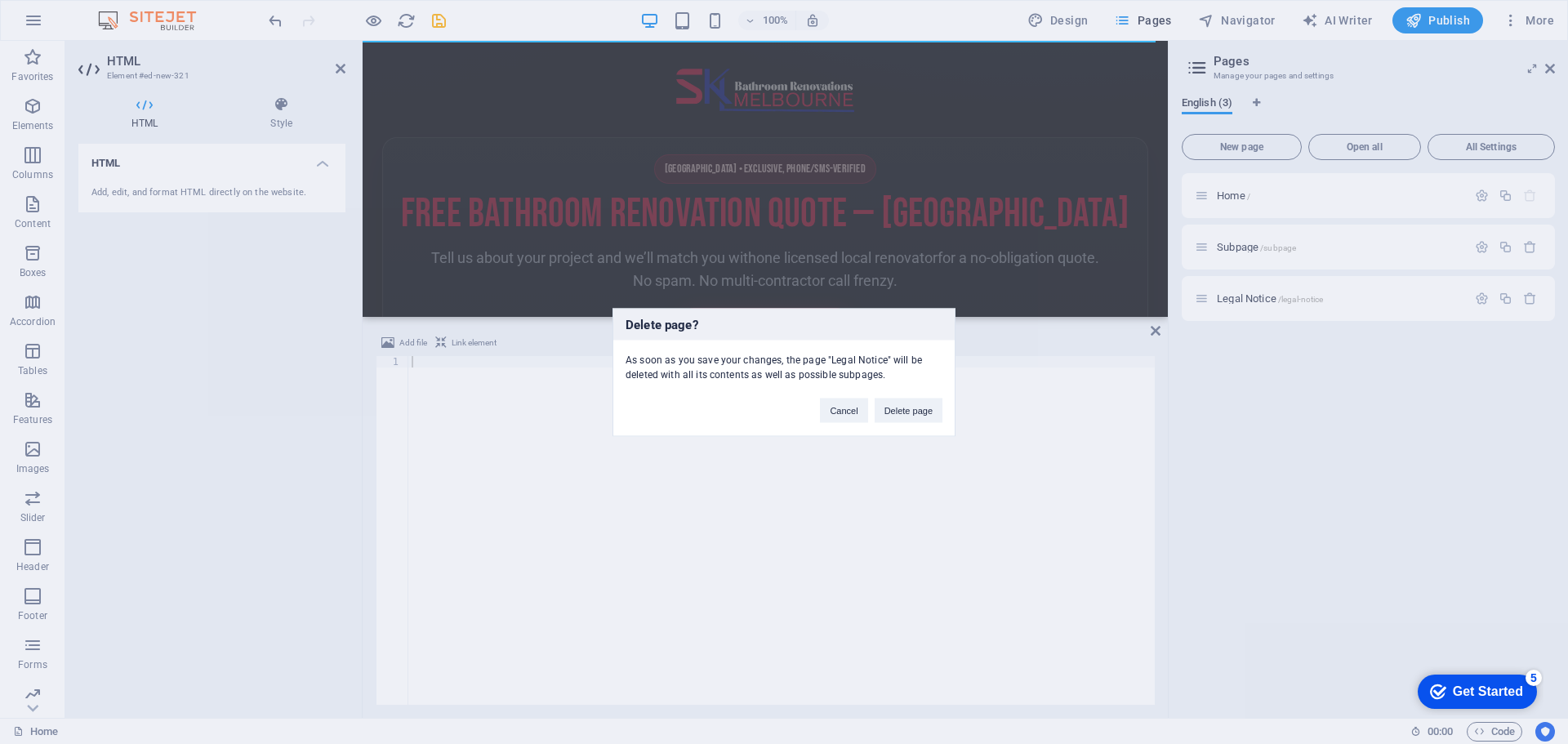
click at [916, 414] on button "Delete page" at bounding box center [908, 409] width 68 height 24
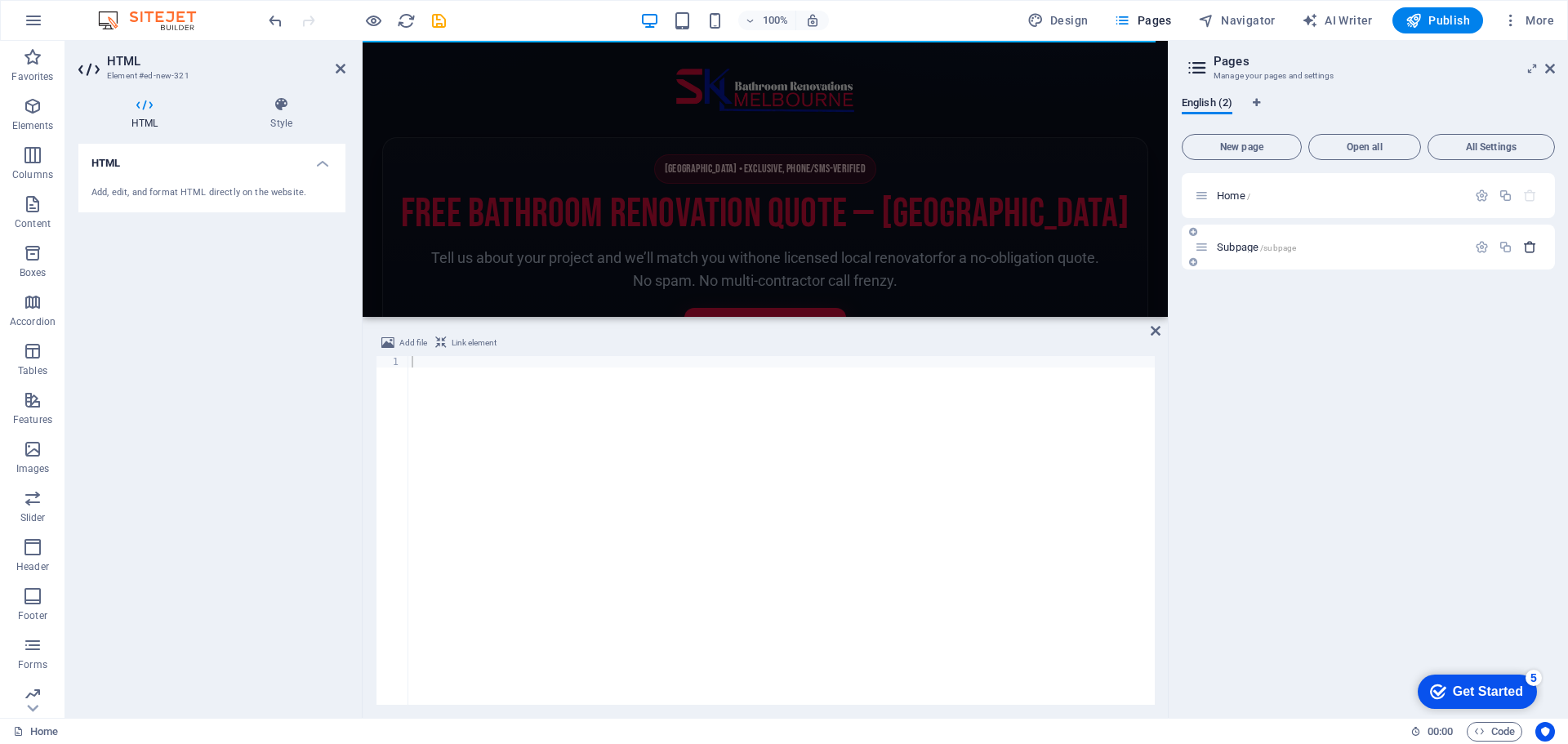
click at [1525, 250] on icon "button" at bounding box center [1529, 247] width 14 height 14
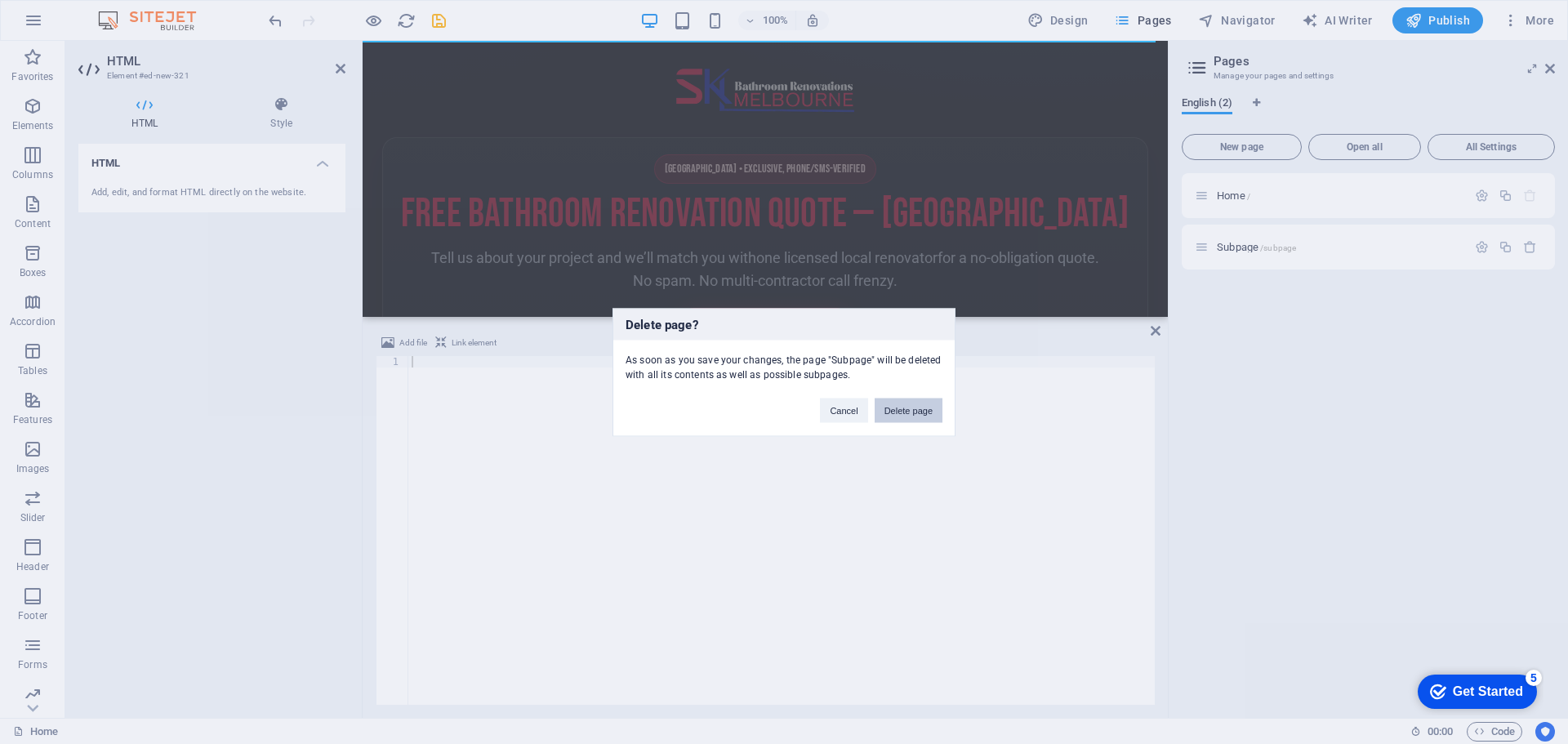
click at [902, 406] on button "Delete page" at bounding box center [908, 409] width 68 height 24
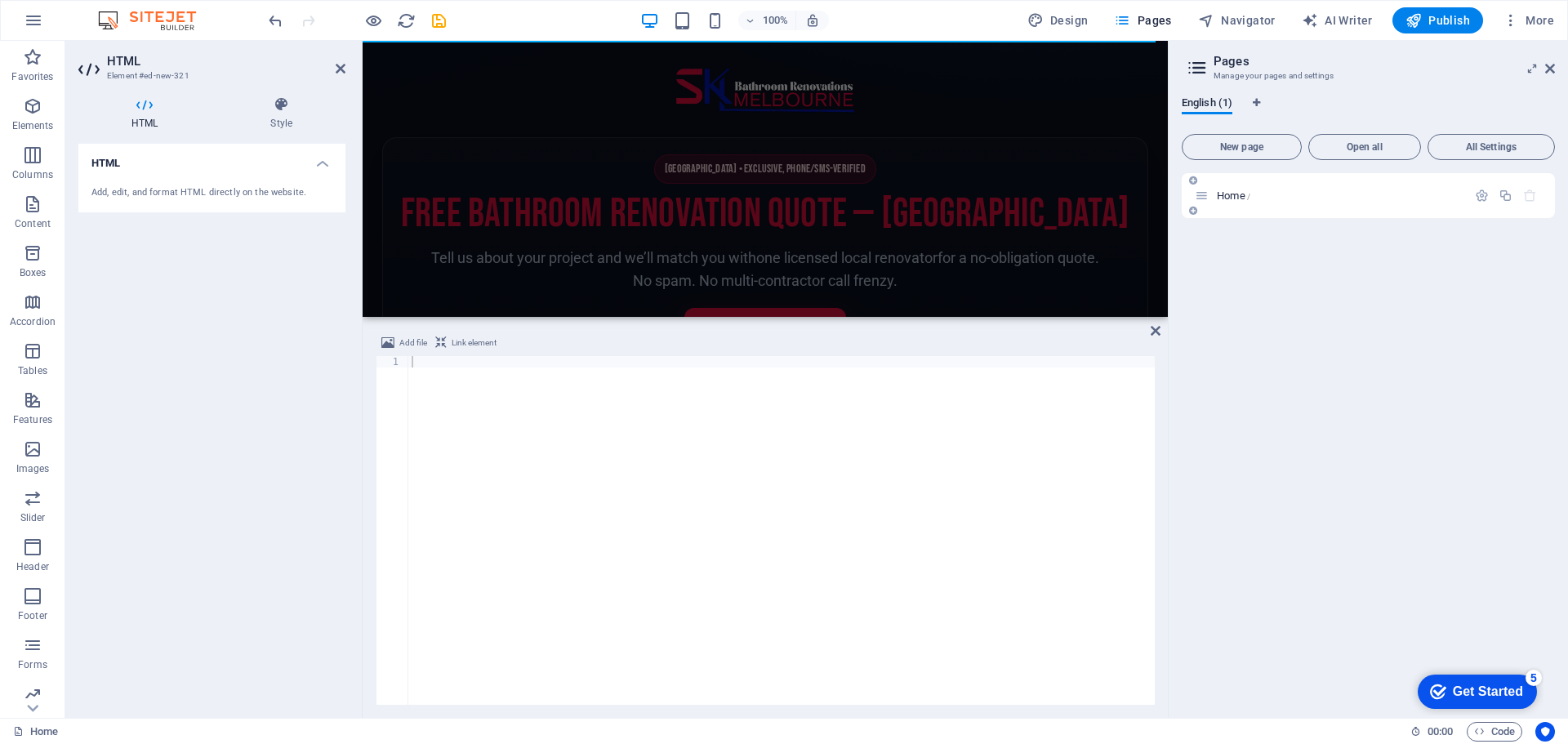
click at [1298, 204] on div "Home /" at bounding box center [1330, 195] width 272 height 19
click at [1204, 197] on icon at bounding box center [1200, 195] width 14 height 14
click at [1493, 148] on span "All Settings" at bounding box center [1491, 147] width 113 height 10
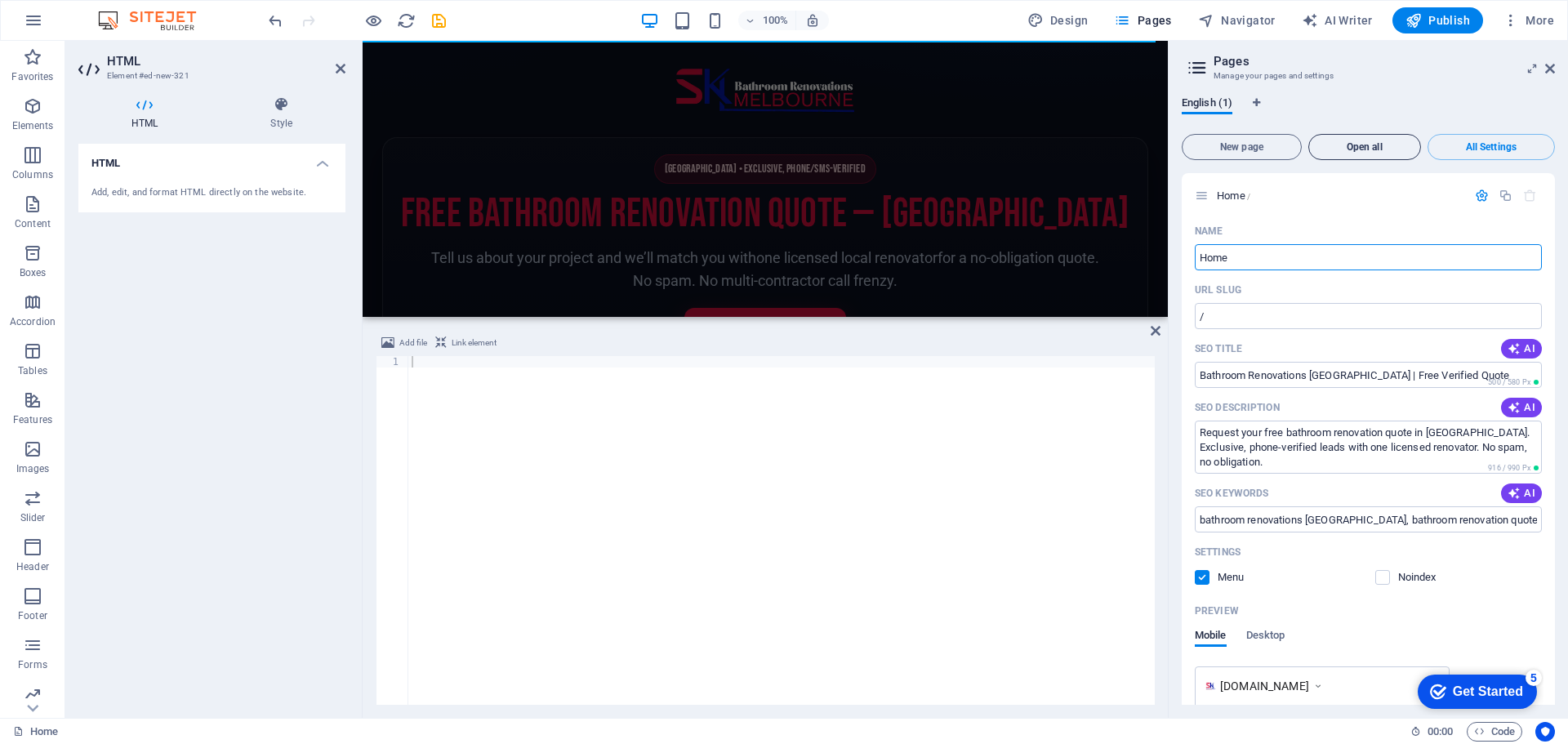
click at [1359, 142] on span "Open all" at bounding box center [1365, 147] width 98 height 10
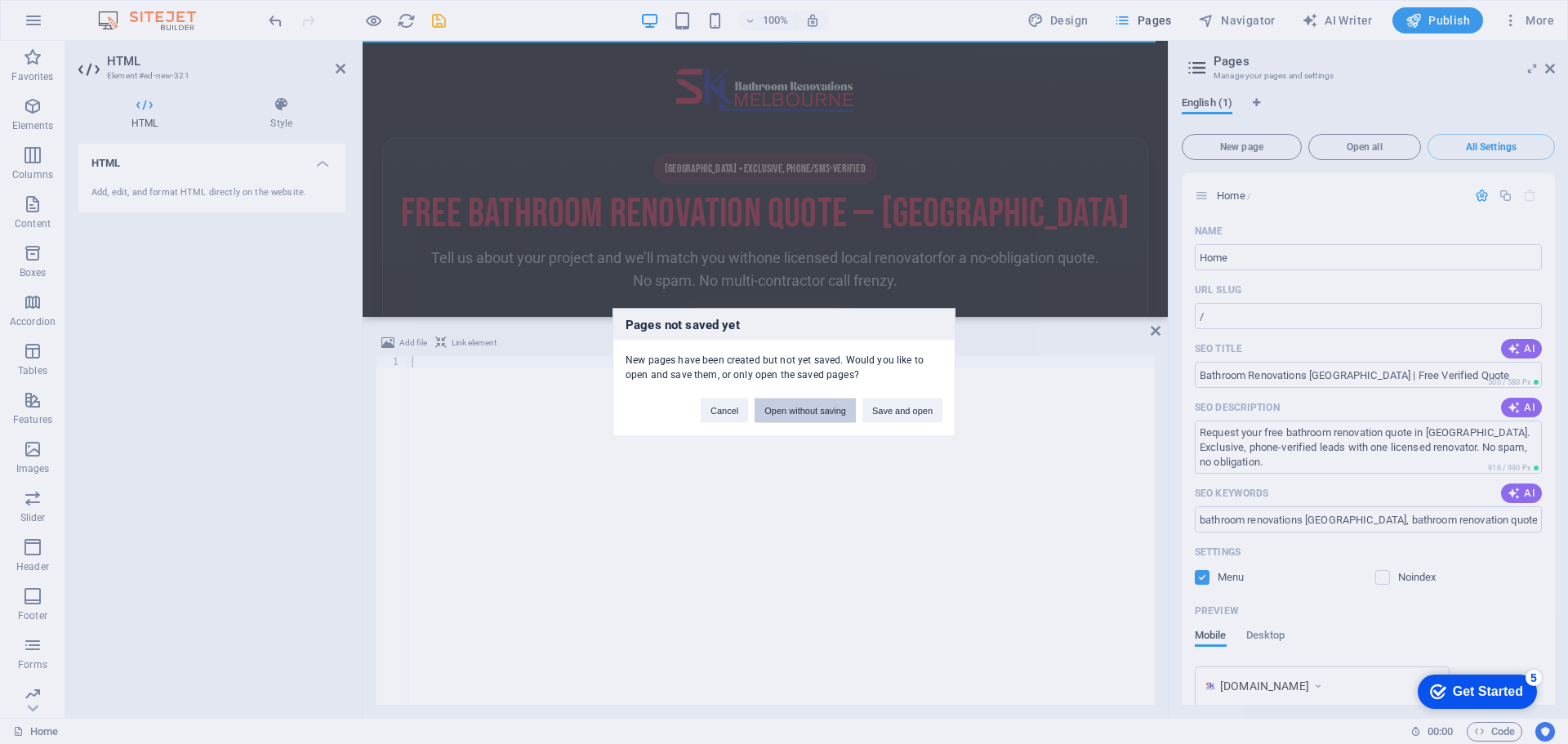
click at [811, 414] on button "Open without saving" at bounding box center [805, 409] width 102 height 24
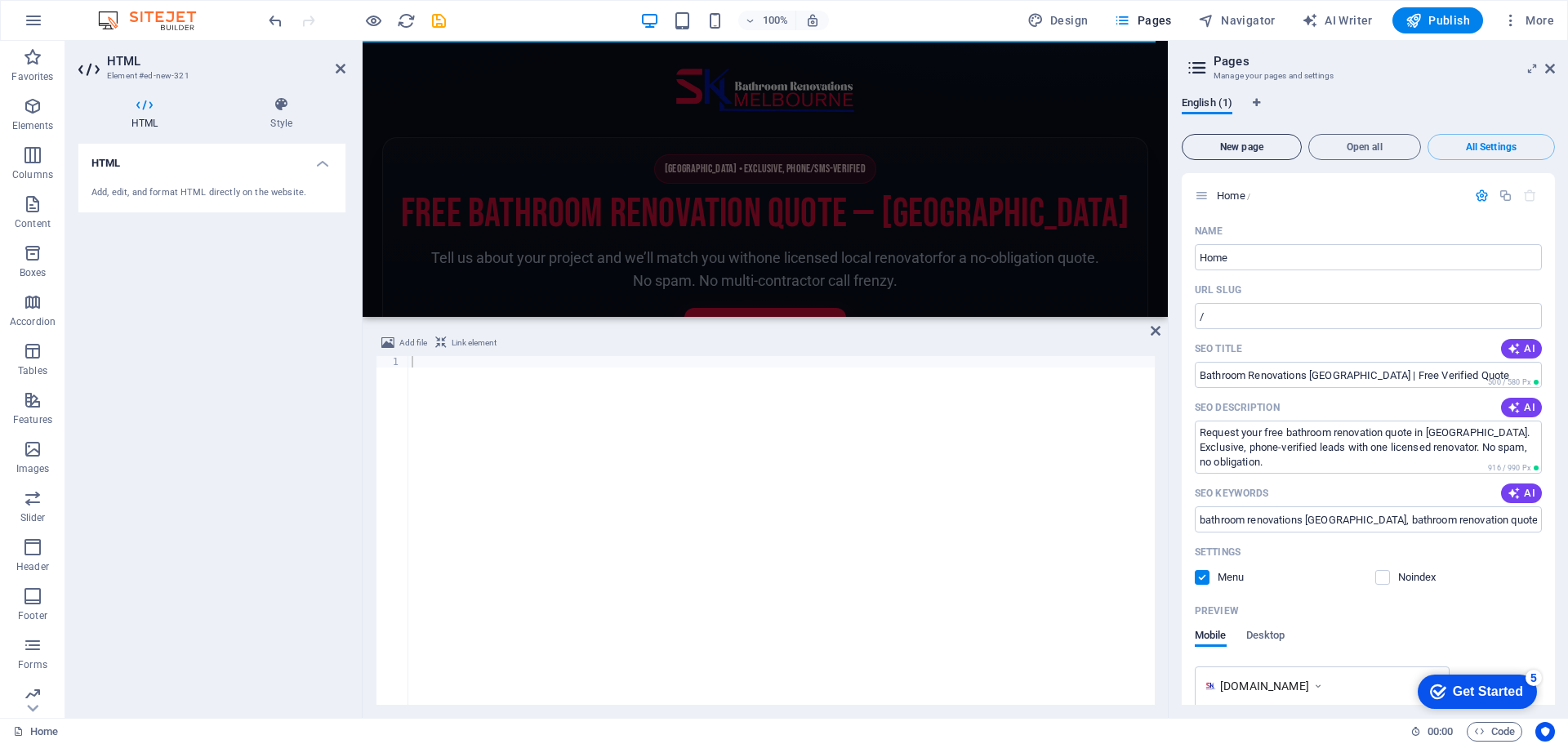
click at [1228, 150] on span "New page" at bounding box center [1241, 147] width 105 height 10
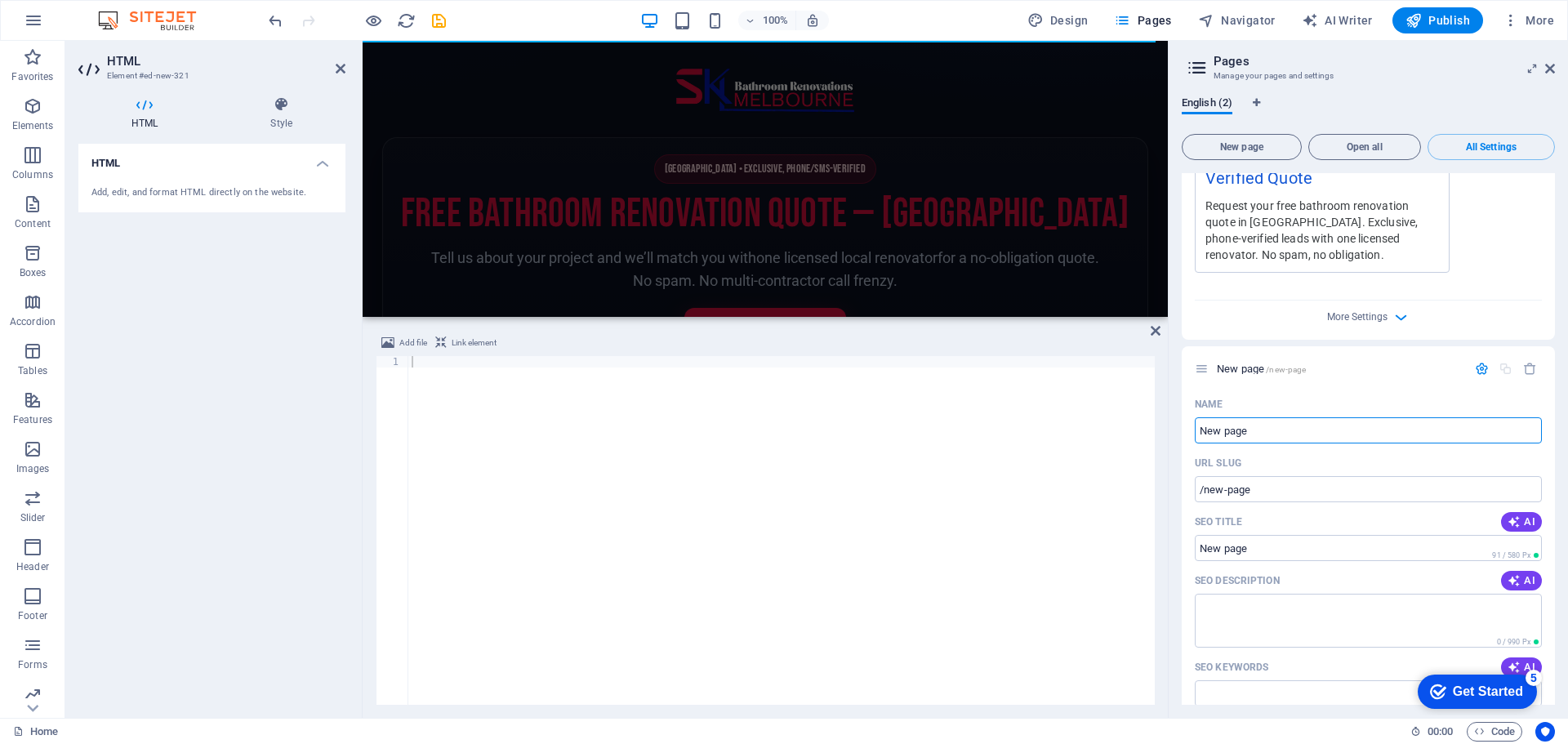
scroll to position [576, 0]
click at [1265, 422] on input "New page" at bounding box center [1367, 435] width 347 height 26
drag, startPoint x: 1265, startPoint y: 410, endPoint x: 1193, endPoint y: 414, distance: 72.1
click at [1193, 414] on div "Name New page ​ URL SLUG /new-page ​ SEO Title AI ​ 91 / 580 Px SEO Description…" at bounding box center [1367, 680] width 373 height 569
type input "Hom"
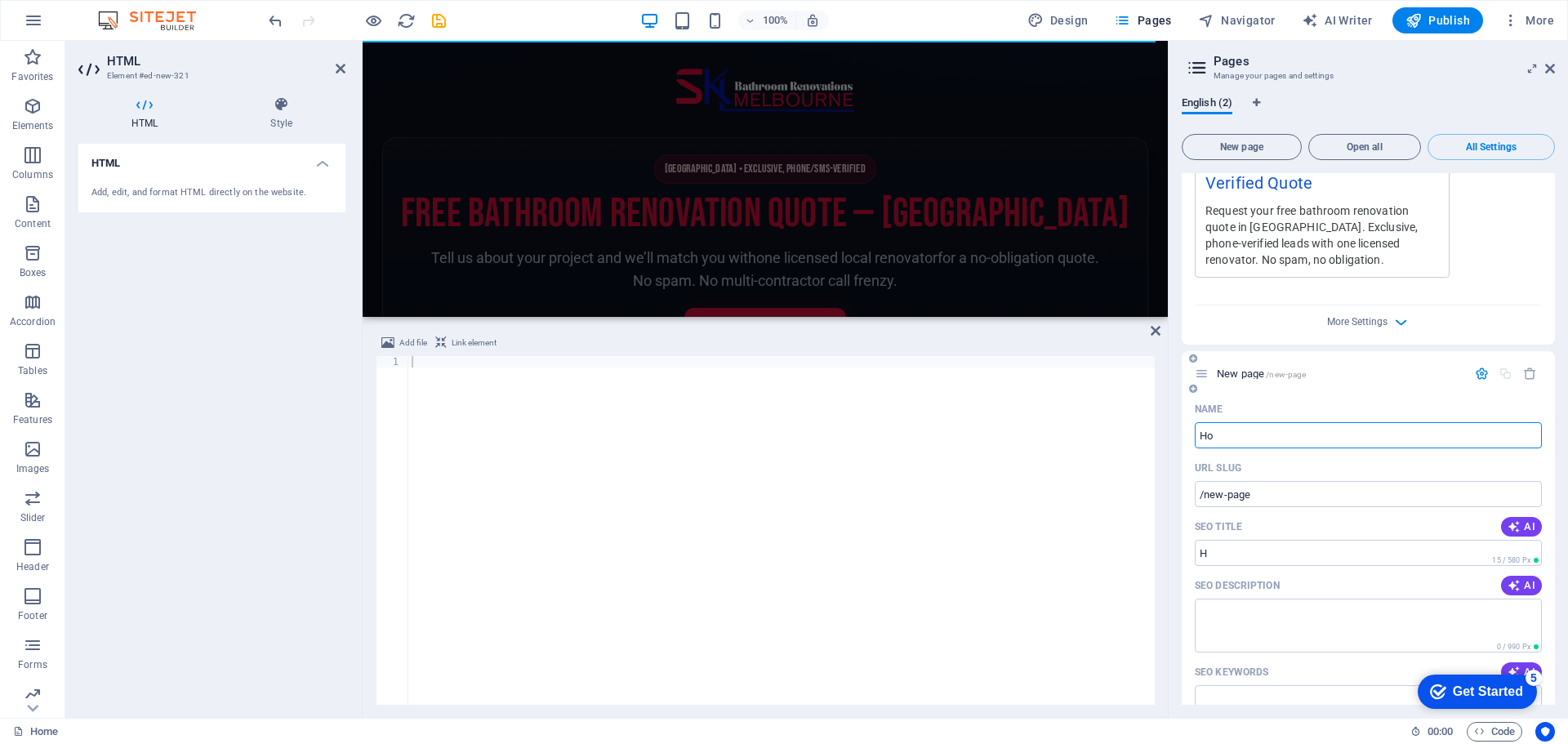
type input "/h"
type input "Home"
type input "/home"
type input "Home"
click at [1279, 455] on div "URL SLUG" at bounding box center [1367, 467] width 347 height 26
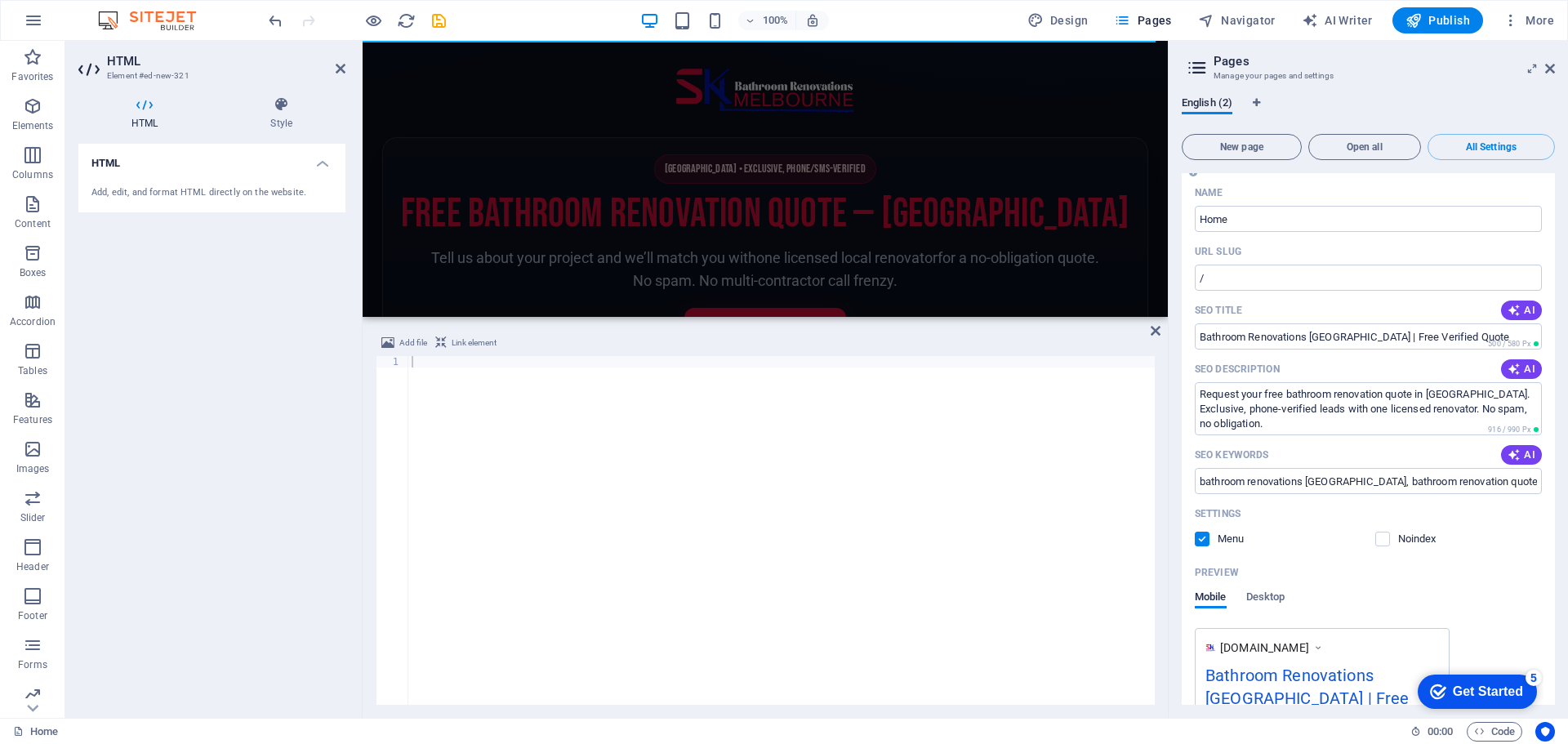
scroll to position [0, 0]
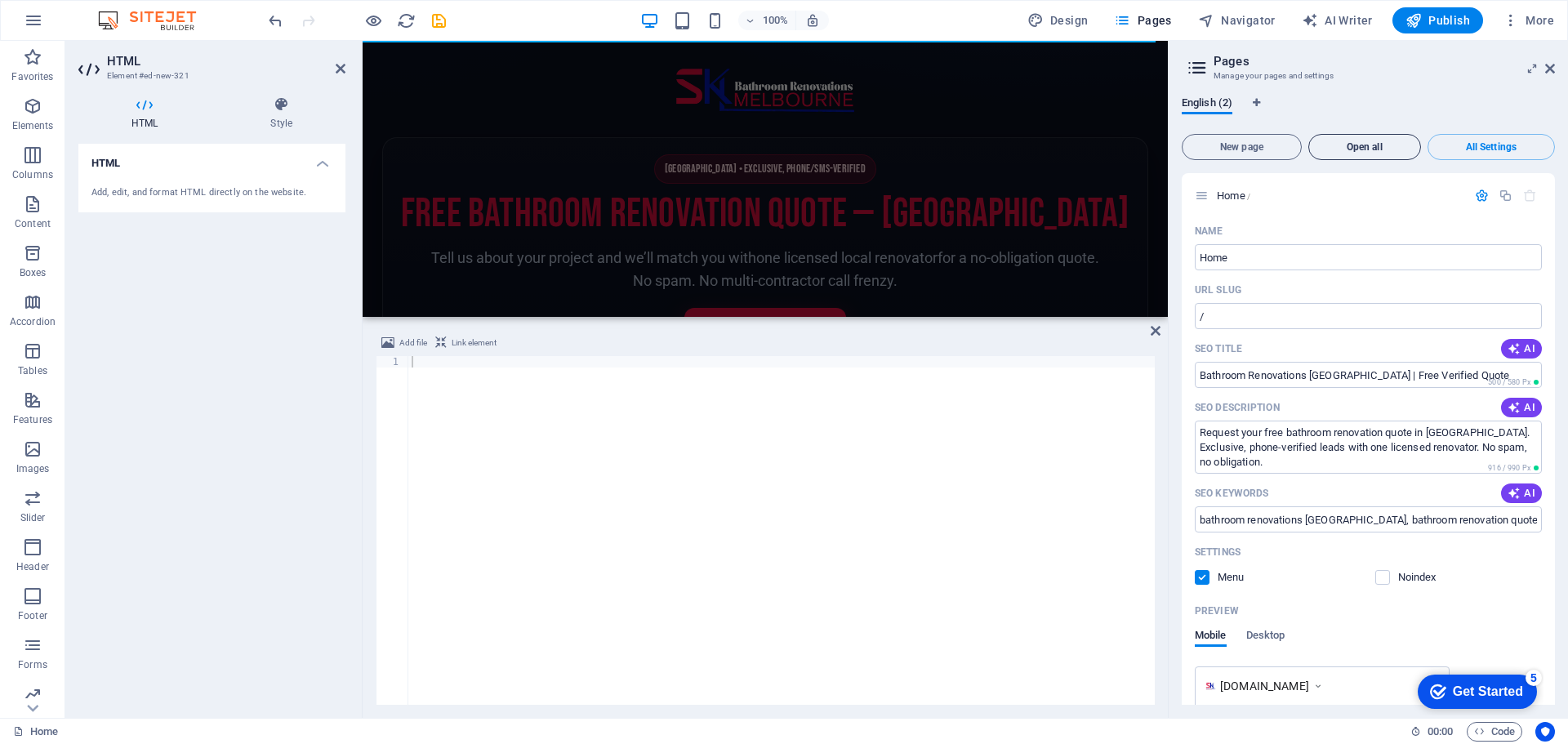
click at [1349, 145] on span "Open all" at bounding box center [1365, 147] width 98 height 10
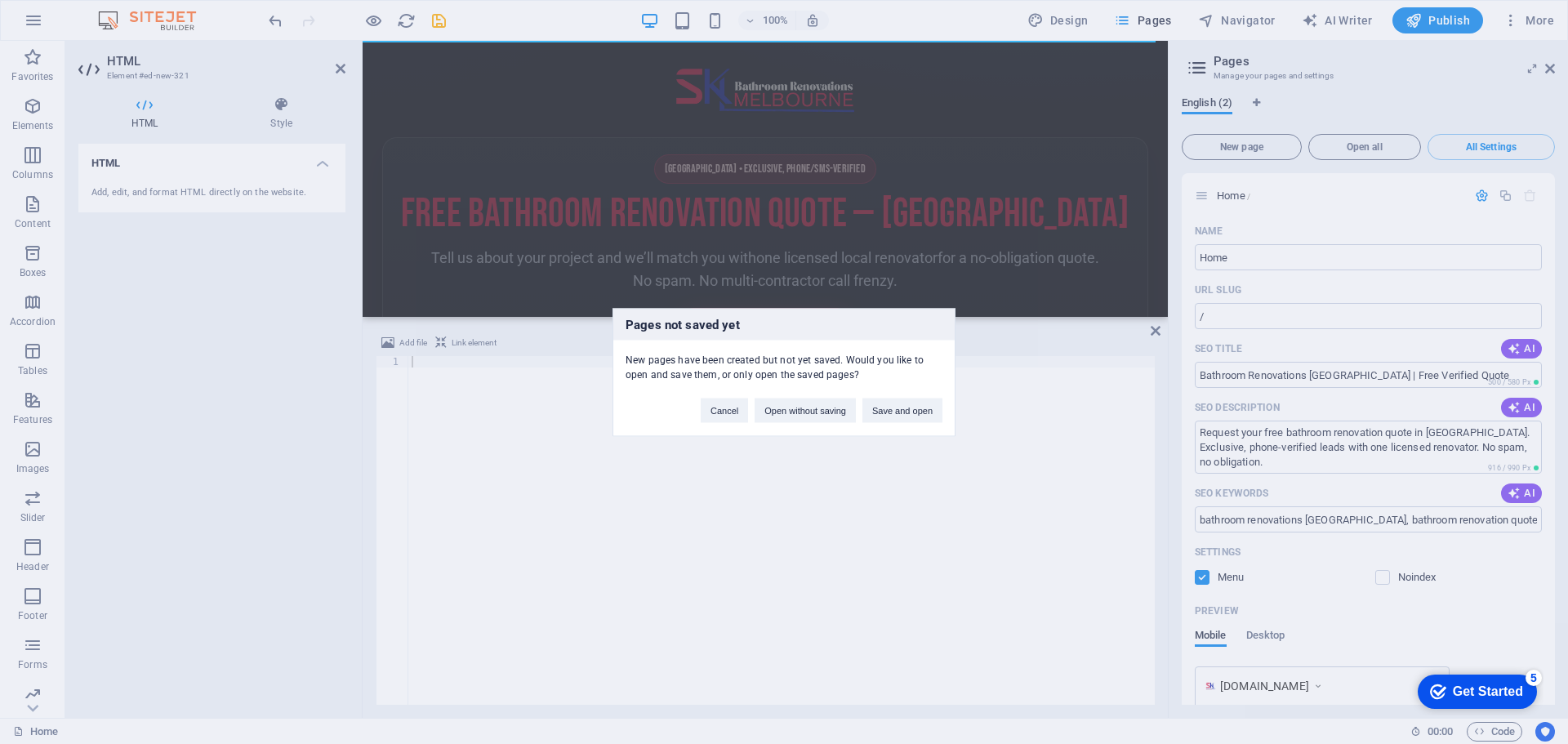
click at [1510, 143] on div "Pages not saved yet New pages have been created but not yet saved. Would you li…" at bounding box center [784, 372] width 1568 height 744
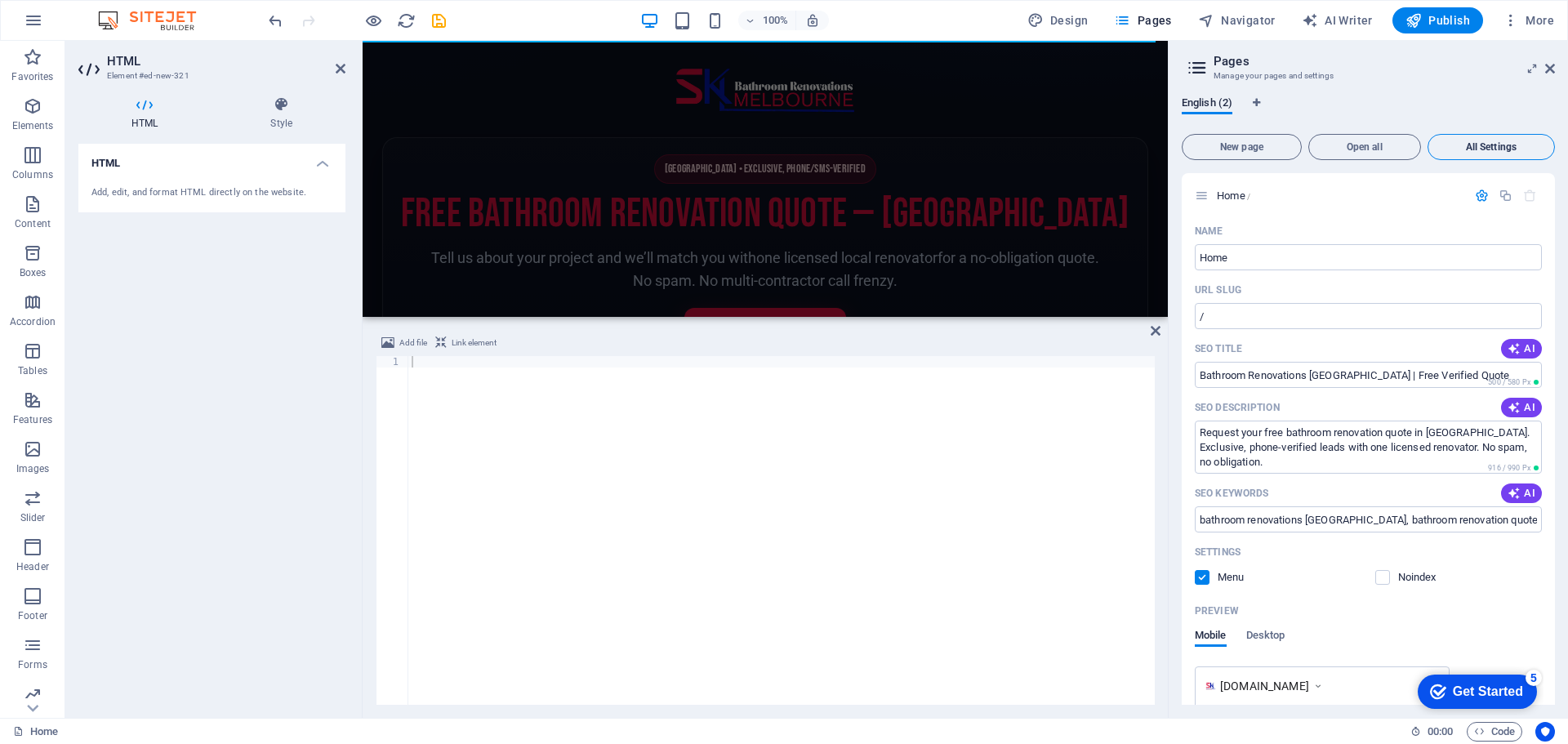
click at [1506, 145] on span "All Settings" at bounding box center [1491, 147] width 113 height 10
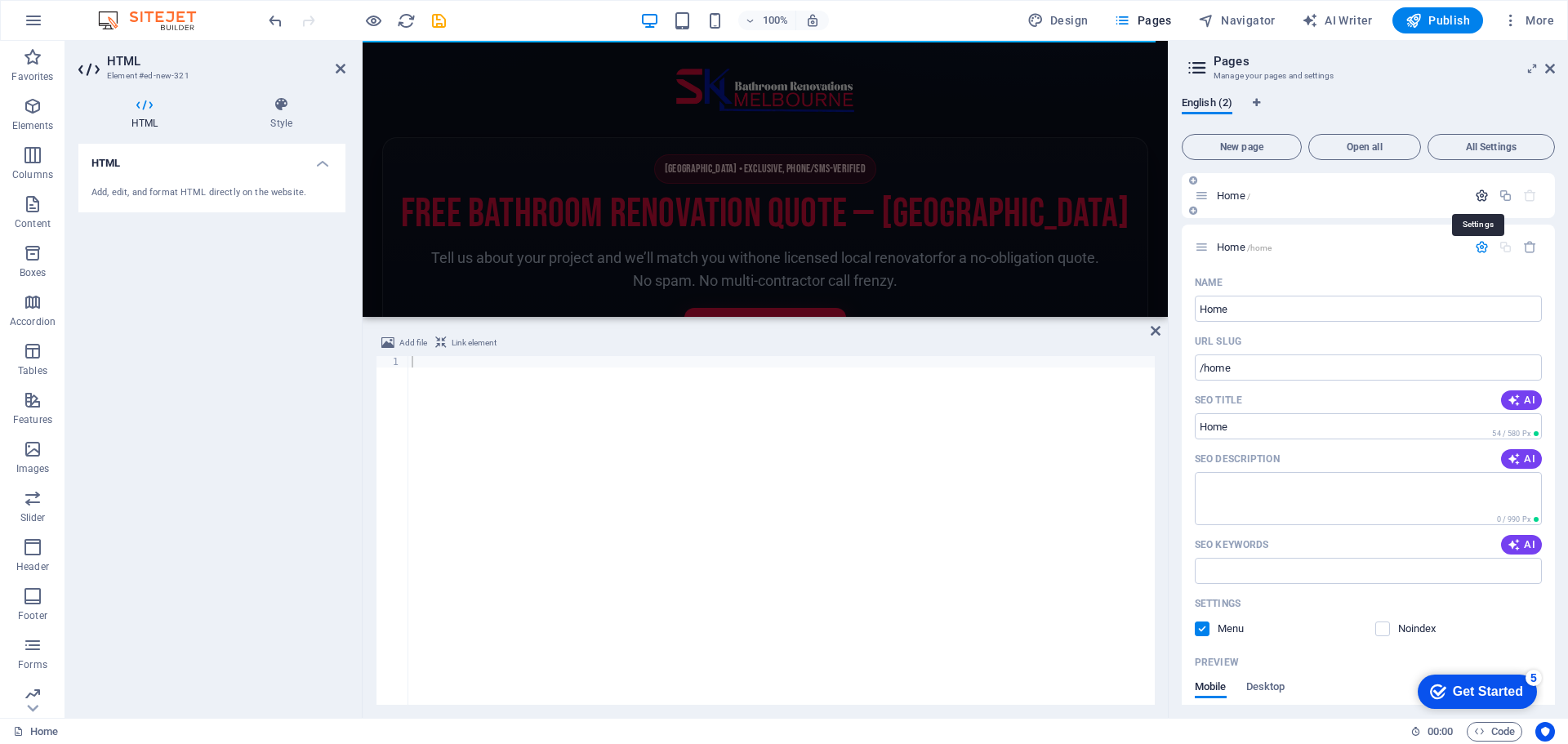
click at [1475, 191] on icon "button" at bounding box center [1481, 195] width 14 height 14
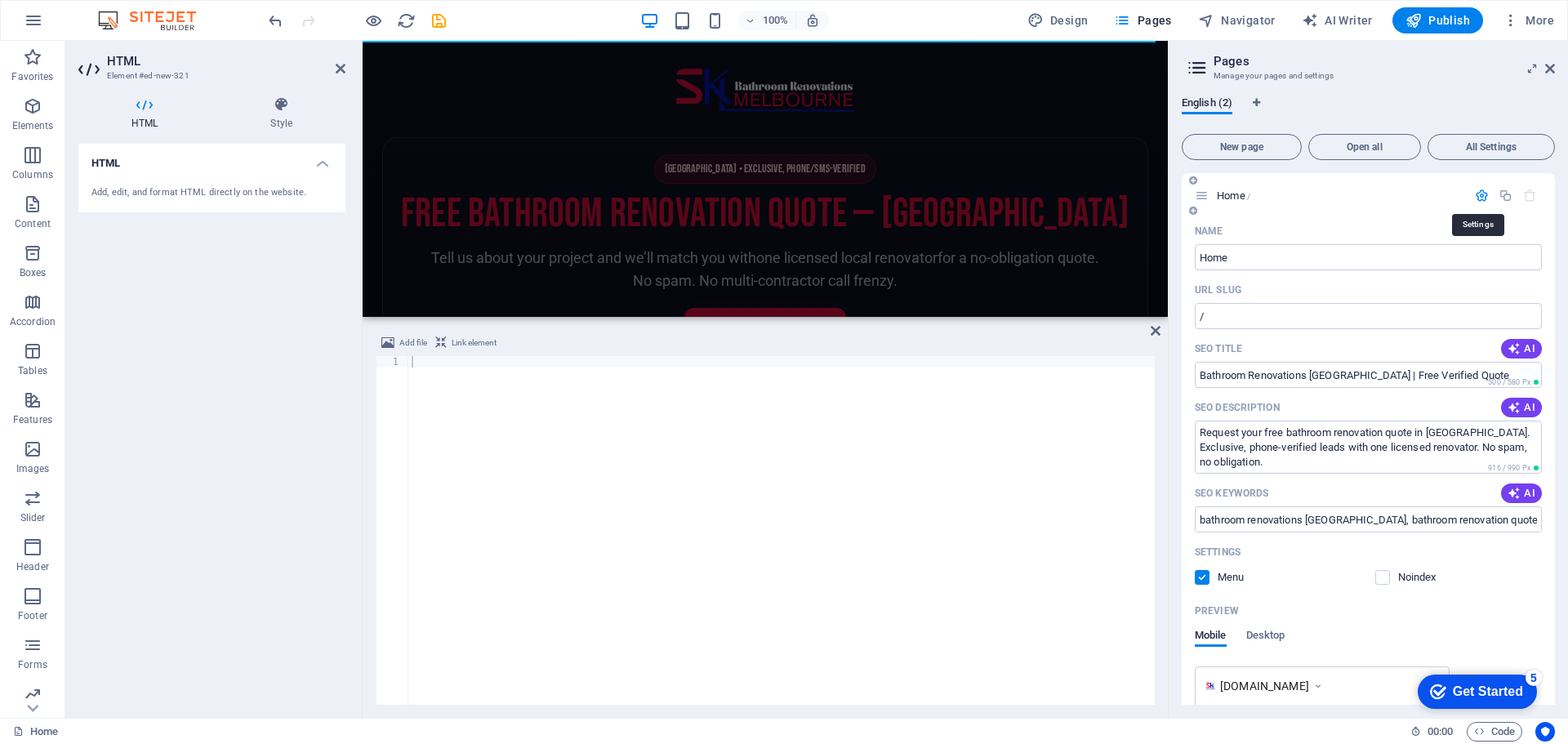
click at [1475, 191] on icon "button" at bounding box center [1481, 195] width 14 height 14
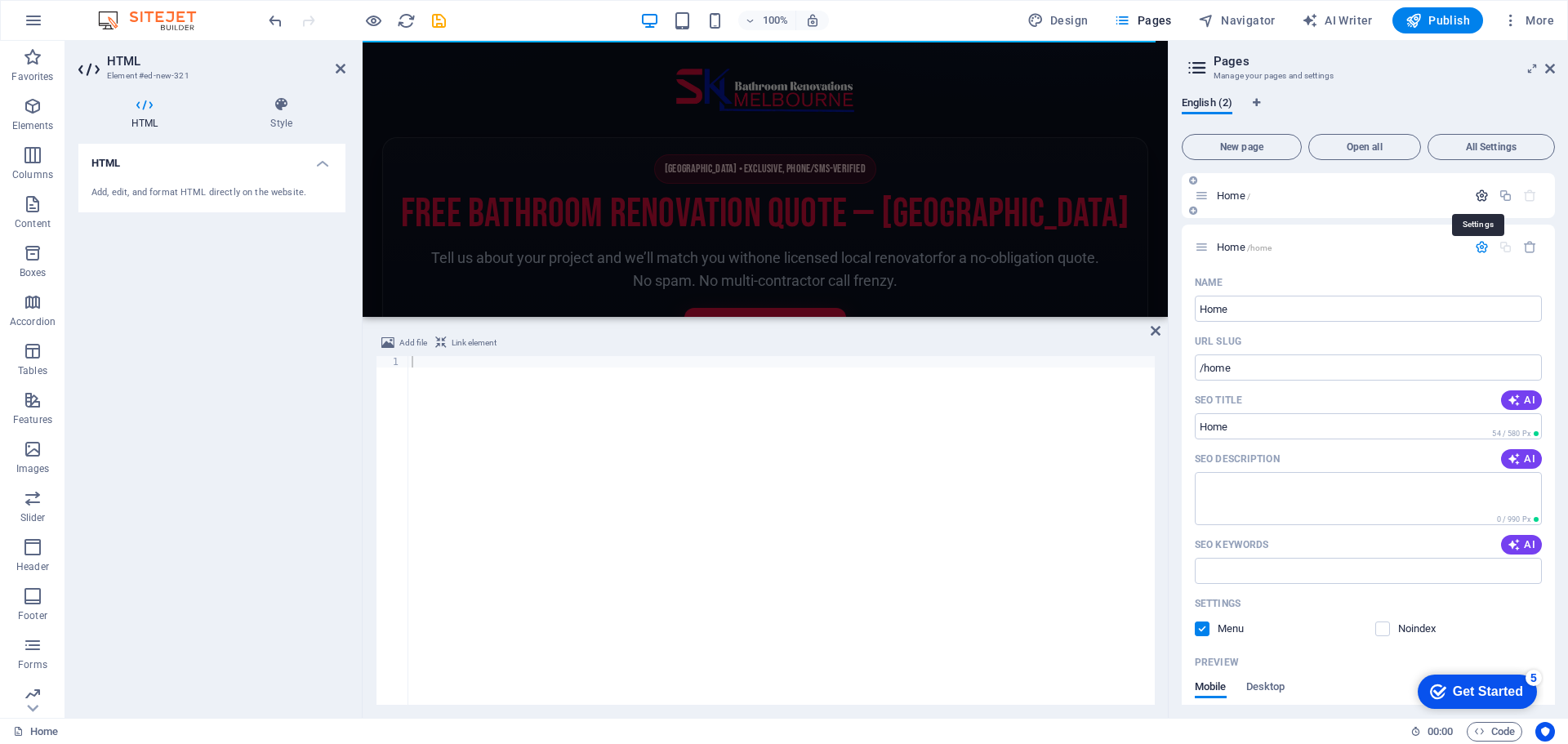
click at [1475, 191] on icon "button" at bounding box center [1481, 195] width 14 height 14
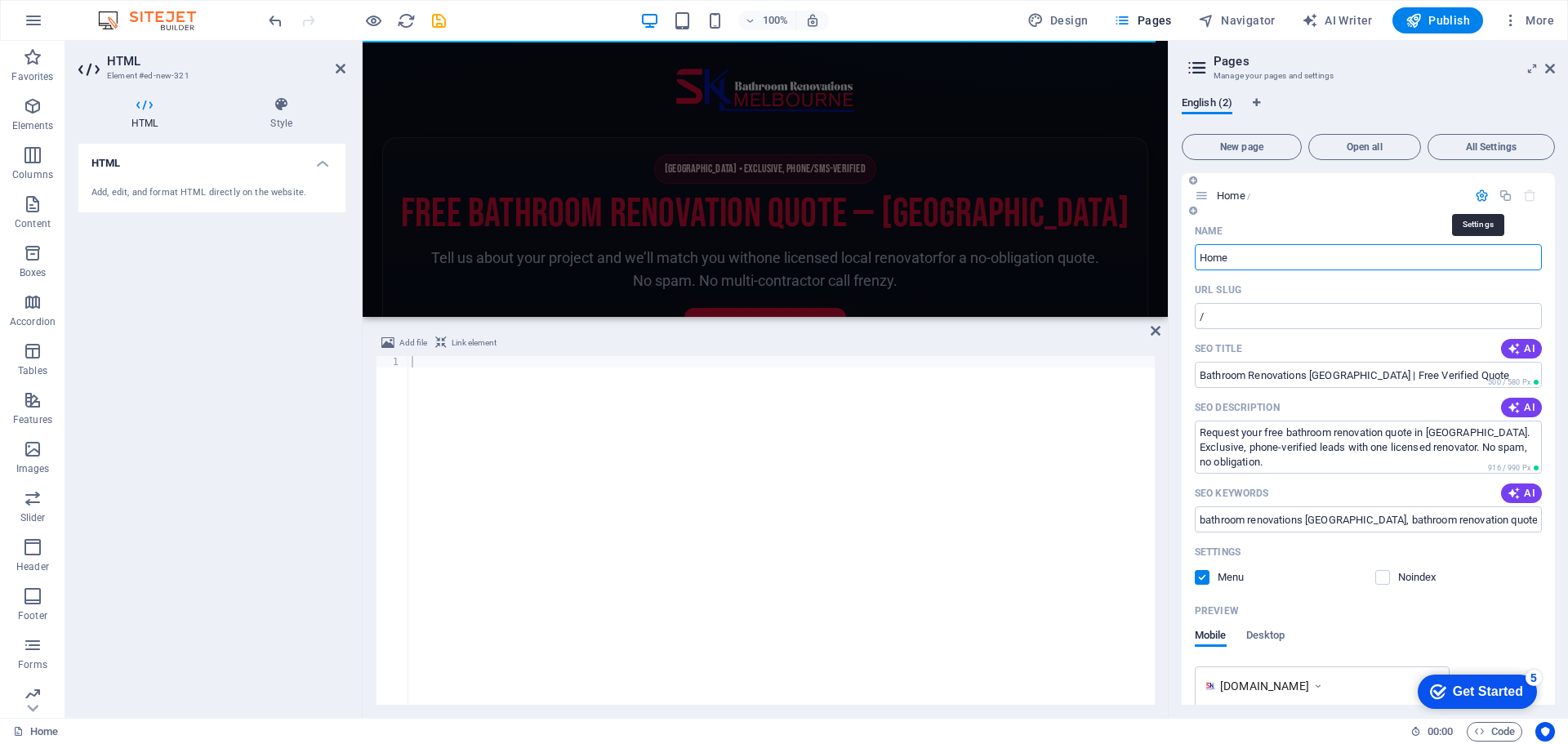
click at [1475, 191] on icon "button" at bounding box center [1481, 195] width 14 height 14
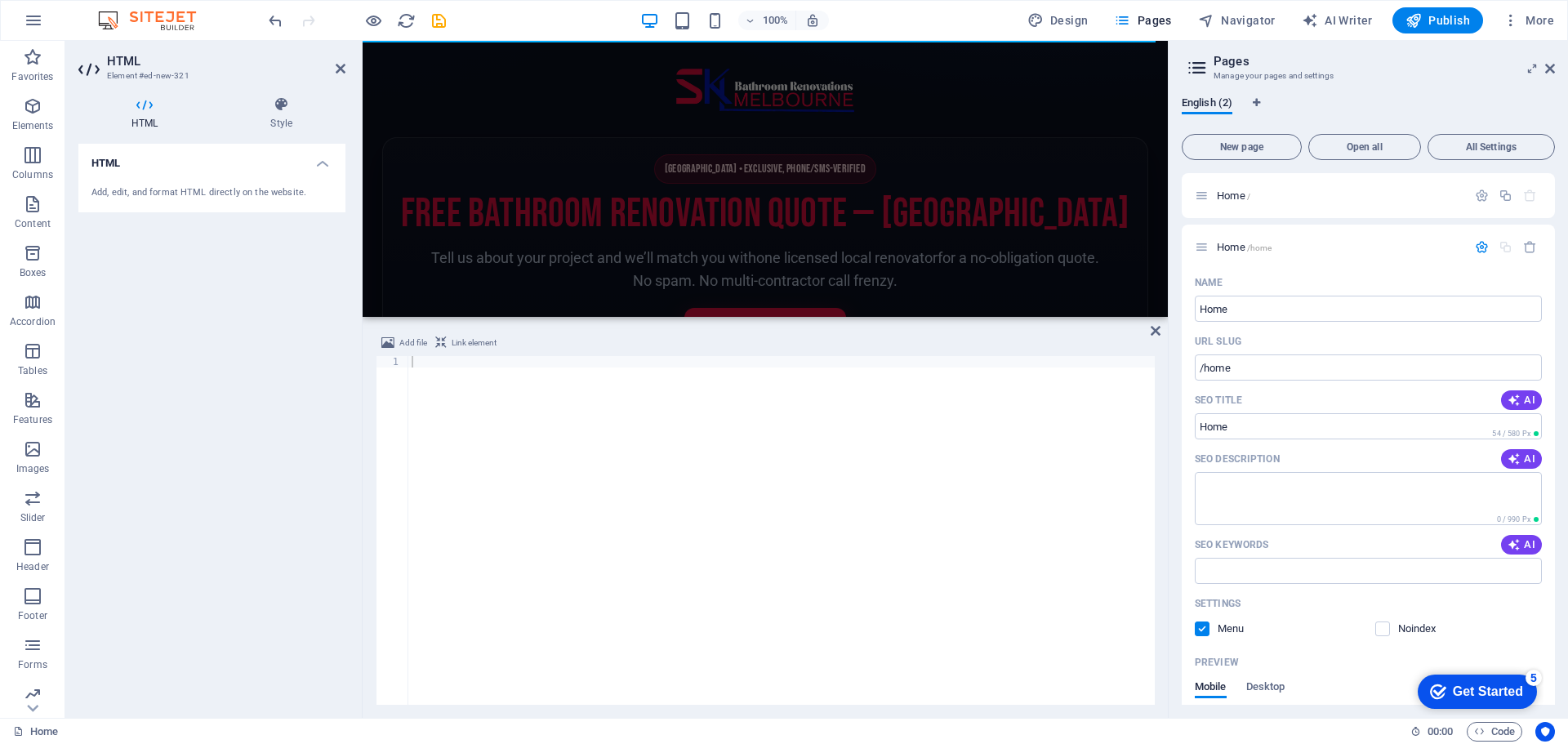
click at [568, 236] on h1 "Free Bathroom Renovation Quote — [GEOGRAPHIC_DATA]" at bounding box center [765, 214] width 731 height 43
click at [285, 110] on icon at bounding box center [280, 104] width 128 height 16
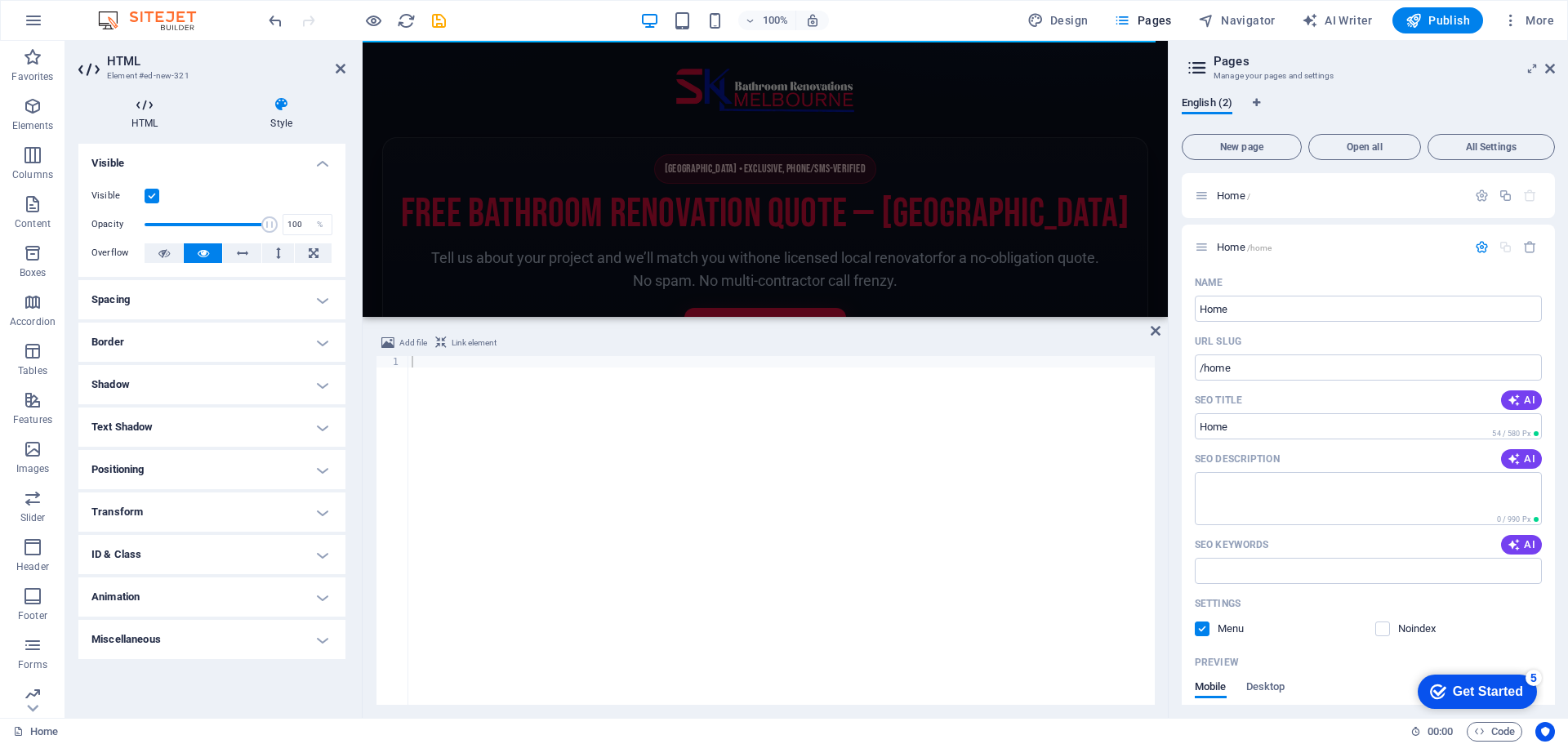
click at [150, 109] on icon at bounding box center [144, 104] width 132 height 16
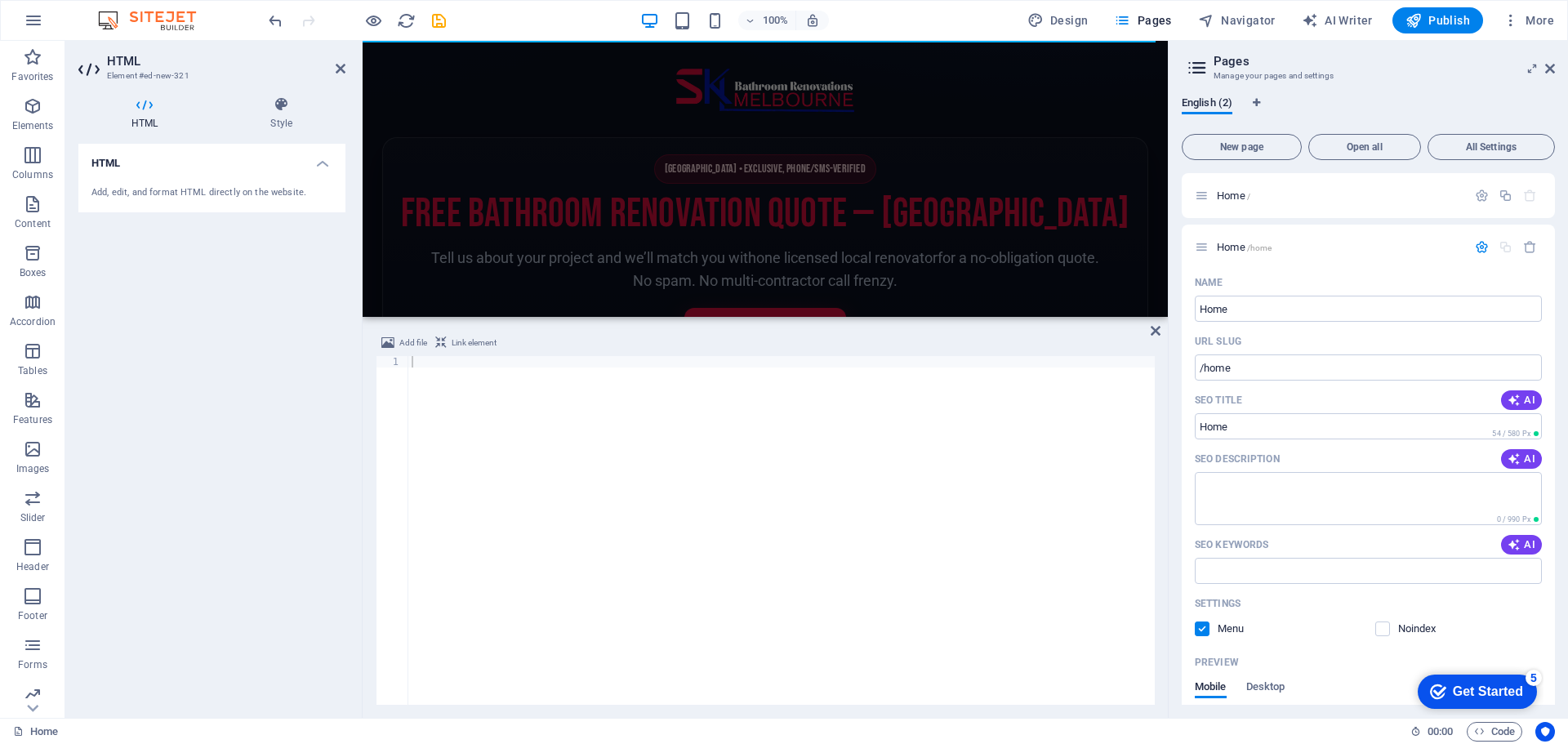
click at [511, 162] on section "Melbourne • Exclusive, Phone/SMS-Verified Free Bathroom Renovation Quote — Melb…" at bounding box center [765, 261] width 766 height 249
click at [24, 114] on icon "button" at bounding box center [33, 106] width 20 height 20
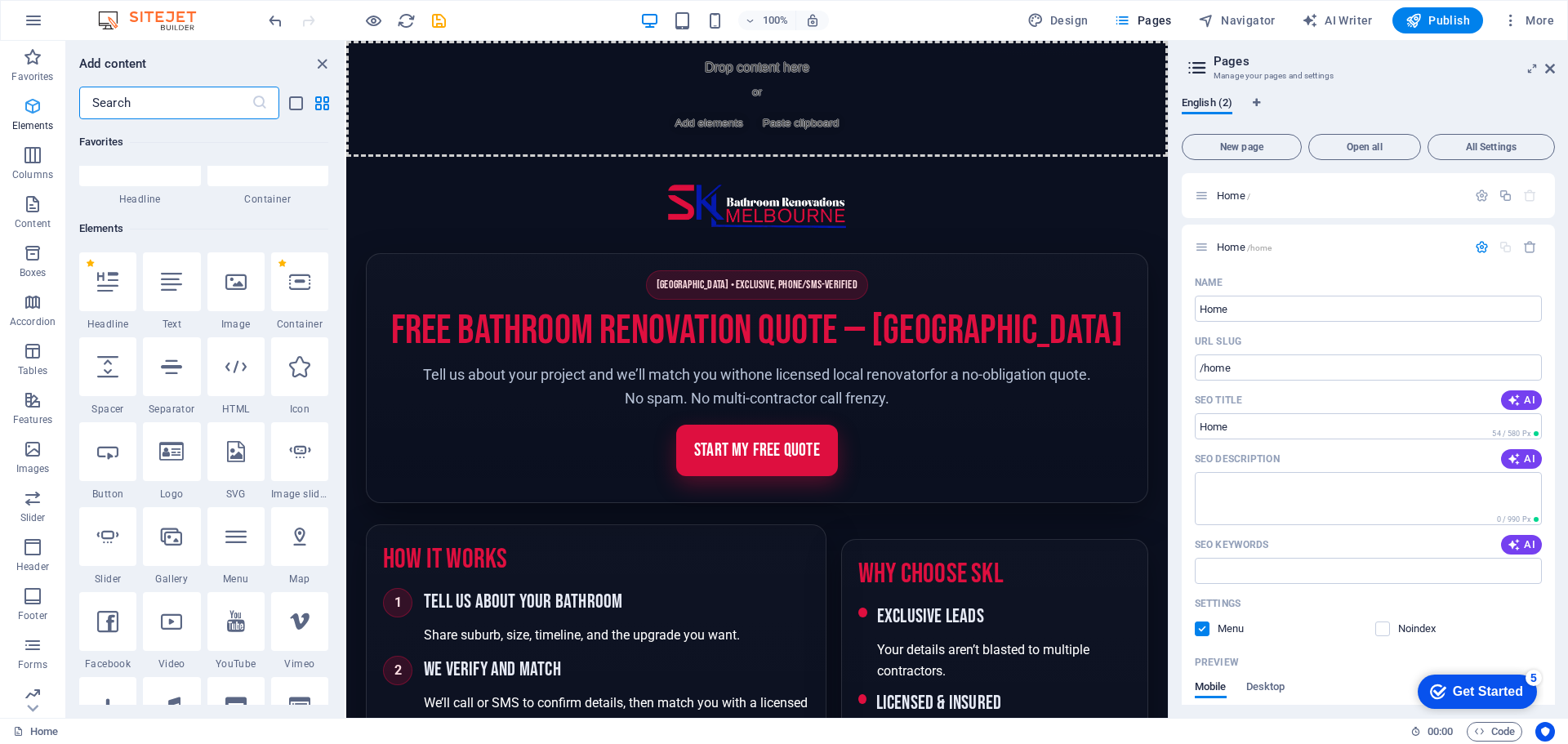
scroll to position [174, 0]
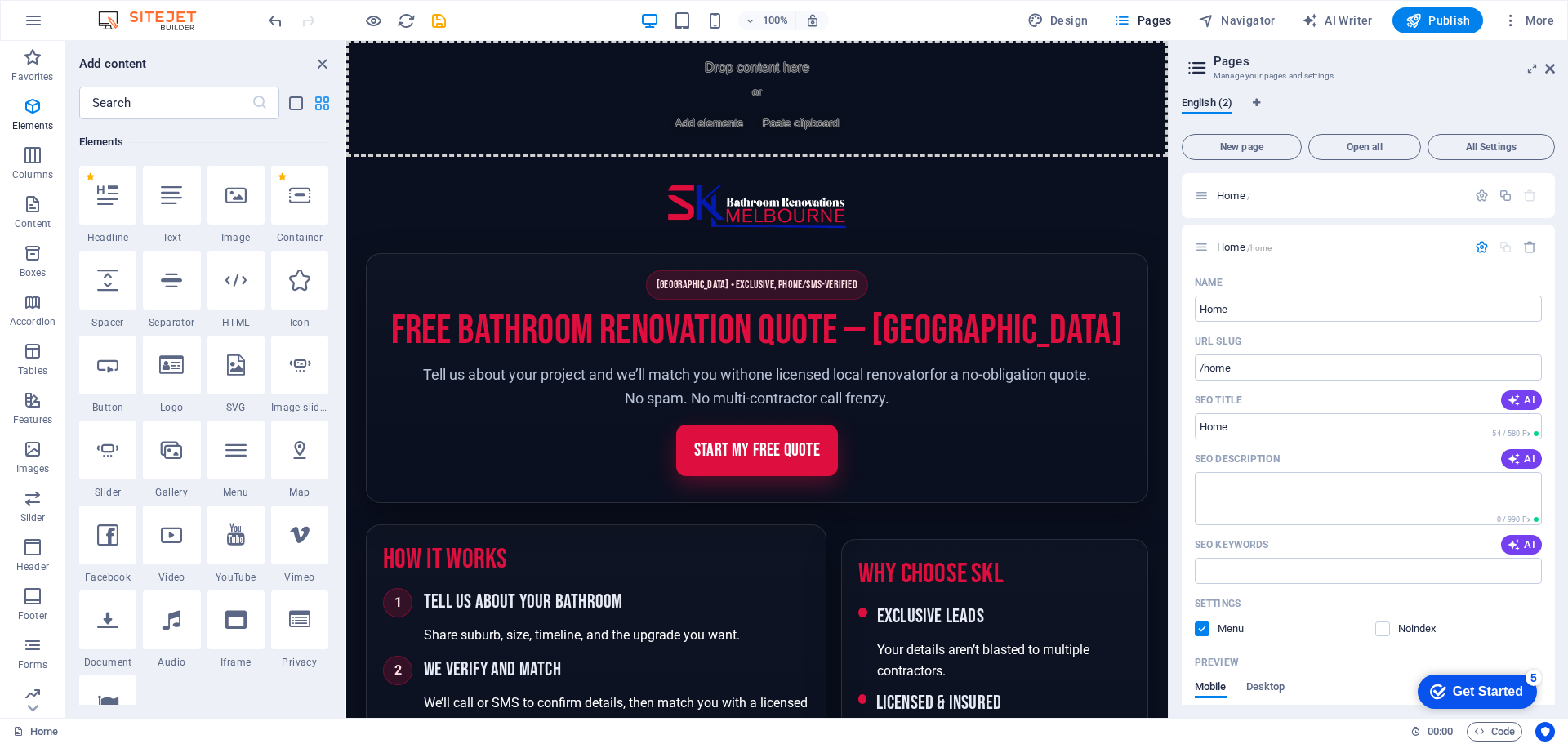
click at [322, 100] on icon "grid-view" at bounding box center [322, 103] width 19 height 19
click at [324, 102] on icon "grid-view" at bounding box center [322, 103] width 19 height 19
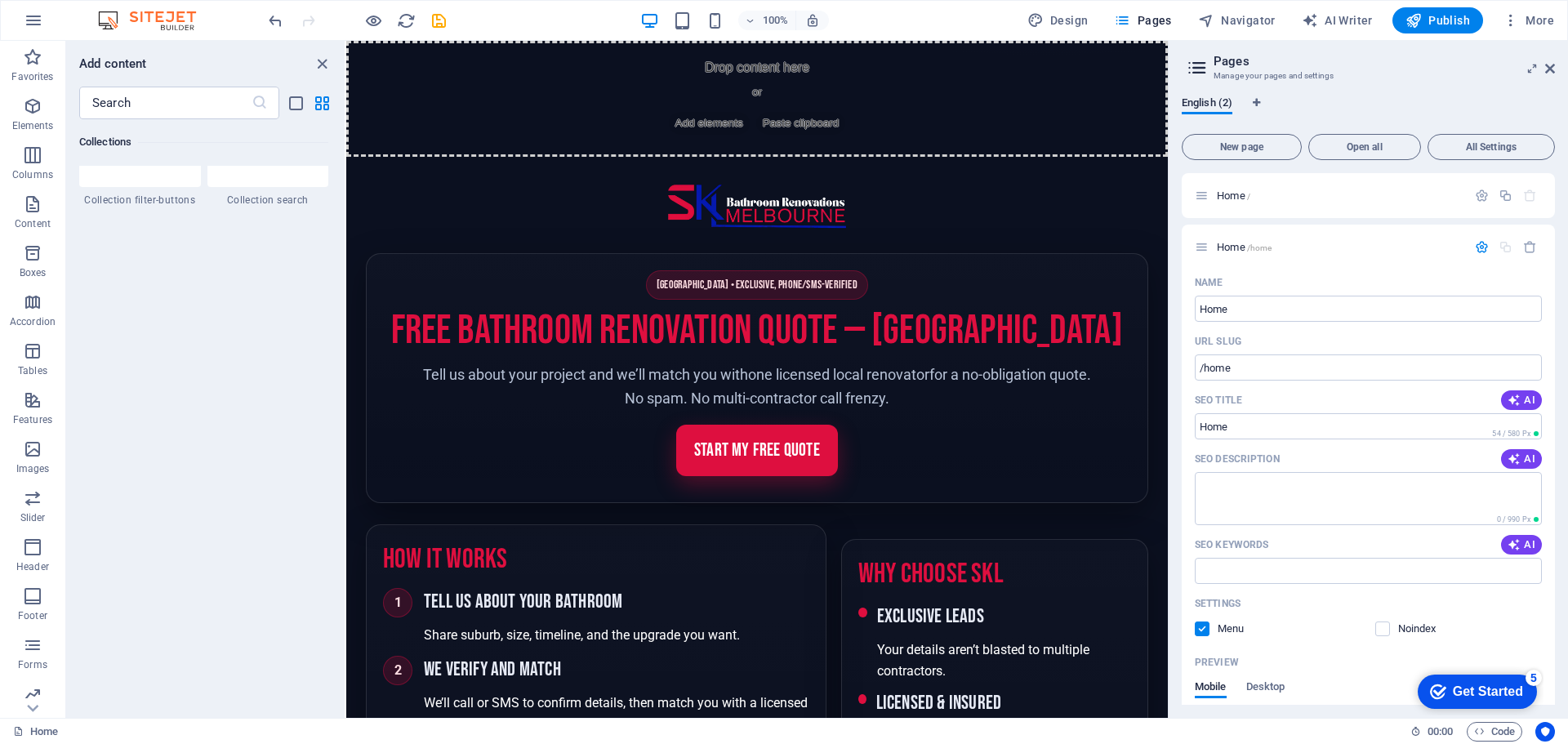
scroll to position [15647, 0]
click at [25, 219] on p "Content" at bounding box center [33, 223] width 36 height 13
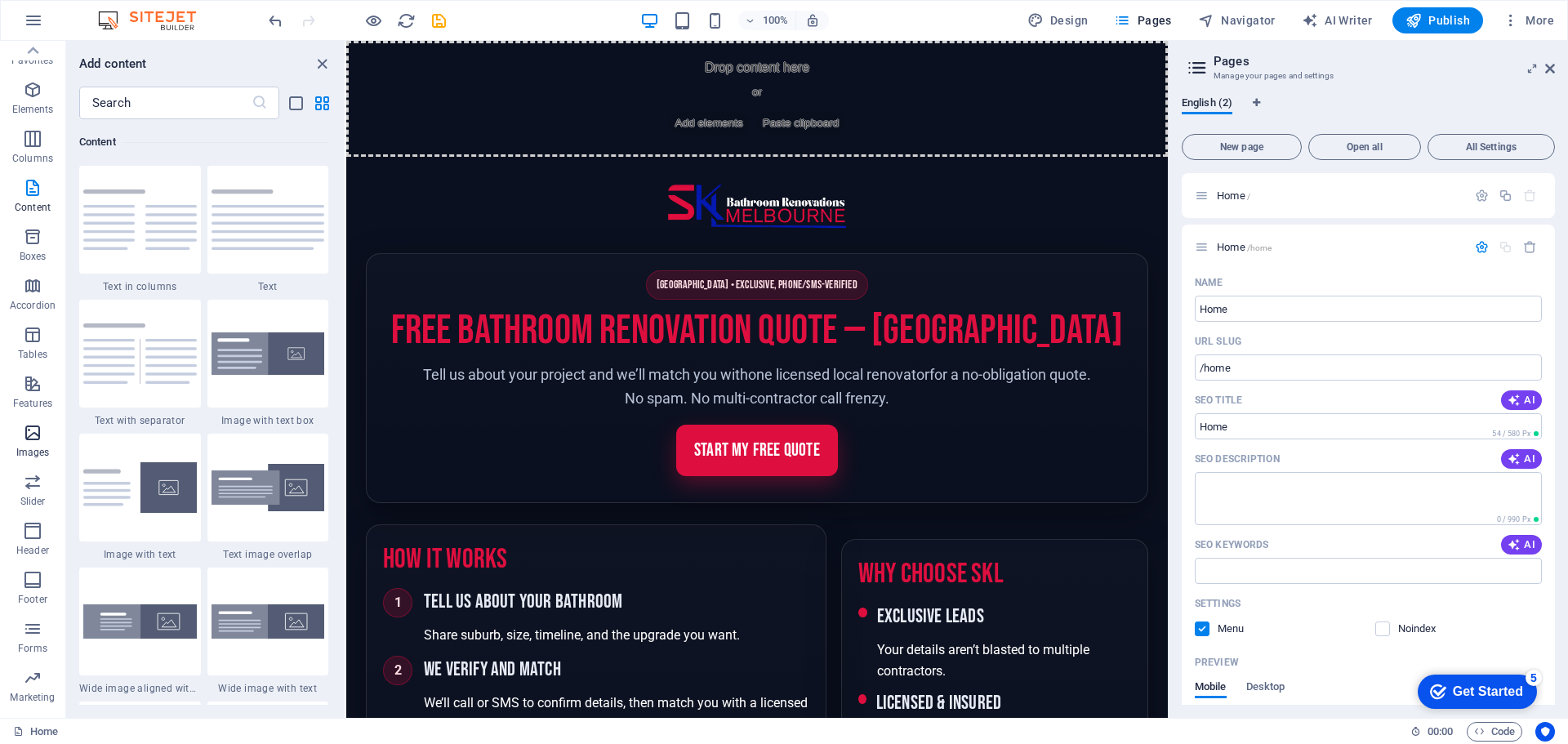
scroll to position [0, 0]
click at [24, 114] on icon "button" at bounding box center [33, 106] width 20 height 20
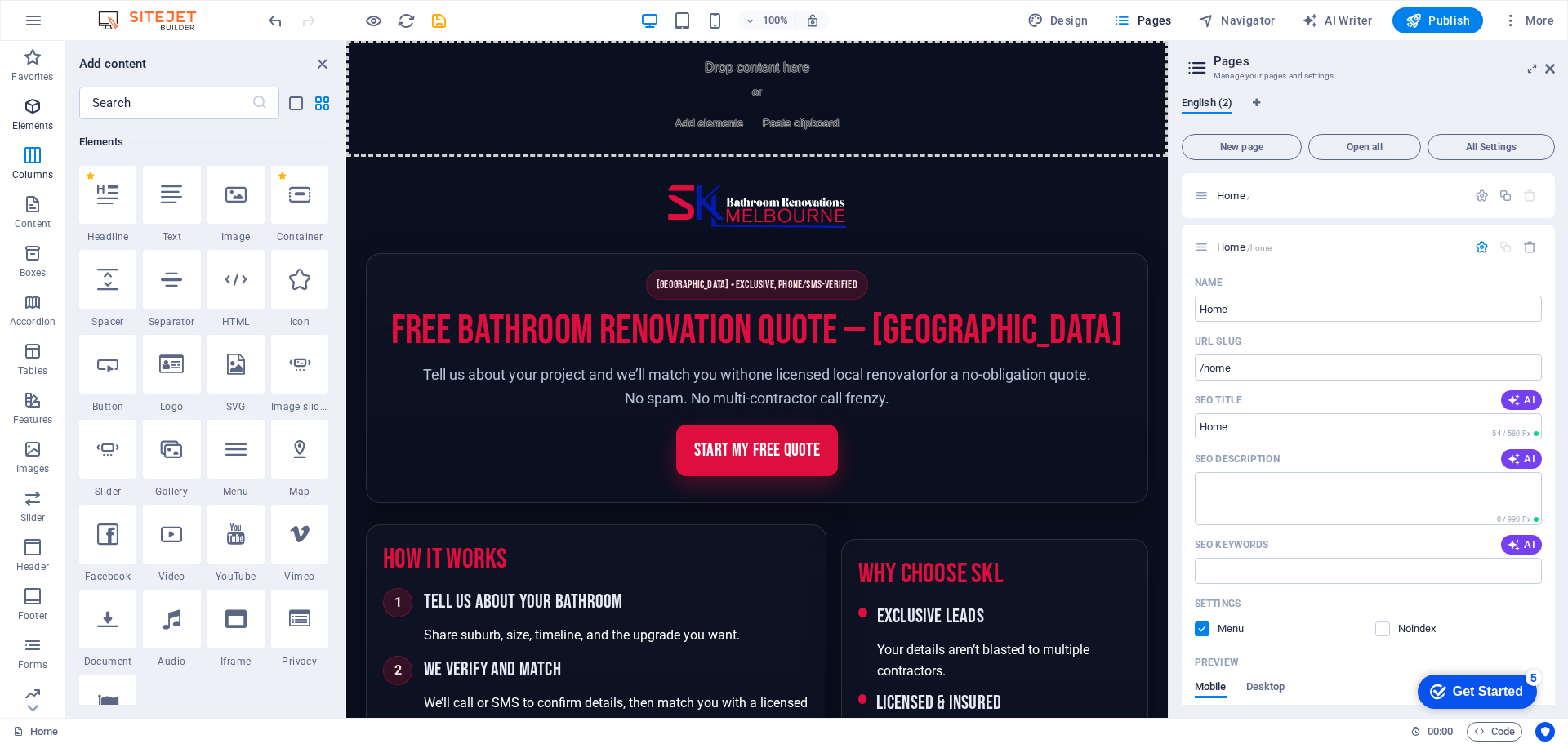
scroll to position [174, 0]
click at [1259, 22] on span "Navigator" at bounding box center [1236, 20] width 77 height 16
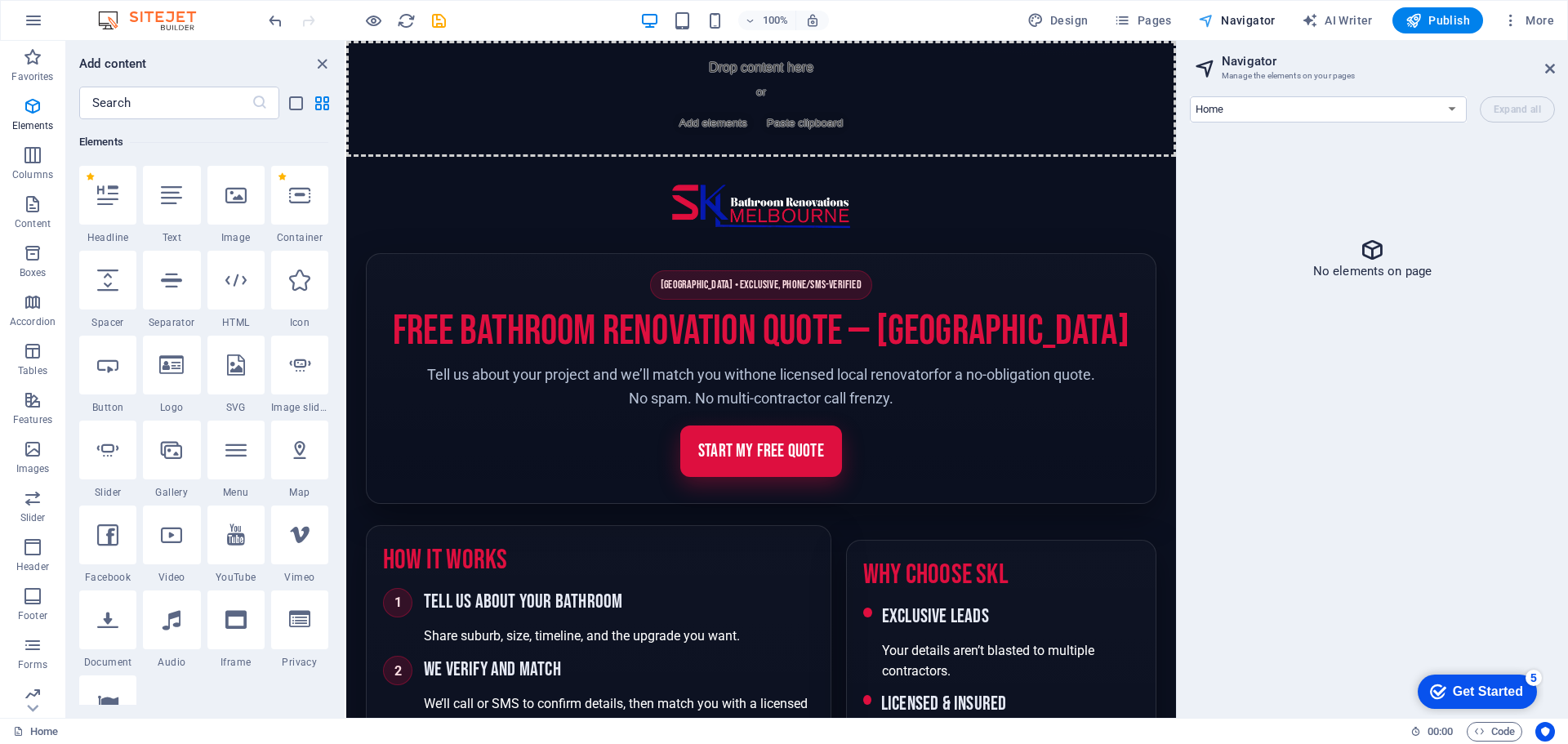
click at [1259, 22] on span "Navigator" at bounding box center [1236, 20] width 77 height 16
click at [1047, 354] on h1 "Free Bathroom Renovation Quote — [GEOGRAPHIC_DATA]" at bounding box center [760, 331] width 756 height 44
click at [980, 337] on h1 "Free Bathroom Renovation Quote — [GEOGRAPHIC_DATA]" at bounding box center [760, 331] width 756 height 44
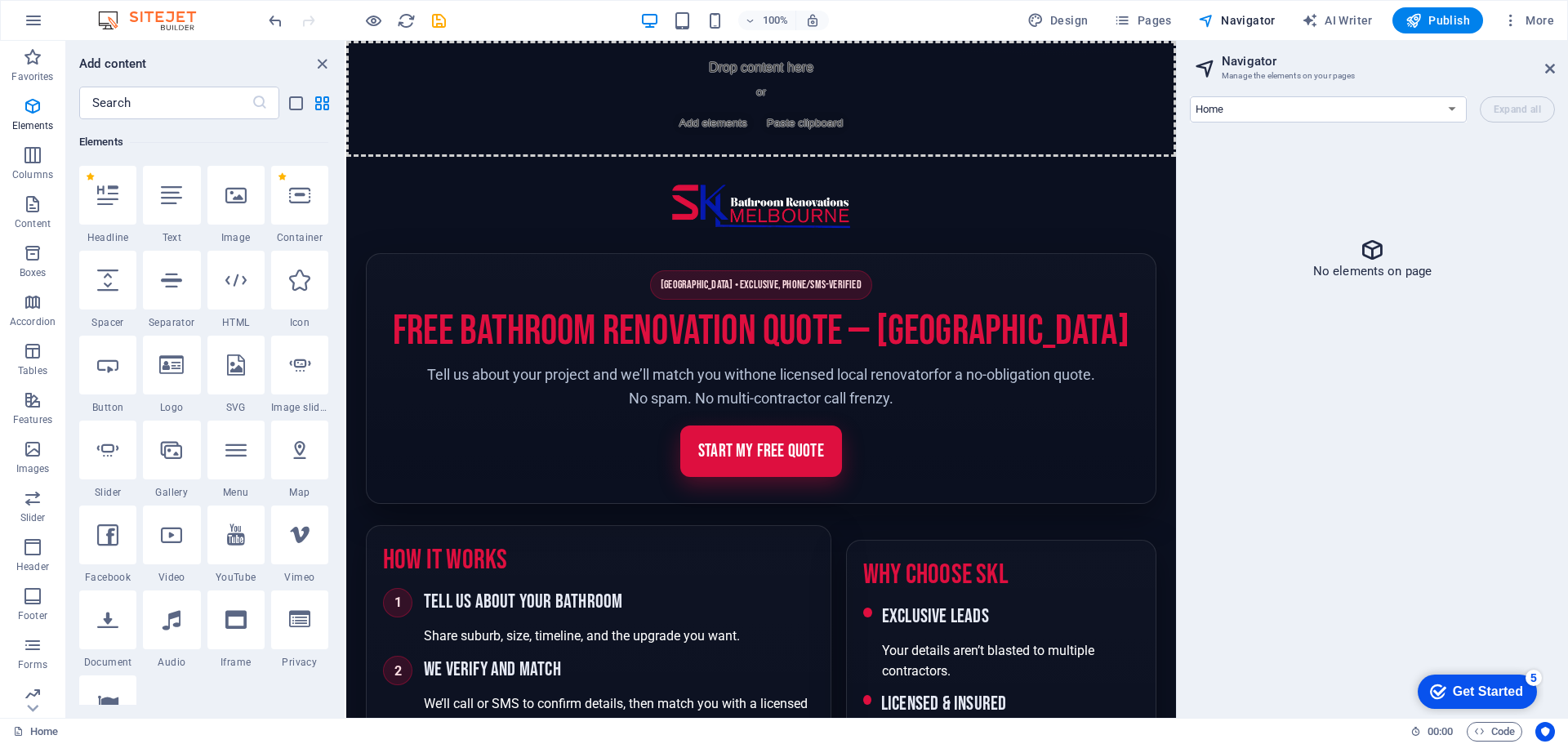
click at [980, 337] on h1 "Free Bathroom Renovation Quote — [GEOGRAPHIC_DATA]" at bounding box center [760, 331] width 756 height 44
drag, startPoint x: 980, startPoint y: 337, endPoint x: 712, endPoint y: 539, distance: 335.6
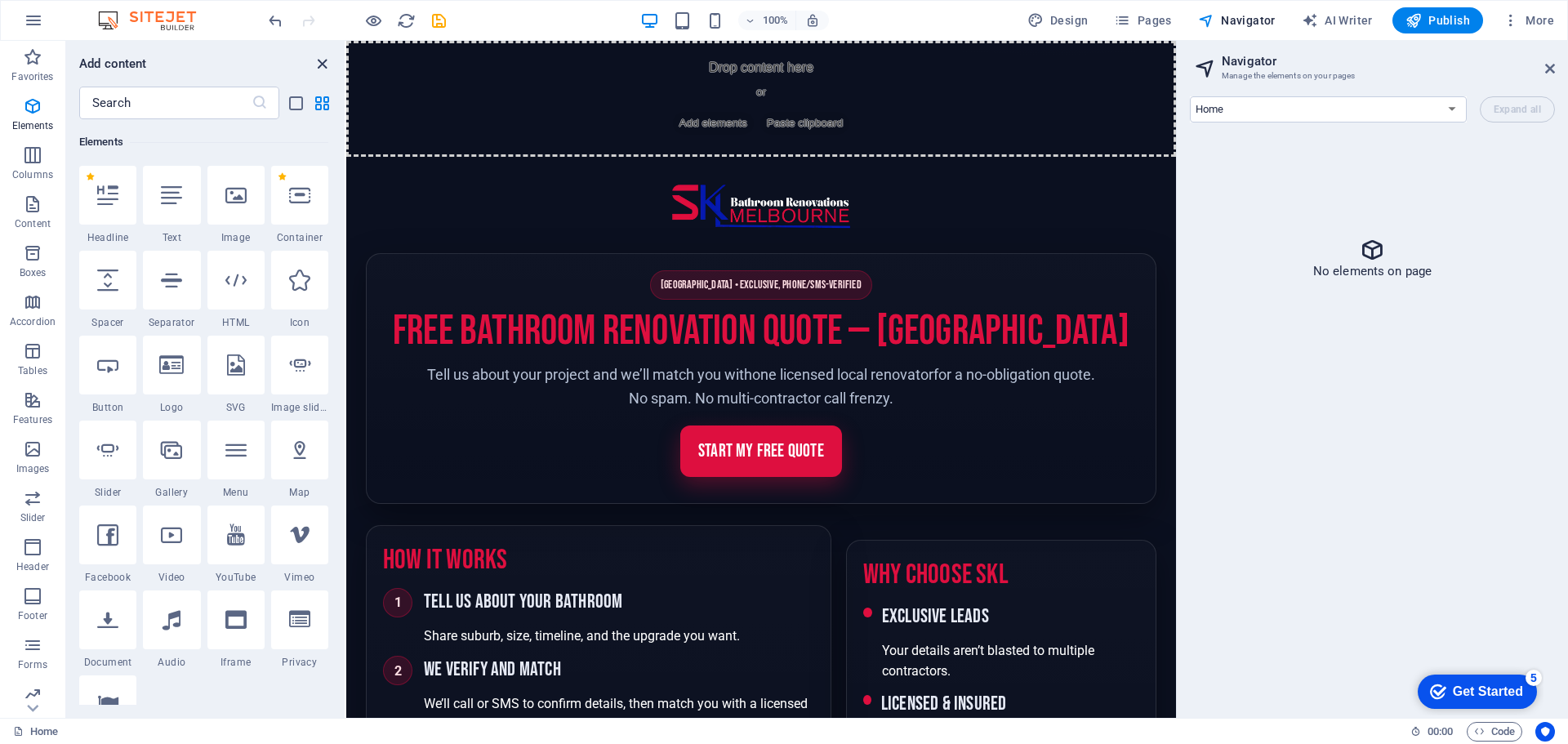
click at [322, 62] on icon "close panel" at bounding box center [322, 64] width 19 height 19
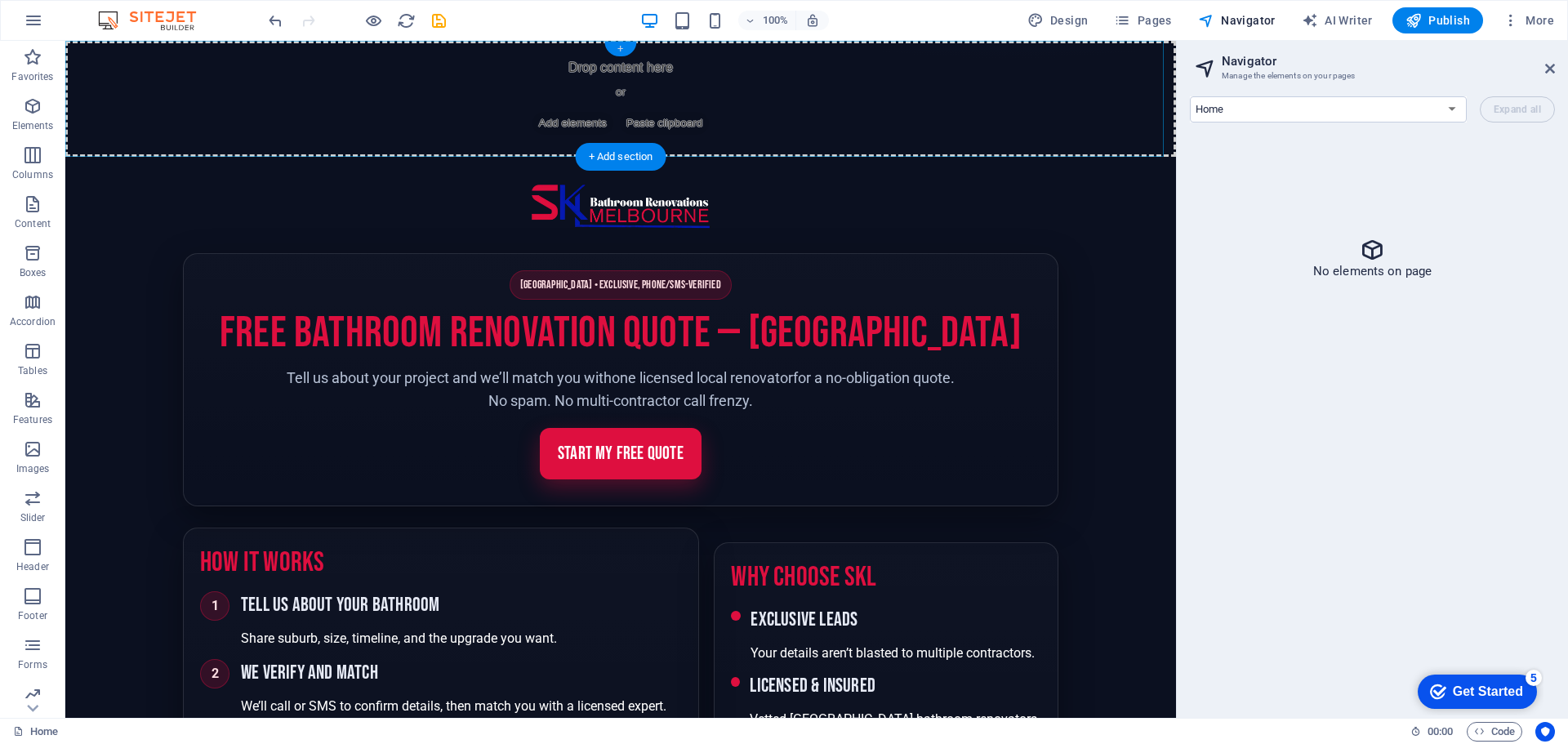
drag, startPoint x: 618, startPoint y: 150, endPoint x: 619, endPoint y: 48, distance: 102.0
click at [619, 48] on div "+" at bounding box center [620, 49] width 32 height 15
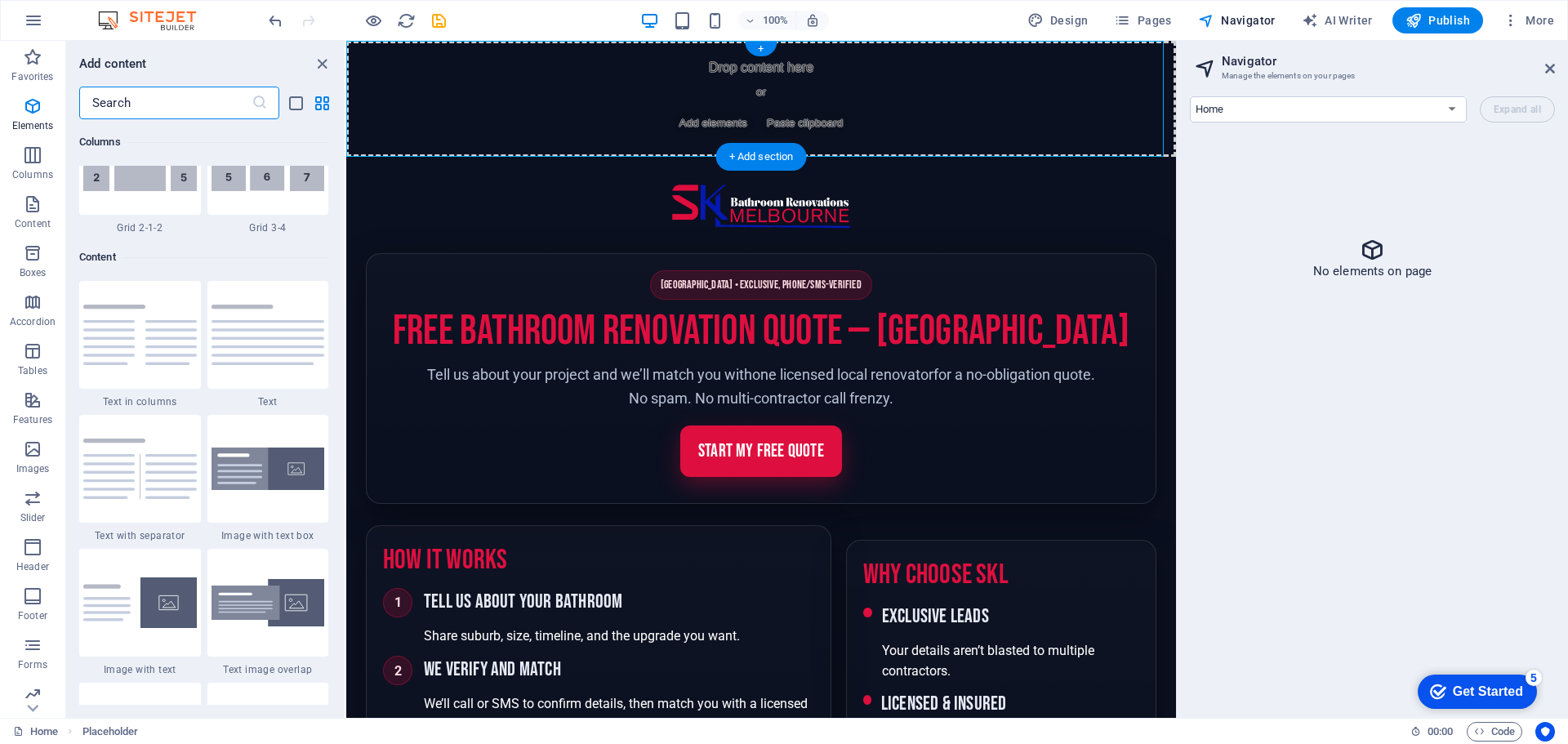
scroll to position [2856, 0]
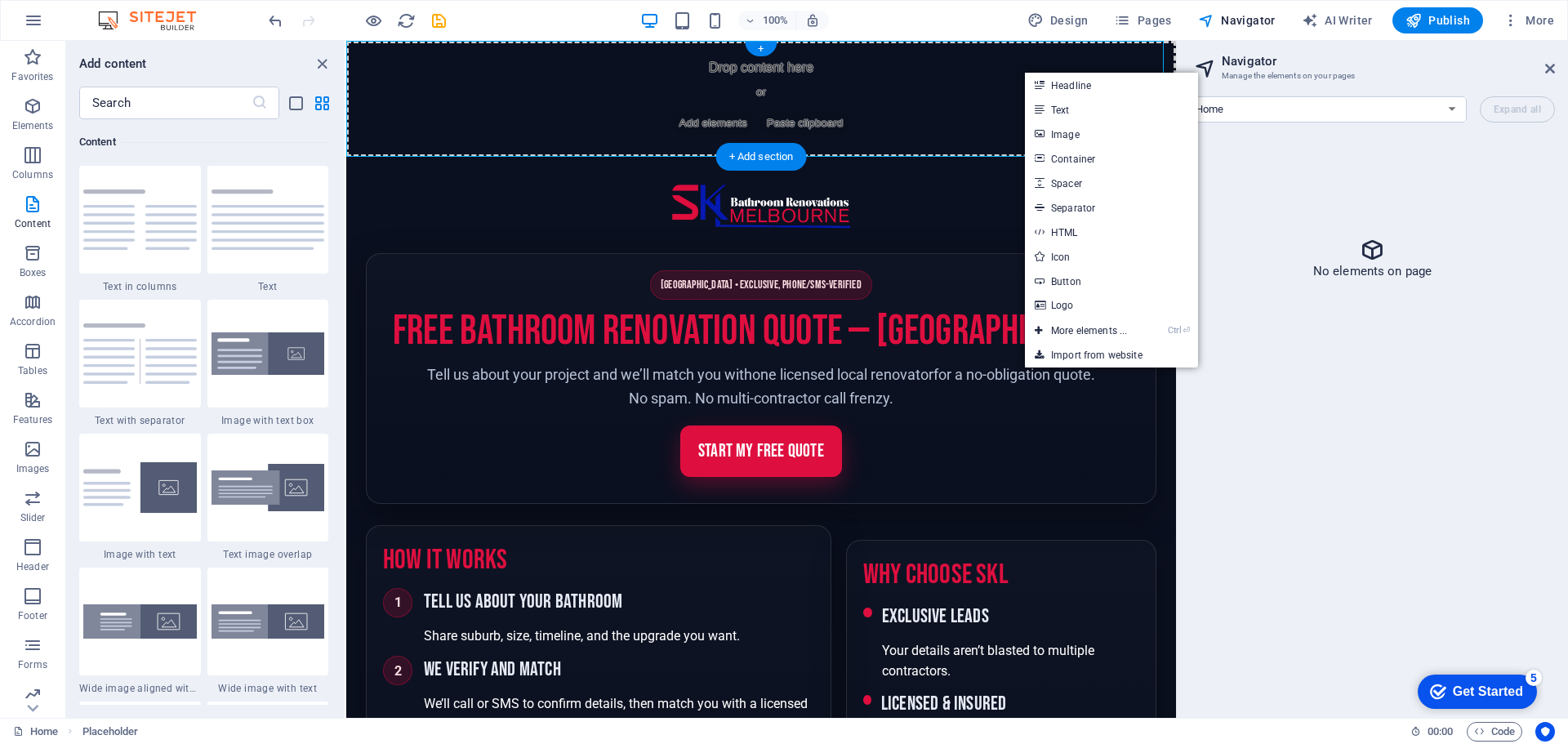
click at [833, 74] on div "Drop content here or Add elements Paste clipboard" at bounding box center [761, 99] width 829 height 116
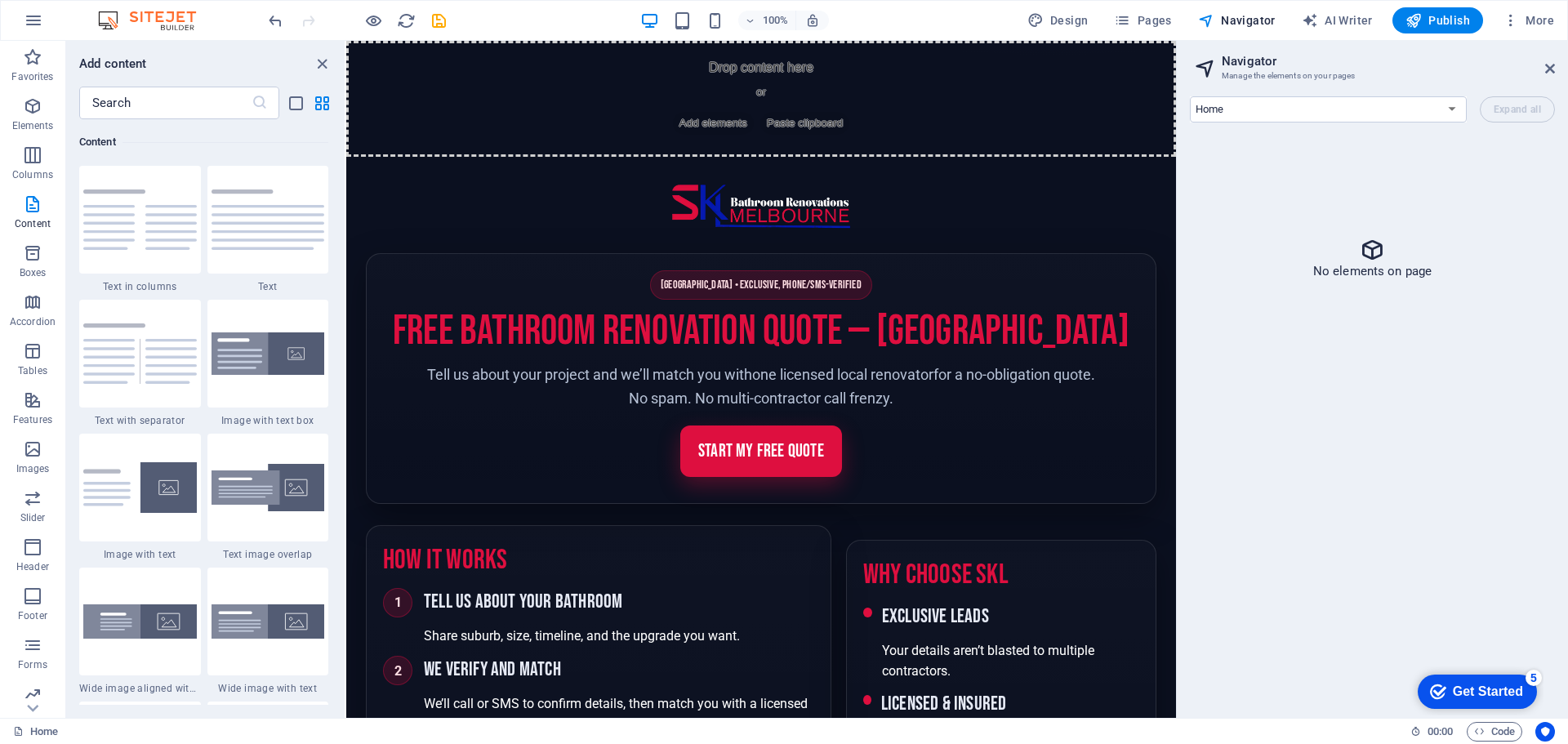
click at [851, 193] on header "Site header" at bounding box center [760, 207] width 790 height 51
drag, startPoint x: 1097, startPoint y: 196, endPoint x: 781, endPoint y: 384, distance: 367.7
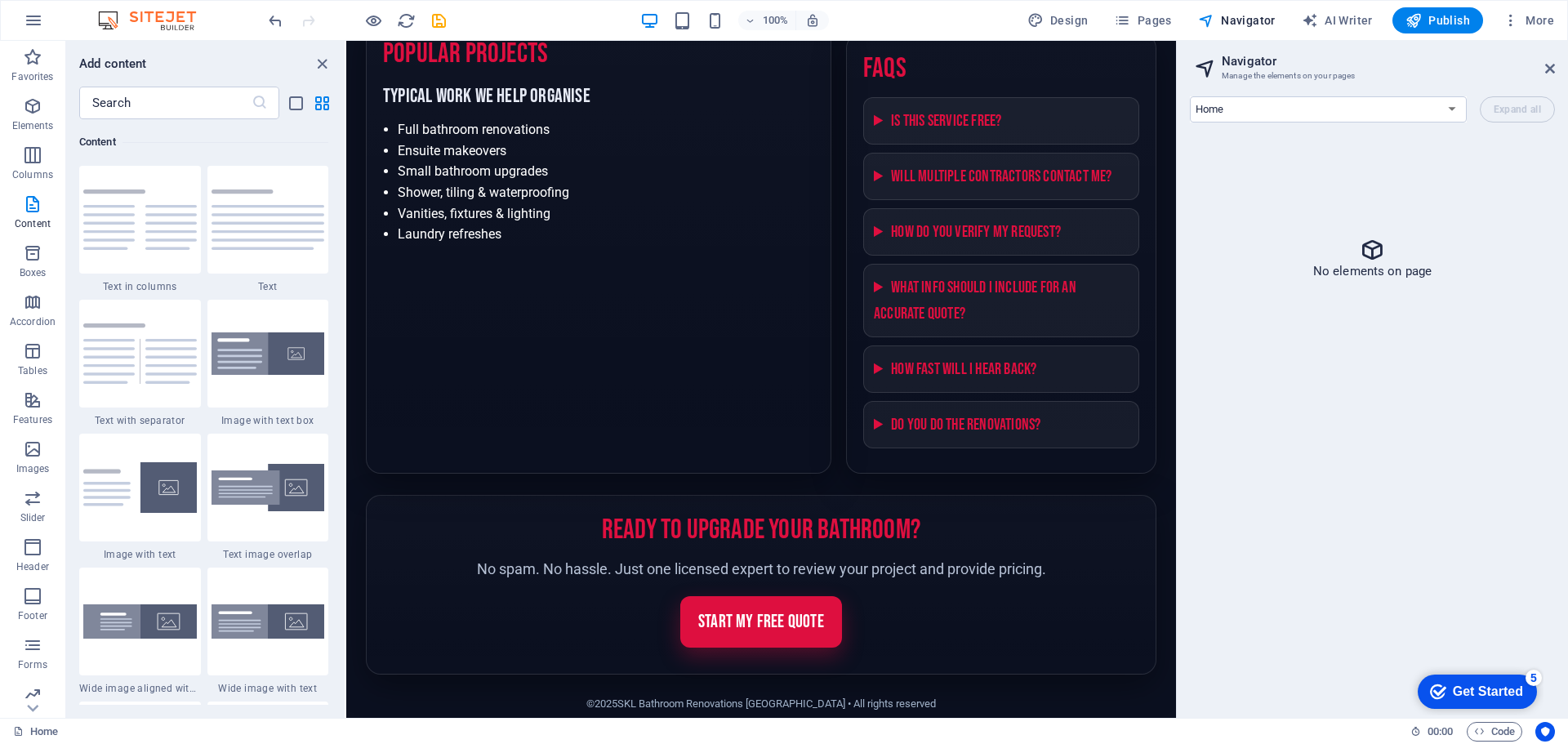
scroll to position [1919, 0]
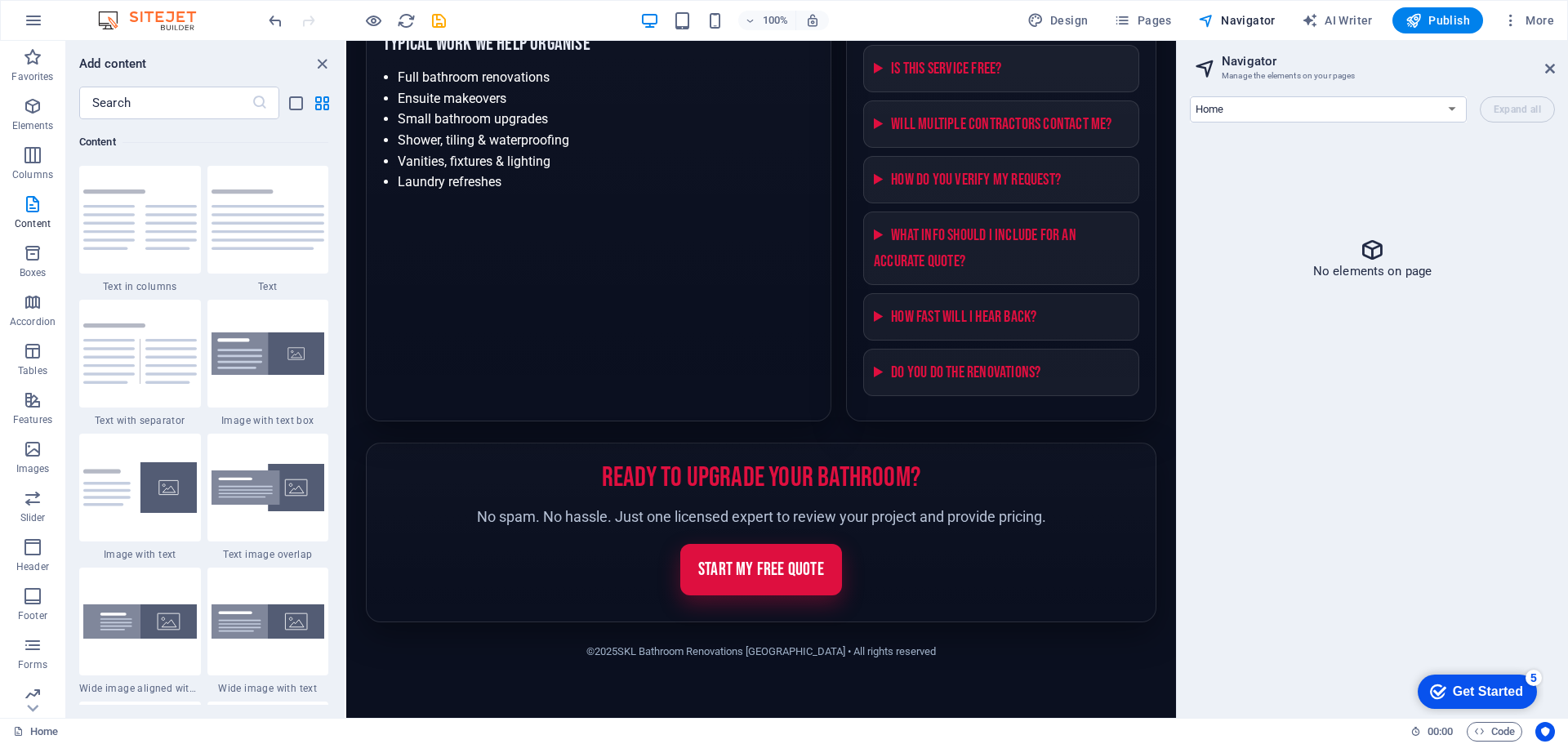
click at [1210, 66] on icon at bounding box center [1205, 67] width 24 height 23
click at [1500, 723] on span "Code" at bounding box center [1494, 731] width 41 height 20
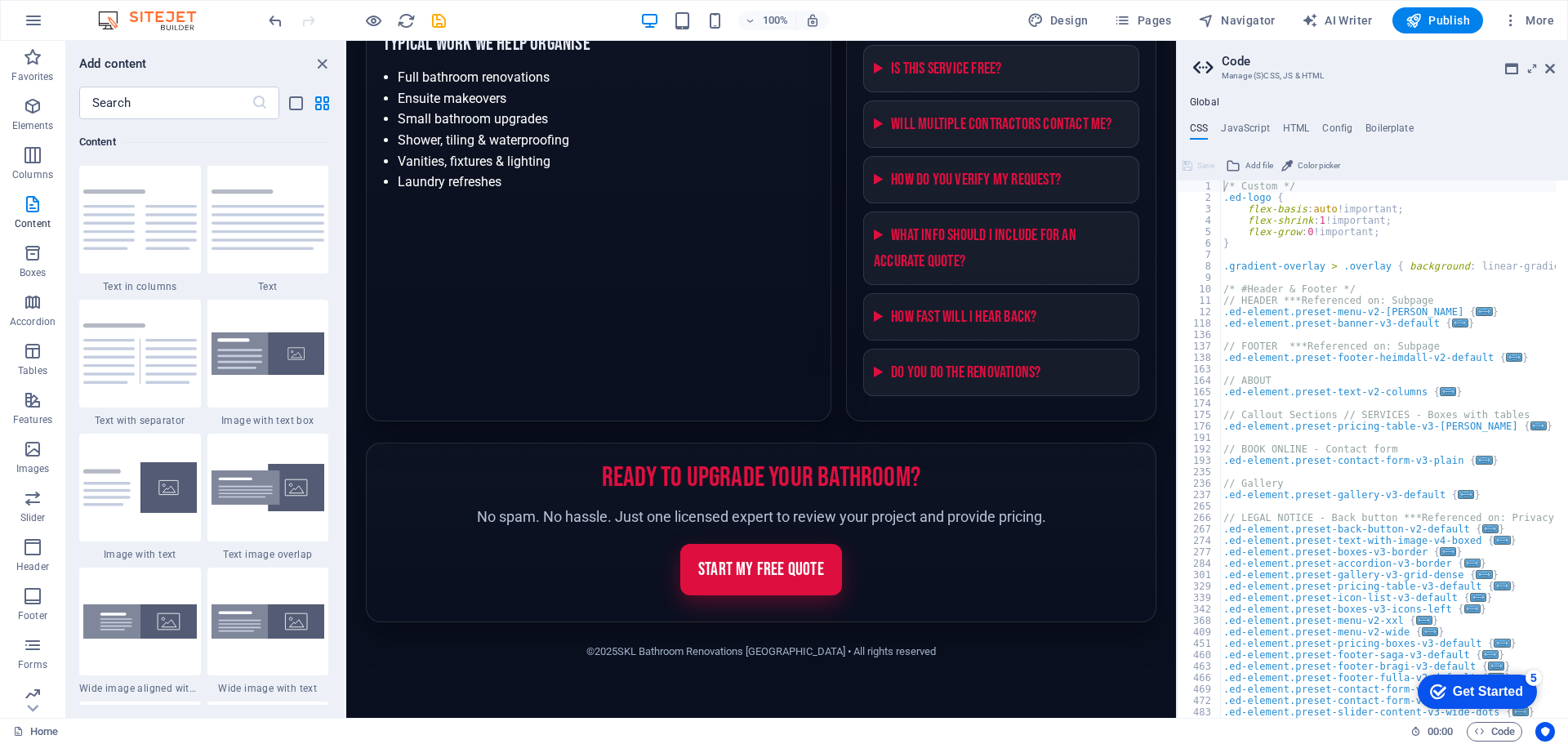
click at [1306, 121] on div "Global CSS JavaScript HTML Config Boilerplate /* Custom */ 1 2 3 4 5 6 7 8 9 10…" at bounding box center [1372, 406] width 391 height 622
click at [1300, 126] on h4 "HTML" at bounding box center [1297, 132] width 27 height 18
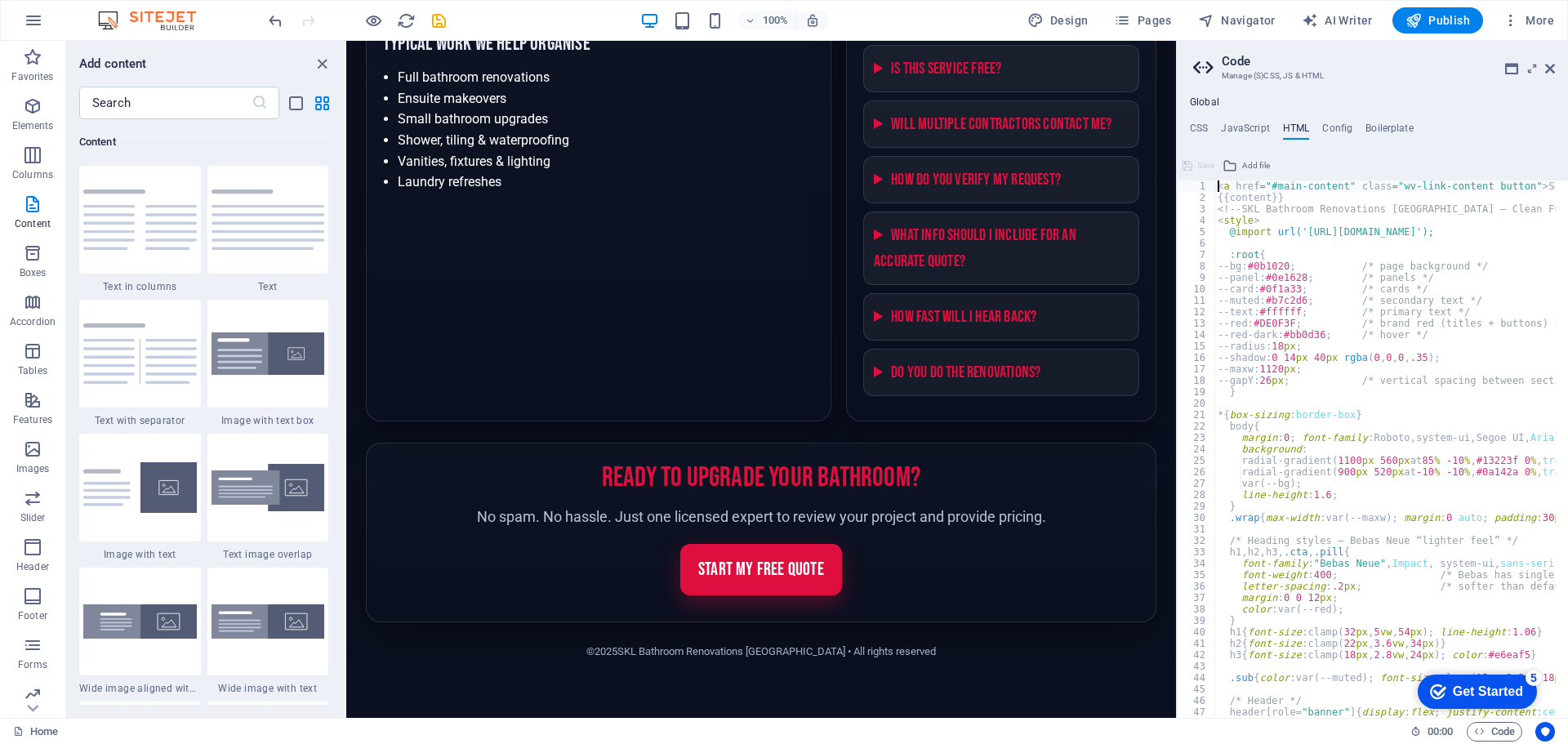
type textarea "document.getElementById('y').textContent = new Date().getFullYear(); </script>"
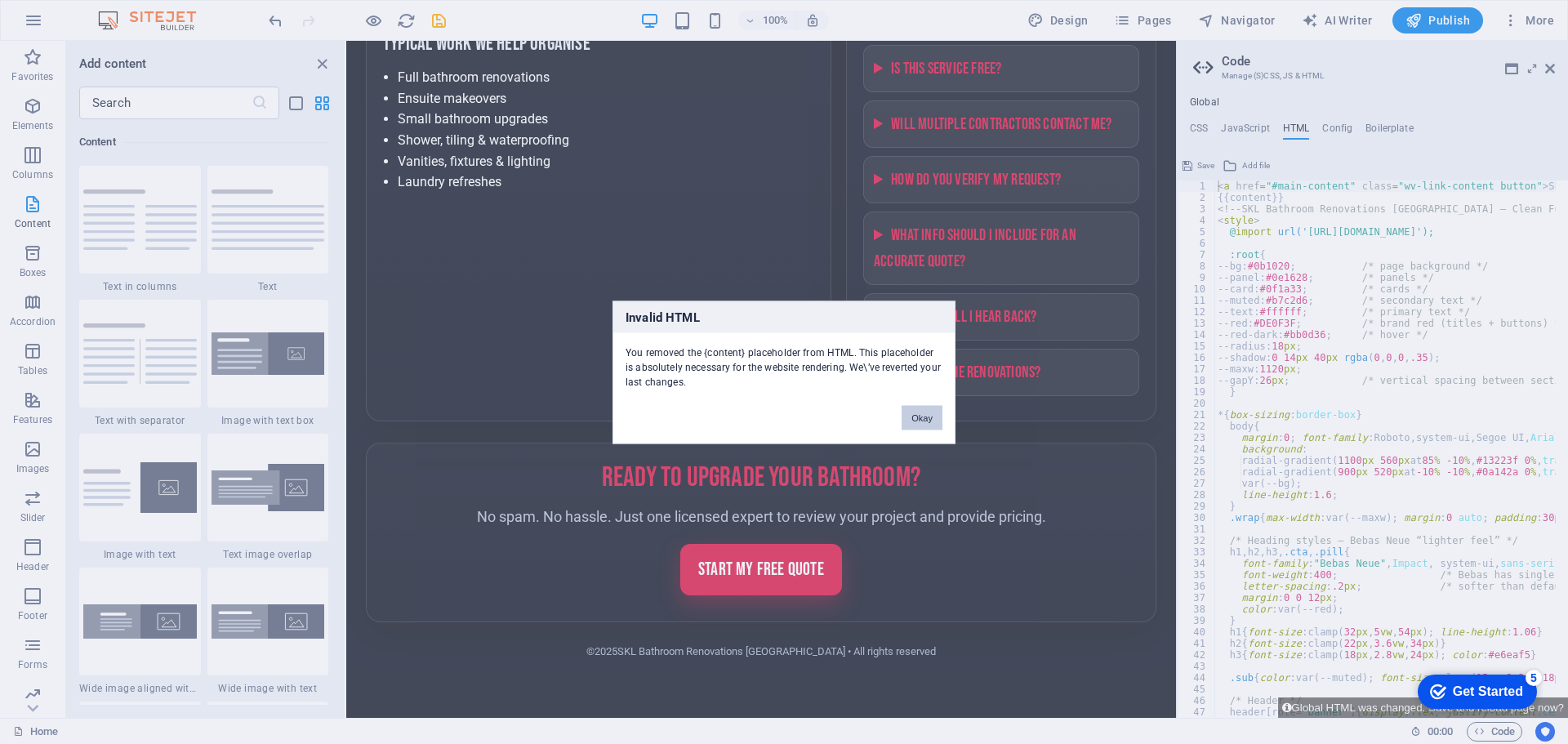
click at [927, 420] on button "Okay" at bounding box center [921, 416] width 41 height 24
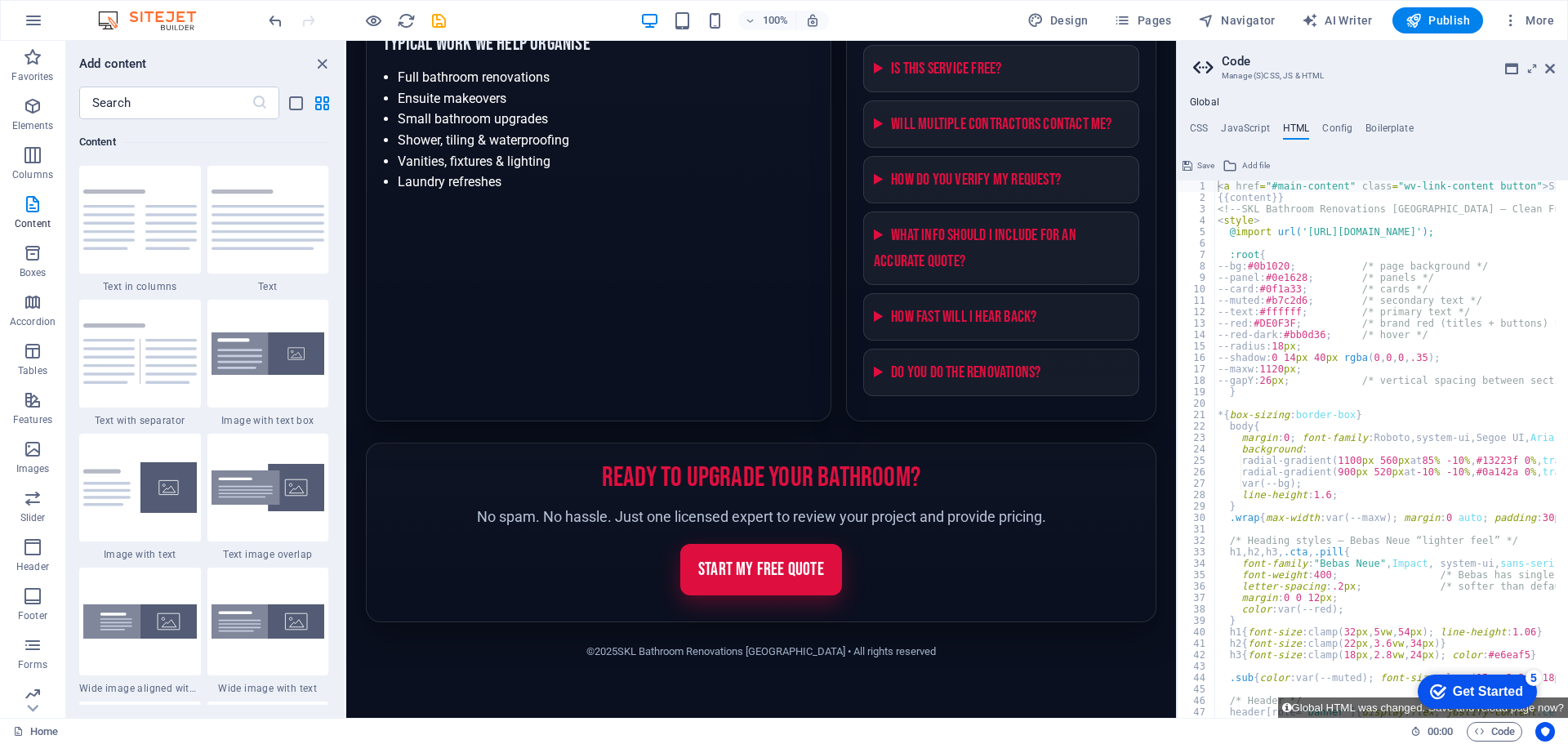
type textarea "var(--bg);"
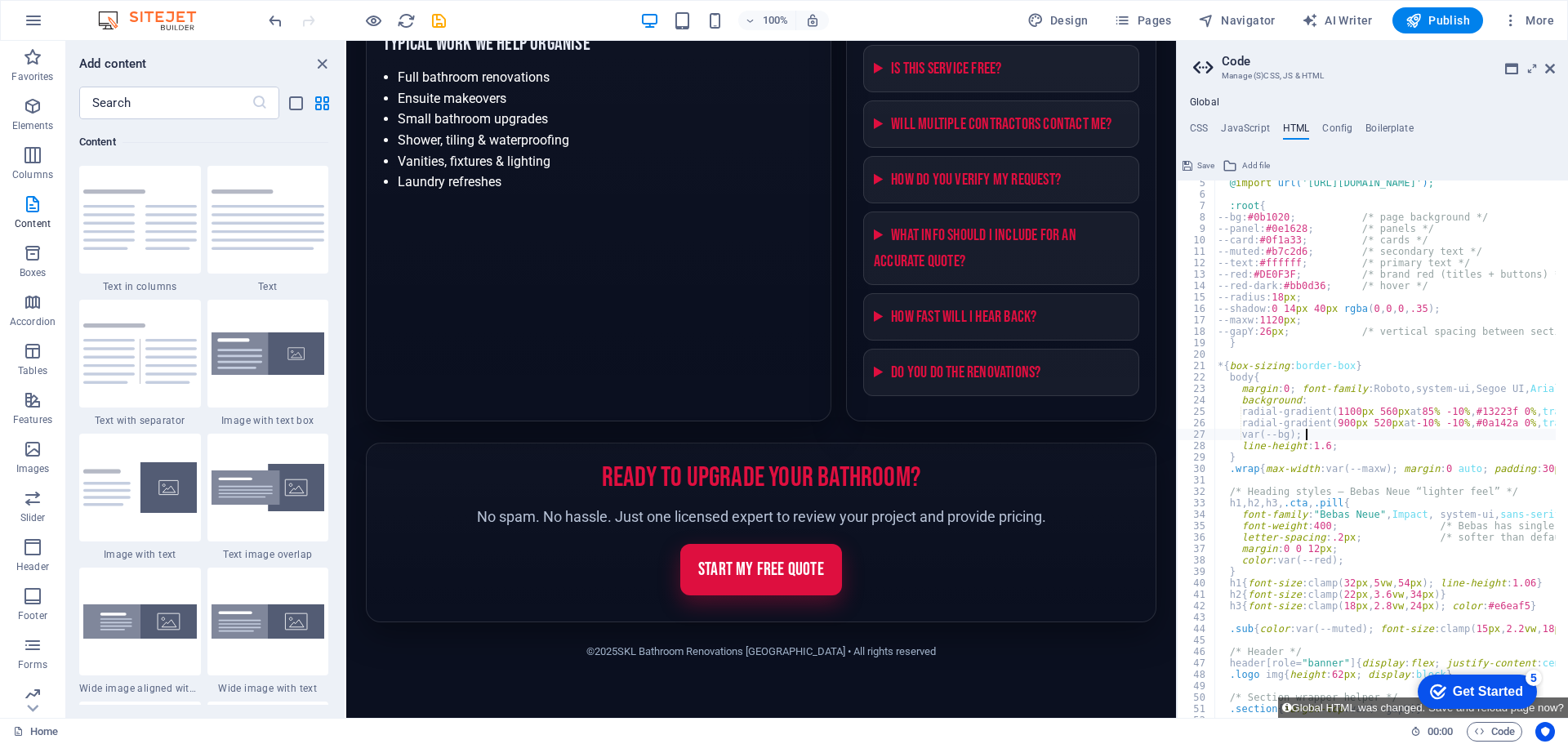
scroll to position [196, 0]
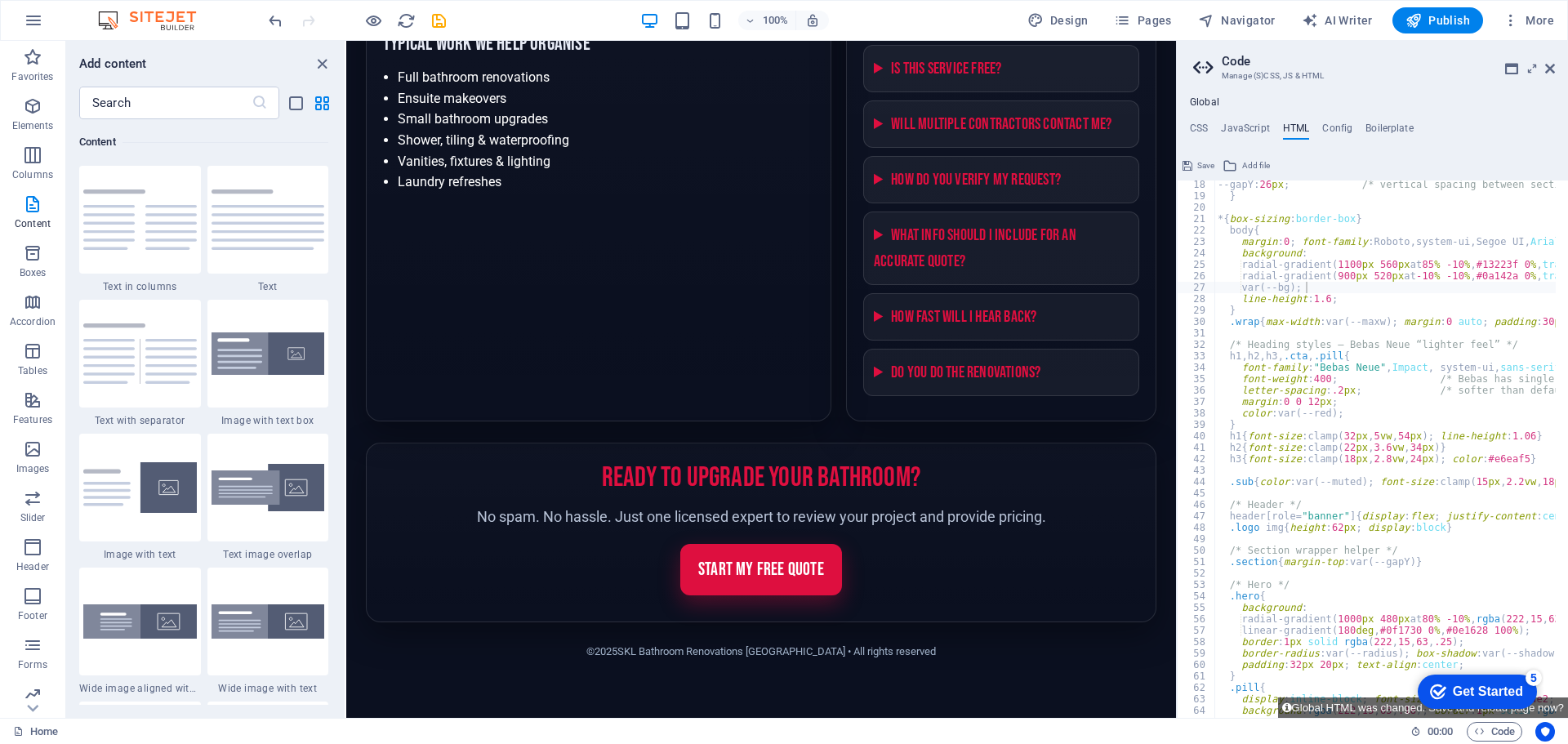
click at [1532, 680] on div "5" at bounding box center [1534, 678] width 16 height 16
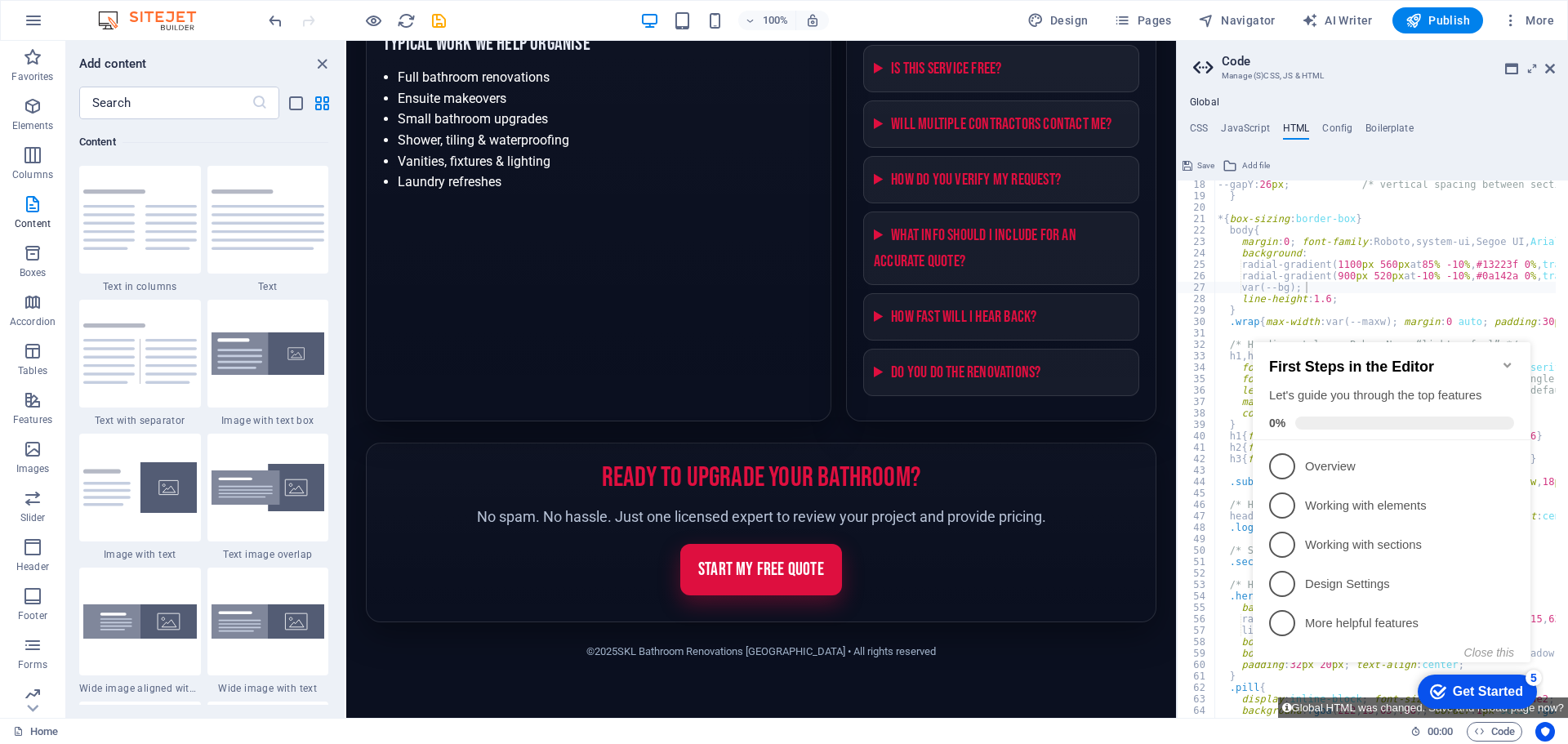
click at [1505, 358] on icon "Minimize checklist" at bounding box center [1507, 365] width 13 height 13
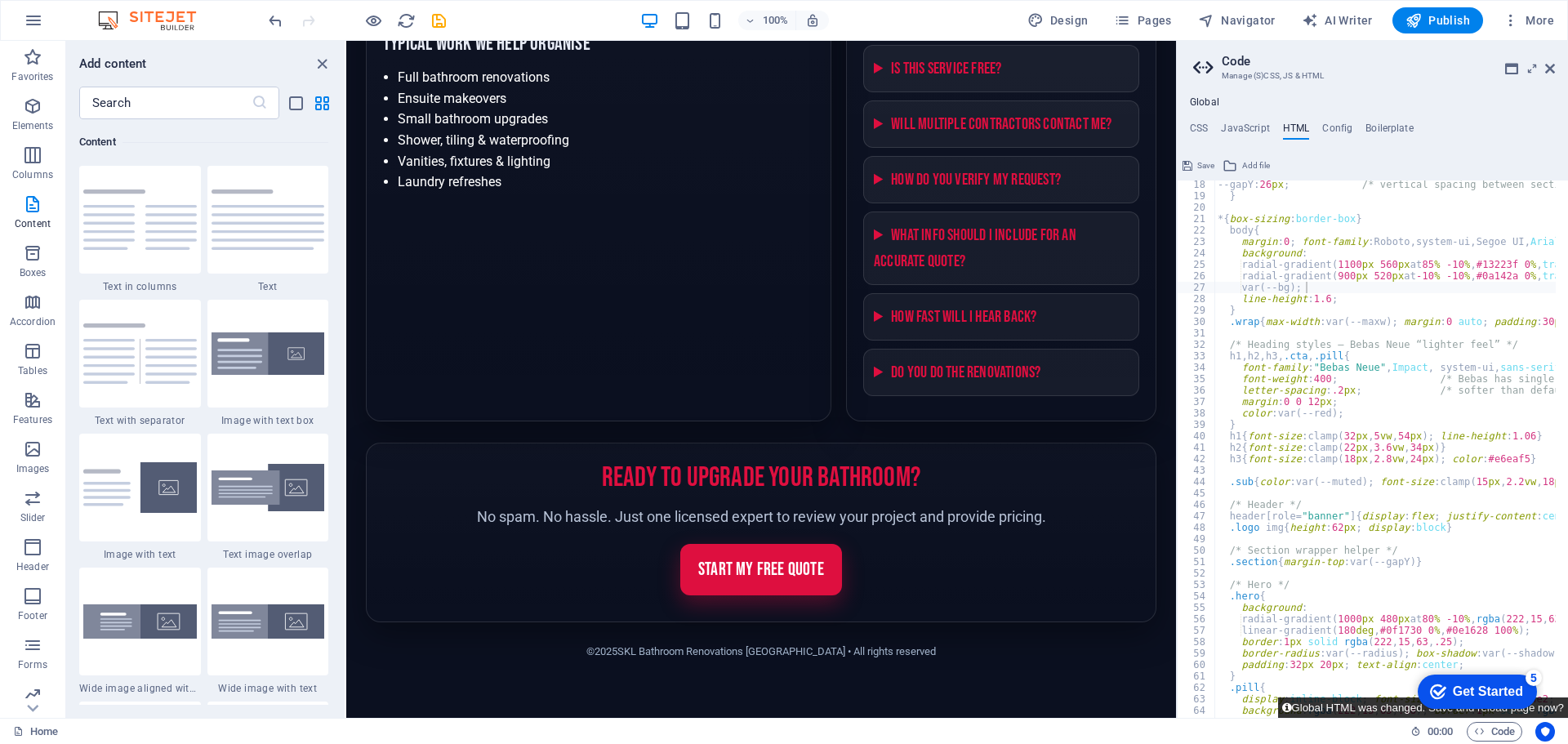
click at [1359, 705] on button "Global HTML was changed. Save and reload page now?" at bounding box center [1422, 707] width 289 height 20
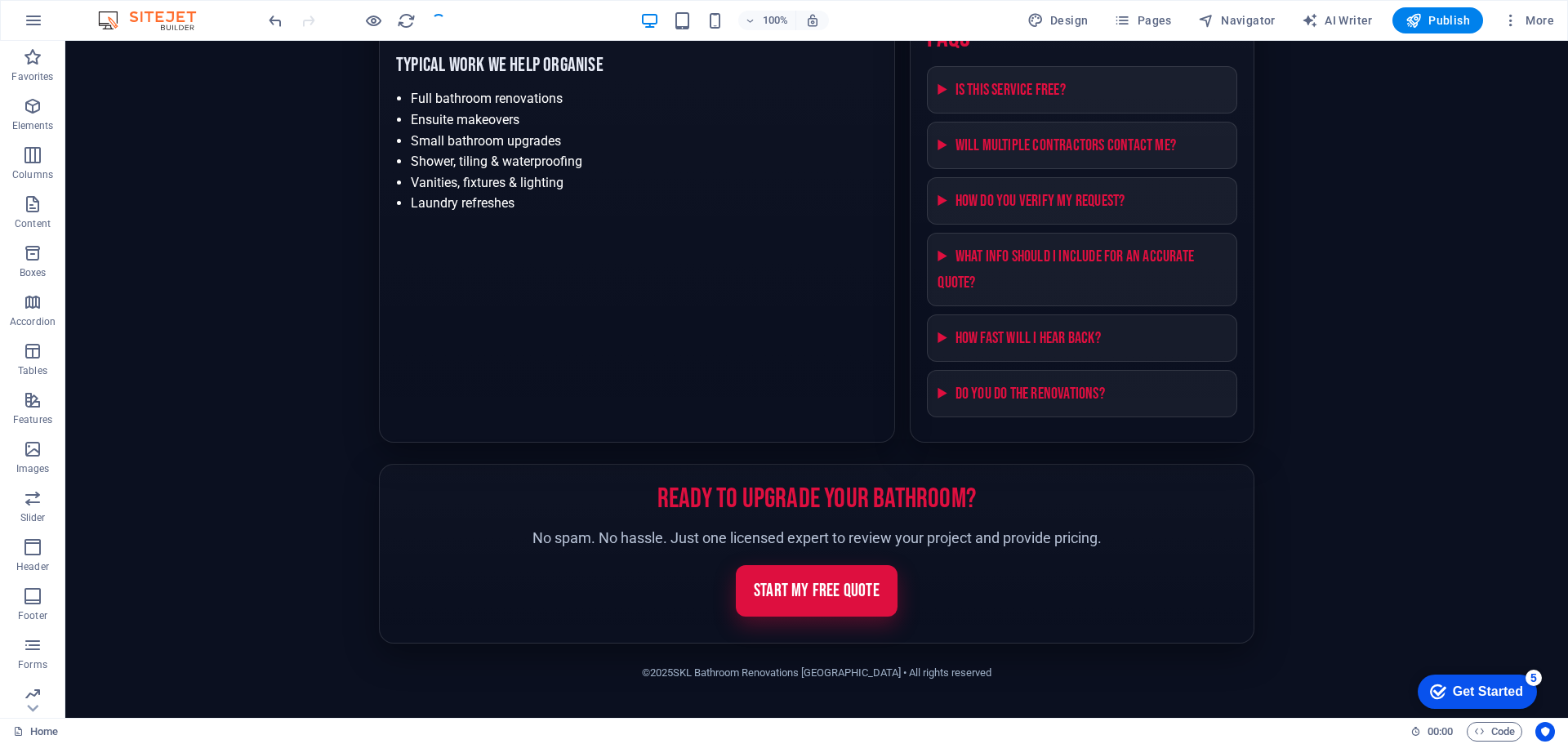
click at [1140, 609] on section "Ready to Upgrade Your Bathroom? No spam. No hassle. Just one licensed expert to…" at bounding box center [817, 553] width 876 height 180
click at [1505, 729] on span "Code" at bounding box center [1494, 731] width 41 height 20
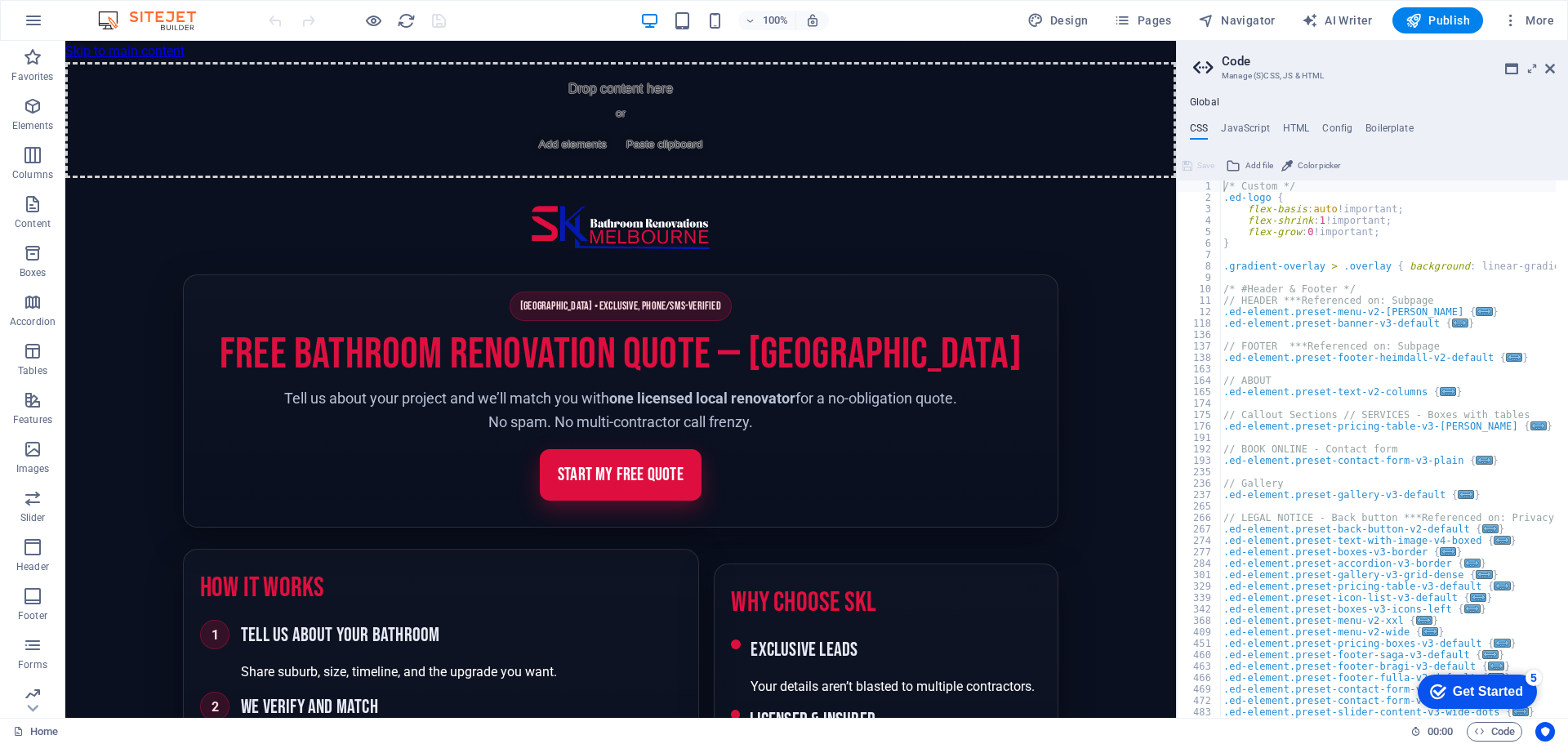
scroll to position [0, 0]
click at [1422, 306] on div "/* Custom */ .ed-logo { flex-basis : auto !important; flex-shrink : 1 !importan…" at bounding box center [1555, 455] width 672 height 548
click at [1289, 325] on div "/* Custom */ .ed-logo { flex-basis : auto !important; flex-shrink : 1 !importan…" at bounding box center [1555, 455] width 672 height 548
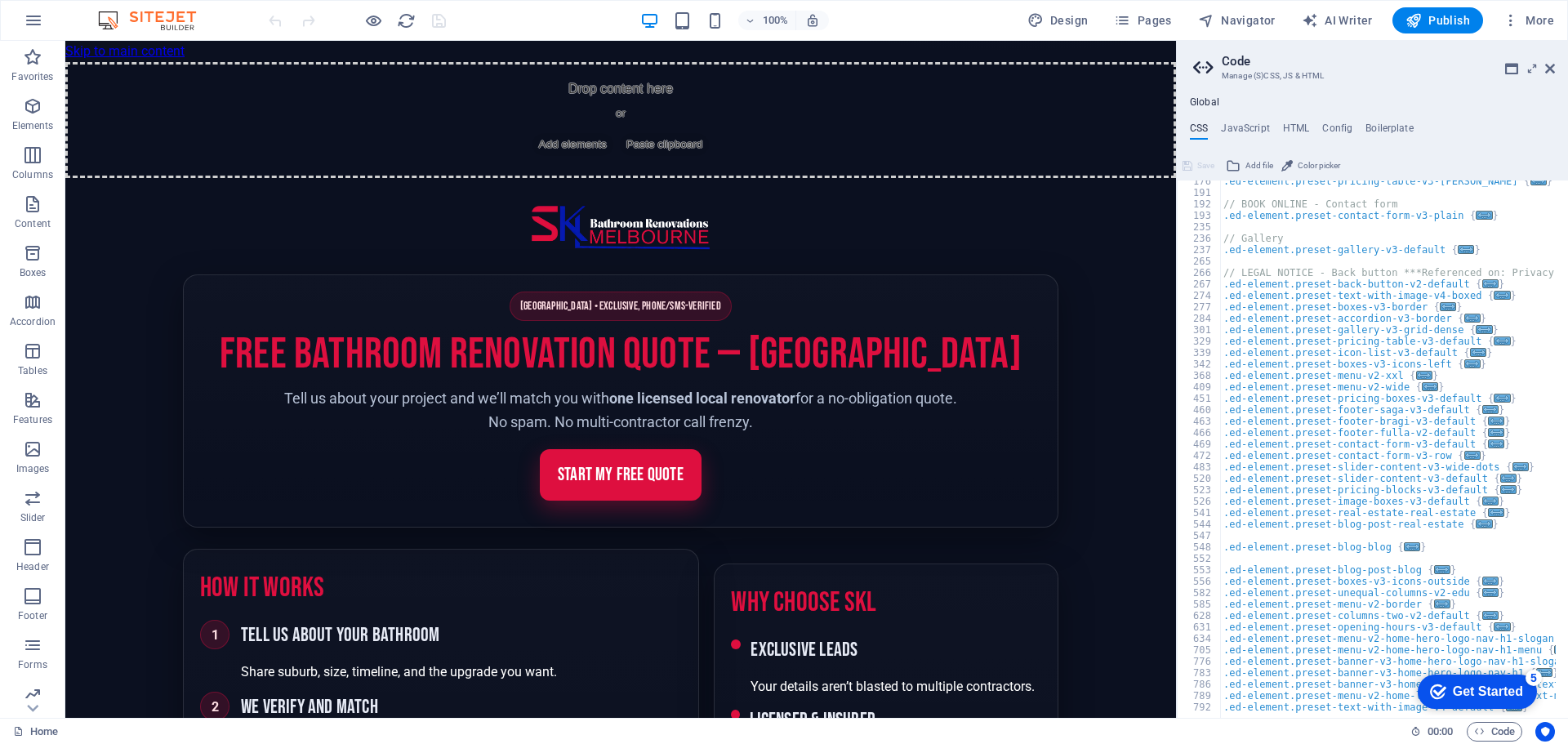
scroll to position [515, 0]
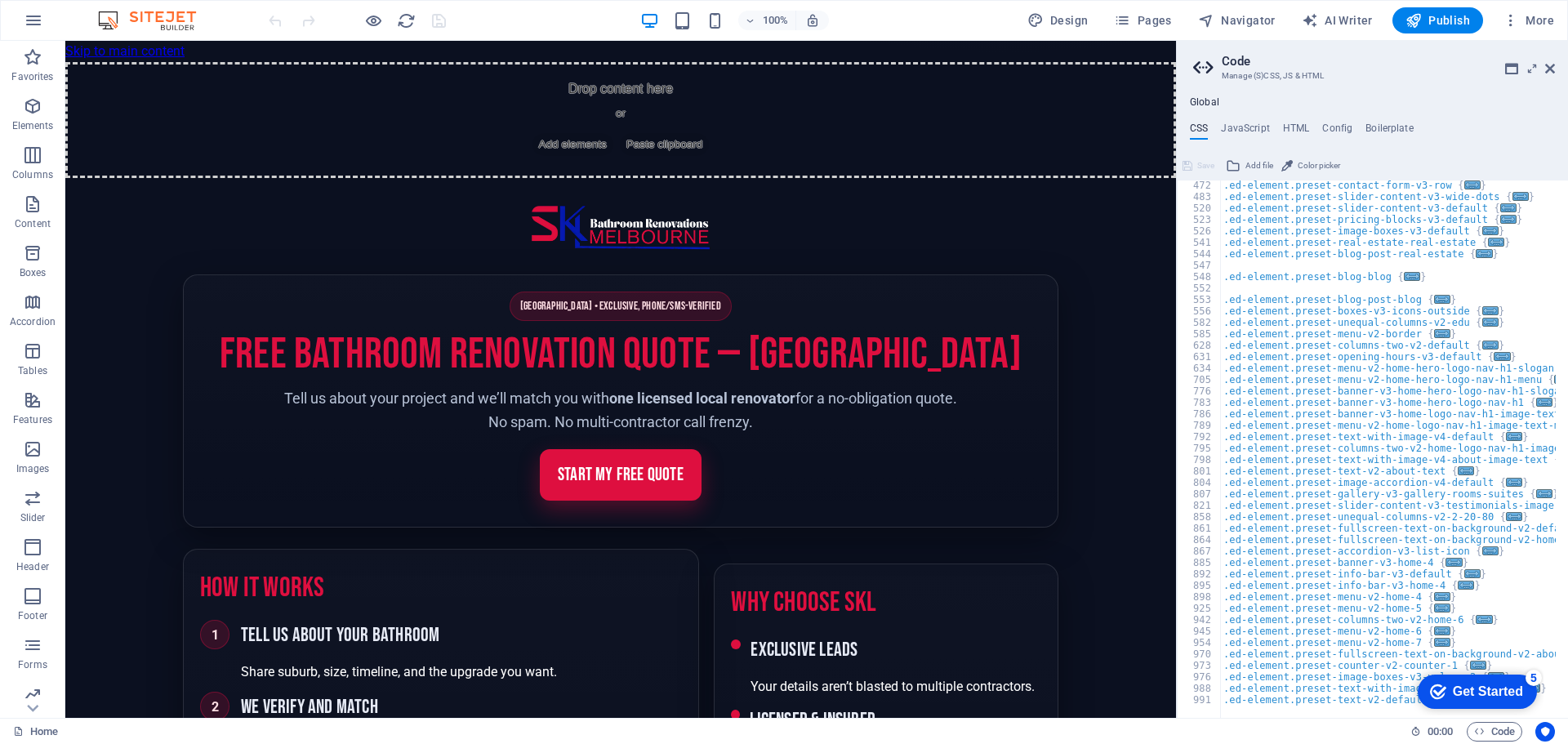
click at [1348, 541] on div ".ed-element.preset-contact-form-v3-row { ... } .ed-element.preset-slider-conten…" at bounding box center [1555, 454] width 672 height 548
type textarea "@include text-v2; }"
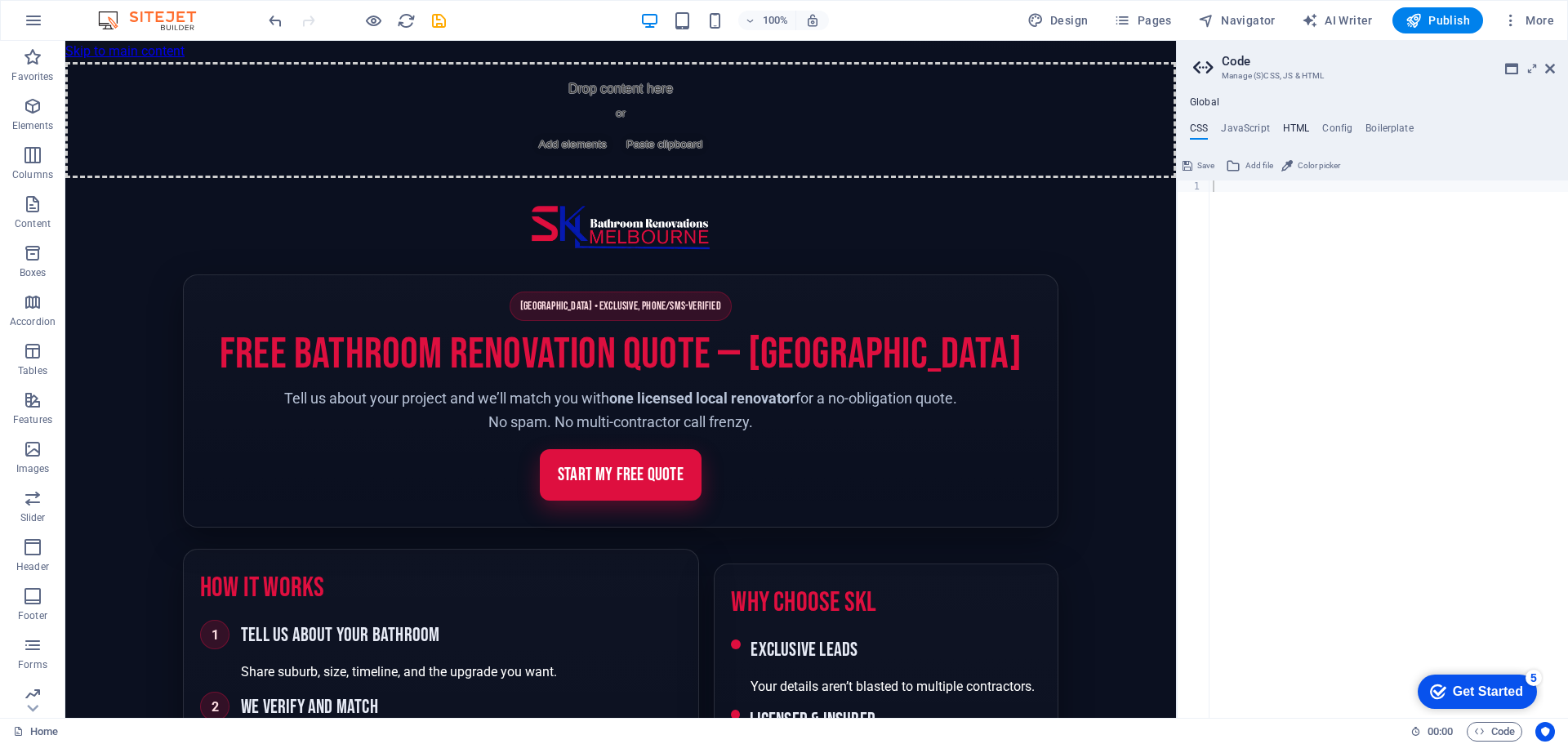
click at [1288, 128] on h4 "HTML" at bounding box center [1297, 132] width 27 height 18
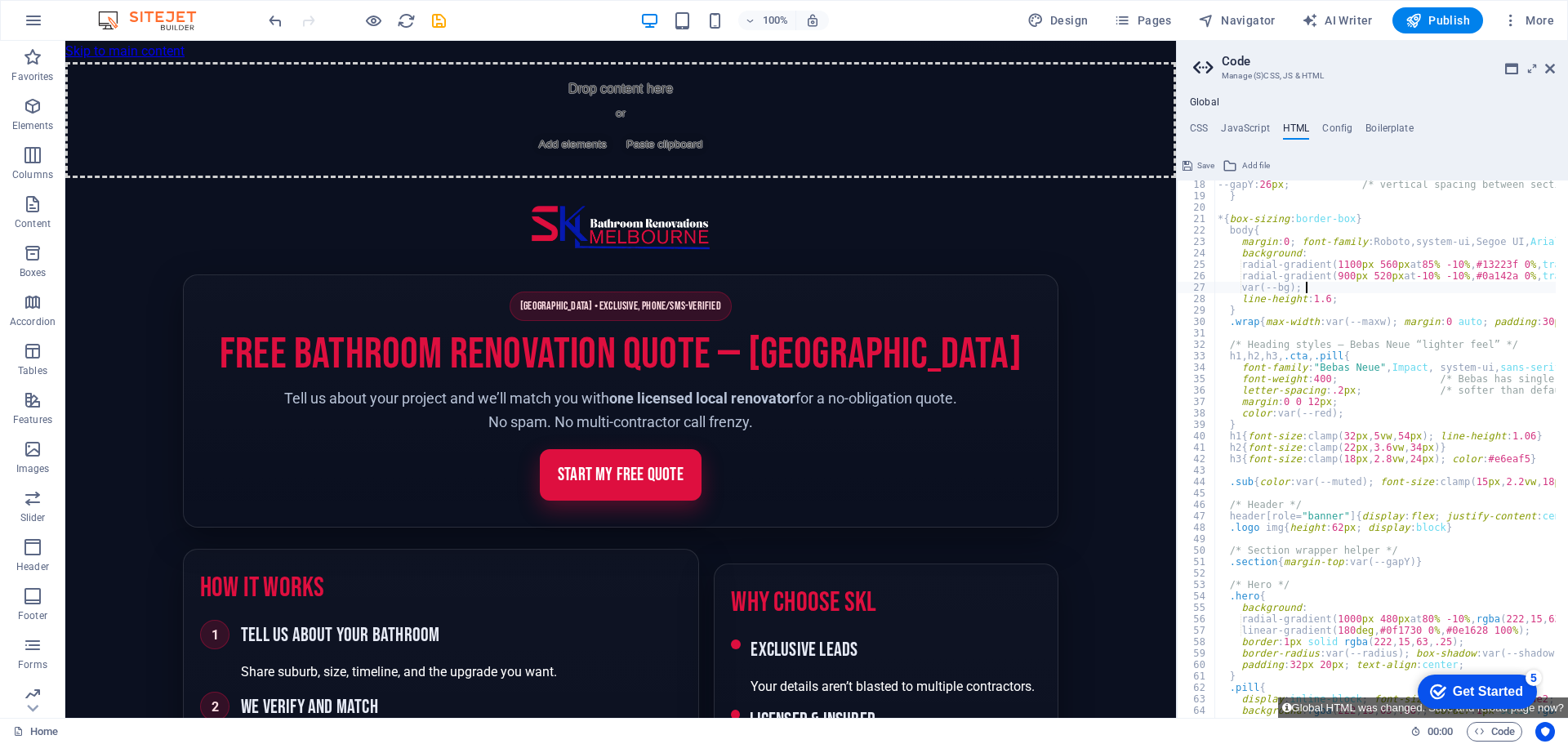
type textarea "document.getElementById('y').textContent = new Date().getFullYear(); </script>"
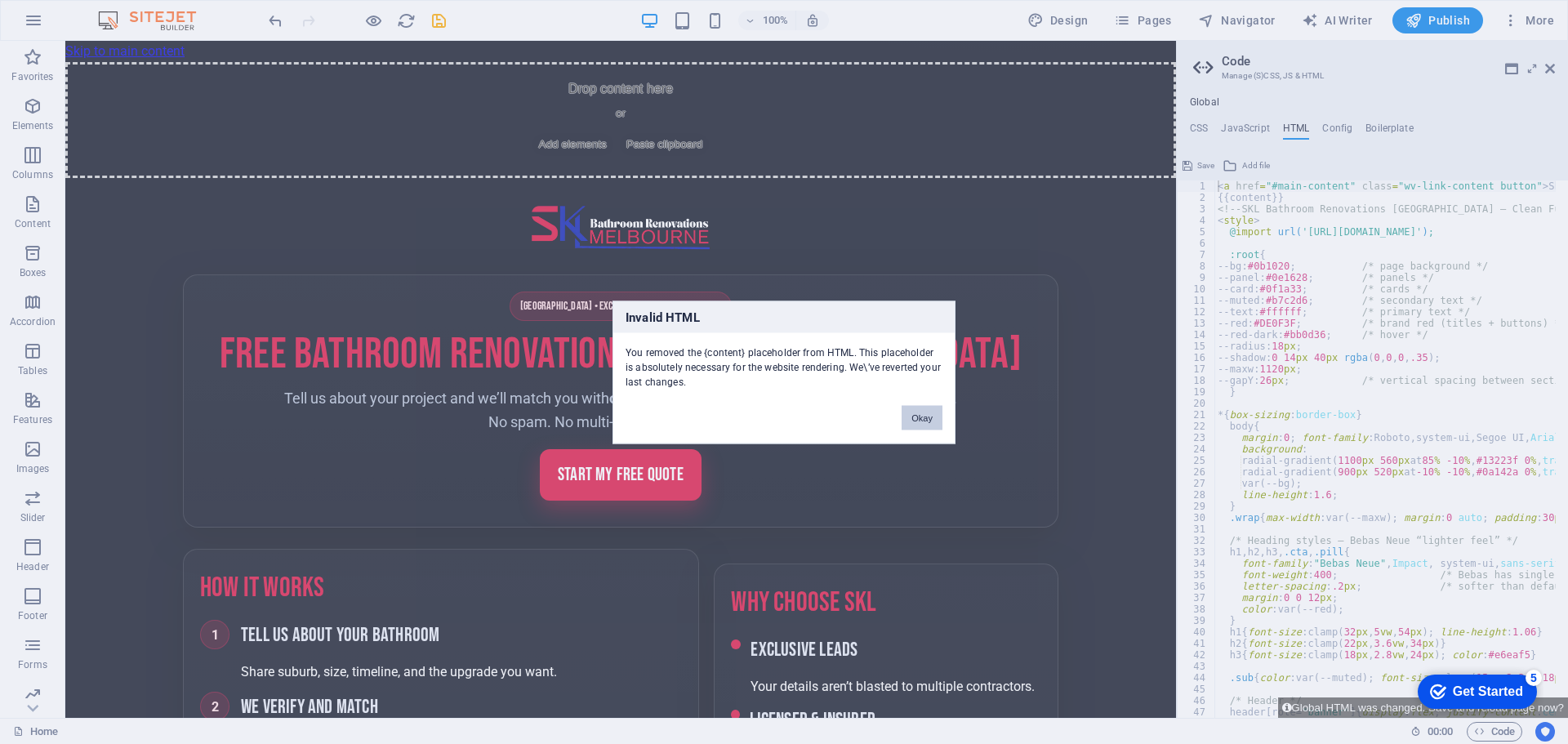
click at [923, 417] on button "Okay" at bounding box center [921, 416] width 41 height 24
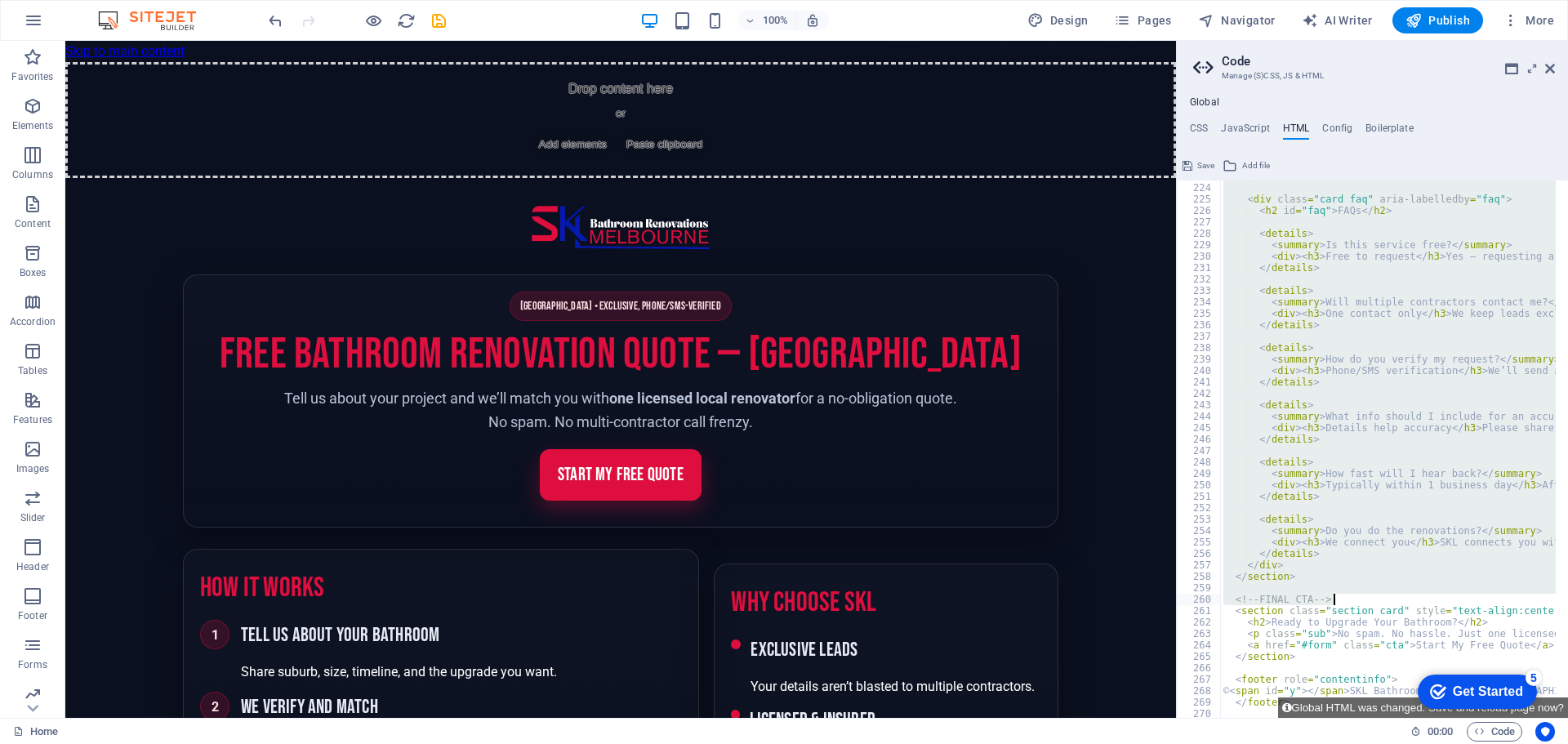
scroll to position [2607, 0]
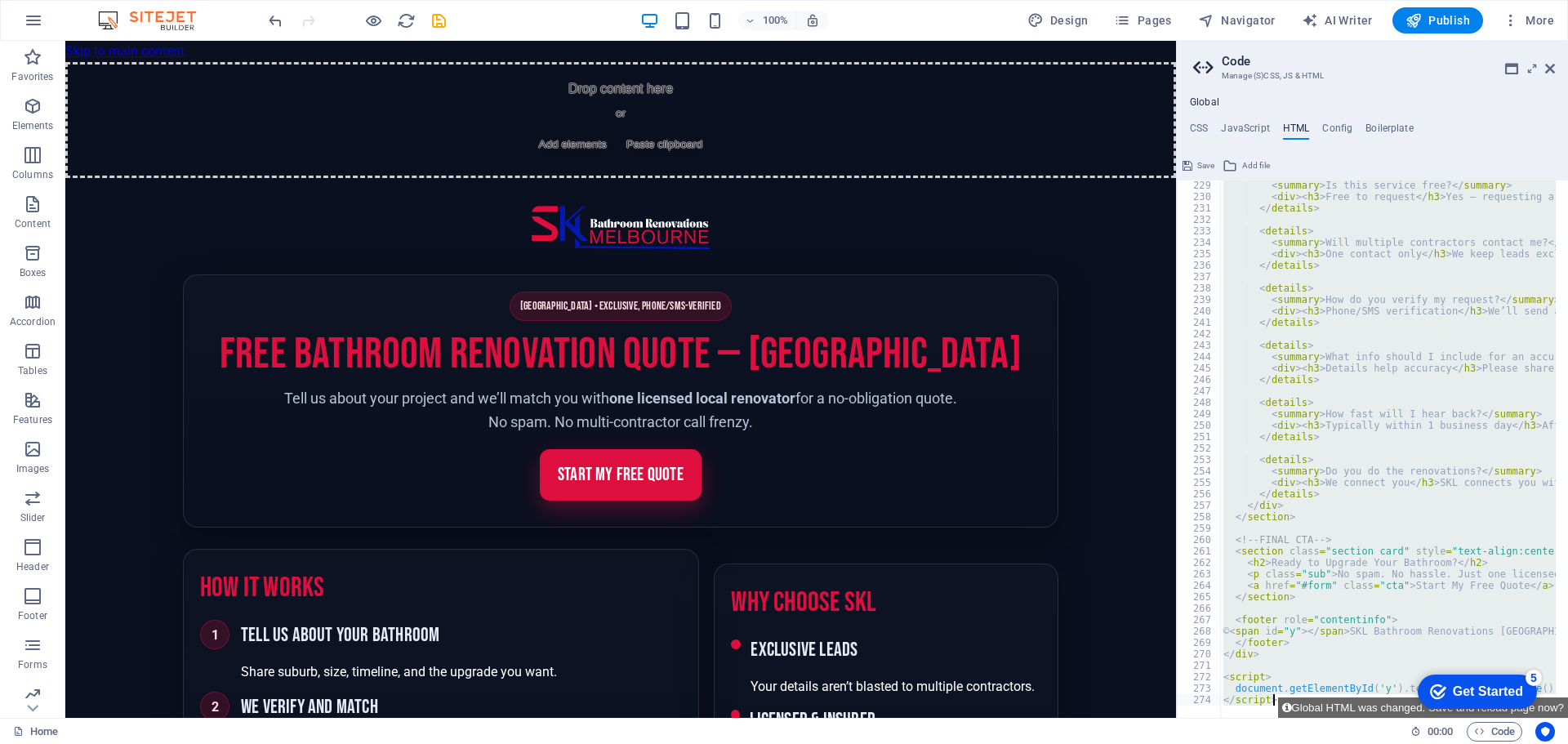
drag, startPoint x: 1223, startPoint y: 232, endPoint x: 1379, endPoint y: 749, distance: 540.0
click at [1379, 743] on html "SKL Bathroom Renovations Melbourne Home Favorites Elements Columns Content Boxe…" at bounding box center [784, 372] width 1568 height 744
type textarea "document.getElementById('y').textContent = new Date().getFullYear(); </script>"
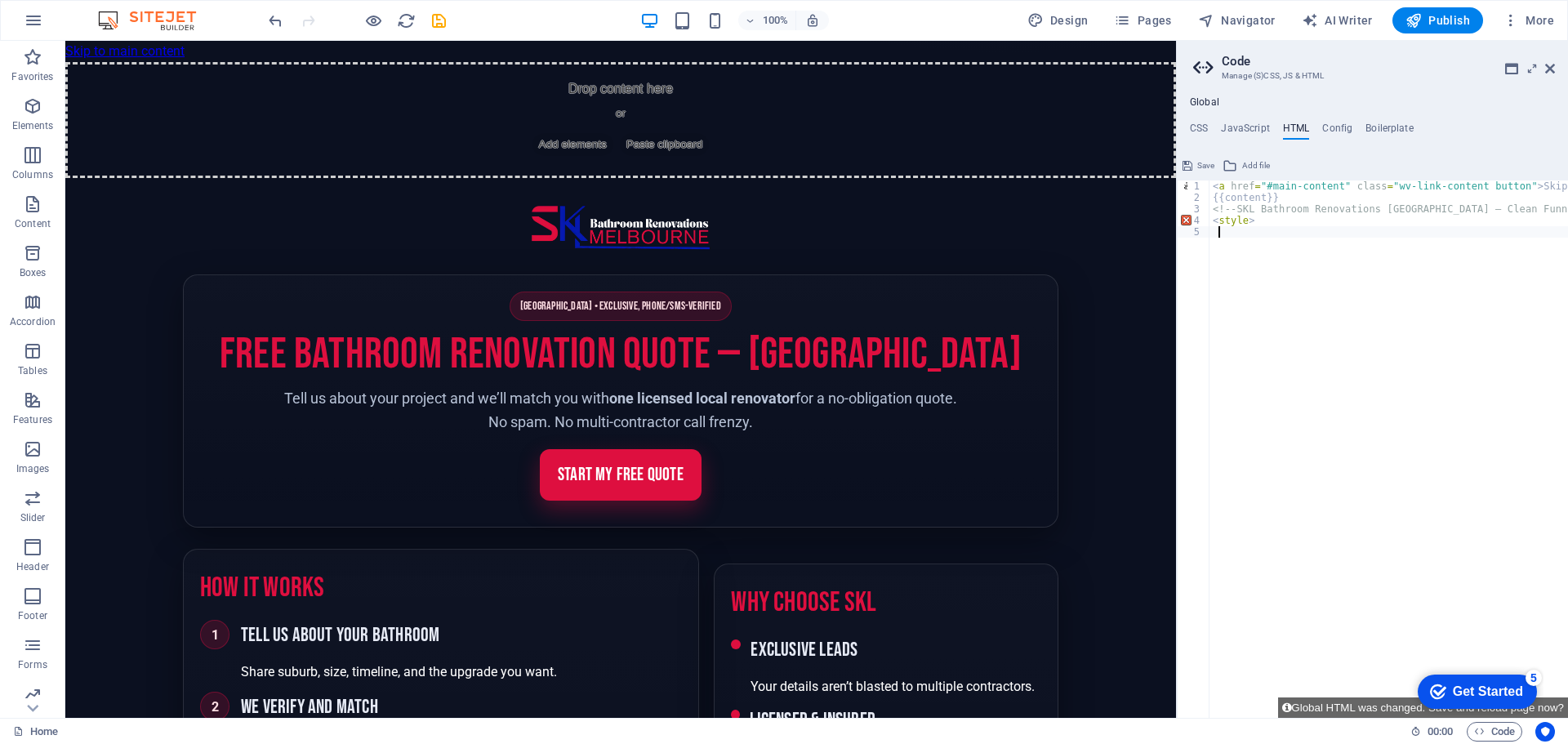
click at [1273, 226] on div "< a href = "#main-content" class = "wv-link-content button" > Skip to main cont…" at bounding box center [1471, 455] width 524 height 548
drag, startPoint x: 1273, startPoint y: 224, endPoint x: 1200, endPoint y: 213, distance: 73.8
click at [1200, 213] on div "<style> 1 2 3 4 5 < a href = "#main-content" class = "wv-link-content button" >…" at bounding box center [1372, 449] width 391 height 537
type textarea "<!-- SKL Bathroom Renovations Melbourne — Clean Funnel (Dark • Brand Red • Bett…"
click at [1396, 298] on div "< a href = "#main-content" class = "wv-link-content button" > Skip to main cont…" at bounding box center [1430, 455] width 441 height 548
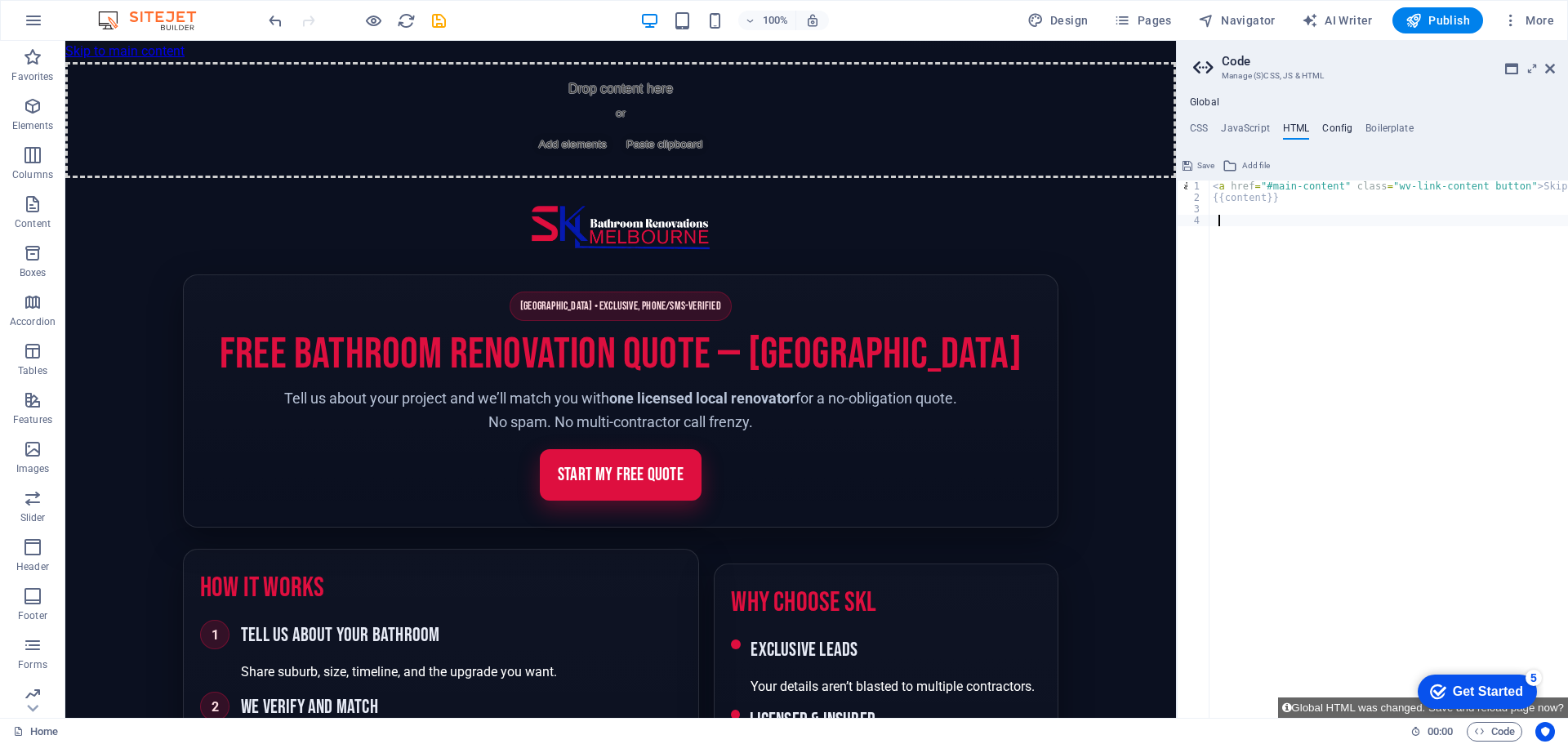
click at [1339, 126] on h4 "Config" at bounding box center [1337, 132] width 30 height 18
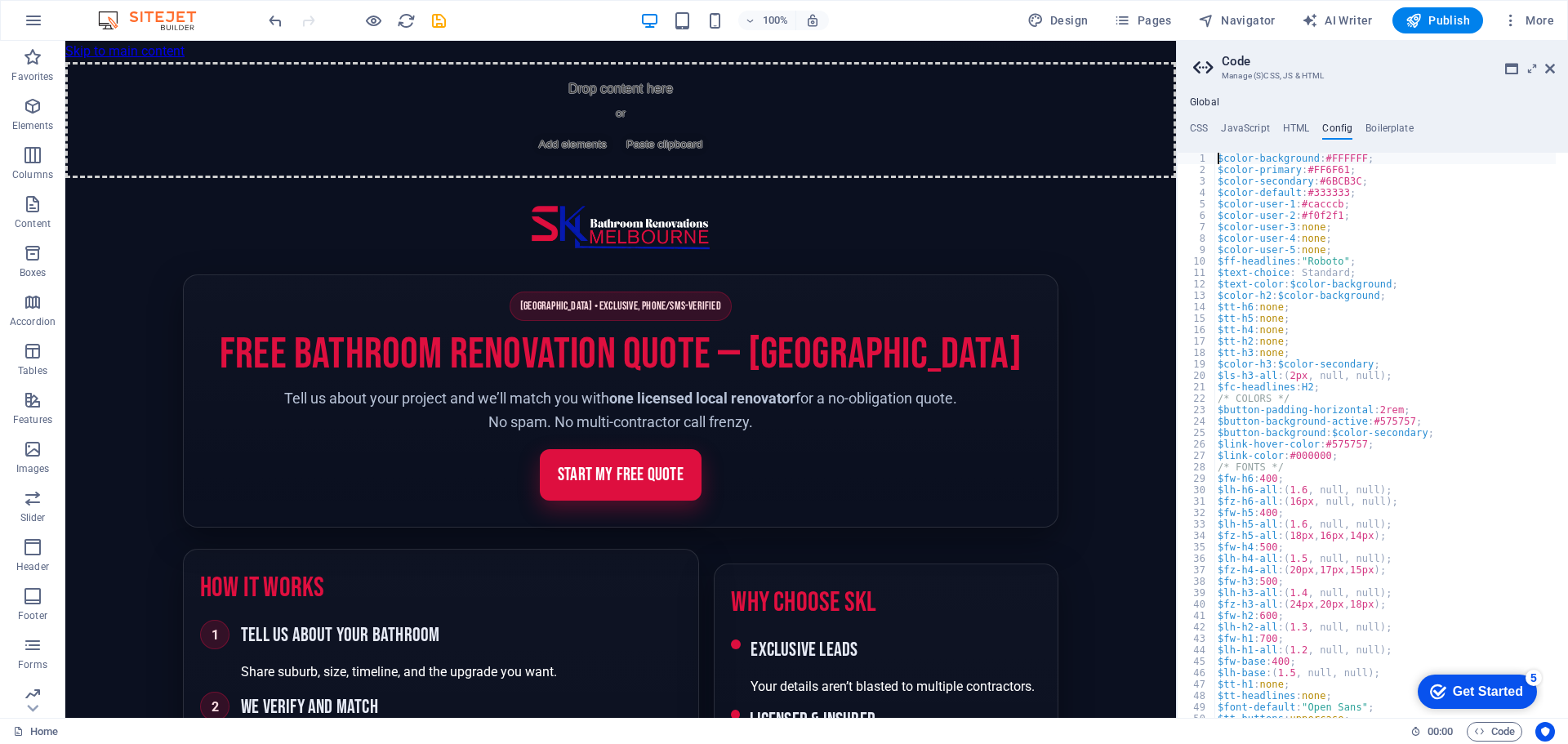
click at [1282, 291] on div "$color-background : #FFFFFF ; $color-primary : #FF6F61 ; $color-secondary : #6B…" at bounding box center [1435, 440] width 441 height 575
click at [1268, 191] on div "$color-background : #FFFFFF ; $color-primary : #FF6F61 ; $color-secondary : #6B…" at bounding box center [1435, 440] width 441 height 575
type textarea "} }"
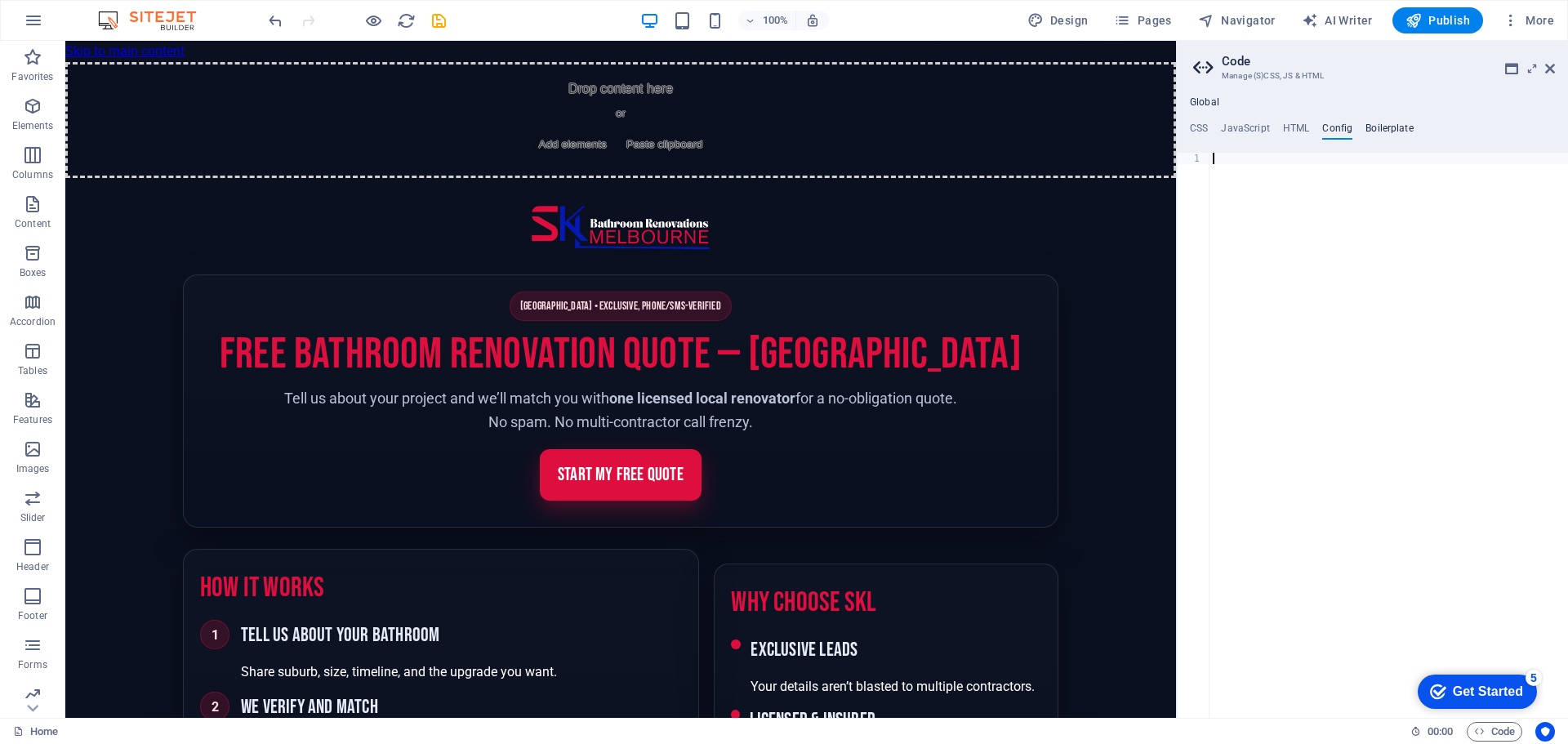
click at [1379, 128] on h4 "Boilerplate" at bounding box center [1388, 132] width 48 height 18
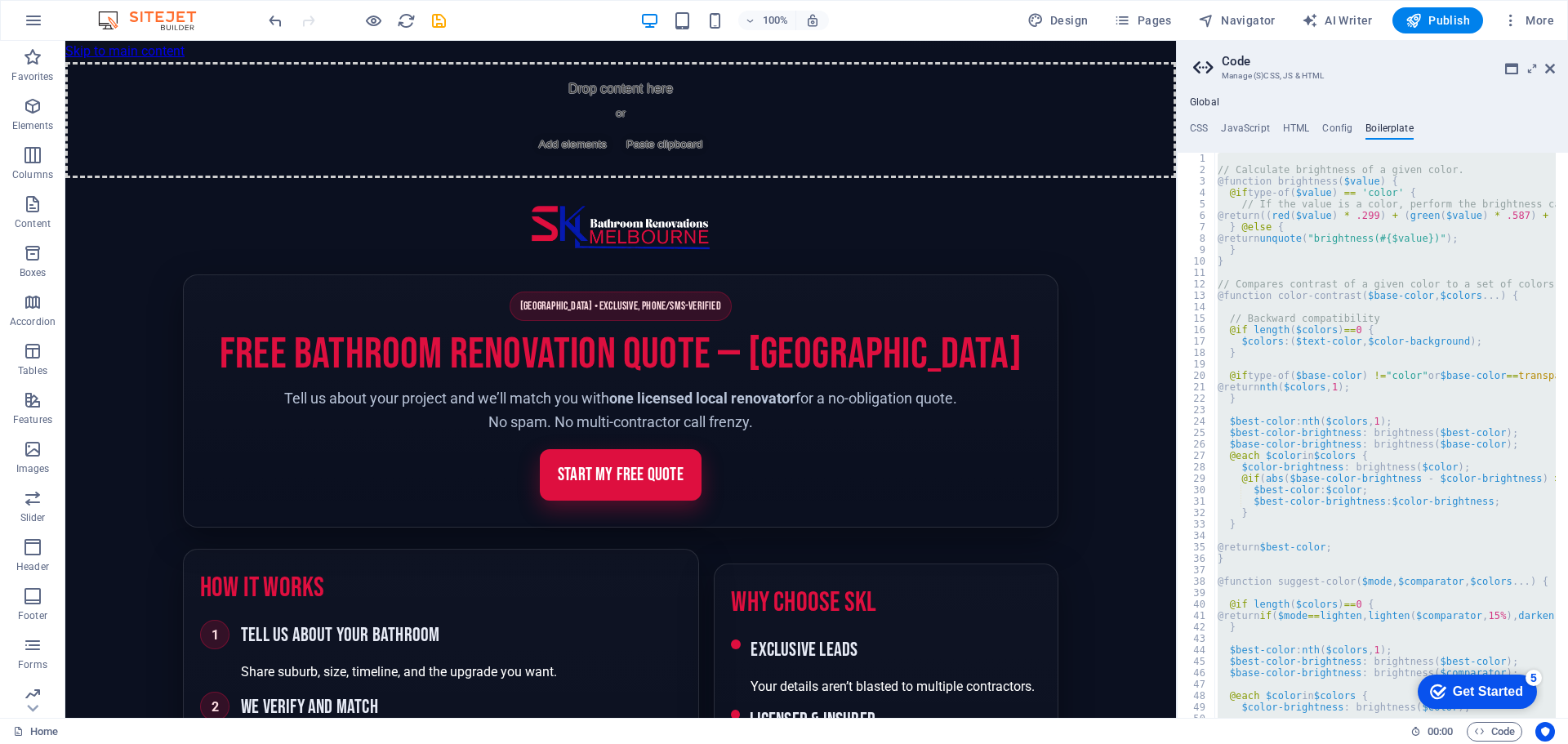
click at [1300, 224] on div "// Calculate brightness of a given color. @function brightness ( $value ) { @if…" at bounding box center [1385, 435] width 341 height 565
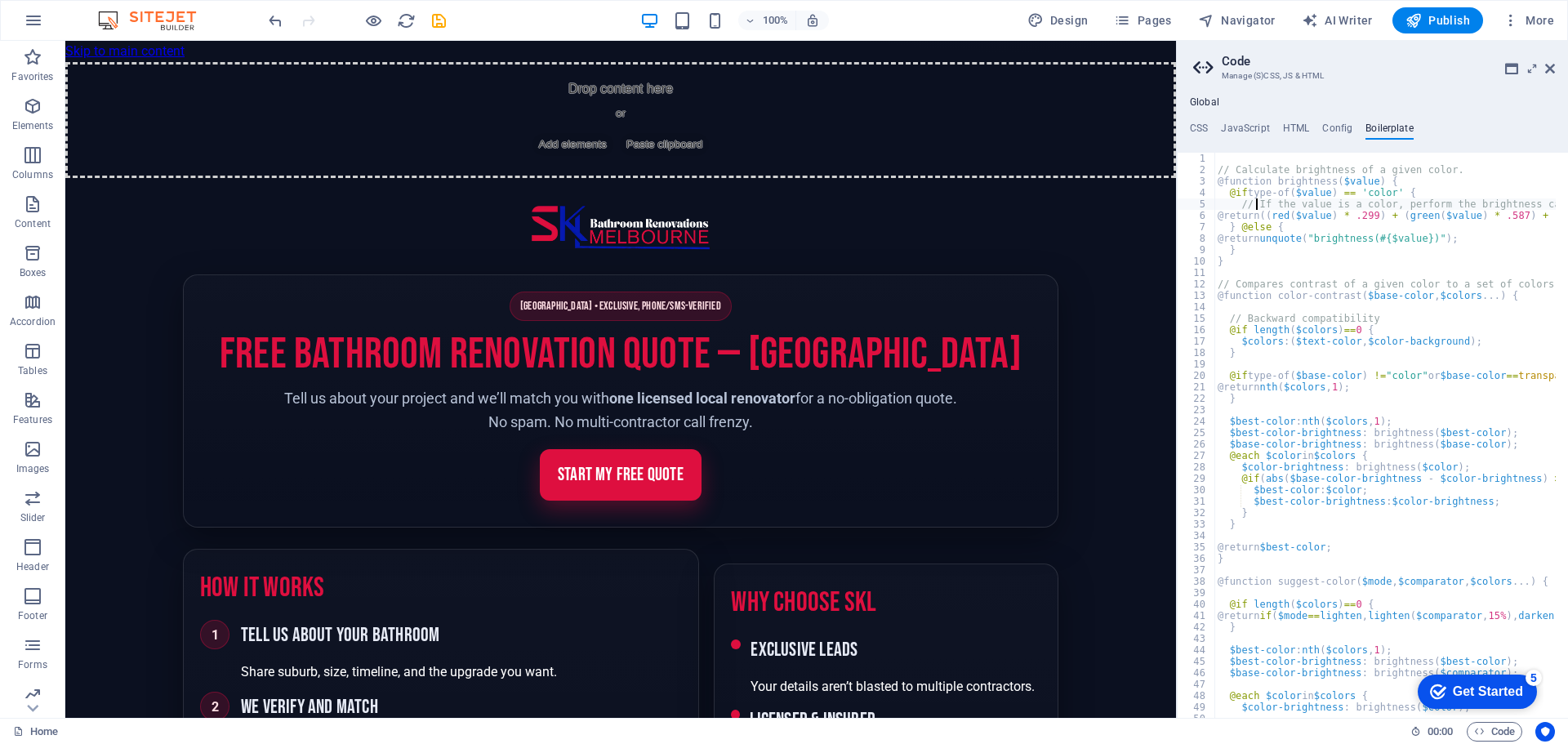
type textarea "}"
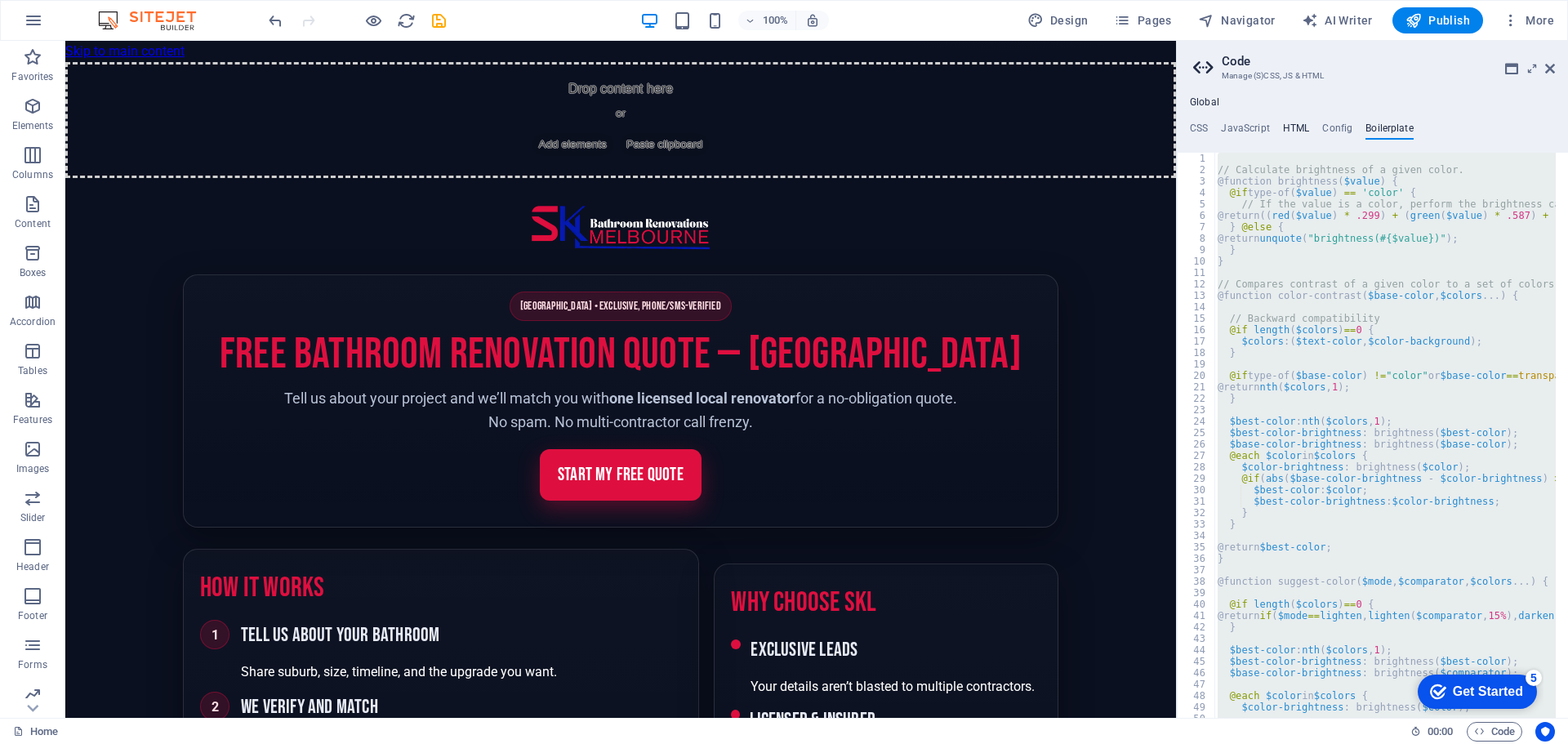
click at [1291, 126] on h4 "HTML" at bounding box center [1297, 132] width 27 height 18
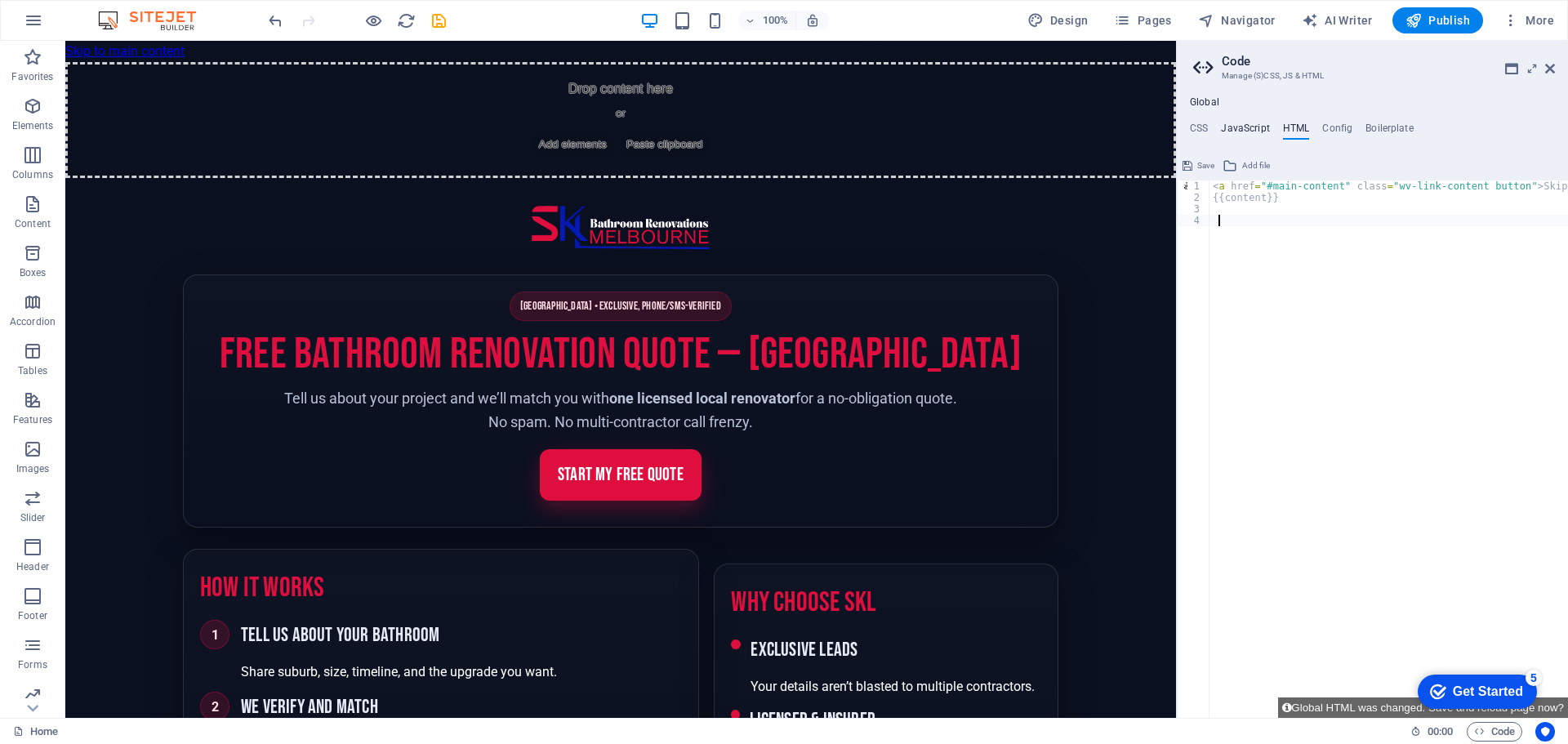
click at [1243, 127] on h4 "JavaScript" at bounding box center [1244, 132] width 48 height 18
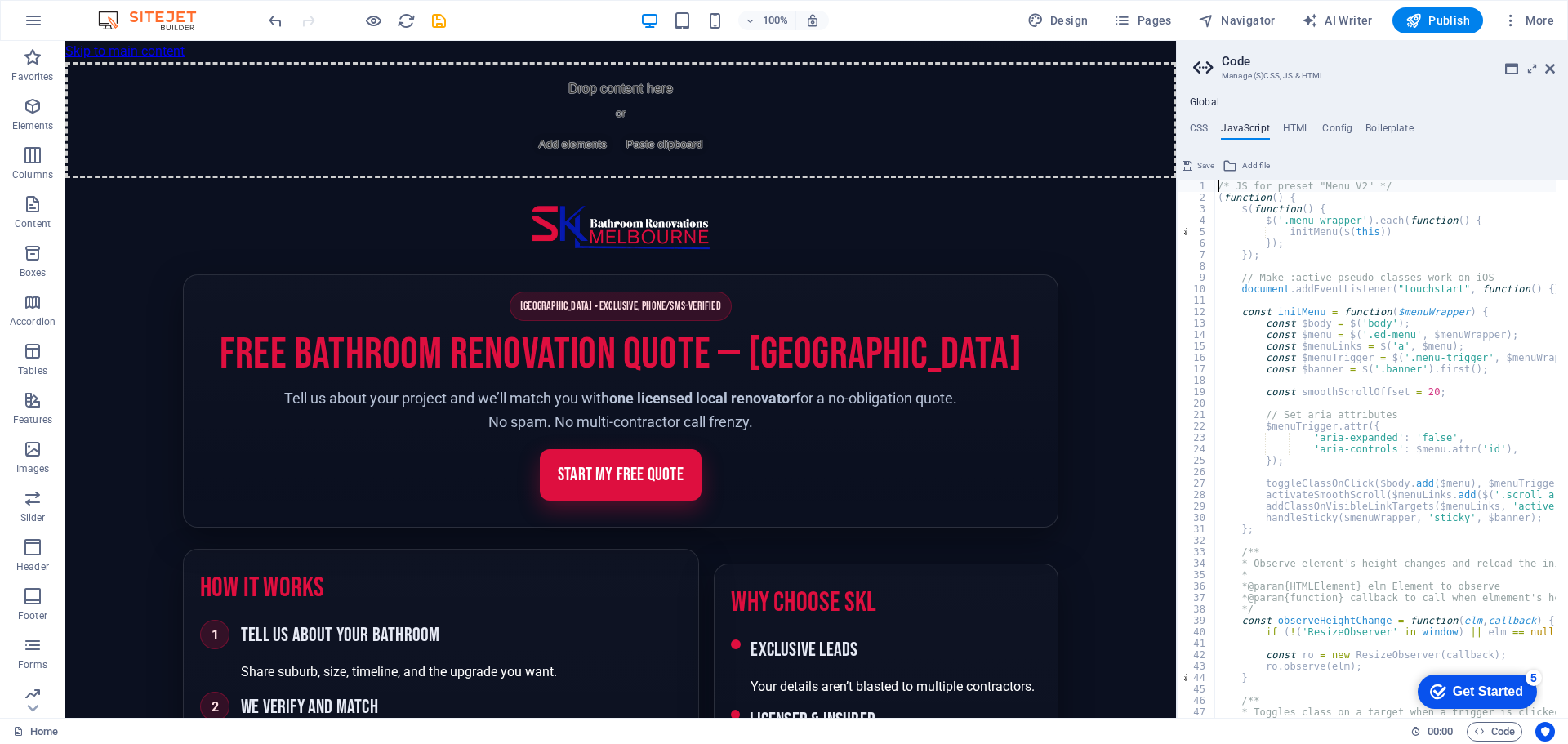
click at [1322, 334] on div "/* JS for preset "Menu V2" */ ( function ( ) { $ ( function ( ) { $ ( '.menu-wr…" at bounding box center [1589, 455] width 750 height 548
type textarea "}); /* End JS for preset "Counter V2" */"
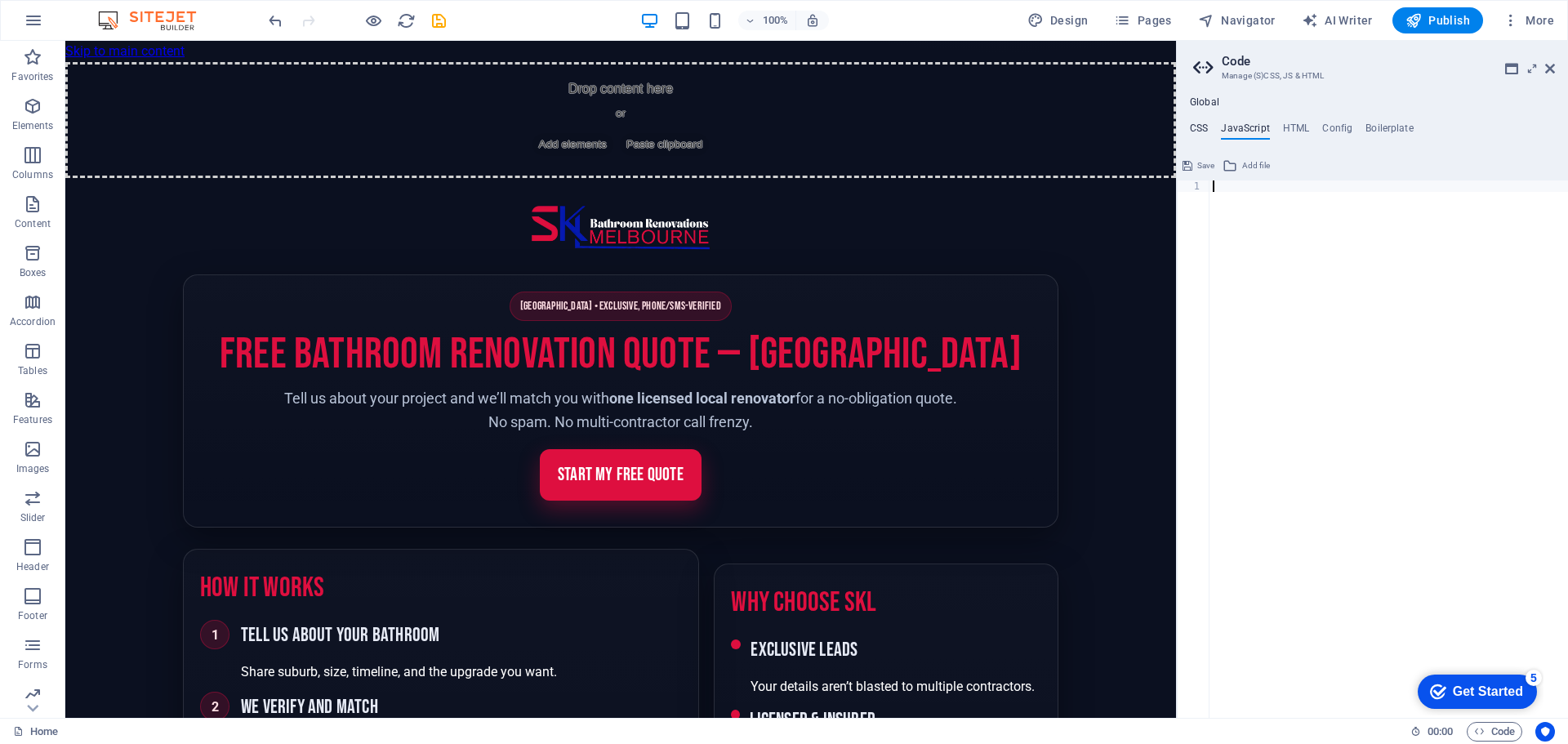
click at [1200, 125] on h4 "CSS" at bounding box center [1199, 132] width 18 height 18
click at [1295, 128] on h4 "HTML" at bounding box center [1297, 132] width 27 height 18
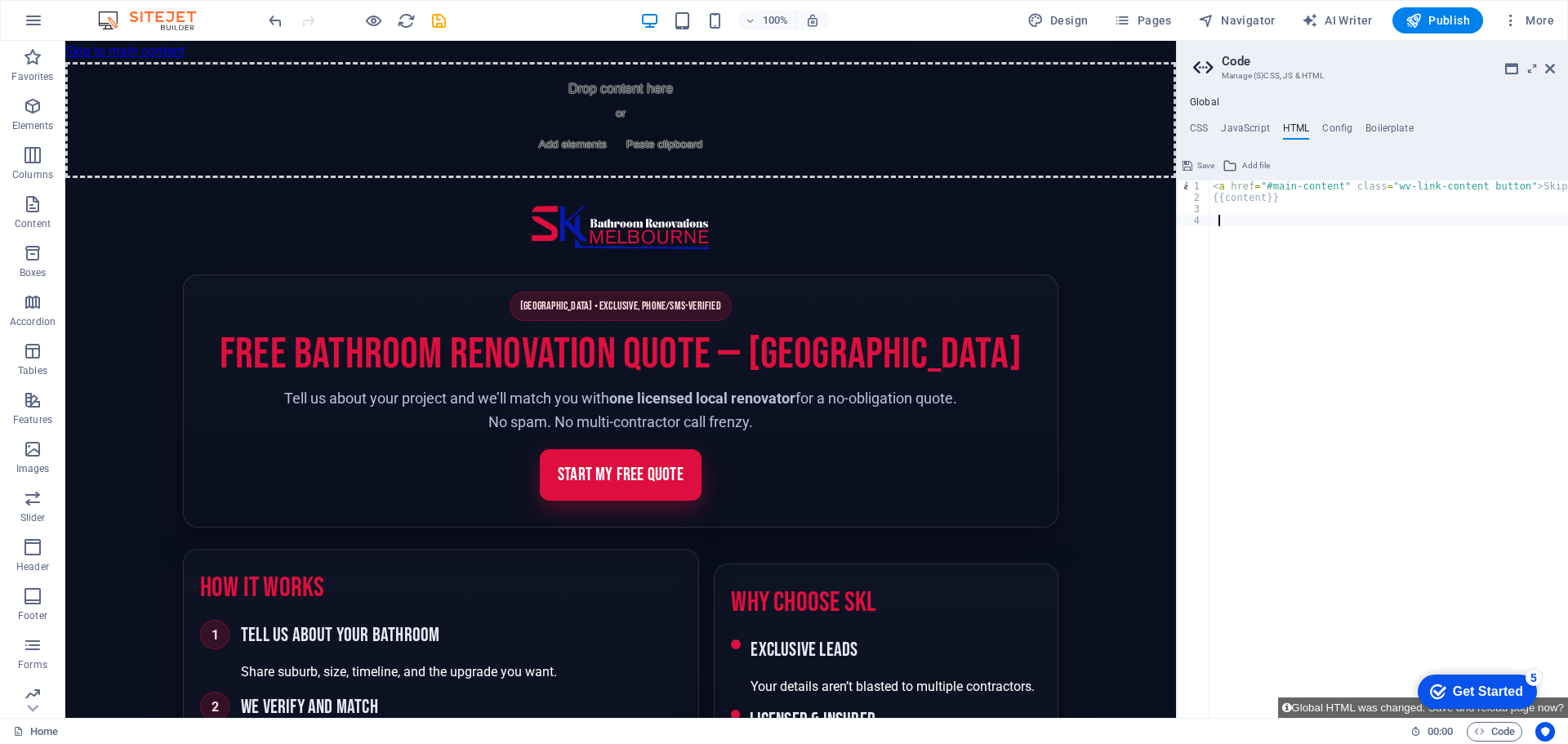
click at [1229, 218] on div "< a href = "#main-content" class = "wv-link-content button" > Skip to main cont…" at bounding box center [1430, 455] width 441 height 548
paste textarea
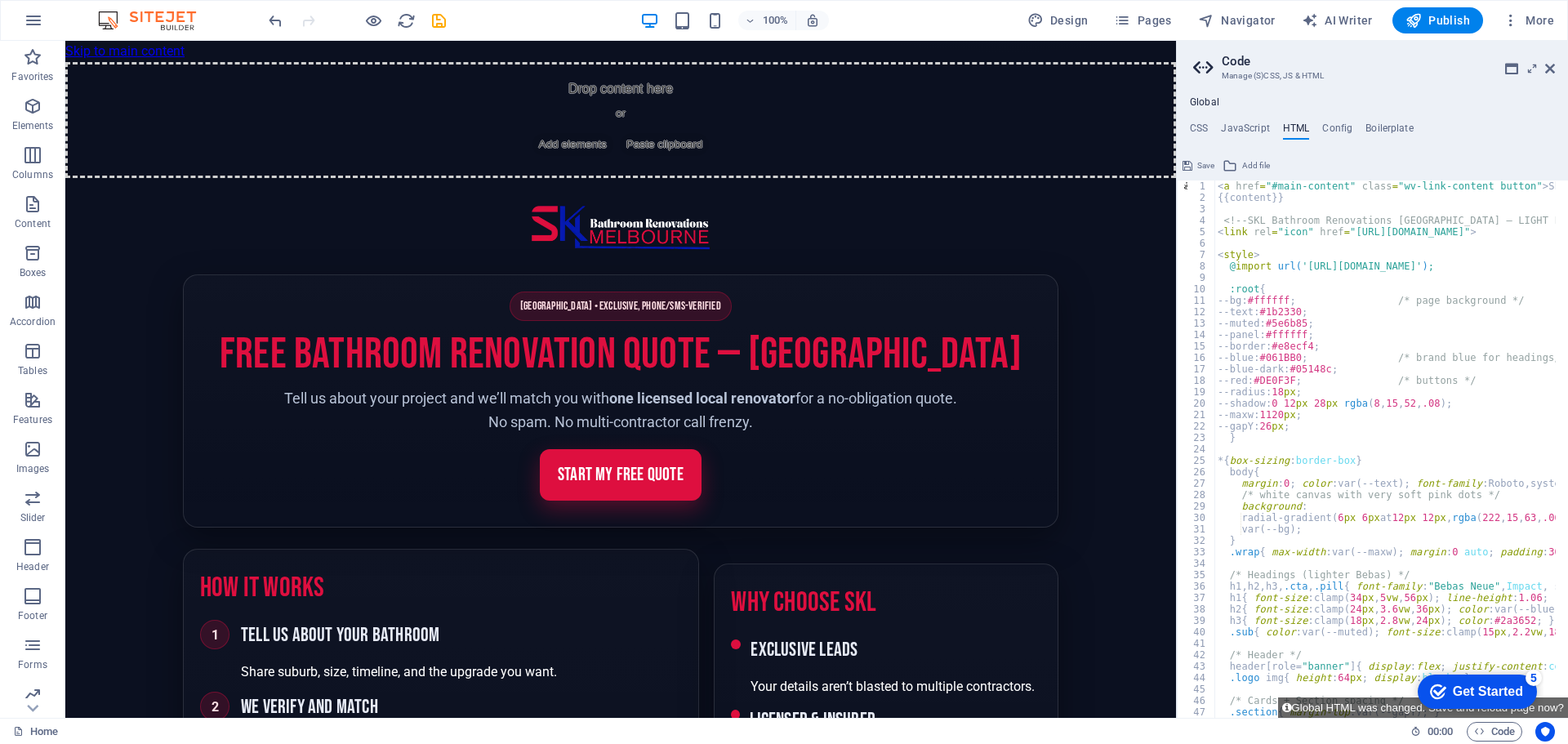
scroll to position [0, 0]
type textarea "@import url('[URL][DOMAIN_NAME]);"
click at [1187, 128] on ul "CSS JavaScript HTML Config Boilerplate" at bounding box center [1372, 132] width 391 height 18
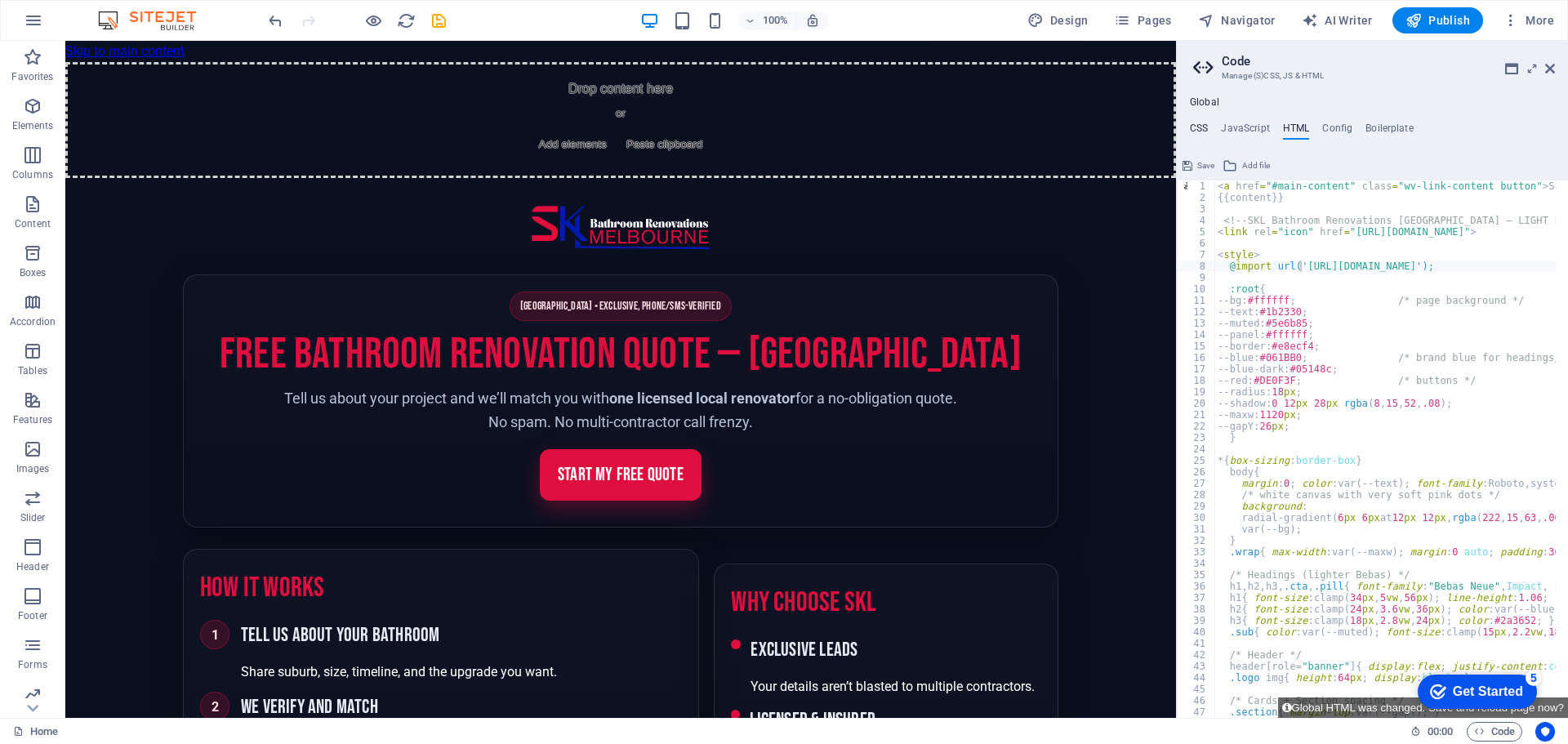
click at [1206, 129] on h4 "CSS" at bounding box center [1199, 132] width 18 height 18
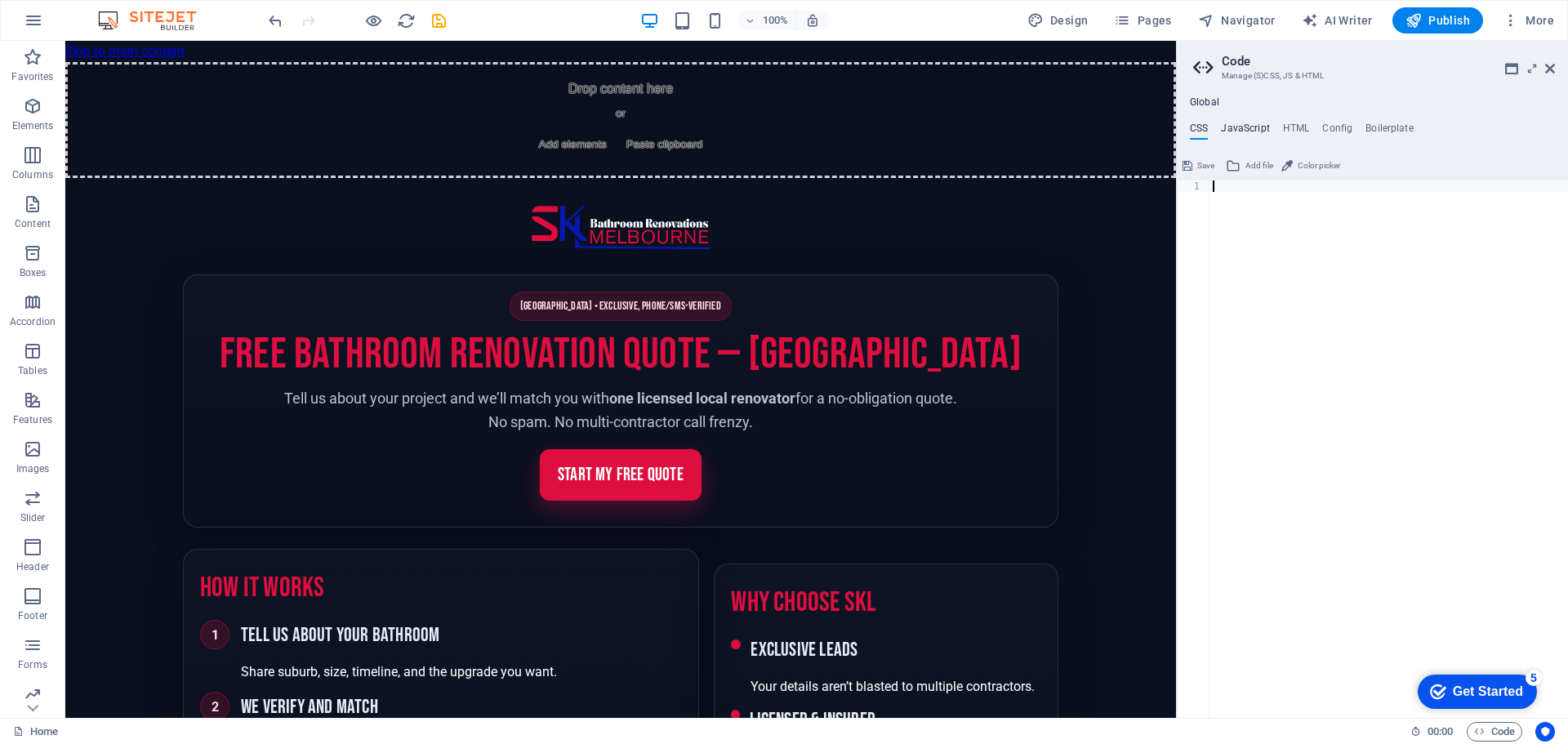
click at [1243, 129] on h4 "JavaScript" at bounding box center [1244, 132] width 48 height 18
click at [1292, 127] on h4 "HTML" at bounding box center [1297, 132] width 27 height 18
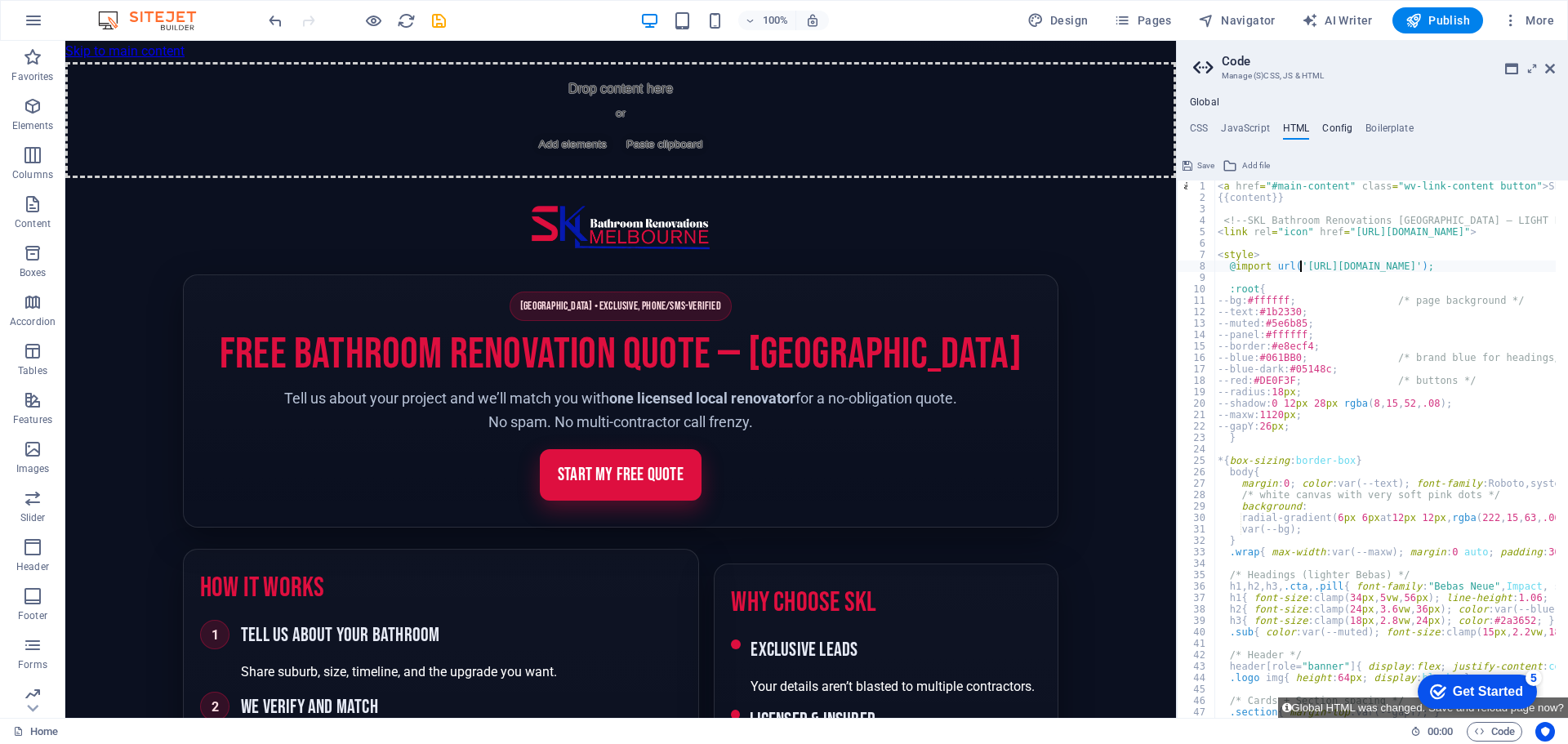
click at [1341, 126] on h4 "Config" at bounding box center [1337, 132] width 30 height 18
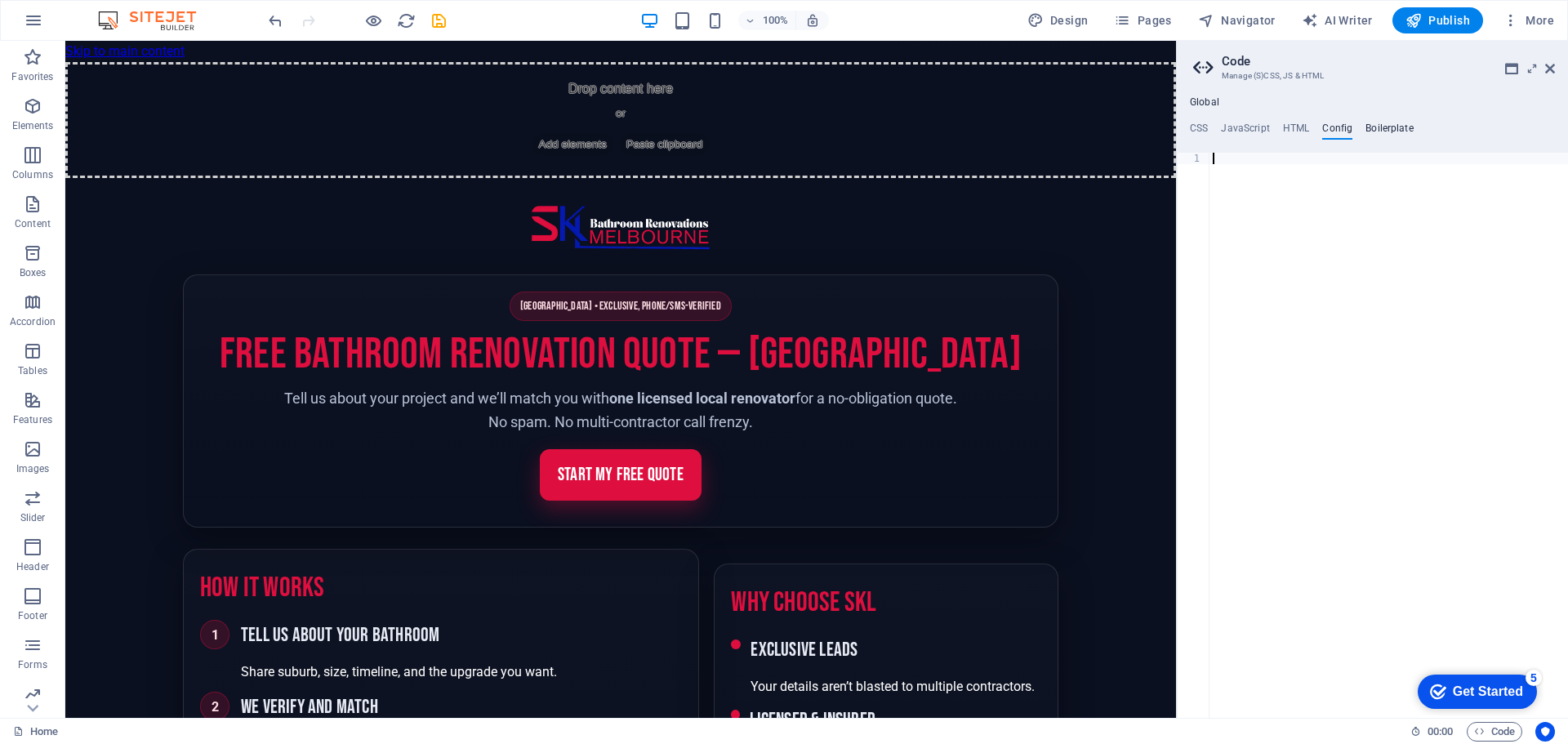
click at [1384, 126] on h4 "Boilerplate" at bounding box center [1388, 132] width 48 height 18
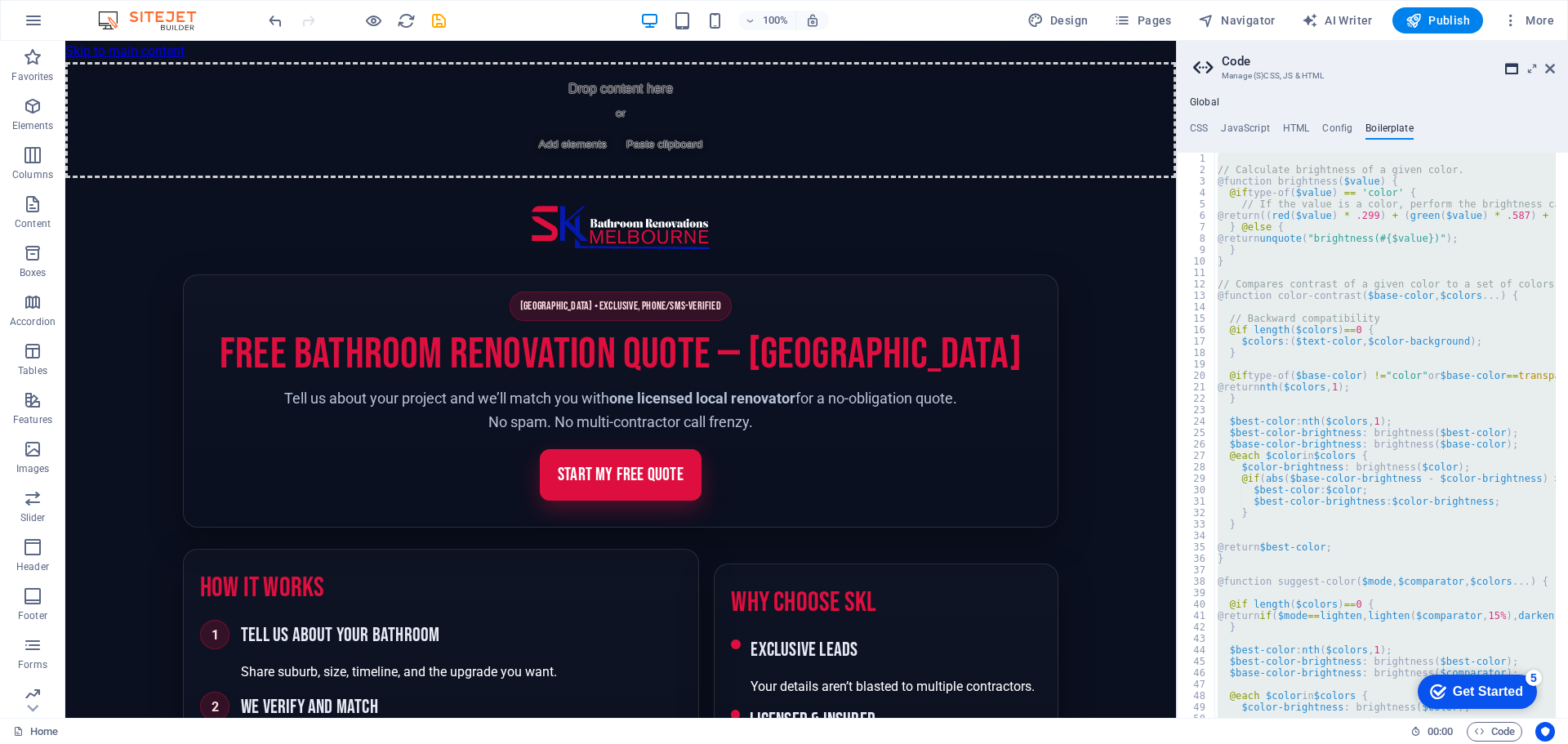
click at [1505, 67] on icon at bounding box center [1511, 68] width 13 height 13
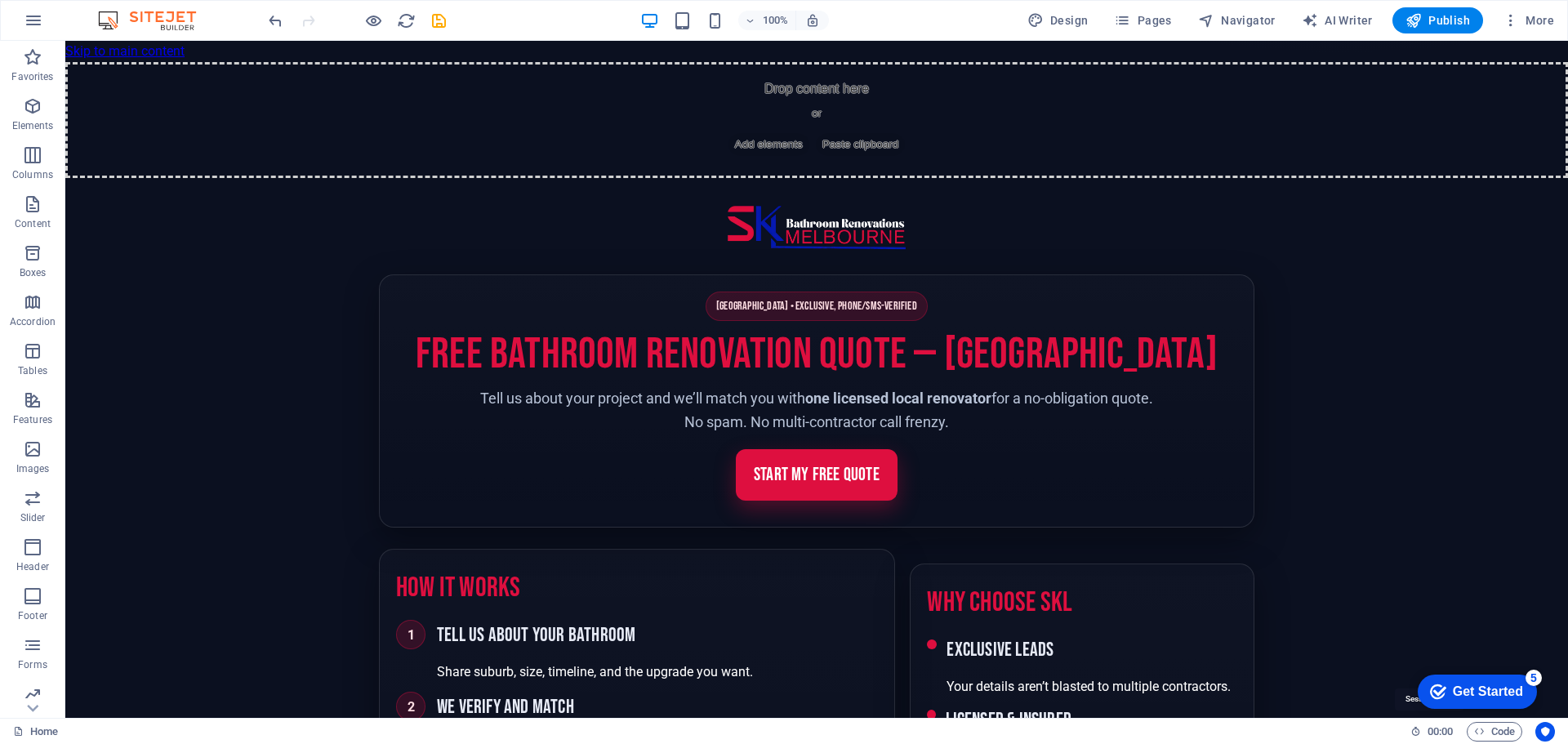
click at [1432, 736] on span "00 : 00" at bounding box center [1440, 731] width 25 height 20
click at [1410, 729] on icon at bounding box center [1416, 731] width 11 height 11
click at [1415, 729] on icon at bounding box center [1416, 731] width 11 height 11
click at [1550, 732] on icon "Usercentrics" at bounding box center [1544, 731] width 12 height 12
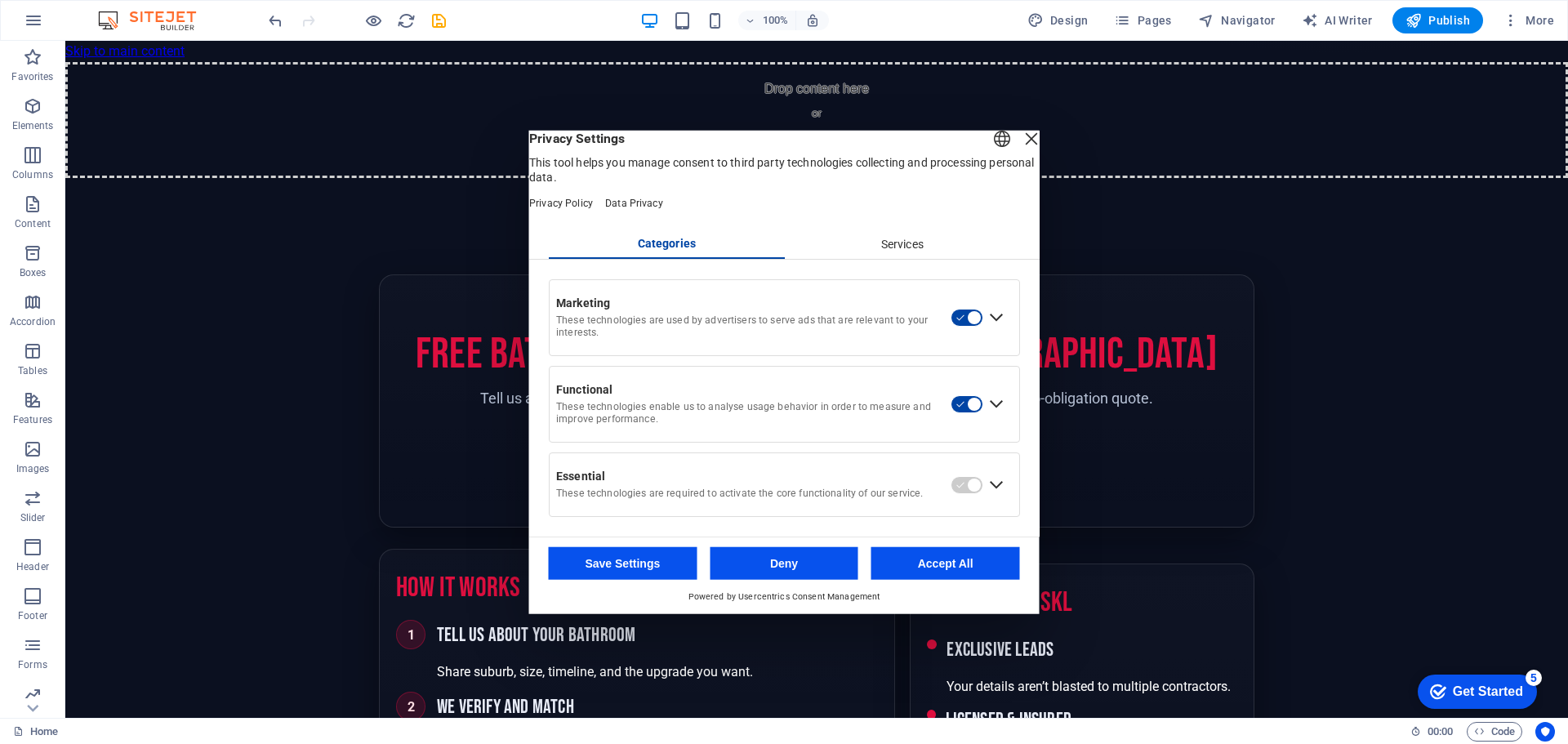
click at [1020, 146] on div "Close Layer" at bounding box center [1031, 137] width 23 height 23
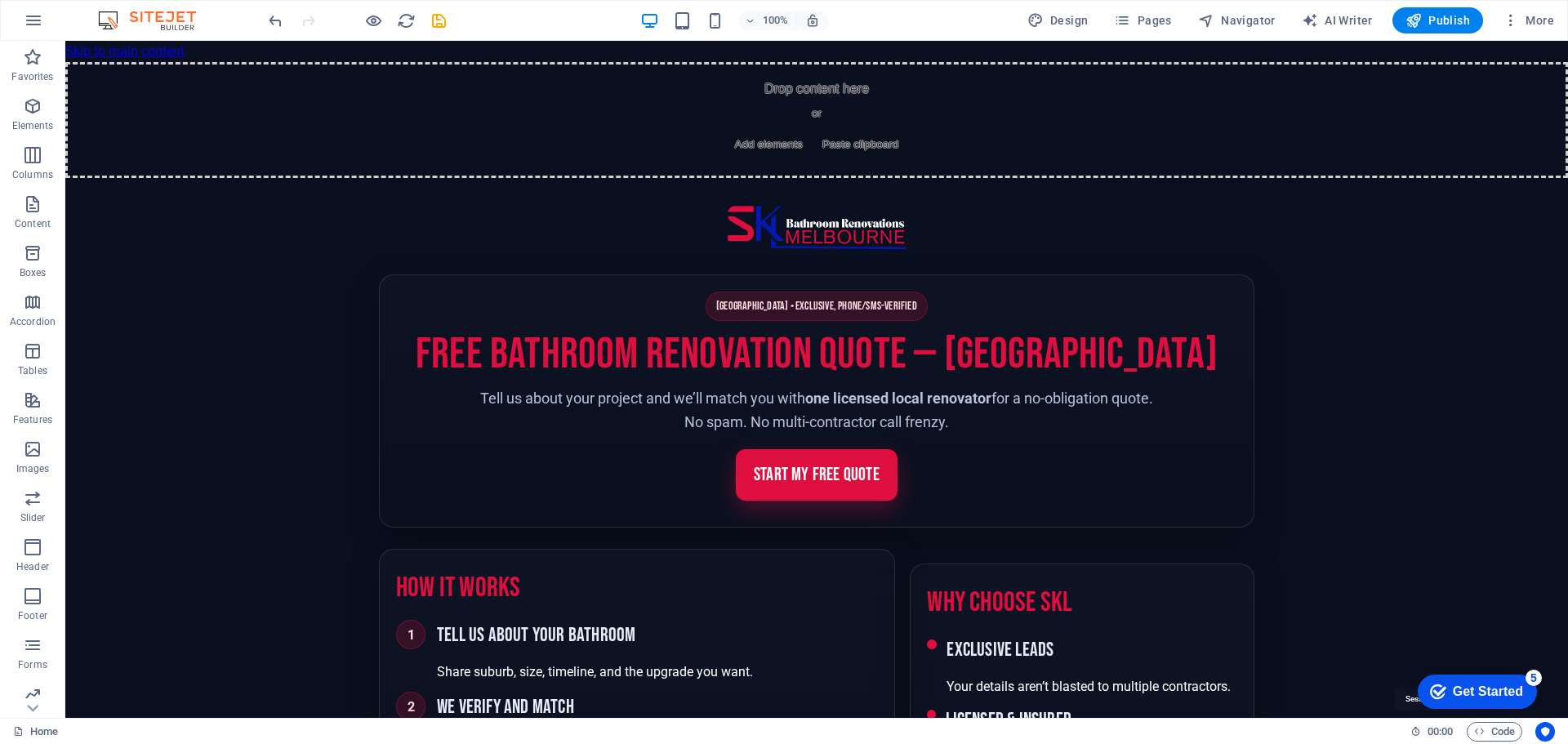
click at [1412, 729] on icon at bounding box center [1416, 731] width 11 height 11
click at [1438, 729] on span ":" at bounding box center [1439, 730] width 3 height 12
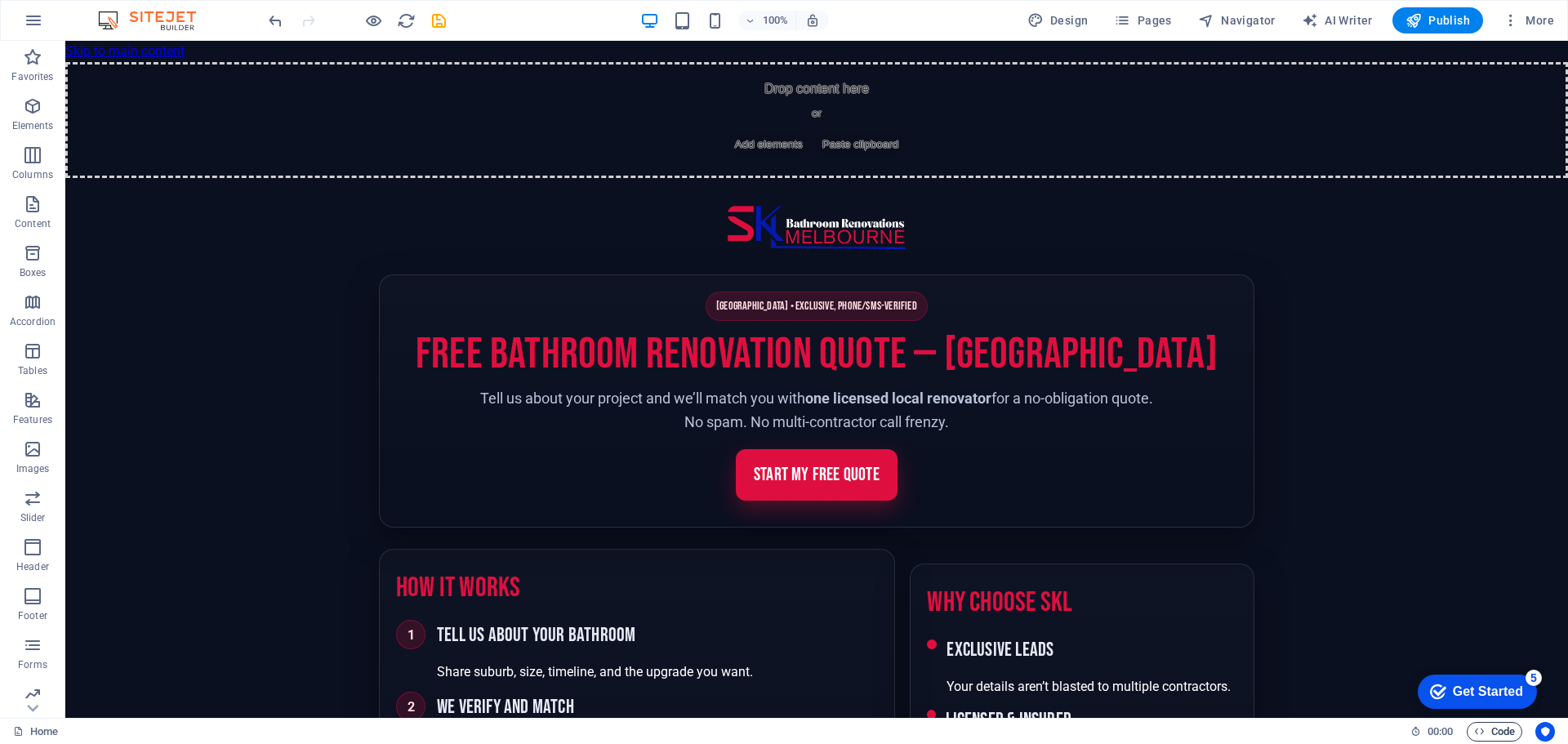
click at [1489, 729] on span "Code" at bounding box center [1494, 731] width 41 height 20
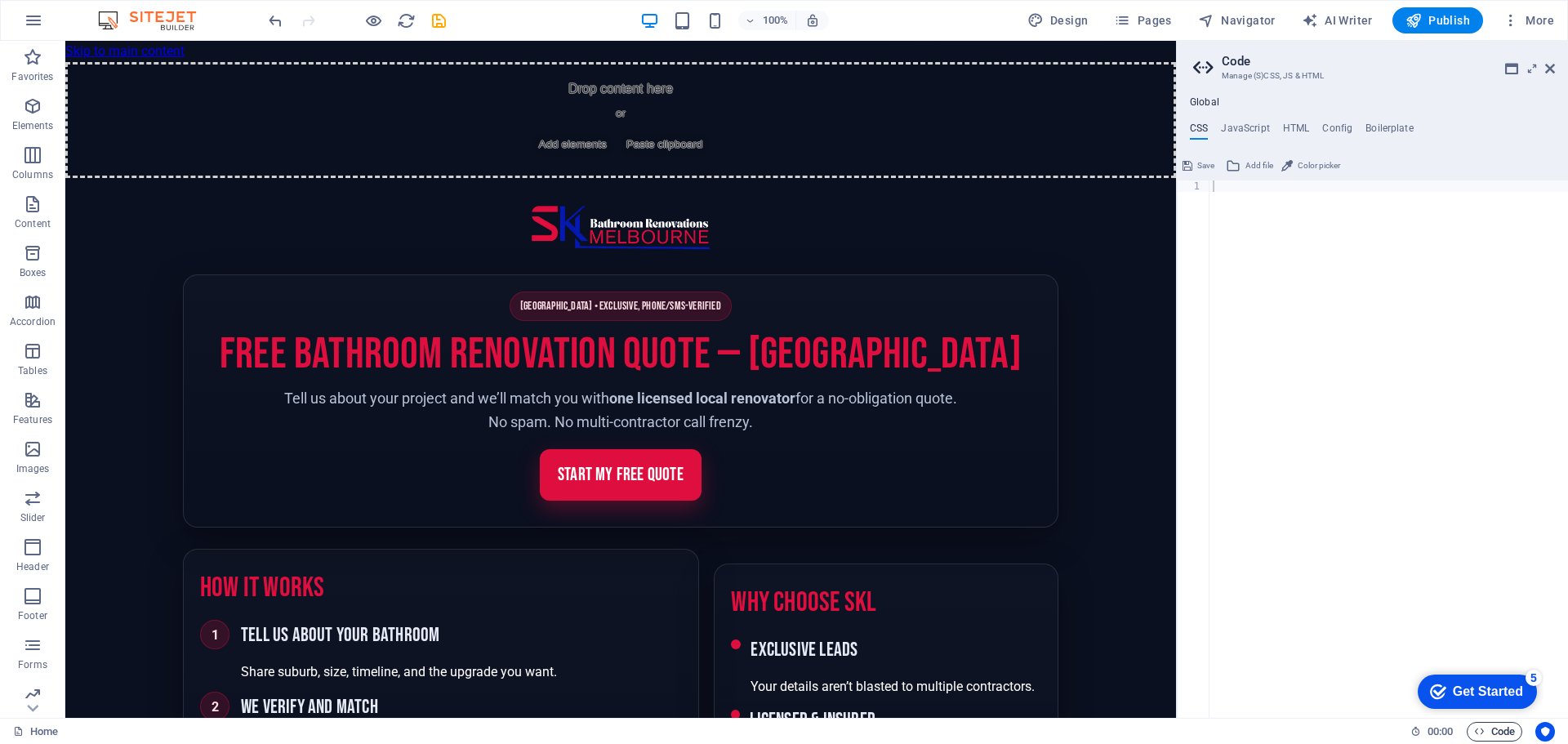
click at [1478, 731] on icon "button" at bounding box center [1479, 731] width 11 height 11
click at [1305, 129] on h4 "HTML" at bounding box center [1297, 132] width 27 height 18
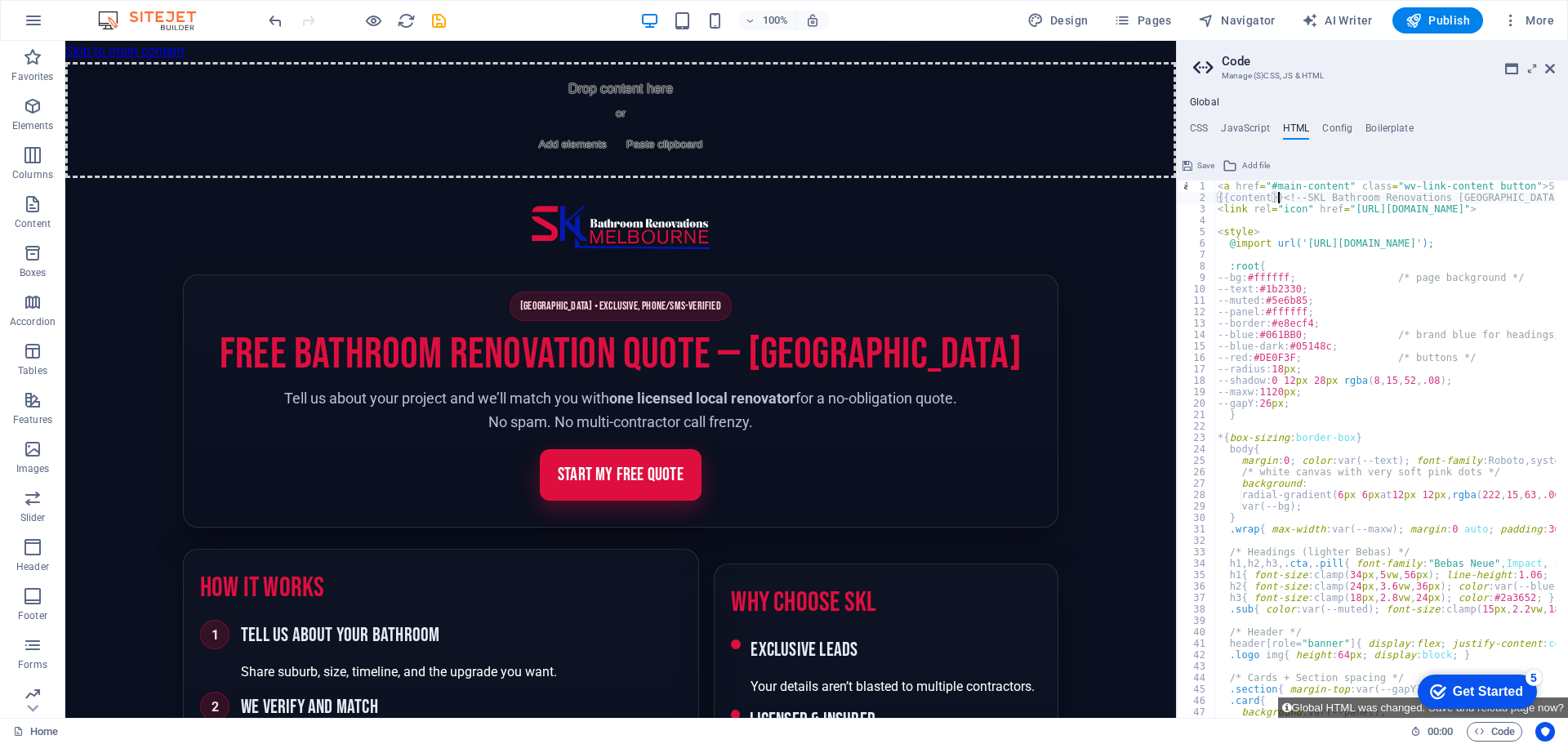
type textarea "<a href="#main-content" class="wv-link-content button">Skip to main content</a>"
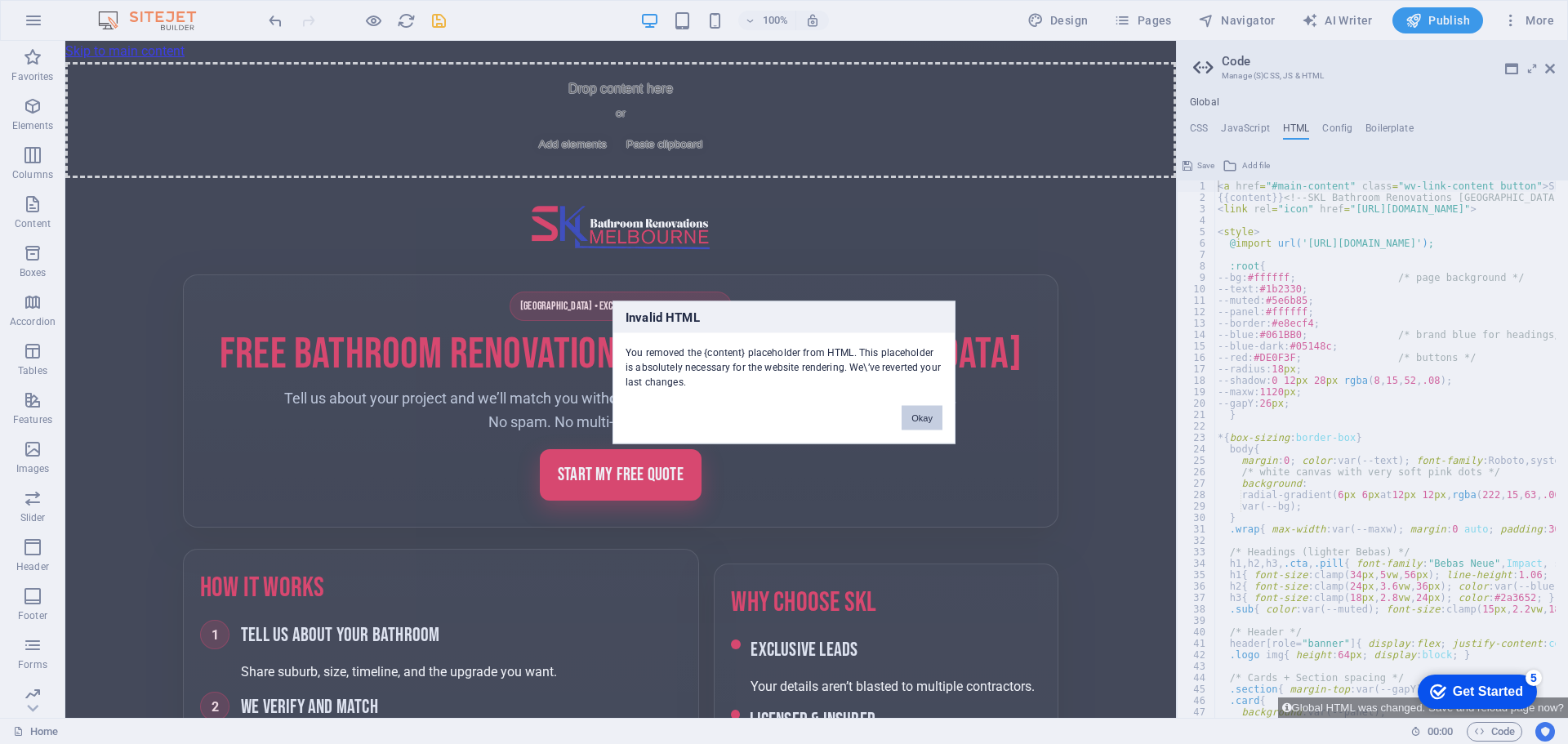
click at [916, 414] on button "Okay" at bounding box center [921, 416] width 41 height 24
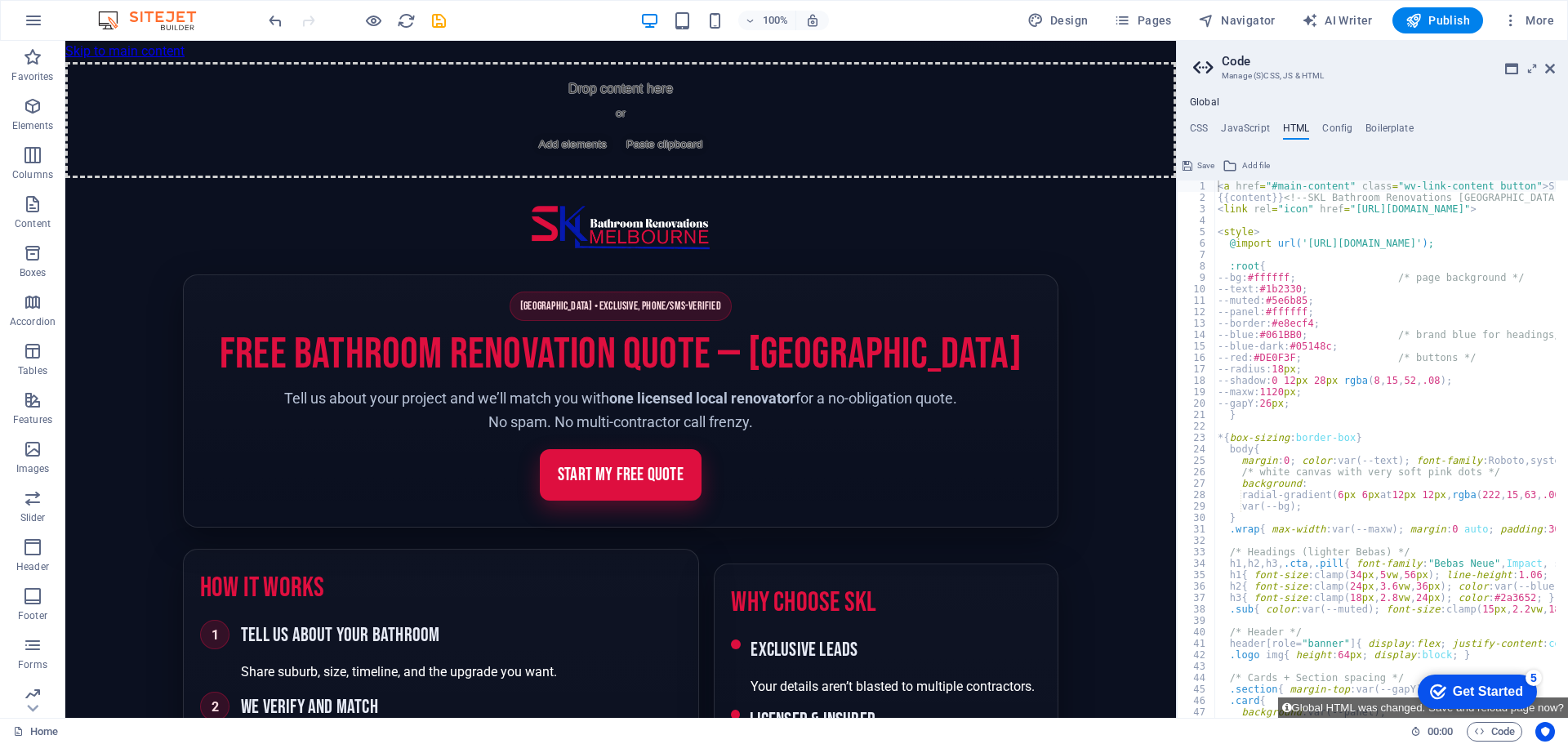
click at [1203, 105] on h4 "Global" at bounding box center [1204, 103] width 29 height 13
click at [1255, 77] on h3 "Manage (S)CSS, JS & HTML" at bounding box center [1371, 76] width 300 height 15
click at [1235, 61] on h2 "Code" at bounding box center [1387, 61] width 333 height 15
click at [1201, 61] on icon at bounding box center [1205, 67] width 24 height 23
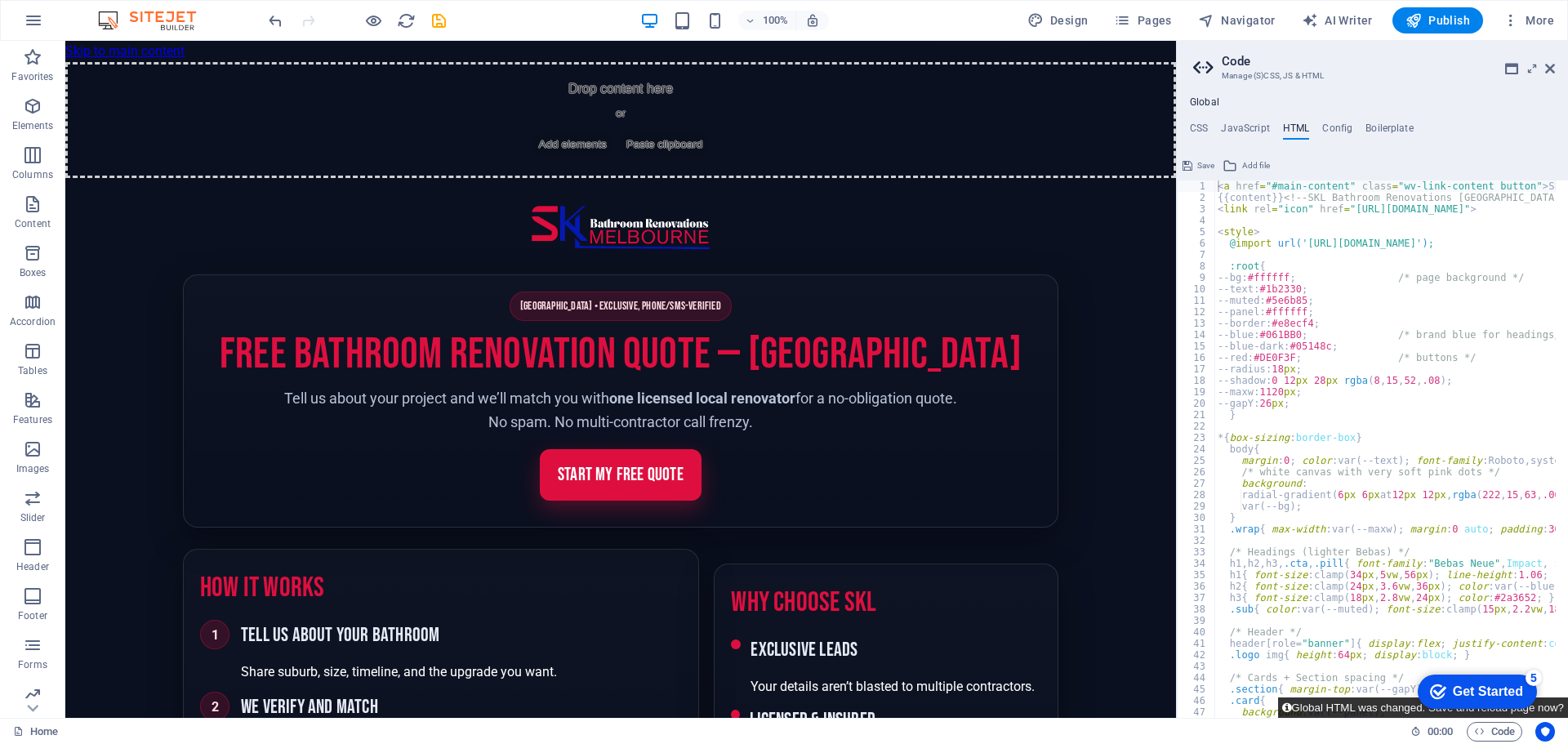
click at [1377, 706] on button "Global HTML was changed. Save and reload page now?" at bounding box center [1422, 707] width 289 height 20
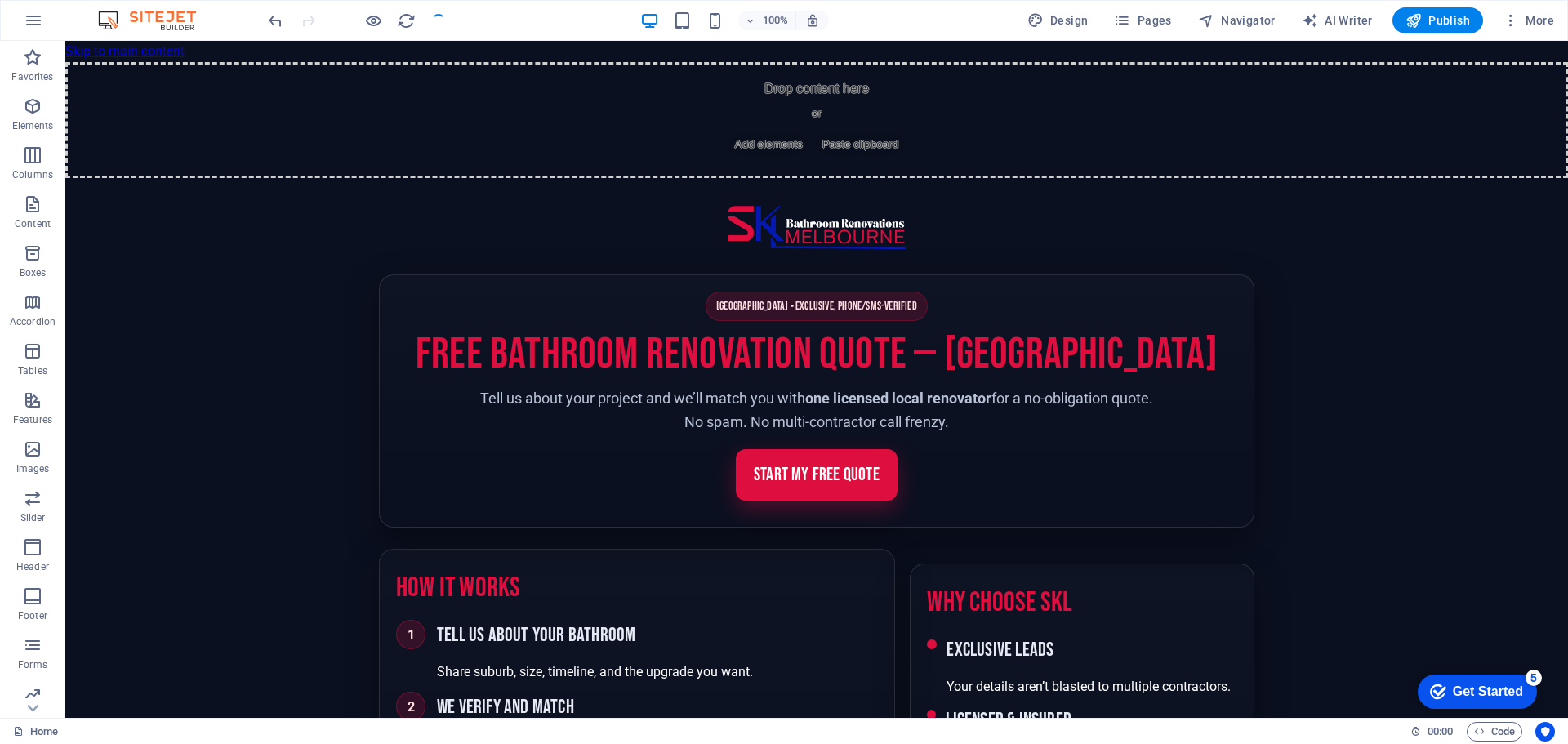
click at [681, 294] on section "Melbourne • Exclusive, Phone/SMS-Verified Free Bathroom Renovation Quote — Melb…" at bounding box center [817, 400] width 876 height 253
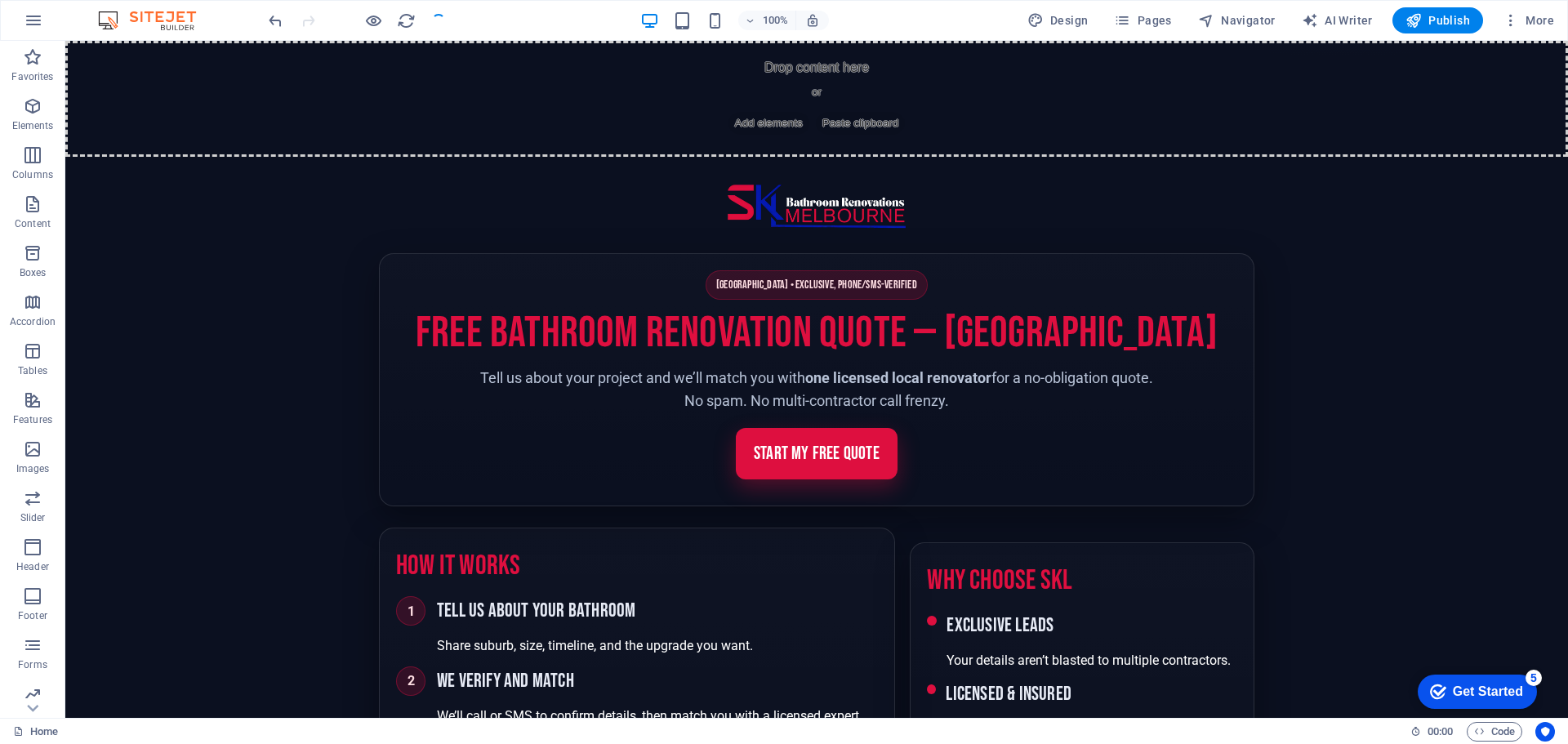
drag, startPoint x: 681, startPoint y: 294, endPoint x: 549, endPoint y: 390, distance: 163.2
click at [549, 390] on p "Tell us about your project and we’ll match you with one licensed local renovato…" at bounding box center [817, 390] width 686 height 47
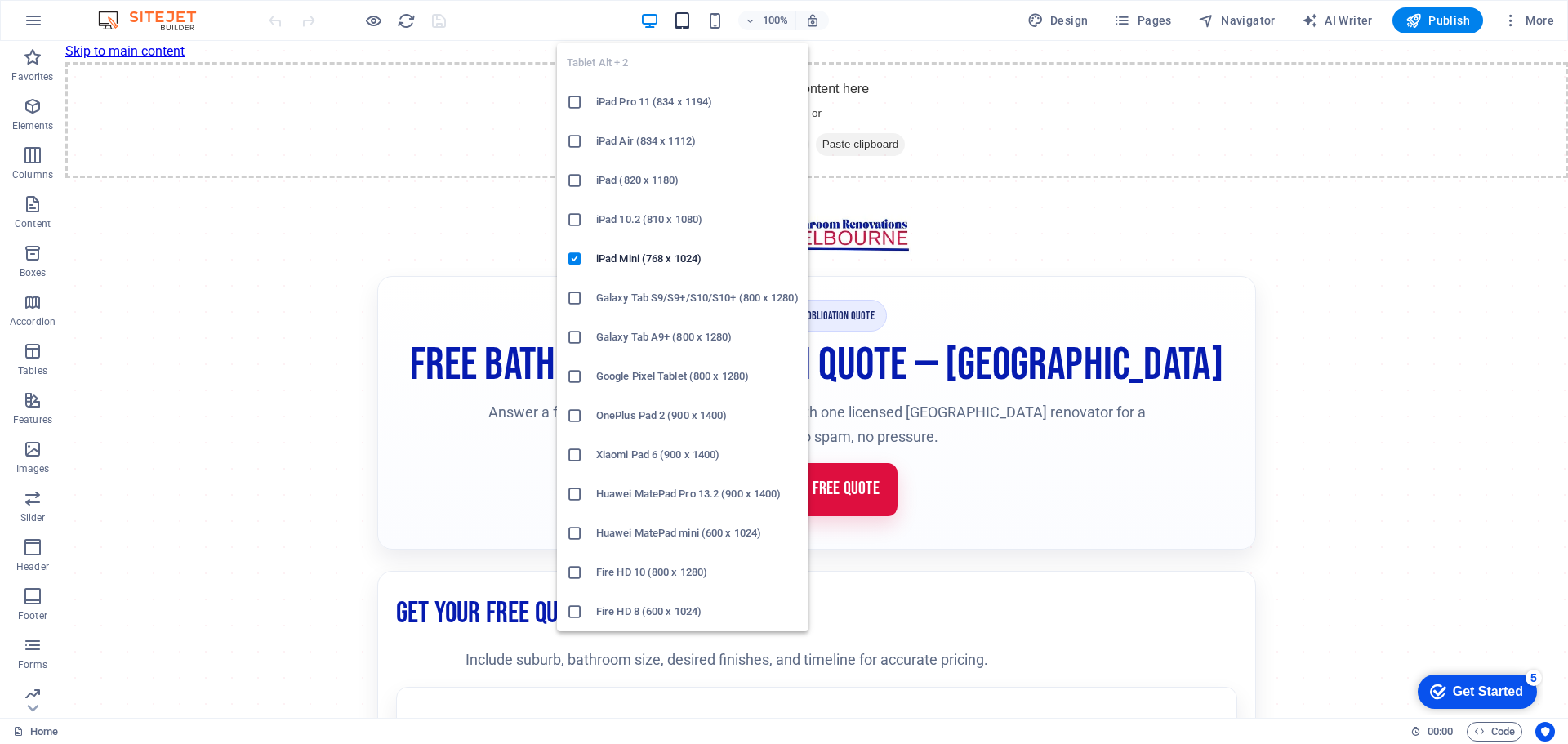
click at [688, 26] on icon "button" at bounding box center [681, 21] width 19 height 19
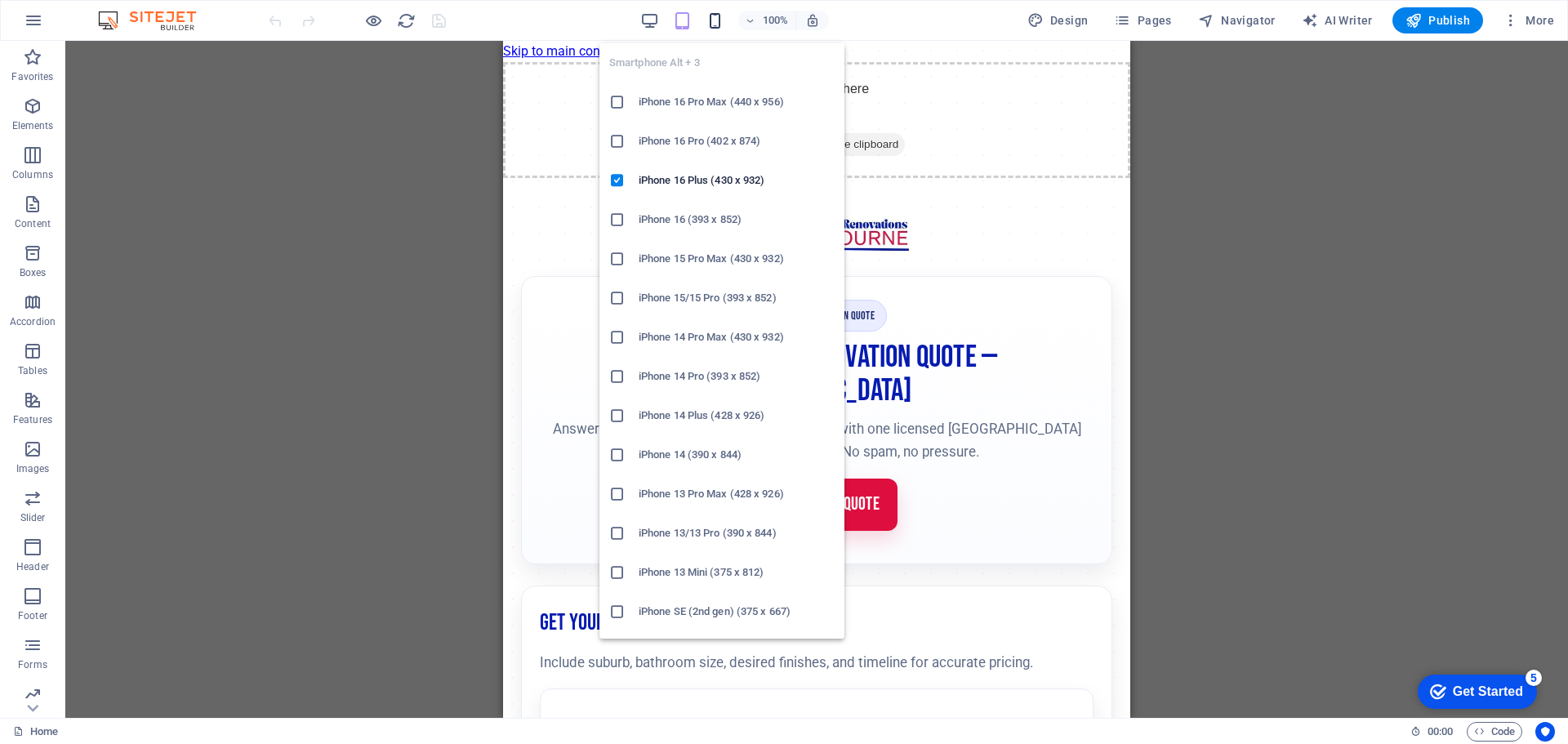
click at [716, 21] on icon "button" at bounding box center [714, 21] width 19 height 19
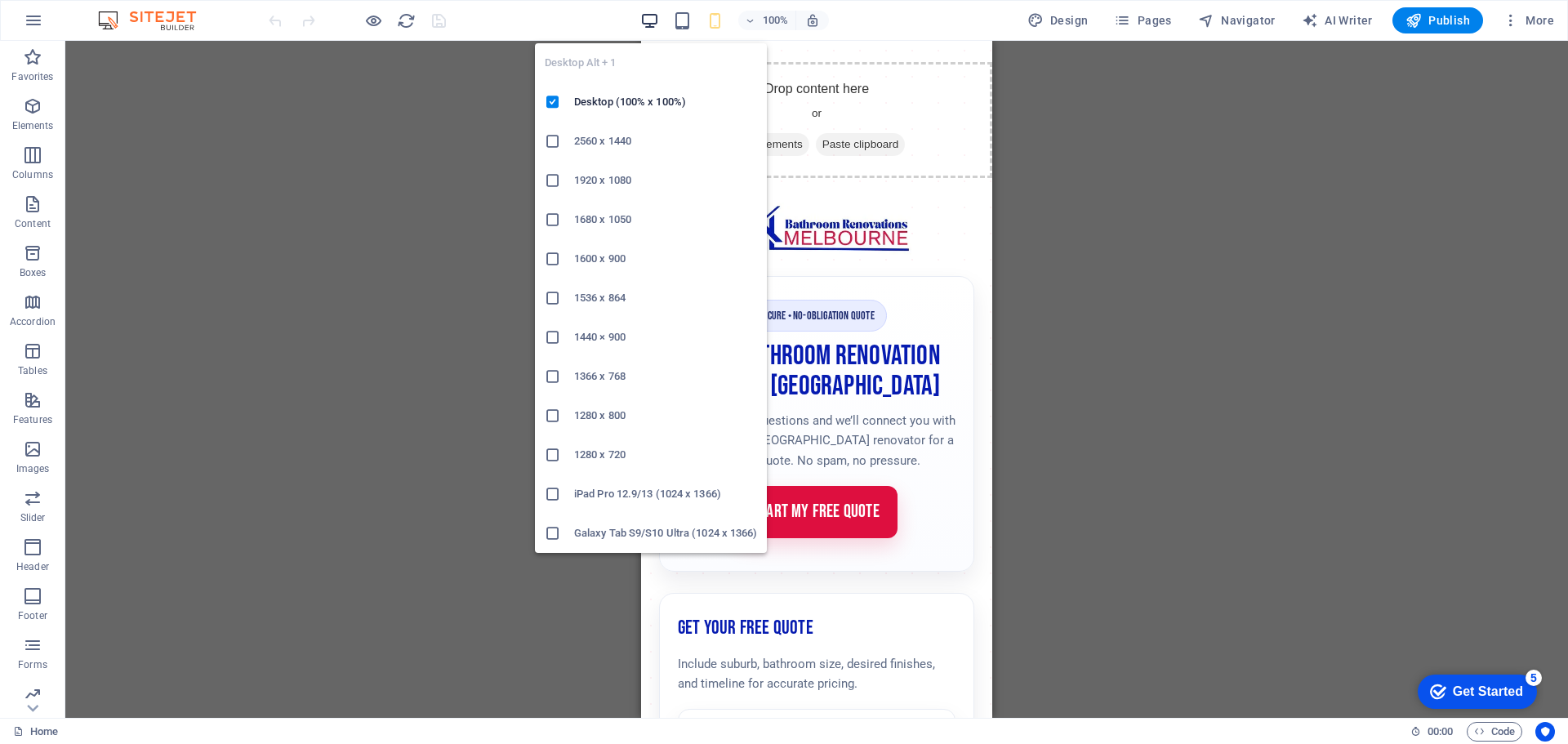
click at [656, 19] on icon "button" at bounding box center [649, 21] width 19 height 19
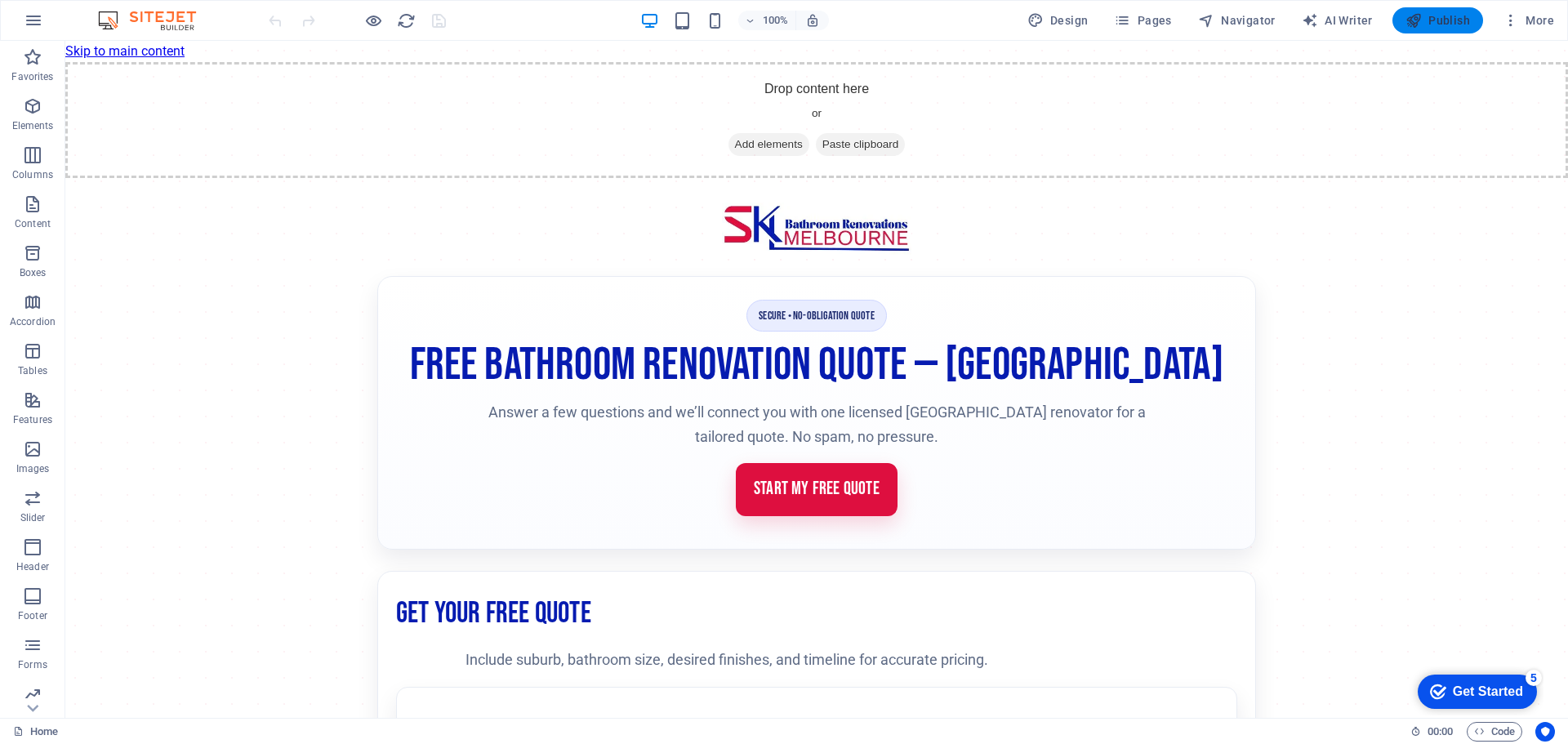
click at [1443, 15] on span "Publish" at bounding box center [1437, 20] width 64 height 16
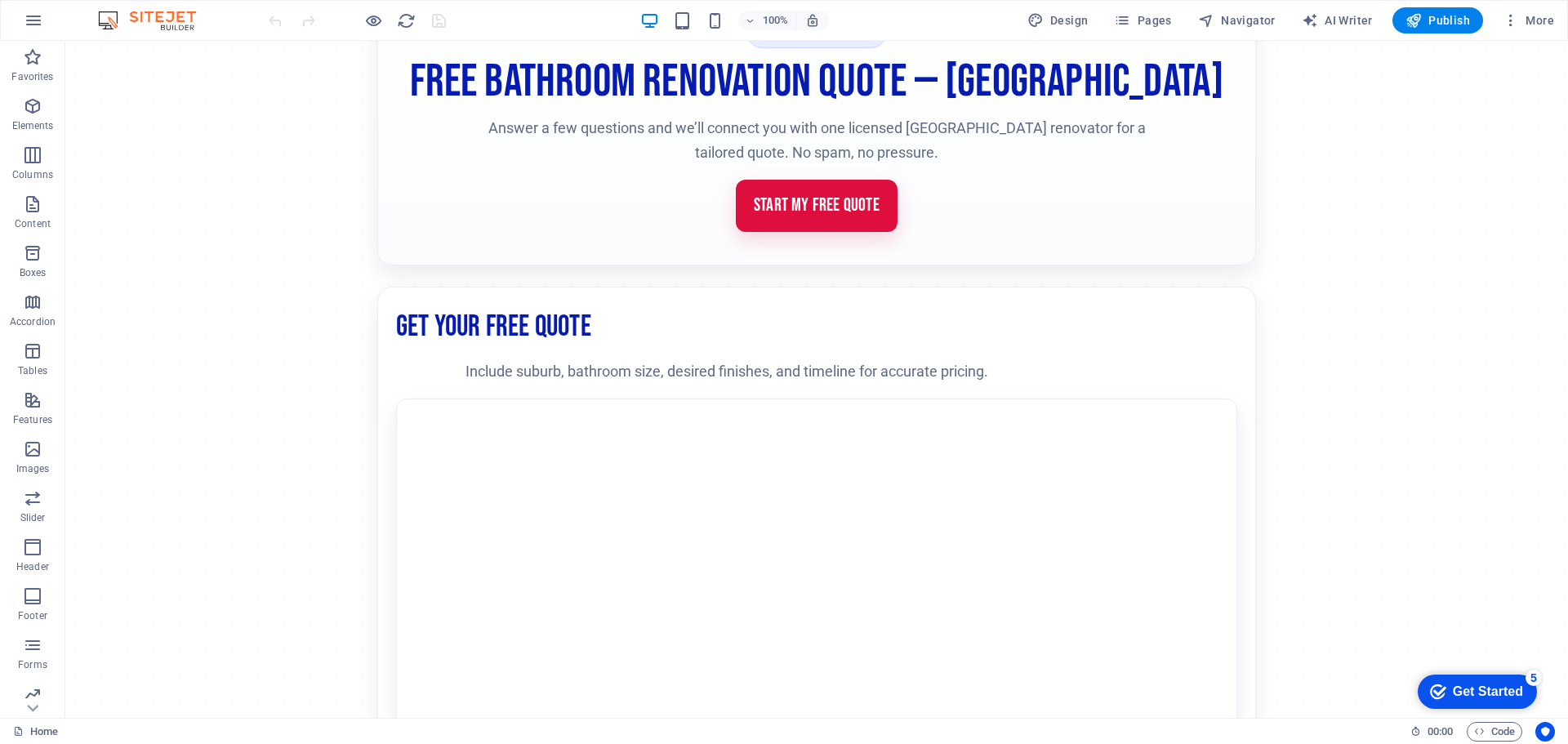
scroll to position [408, 0]
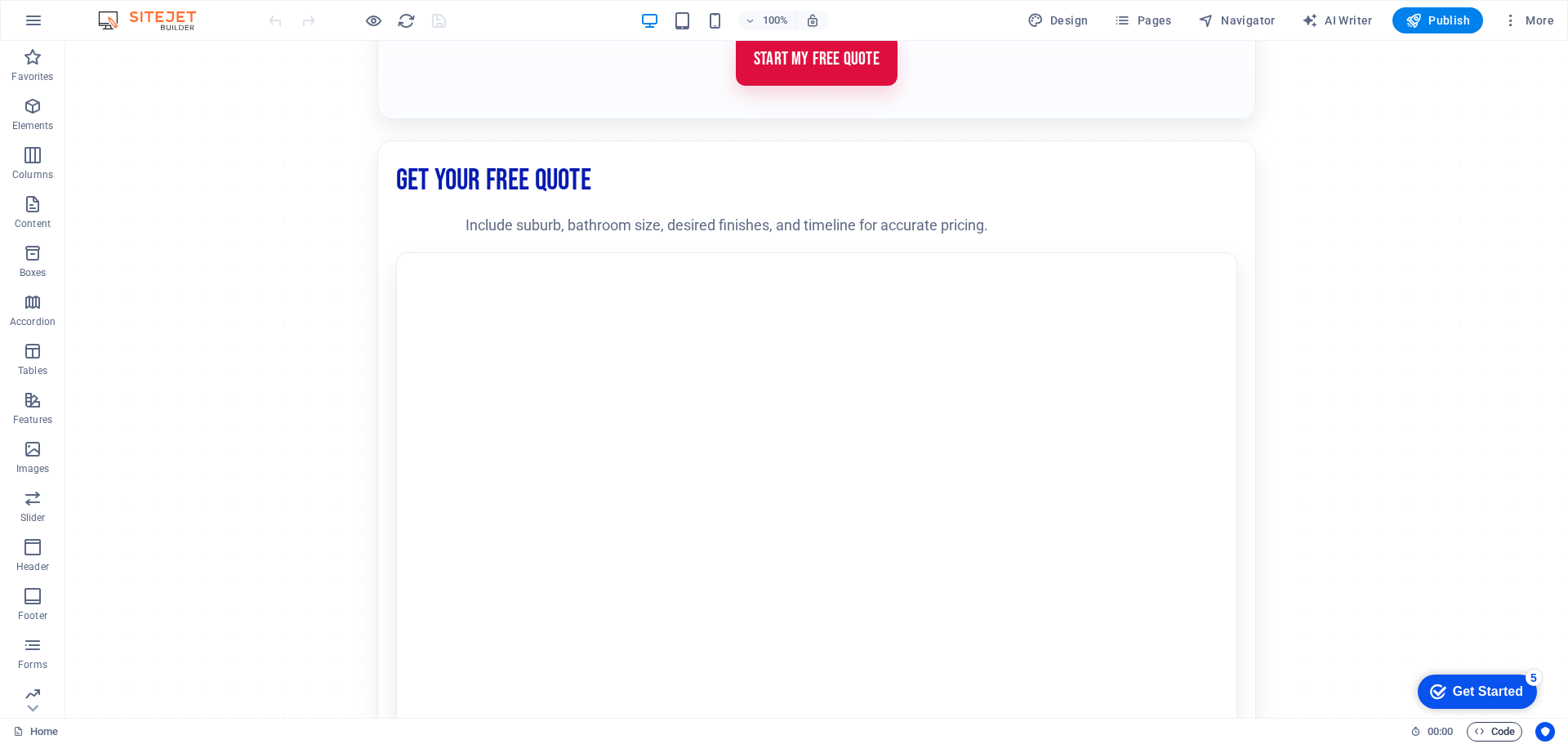
click at [1501, 729] on span "Code" at bounding box center [1494, 731] width 41 height 20
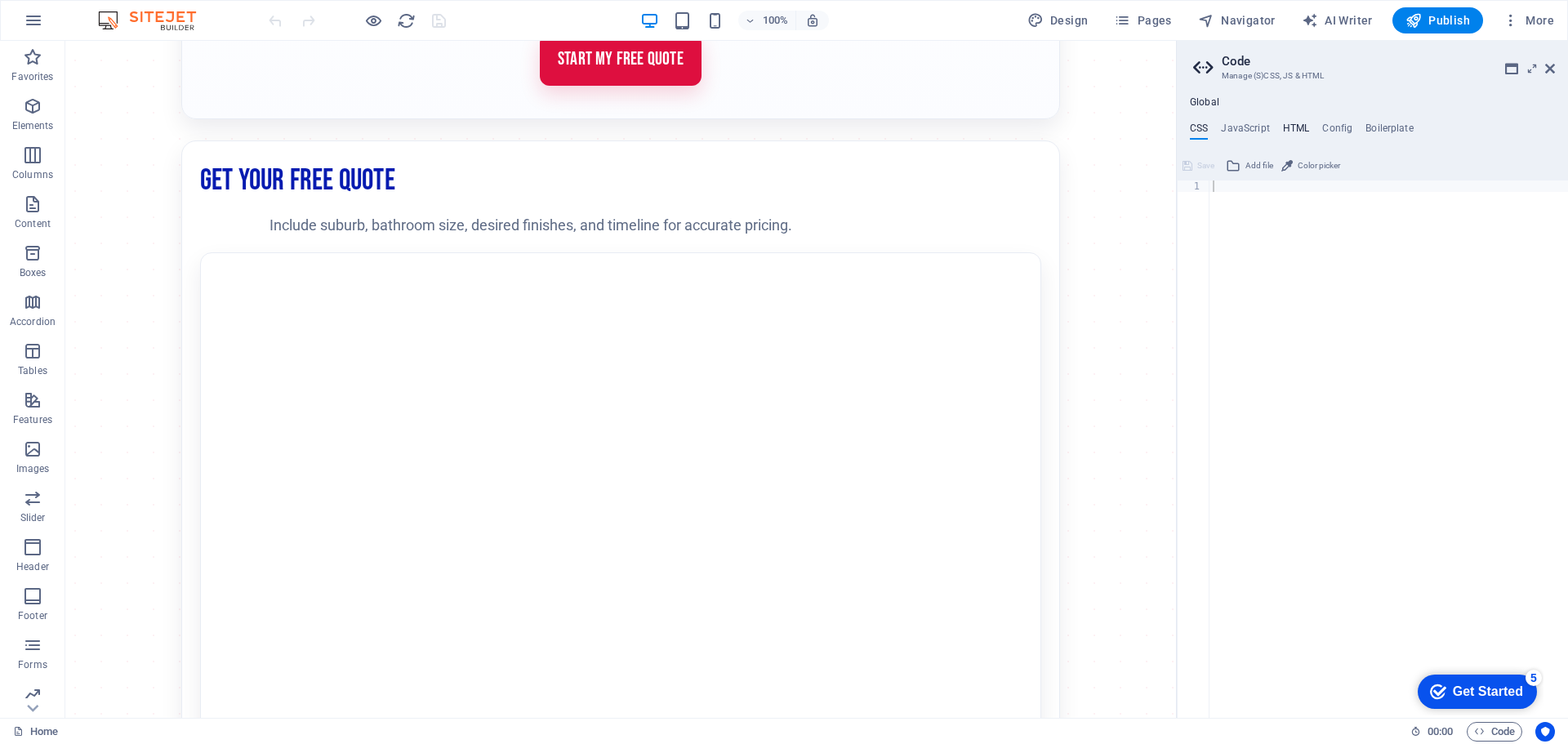
click at [1297, 128] on h4 "HTML" at bounding box center [1297, 132] width 27 height 18
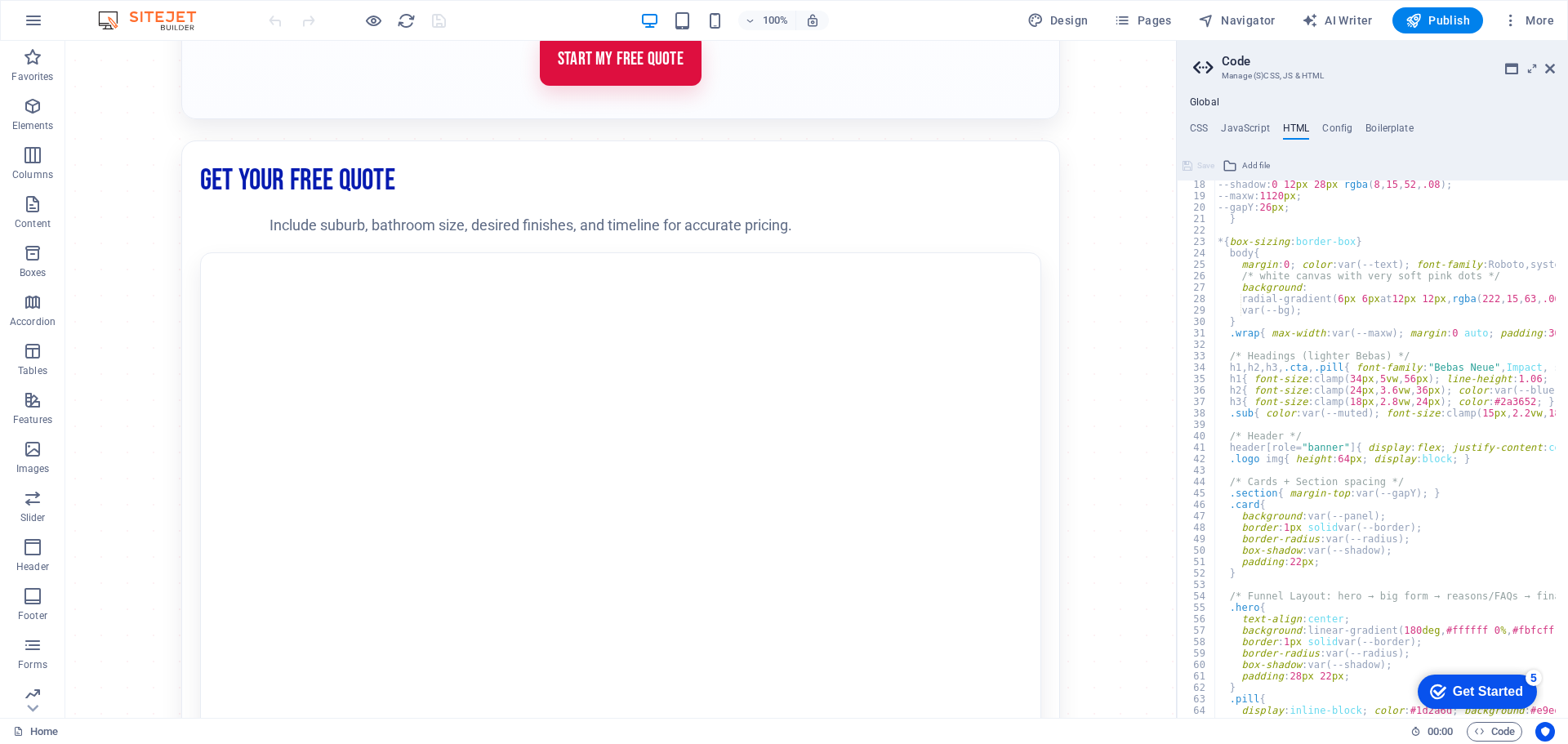
scroll to position [196, 0]
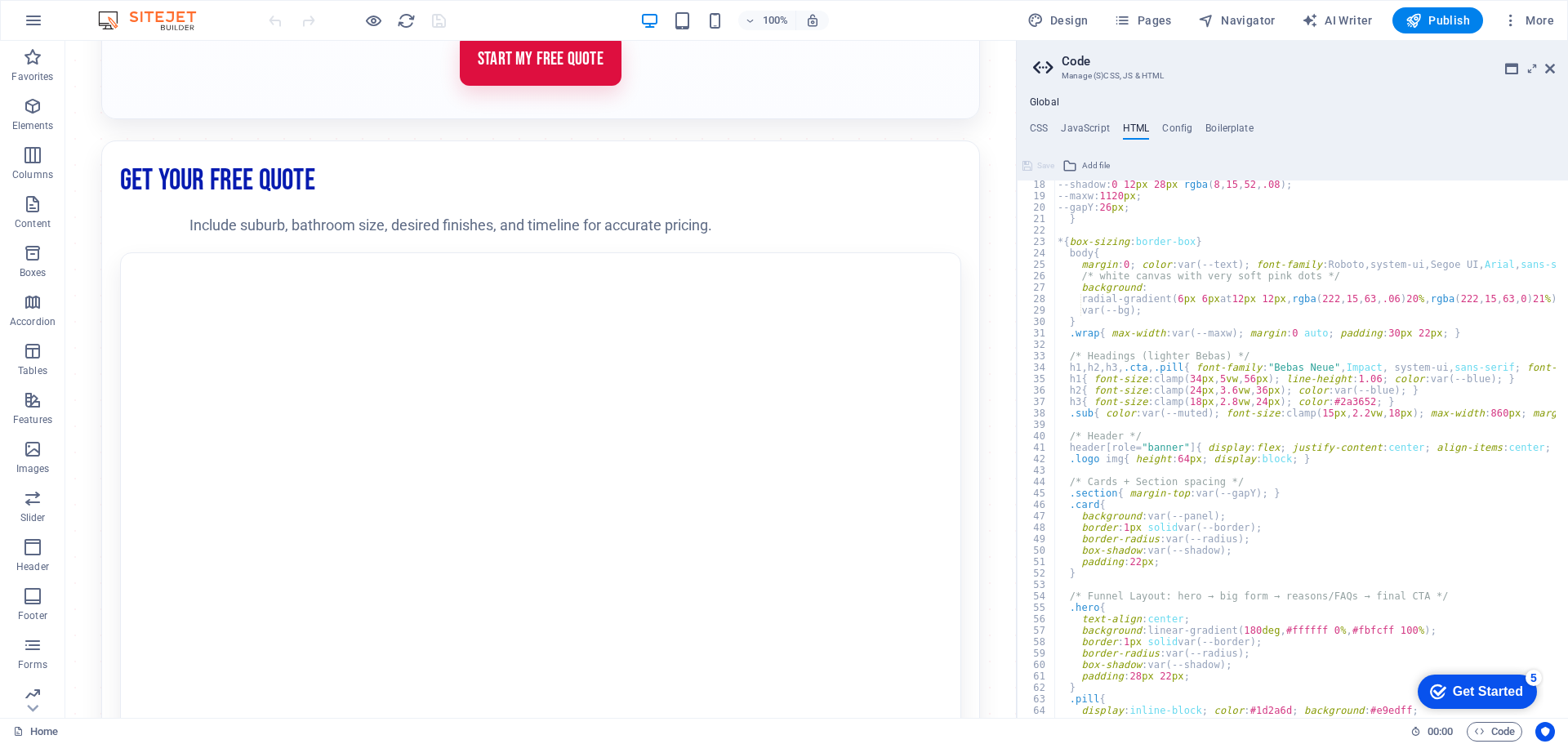
drag, startPoint x: 1177, startPoint y: 476, endPoint x: 1013, endPoint y: 487, distance: 164.4
click at [1013, 487] on div "Home Favorites Elements Columns Content Boxes Accordion Tables Features Images …" at bounding box center [784, 379] width 1568 height 677
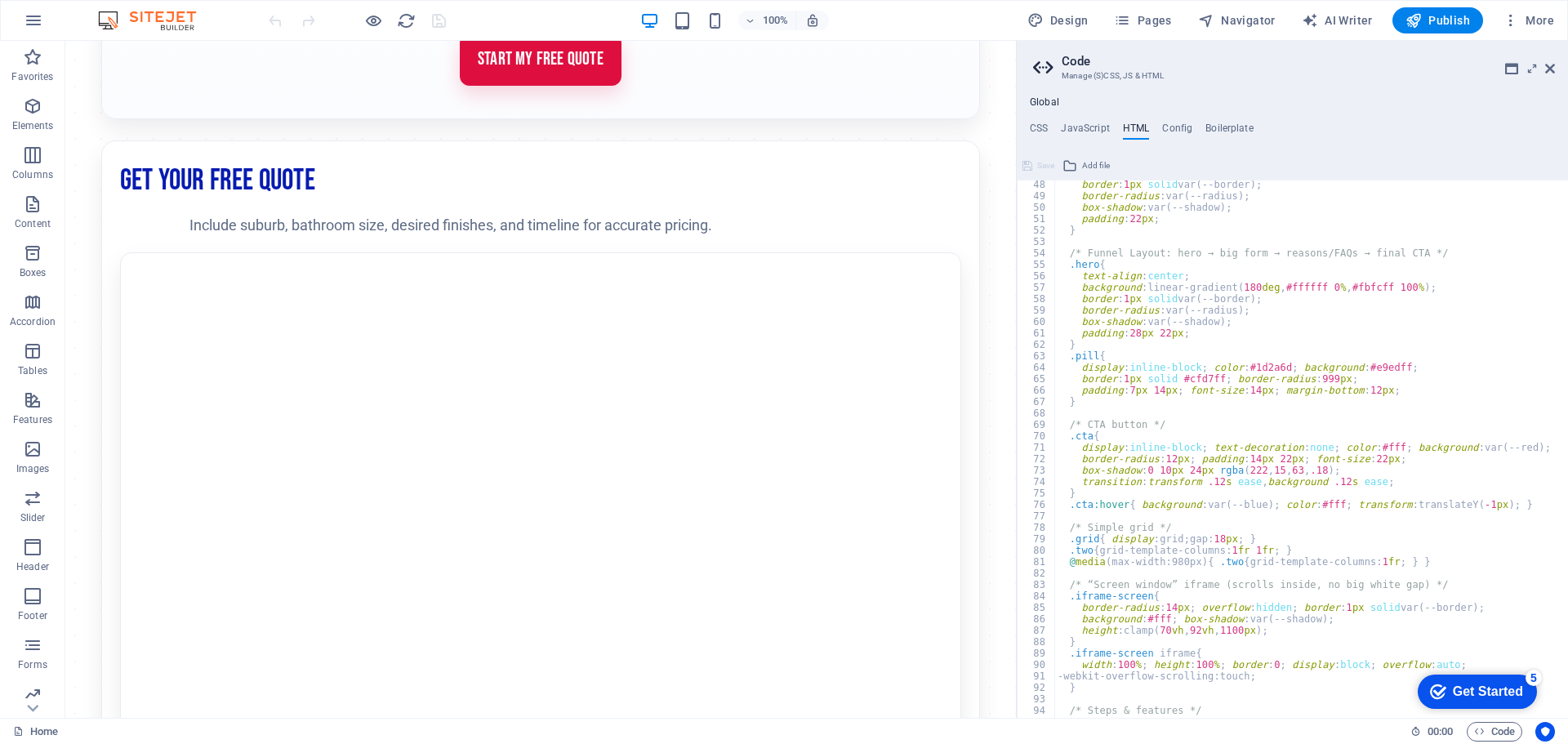
scroll to position [686, 0]
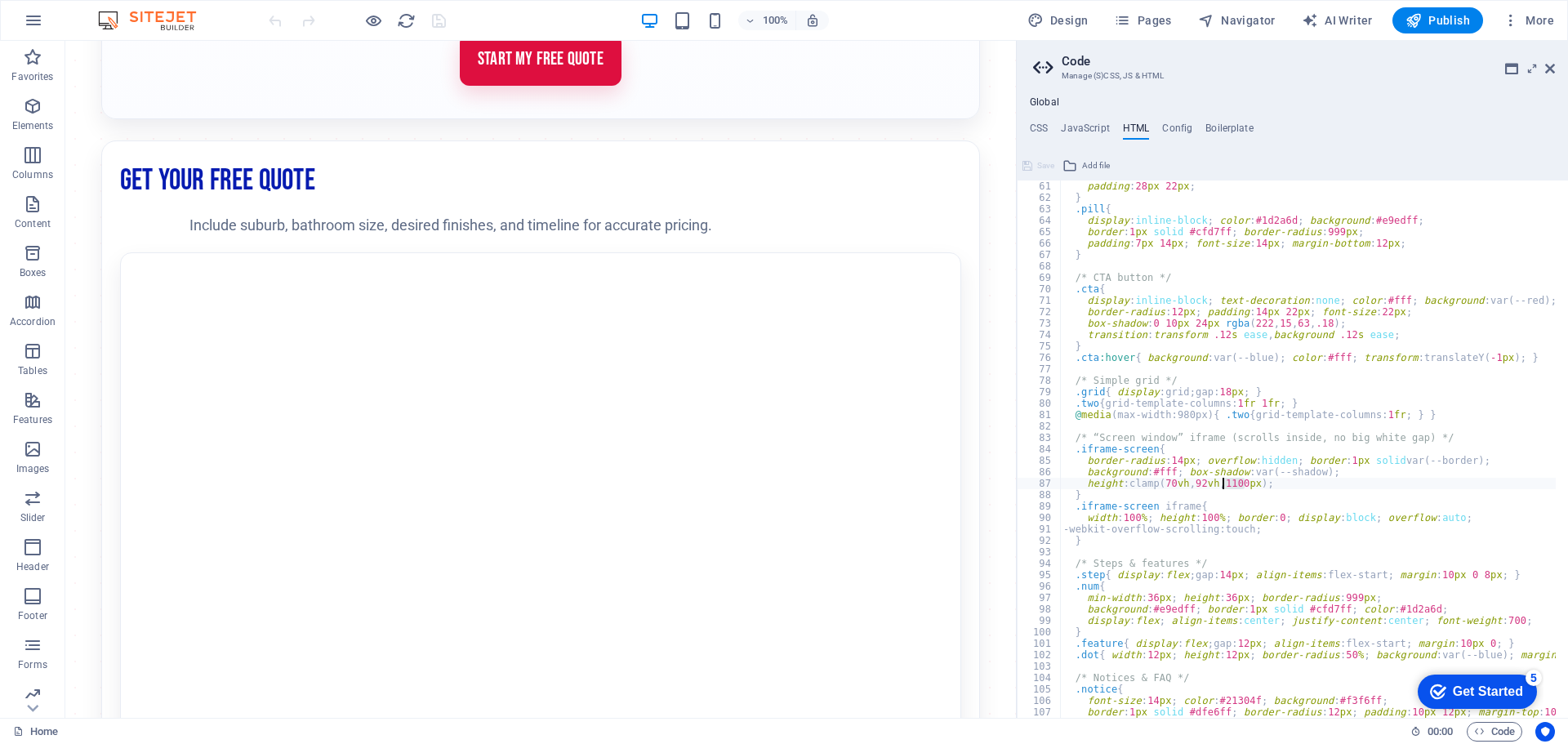
drag, startPoint x: 1244, startPoint y: 484, endPoint x: 1223, endPoint y: 484, distance: 21.0
click at [1223, 484] on div "padding : 28 px 22 px ; } .pill { display : inline-block ; color : #1d2a6d ; ba…" at bounding box center [1534, 455] width 947 height 548
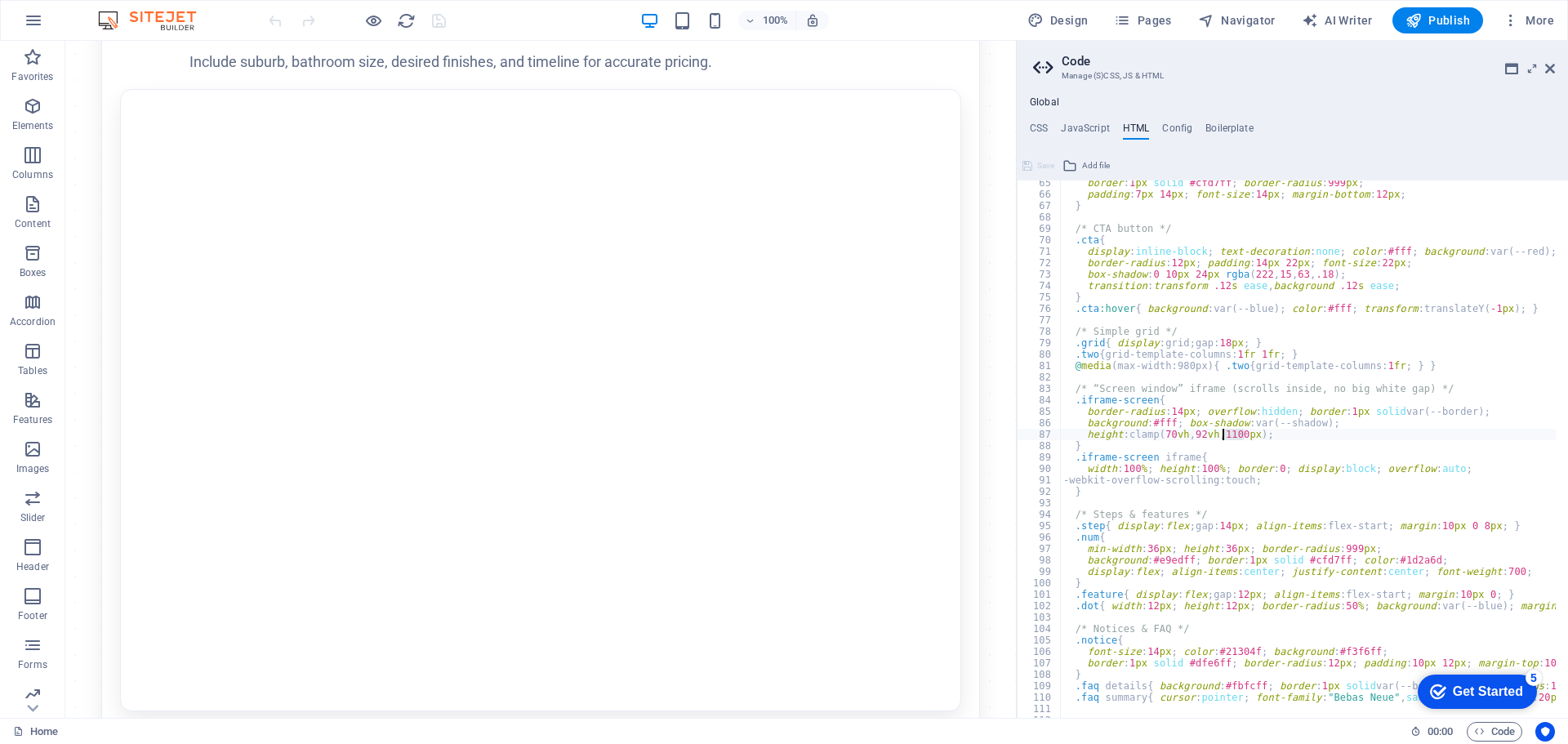
scroll to position [784, 0]
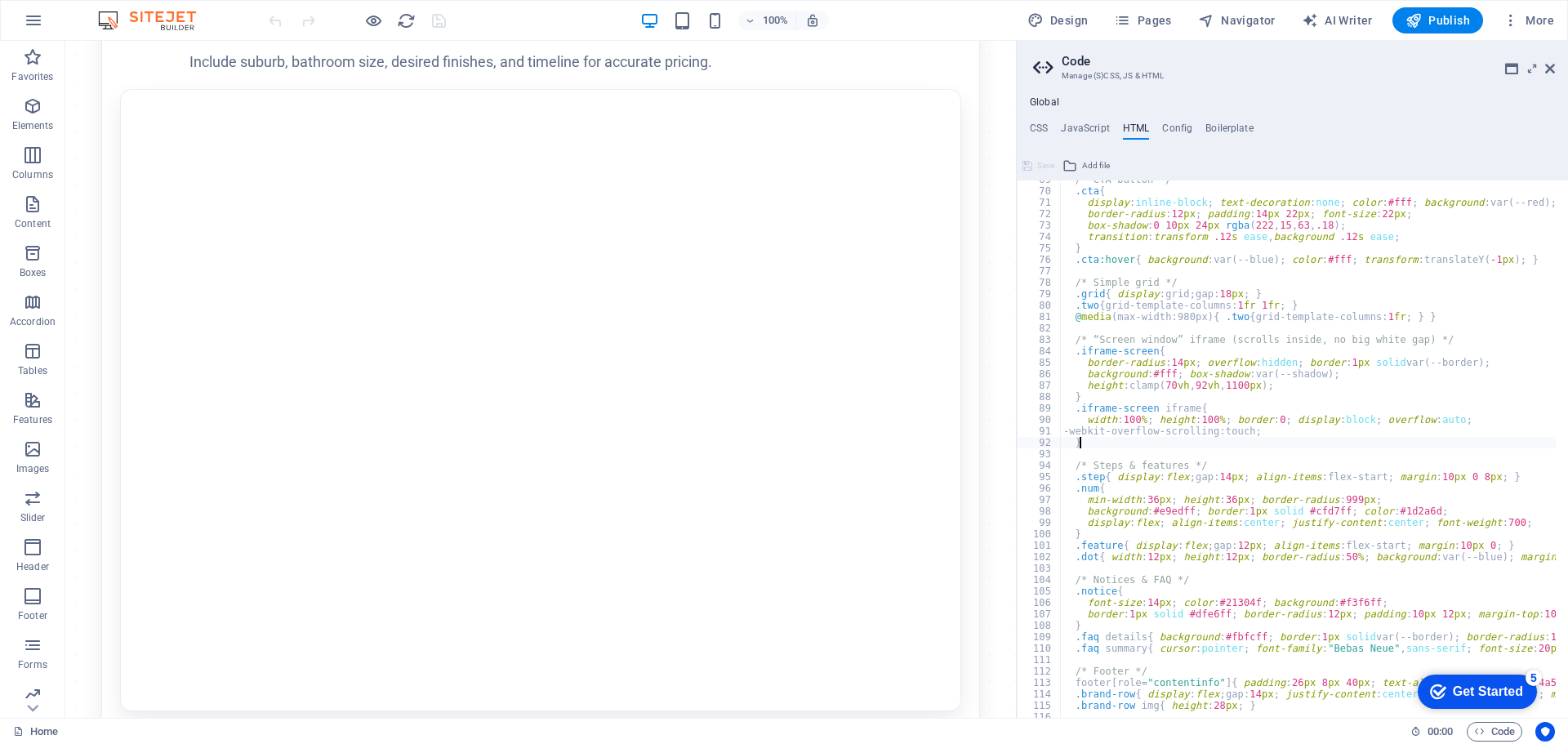
click at [1096, 446] on div "/* CTA button */ .cta { display : inline-block ; text-decoration : none ; color…" at bounding box center [1534, 448] width 947 height 548
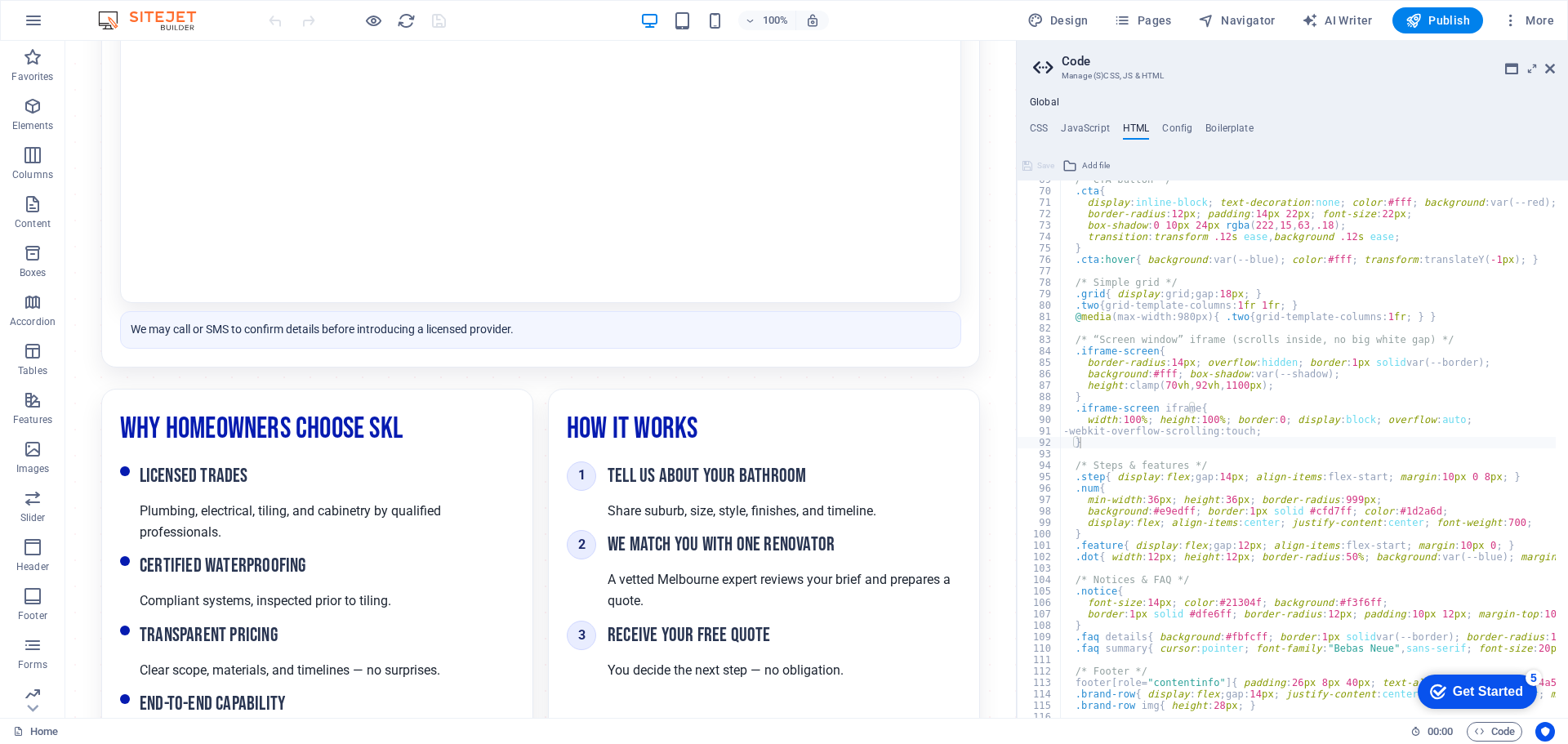
scroll to position [572, 0]
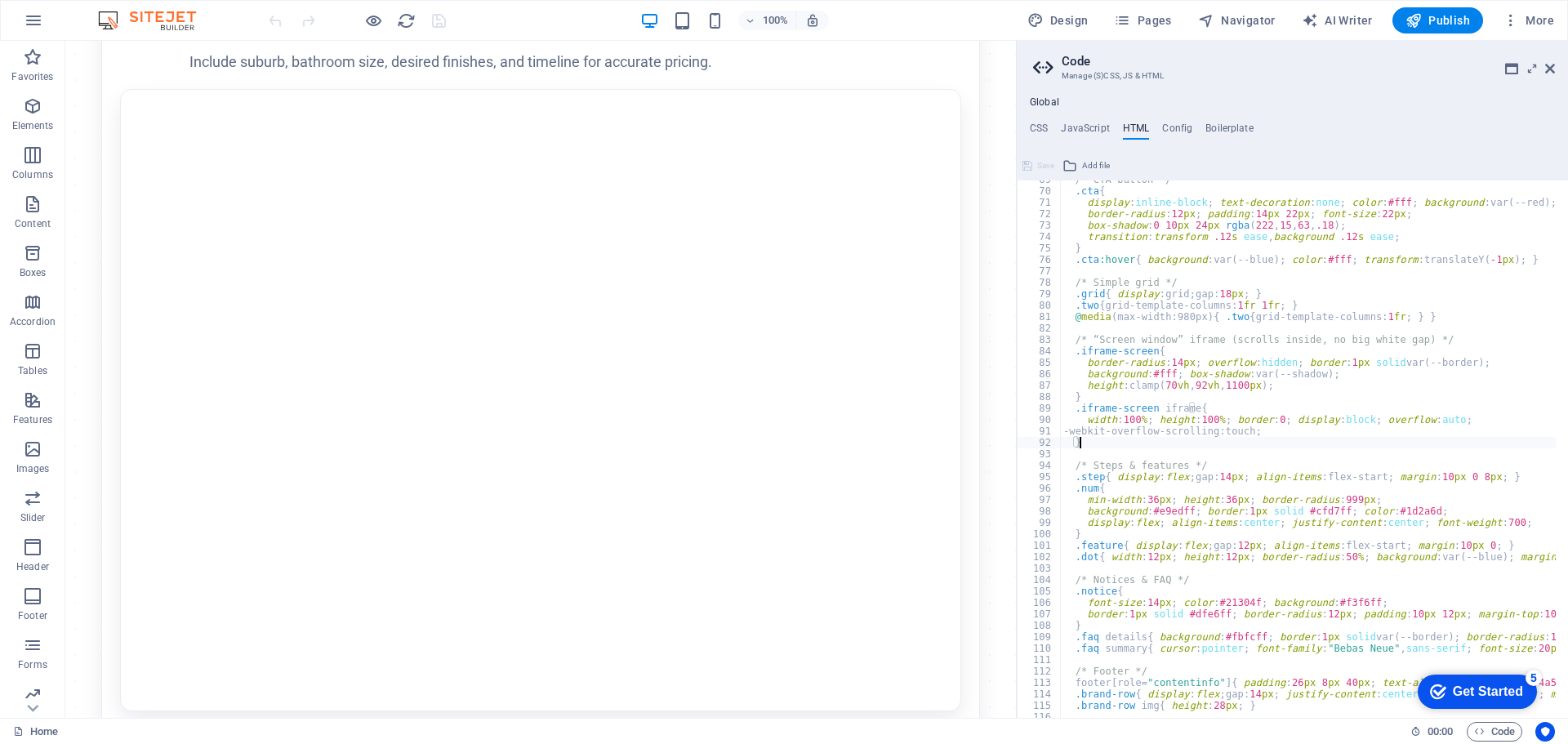
click at [1091, 444] on div "/* CTA button */ .cta { display : inline-block ; text-decoration : none ; color…" at bounding box center [1534, 448] width 947 height 548
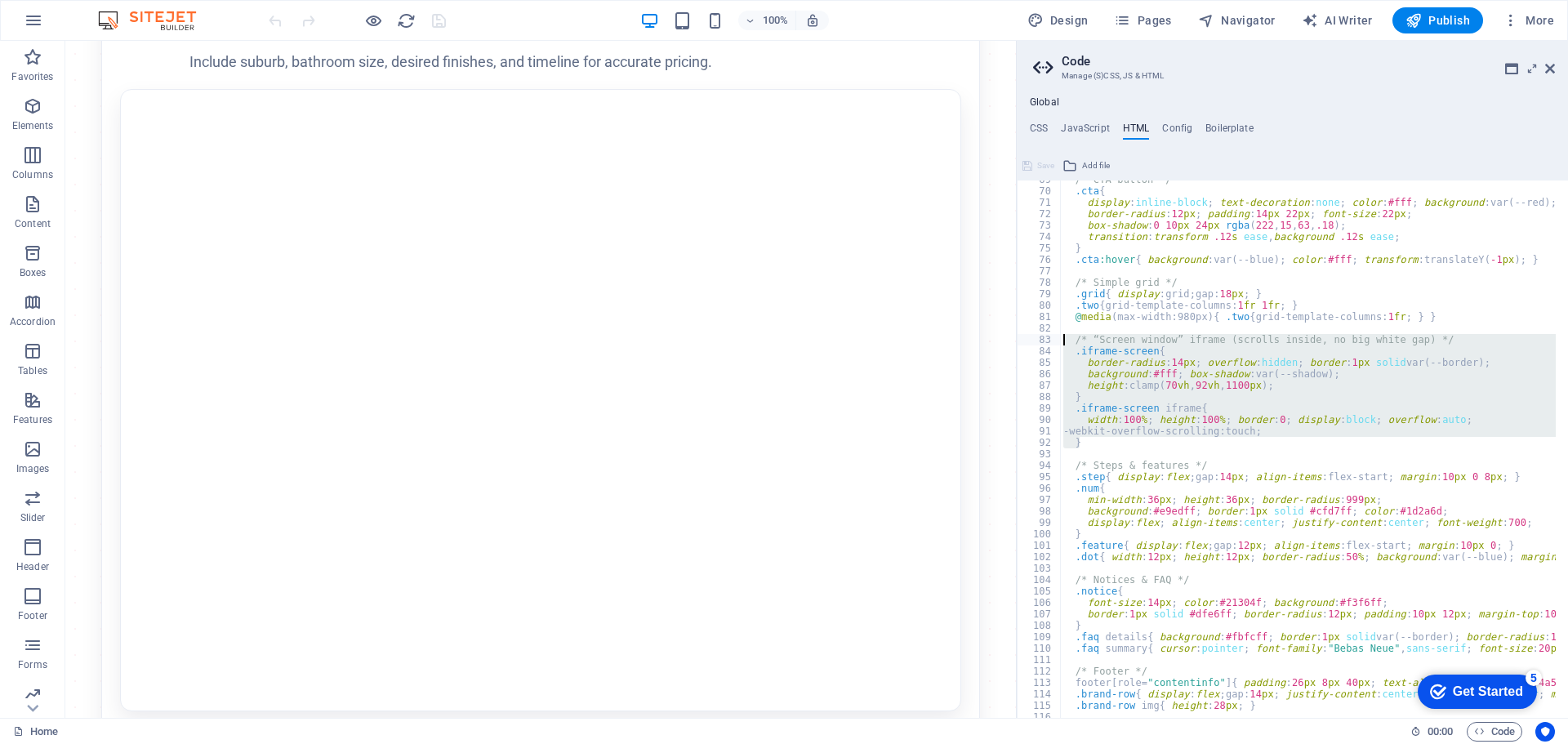
drag, startPoint x: 1091, startPoint y: 444, endPoint x: 1059, endPoint y: 338, distance: 110.7
click at [1059, 338] on div "} 69 70 71 72 73 74 75 76 77 78 79 80 81 82 83 84 85 86 87 88 89 90 91 92 93 94…" at bounding box center [1291, 449] width 551 height 537
drag, startPoint x: 1132, startPoint y: 359, endPoint x: 1223, endPoint y: 391, distance: 96.5
click at [1214, 393] on div "/* CTA button */ .cta { display : inline-block ; text-decoration : none ; color…" at bounding box center [1308, 449] width 495 height 537
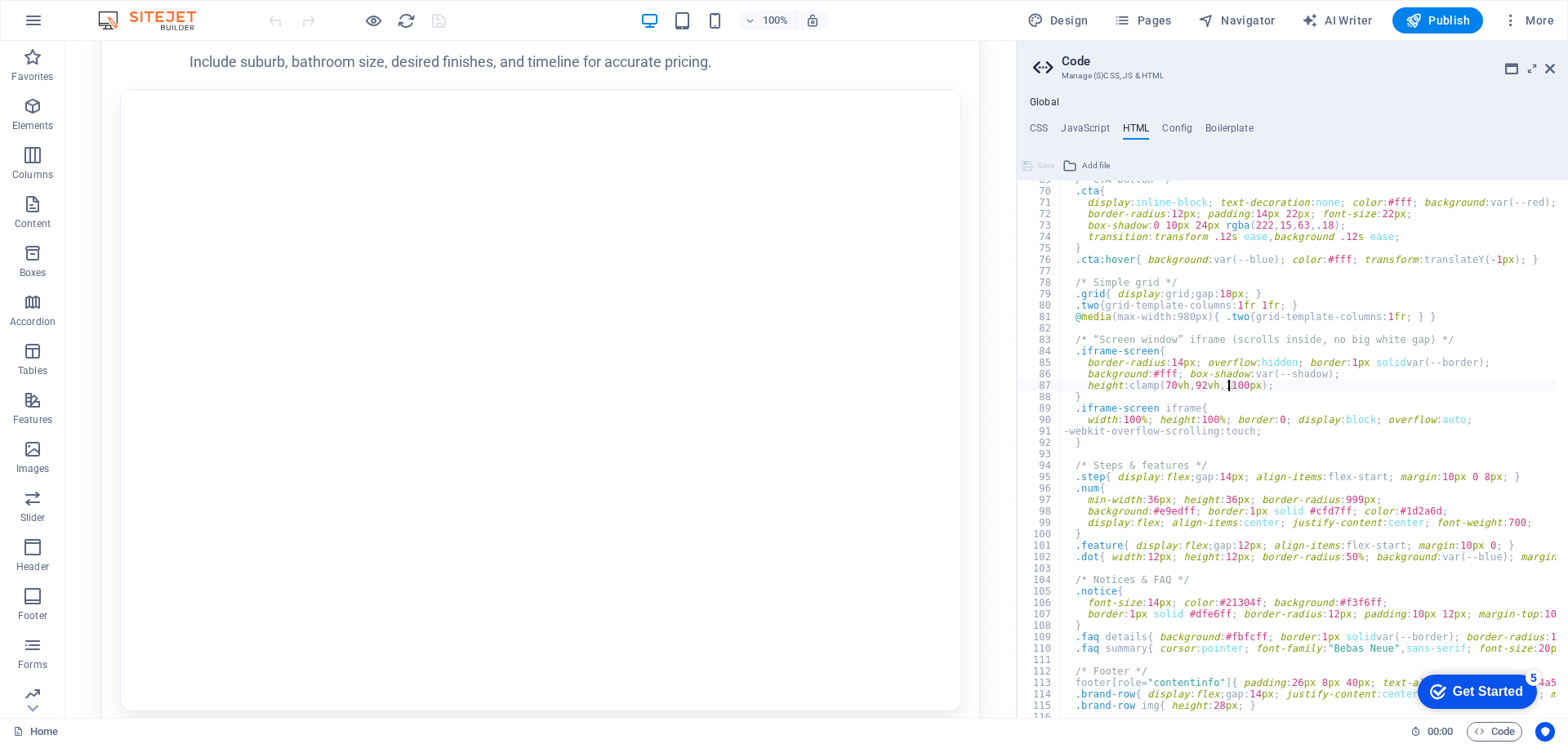
click at [1226, 386] on div "/* CTA button */ .cta { display : inline-block ; text-decoration : none ; color…" at bounding box center [1534, 448] width 947 height 548
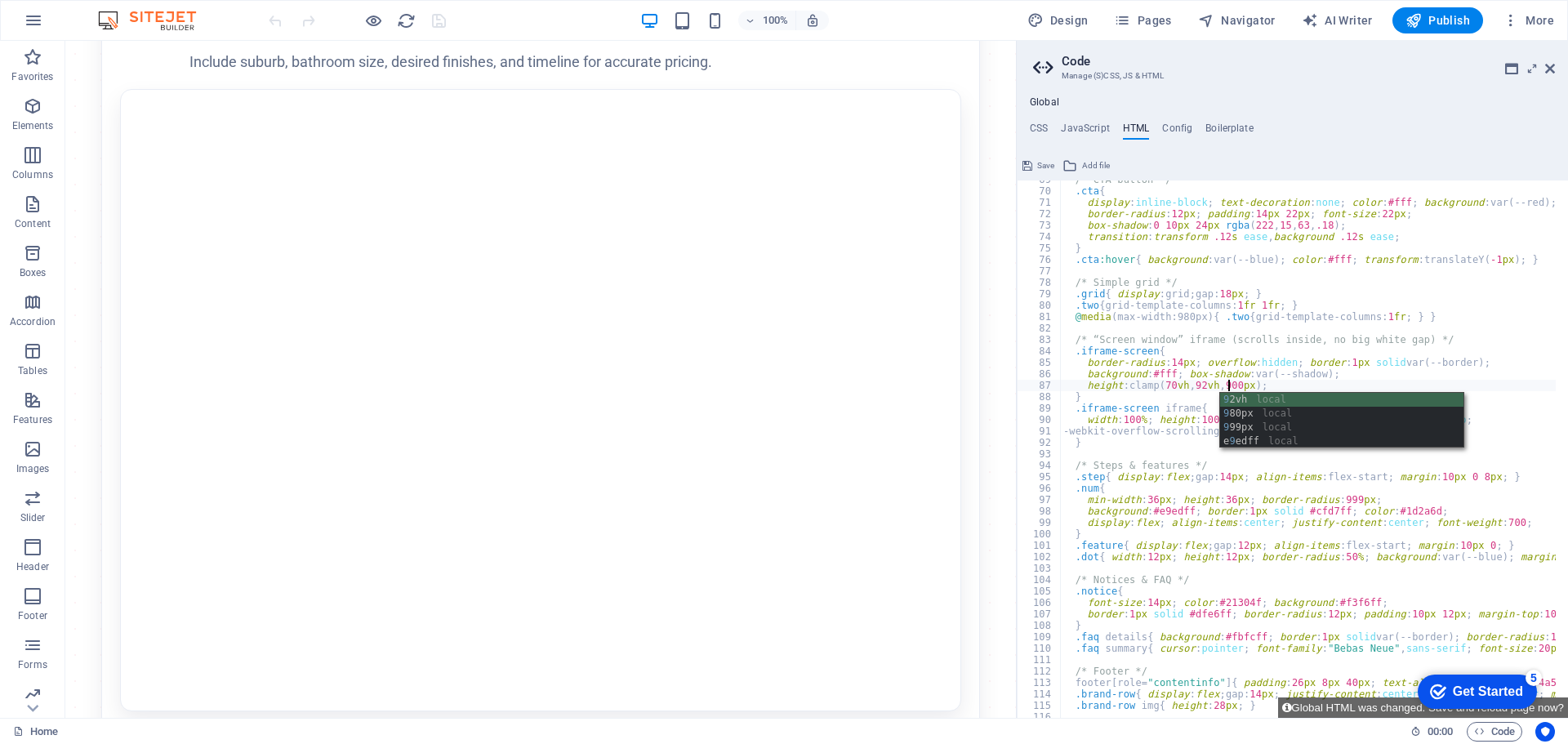
scroll to position [0, 13]
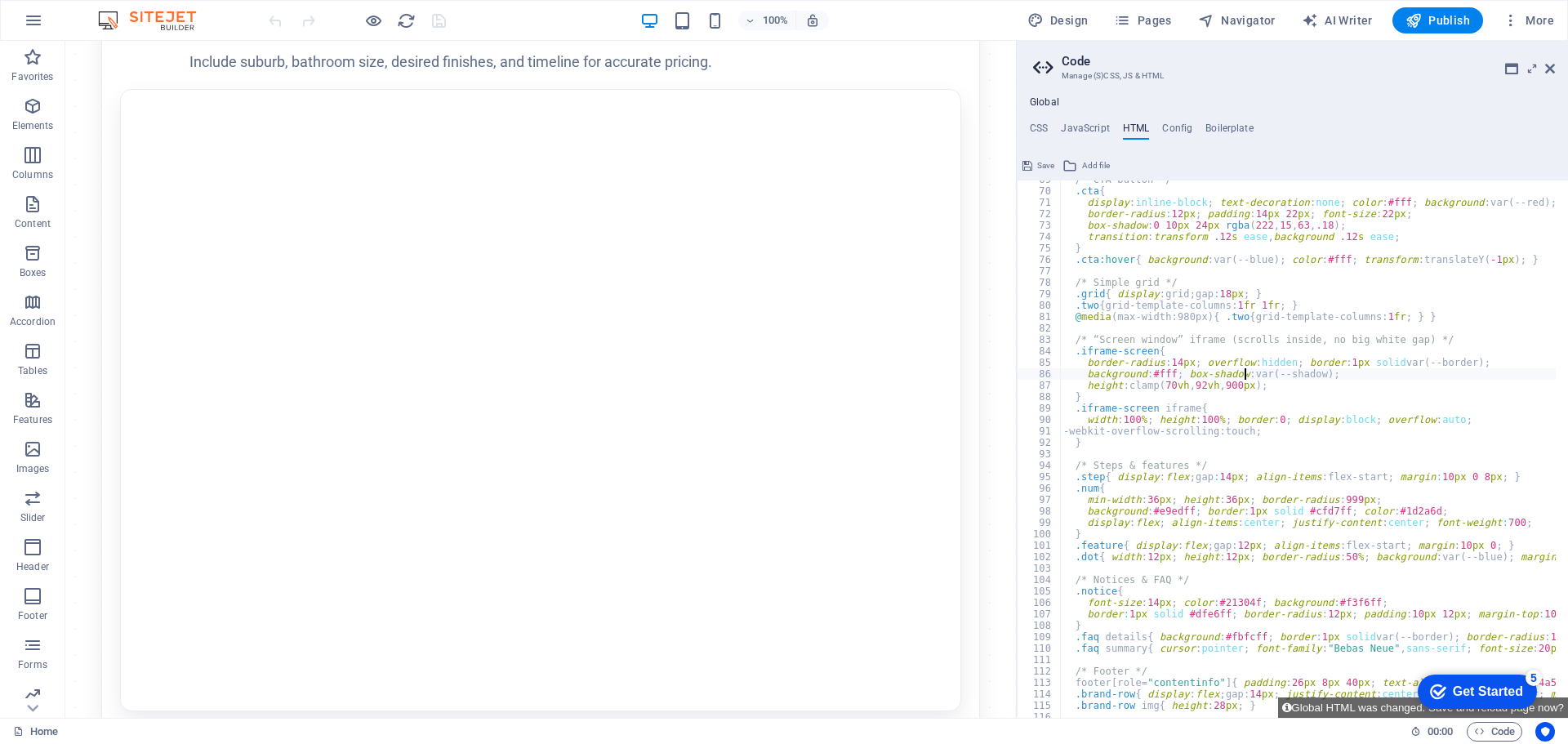
click at [1245, 378] on div "/* CTA button */ .cta { display : inline-block ; text-decoration : none ; color…" at bounding box center [1534, 448] width 947 height 548
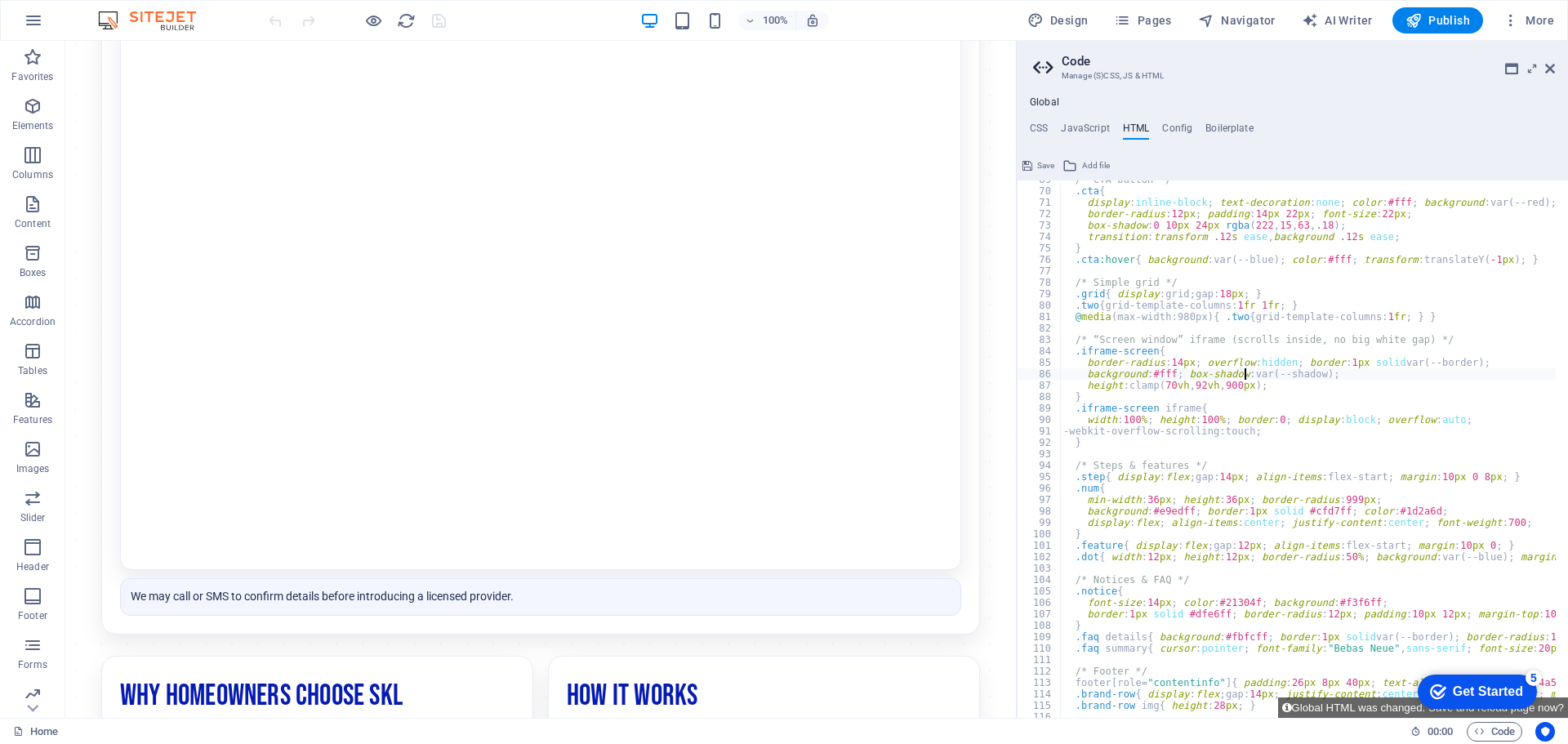
scroll to position [735, 0]
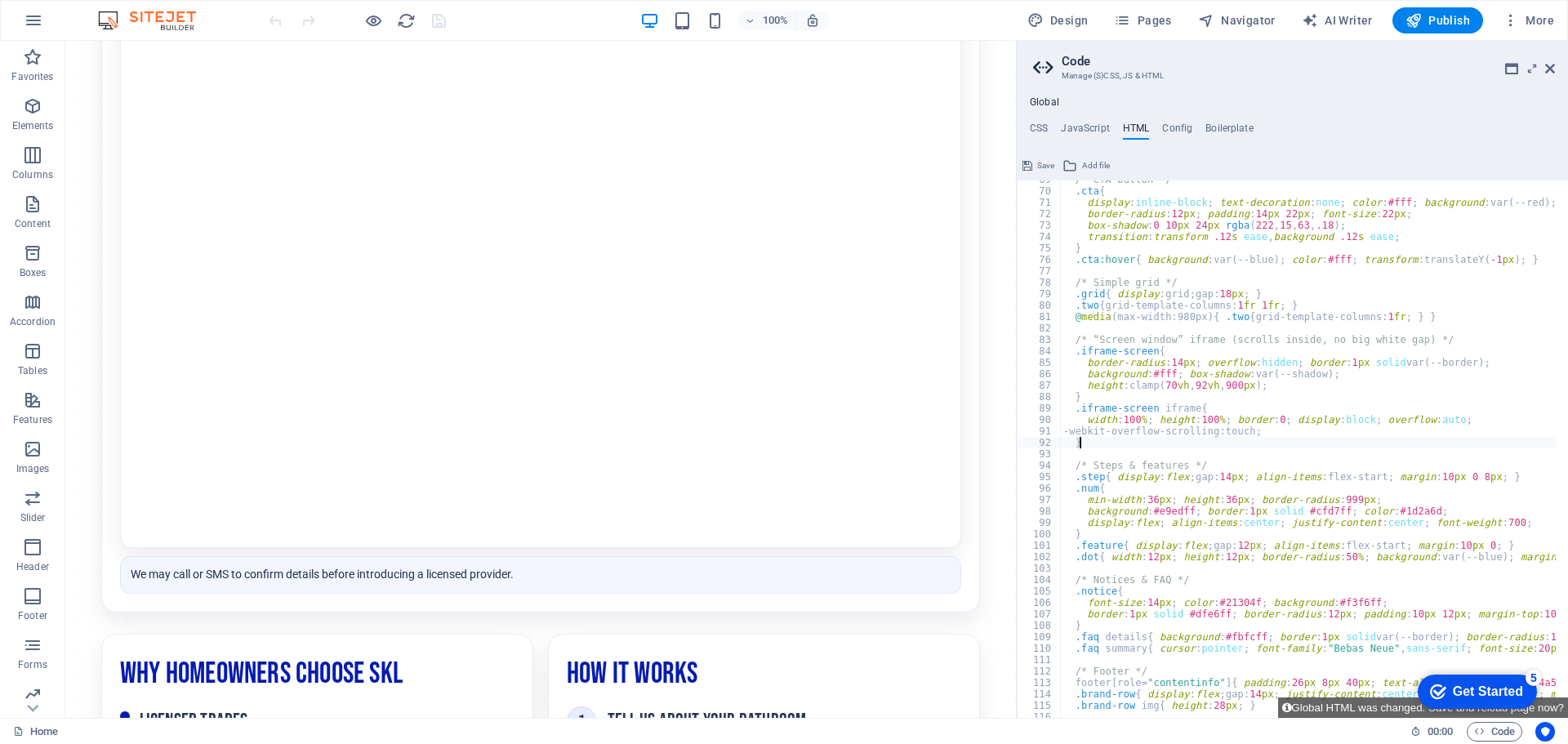
click at [1196, 440] on div "/* CTA button */ .cta { display : inline-block ; text-decoration : none ; color…" at bounding box center [1534, 448] width 947 height 548
click at [1201, 387] on div "/* CTA button */ .cta { display : inline-block ; text-decoration : none ; color…" at bounding box center [1534, 448] width 947 height 548
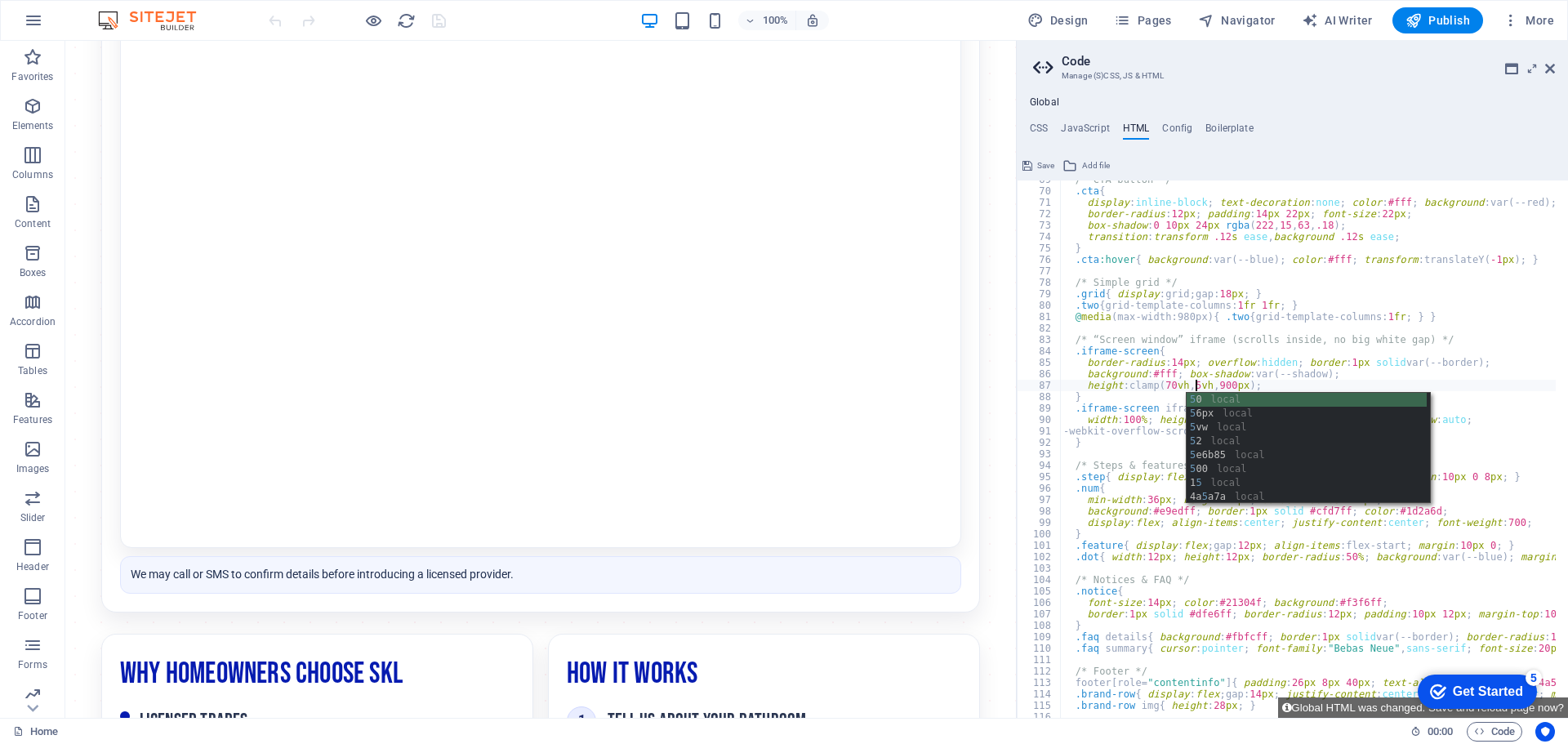
scroll to position [0, 11]
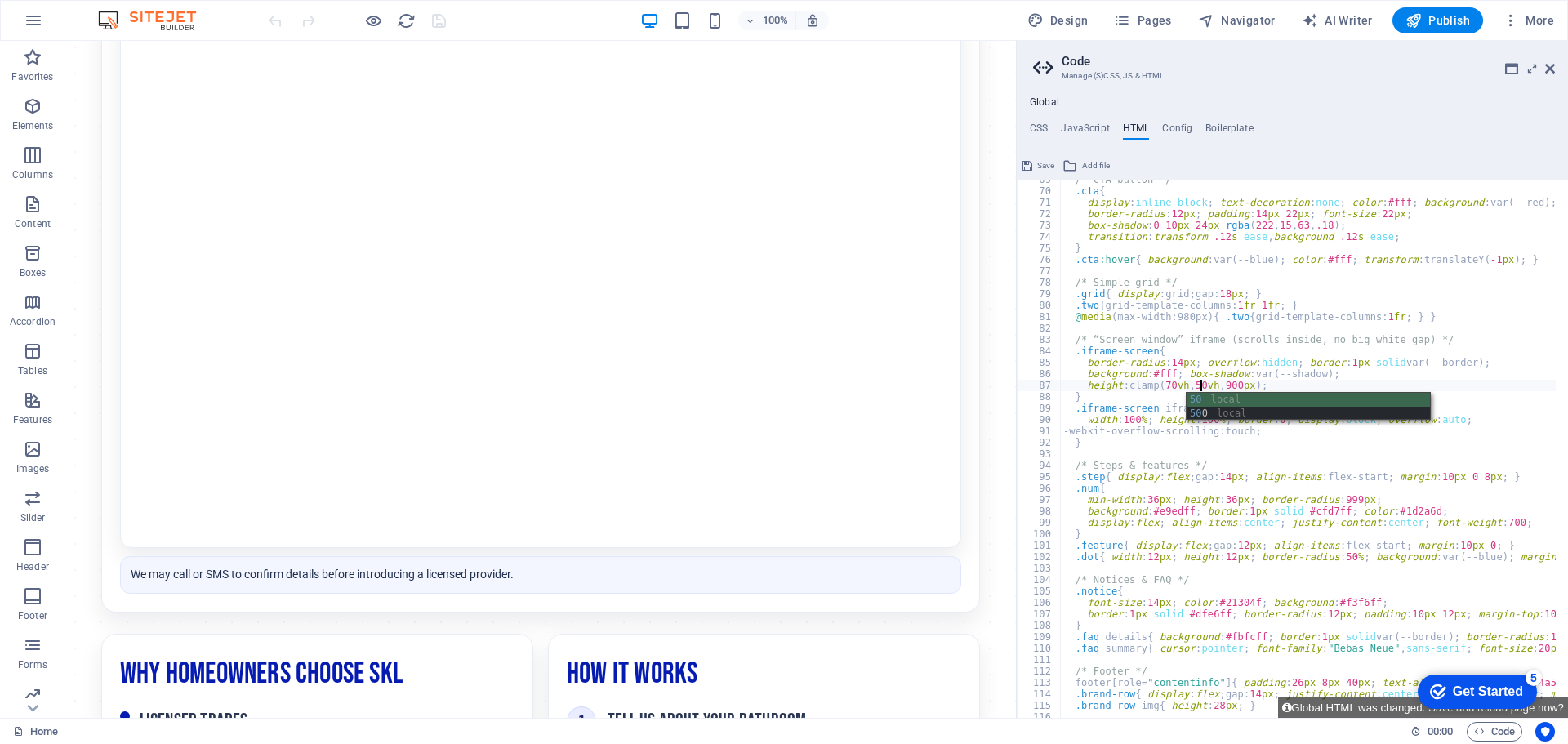
click at [1226, 365] on div "/* CTA button */ .cta { display : inline-block ; text-decoration : none ; color…" at bounding box center [1534, 448] width 947 height 548
click at [1171, 383] on div "/* CTA button */ .cta { display : inline-block ; text-decoration : none ; color…" at bounding box center [1534, 448] width 947 height 548
click at [1166, 387] on div "/* CTA button */ .cta { display : inline-block ; text-decoration : none ; color…" at bounding box center [1534, 448] width 947 height 548
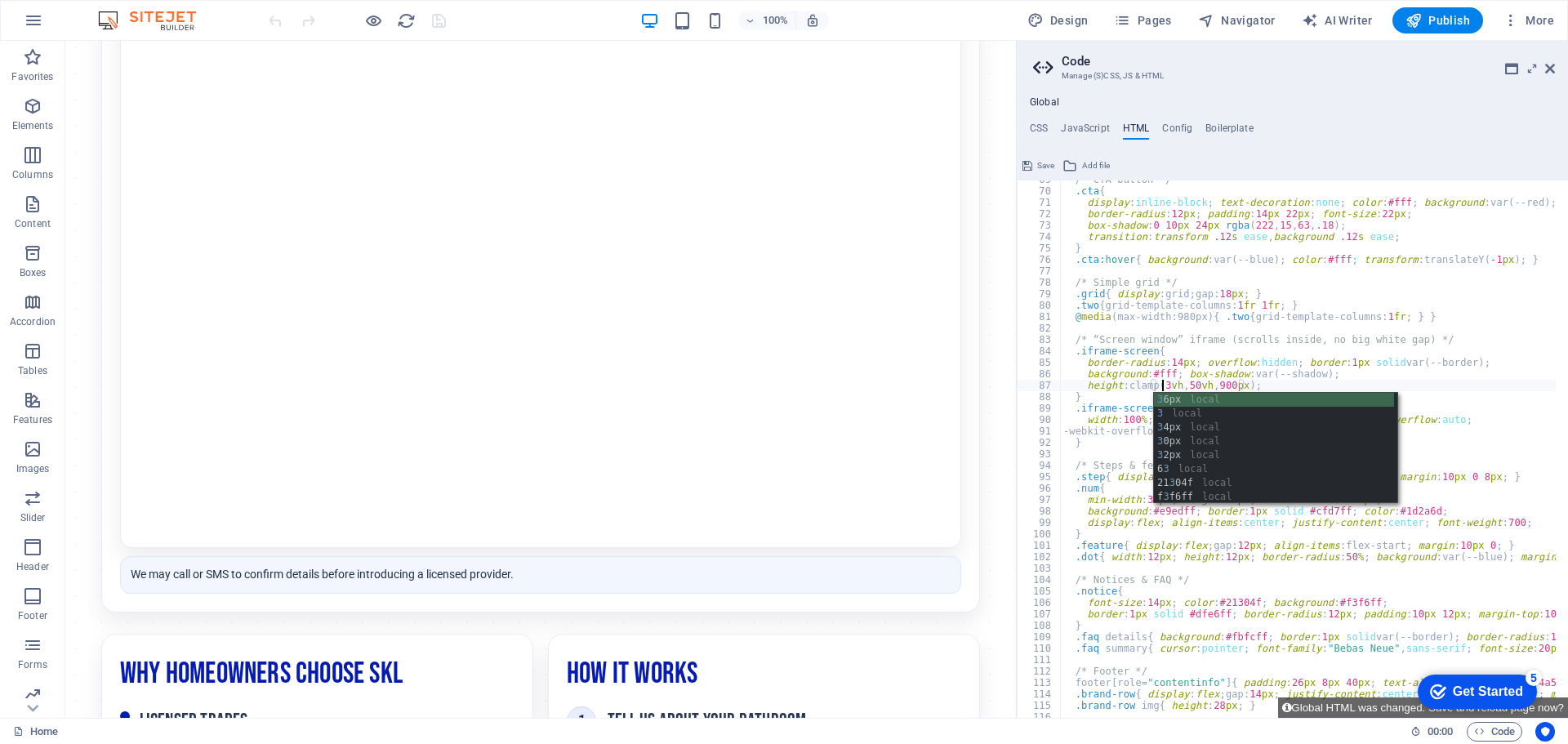
scroll to position [0, 8]
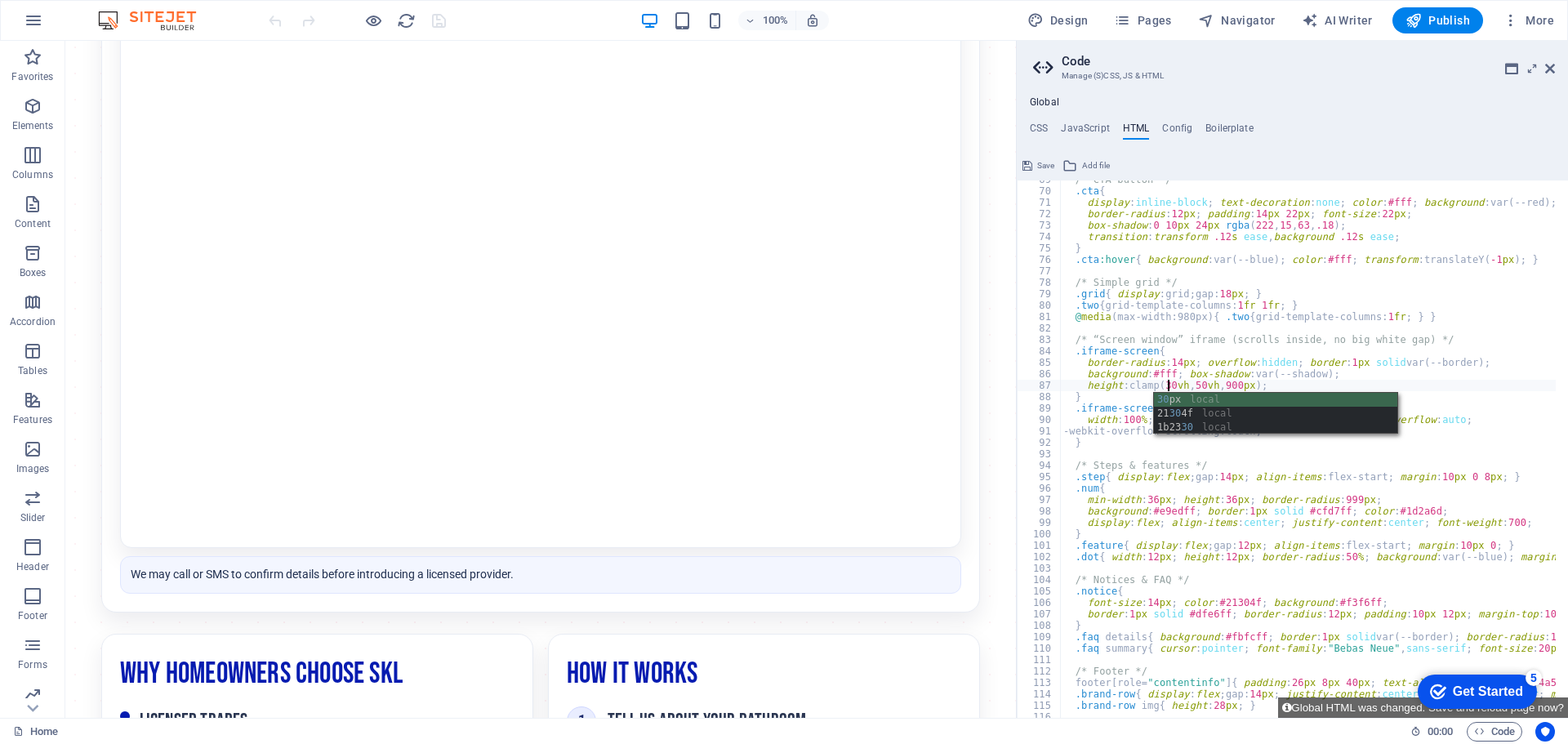
click at [1203, 371] on div "/* CTA button */ .cta { display : inline-block ; text-decoration : none ; color…" at bounding box center [1534, 448] width 947 height 548
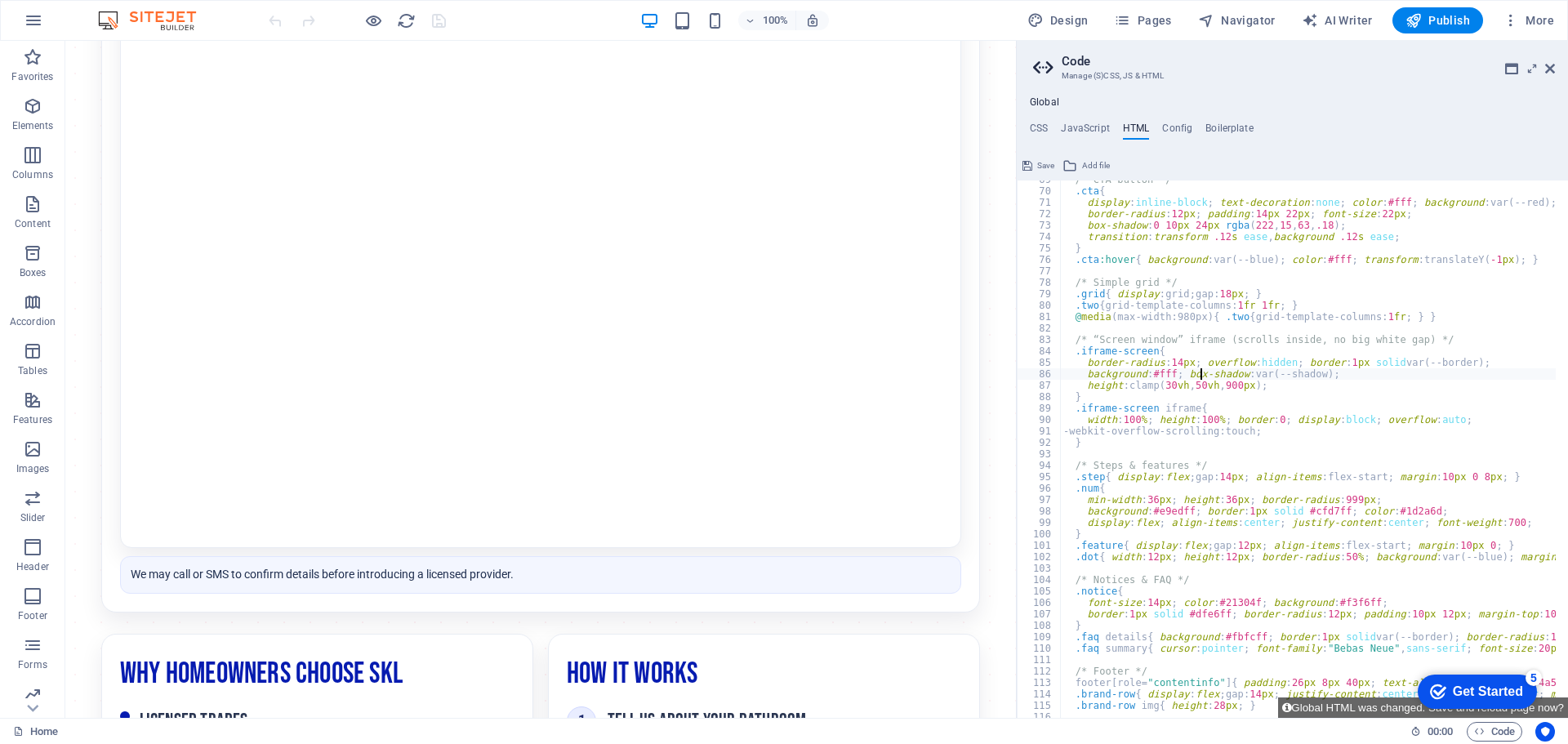
click at [1205, 394] on div "/* CTA button */ .cta { display : inline-block ; text-decoration : none ; color…" at bounding box center [1534, 448] width 947 height 548
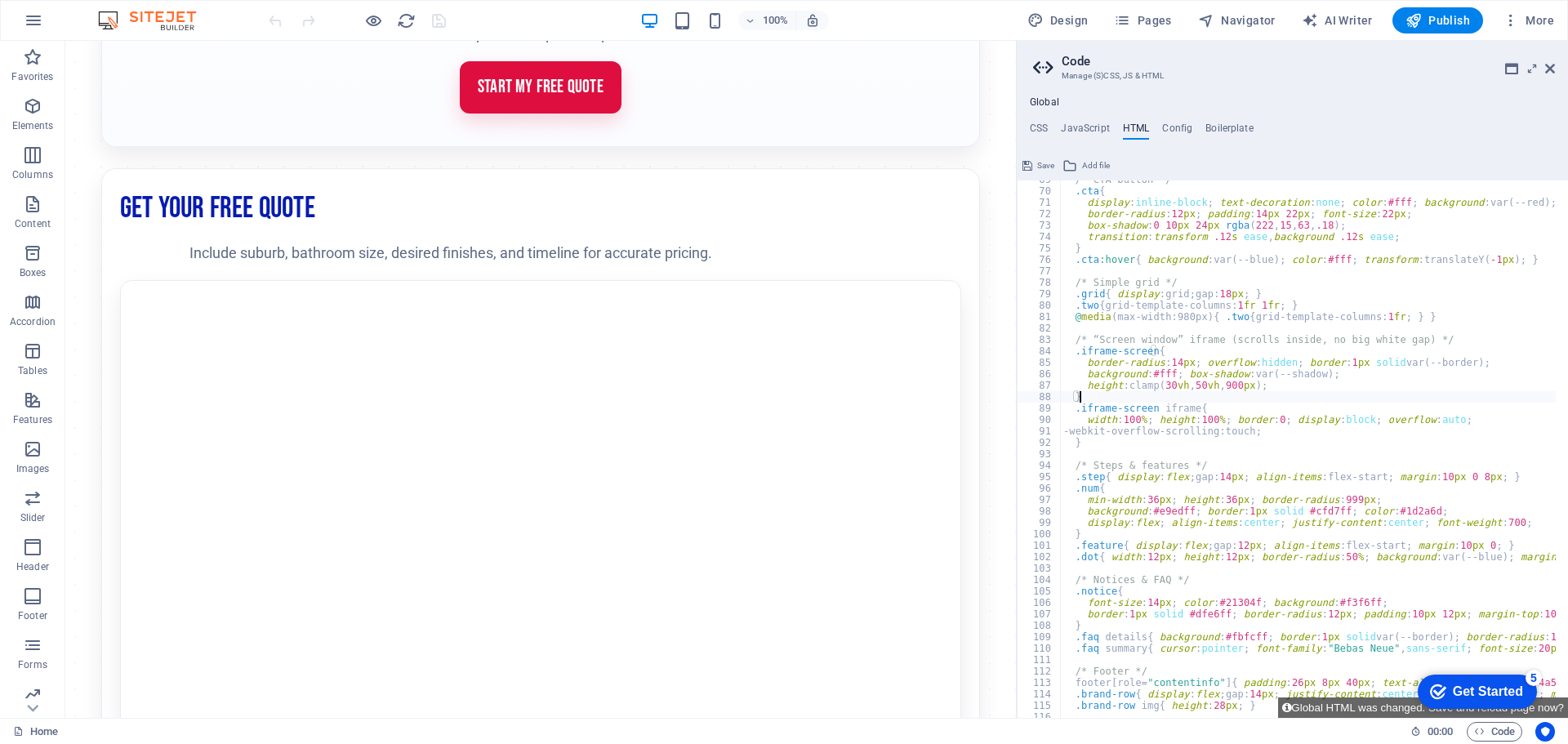
scroll to position [408, 0]
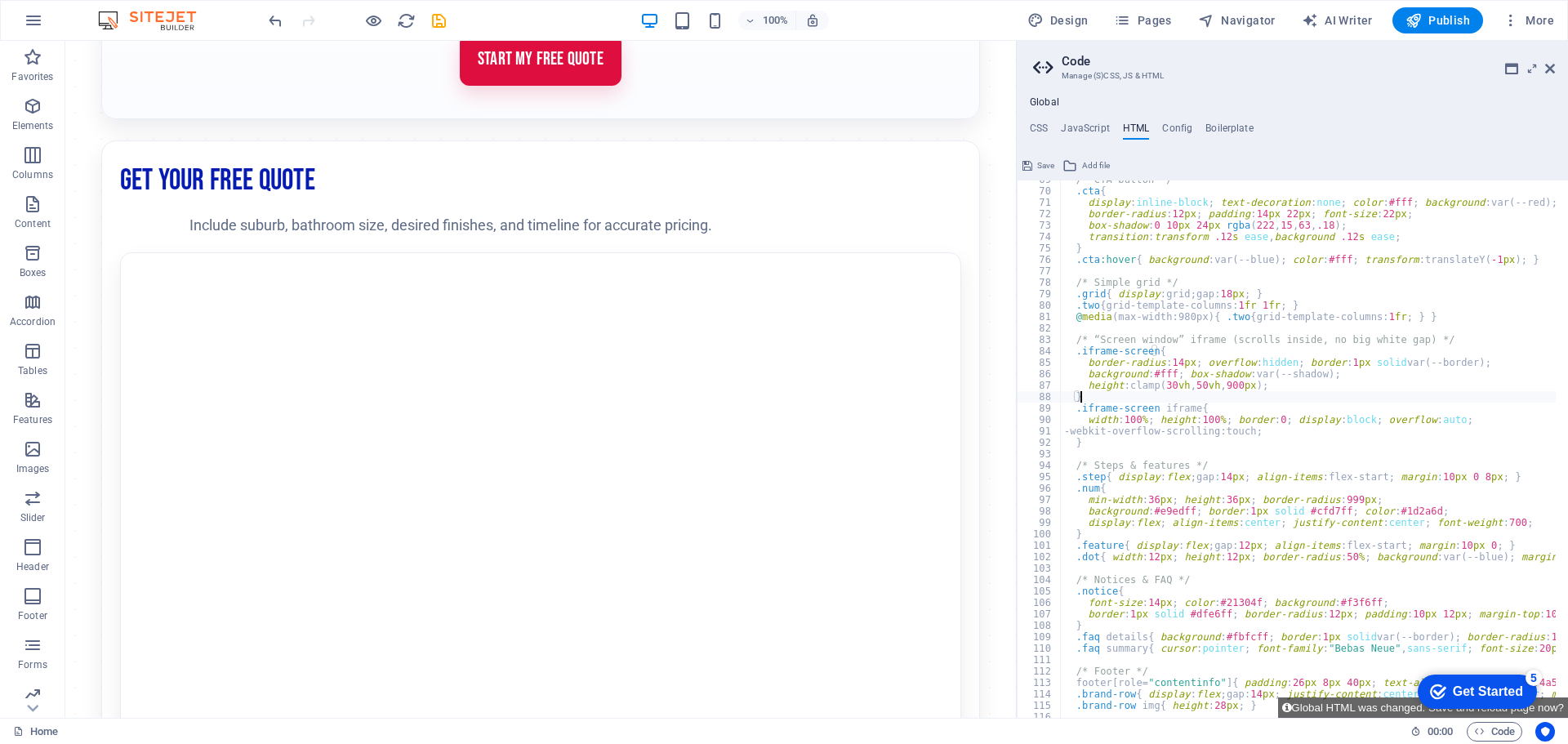
click at [1104, 443] on div "/* CTA button */ .cta { display : inline-block ; text-decoration : none ; color…" at bounding box center [1534, 448] width 947 height 548
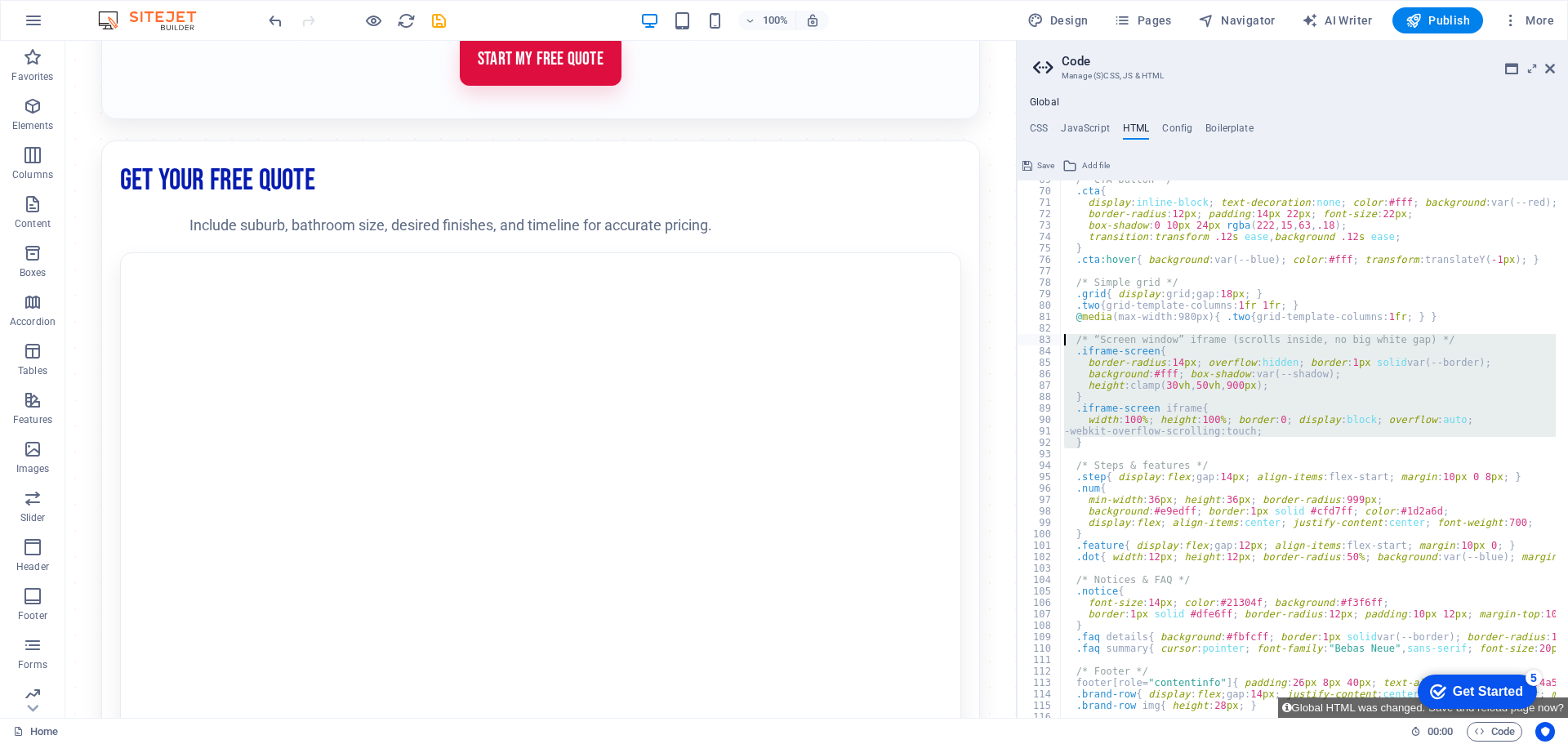
drag, startPoint x: 1094, startPoint y: 443, endPoint x: 1053, endPoint y: 342, distance: 109.0
click at [1053, 342] on div "} 69 70 71 72 73 74 75 76 77 78 79 80 81 82 83 84 85 86 87 88 89 90 91 92 93 94…" at bounding box center [1291, 449] width 551 height 537
paste textarea "@media (max-width:480px){ .iframe-no-scroll iframe{ height:1300px; } }"
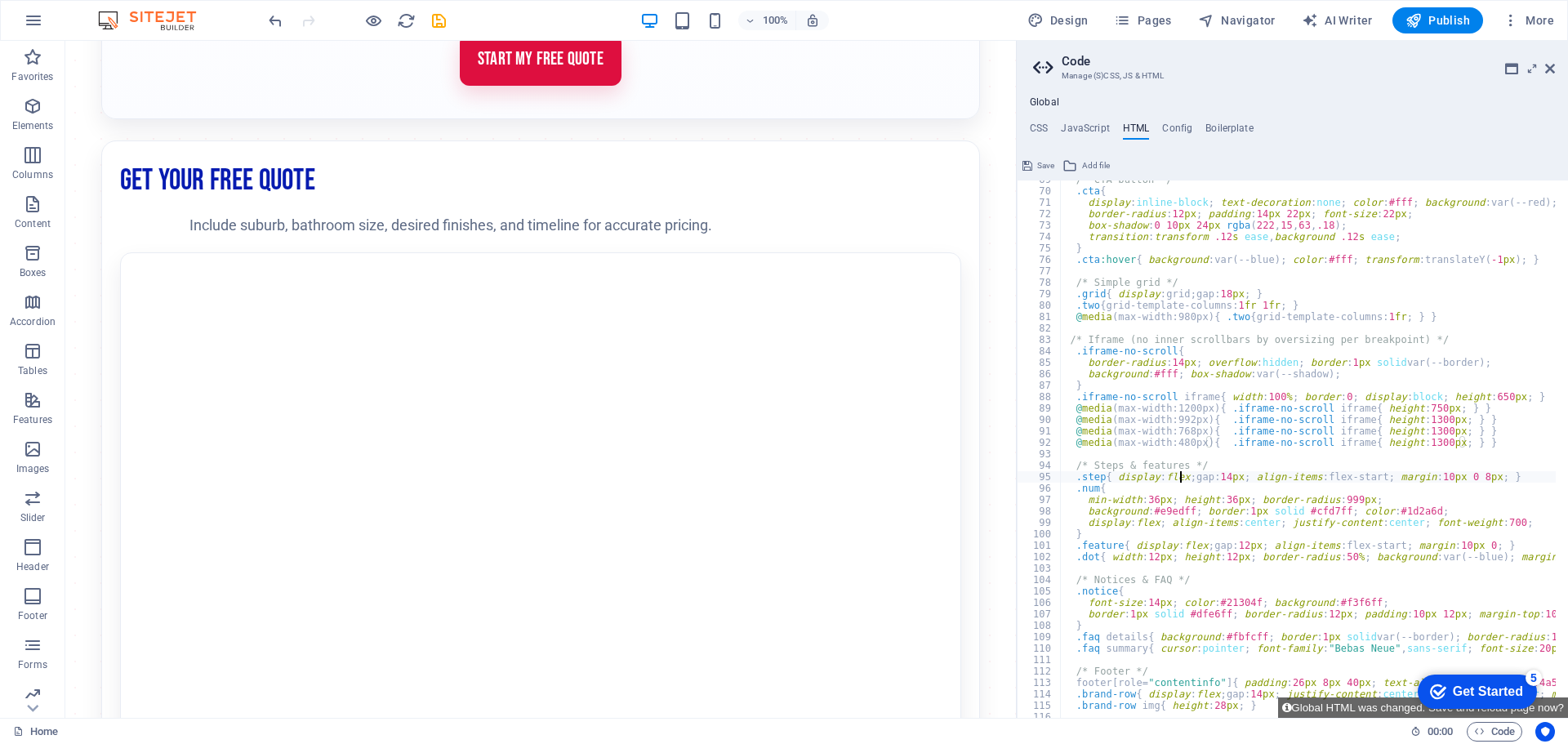
click at [1181, 473] on div "/* CTA button */ .cta { display : inline-block ; text-decoration : none ; color…" at bounding box center [1534, 448] width 947 height 548
type textarea ".step{ display:flex; gap:14px; align-items:flex-start; margin:10px 0 8px; }"
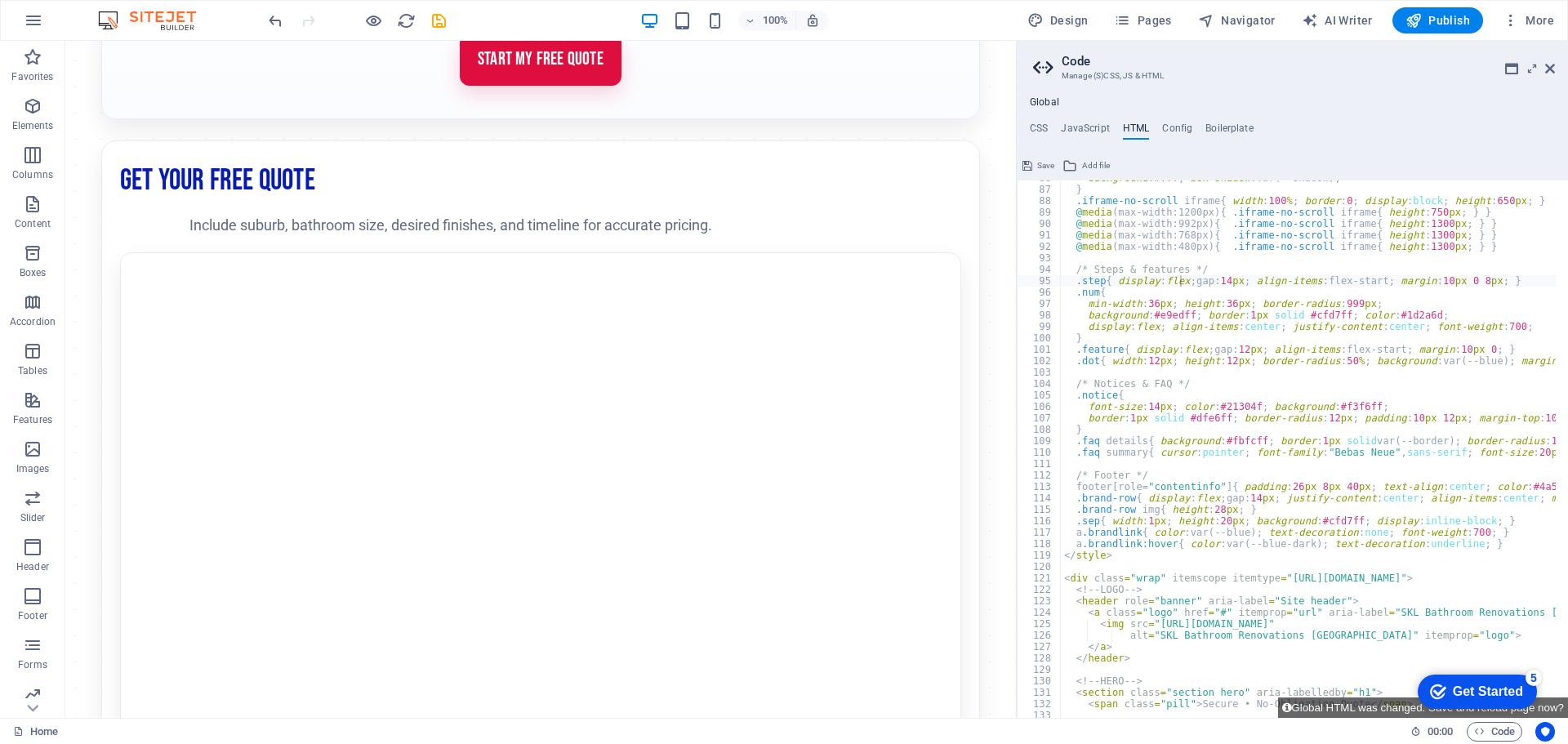
scroll to position [1029, 0]
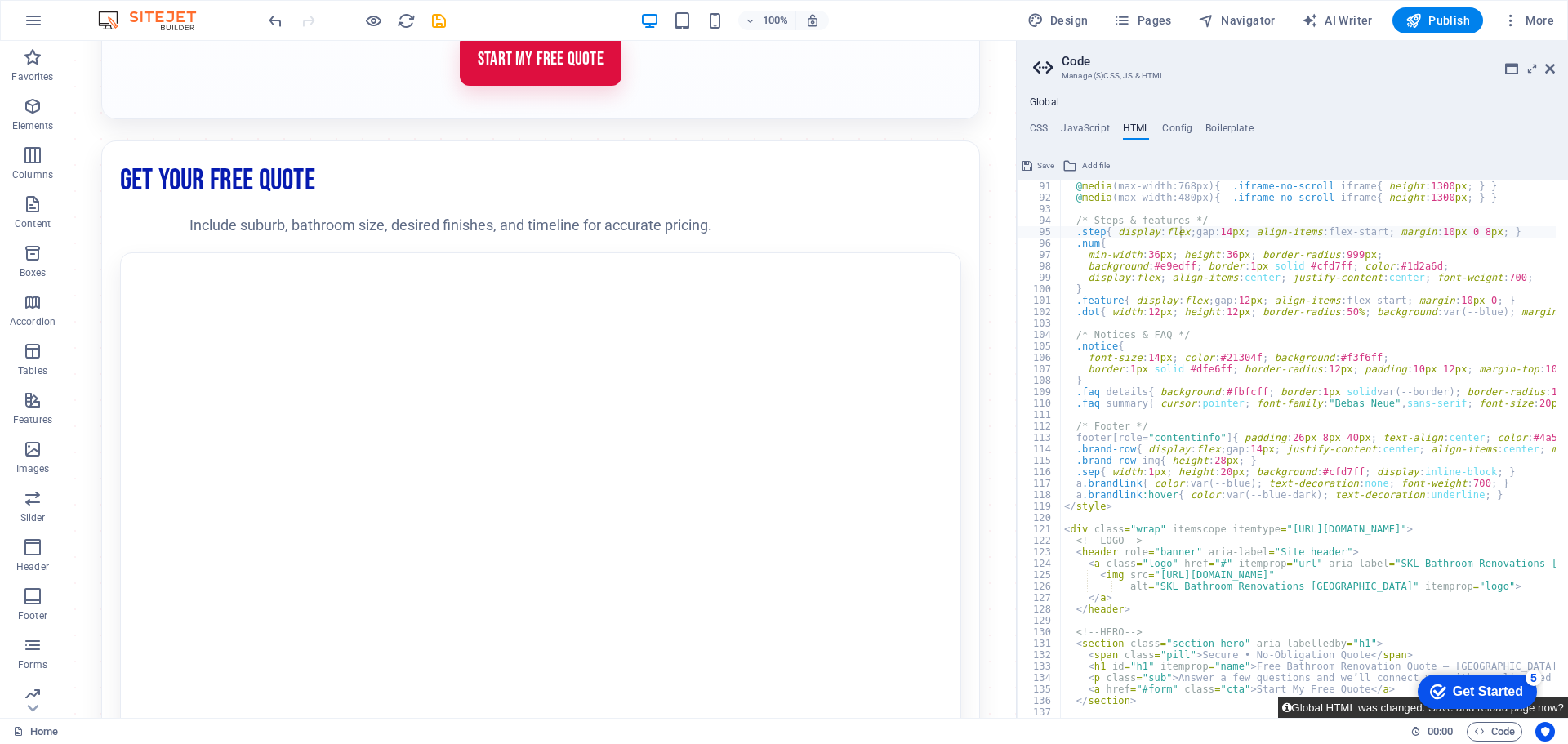
click at [1329, 708] on button "Global HTML was changed. Save and reload page now?" at bounding box center [1422, 707] width 289 height 20
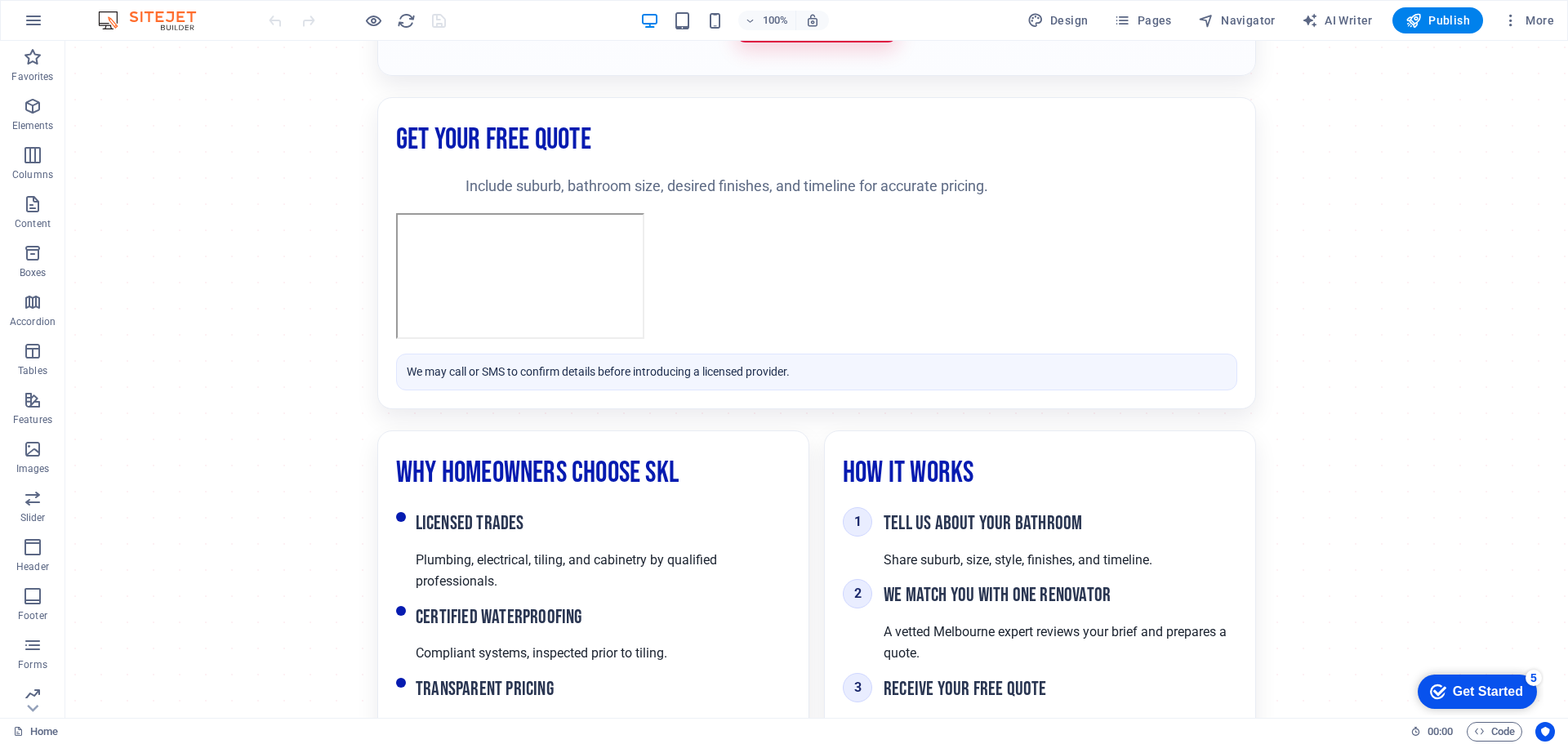
scroll to position [327, 0]
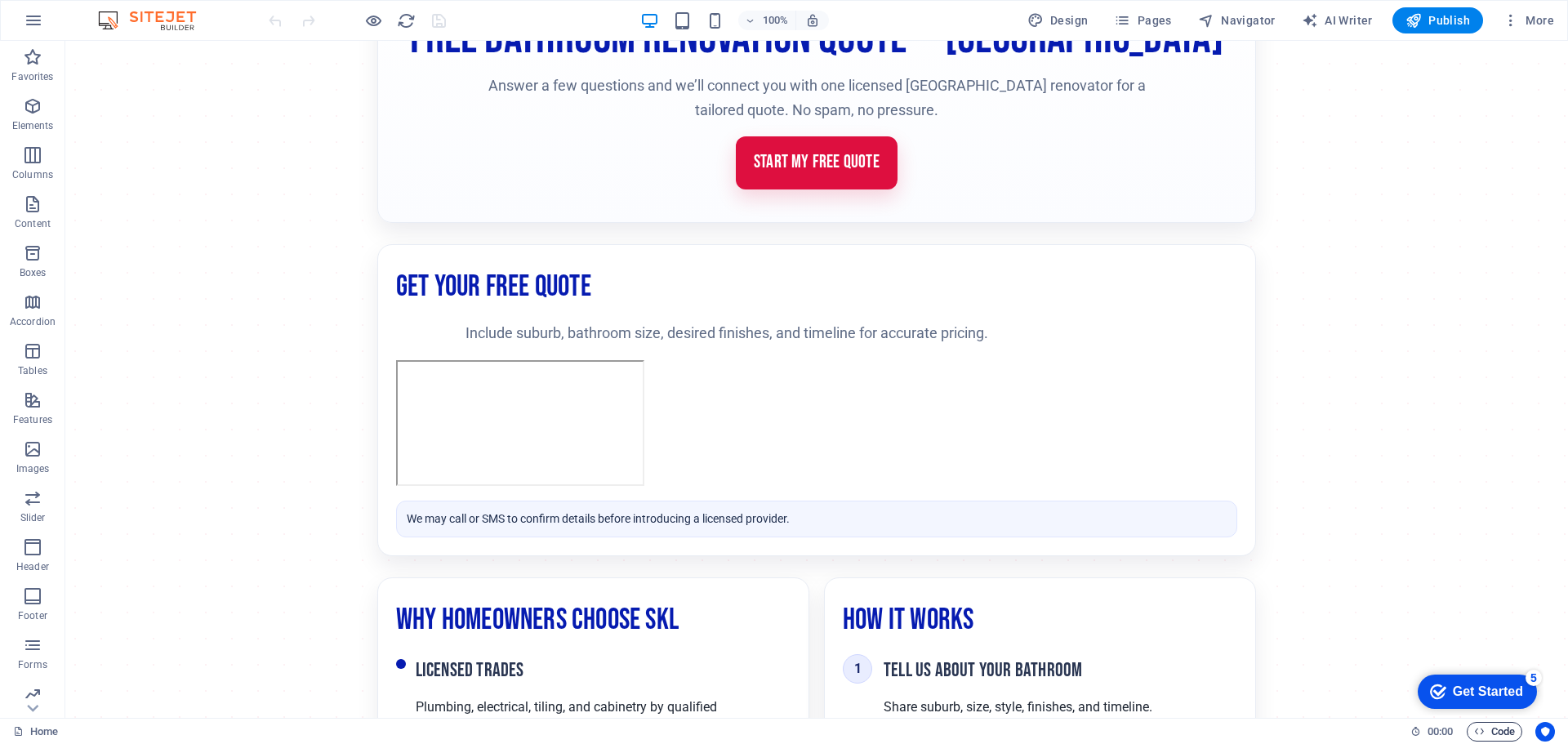
click at [1492, 729] on span "Code" at bounding box center [1494, 731] width 41 height 20
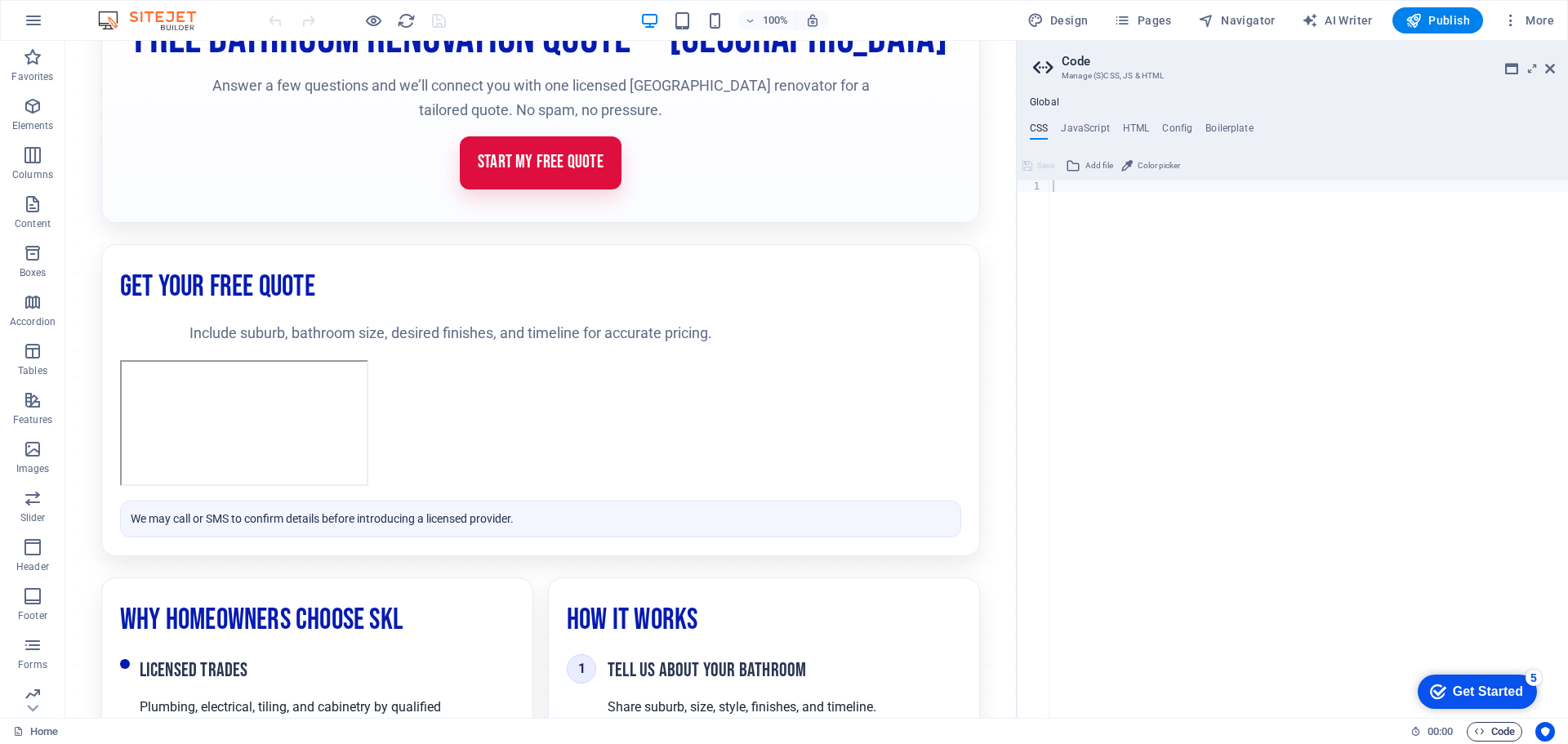
click at [1494, 736] on span "Code" at bounding box center [1494, 731] width 41 height 20
click at [1133, 123] on h4 "HTML" at bounding box center [1136, 132] width 27 height 18
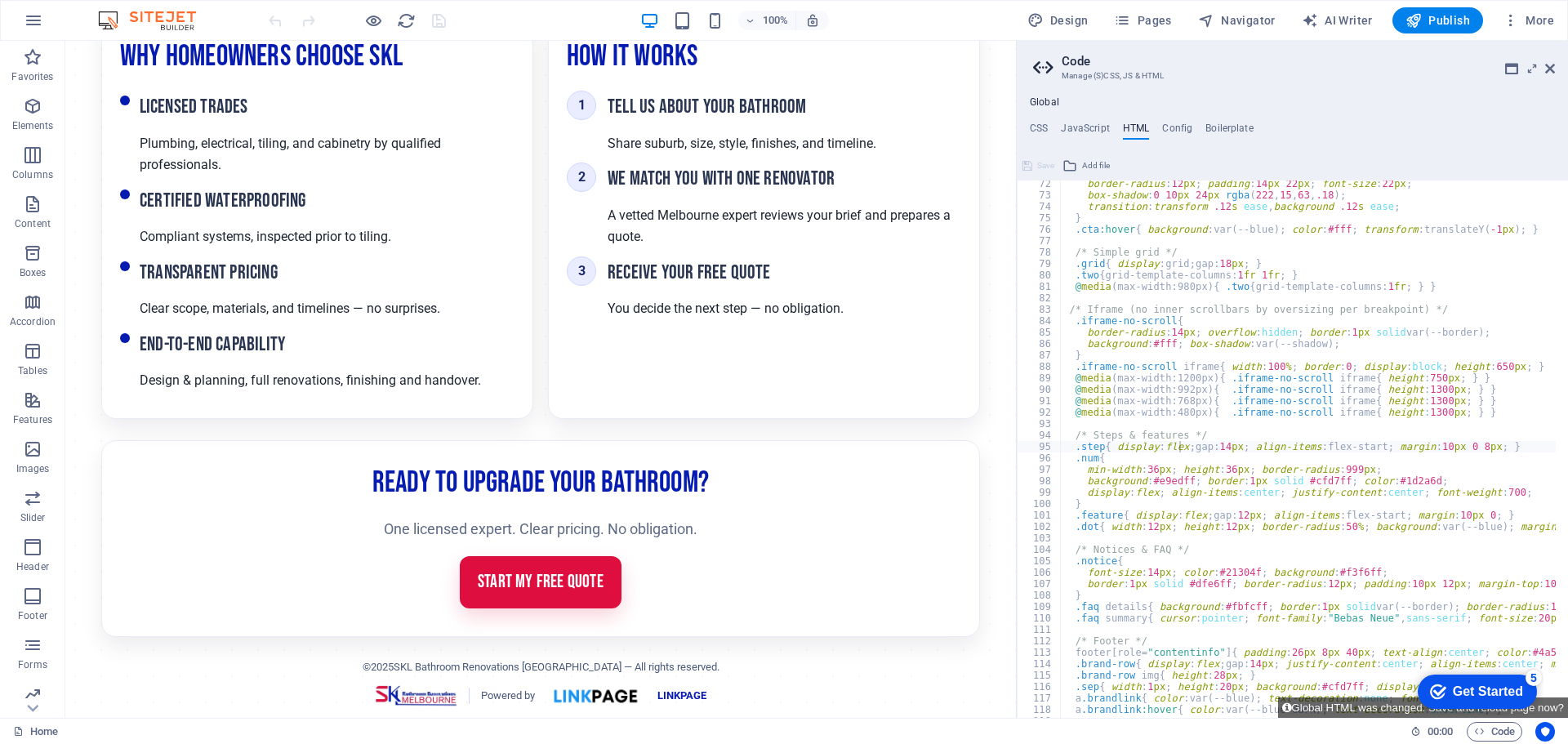
scroll to position [765, 0]
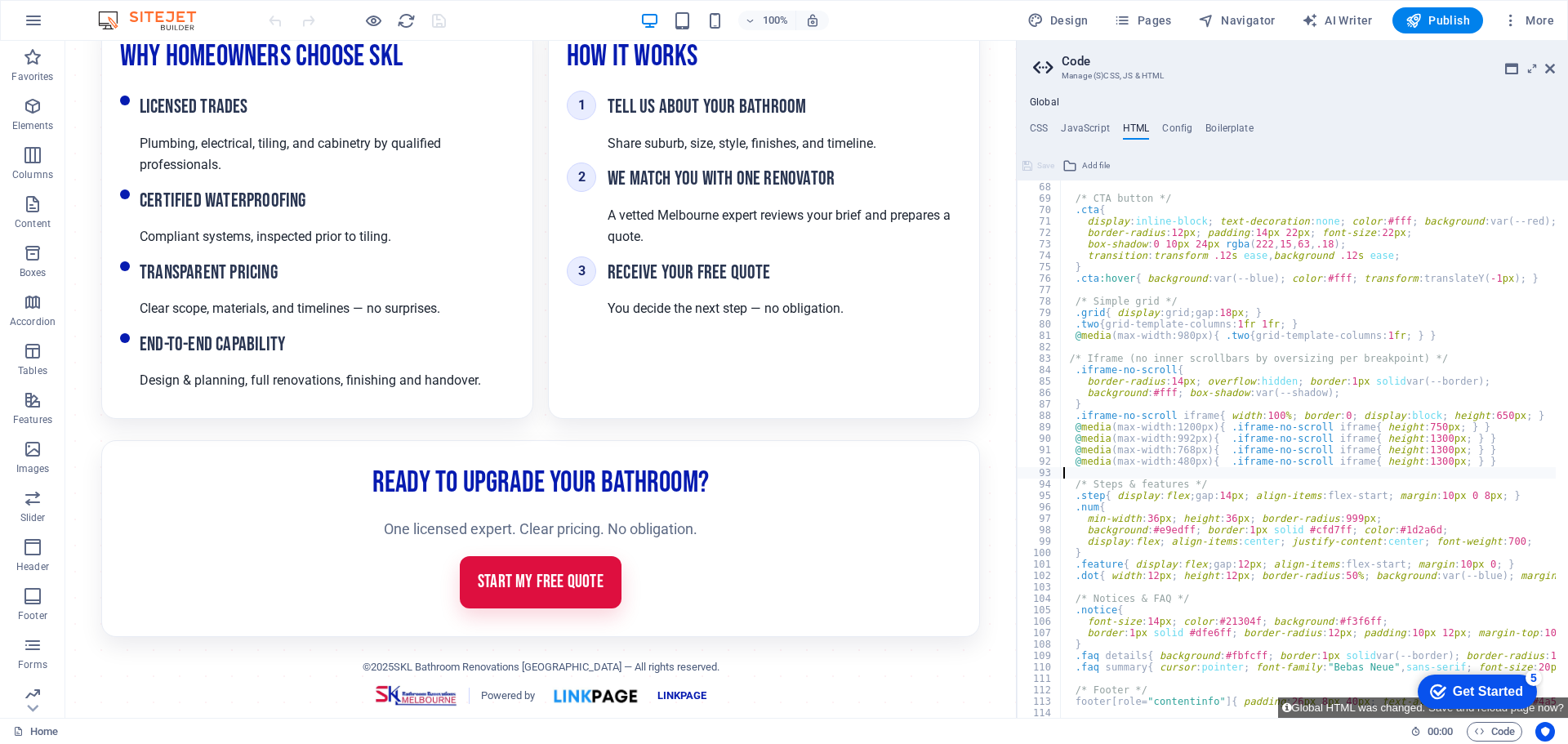
click at [1216, 475] on div "} /* CTA button */ .cta { display : inline-block ; text-decoration : none ; col…" at bounding box center [1534, 444] width 947 height 548
click at [1488, 452] on div "} /* CTA button */ .cta { display : inline-block ; text-decoration : none ; col…" at bounding box center [1534, 444] width 947 height 548
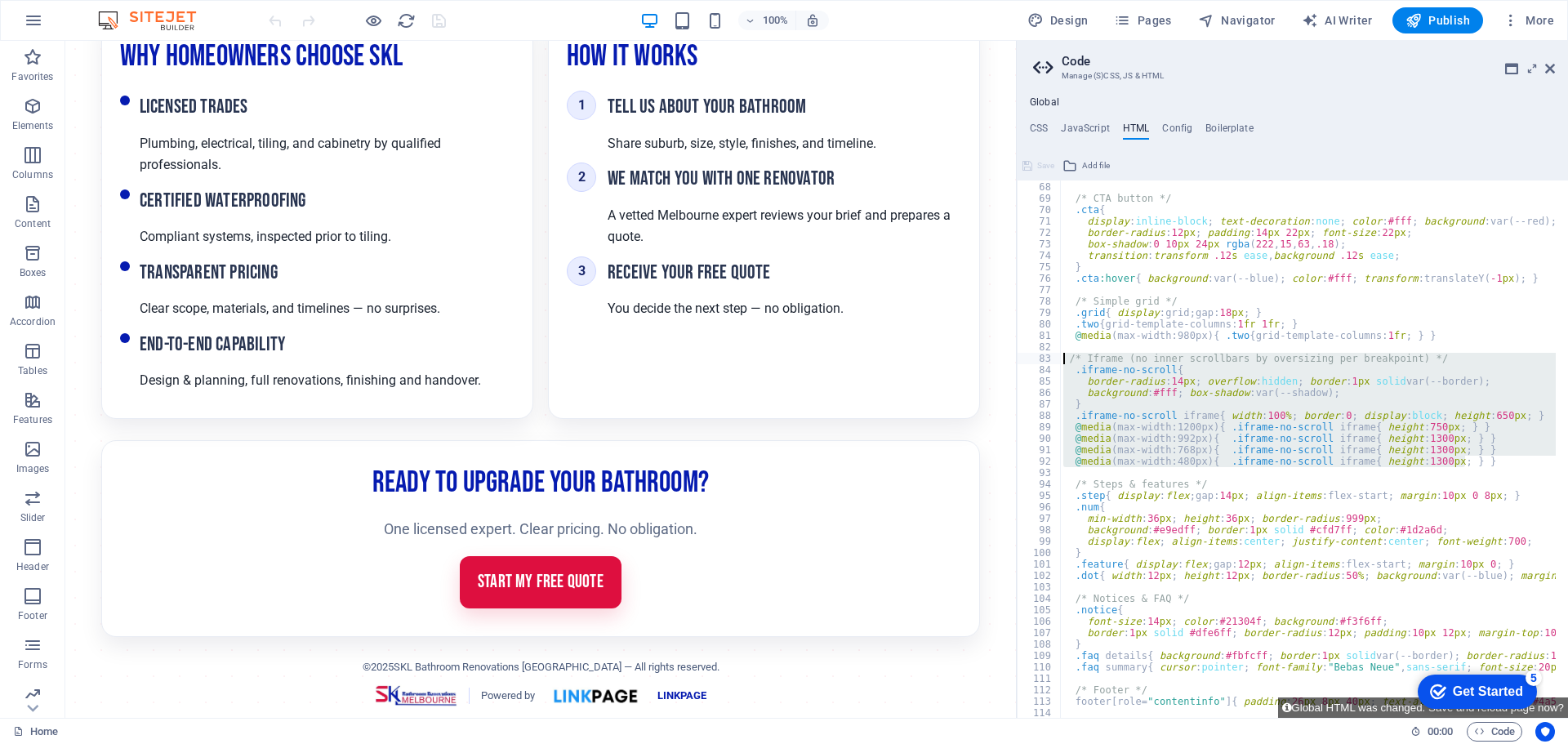
drag, startPoint x: 1486, startPoint y: 467, endPoint x: 1053, endPoint y: 359, distance: 446.3
click at [1053, 359] on div "@media (max-width:768px){ .iframe-no-scroll iframe{ height:1300px; } } 67 68 69…" at bounding box center [1291, 449] width 551 height 537
paste textarea "/* “Screen window” iframe (scrolls inside, no big white gap) */ .iframe-screen{…"
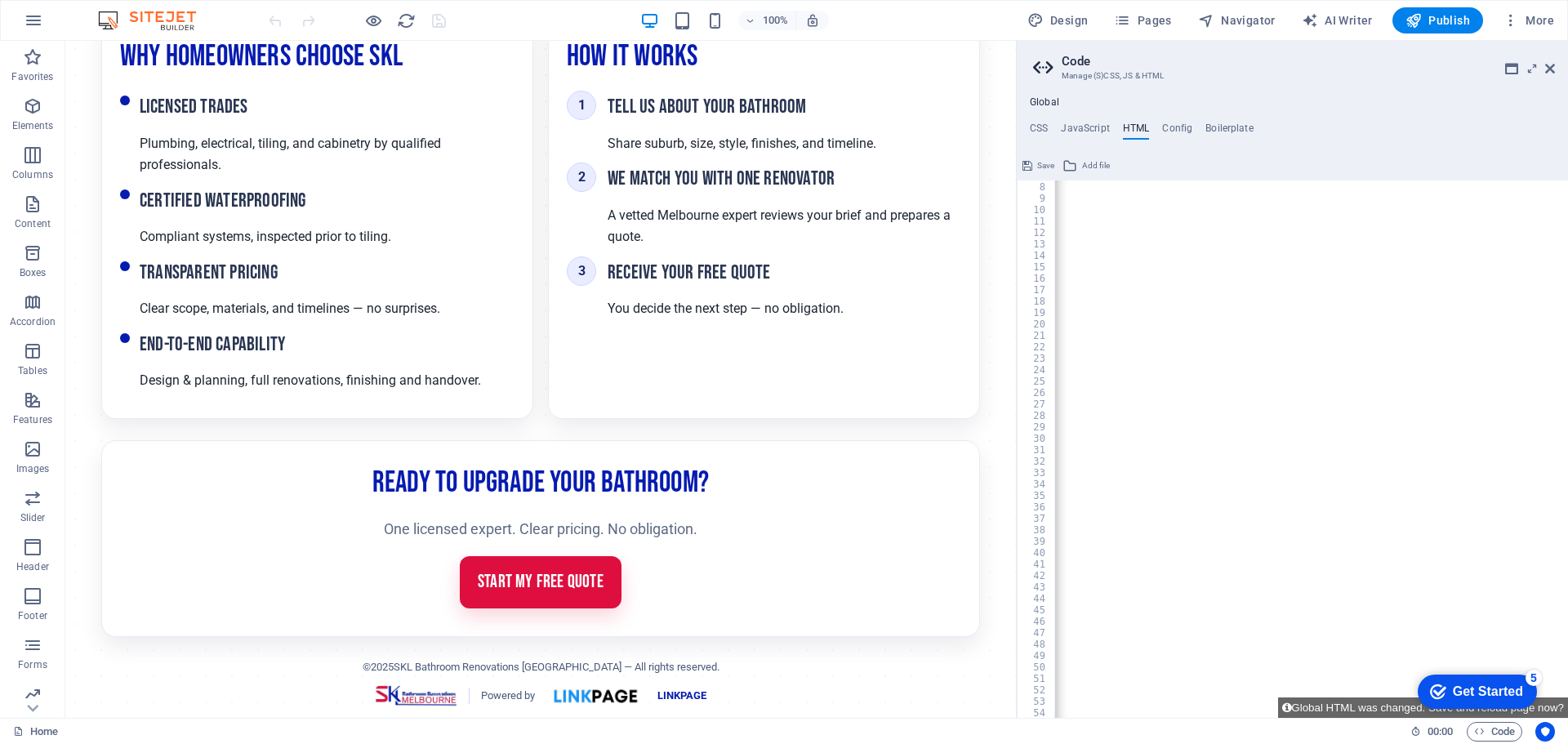
scroll to position [0, 0]
click at [238, 459] on h2 "Ready to Upgrade Your Bathroom?" at bounding box center [540, 483] width 841 height 48
click at [269, 23] on icon "undo" at bounding box center [275, 21] width 19 height 19
type textarea "<a href="#main-content" class="wv-link-content button">Skip to main content</a>"
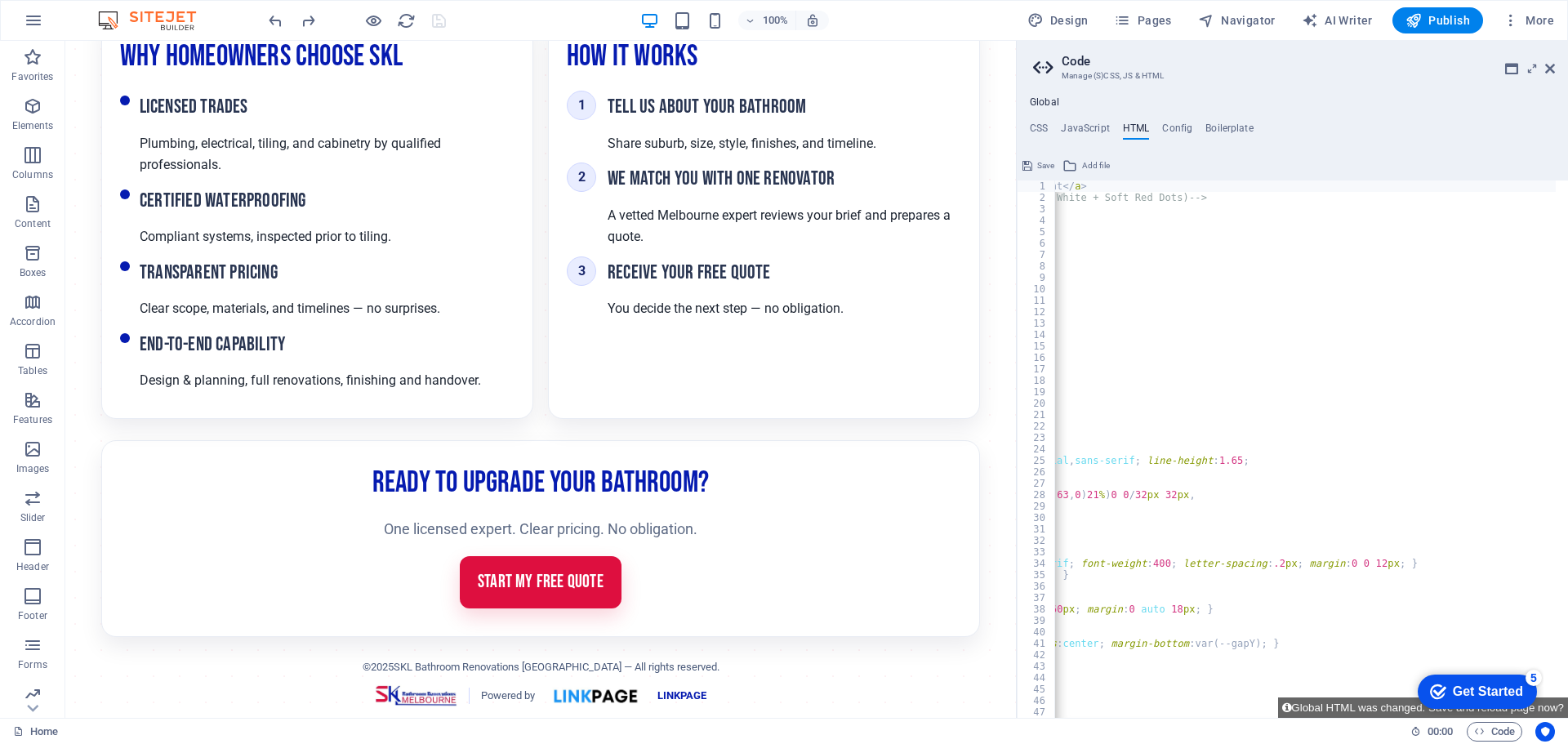
click at [257, 25] on div "100% Design Pages Navigator AI Writer Publish More" at bounding box center [784, 20] width 1566 height 39
click at [276, 20] on icon "undo" at bounding box center [275, 21] width 19 height 19
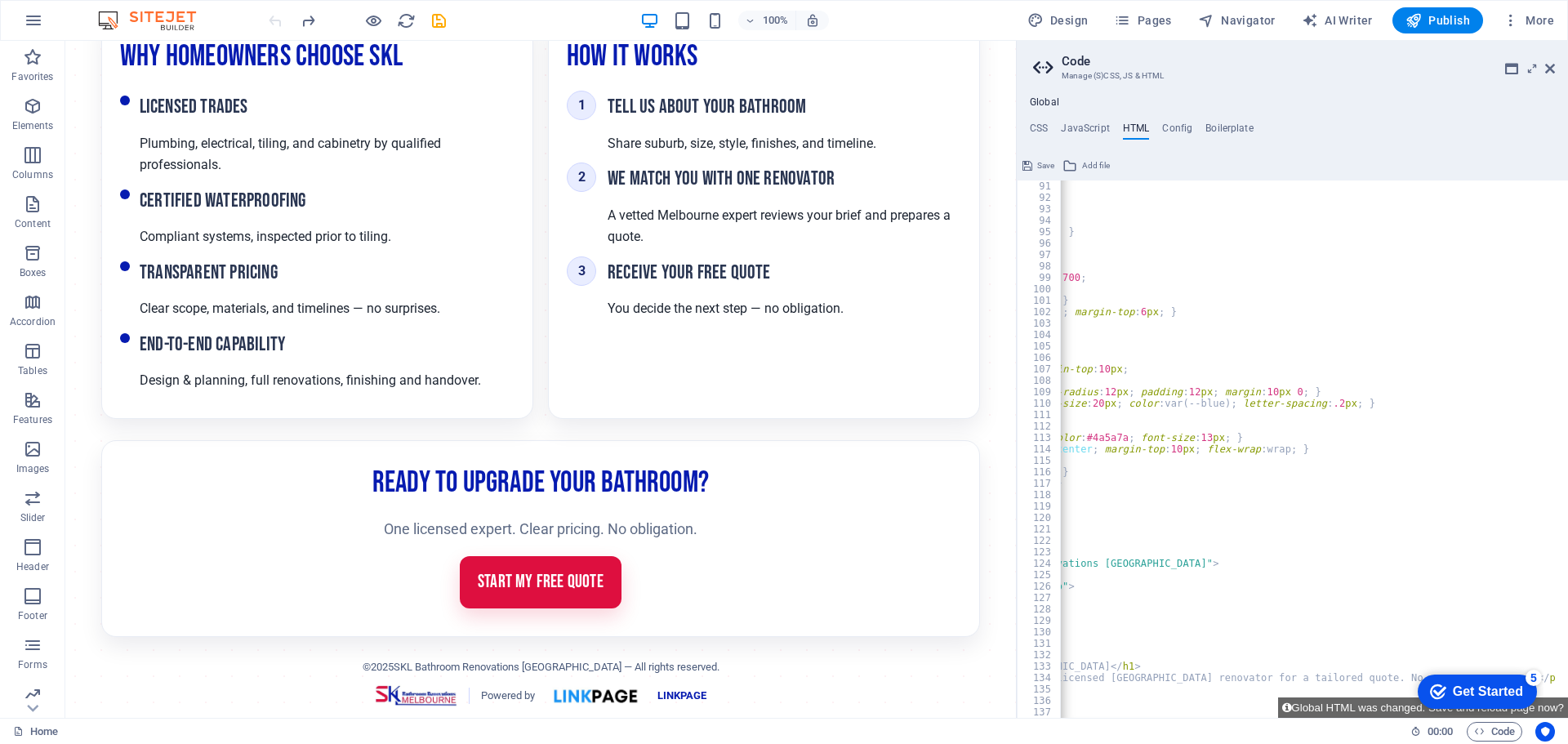
scroll to position [1225, 0]
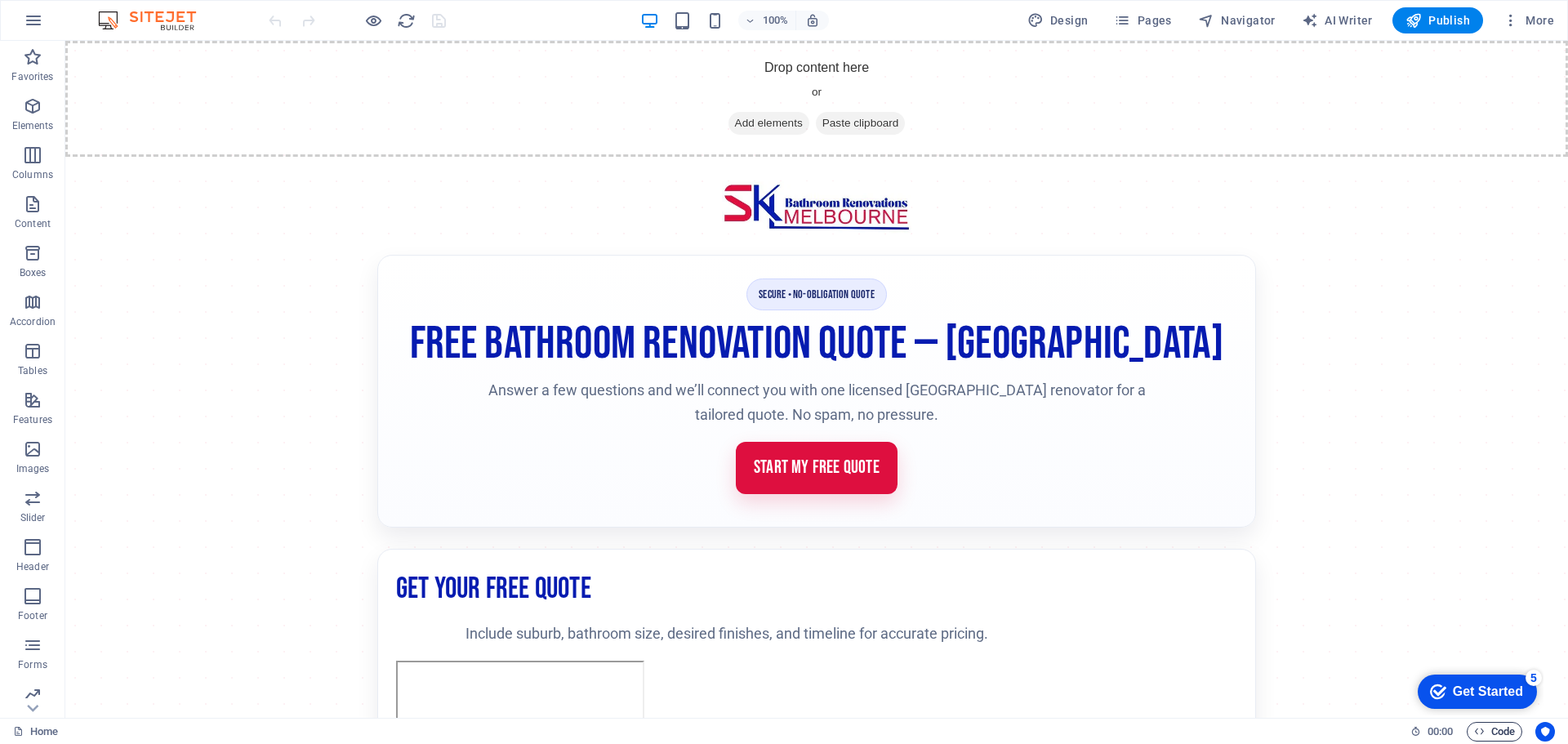
click at [1495, 723] on span "Code" at bounding box center [1494, 731] width 41 height 20
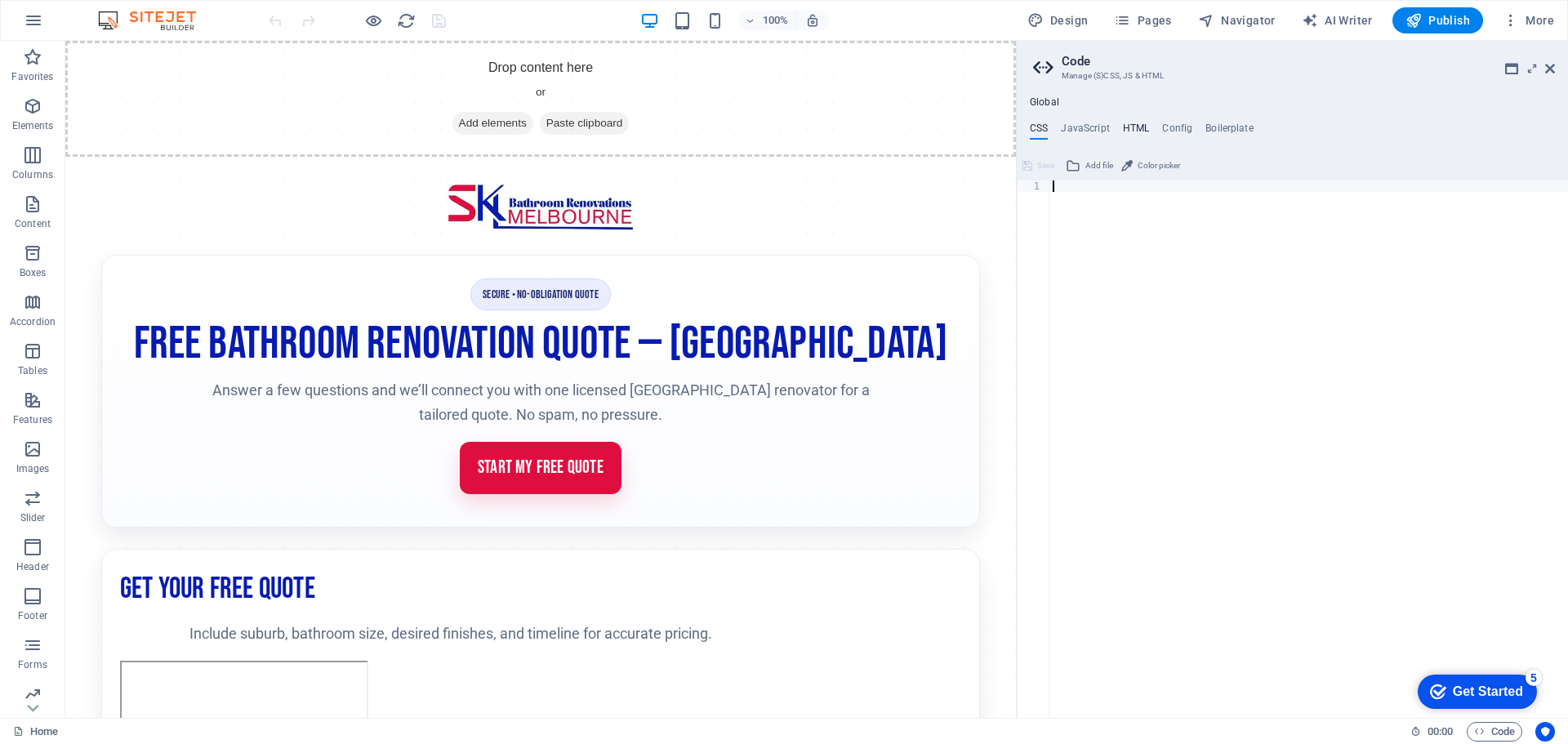
click at [1127, 129] on h4 "HTML" at bounding box center [1136, 132] width 27 height 18
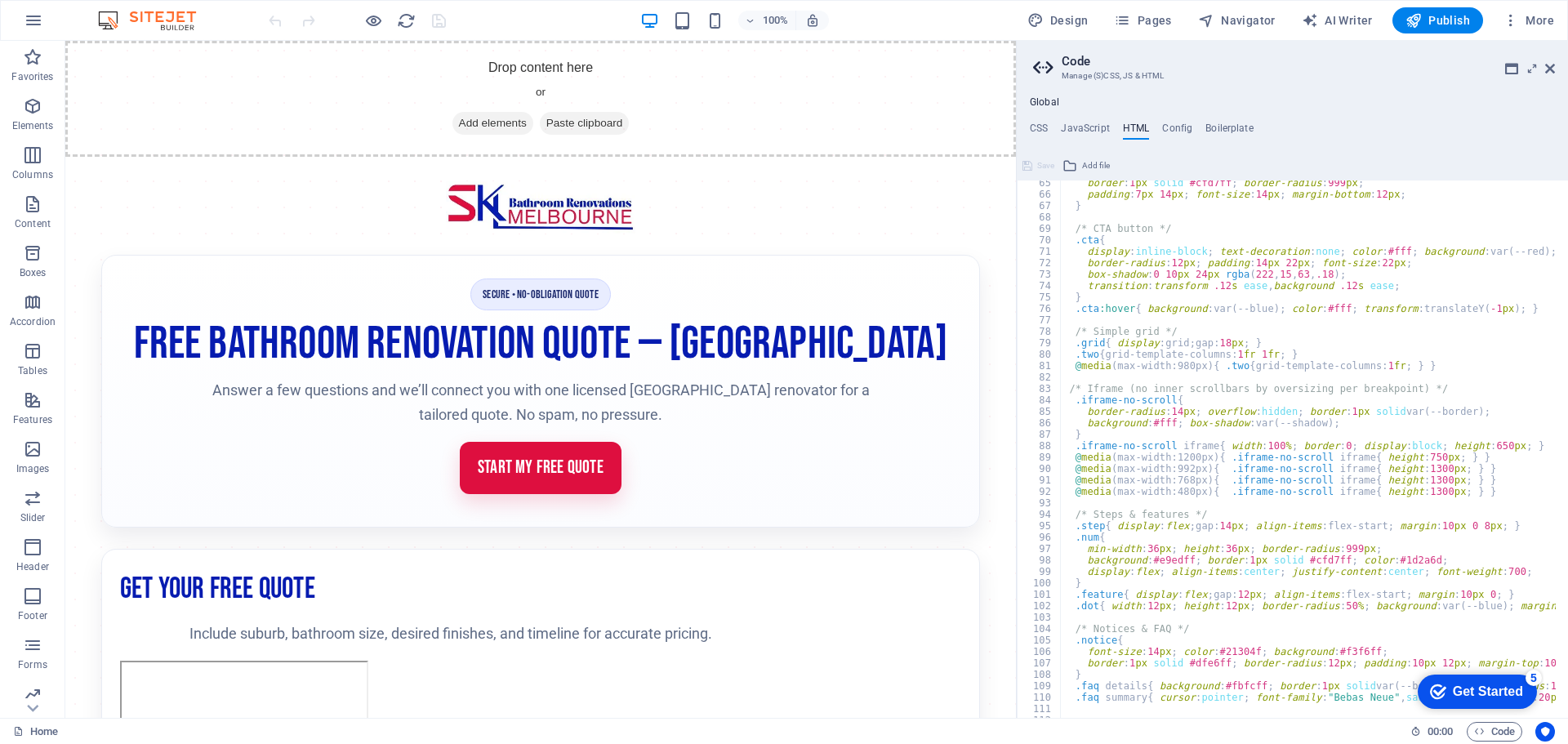
scroll to position [686, 0]
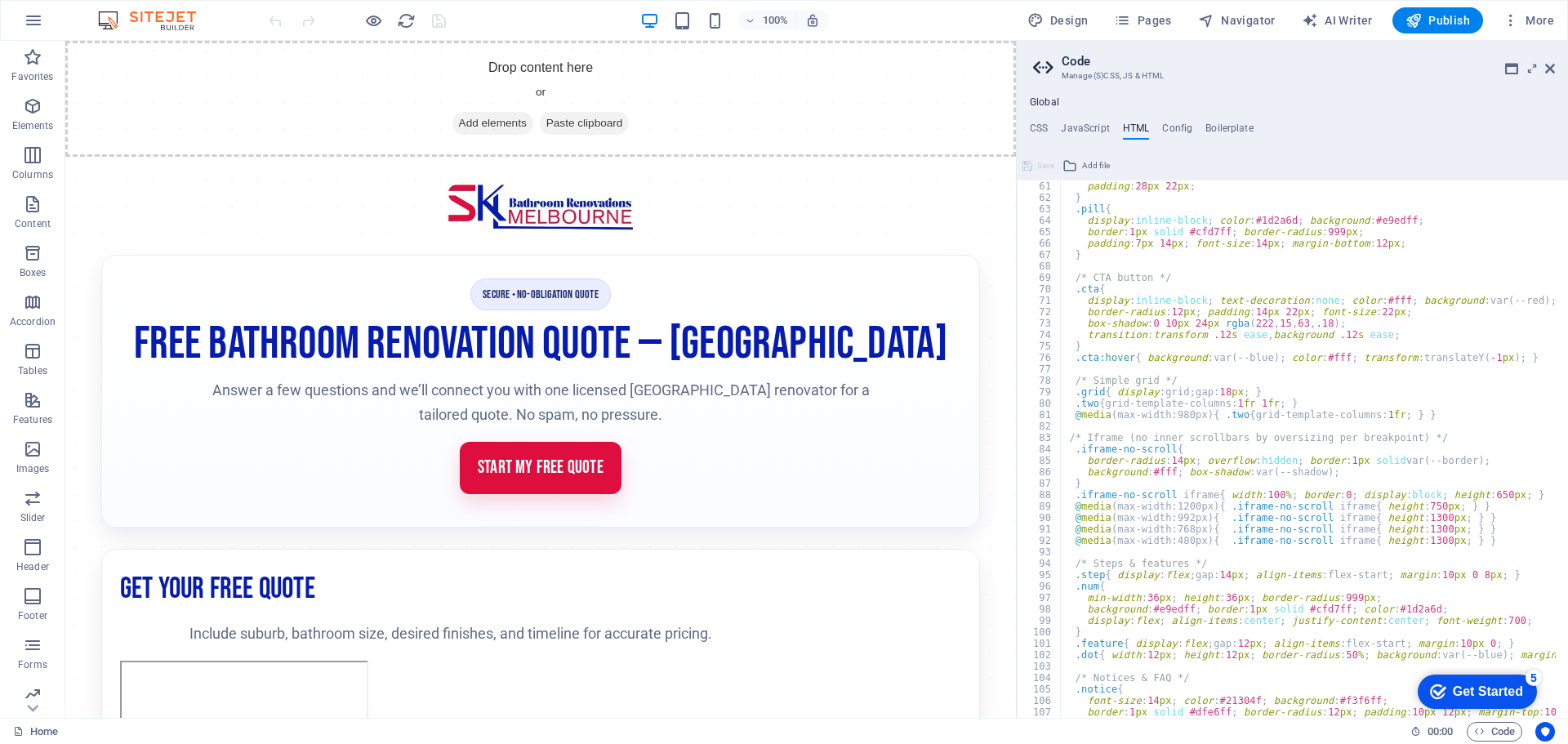
click at [1470, 545] on div "padding : 28 px 22 px ; } .pill { display : inline-block ; color : #1d2a6d ; ba…" at bounding box center [1534, 455] width 947 height 548
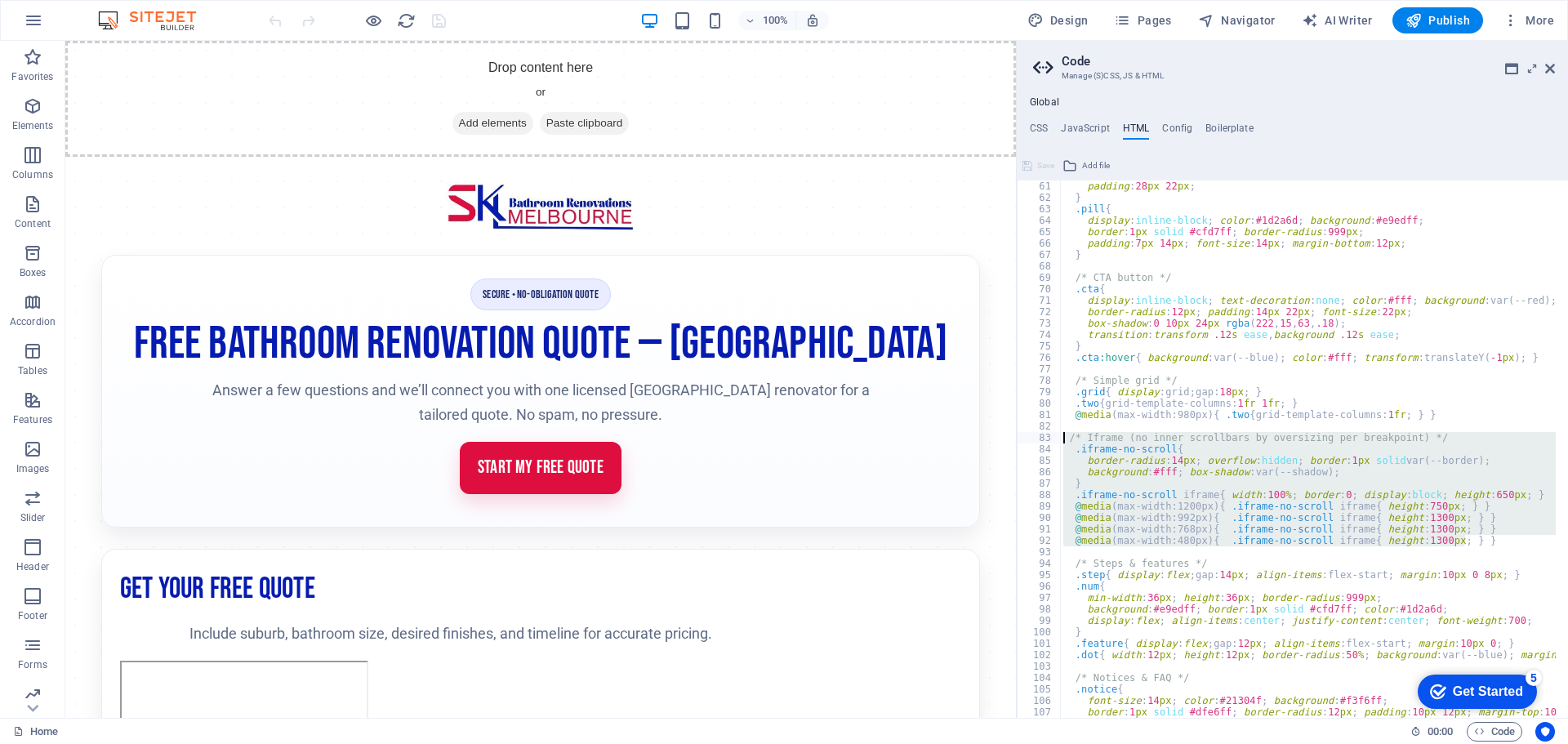
drag, startPoint x: 1479, startPoint y: 542, endPoint x: 1063, endPoint y: 439, distance: 428.6
click at [1063, 439] on div "padding : 28 px 22 px ; } .pill { display : inline-block ; color : #1d2a6d ; ba…" at bounding box center [1534, 455] width 947 height 548
paste textarea "/* “Screen window” iframe (scrolls inside, no big white gap) */ .iframe-screen{…"
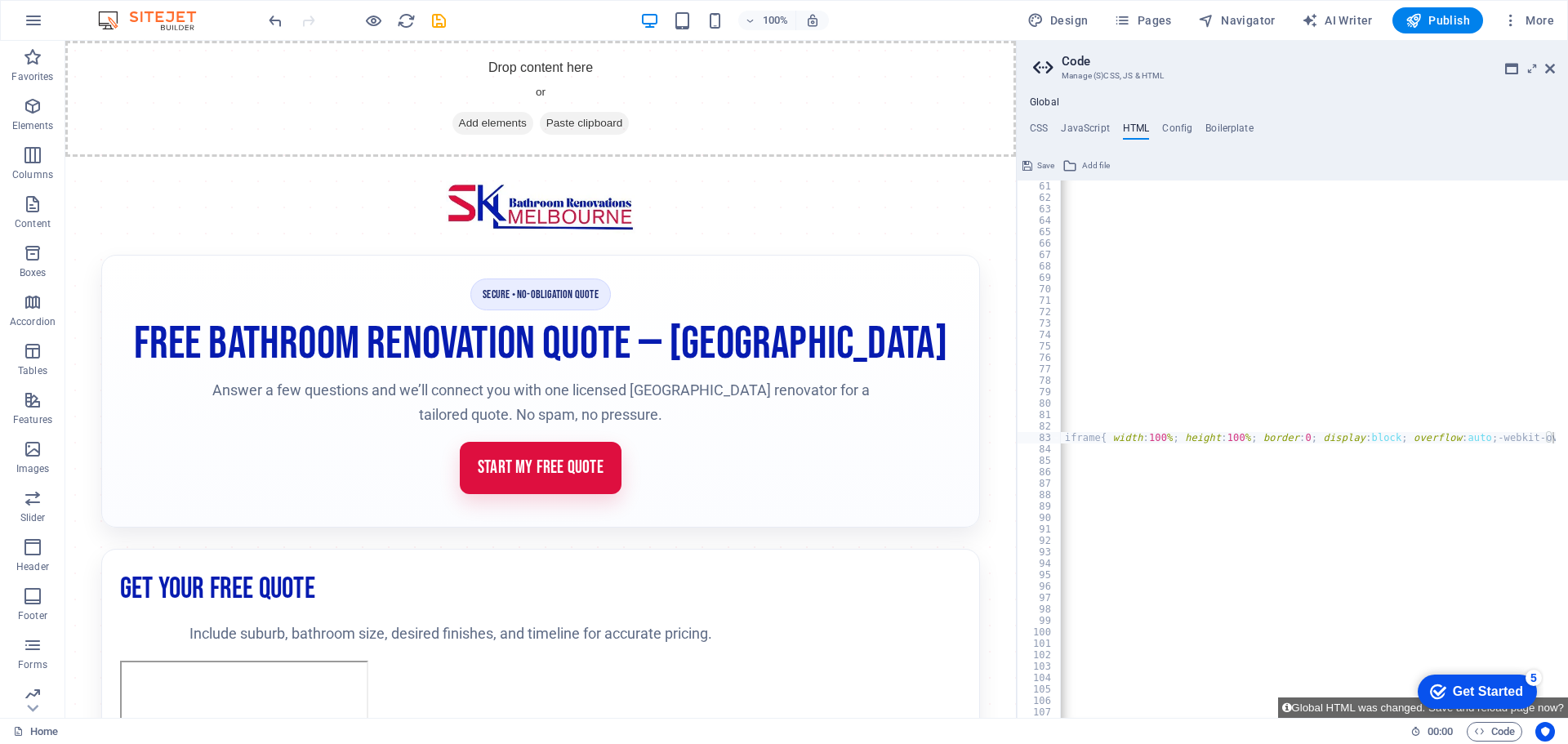
click at [1191, 439] on div "padding : 28 px 22 px ; } .pill { display : inline-block ; color : #1d2a6d ; ba…" at bounding box center [586, 455] width 1937 height 548
type textarea "<script>document.getElementById('y').textContent = new Date().getFullYear();</s…"
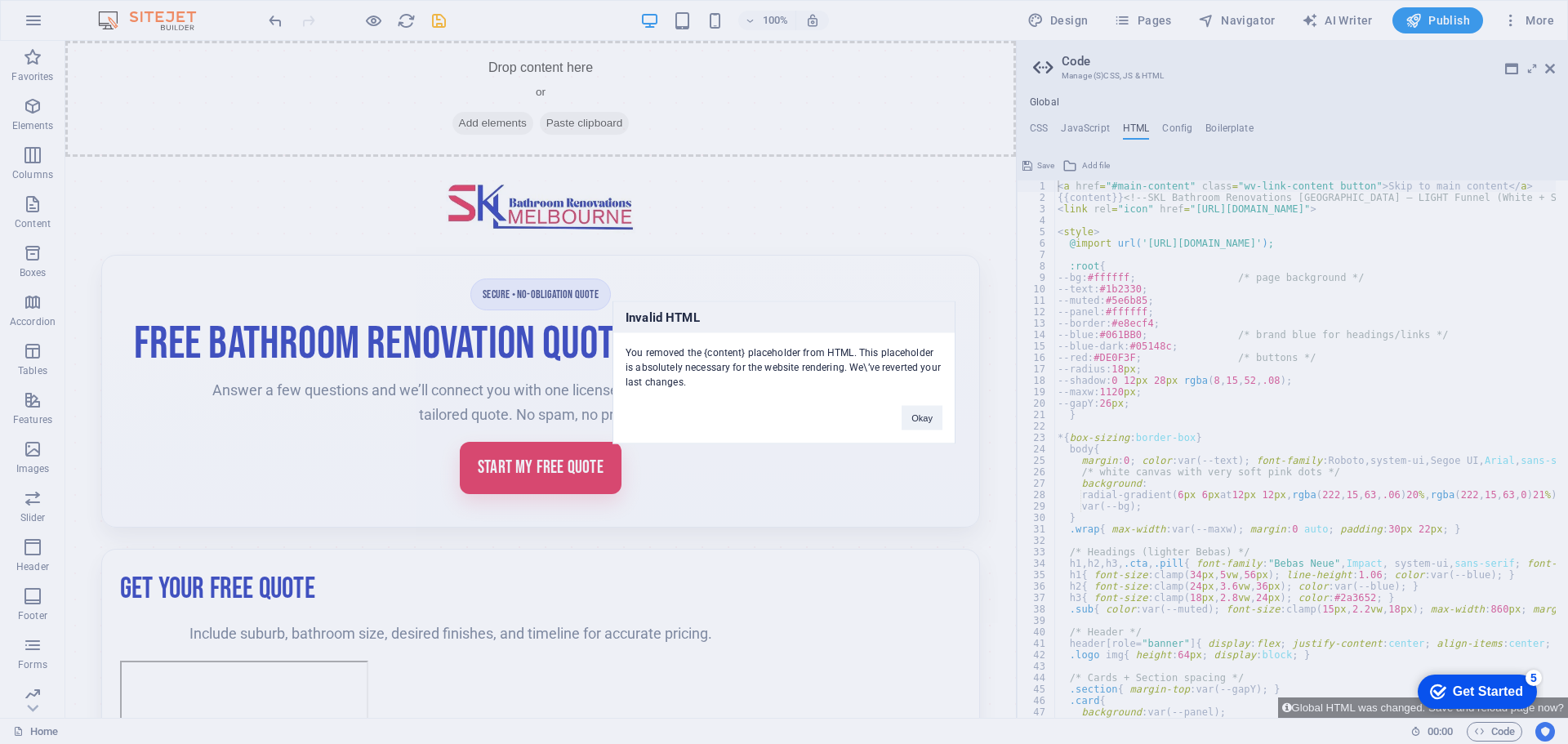
scroll to position [0, 2]
click at [925, 422] on button "Okay" at bounding box center [921, 416] width 41 height 24
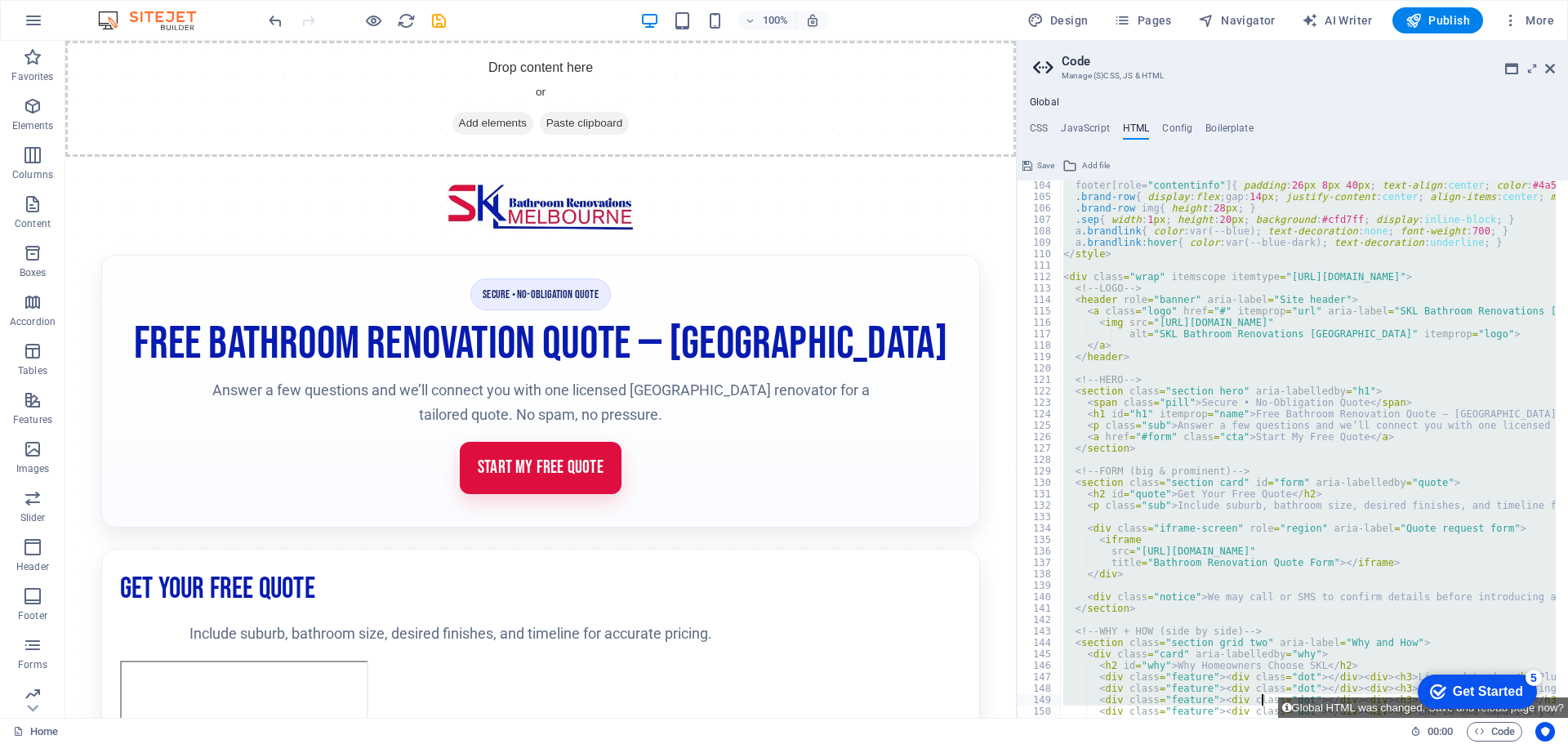
scroll to position [1544, 0]
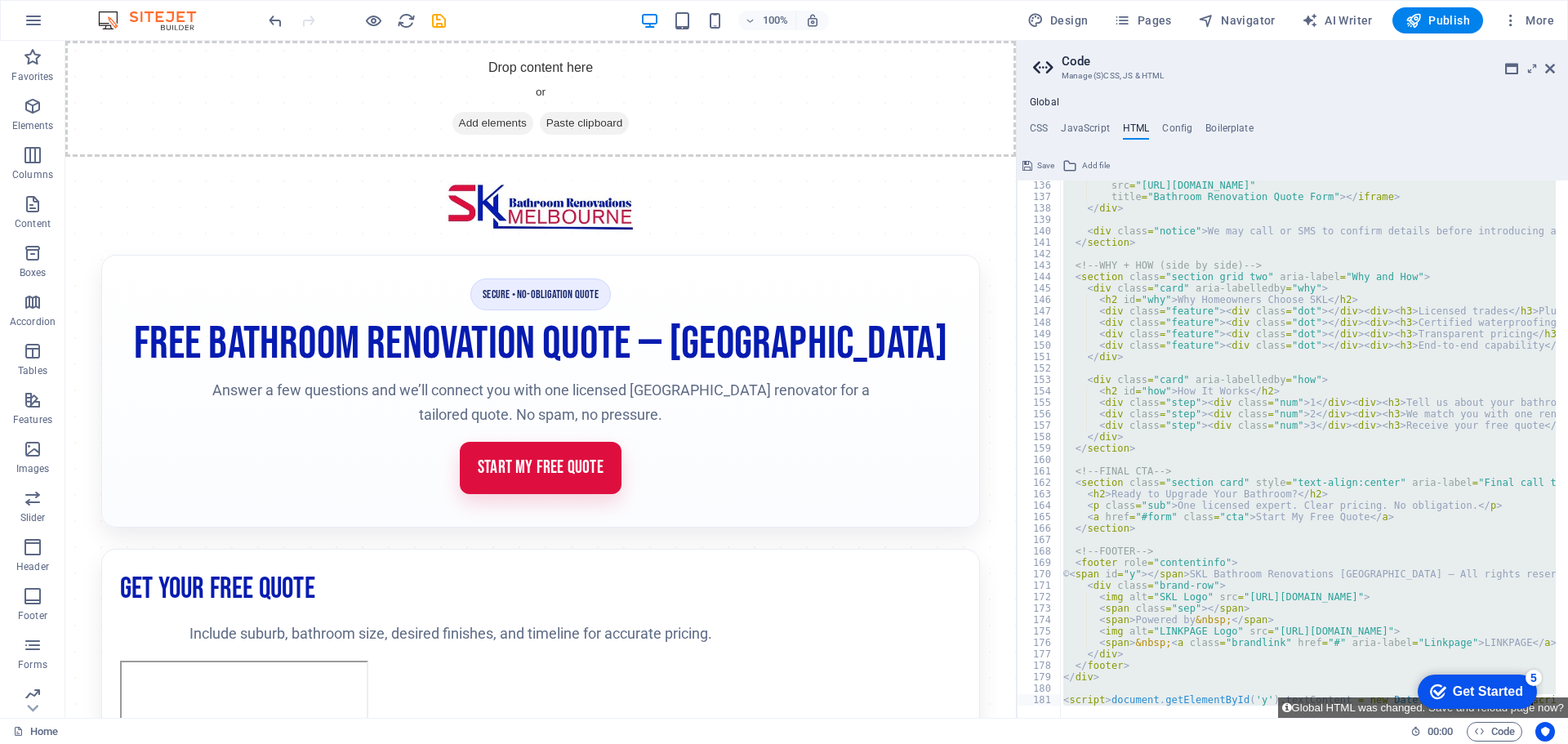
drag, startPoint x: 1126, startPoint y: 196, endPoint x: 1260, endPoint y: 782, distance: 601.1
click at [1260, 743] on html "SKL Bathroom Renovations [GEOGRAPHIC_DATA] Home Favorites Elements Columns Cont…" at bounding box center [784, 372] width 1568 height 744
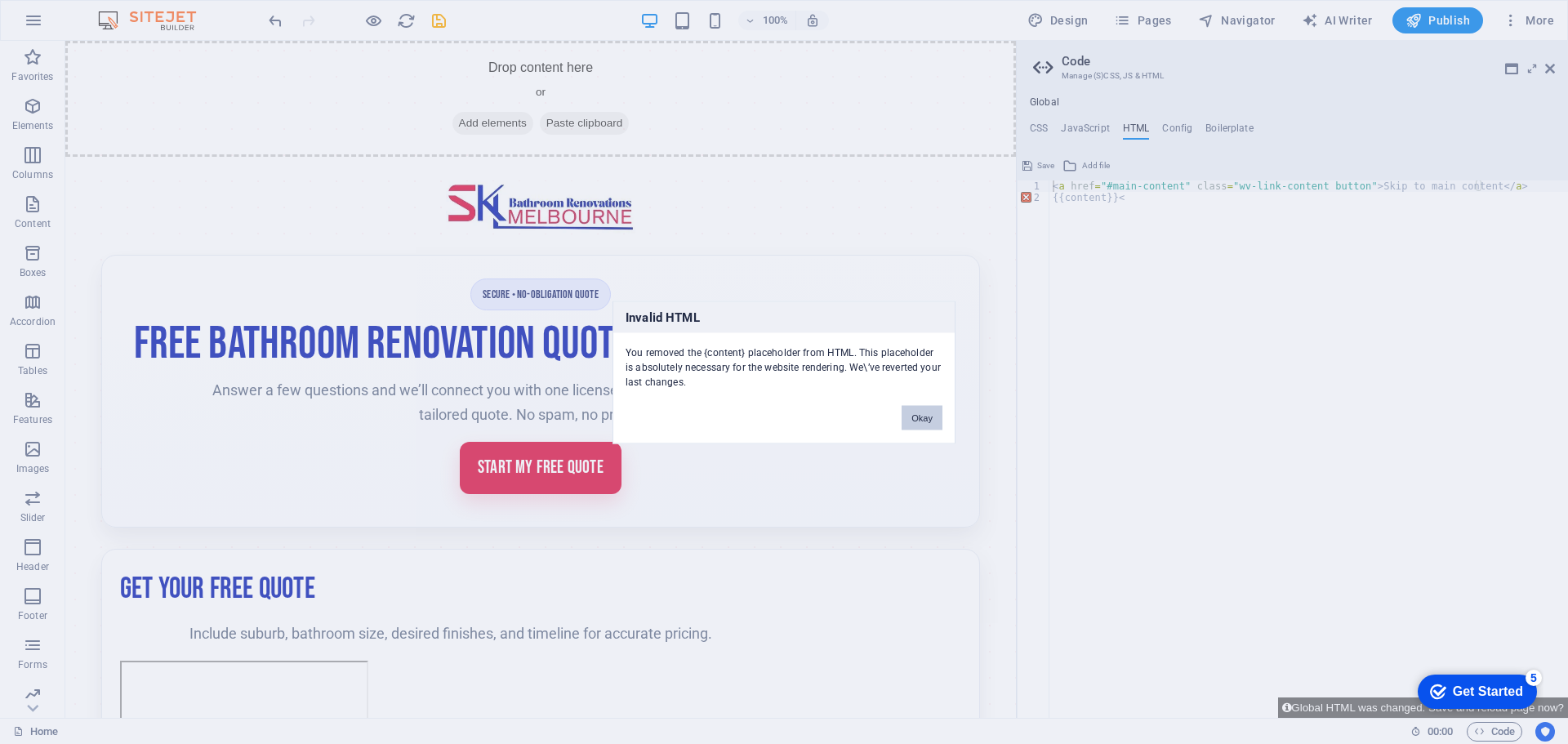
click at [920, 422] on button "Okay" at bounding box center [921, 416] width 41 height 24
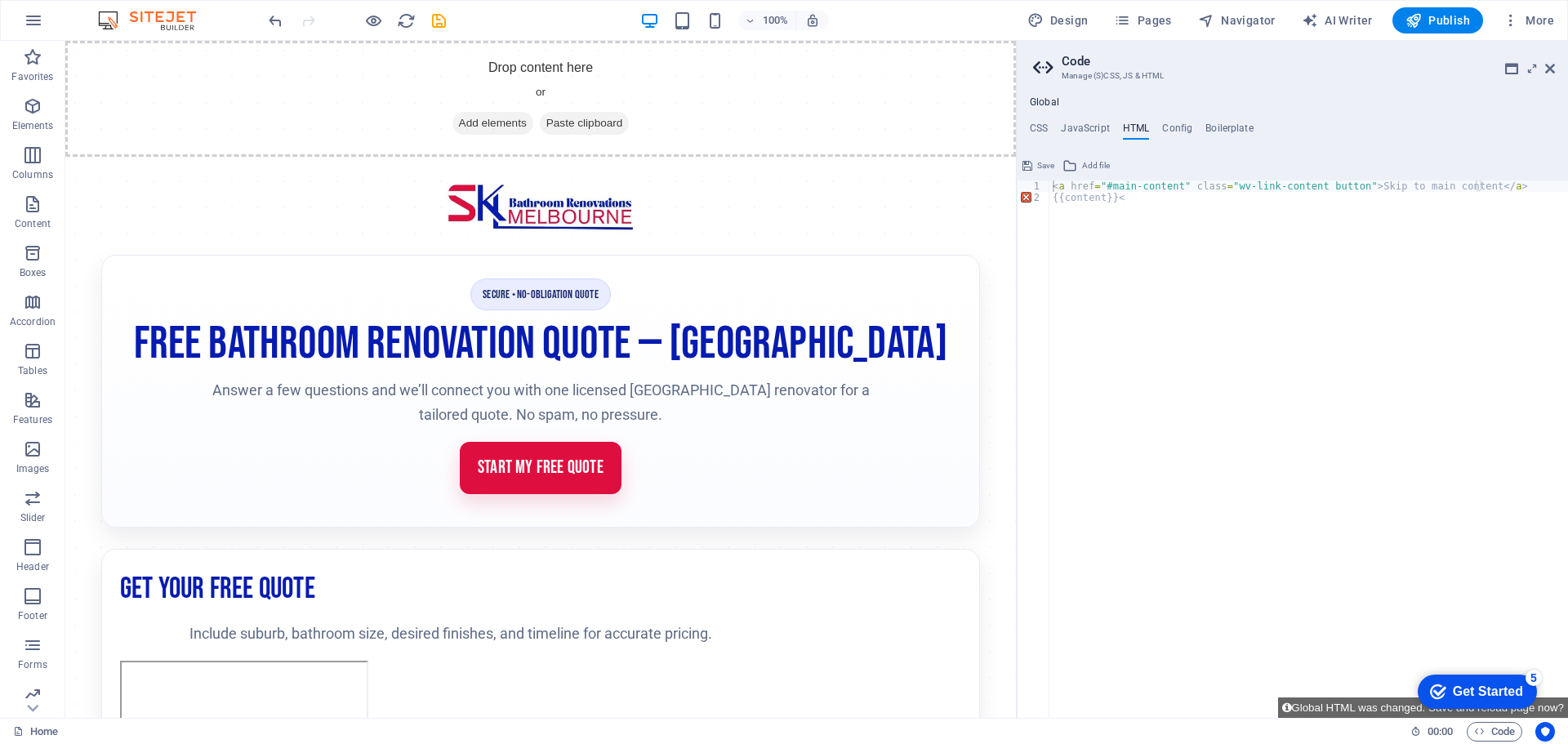
type textarea "{{content}}<"
click at [1130, 197] on div "< a href = "#main-content" class = "wv-link-content button" > Skip to main cont…" at bounding box center [1308, 460] width 518 height 560
paste textarea
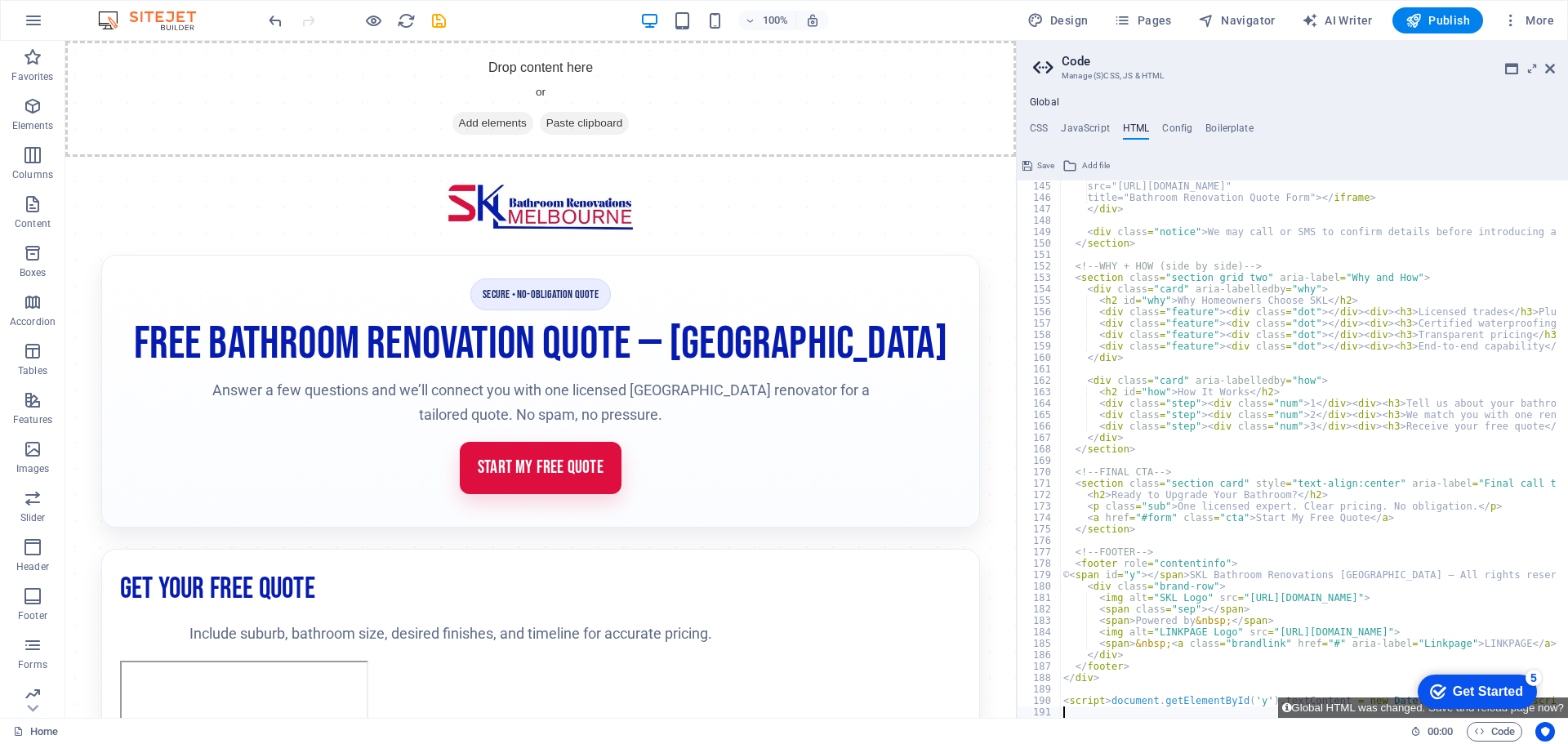
scroll to position [1646, 0]
click at [1161, 358] on div "src = "[URL][DOMAIN_NAME]" title = "Bathroom Renovation Quote Form" > </ iframe…" at bounding box center [1534, 455] width 947 height 548
type textarea "</div>"
click at [1323, 706] on button "Global HTML was changed. Save and reload page now?" at bounding box center [1422, 707] width 289 height 20
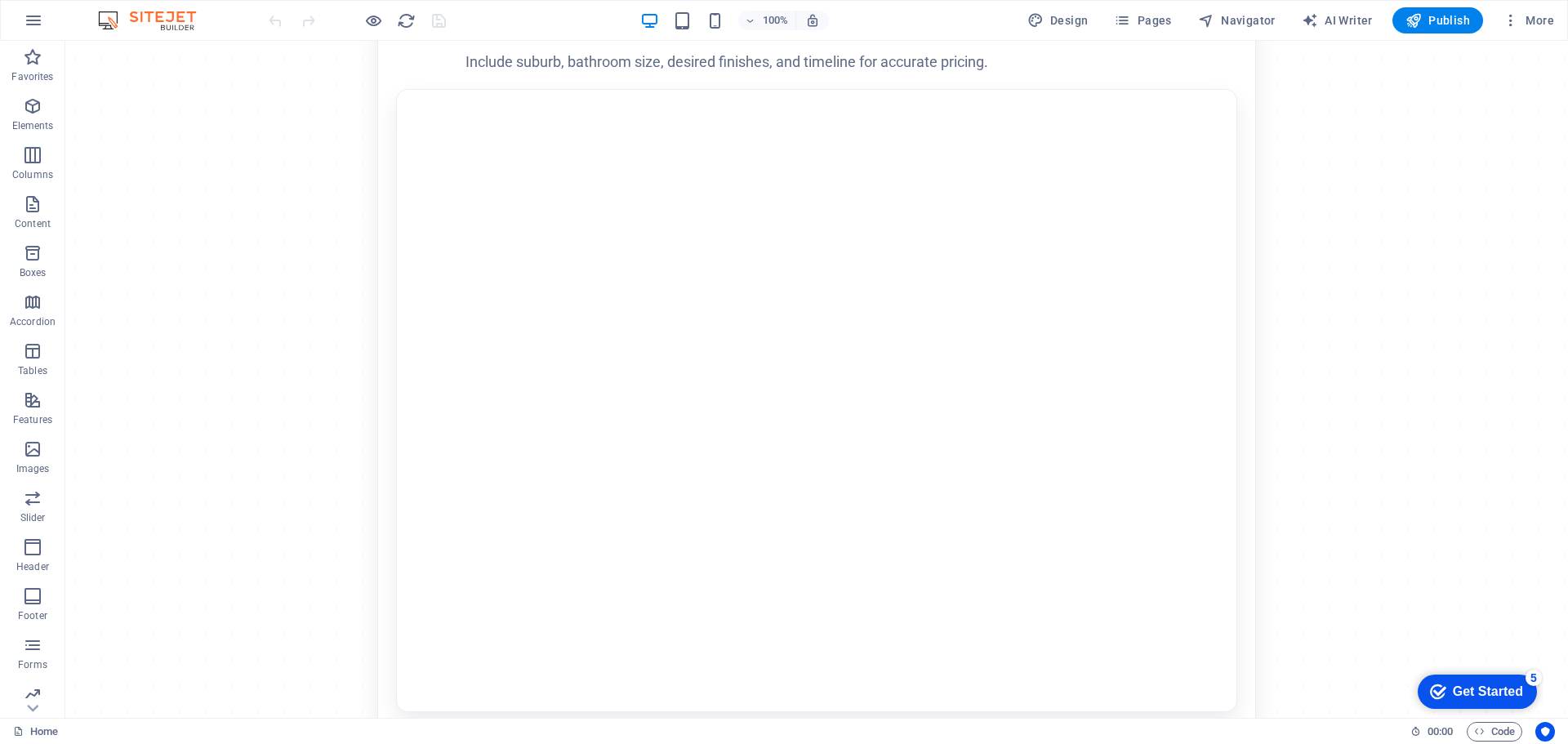
scroll to position [606, 0]
click at [1487, 730] on span "Code" at bounding box center [1494, 731] width 41 height 20
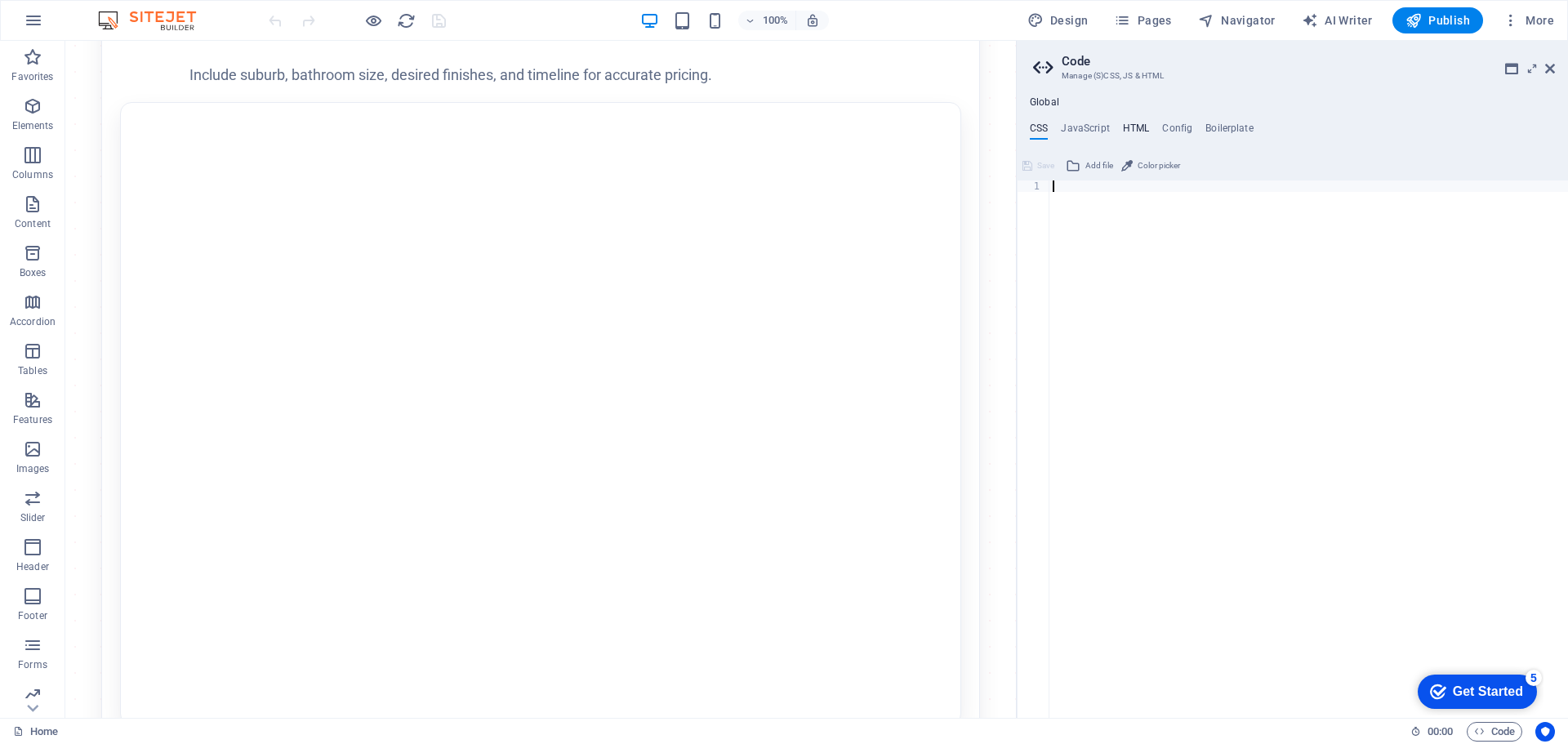
click at [1128, 131] on h4 "HTML" at bounding box center [1136, 132] width 27 height 18
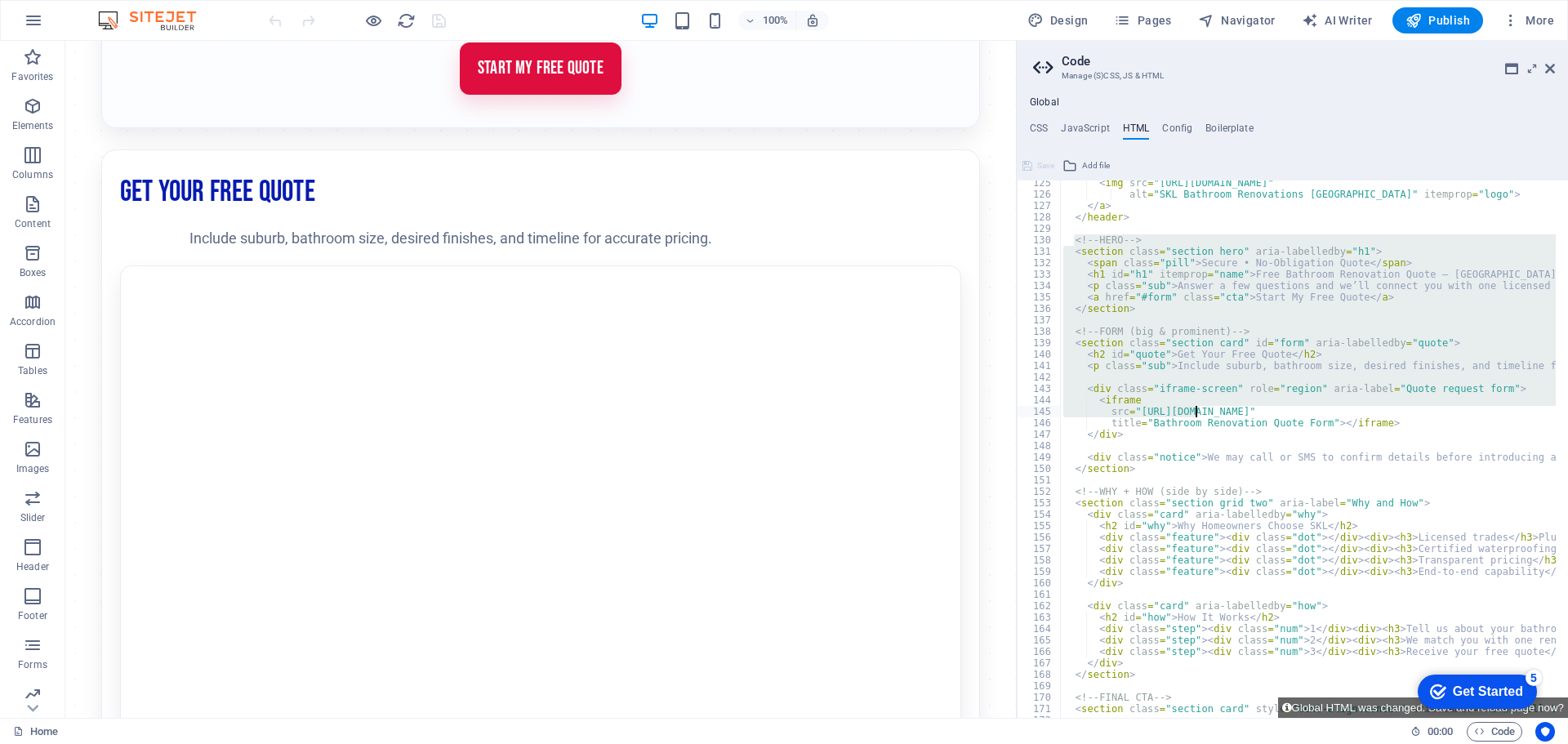
scroll to position [1421, 0]
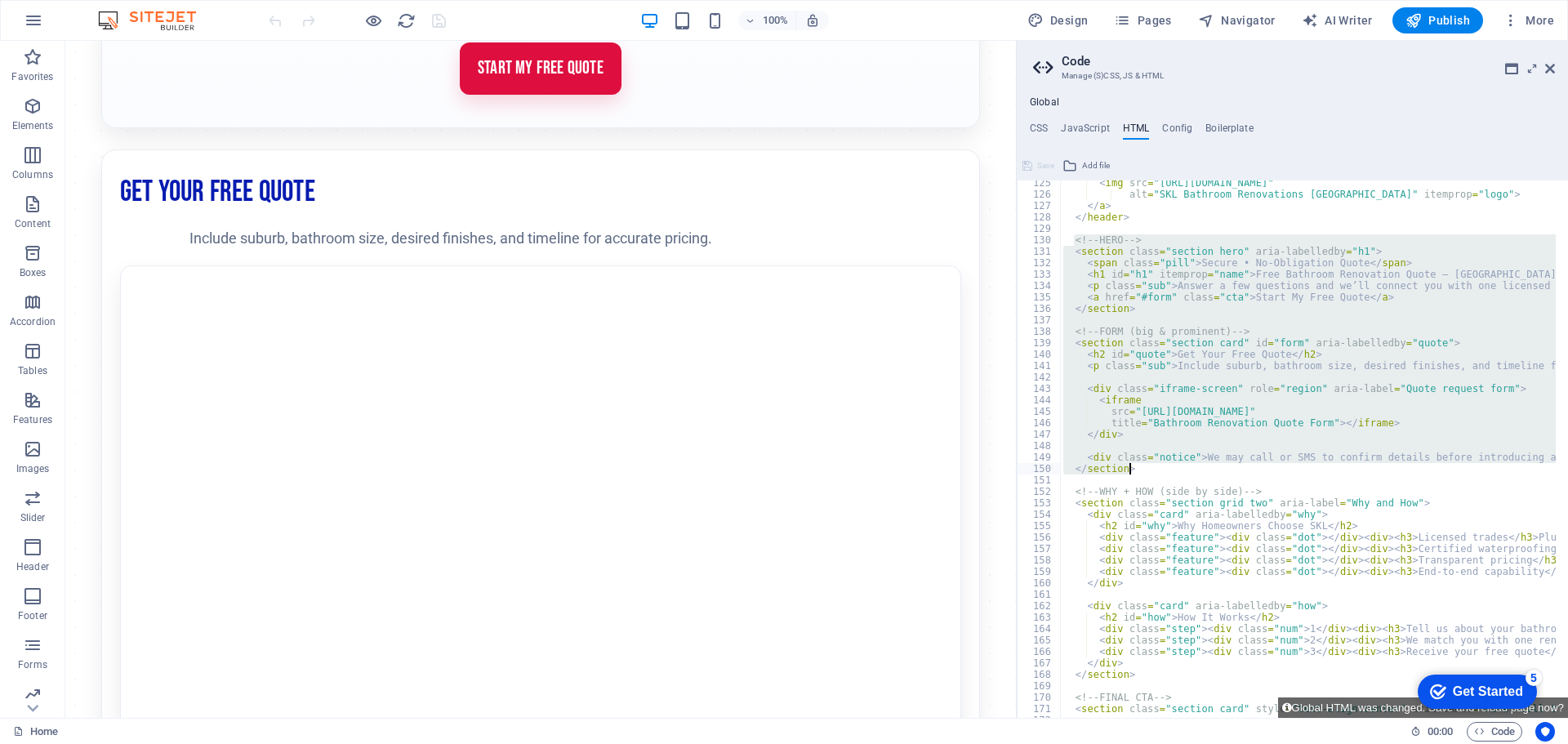
drag, startPoint x: 1075, startPoint y: 290, endPoint x: 1198, endPoint y: 465, distance: 213.9
click at [1198, 465] on div "< img src = "[URL][DOMAIN_NAME]" alt = "SKL Bathroom Renovations [GEOGRAPHIC_DA…" at bounding box center [1534, 451] width 947 height 548
type textarea "<div class="notice">We may call or SMS to confirm details before introducing a …"
paste textarea
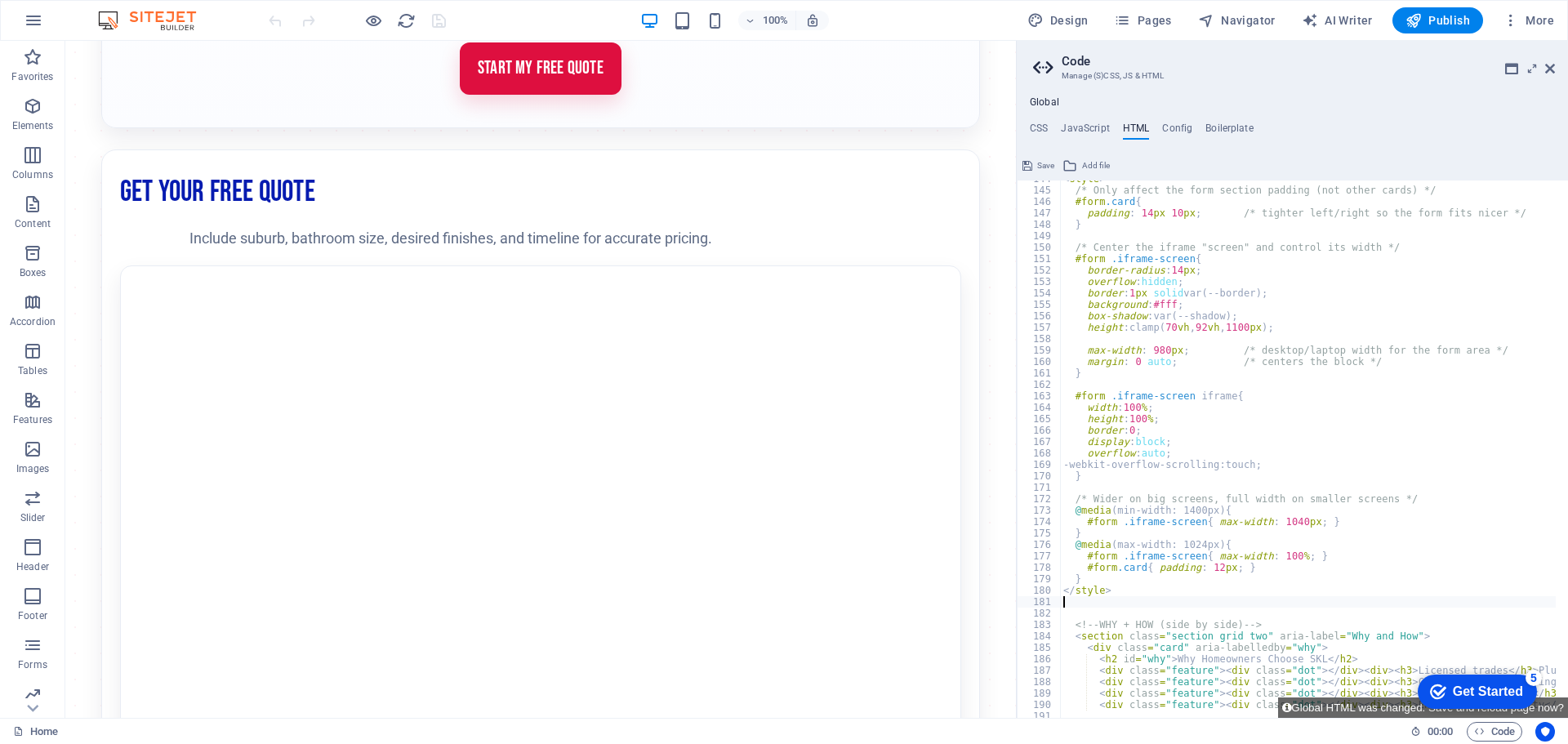
scroll to position [1691, 0]
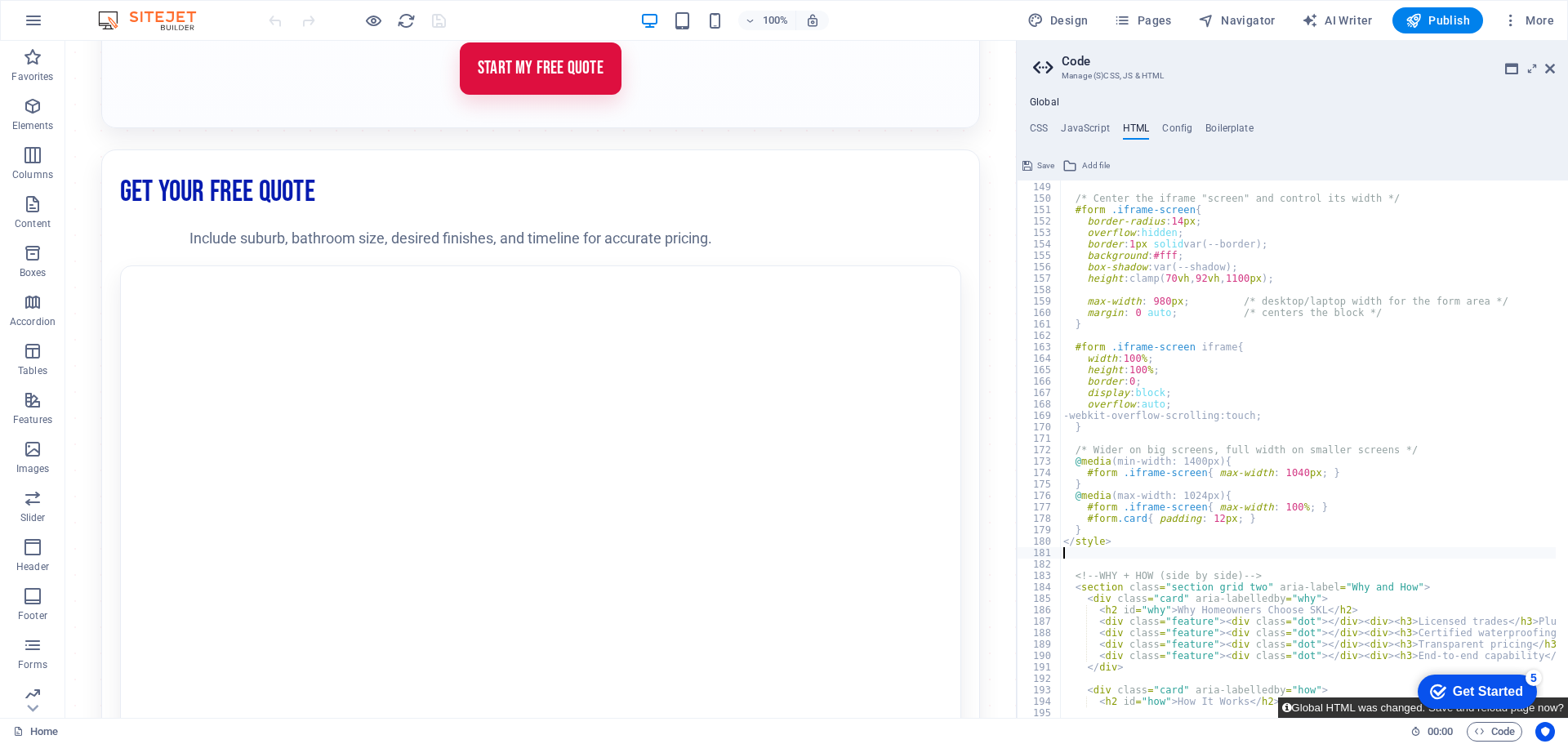
click at [1346, 710] on button "Global HTML was changed. Save and reload page now?" at bounding box center [1422, 707] width 289 height 20
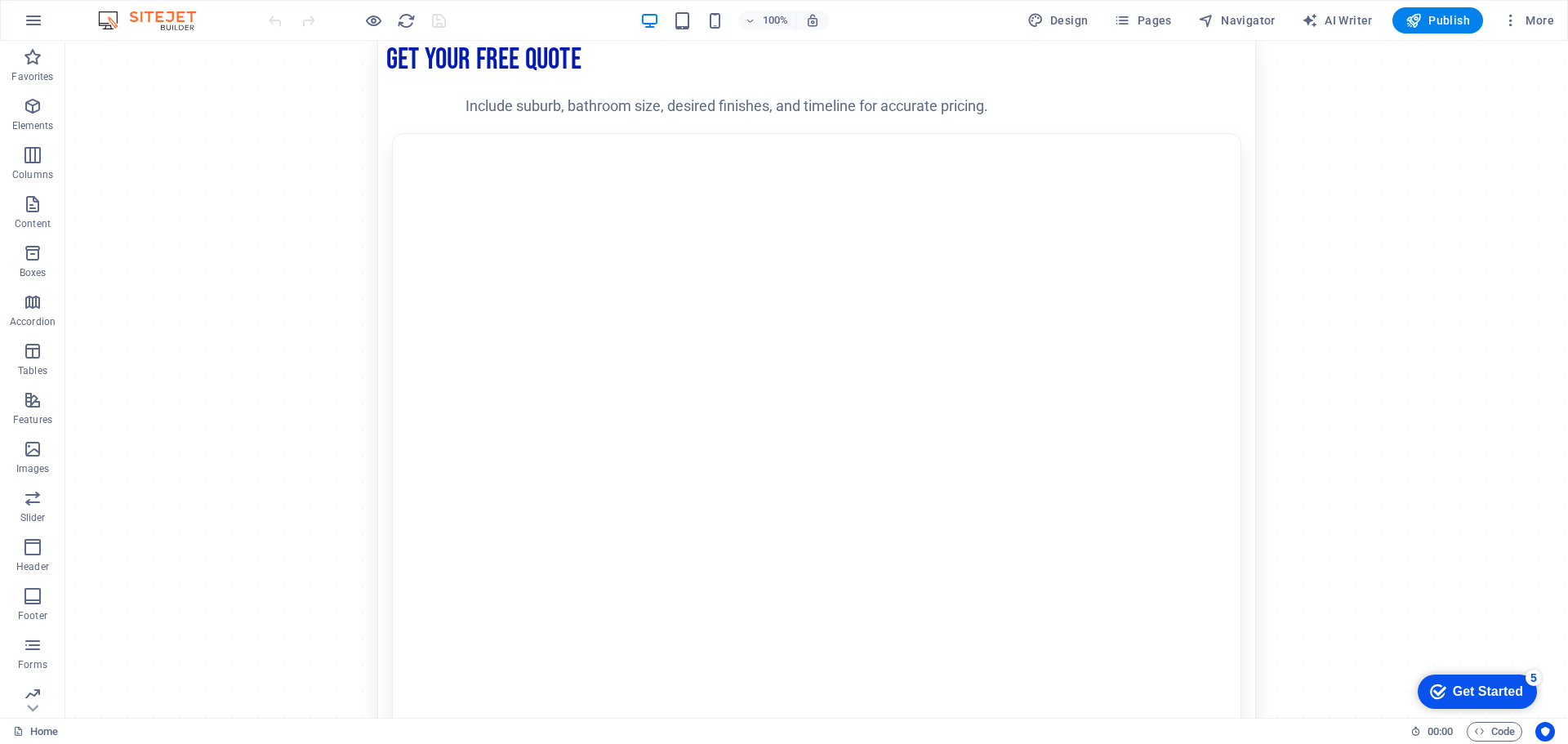
scroll to position [245, 0]
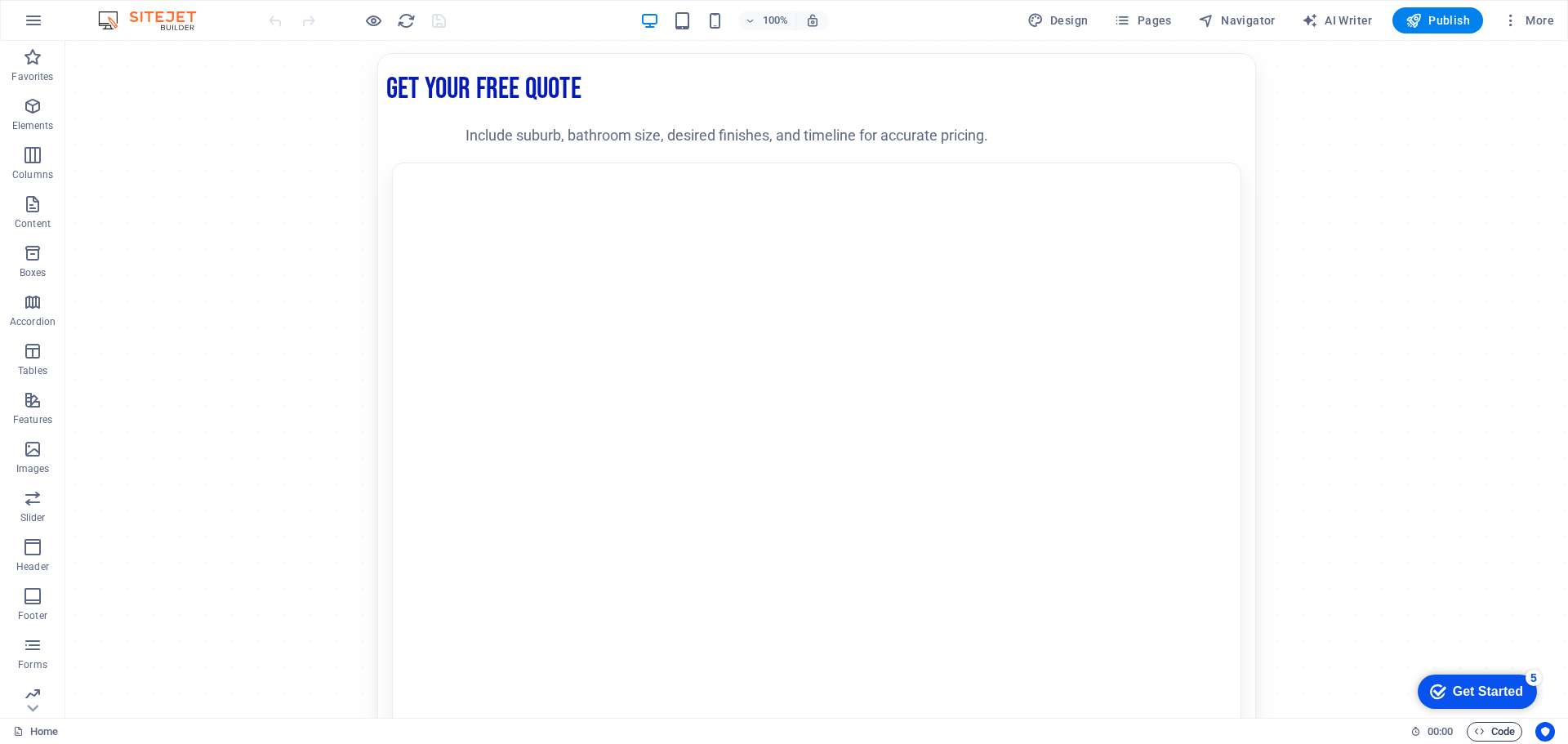
click at [1502, 729] on span "Code" at bounding box center [1494, 731] width 41 height 20
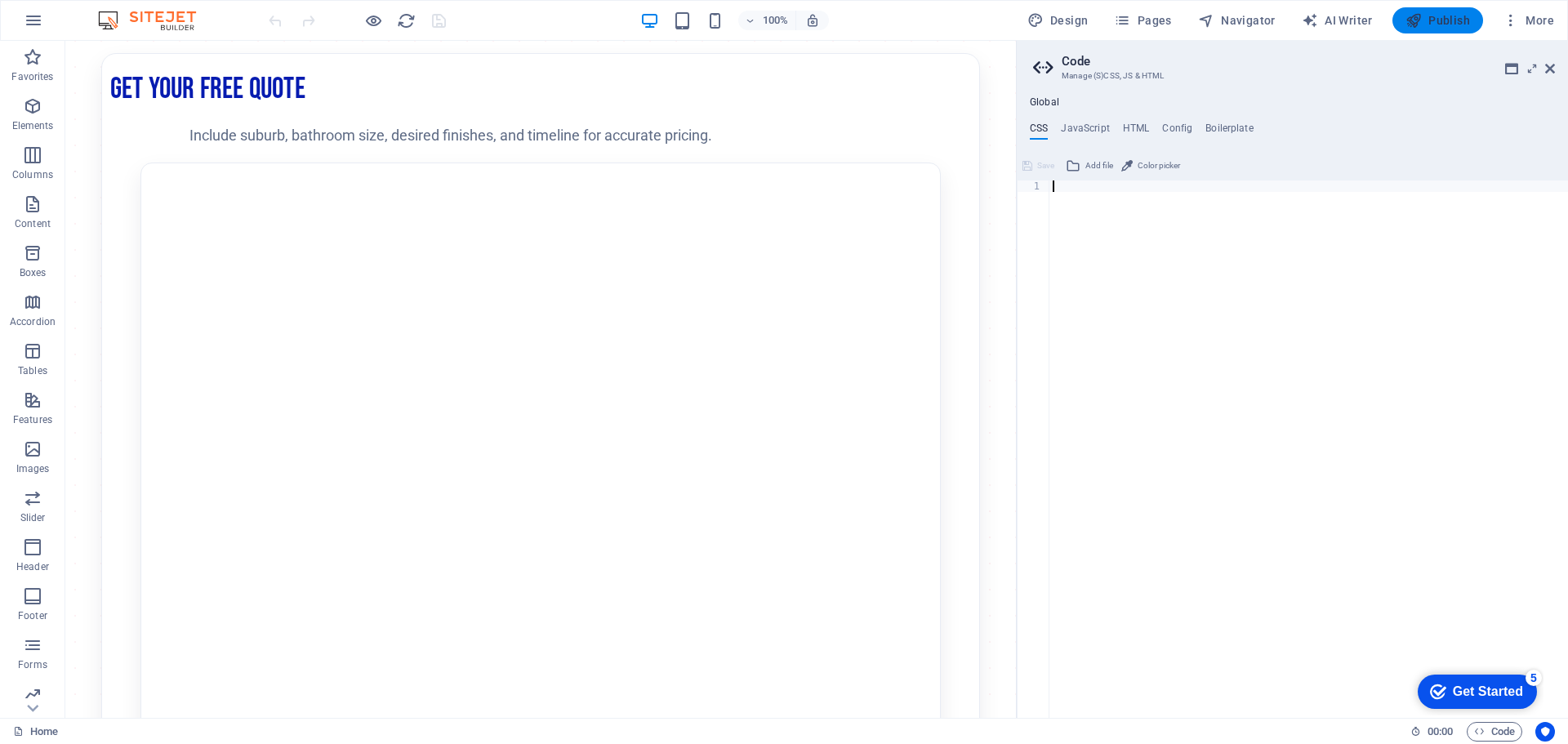
click at [1455, 20] on span "Publish" at bounding box center [1437, 20] width 64 height 16
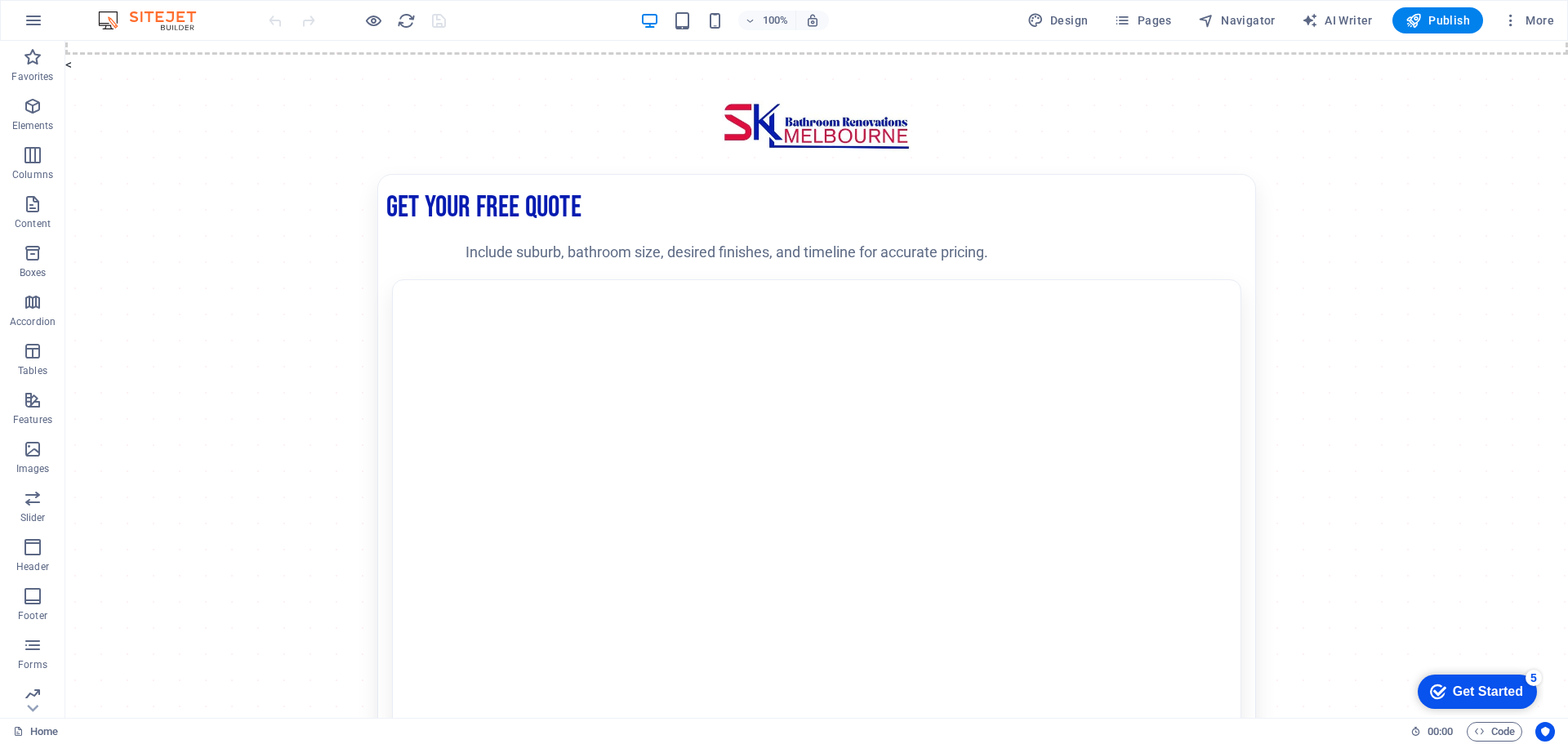
scroll to position [245, 0]
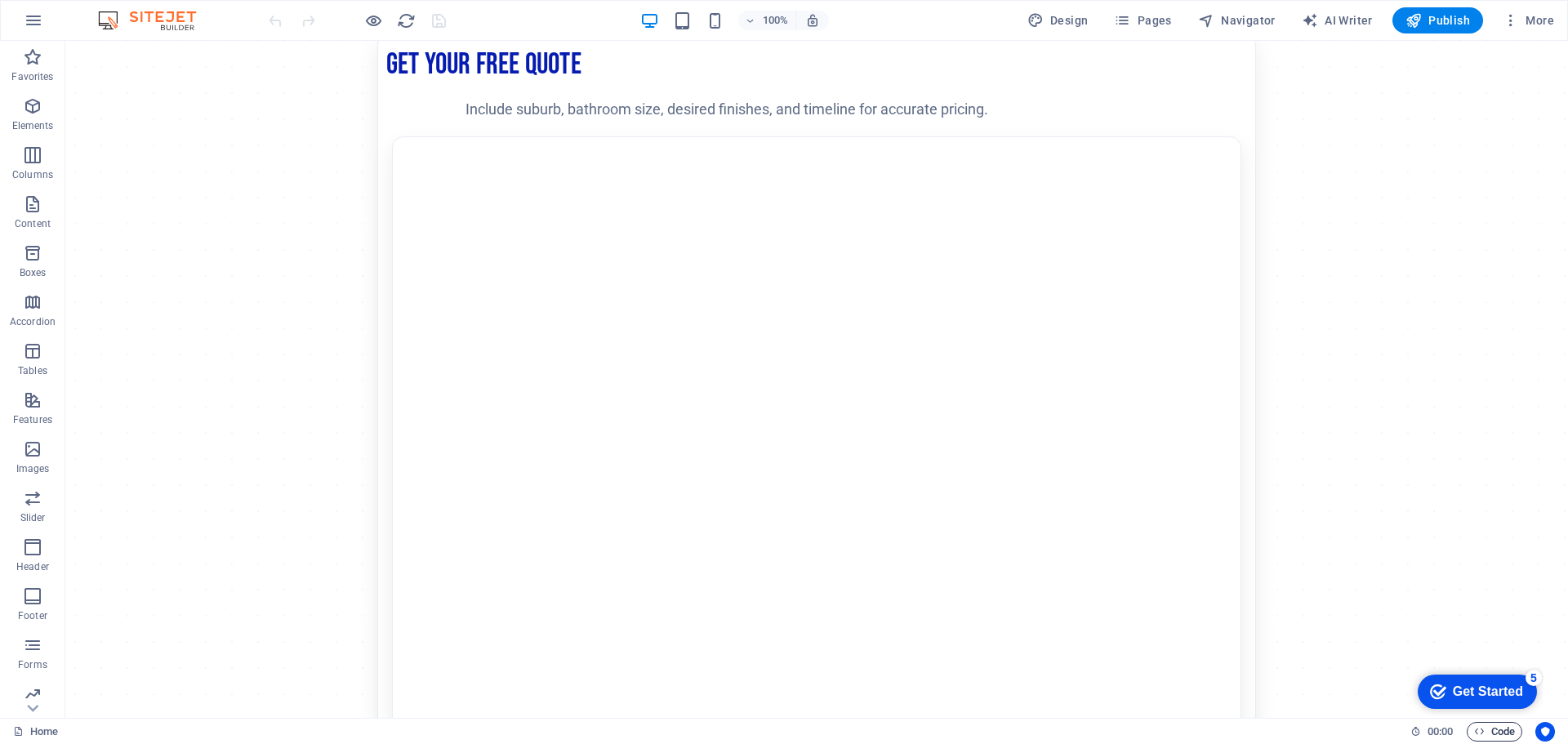
click at [1494, 732] on span "Code" at bounding box center [1494, 731] width 41 height 20
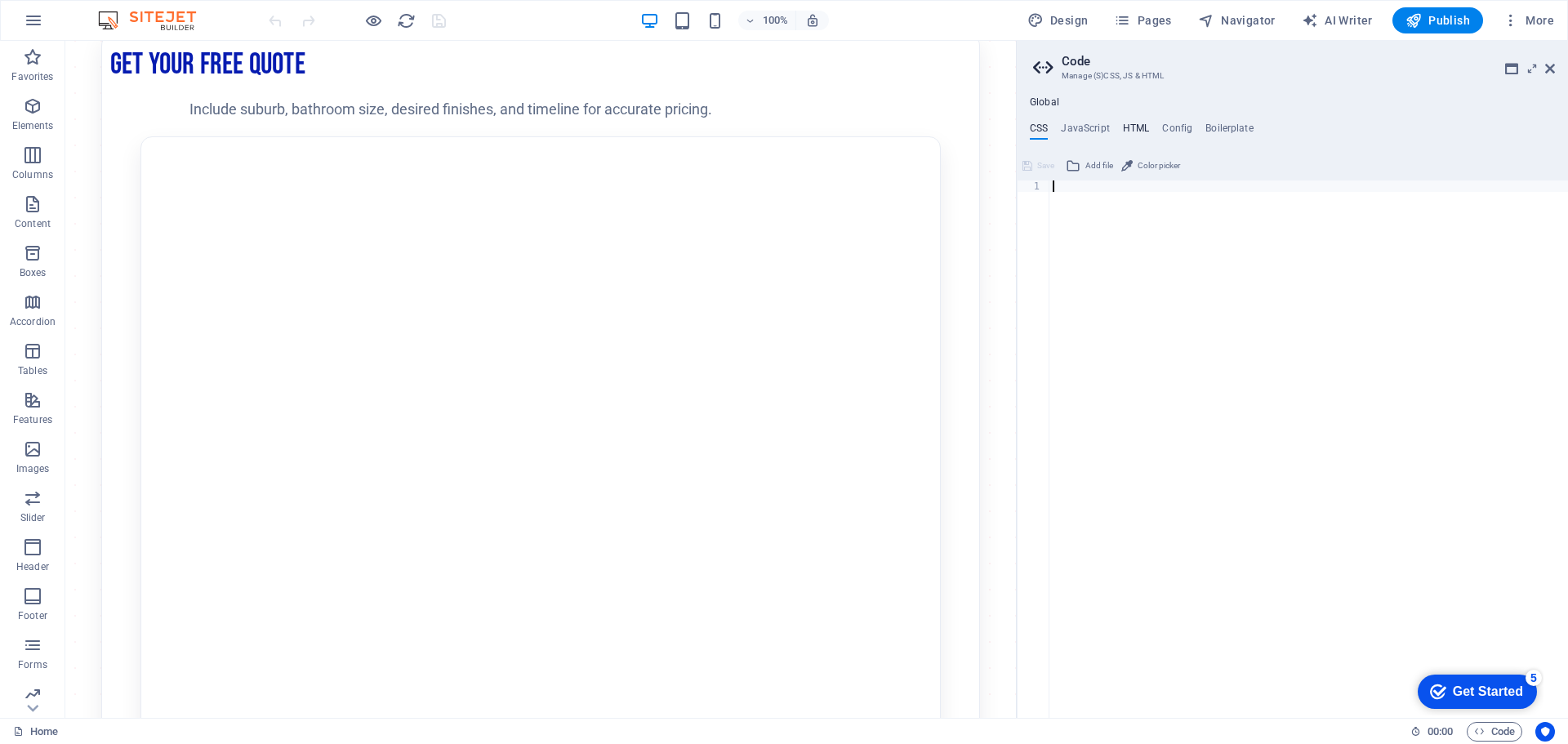
click at [1139, 125] on h4 "HTML" at bounding box center [1136, 132] width 27 height 18
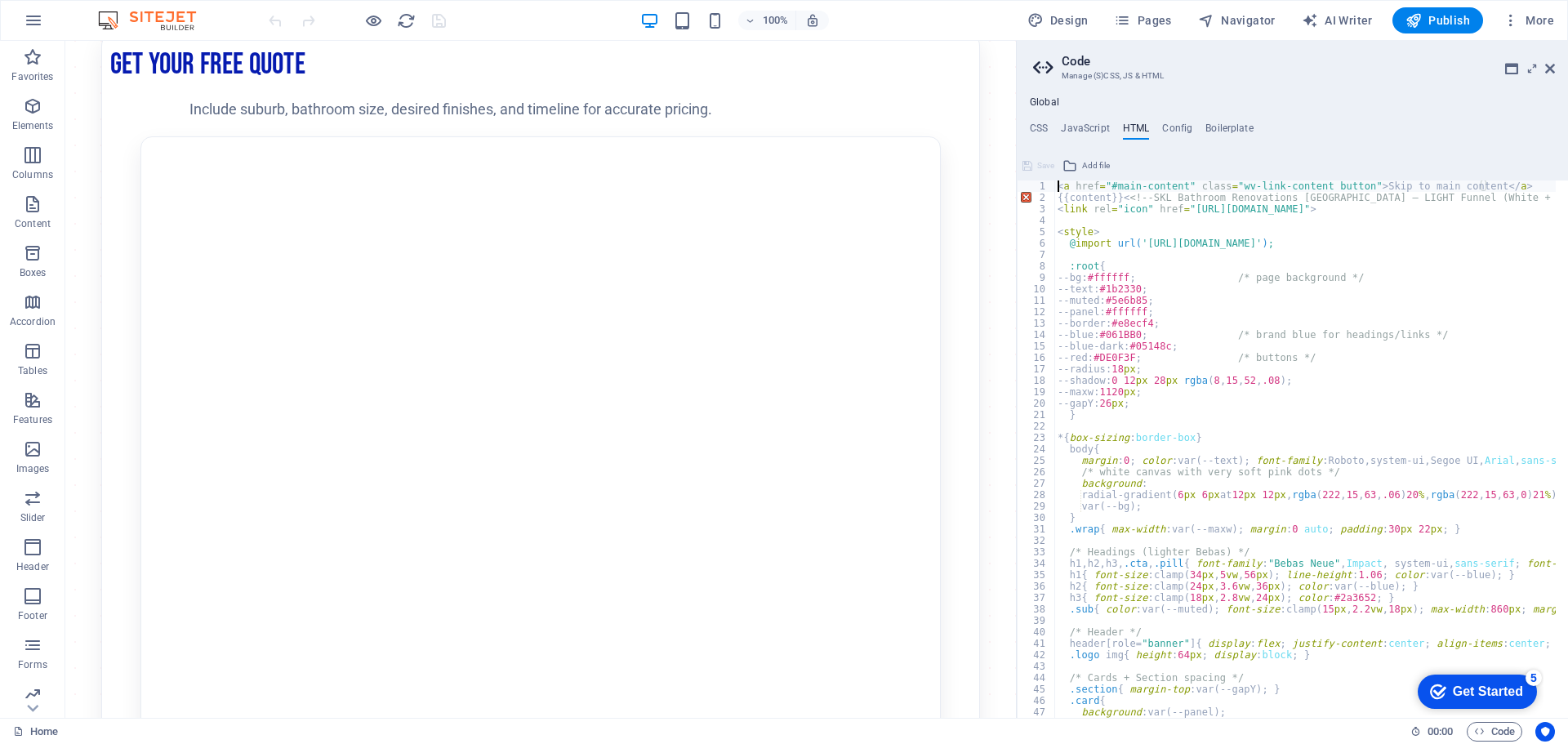
click at [1120, 198] on div "< a href = "#main-content" class = "wv-link-content button" > Skip to main cont…" at bounding box center [1528, 455] width 947 height 548
type textarea "{{content}} <<!-- SKL Bathroom Renovations [GEOGRAPHIC_DATA] — LIGHT Funnel (Wh…"
click at [1318, 713] on button "Global HTML was changed. Save and reload page now?" at bounding box center [1422, 707] width 289 height 20
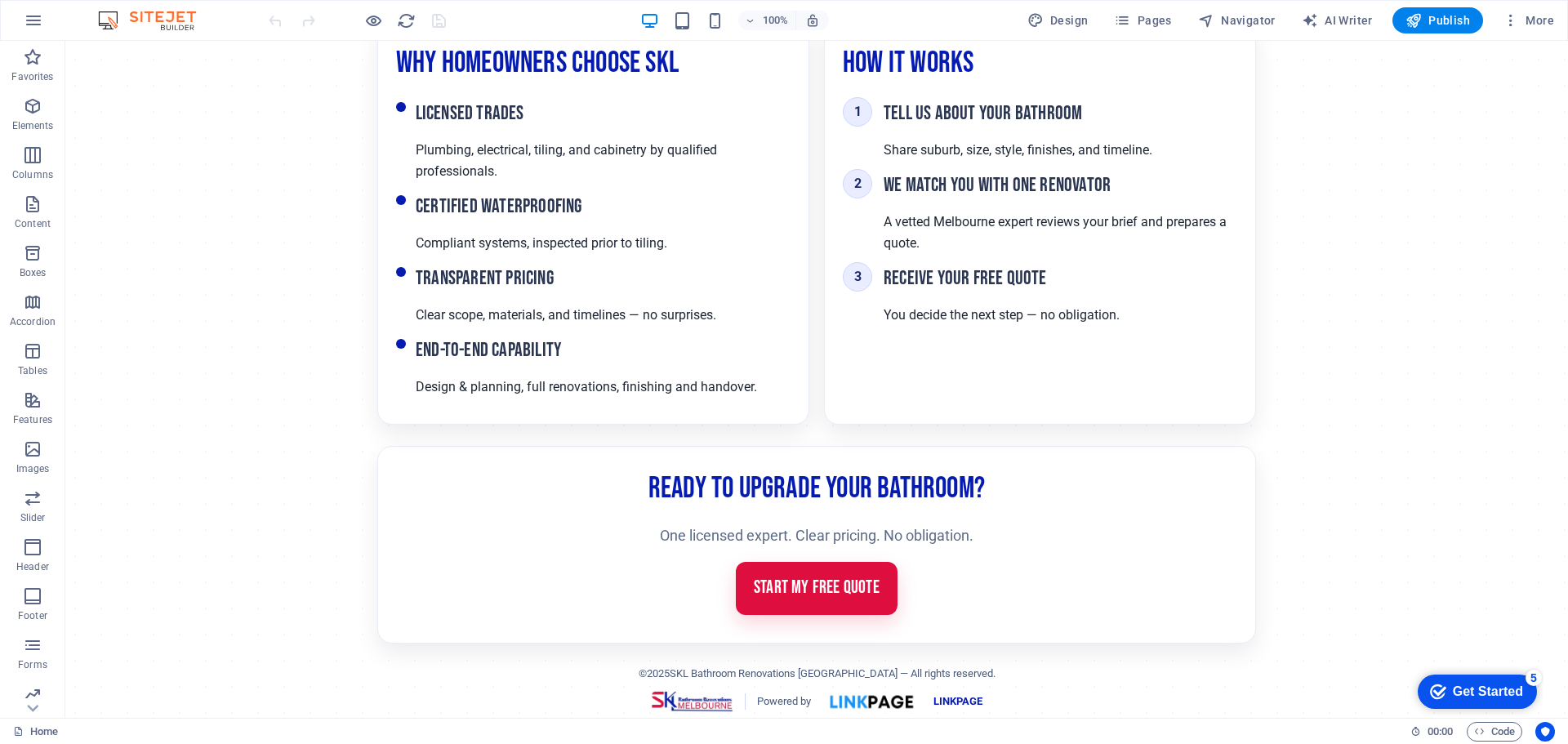
scroll to position [1094, 0]
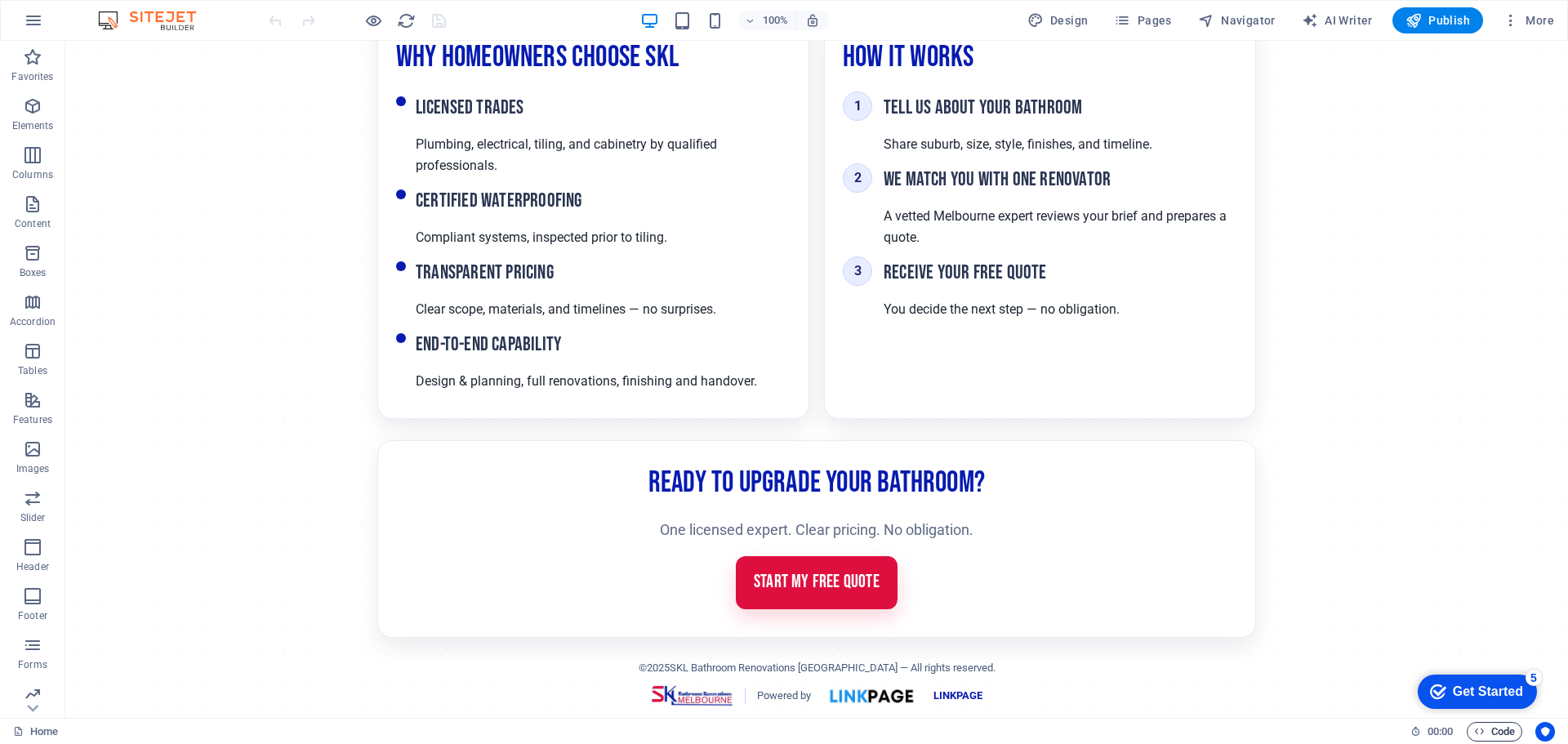
click at [1485, 729] on span "Code" at bounding box center [1494, 731] width 41 height 20
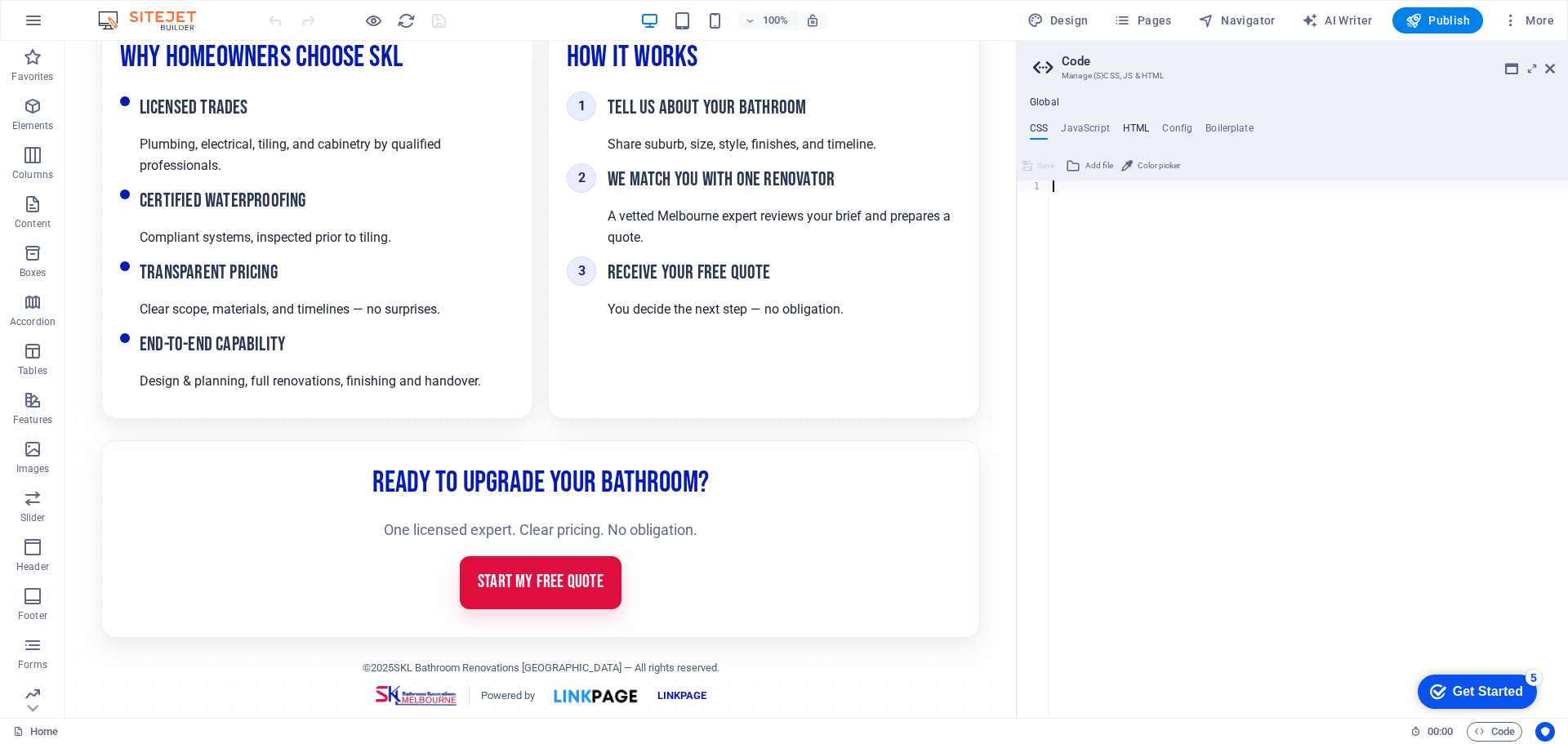
click at [1131, 132] on h4 "HTML" at bounding box center [1136, 132] width 27 height 18
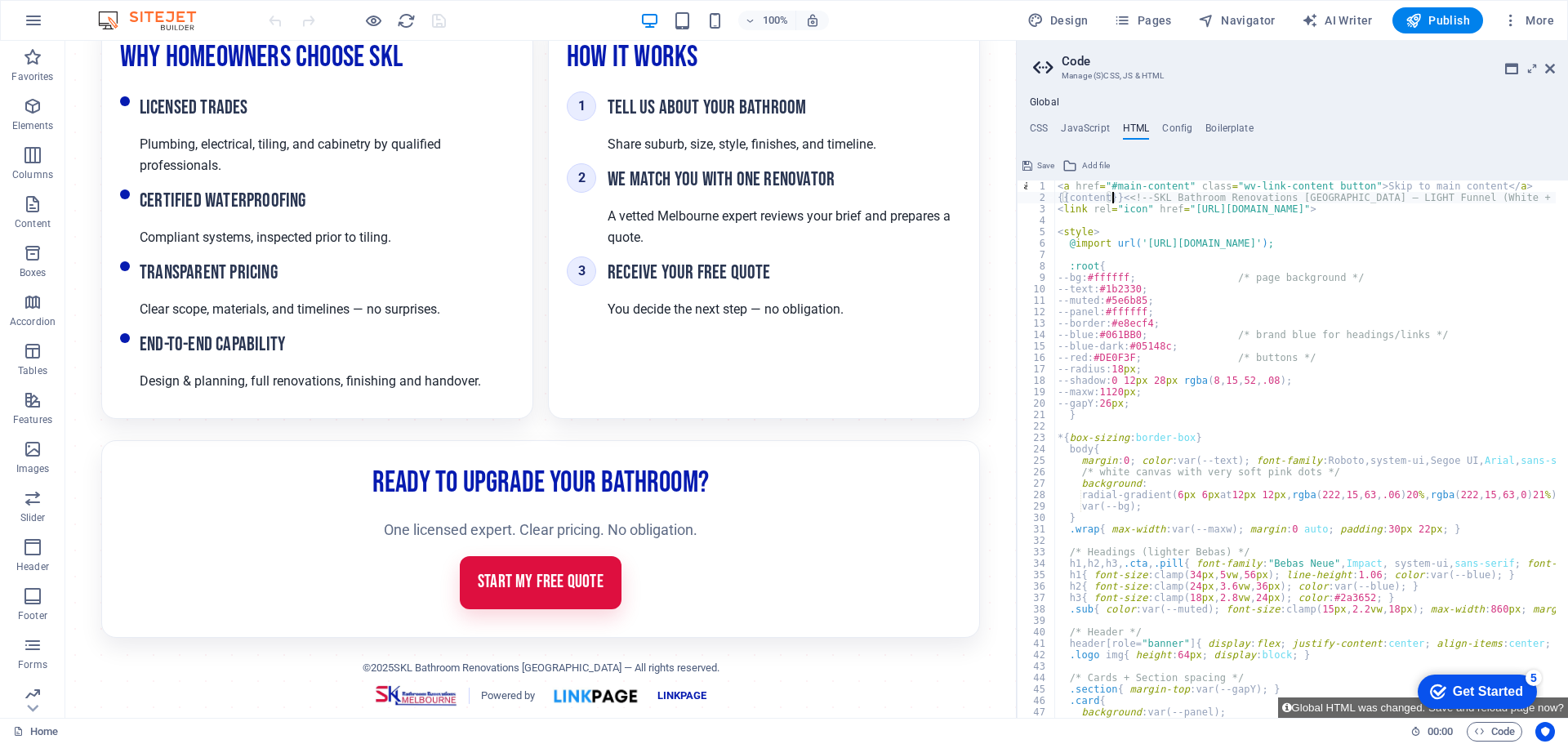
click at [1112, 200] on div "< a href = "#main-content" class = "wv-link-content button" > Skip to main cont…" at bounding box center [1528, 455] width 947 height 548
type textarea "{{content} }<<!-- SKL Bathroom Renovations [GEOGRAPHIC_DATA] — LIGHT Funnel (Wh…"
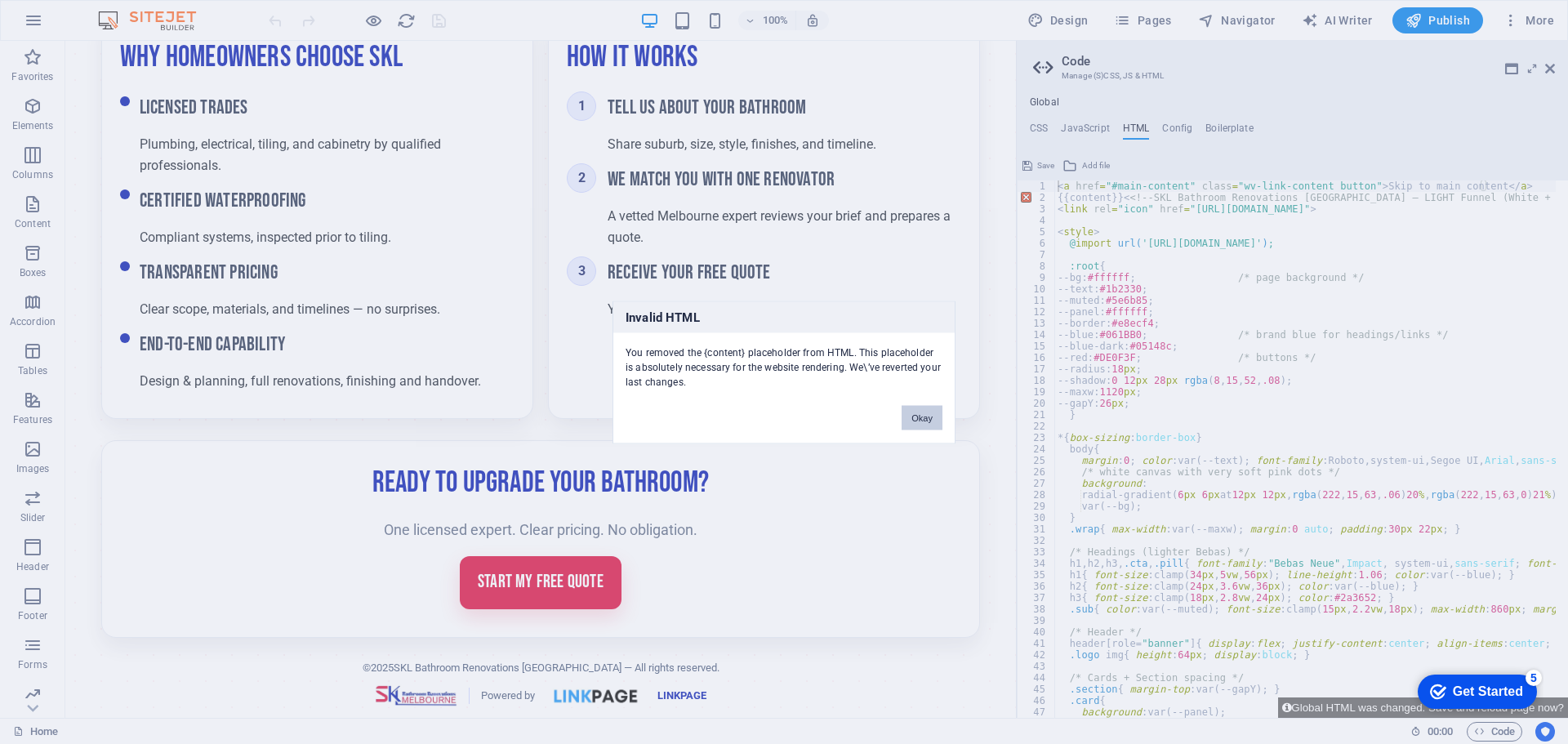
click at [916, 419] on button "Okay" at bounding box center [921, 416] width 41 height 24
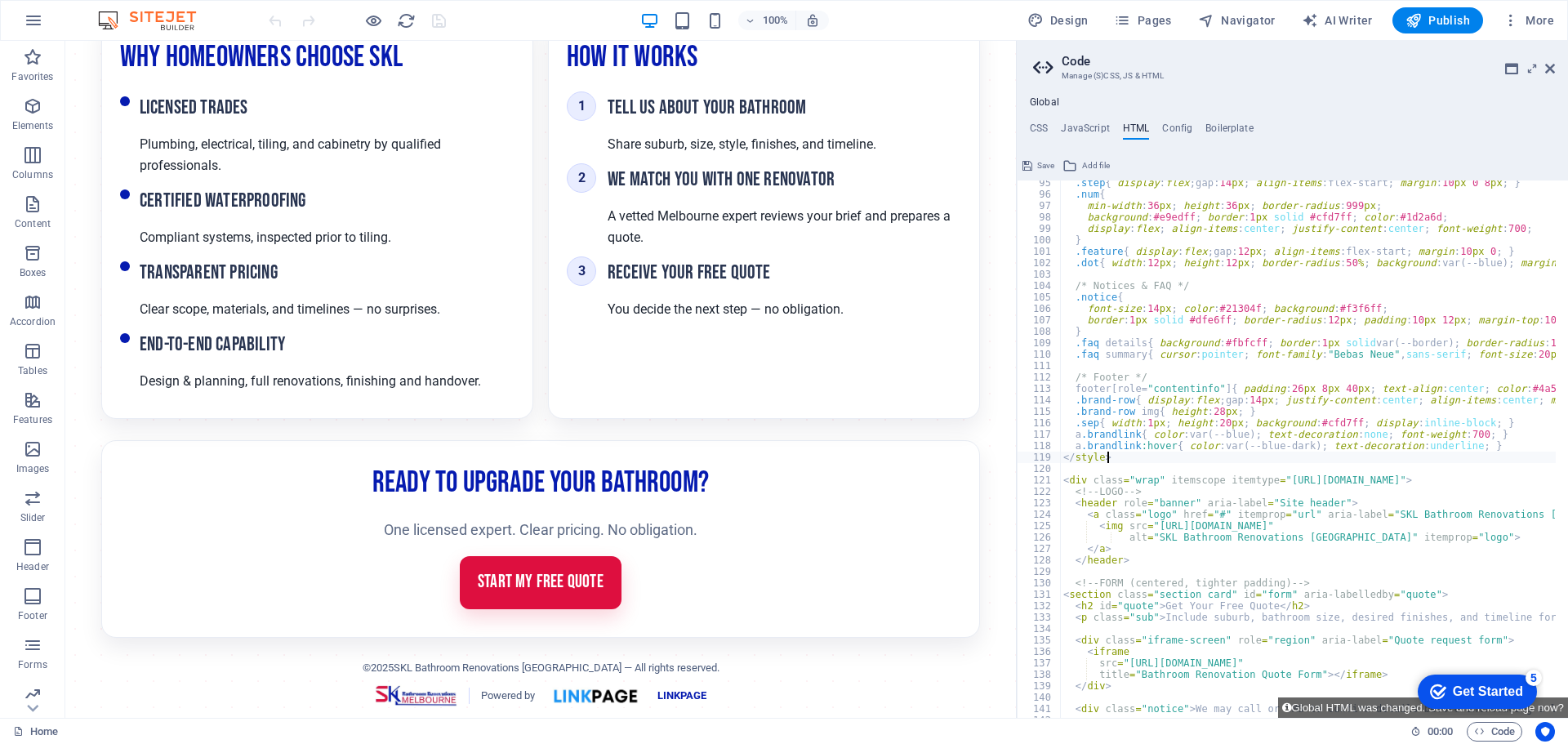
scroll to position [0, 3]
click at [1121, 454] on div ".step { display : flex ; gap : 14 px ; align-items : flex-start ; margin : 10 p…" at bounding box center [1534, 451] width 947 height 548
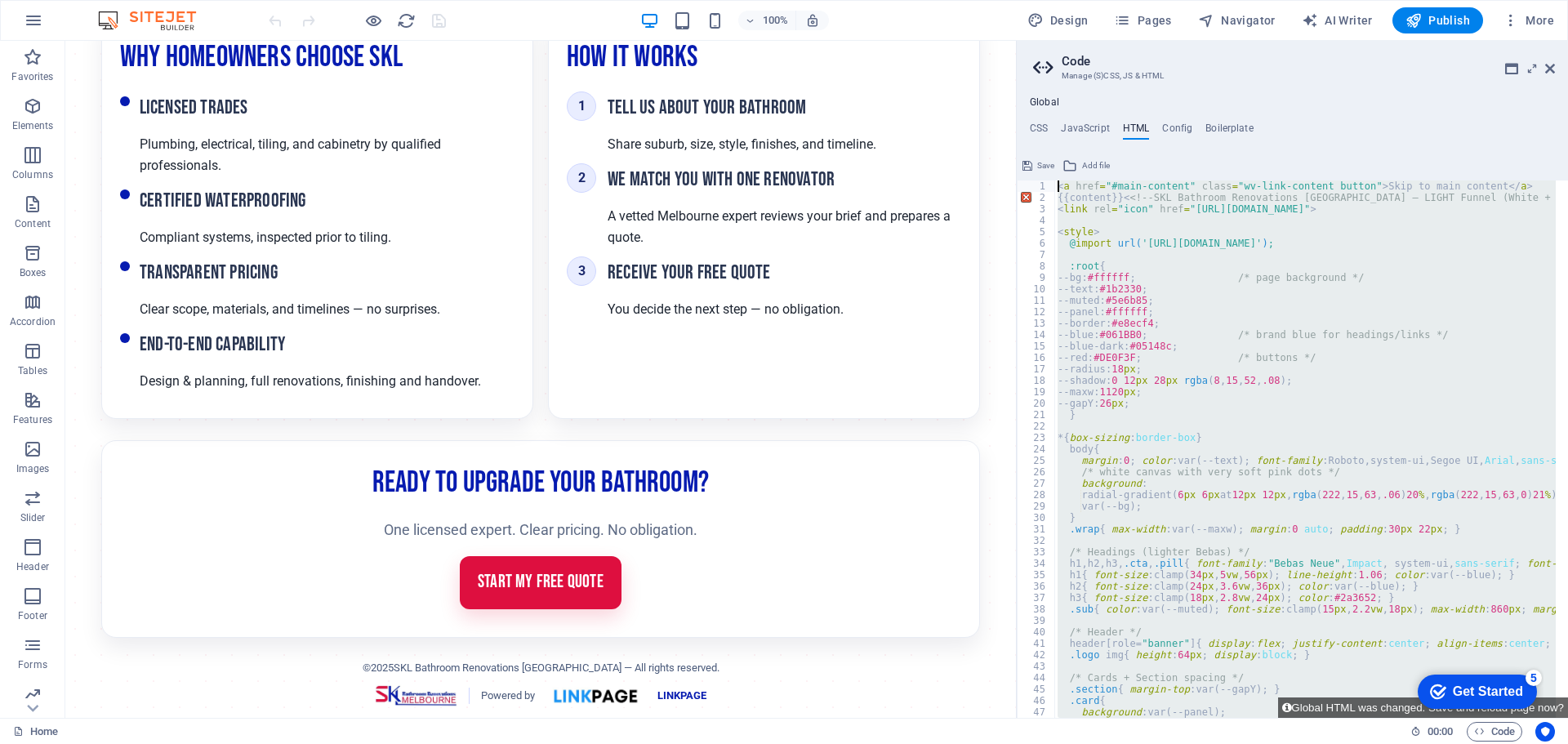
scroll to position [0, 0]
drag, startPoint x: 1121, startPoint y: 454, endPoint x: 1105, endPoint y: 224, distance: 230.6
click at [1040, 181] on div "</style> 1 2 3 4 5 6 7 8 9 10 11 12 13 14 15 16 17 18 19 20 21 22 23 24 25 26 2…" at bounding box center [1291, 449] width 551 height 537
click at [1161, 285] on div "< a href = "#main-content" class = "wv-link-content button" > Skip to main cont…" at bounding box center [1305, 449] width 501 height 537
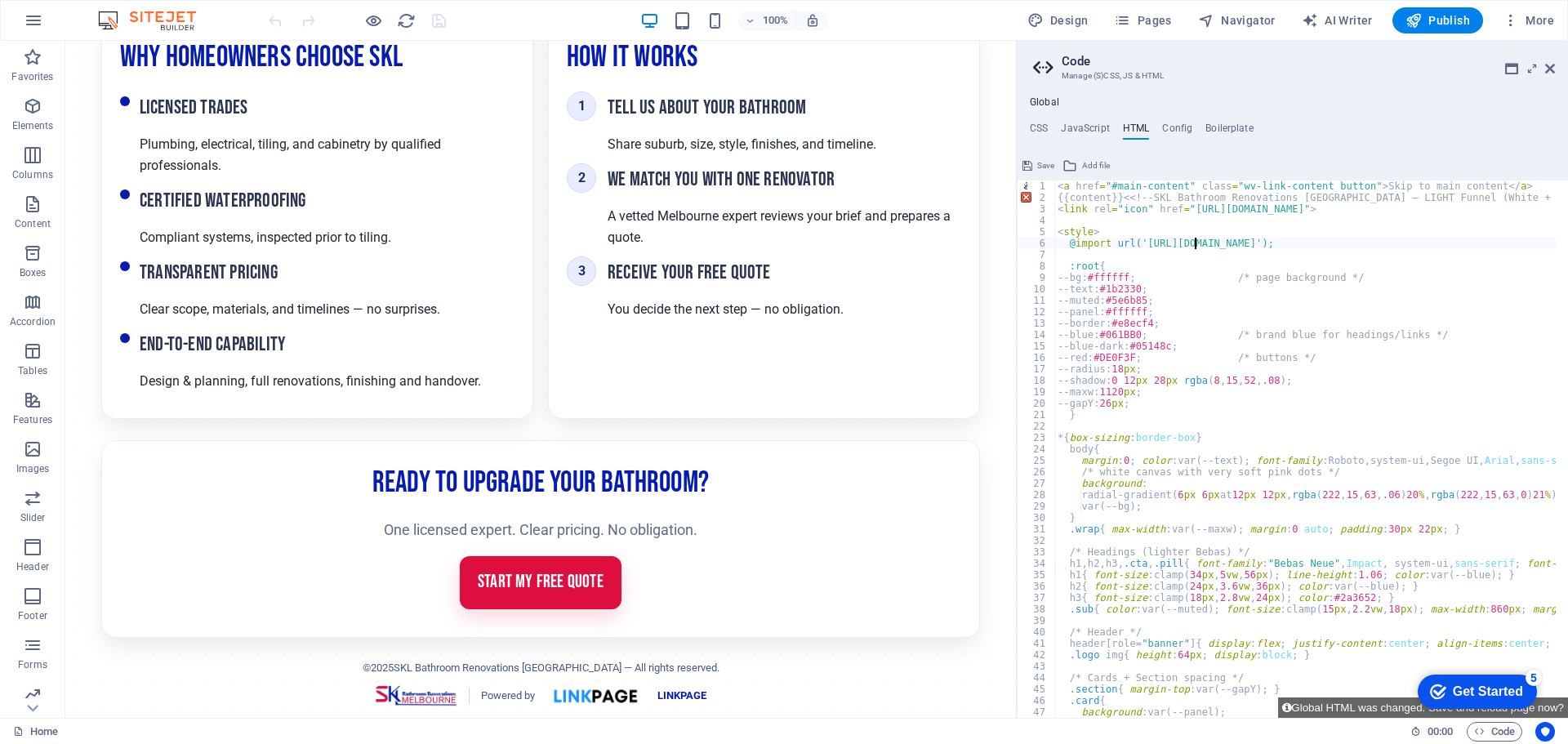
click at [1196, 243] on div "< a href = "#main-content" class = "wv-link-content button" > Skip to main cont…" at bounding box center [1528, 455] width 947 height 548
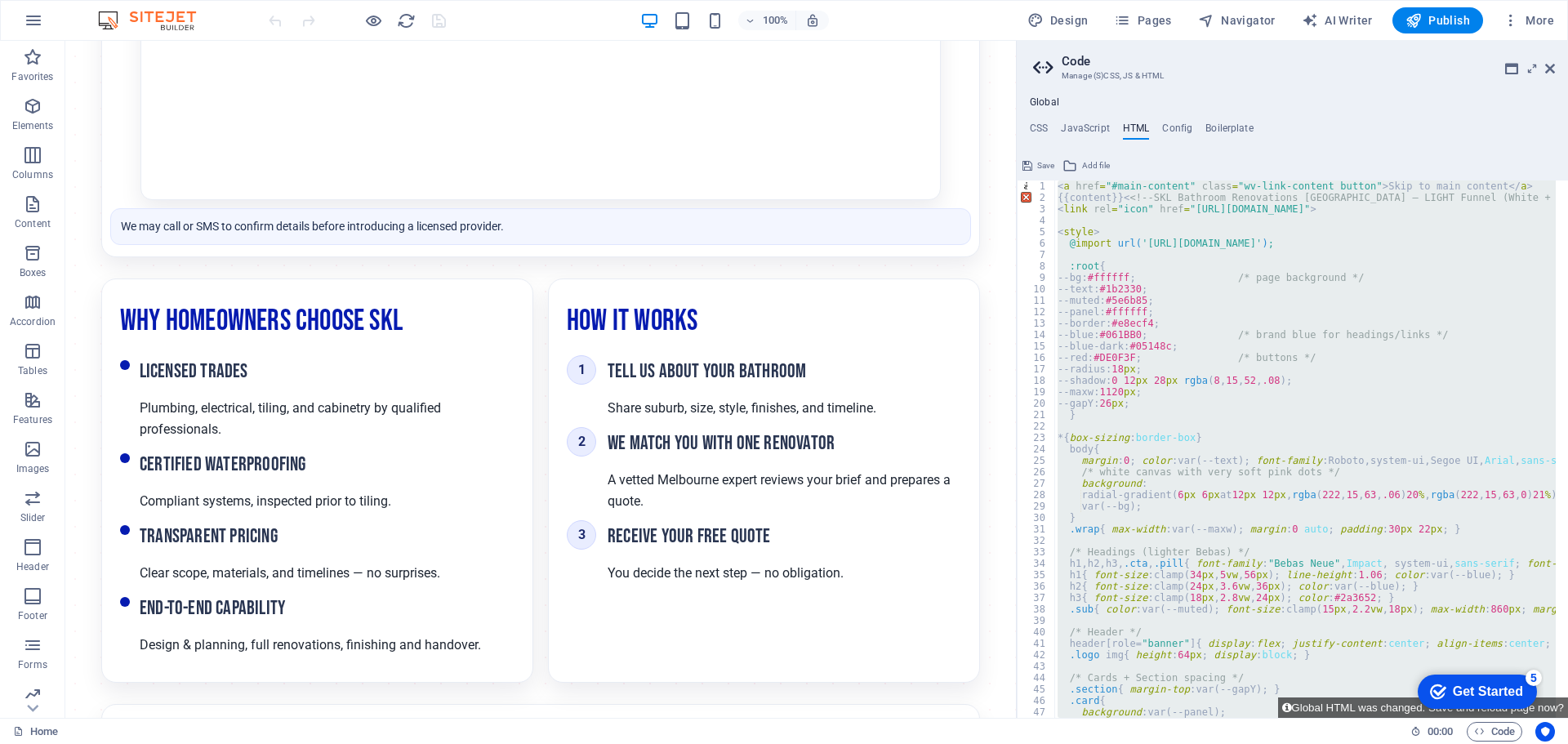
scroll to position [768, 0]
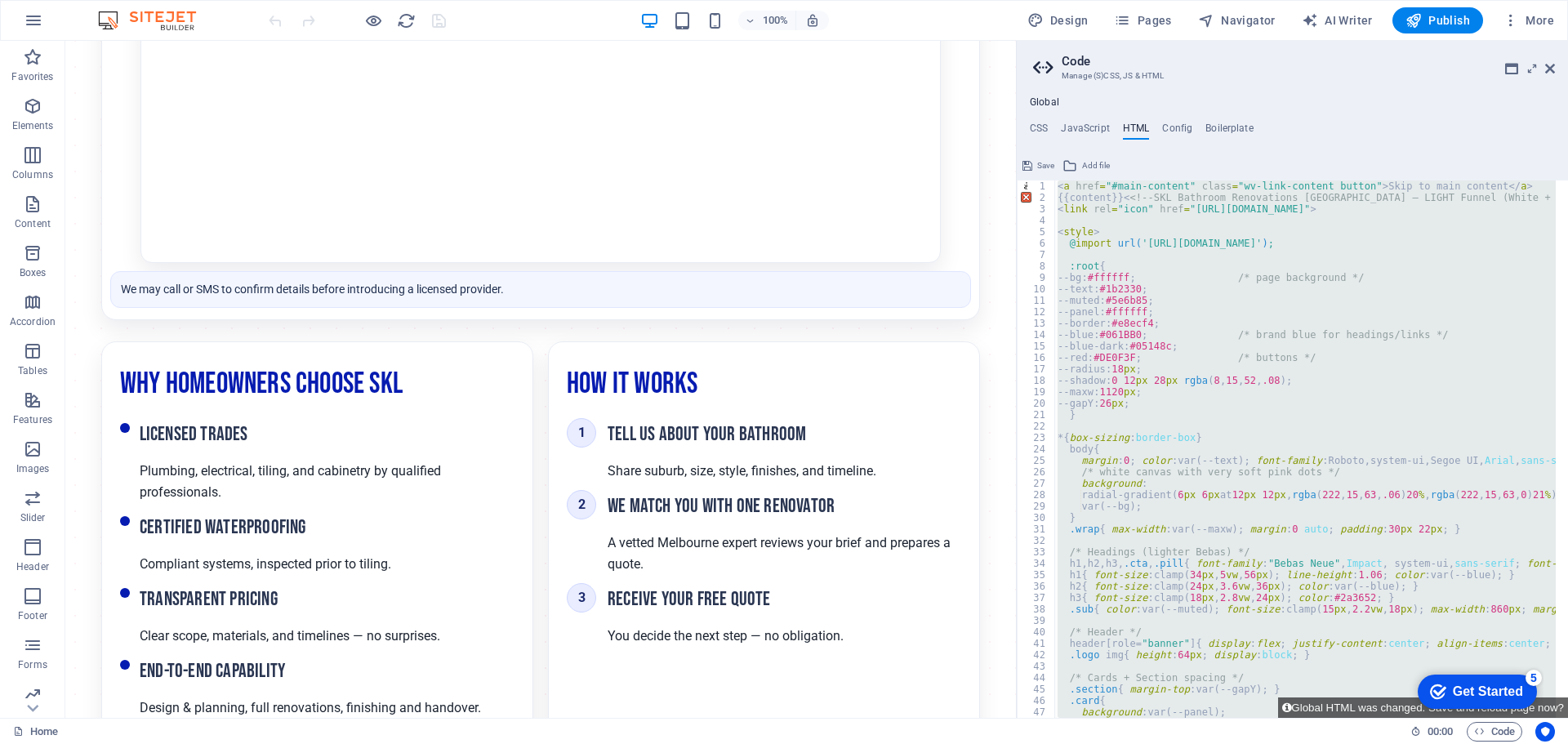
click at [1119, 357] on div "< a href = "#main-content" class = "wv-link-content button" > Skip to main cont…" at bounding box center [1305, 449] width 501 height 537
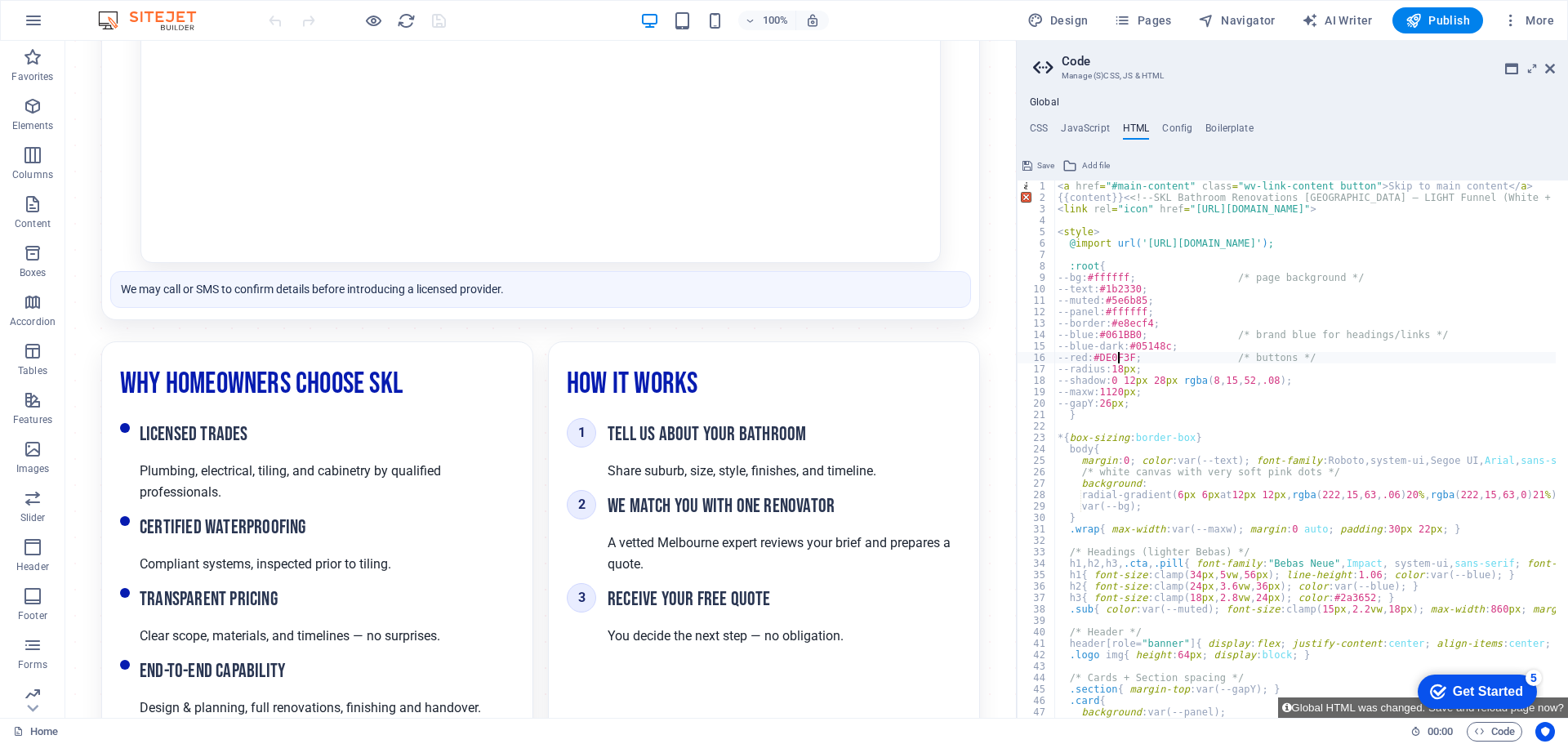
click at [1106, 208] on div "< a href = "#main-content" class = "wv-link-content button" > Skip to main cont…" at bounding box center [1528, 455] width 947 height 548
type textarea "<script>document.getElementById('y').textContent = new Date().getFullYear();</s…"
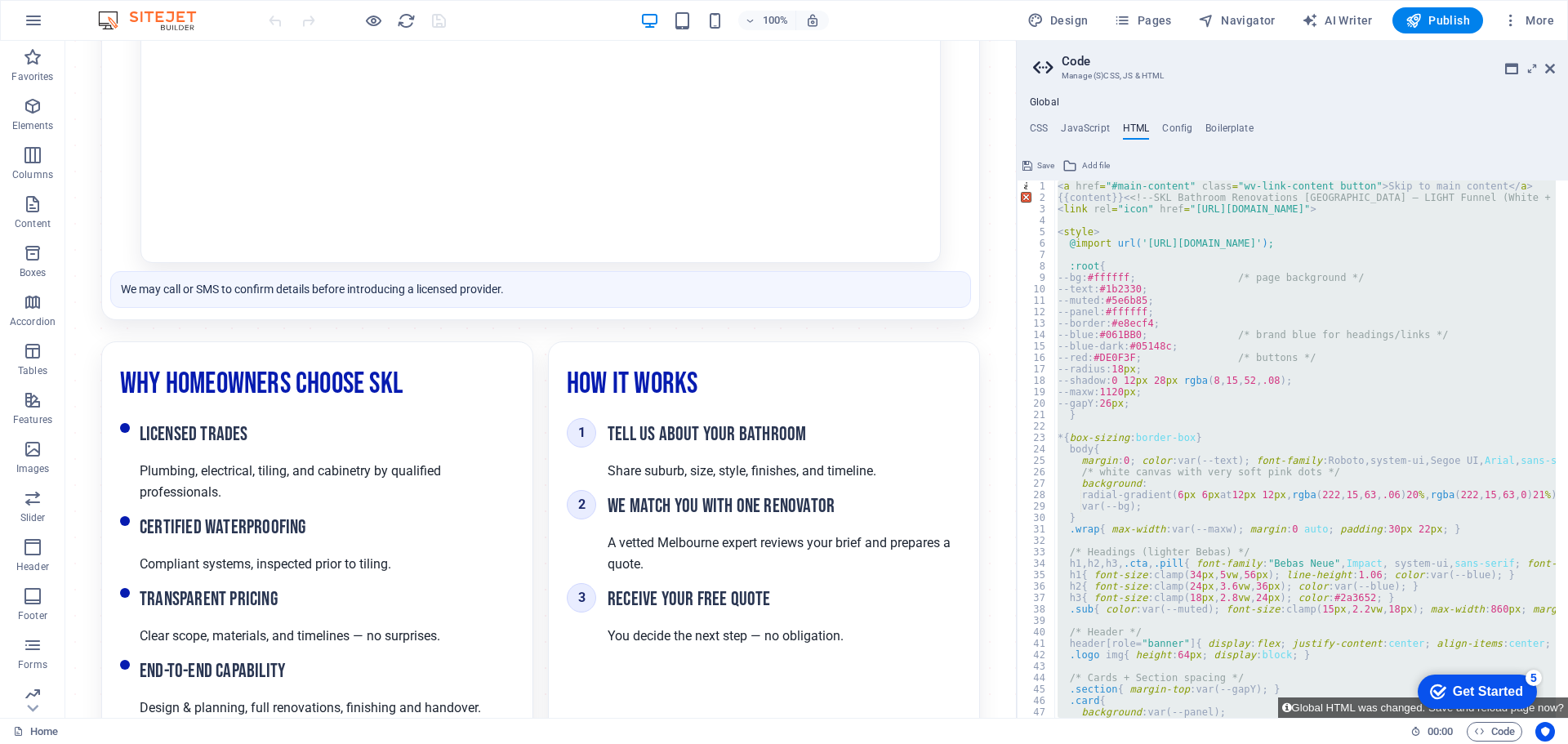
scroll to position [0, 0]
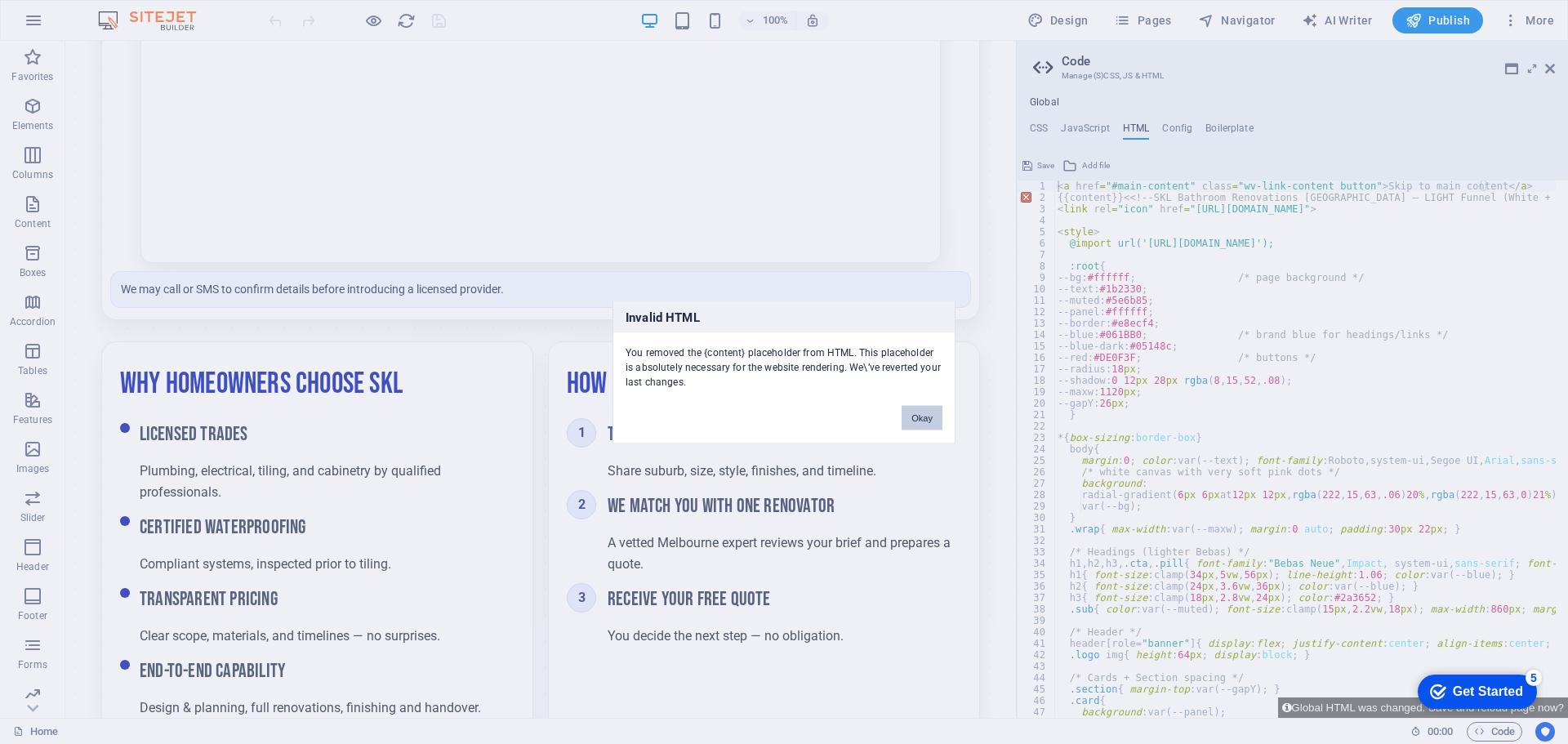
click at [925, 411] on button "Okay" at bounding box center [921, 416] width 41 height 24
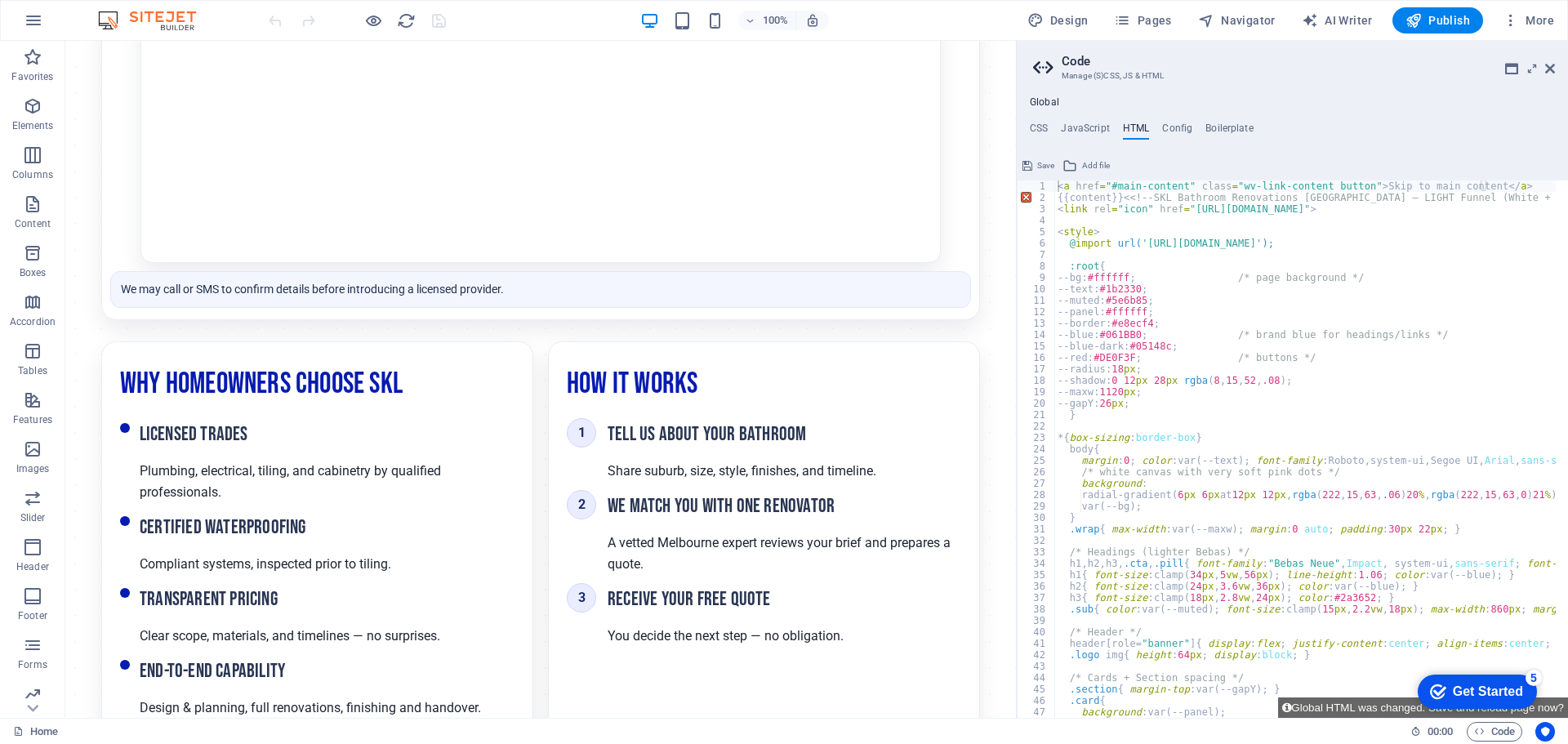
click at [1123, 189] on div "< a href = "#main-content" class = "wv-link-content button" > Skip to main cont…" at bounding box center [1528, 455] width 947 height 548
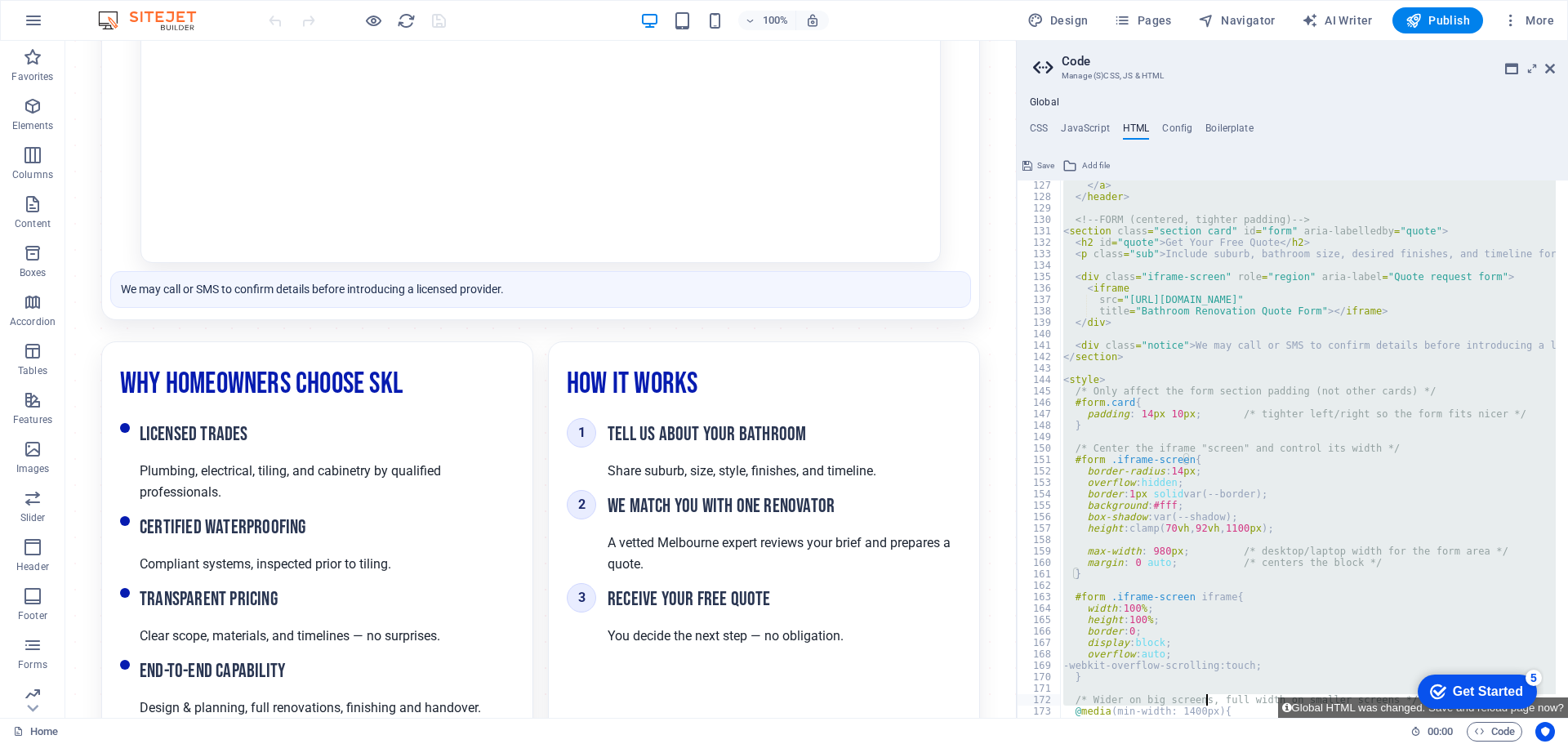
scroll to position [2001, 0]
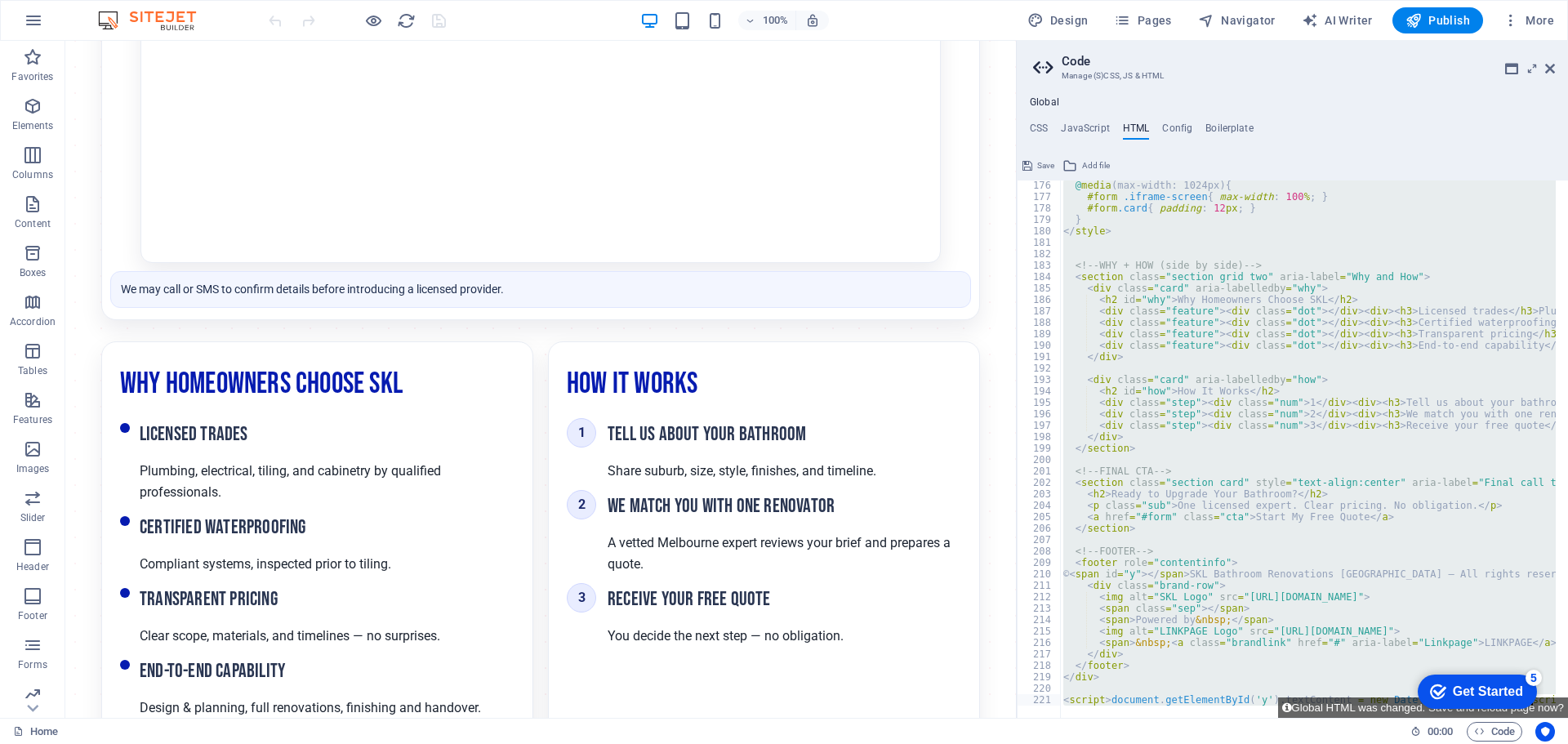
drag, startPoint x: 1123, startPoint y: 199, endPoint x: 1206, endPoint y: 782, distance: 588.9
click at [1206, 743] on html "SKL Bathroom Renovations [GEOGRAPHIC_DATA] Home Favorites Elements Columns Cont…" at bounding box center [784, 372] width 1568 height 744
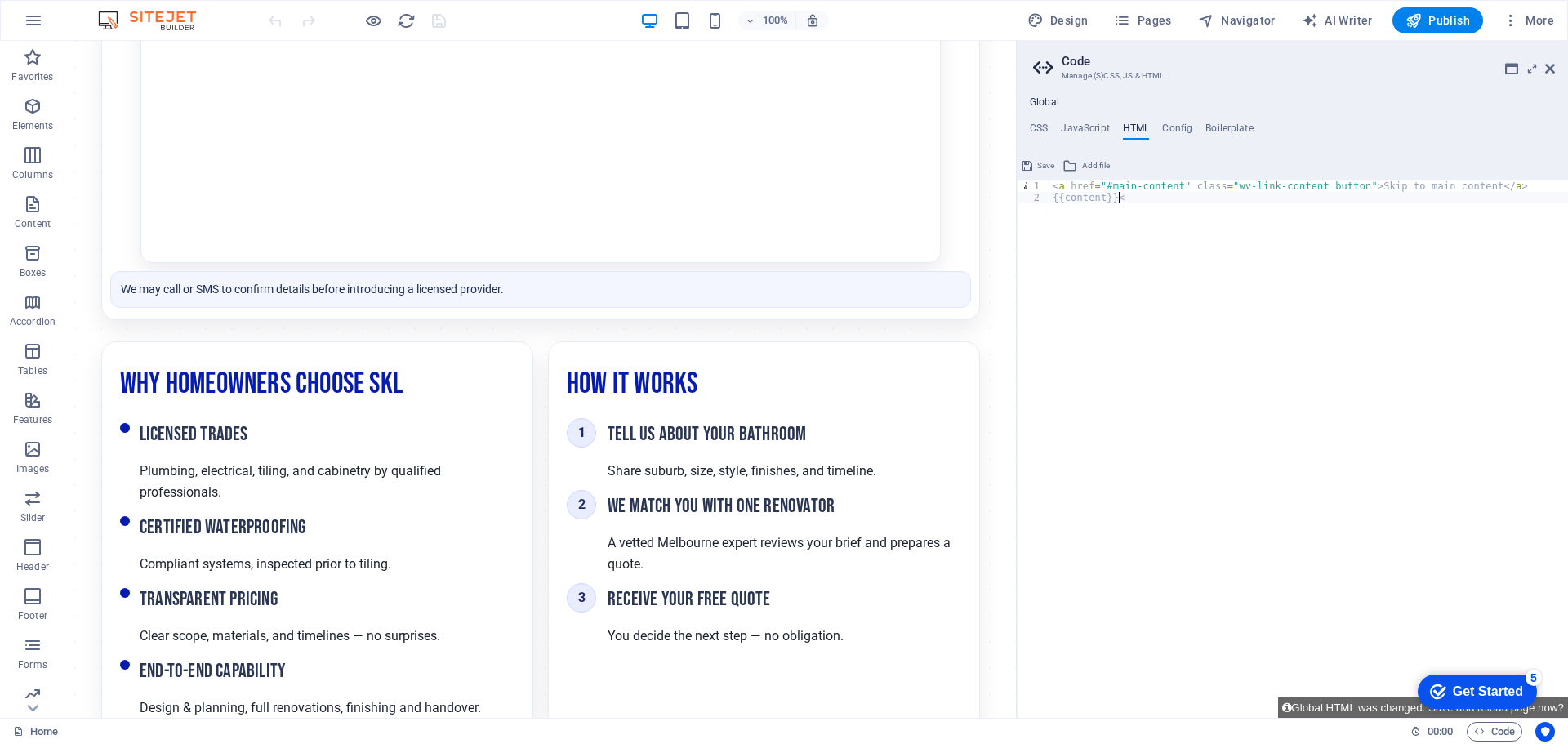
click at [1134, 201] on div "< a href = "#main-content" class = "wv-link-content button" > Skip to main cont…" at bounding box center [1308, 460] width 518 height 560
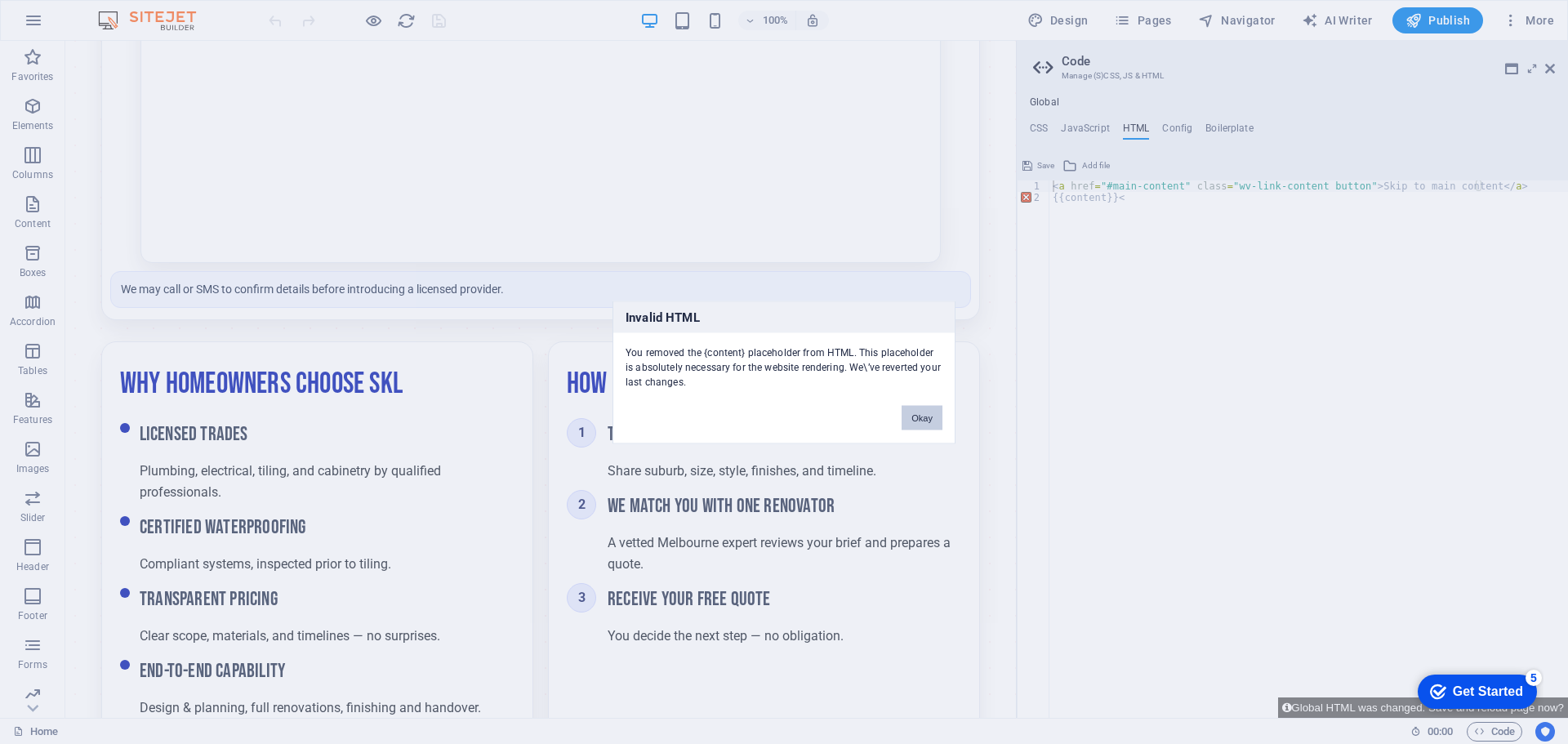
click at [926, 412] on button "Okay" at bounding box center [921, 416] width 41 height 24
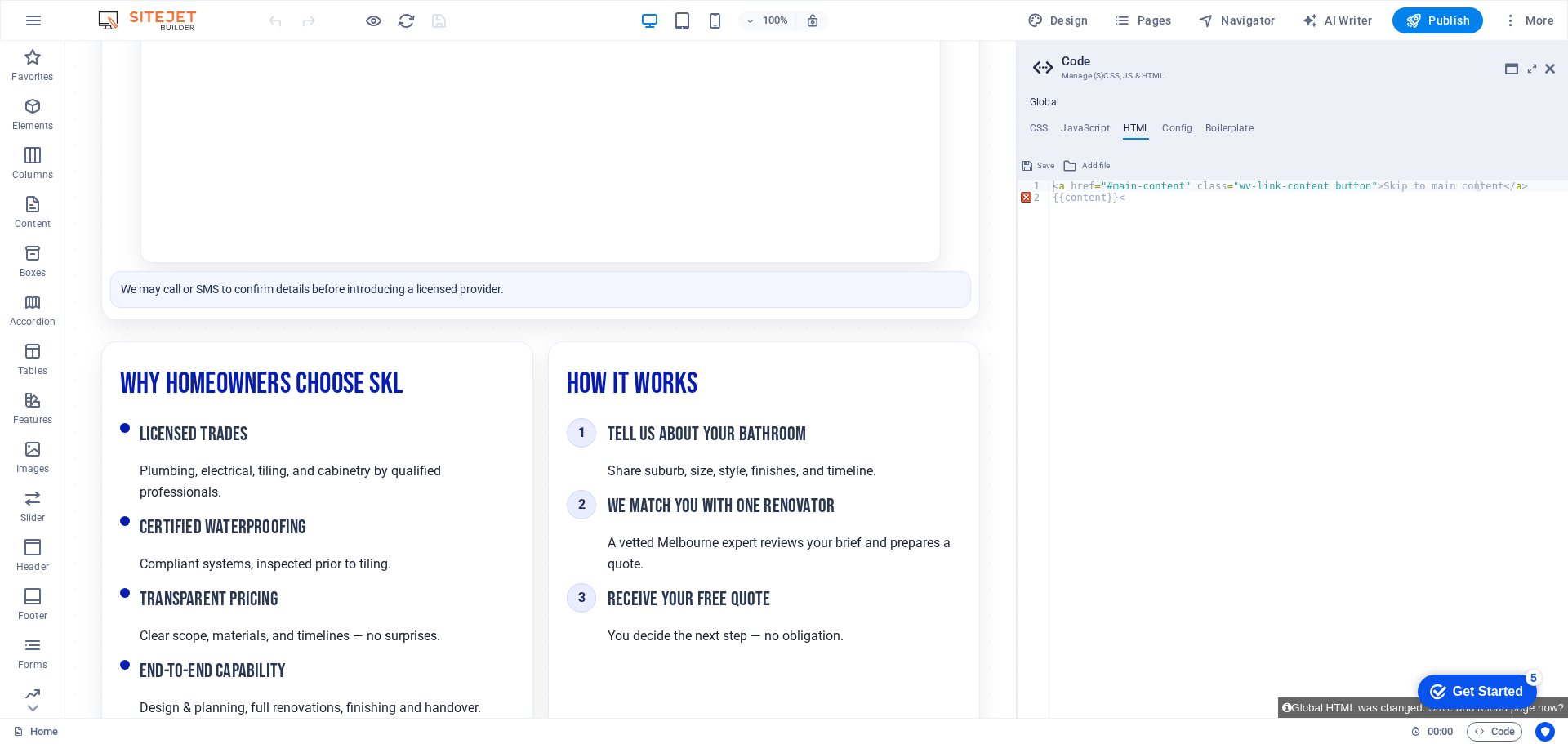
click at [1131, 197] on div "< a href = "#main-content" class = "wv-link-content button" > Skip to main cont…" at bounding box center [1308, 460] width 518 height 560
click at [1148, 259] on div "< a href = "#main-content" class = "wv-link-content button" > Skip to main cont…" at bounding box center [1308, 460] width 518 height 560
click at [1148, 298] on div "< a href = "#main-content" class = "wv-link-content button" > Skip to main cont…" at bounding box center [1308, 460] width 518 height 560
click at [1102, 292] on div "< a href = "#main-content" class = "wv-link-content button" > Skip to main cont…" at bounding box center [1308, 460] width 518 height 560
type textarea "<a href="#main-content" class="wv-link-content button">Skip to main content</a>"
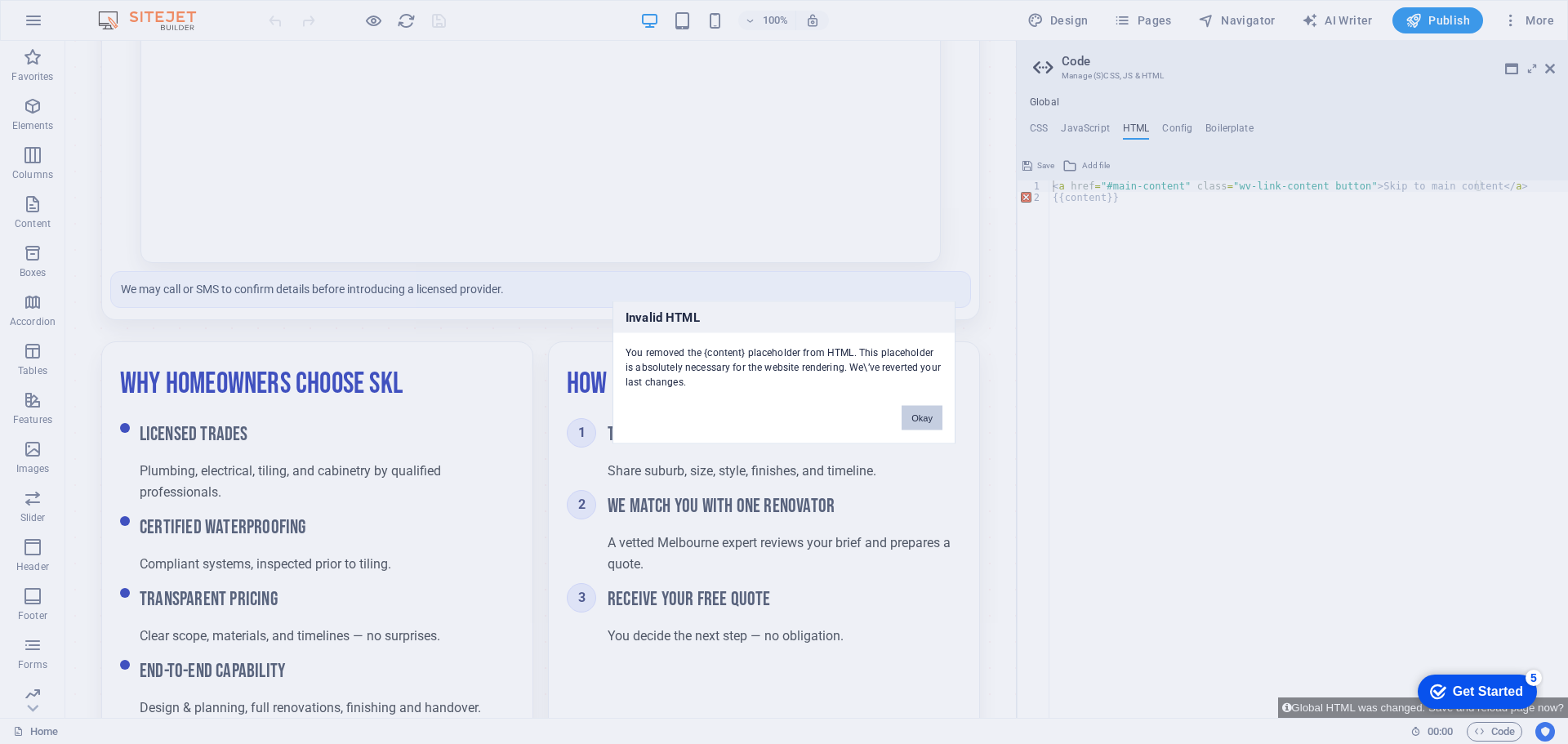
drag, startPoint x: 925, startPoint y: 416, endPoint x: 868, endPoint y: 376, distance: 69.6
click at [925, 416] on button "Okay" at bounding box center [921, 416] width 41 height 24
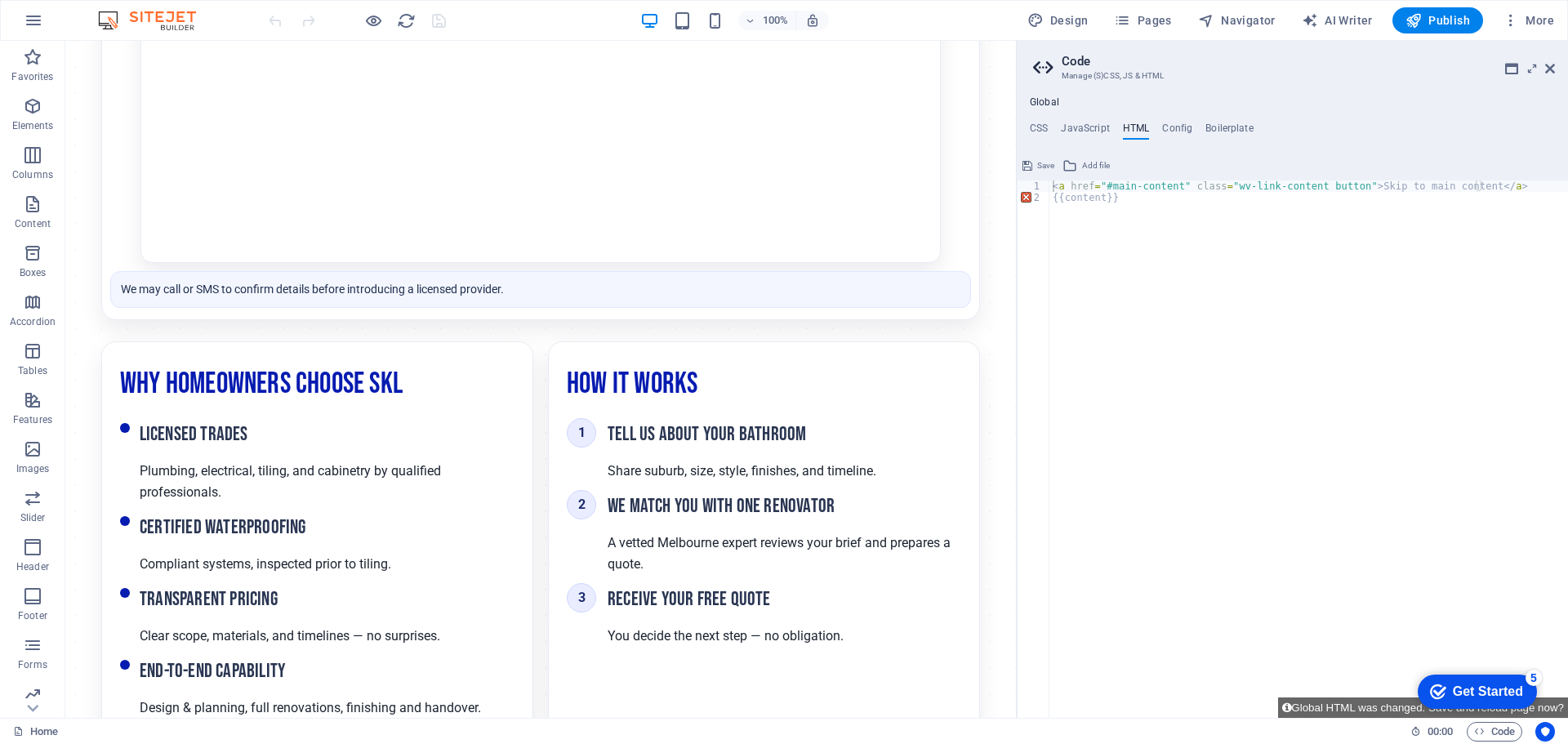
type textarea "{{content}}"
click at [1122, 198] on div "< a href = "#main-content" class = "wv-link-content button" > Skip to main cont…" at bounding box center [1308, 460] width 518 height 560
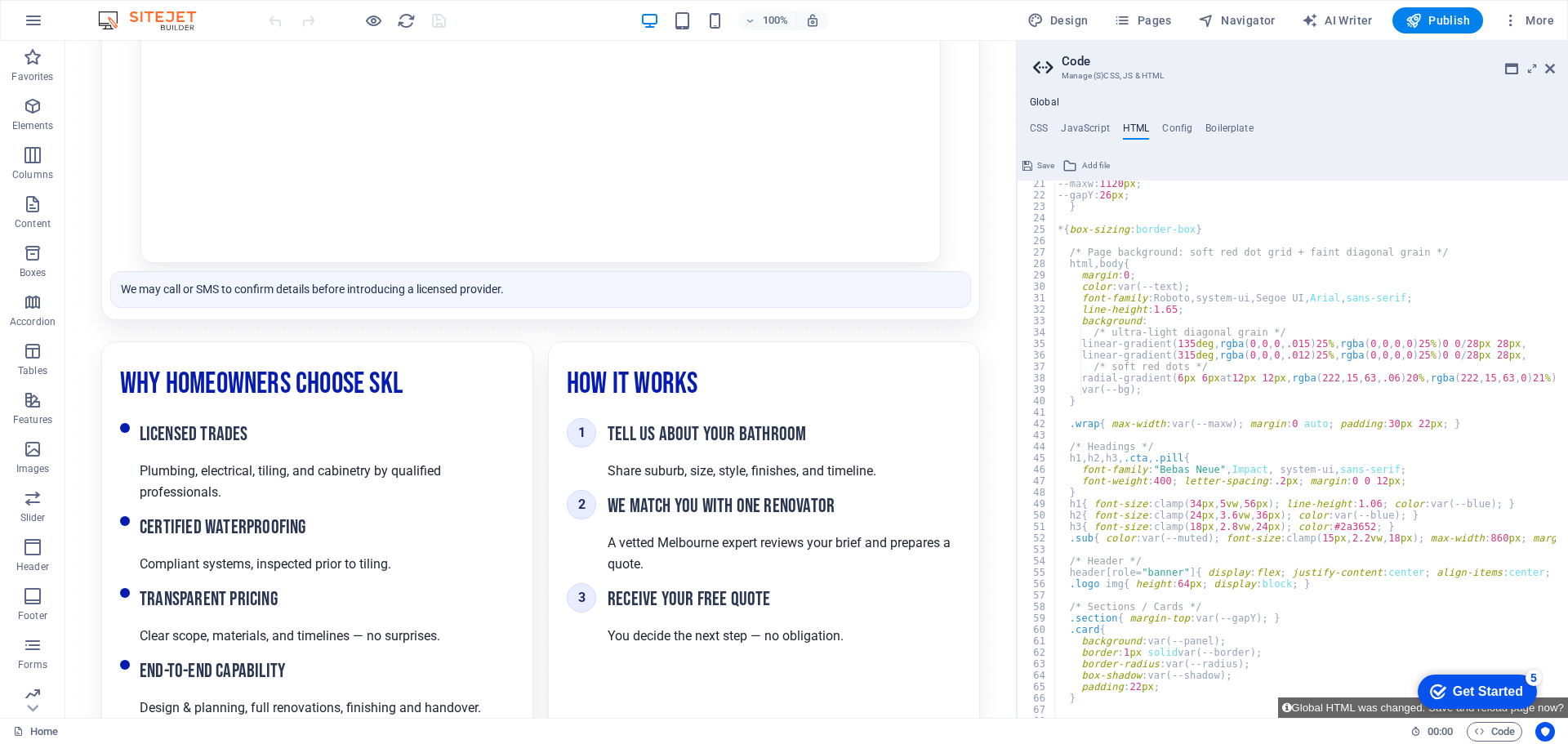
scroll to position [0, 0]
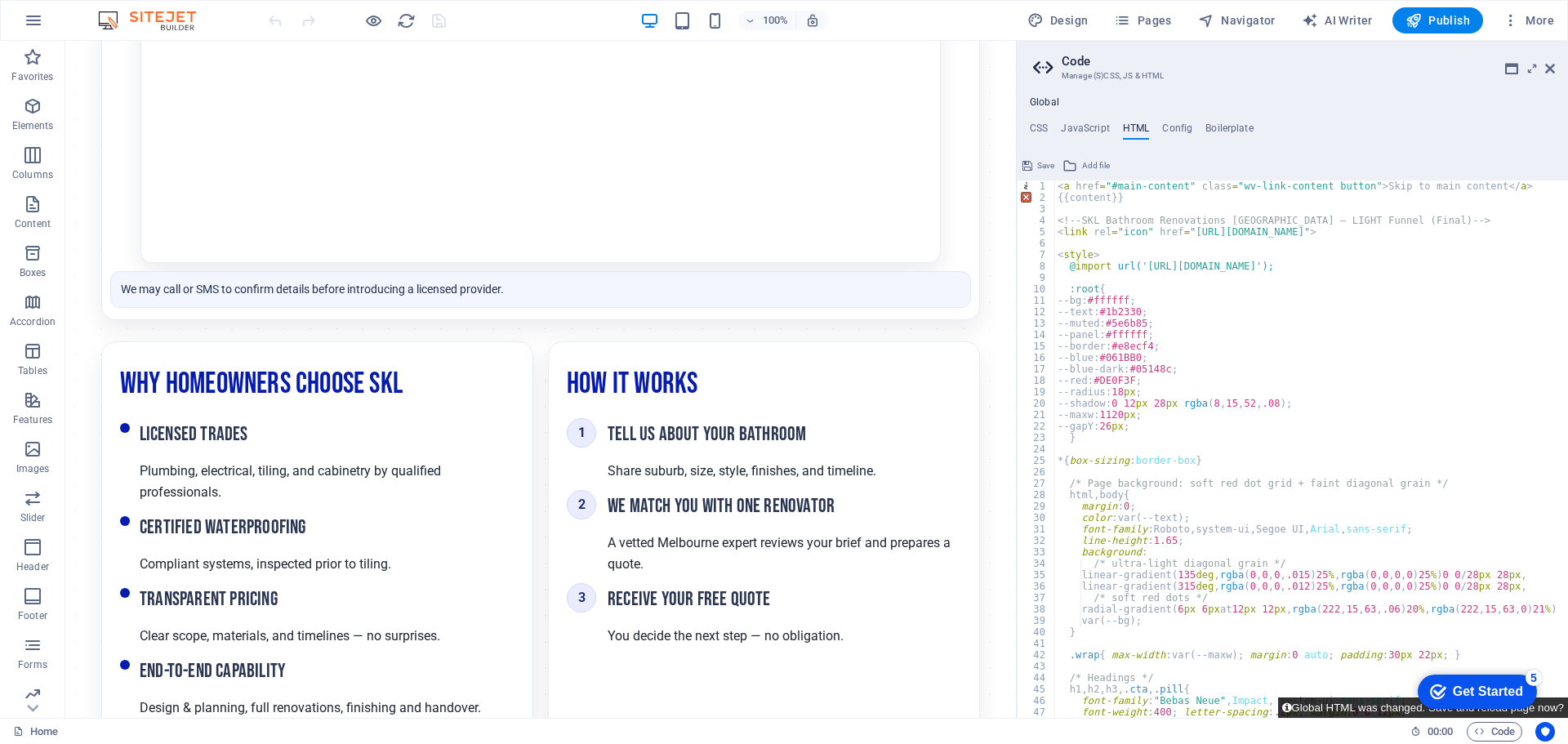
click at [1338, 704] on button "Global HTML was changed. Save and reload page now?" at bounding box center [1422, 707] width 289 height 20
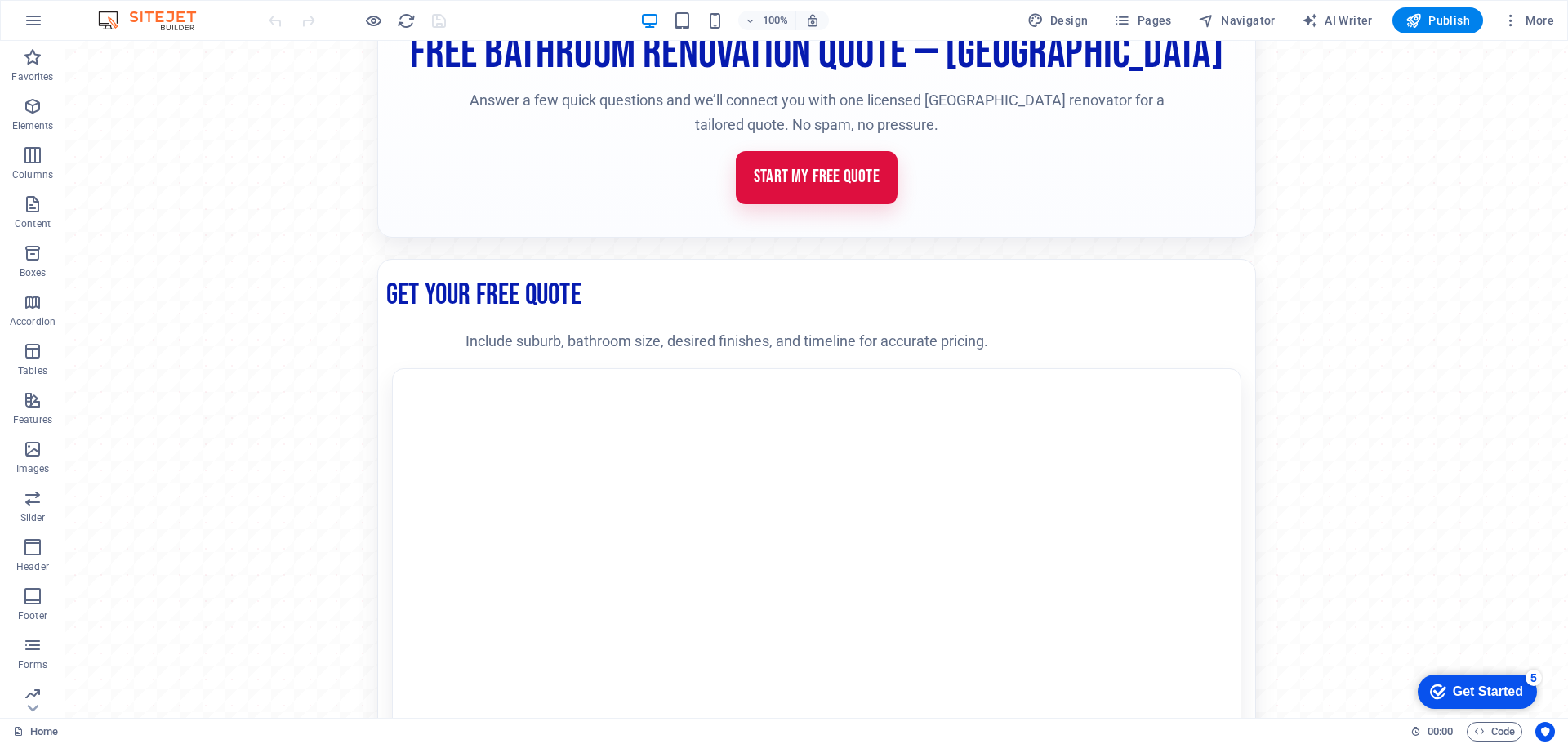
scroll to position [306, 0]
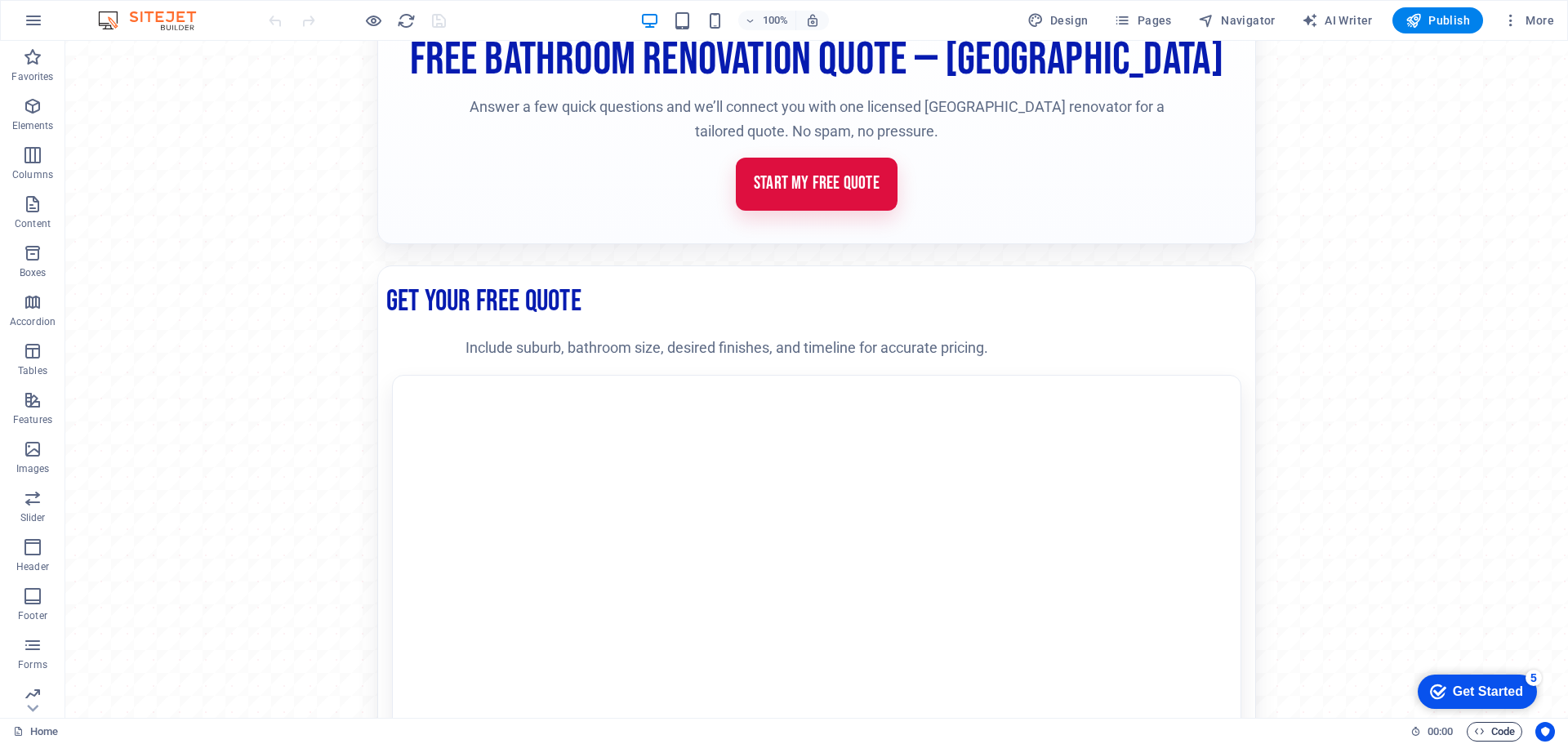
click at [1495, 733] on span "Code" at bounding box center [1494, 731] width 41 height 20
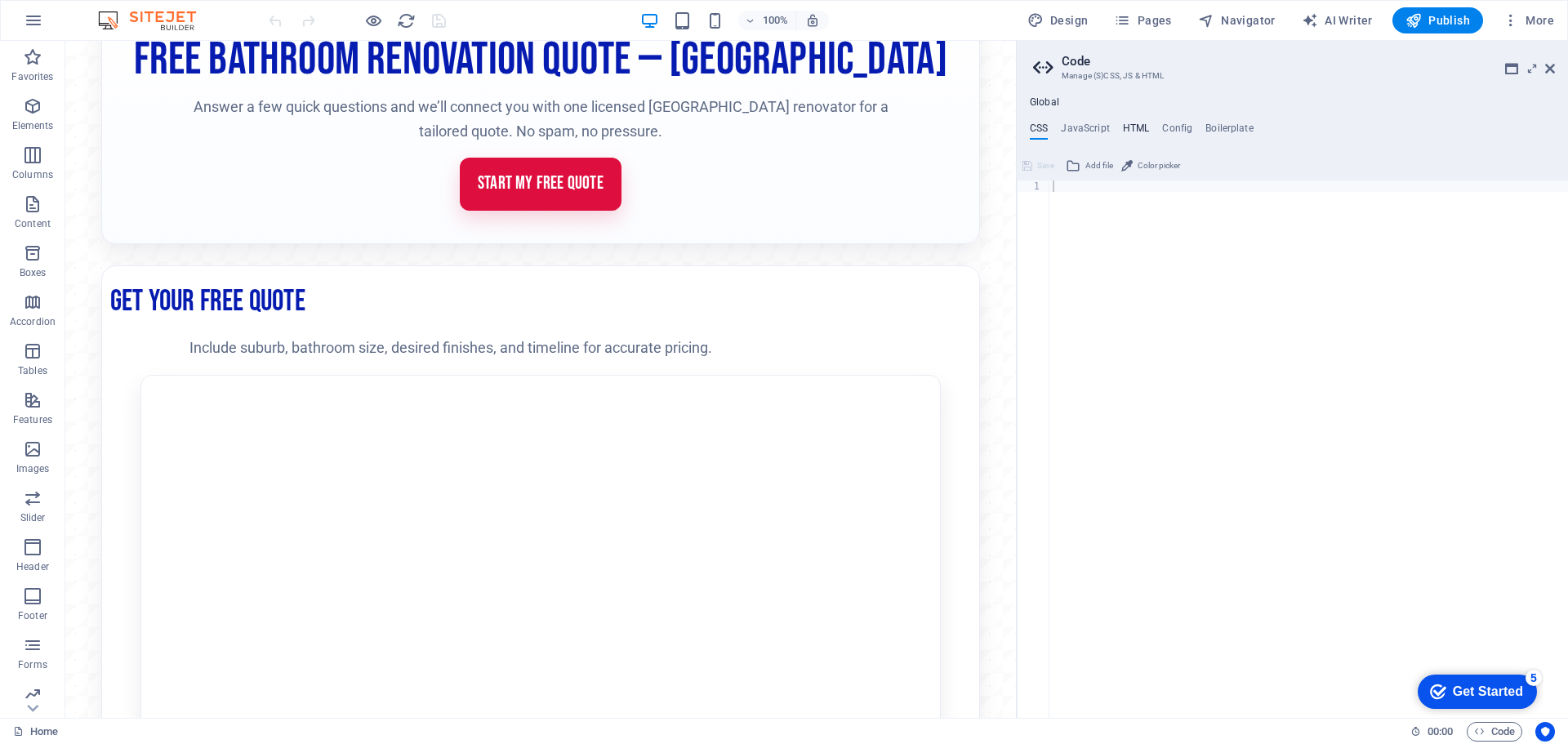
click at [1135, 126] on h4 "HTML" at bounding box center [1136, 132] width 27 height 18
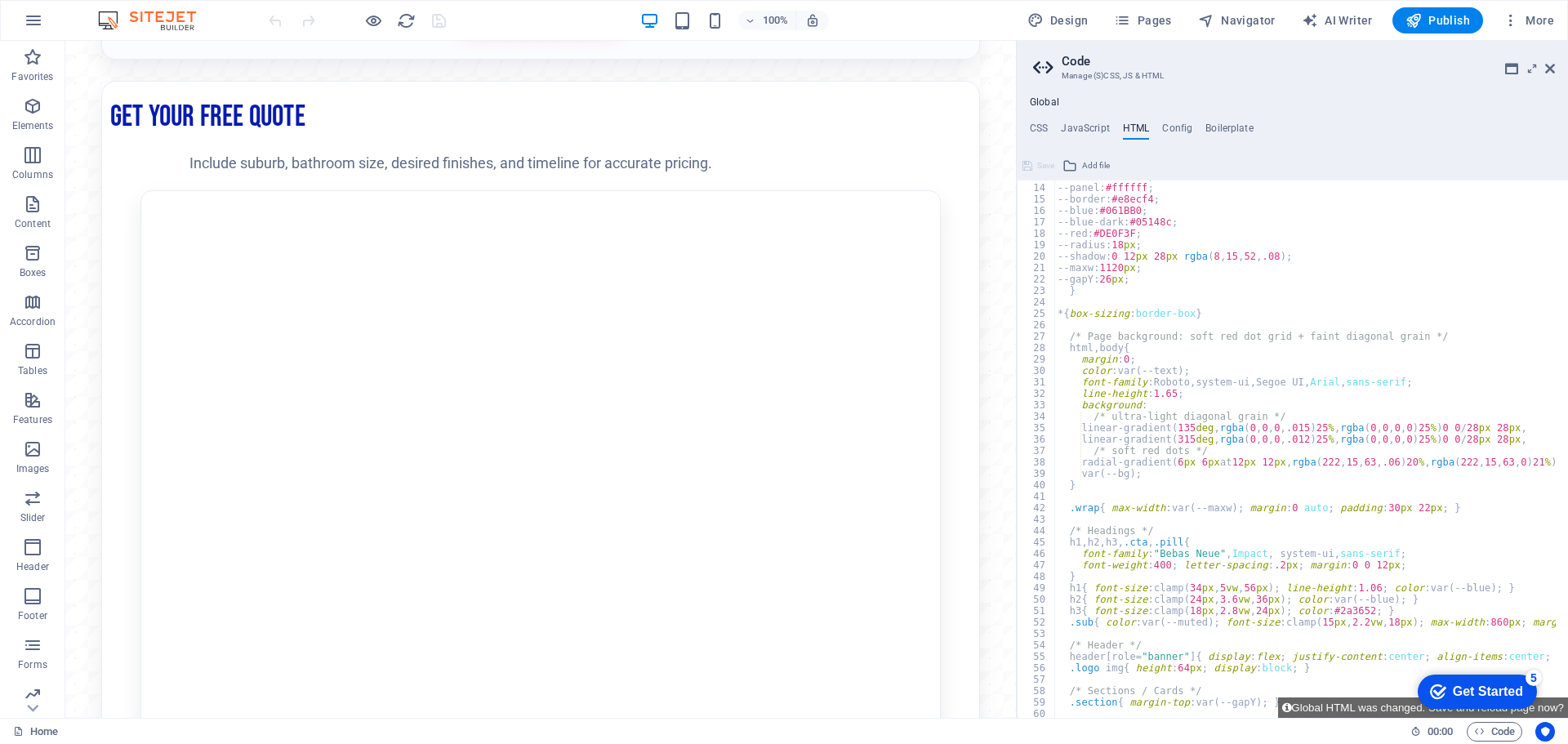
scroll to position [294, 0]
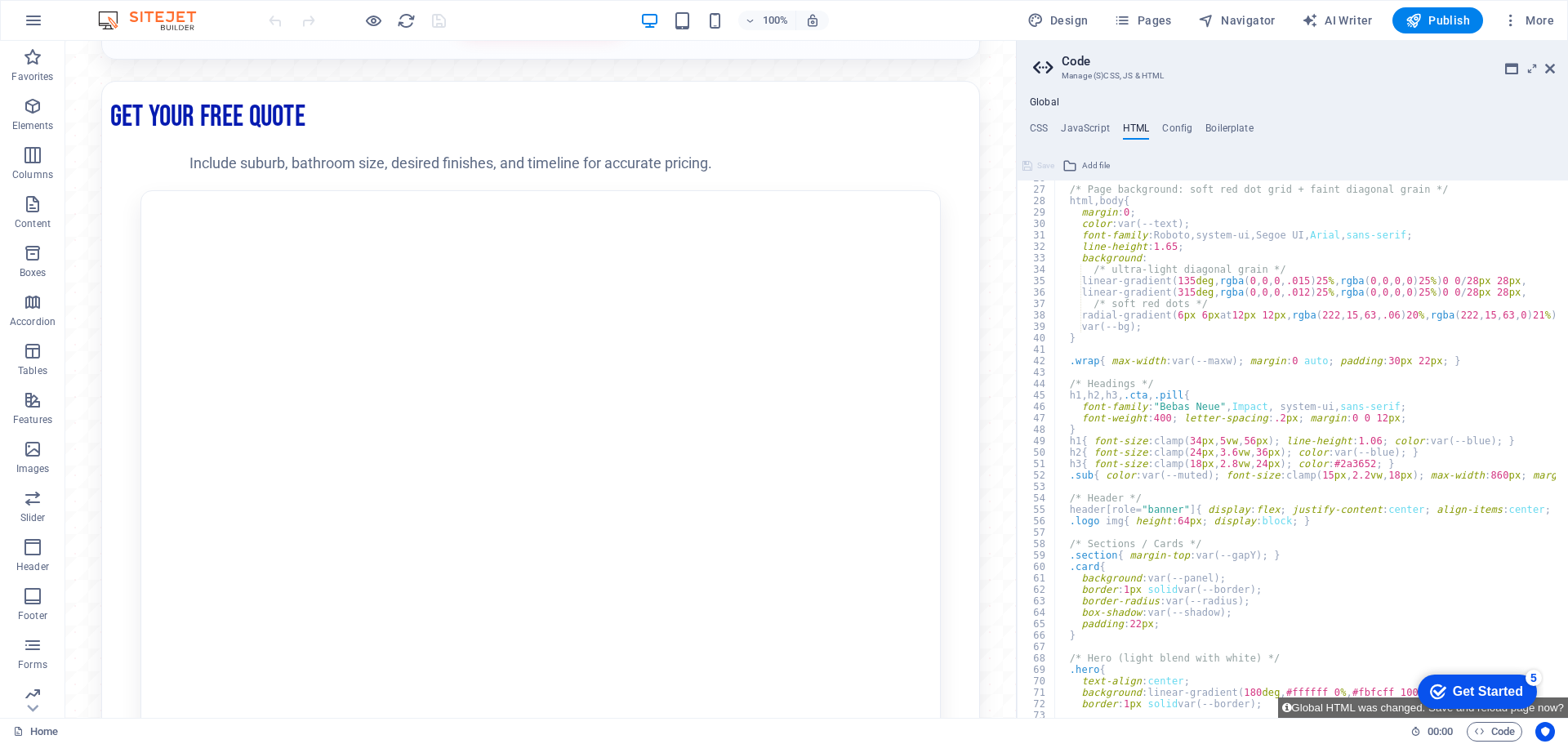
click at [1210, 442] on div "/* Page background: soft red dot grid + faint diagonal grain */ html , body { m…" at bounding box center [1528, 446] width 947 height 548
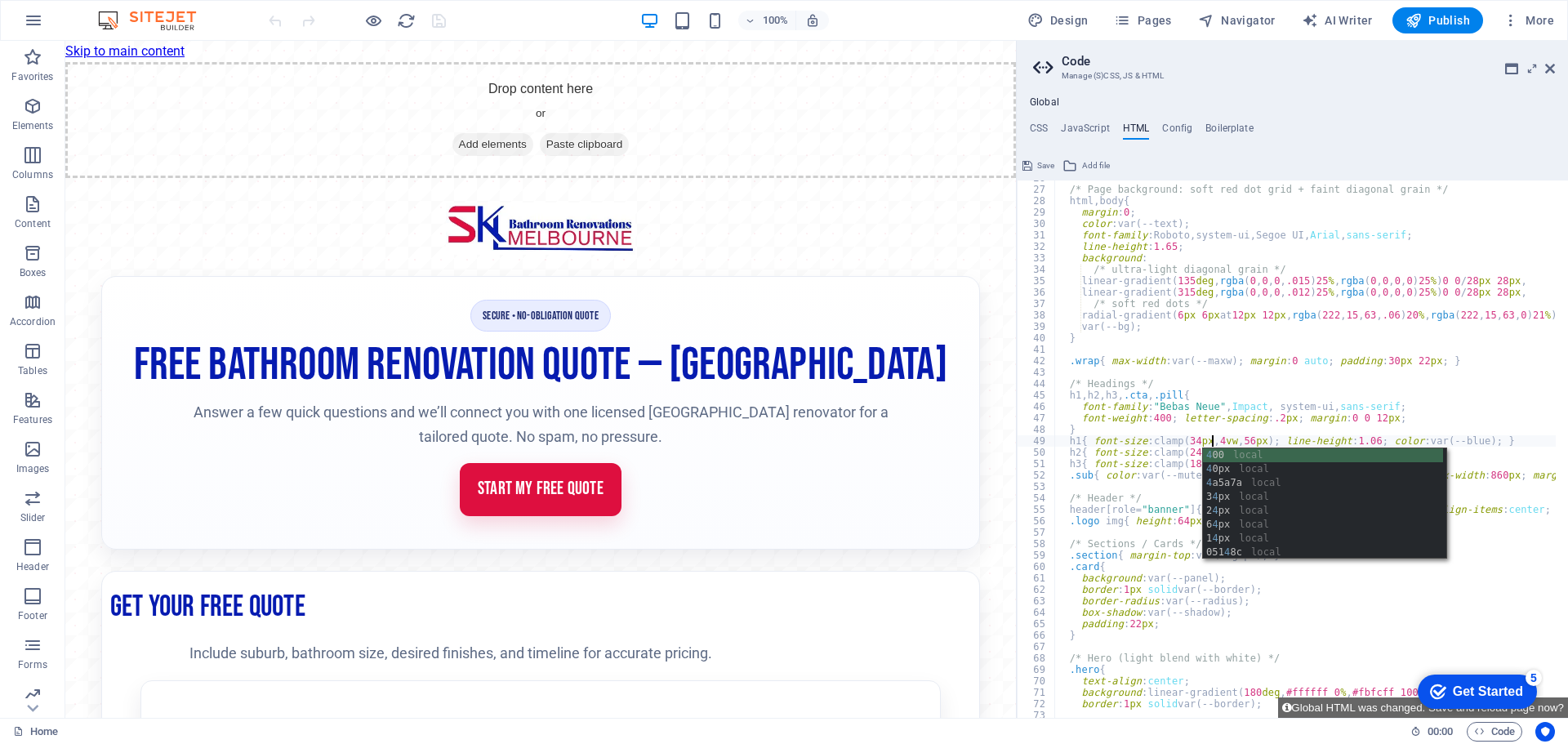
scroll to position [0, 12]
click at [1160, 452] on div "/* Page background: soft red dot grid + faint diagonal grain */ html , body { m…" at bounding box center [1528, 446] width 947 height 548
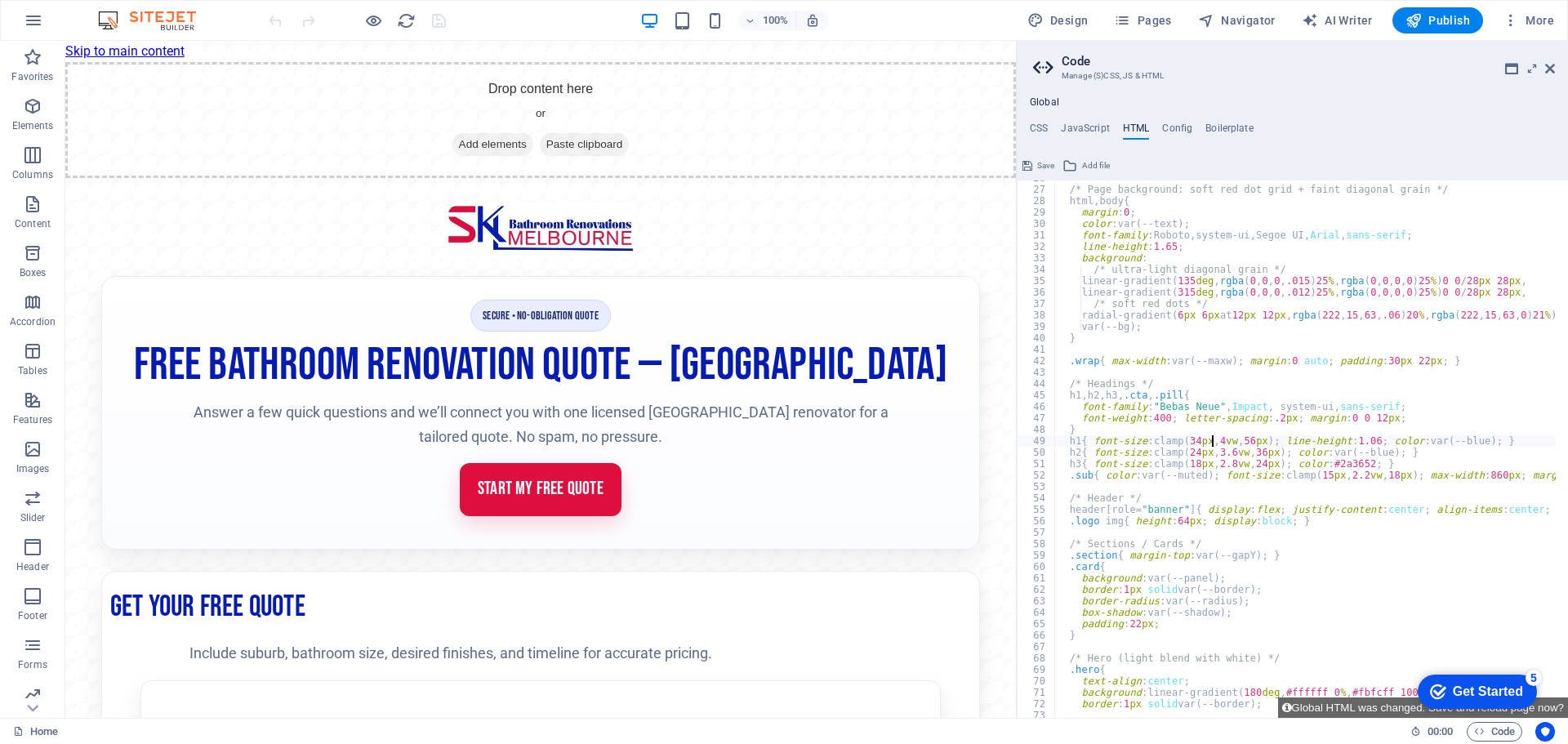
click at [1210, 439] on div "/* Page background: soft red dot grid + faint diagonal grain */ html , body { m…" at bounding box center [1528, 446] width 947 height 548
click at [1217, 440] on div "/* Page background: soft red dot grid + faint diagonal grain */ html , body { m…" at bounding box center [1528, 446] width 947 height 548
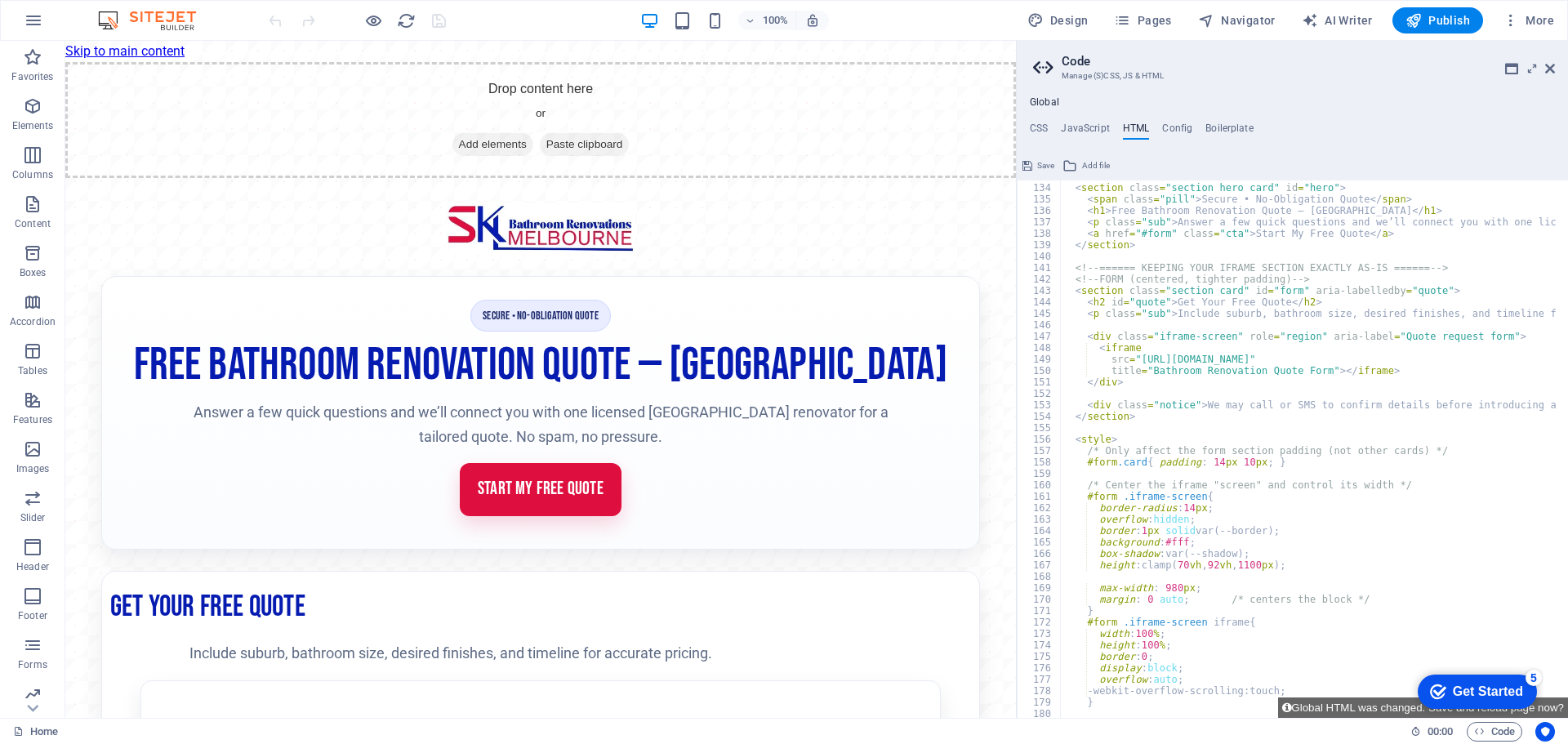
scroll to position [1568, 0]
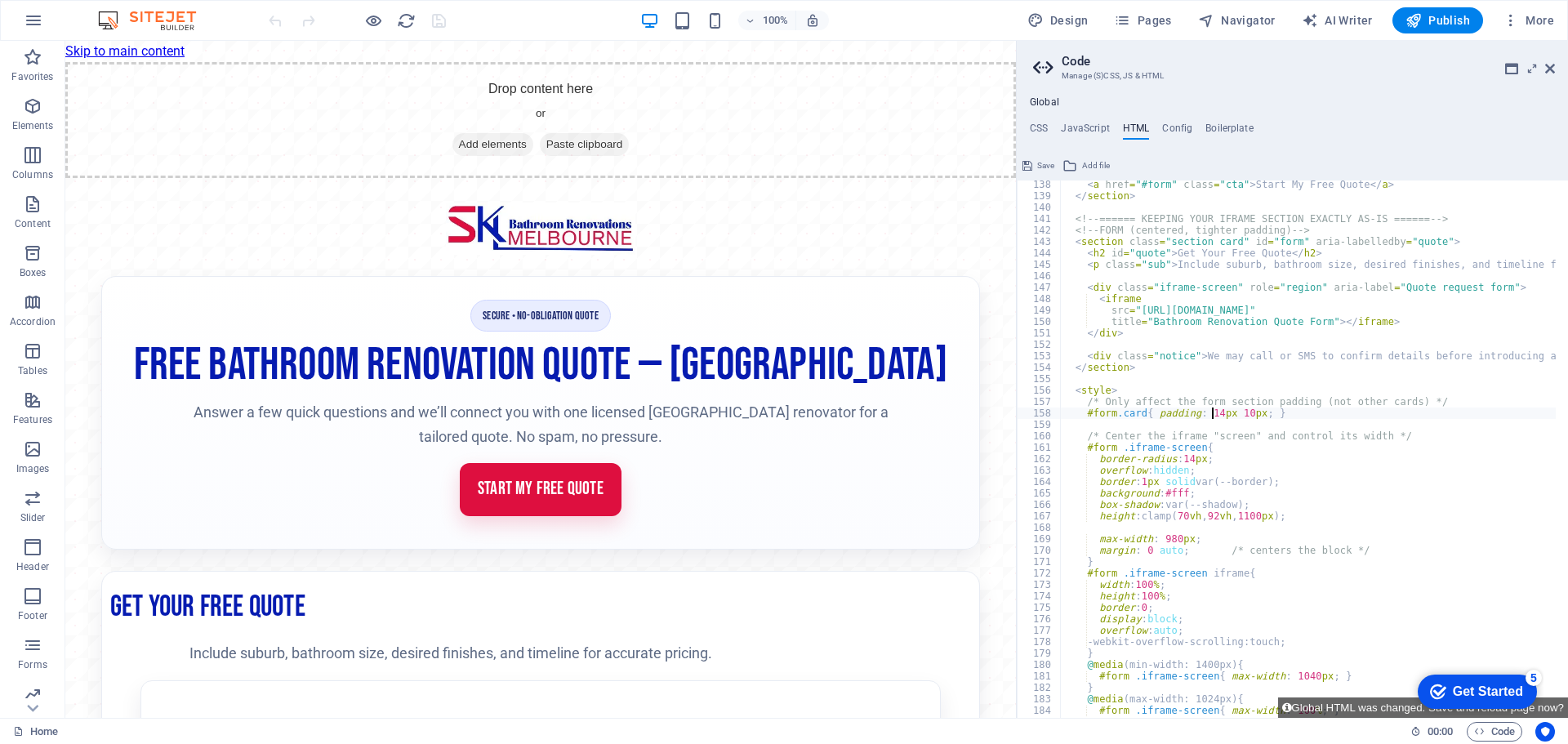
click at [1213, 412] on div "< a href = "#form" class = "cta" > Start My Free Quote </ a > </ section > <!--…" at bounding box center [1534, 453] width 947 height 548
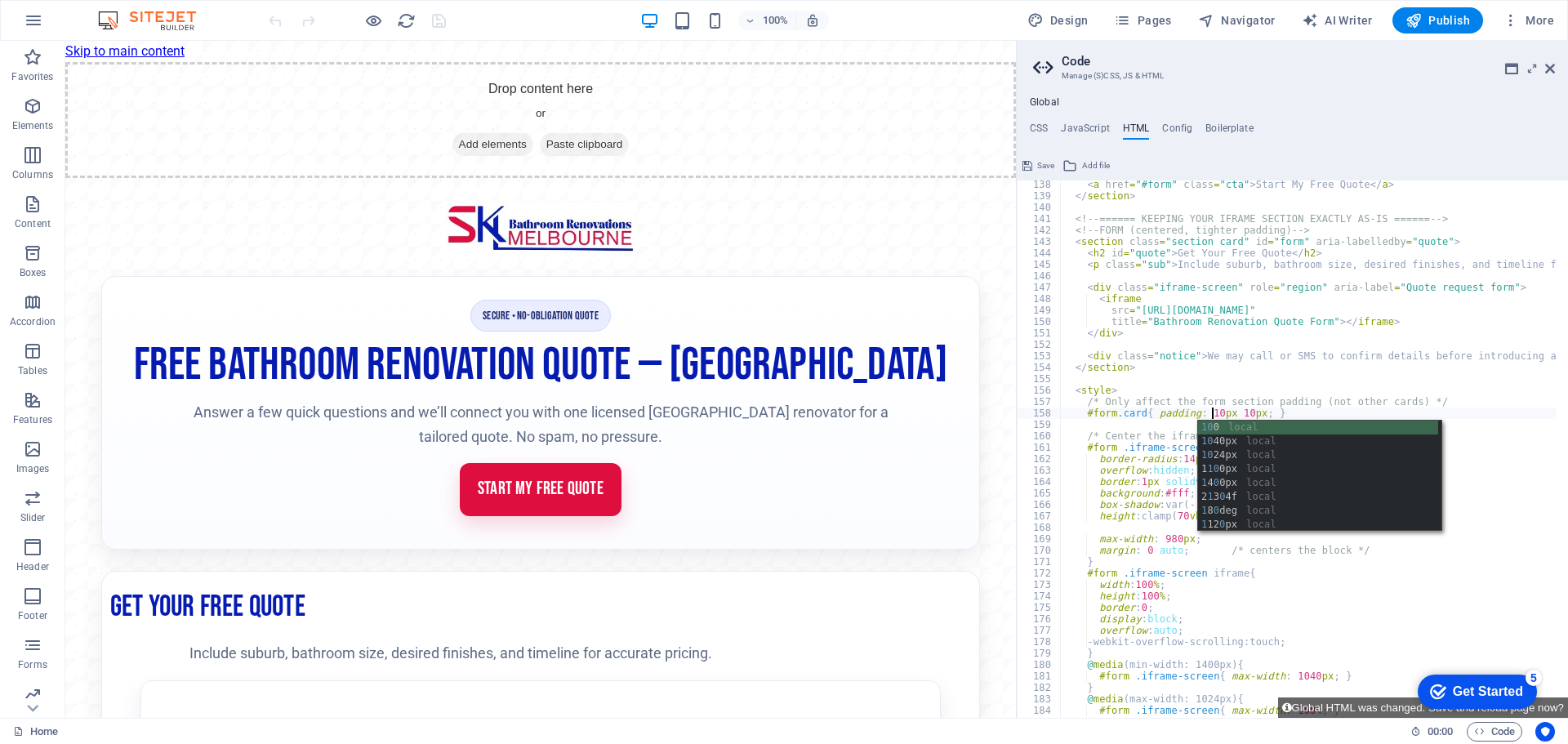
click at [1240, 412] on div "< a href = "#form" class = "cta" > Start My Free Quote </ a > </ section > <!--…" at bounding box center [1534, 453] width 947 height 548
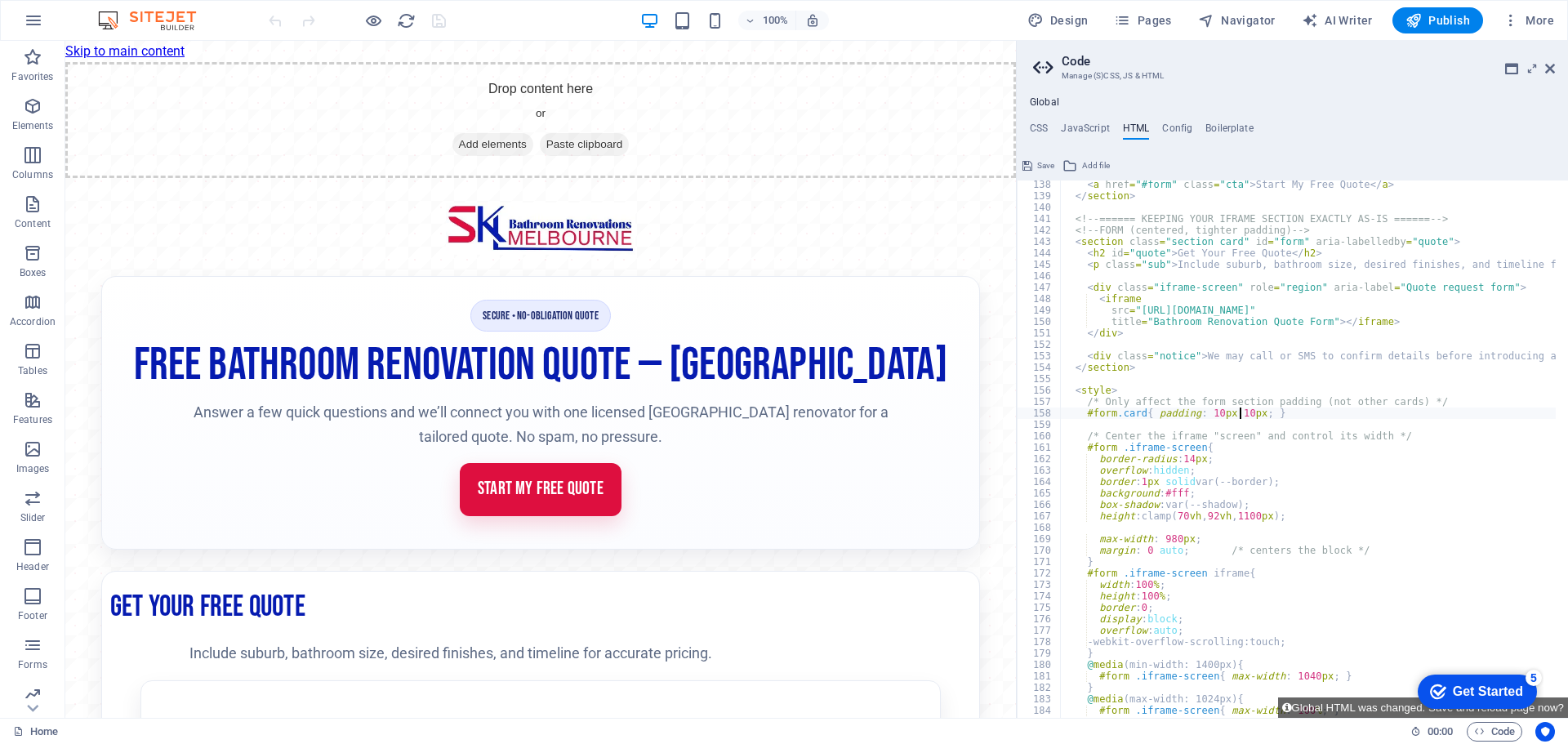
scroll to position [0, 15]
click at [1259, 415] on div "< a href = "#form" class = "cta" > Start My Free Quote </ a > </ section > <!--…" at bounding box center [1534, 453] width 947 height 548
type textarea "#form.card{ padding: 10px 08px; }"
click at [1340, 705] on button "Global HTML was changed. Save and reload page now?" at bounding box center [1422, 707] width 289 height 20
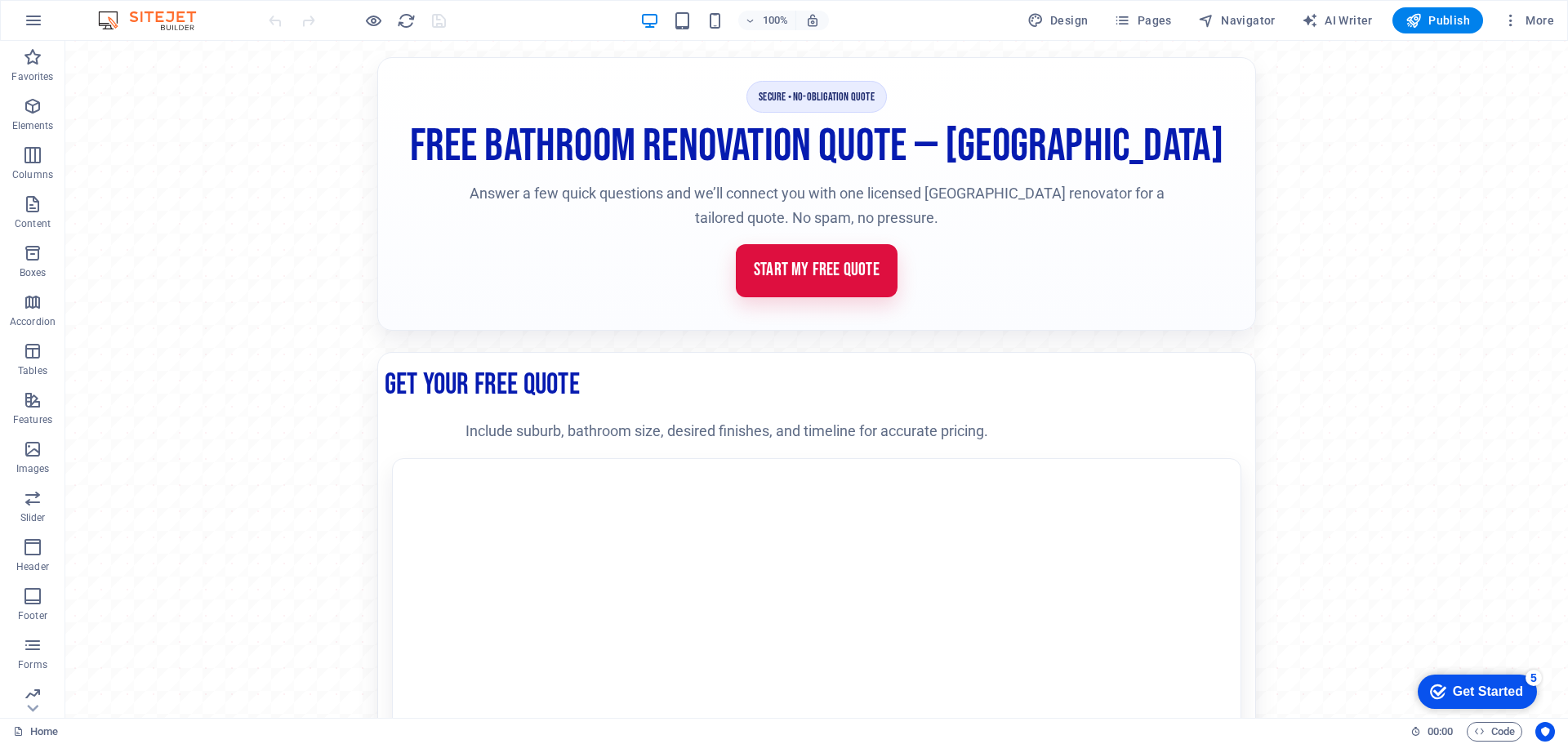
scroll to position [245, 0]
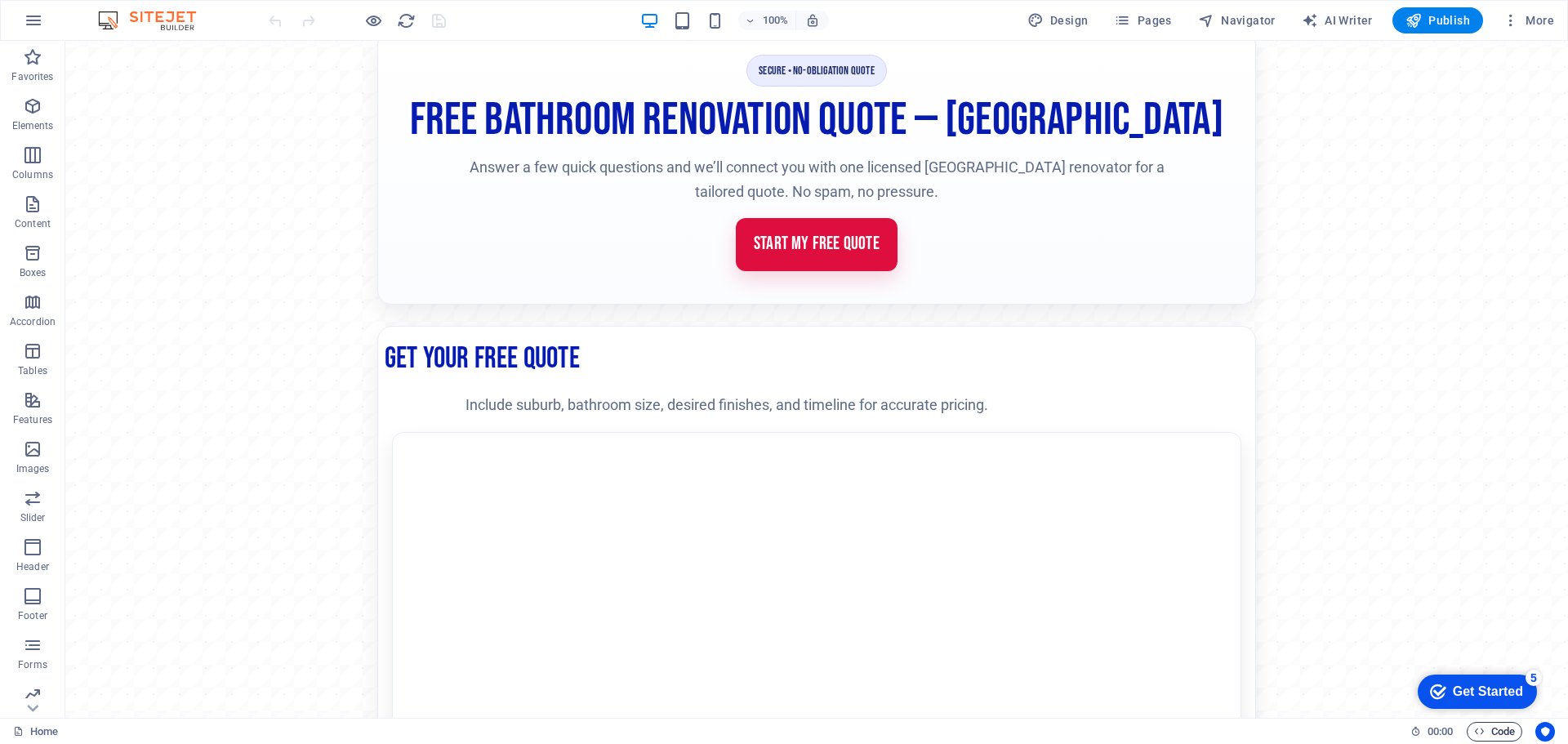
click at [1499, 729] on span "Code" at bounding box center [1494, 731] width 41 height 20
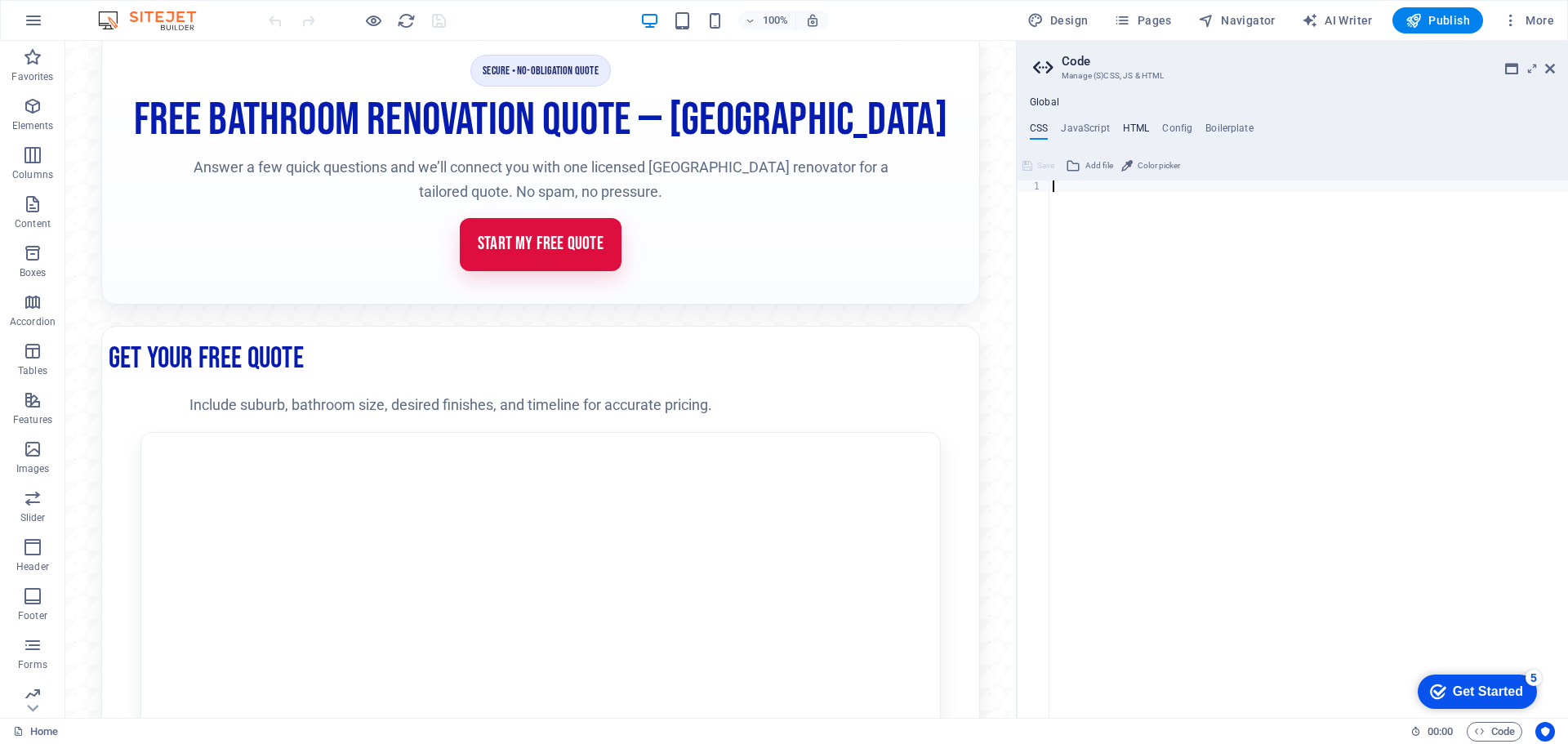
click at [1142, 126] on h4 "HTML" at bounding box center [1136, 132] width 27 height 18
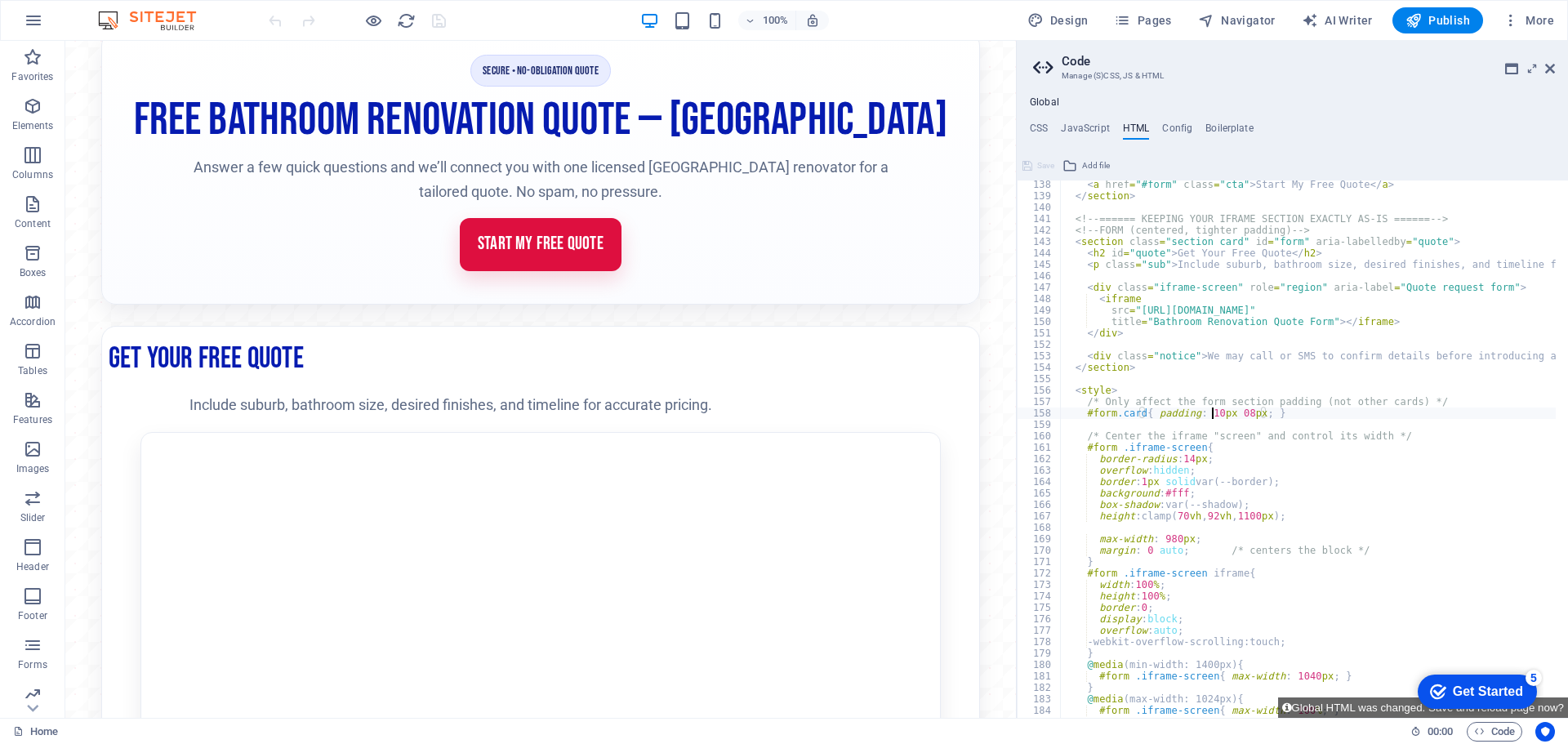
click at [1213, 415] on div "< a href = "#form" class = "cta" > Start My Free Quote </ a > </ section > <!--…" at bounding box center [1534, 453] width 947 height 548
click at [1242, 413] on div "< a href = "#form" class = "cta" > Start My Free Quote </ a > </ section > <!--…" at bounding box center [1534, 453] width 947 height 548
click at [1246, 412] on div "< a href = "#form" class = "cta" > Start My Free Quote </ a > </ section > <!--…" at bounding box center [1534, 453] width 947 height 548
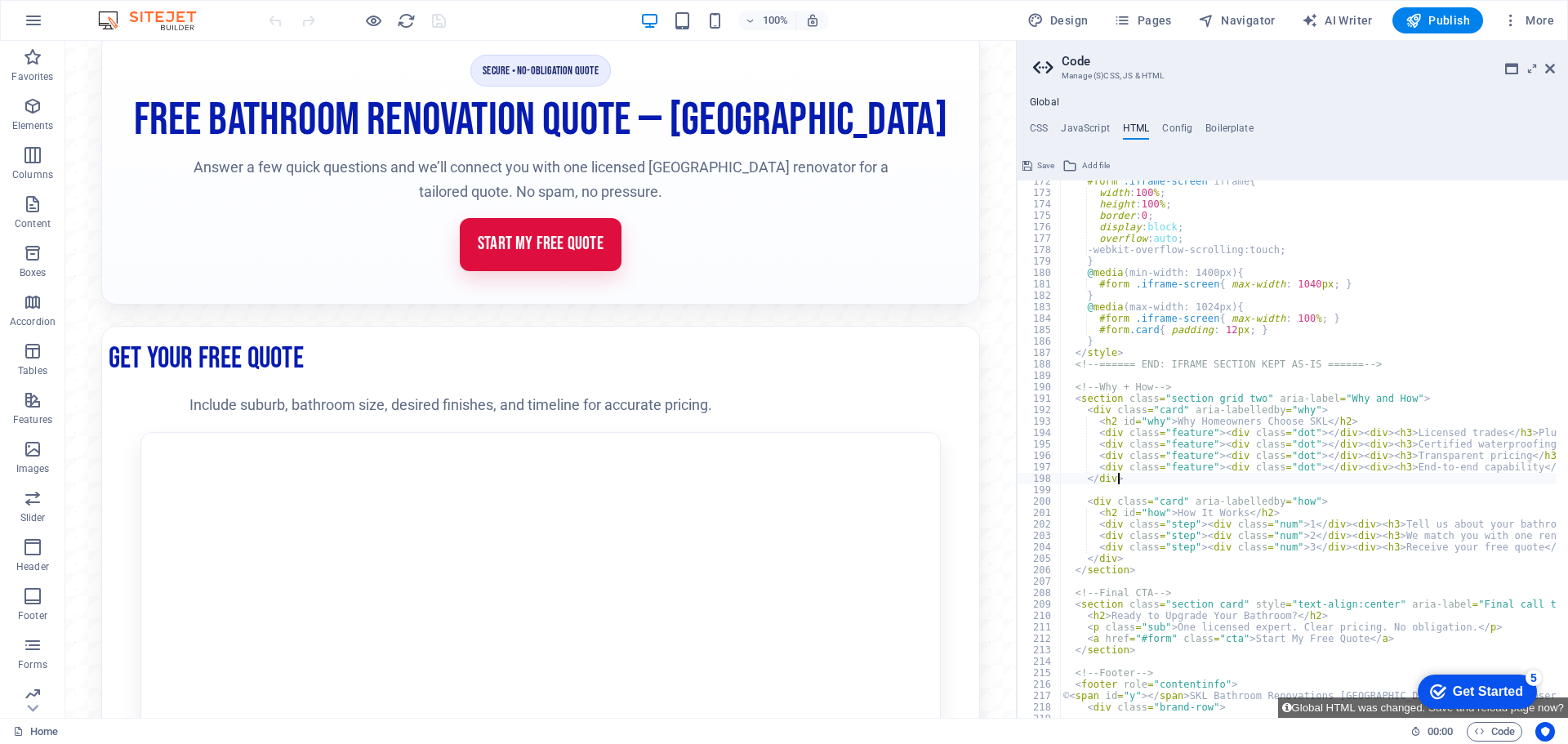
scroll to position [0, 0]
drag, startPoint x: 1297, startPoint y: 478, endPoint x: 1264, endPoint y: 501, distance: 40.2
click at [1264, 501] on div "#form .iframe-screen iframe { width : 100 % ; height : 100 % ; border : 0 ; dis…" at bounding box center [1534, 449] width 947 height 548
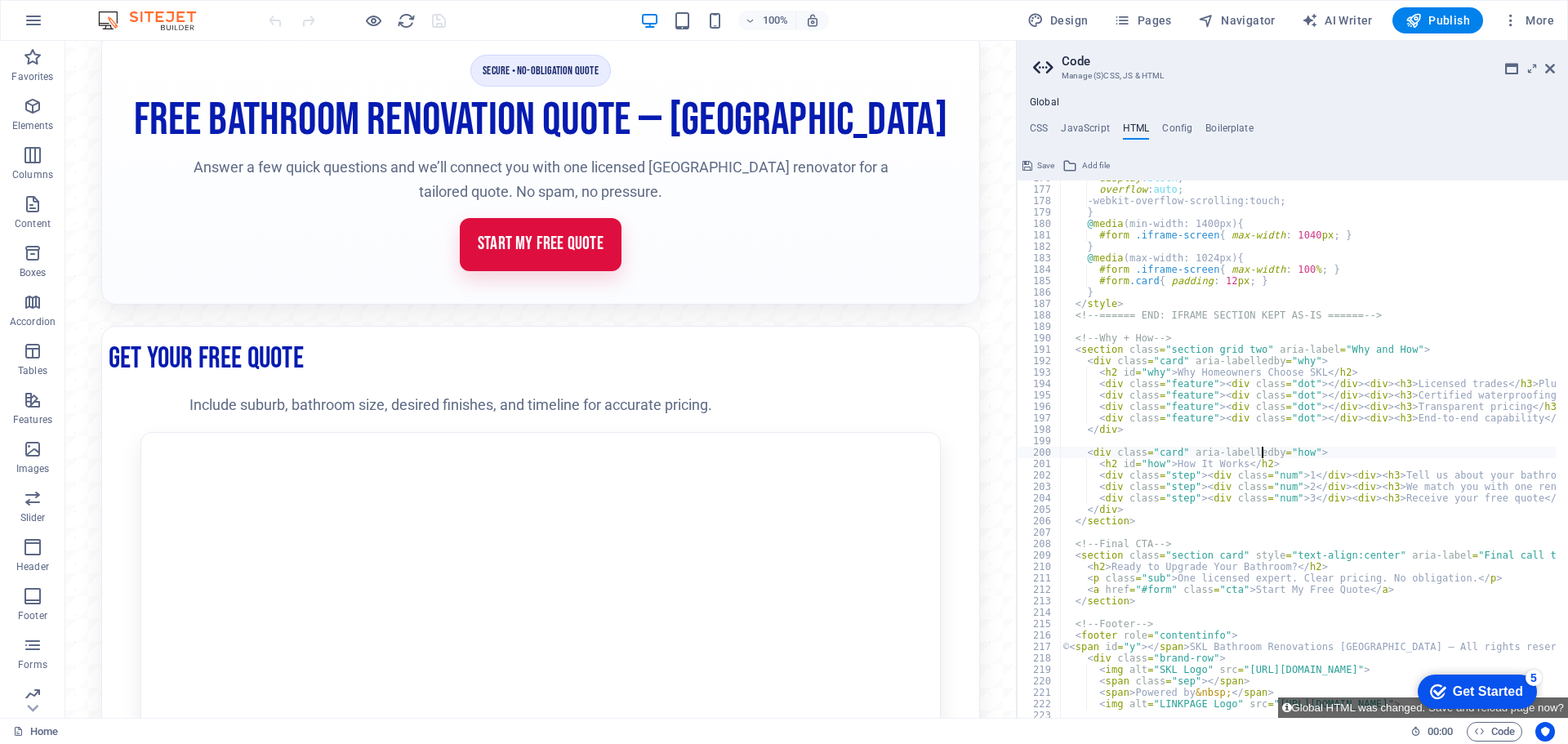
scroll to position [2092, 0]
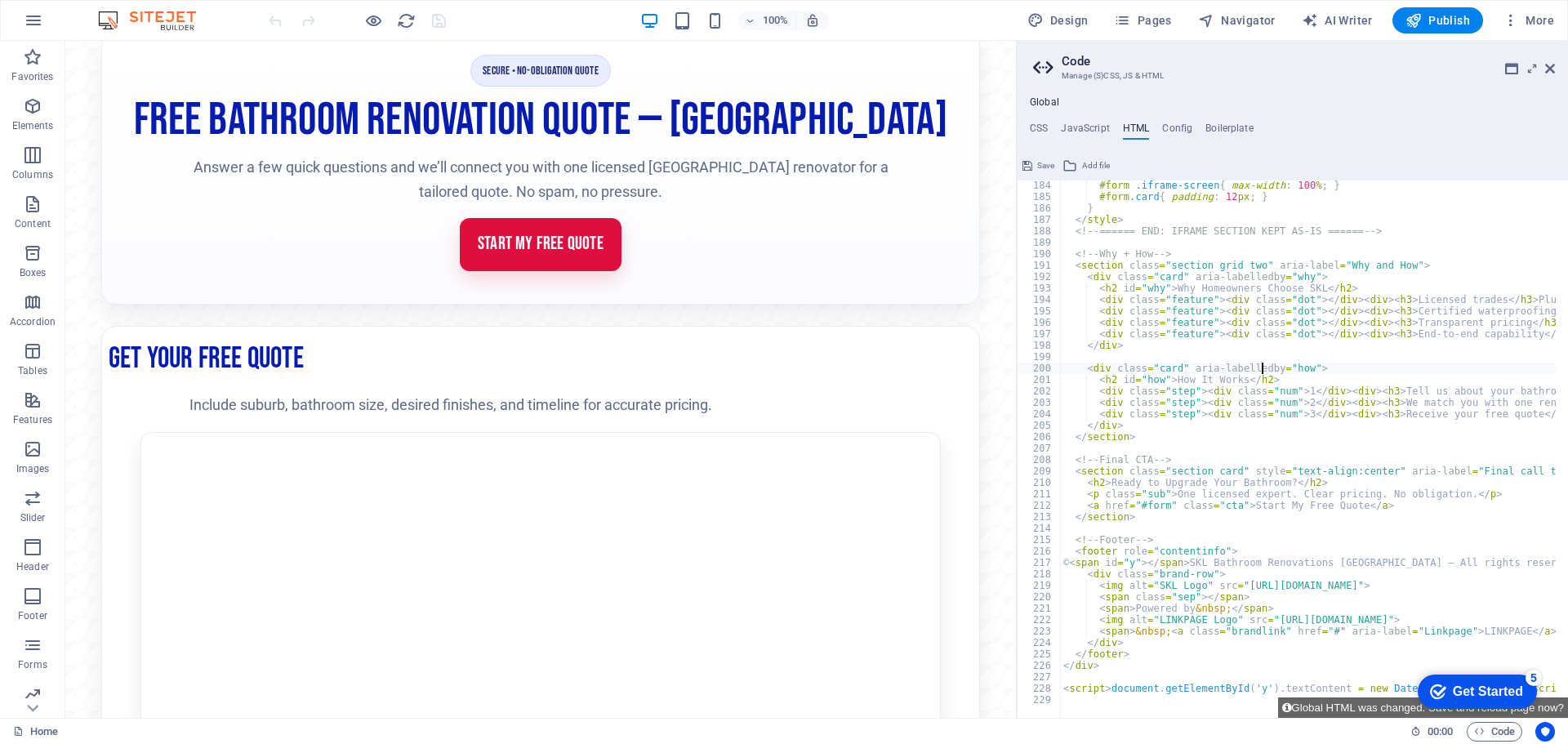
type textarea "<div class="card" aria-labelledby="how">"
click at [1448, 19] on span "Publish" at bounding box center [1437, 20] width 64 height 16
